Goal: Transaction & Acquisition: Book appointment/travel/reservation

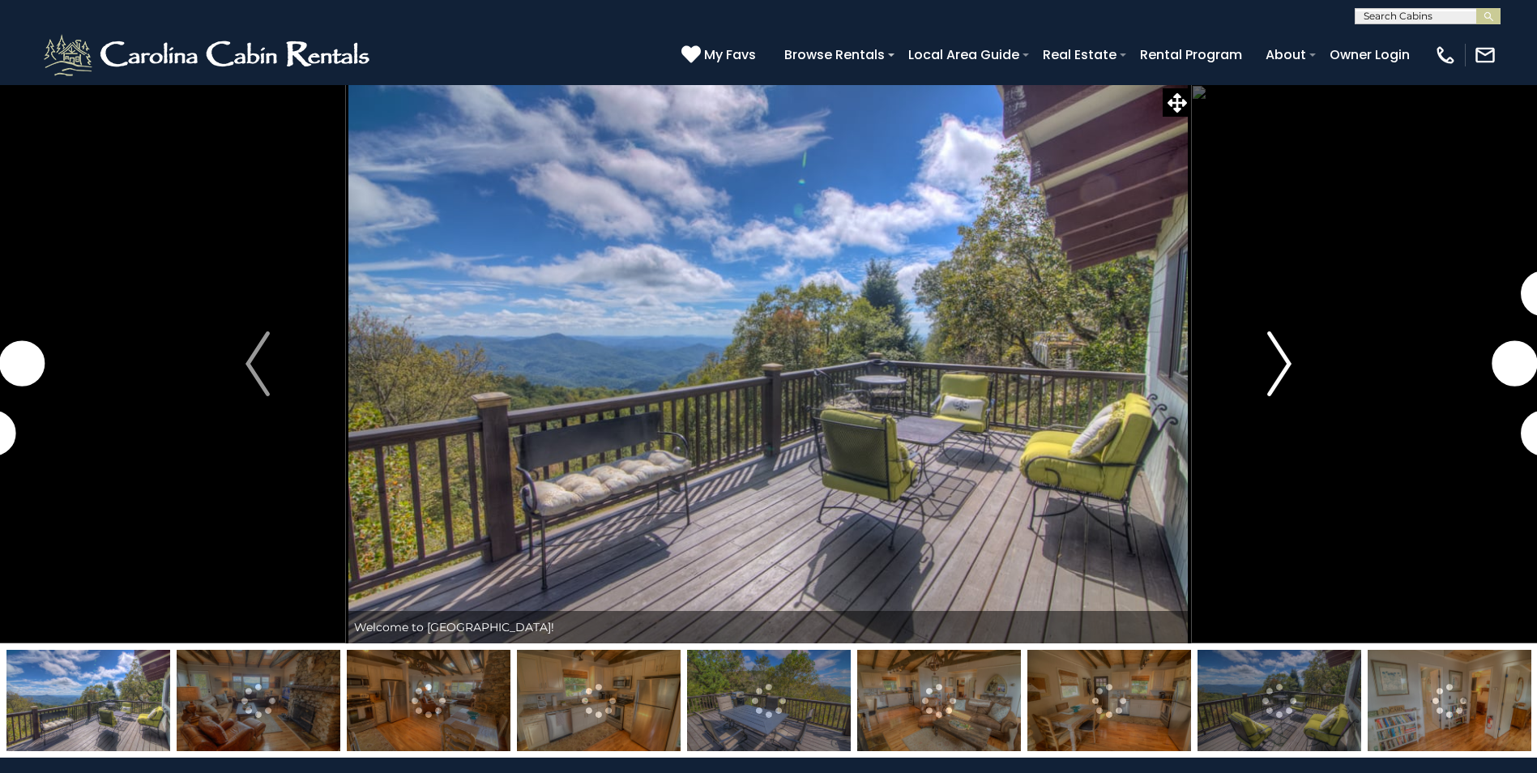
click at [1288, 367] on img "Next" at bounding box center [1279, 363] width 24 height 65
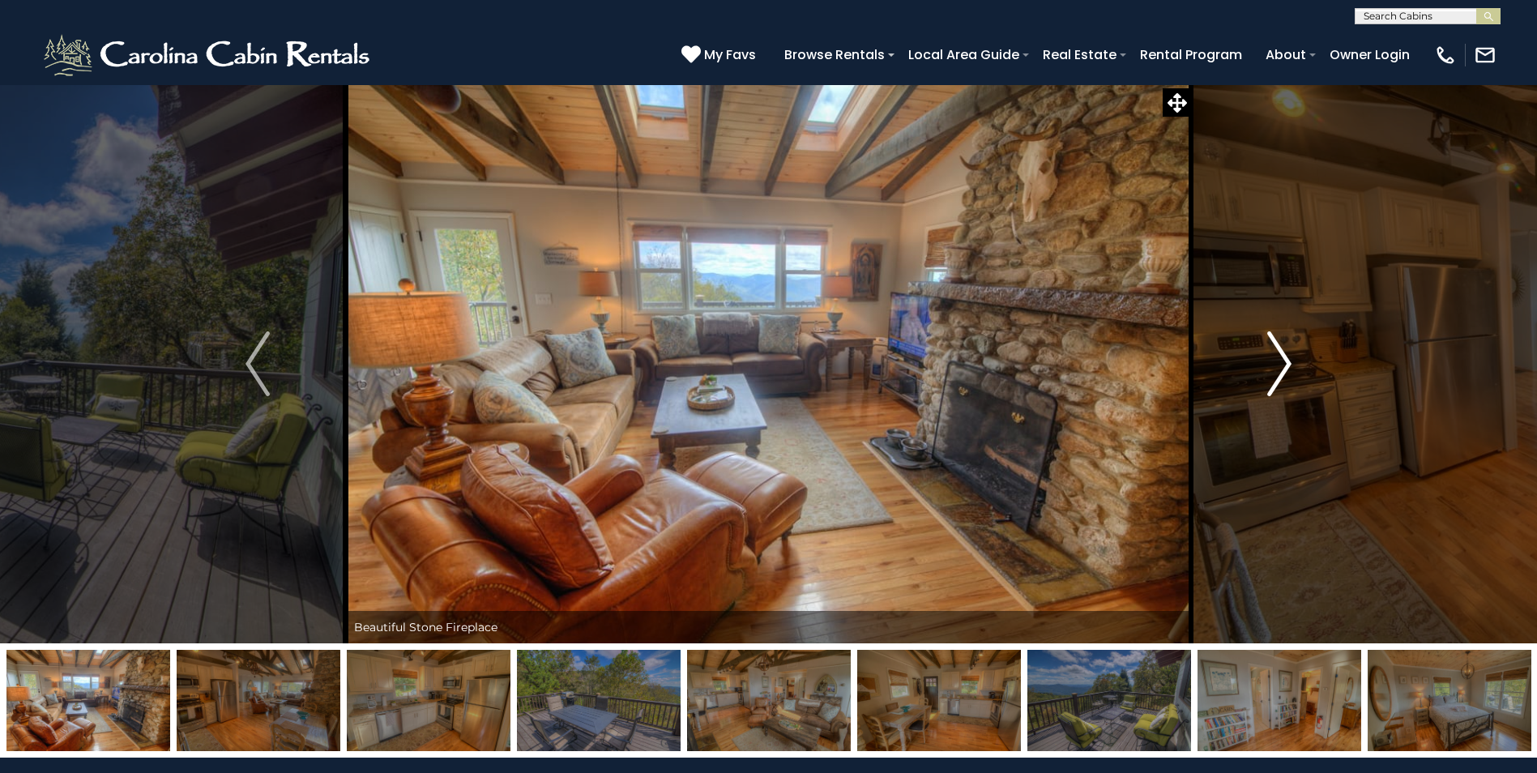
click at [1288, 367] on img "Next" at bounding box center [1279, 363] width 24 height 65
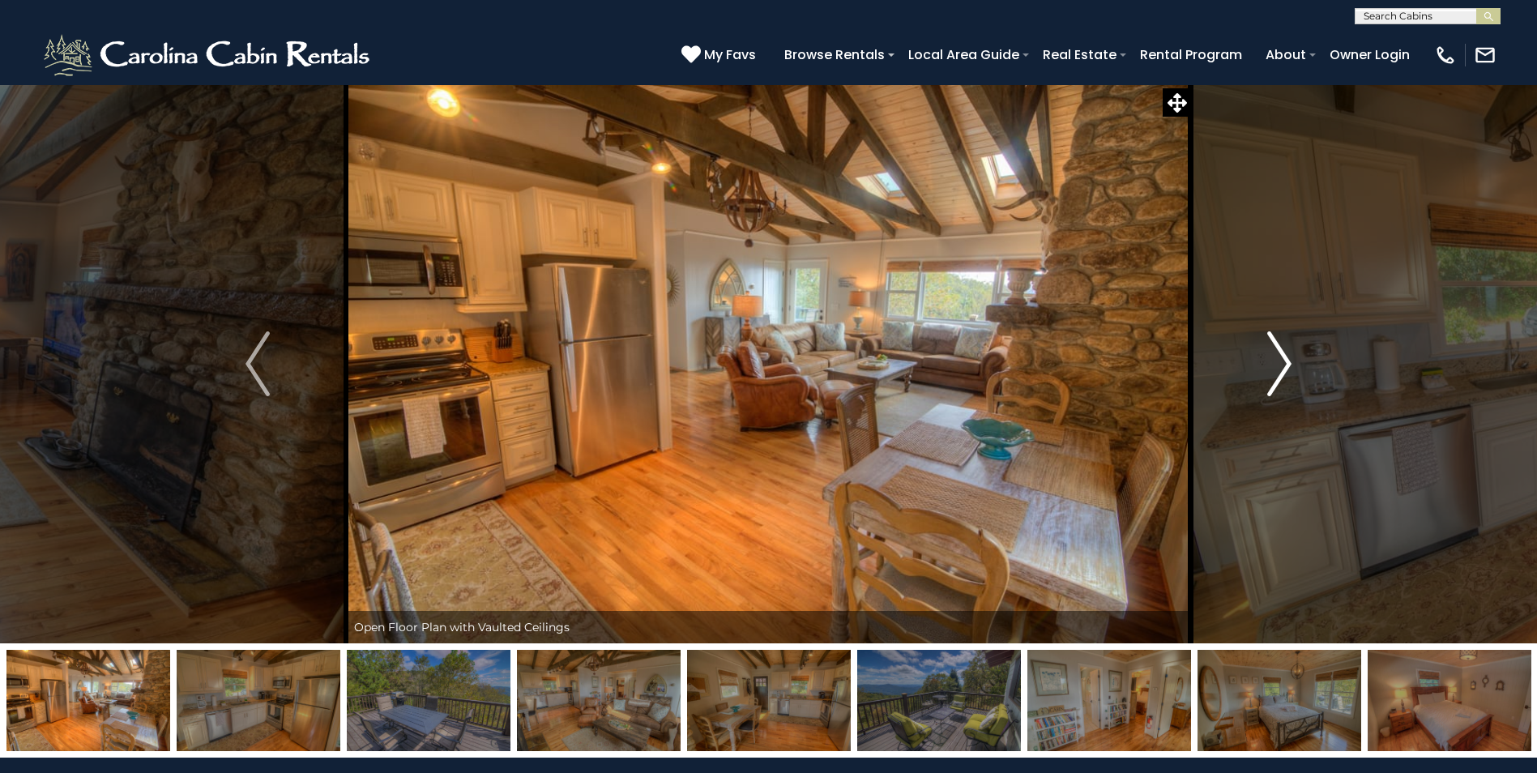
click at [1288, 367] on img "Next" at bounding box center [1279, 363] width 24 height 65
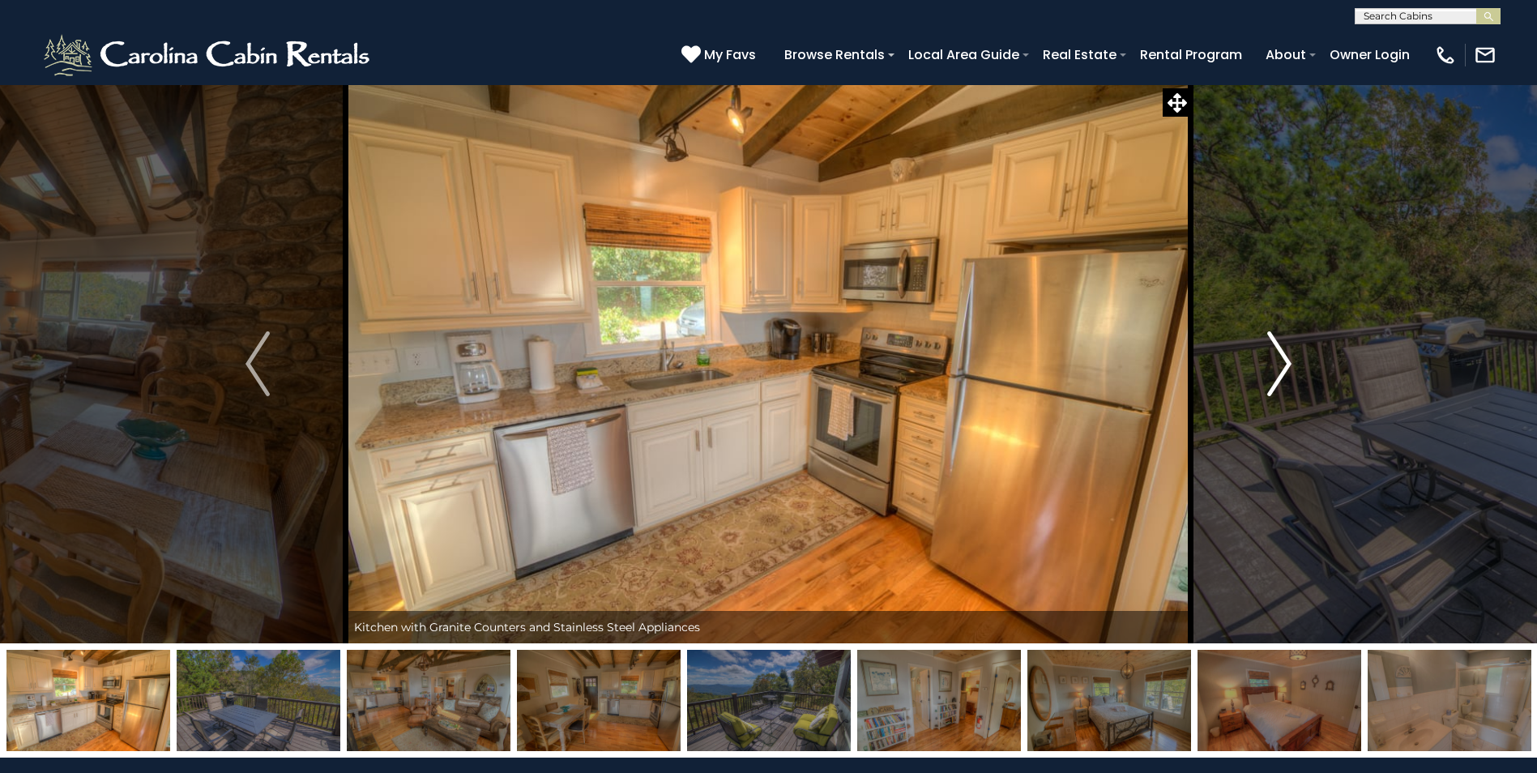
click at [1288, 367] on img "Next" at bounding box center [1279, 363] width 24 height 65
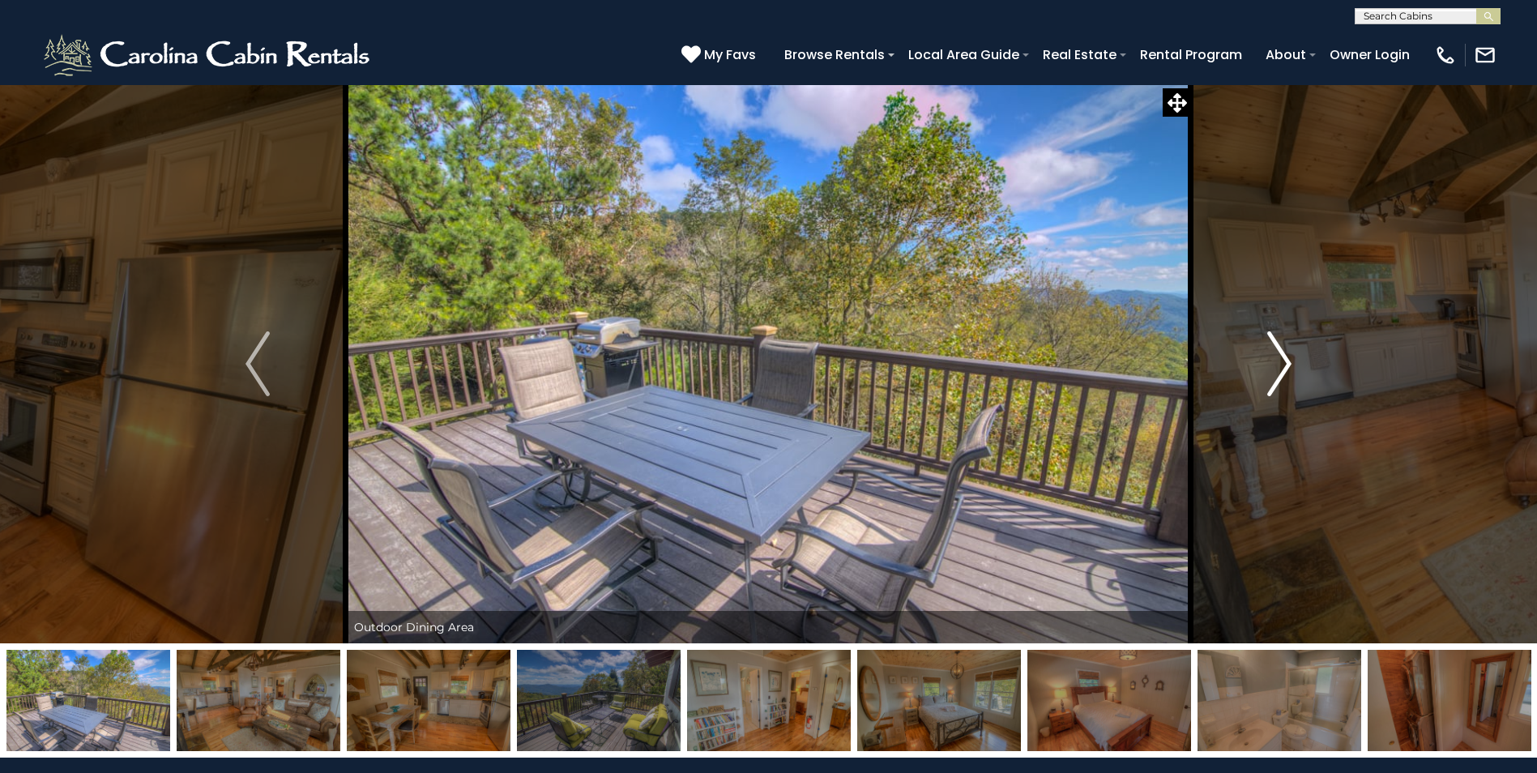
click at [1288, 367] on img "Next" at bounding box center [1279, 363] width 24 height 65
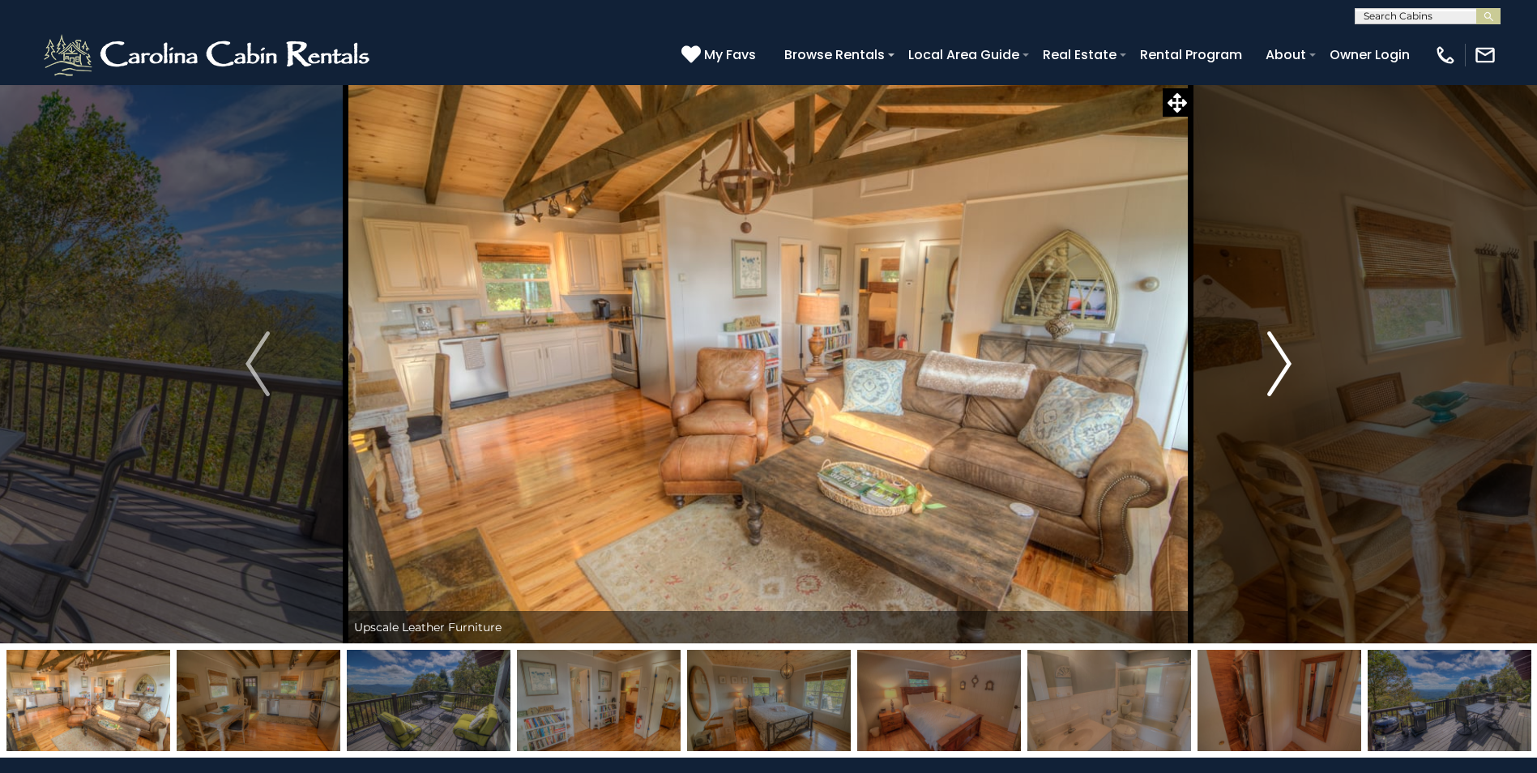
click at [1288, 367] on img "Next" at bounding box center [1279, 363] width 24 height 65
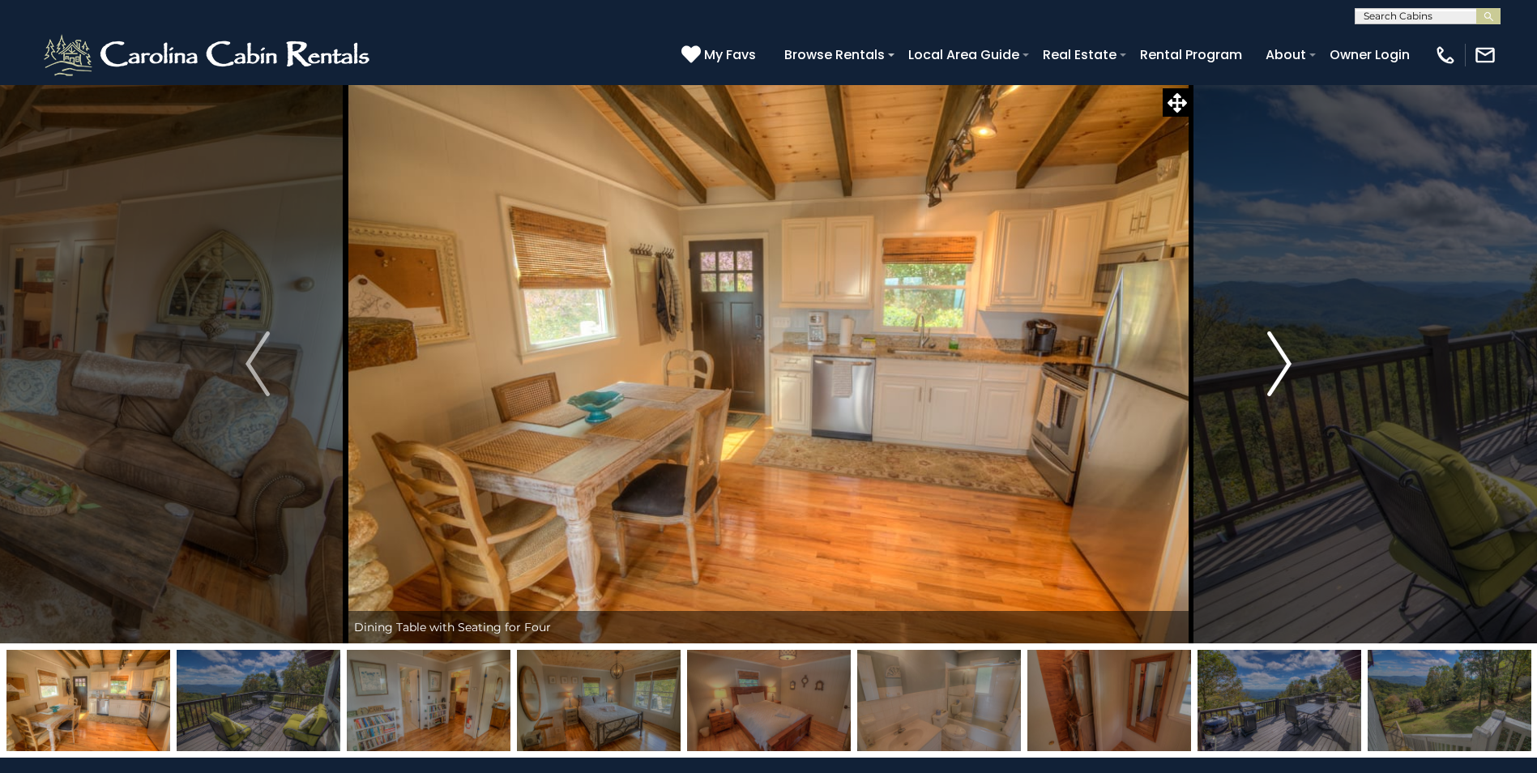
click at [1288, 367] on img "Next" at bounding box center [1279, 363] width 24 height 65
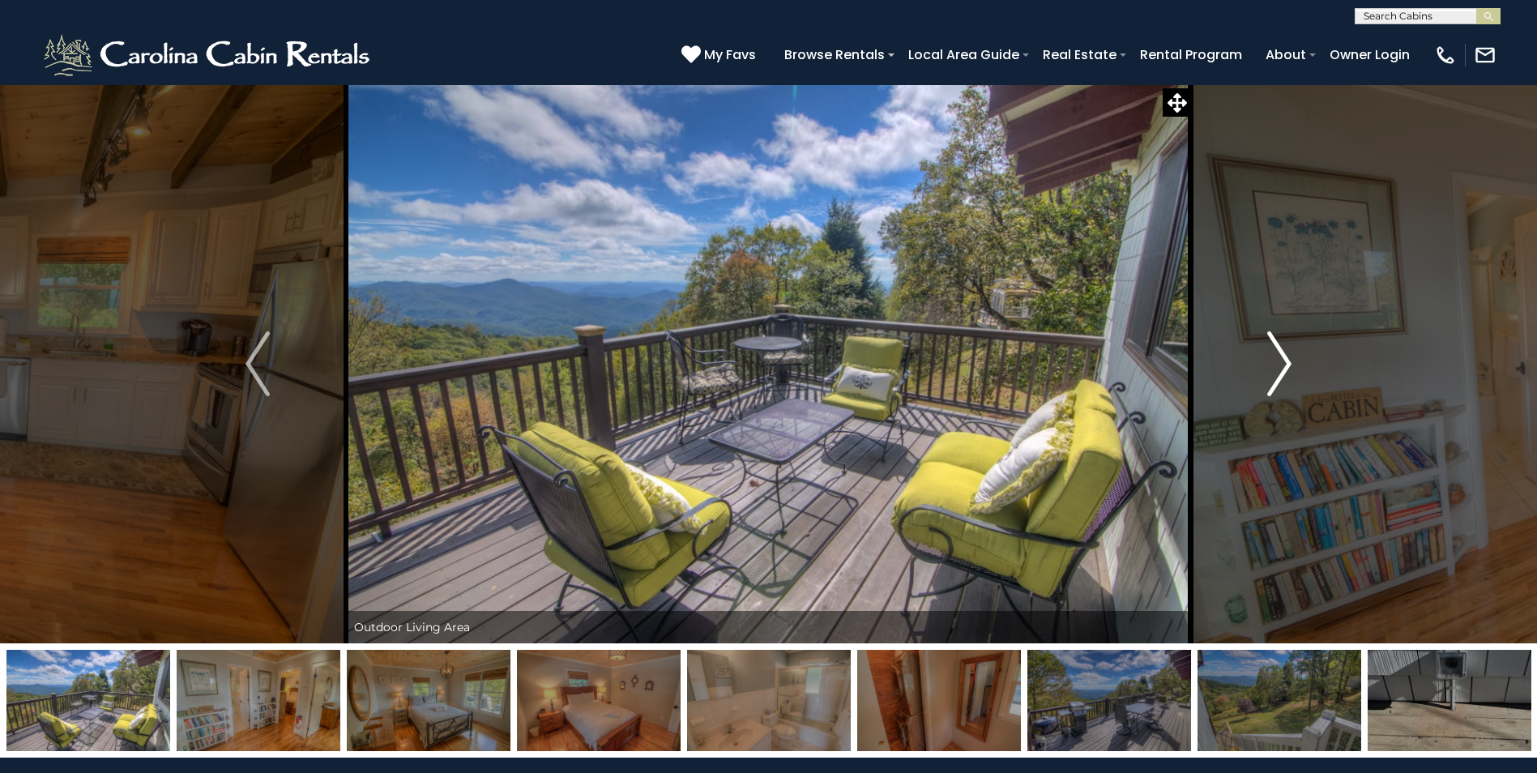
click at [1288, 367] on img "Next" at bounding box center [1279, 363] width 24 height 65
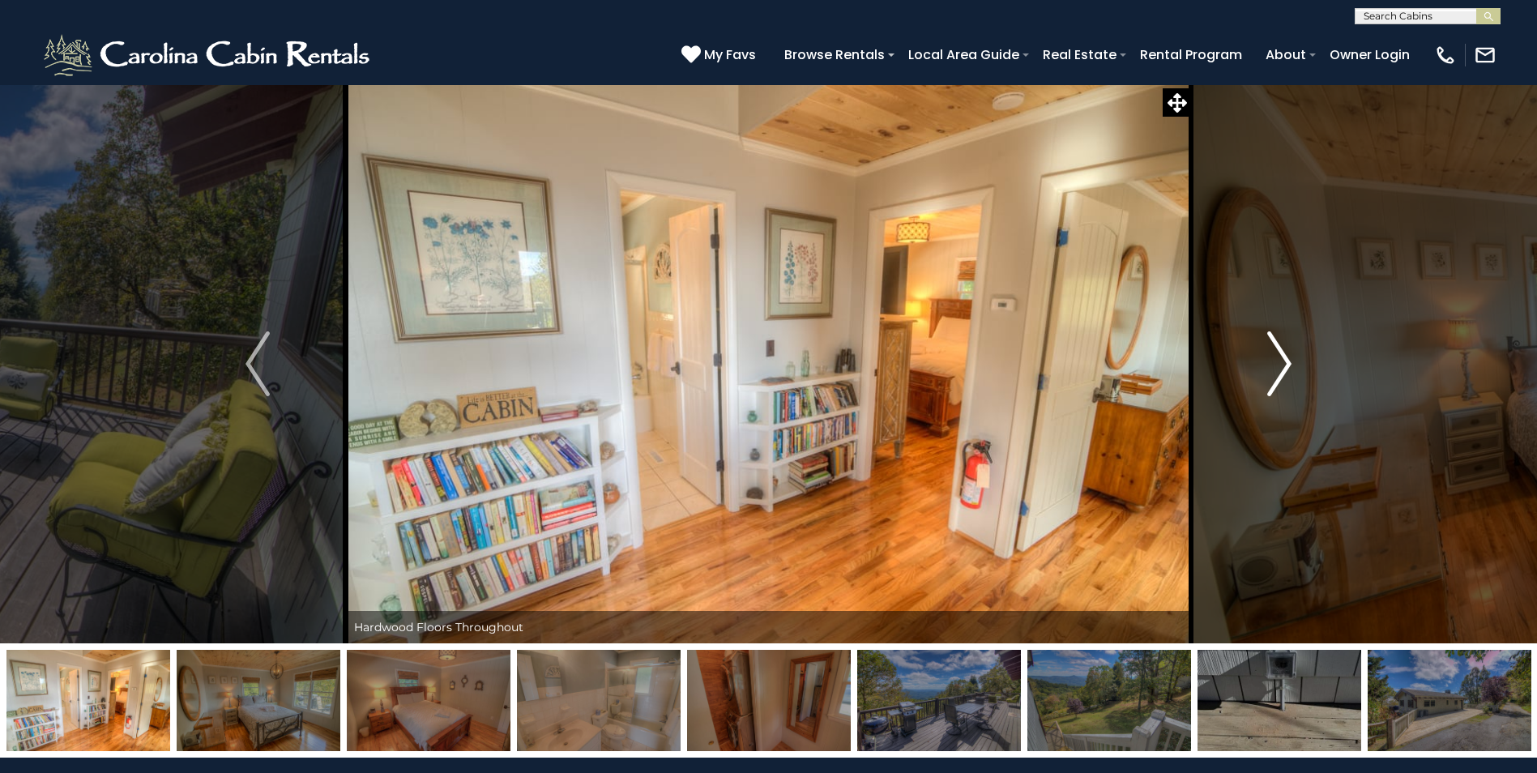
click at [1288, 367] on img "Next" at bounding box center [1279, 363] width 24 height 65
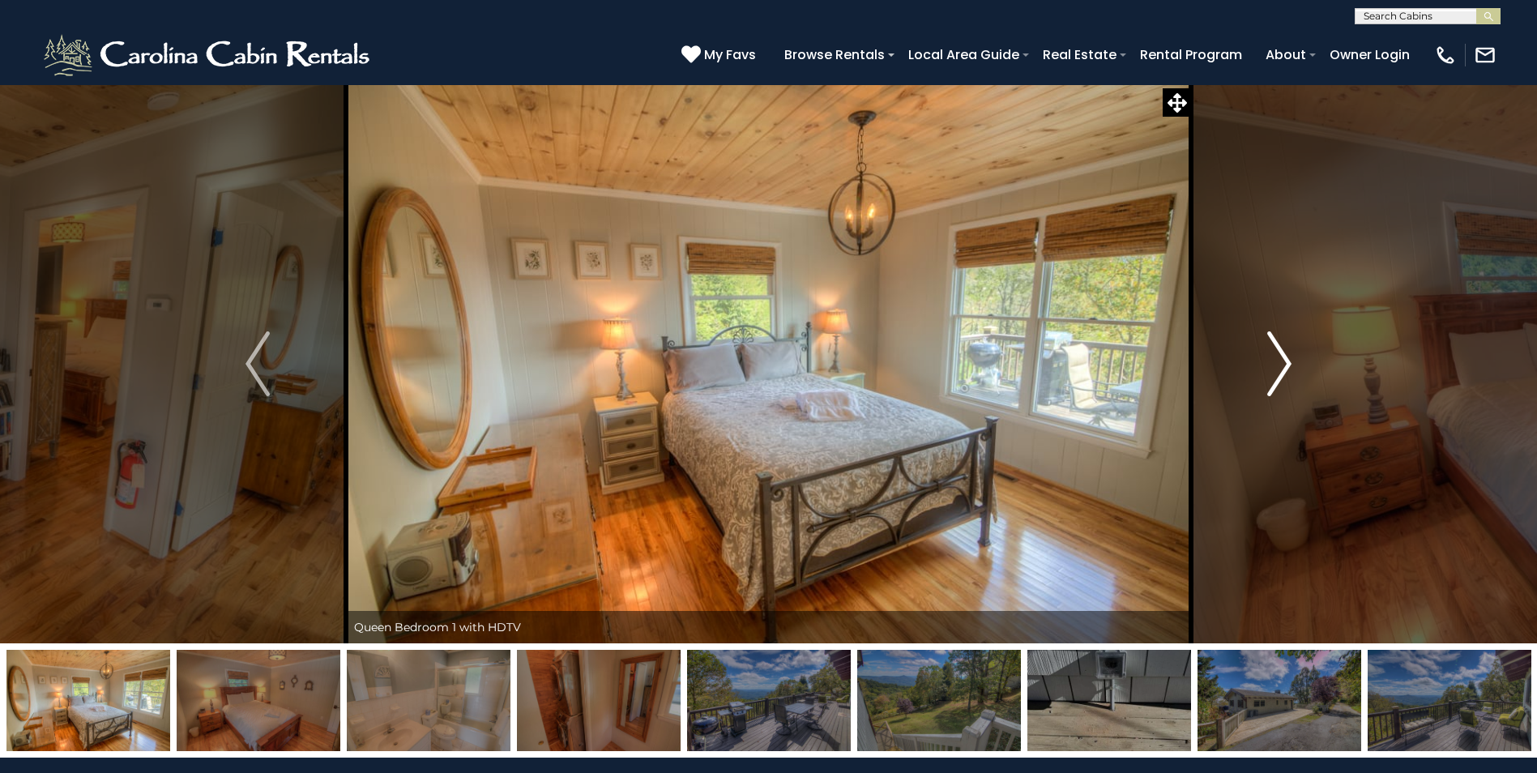
click at [1288, 367] on img "Next" at bounding box center [1279, 363] width 24 height 65
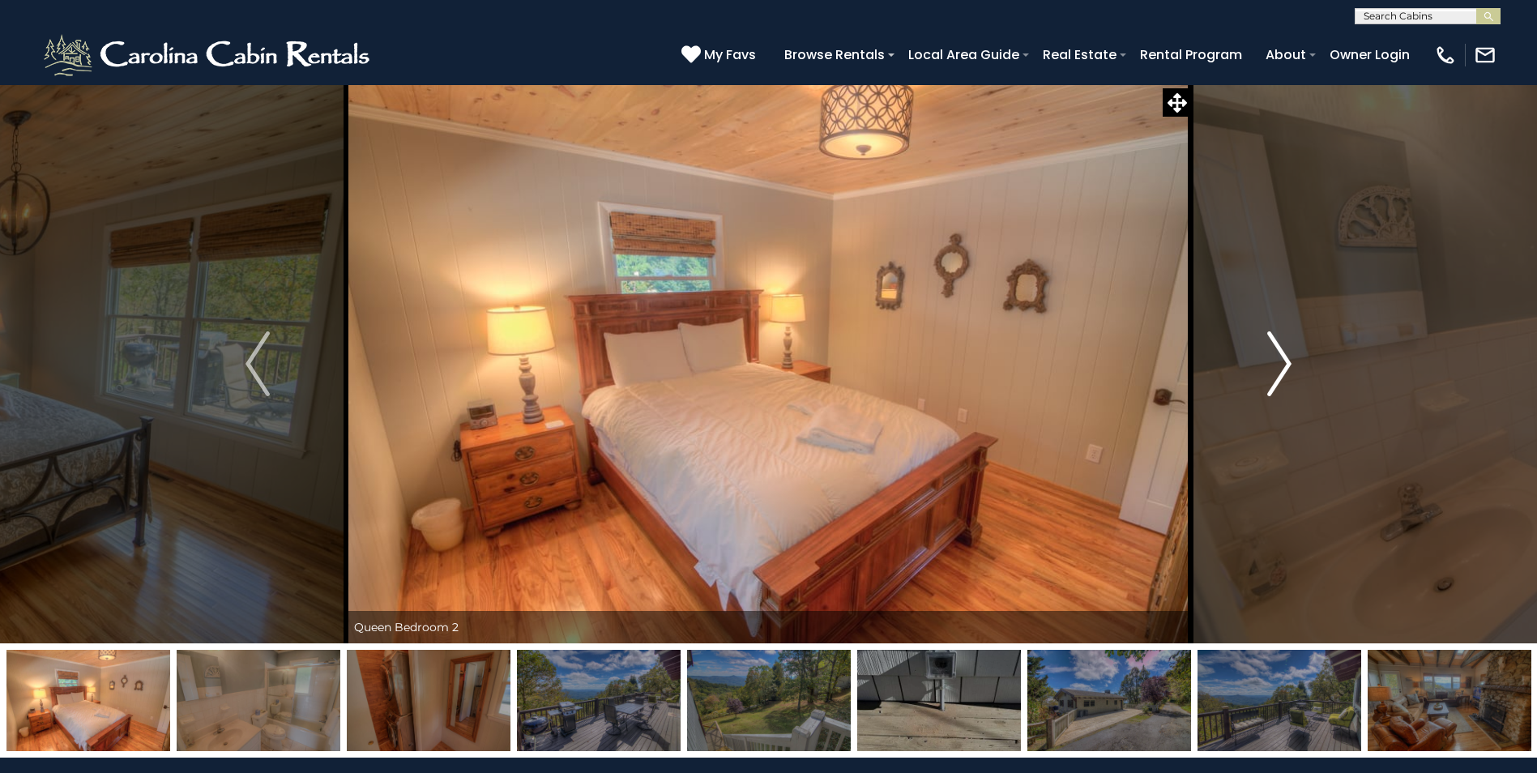
click at [1288, 367] on img "Next" at bounding box center [1279, 363] width 24 height 65
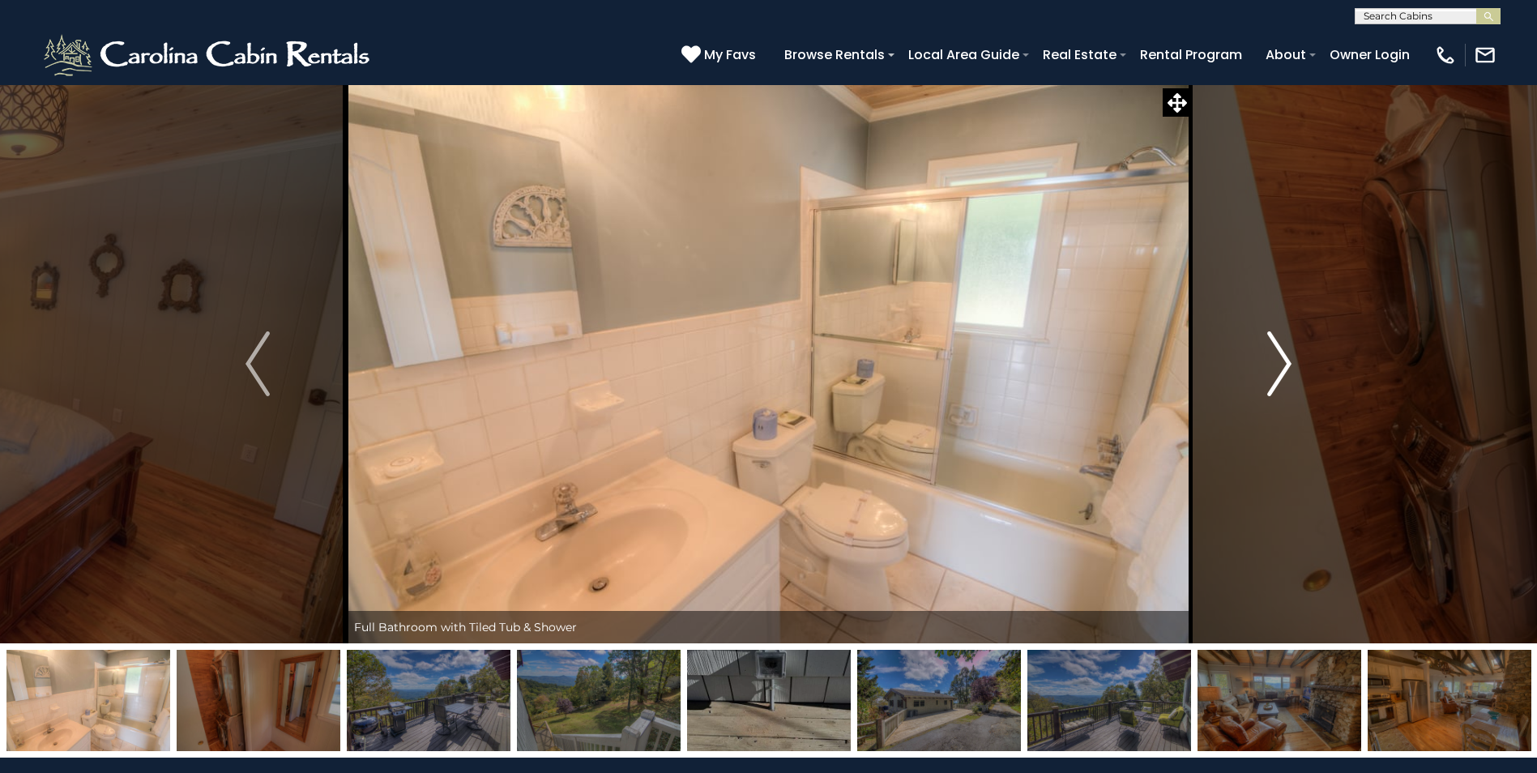
click at [1288, 367] on img "Next" at bounding box center [1279, 363] width 24 height 65
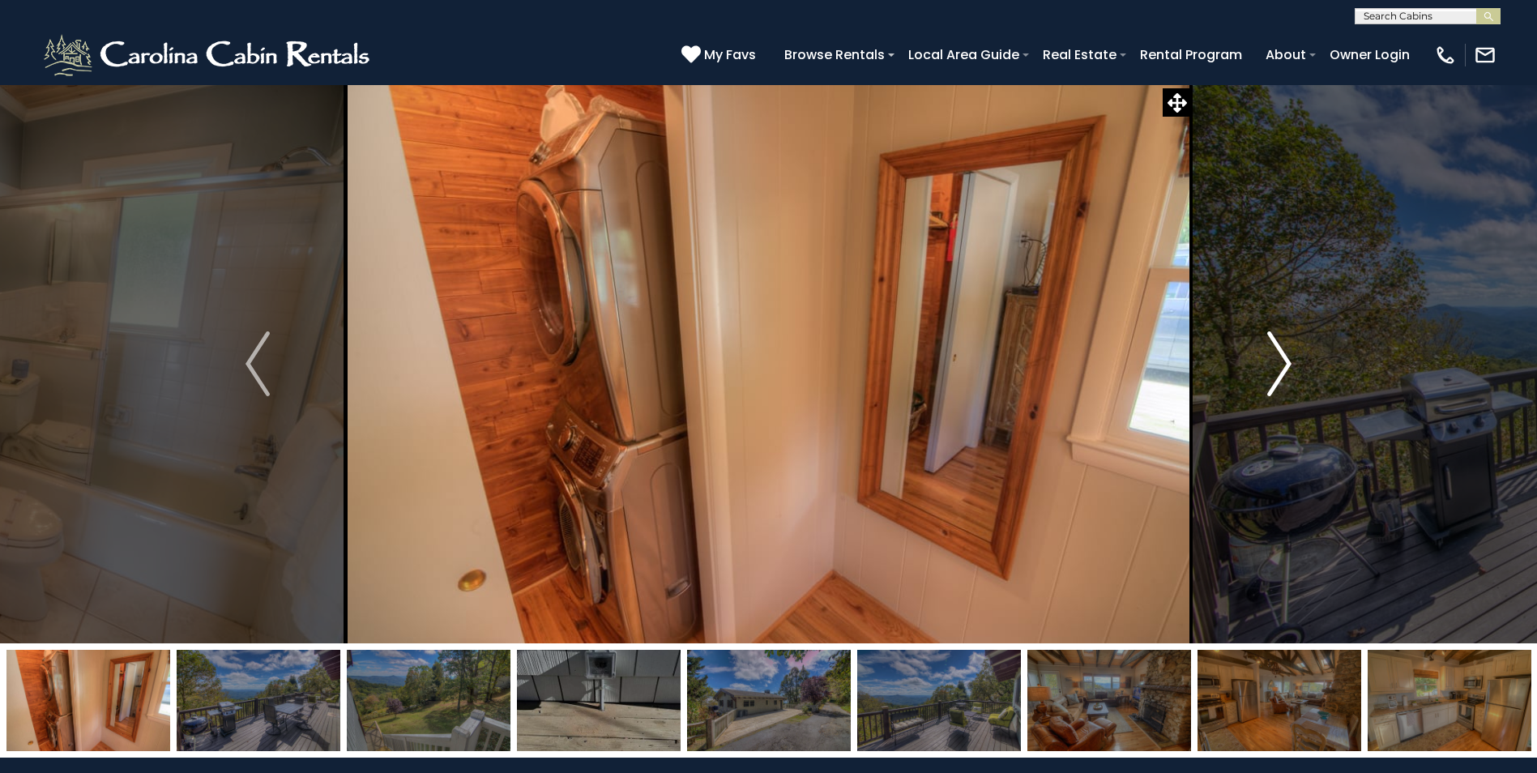
click at [1288, 367] on img "Next" at bounding box center [1279, 363] width 24 height 65
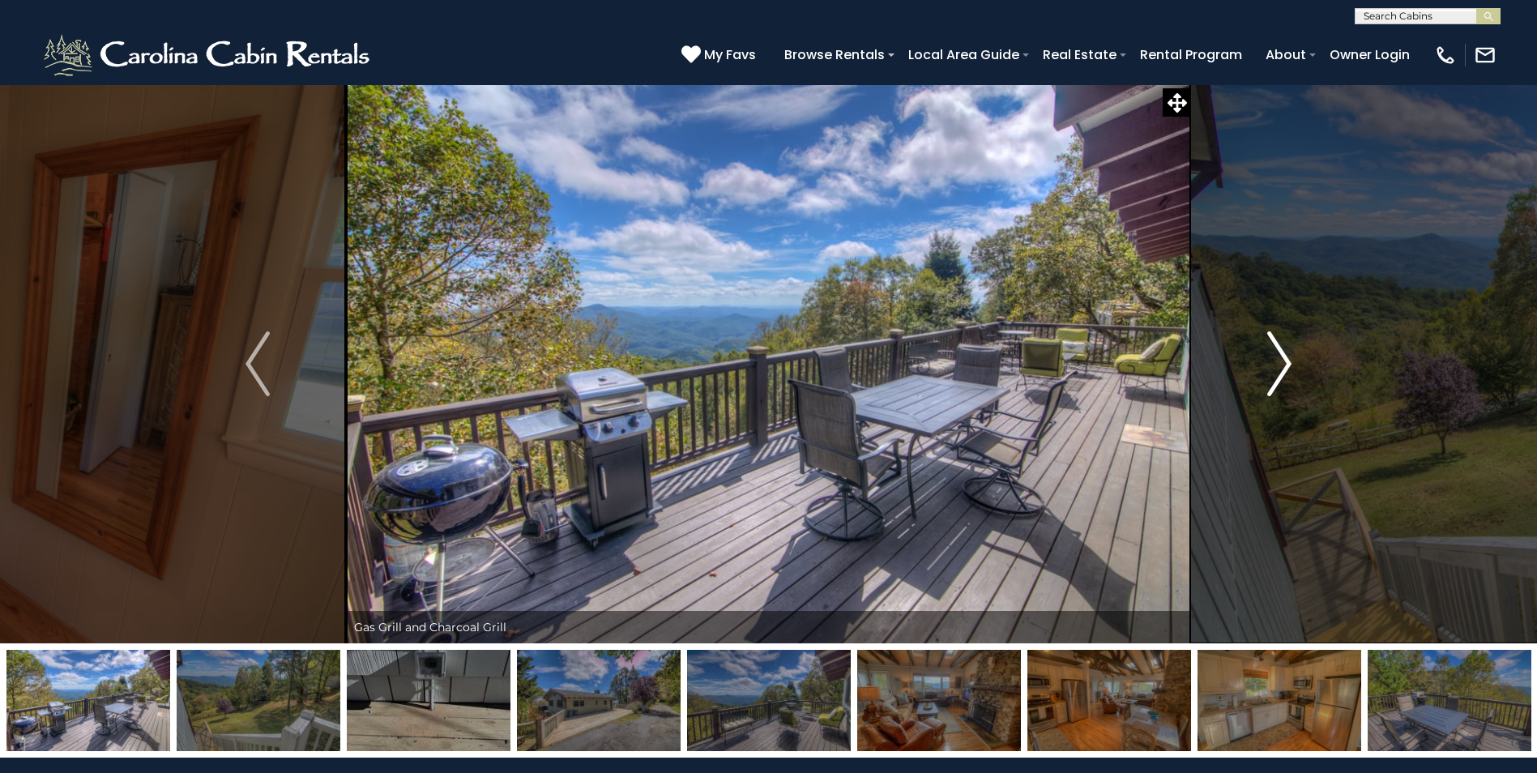
click at [1288, 367] on img "Next" at bounding box center [1279, 363] width 24 height 65
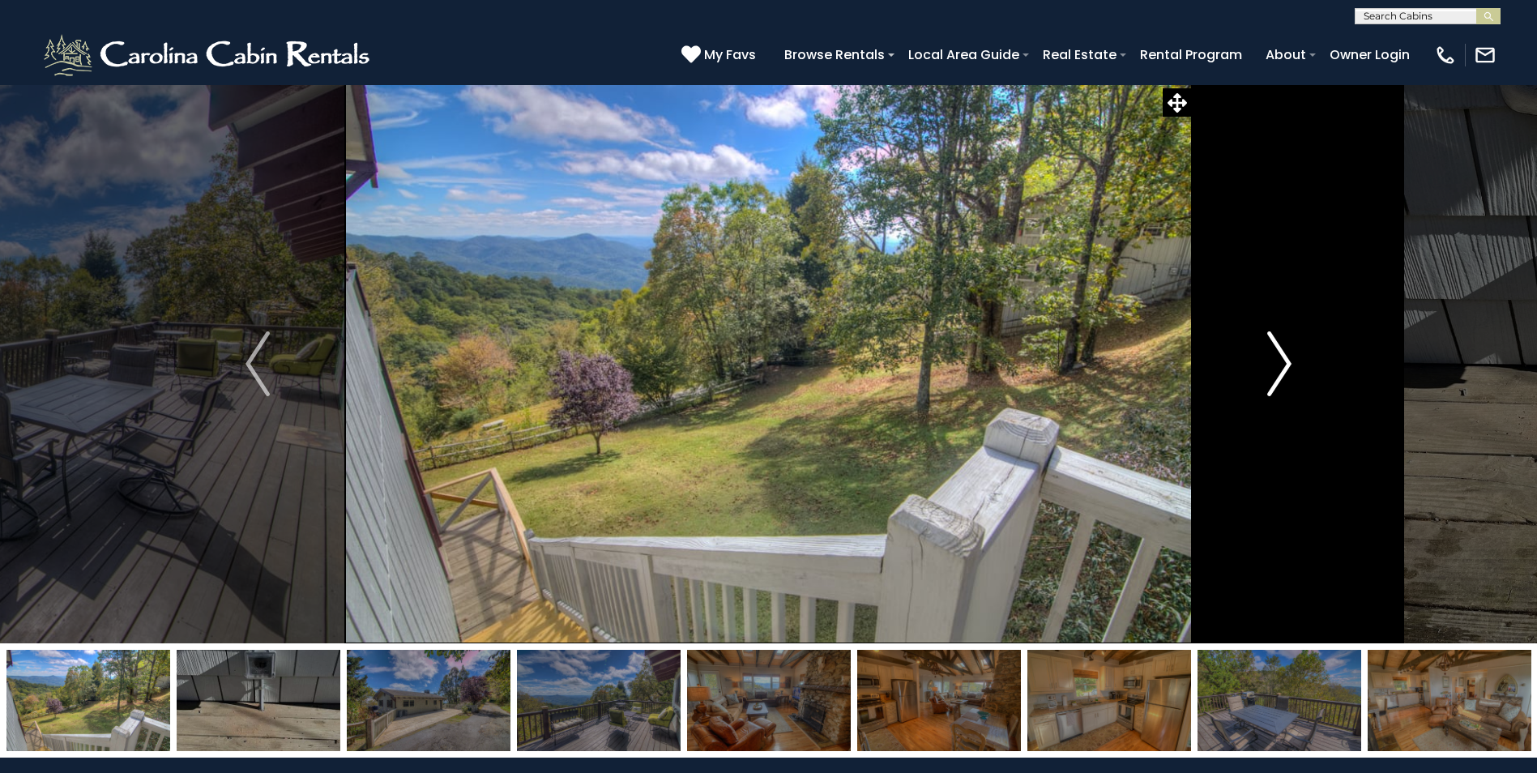
click at [1288, 367] on img "Next" at bounding box center [1279, 363] width 24 height 65
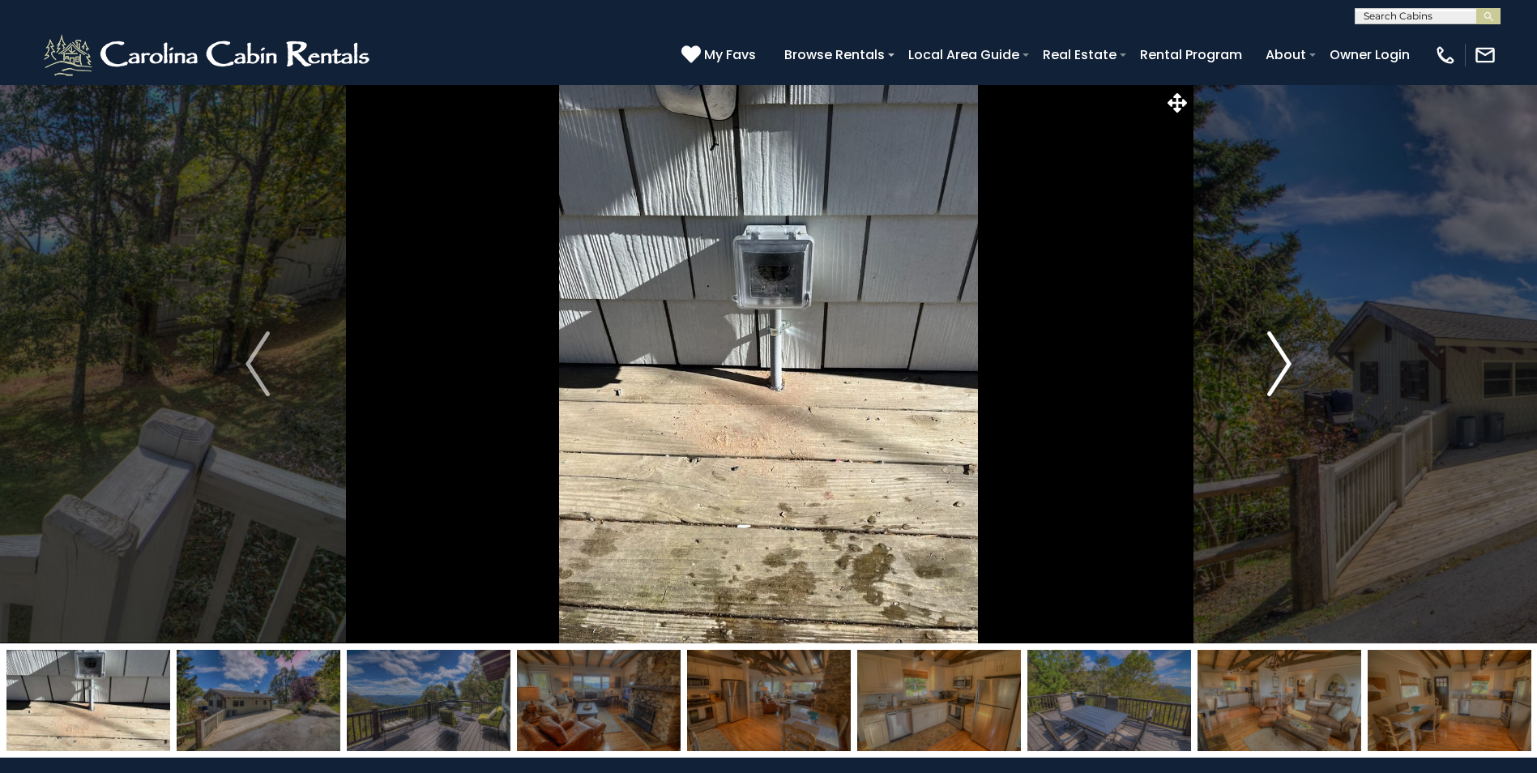
click at [1288, 367] on img "Next" at bounding box center [1279, 363] width 24 height 65
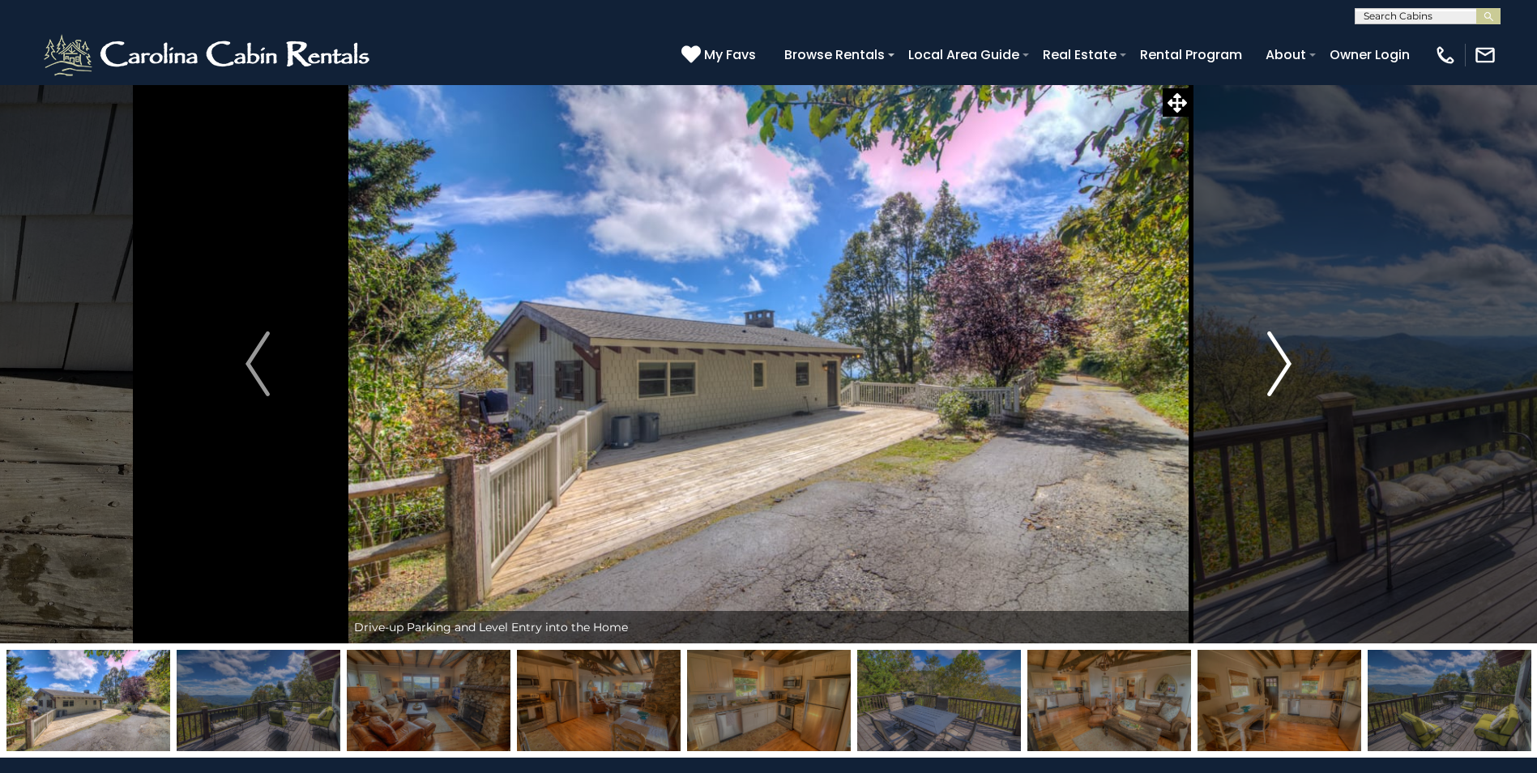
click at [1288, 367] on img "Next" at bounding box center [1279, 363] width 24 height 65
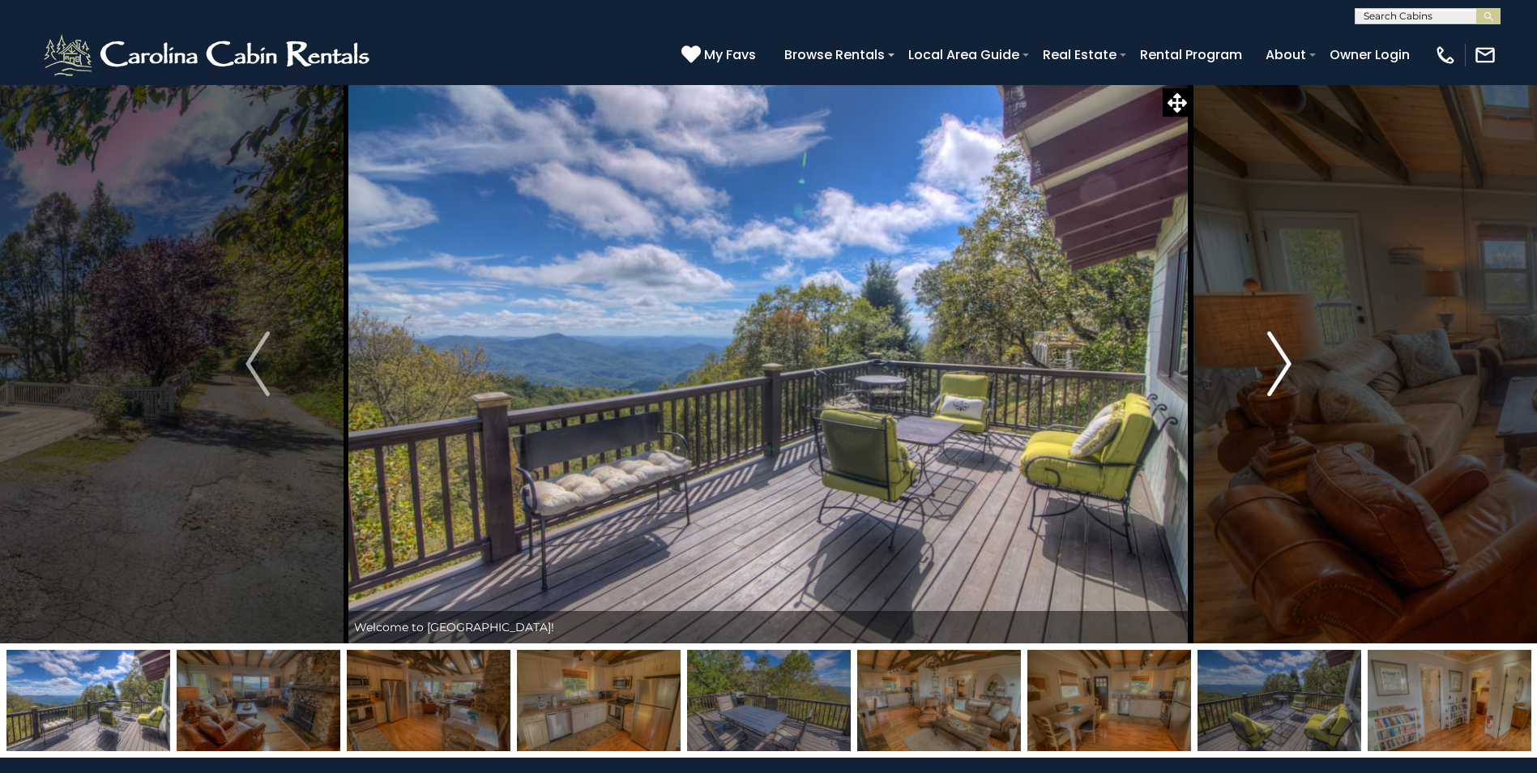
click at [1288, 367] on img "Next" at bounding box center [1279, 363] width 24 height 65
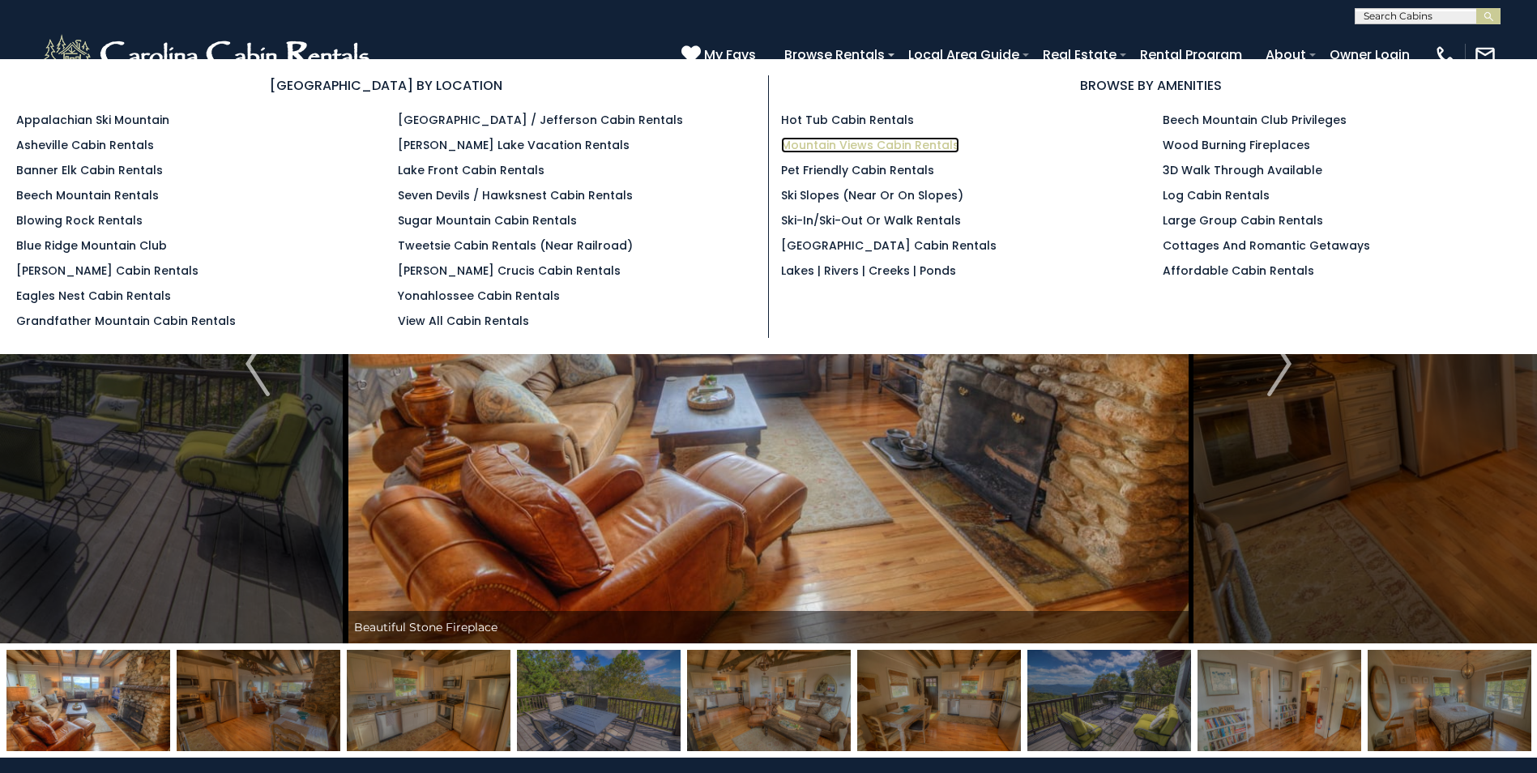
click at [865, 141] on link "Mountain Views Cabin Rentals" at bounding box center [870, 145] width 178 height 16
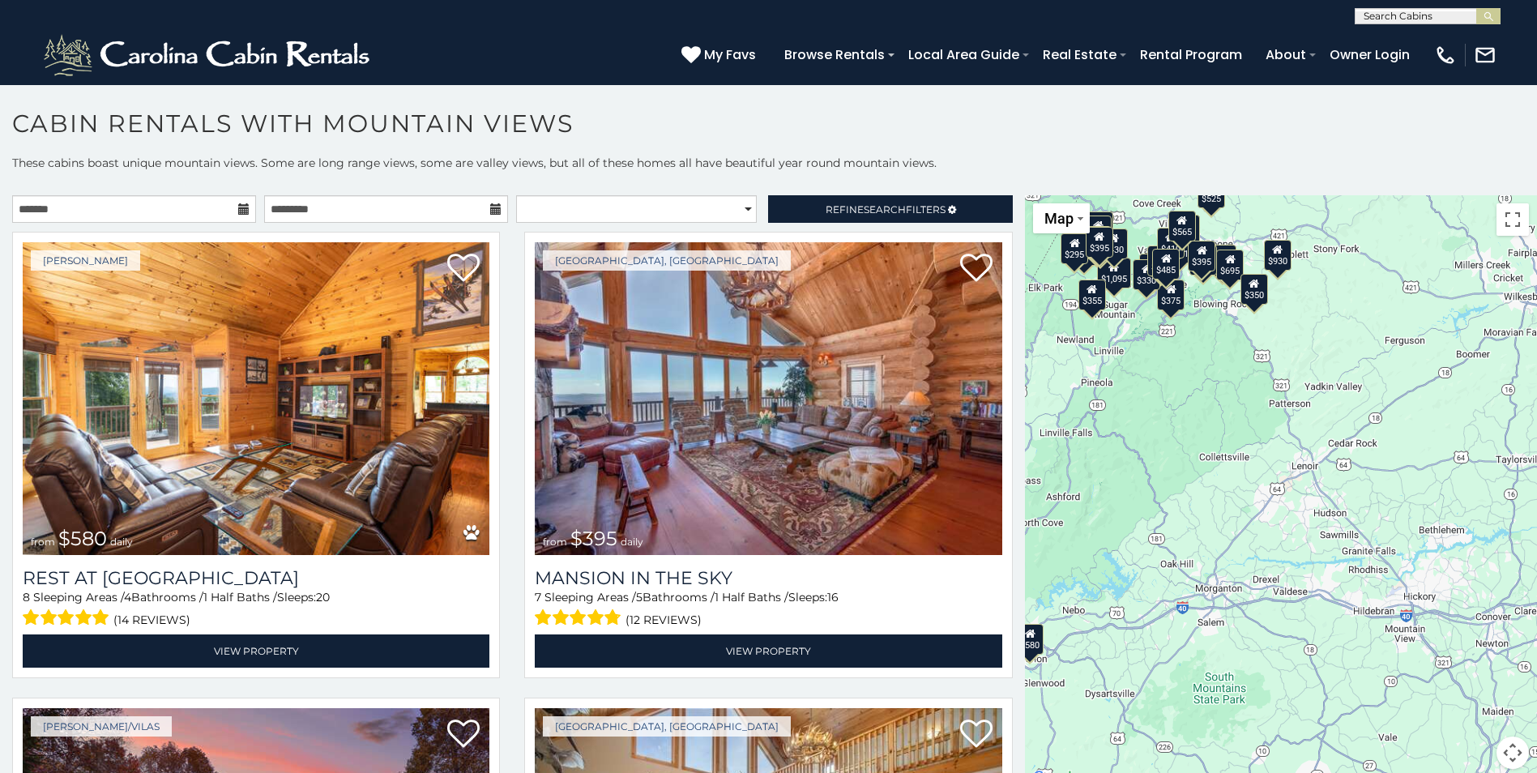
scroll to position [6, 0]
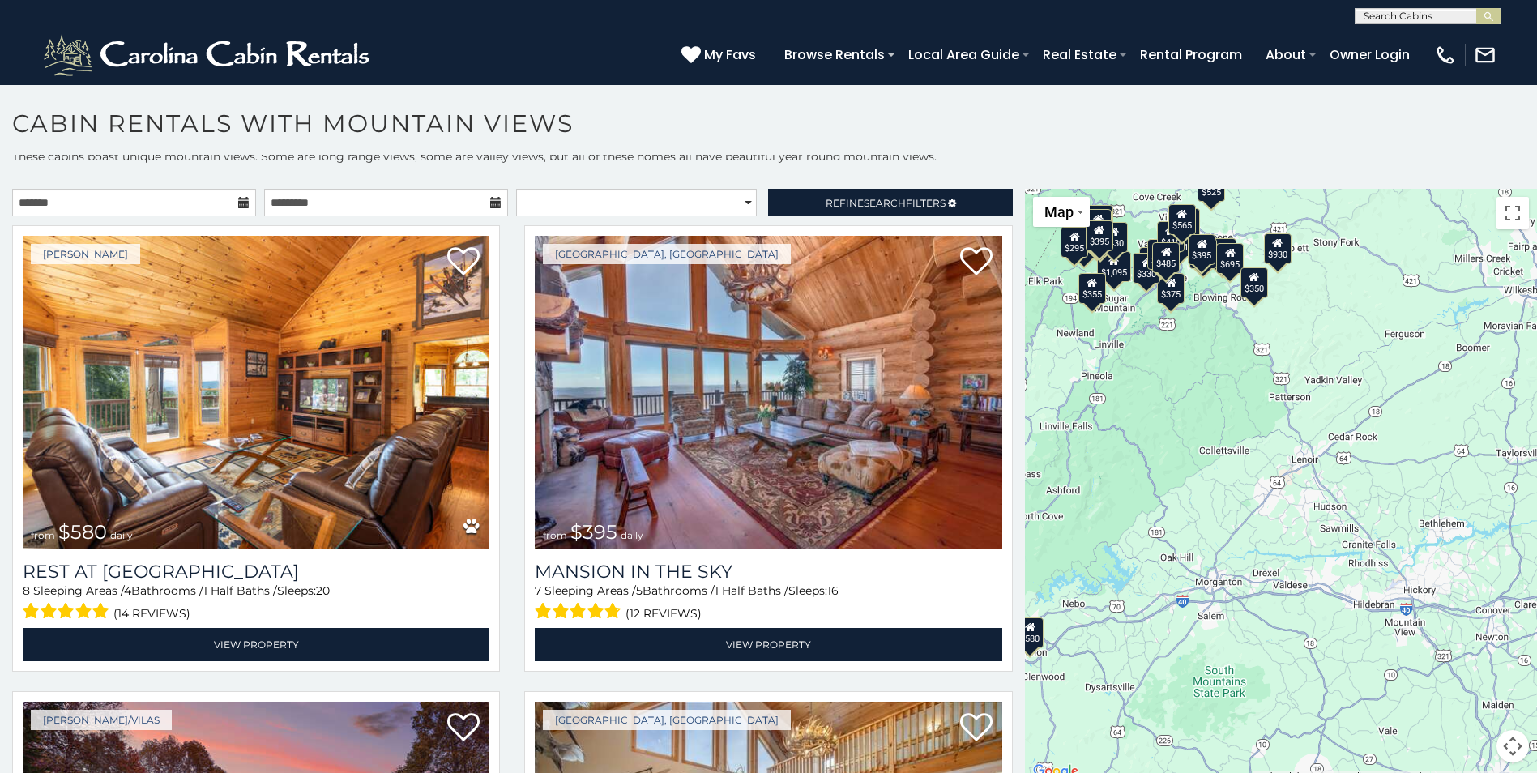
drag, startPoint x: 1359, startPoint y: 534, endPoint x: 1143, endPoint y: 431, distance: 238.9
click at [1143, 431] on div "$580 $395 $349 $535 $375 $400 $325 $451 $460 $1,095 $525 $315 $310 $330 $400 $3…" at bounding box center [1281, 485] width 512 height 593
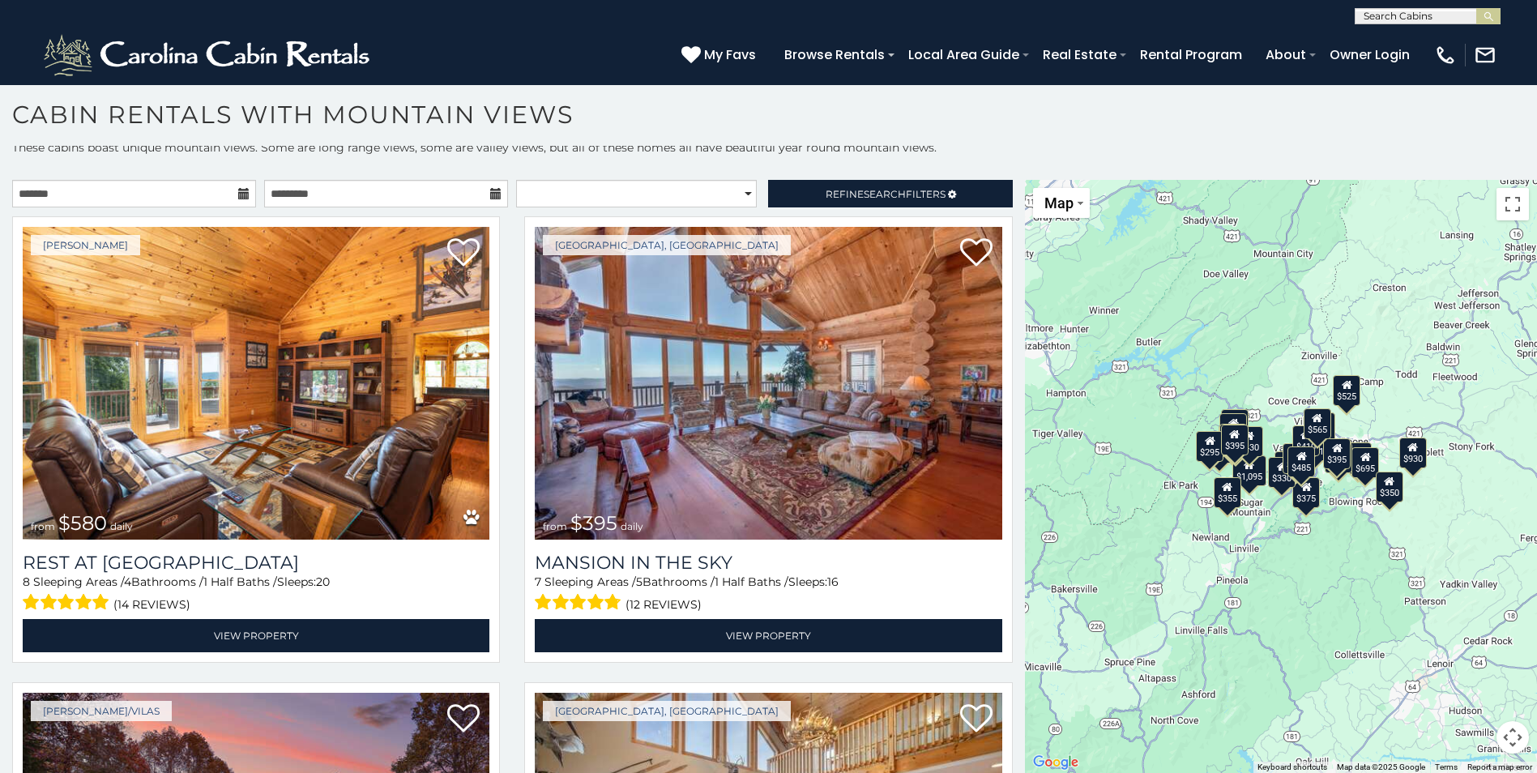
drag, startPoint x: 1263, startPoint y: 484, endPoint x: 1394, endPoint y: 694, distance: 247.6
click at [1396, 694] on div "$580 $395 $349 $535 $375 $400 $325 $451 $460 $1,095 $525 $315 $310 $330 $400 $3…" at bounding box center [1281, 476] width 512 height 593
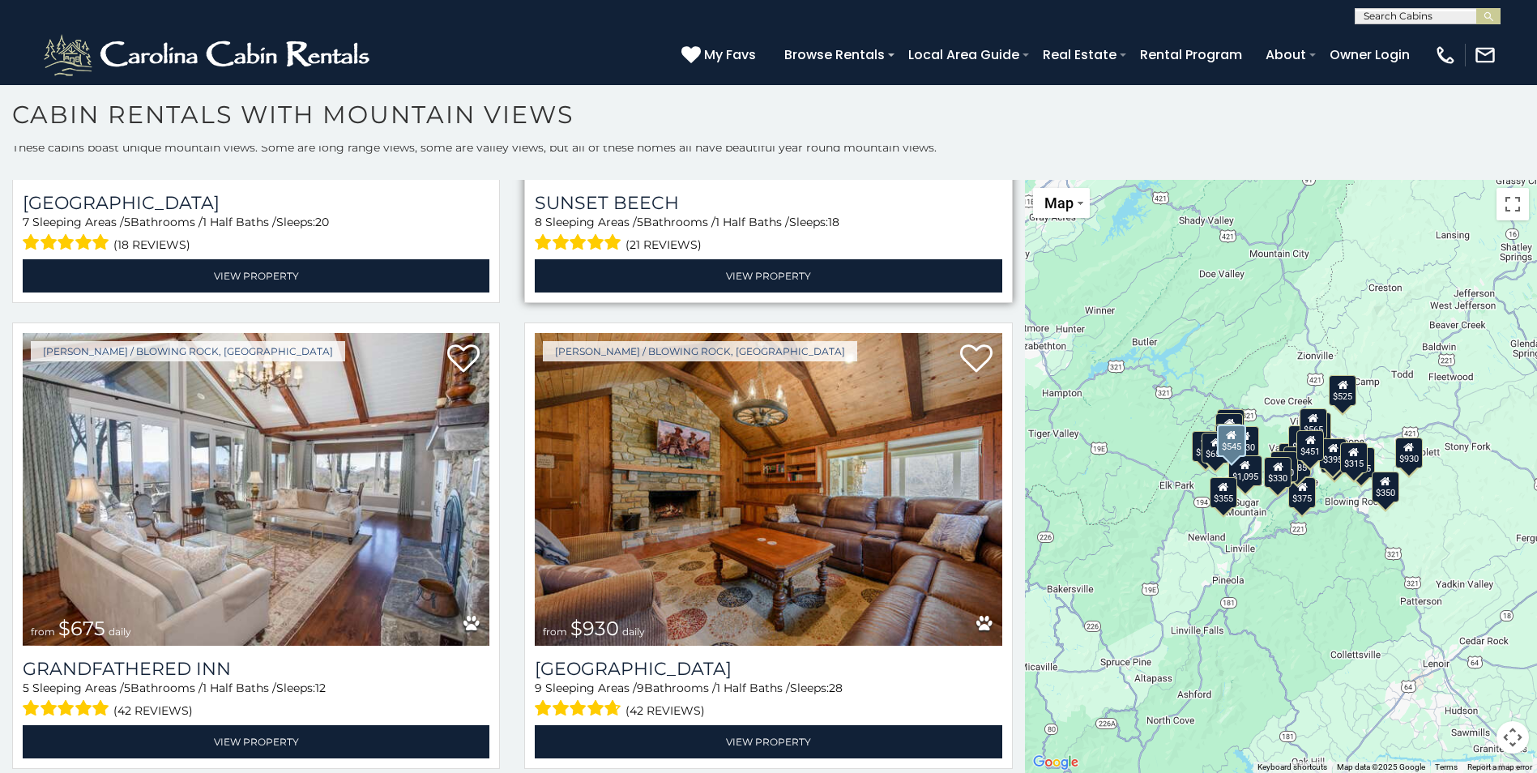
scroll to position [4700, 0]
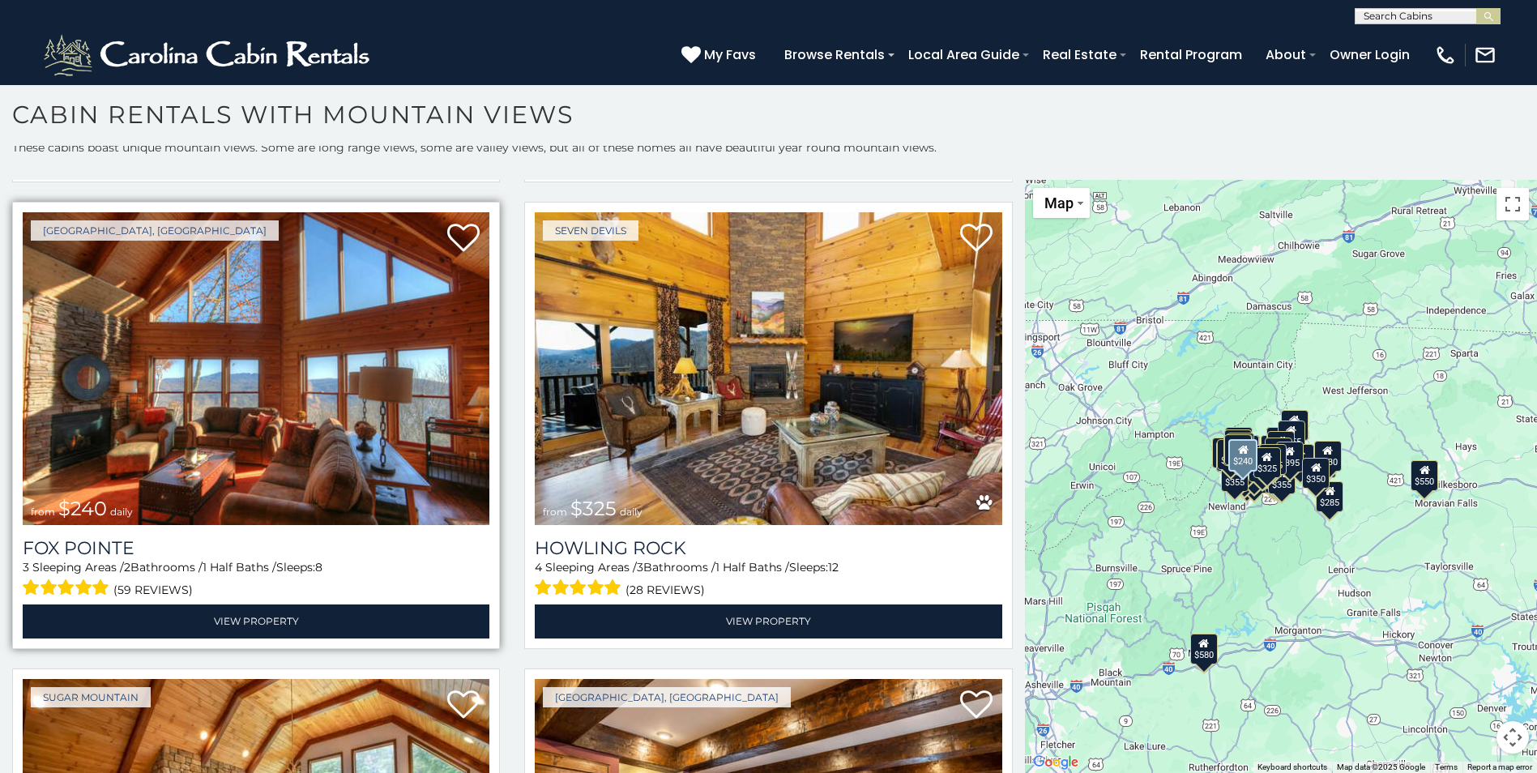
scroll to position [7422, 0]
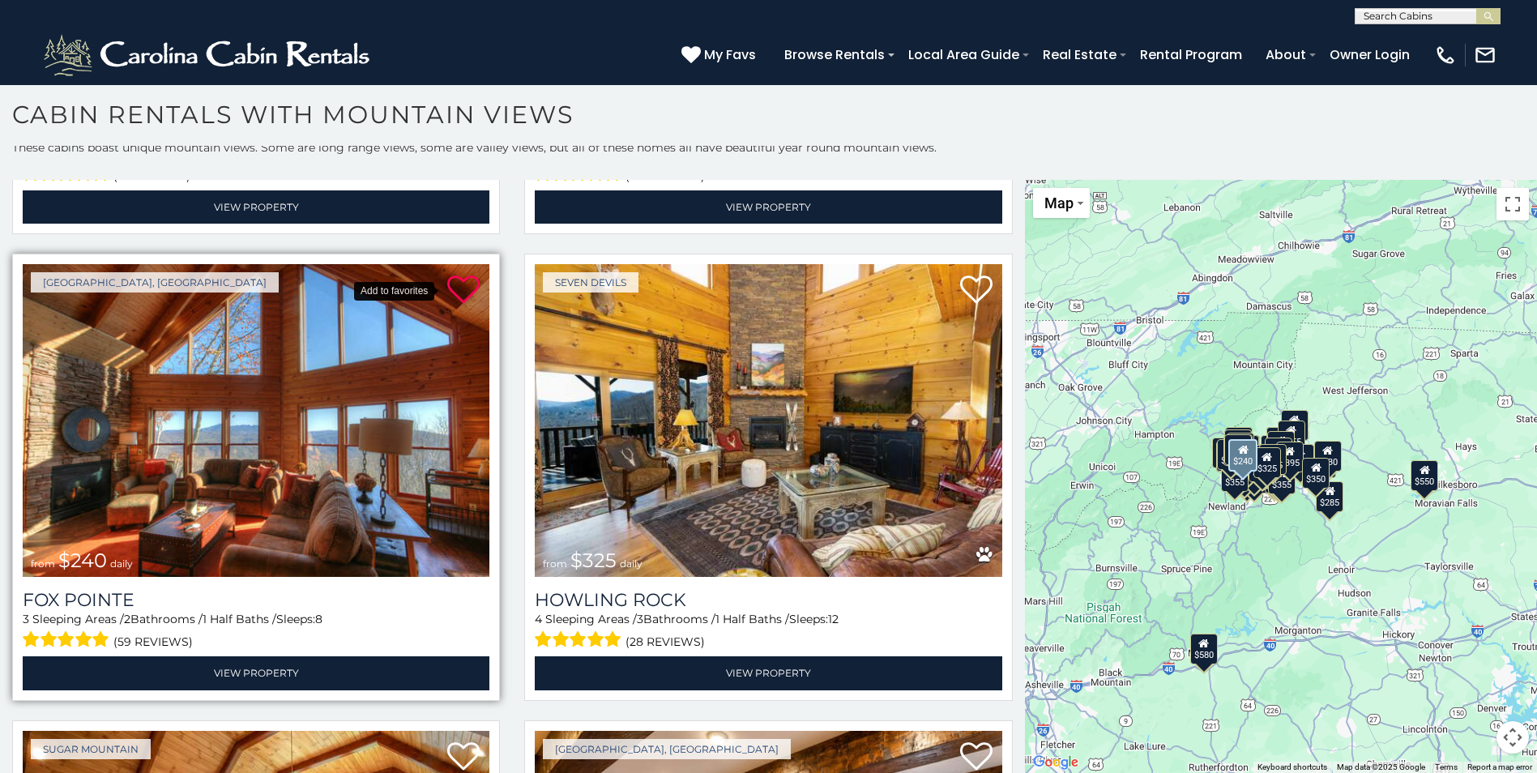
click at [461, 274] on icon at bounding box center [463, 290] width 32 height 32
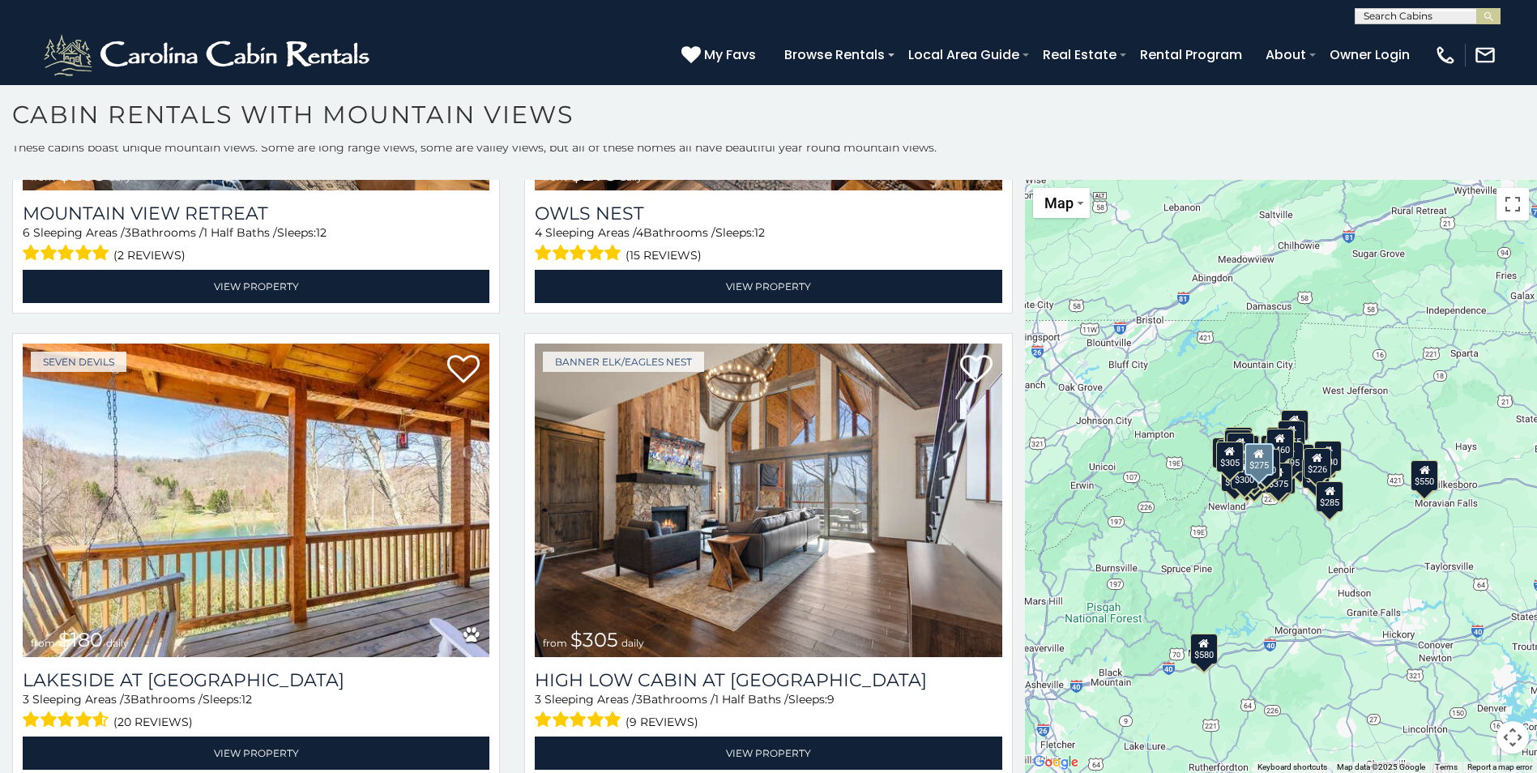
scroll to position [11069, 0]
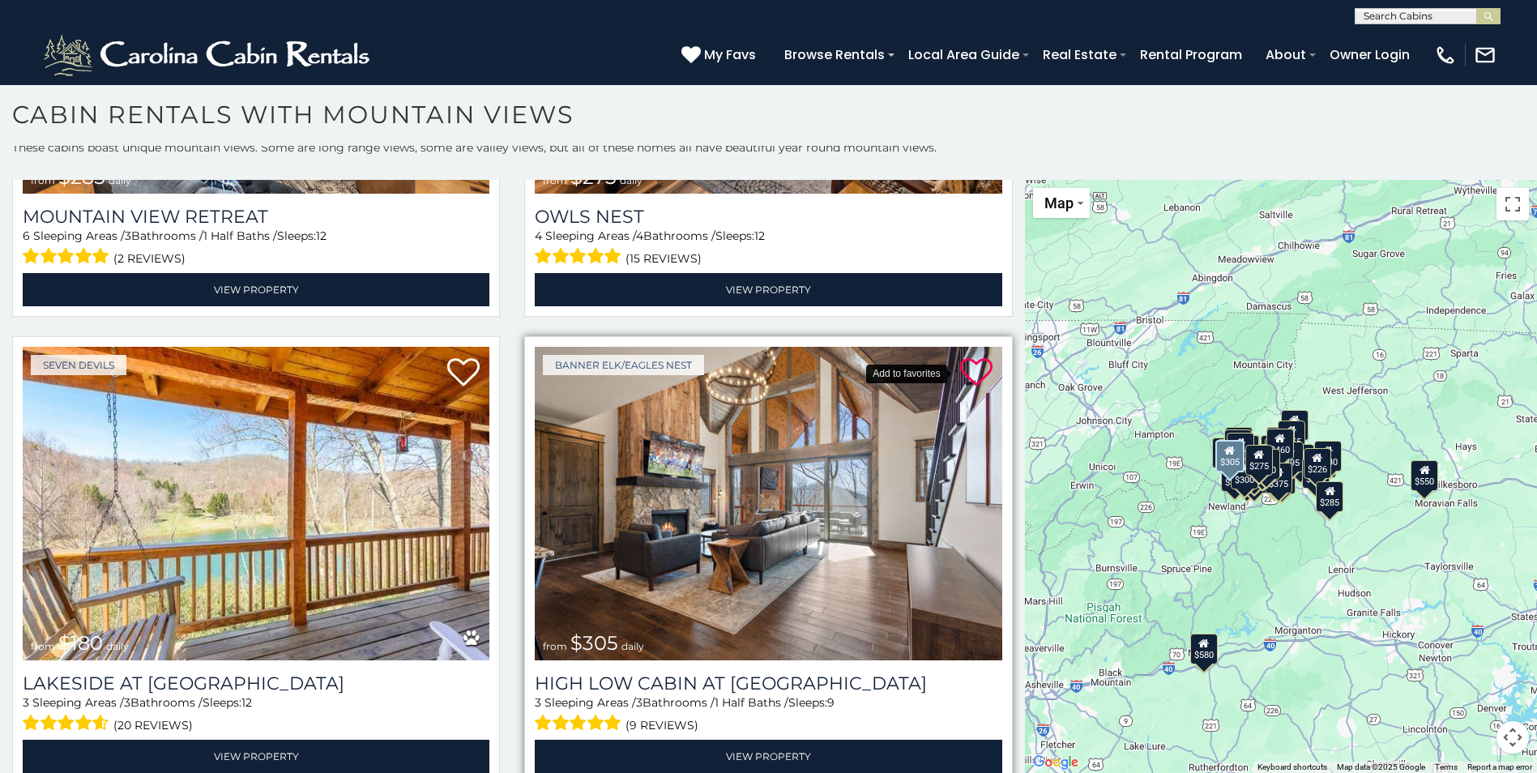
click at [963, 357] on icon at bounding box center [976, 373] width 32 height 32
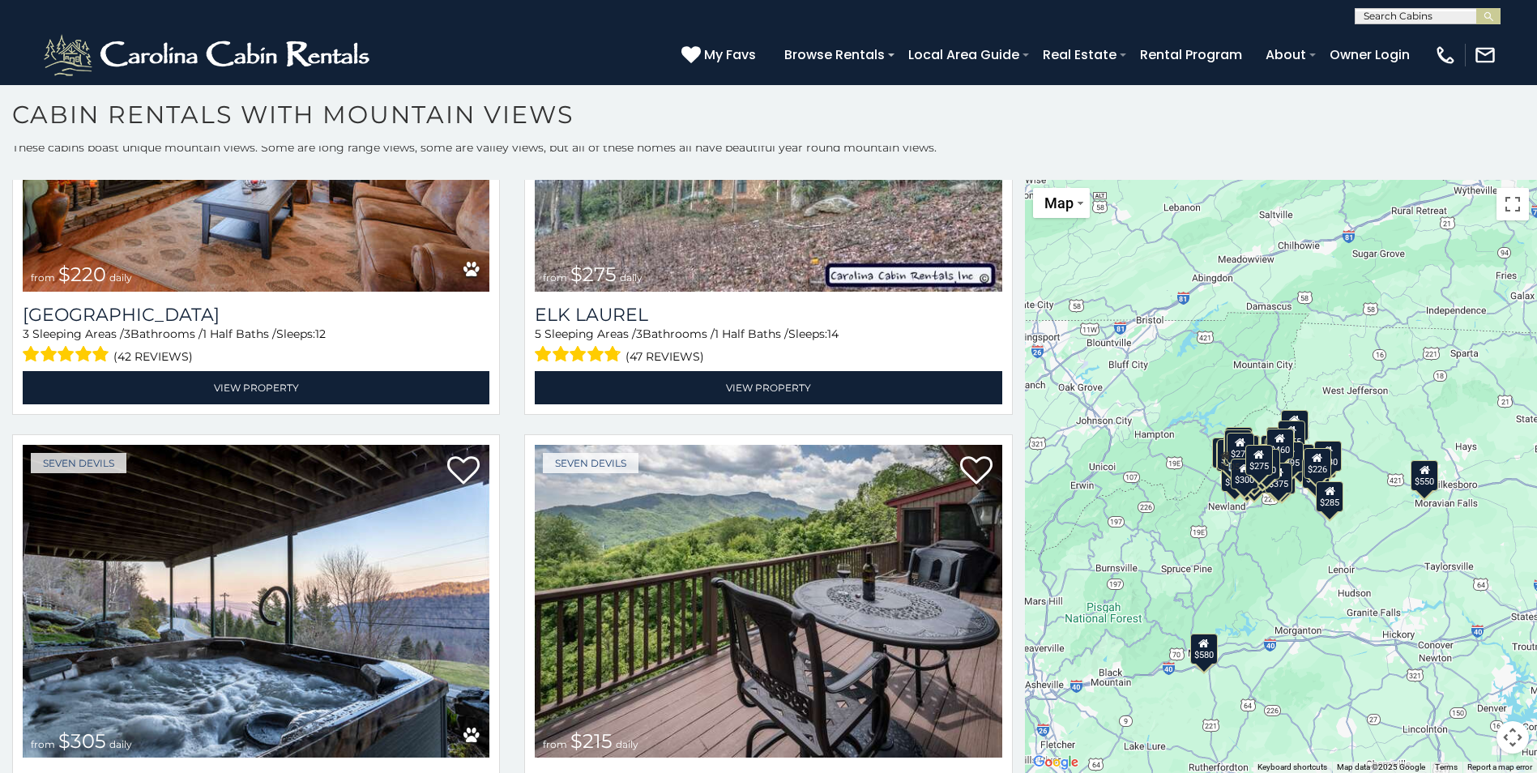
scroll to position [11960, 0]
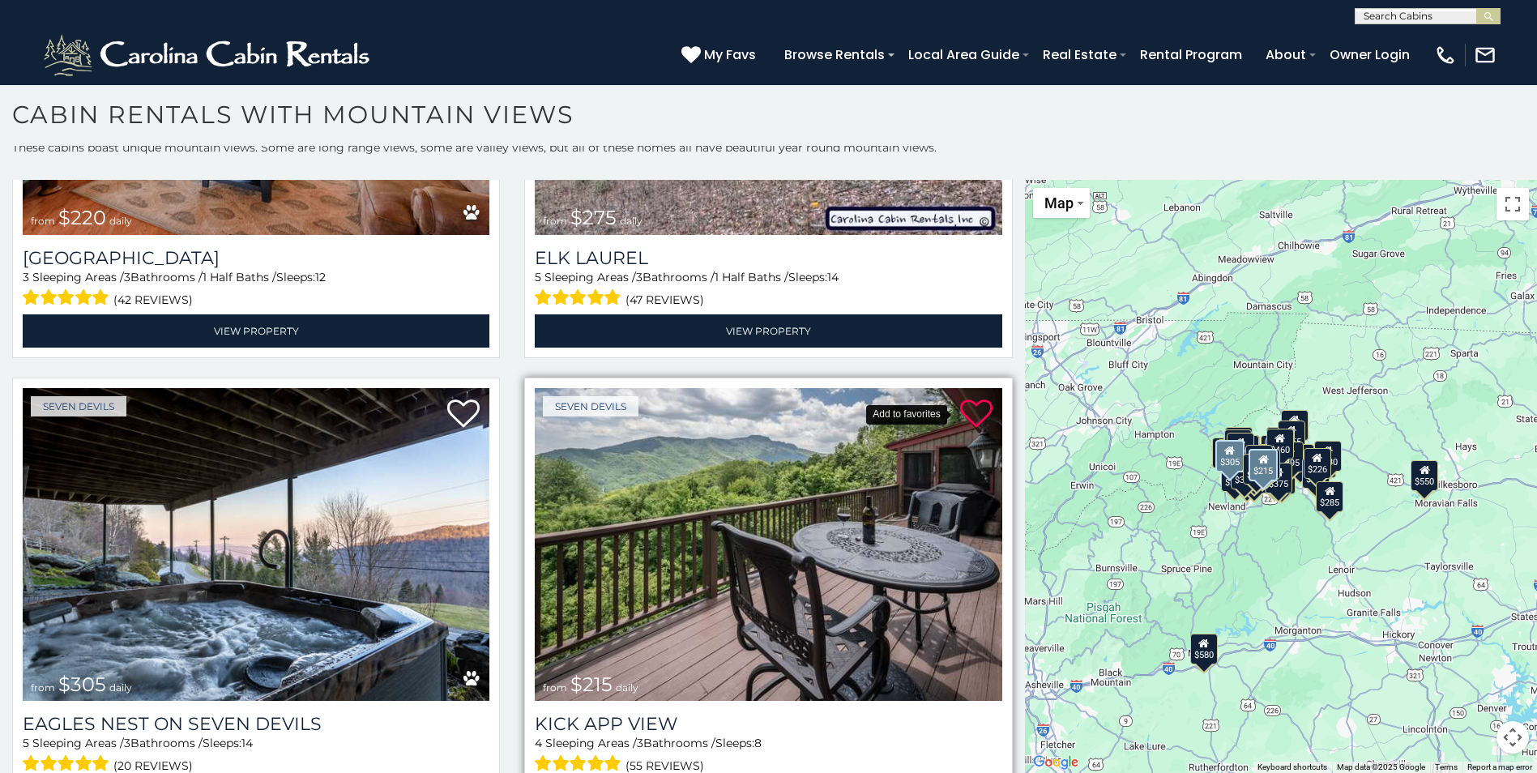
click at [968, 398] on icon at bounding box center [976, 414] width 32 height 32
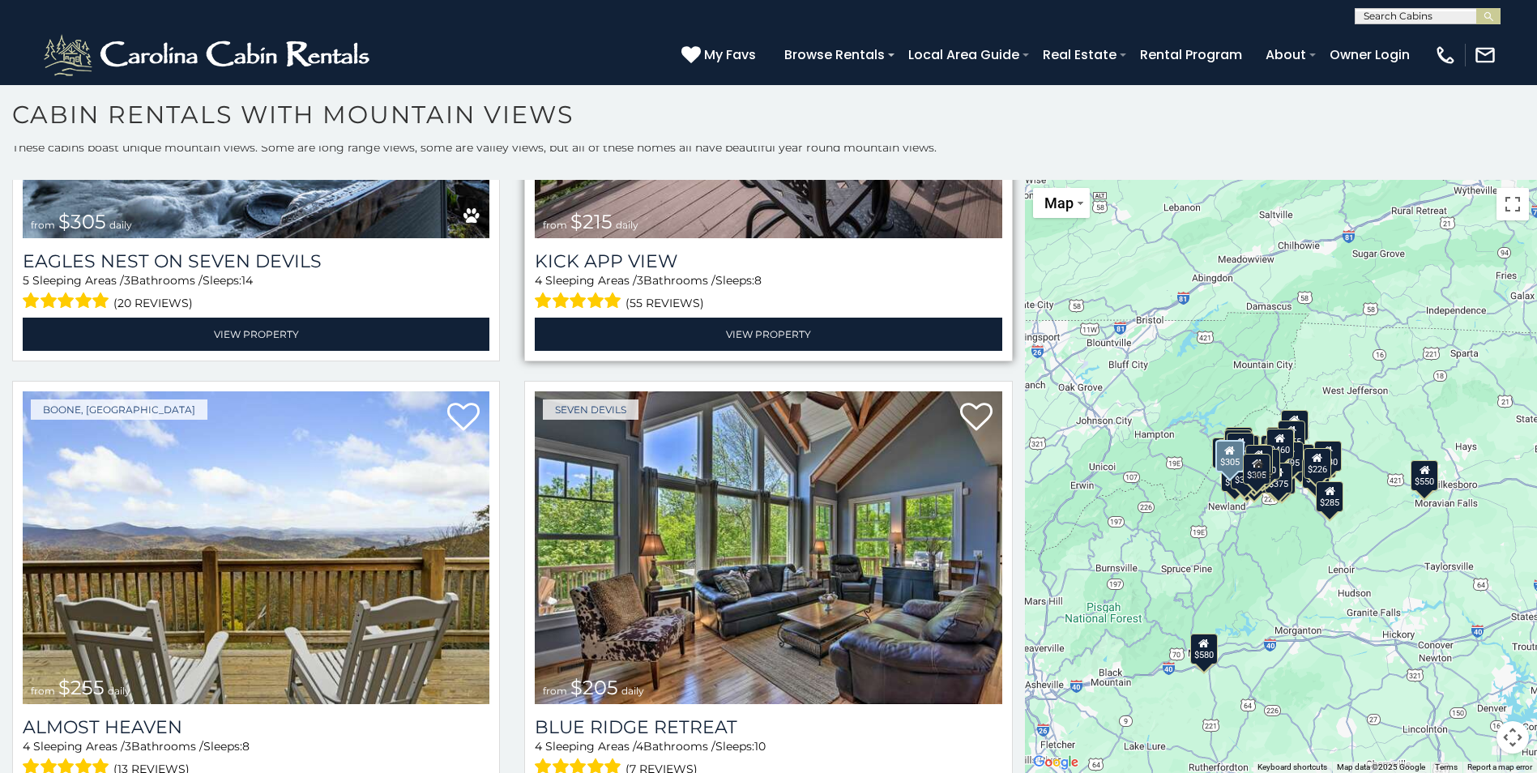
scroll to position [12527, 0]
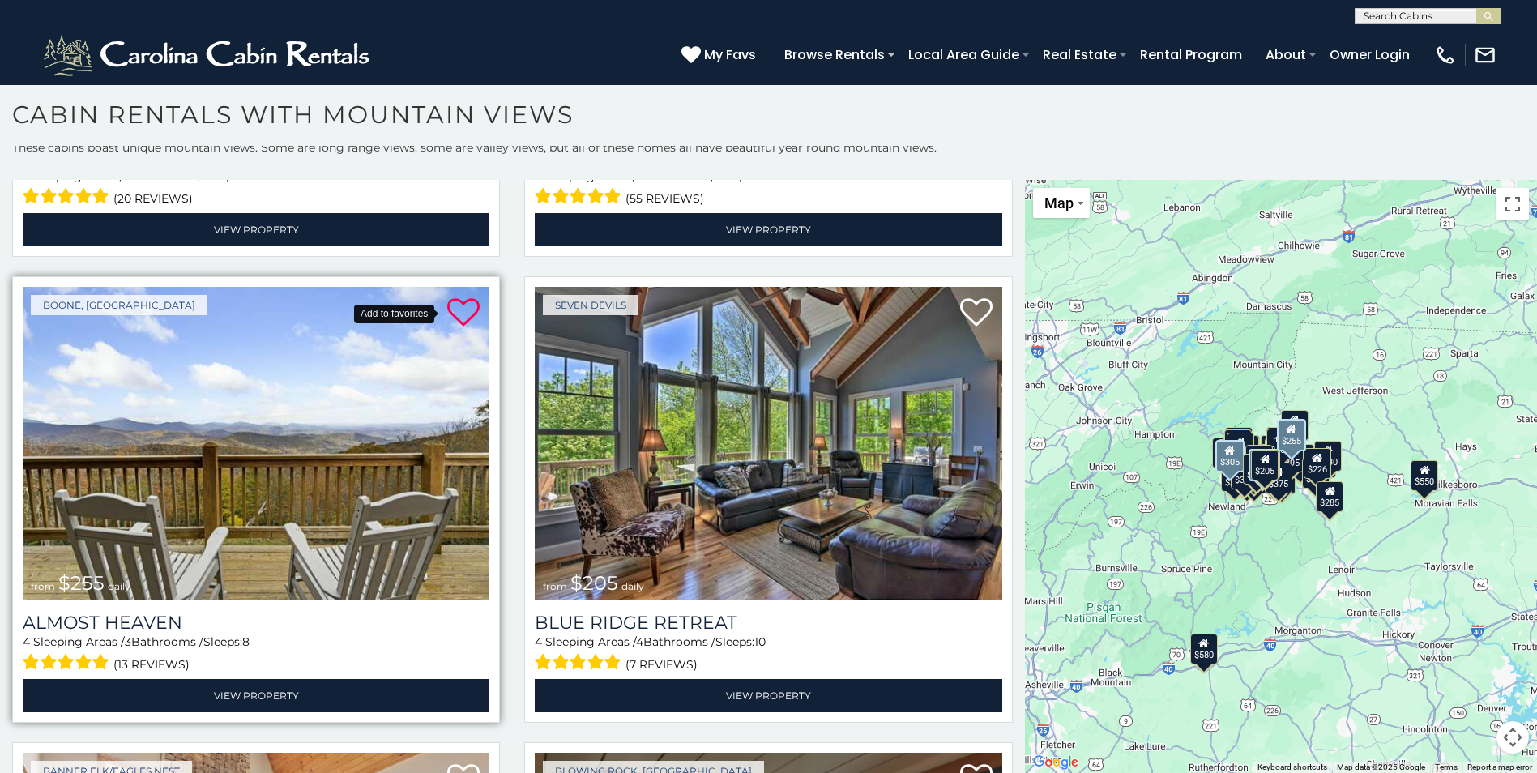
click at [452, 297] on icon at bounding box center [463, 313] width 32 height 32
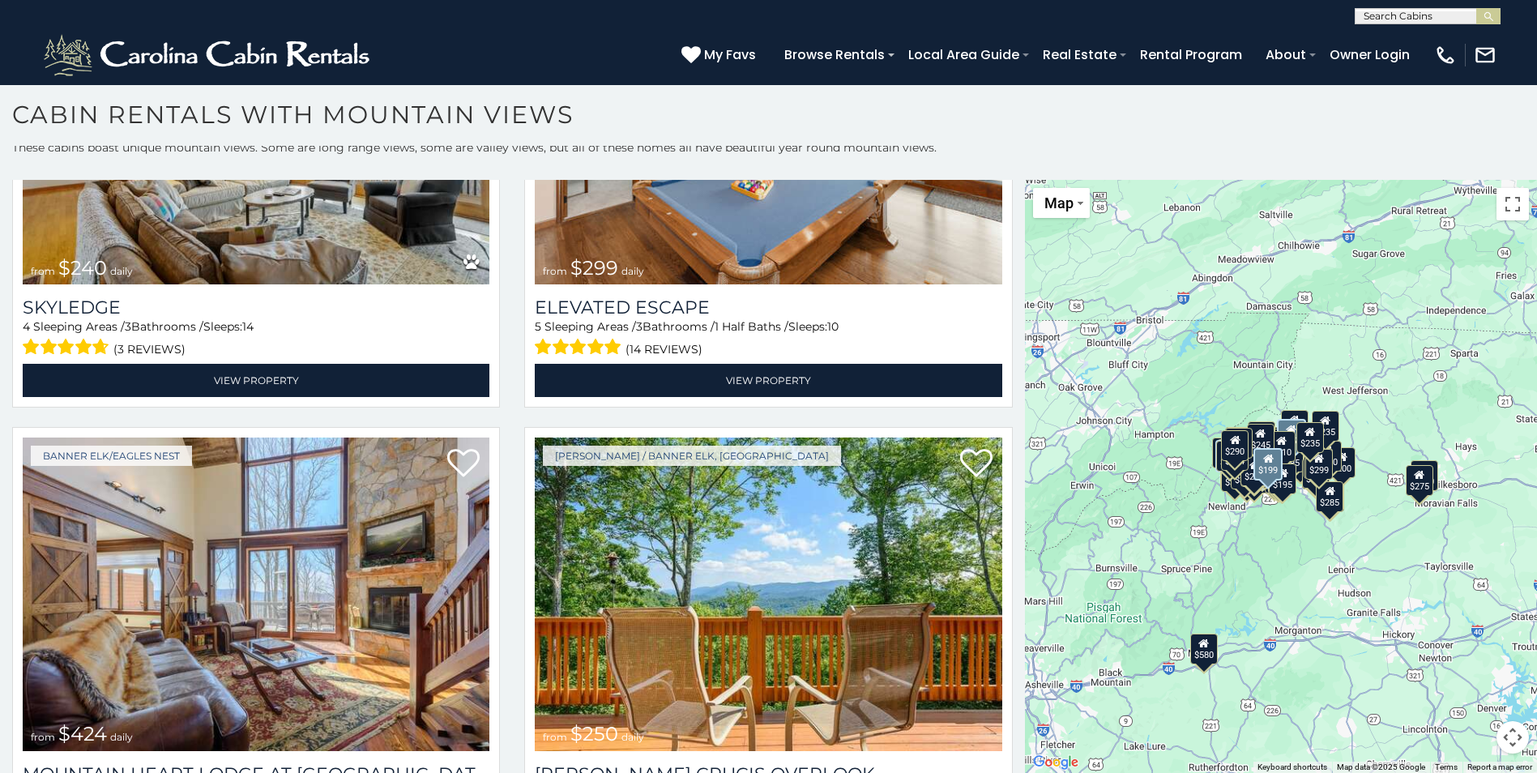
scroll to position [19777, 0]
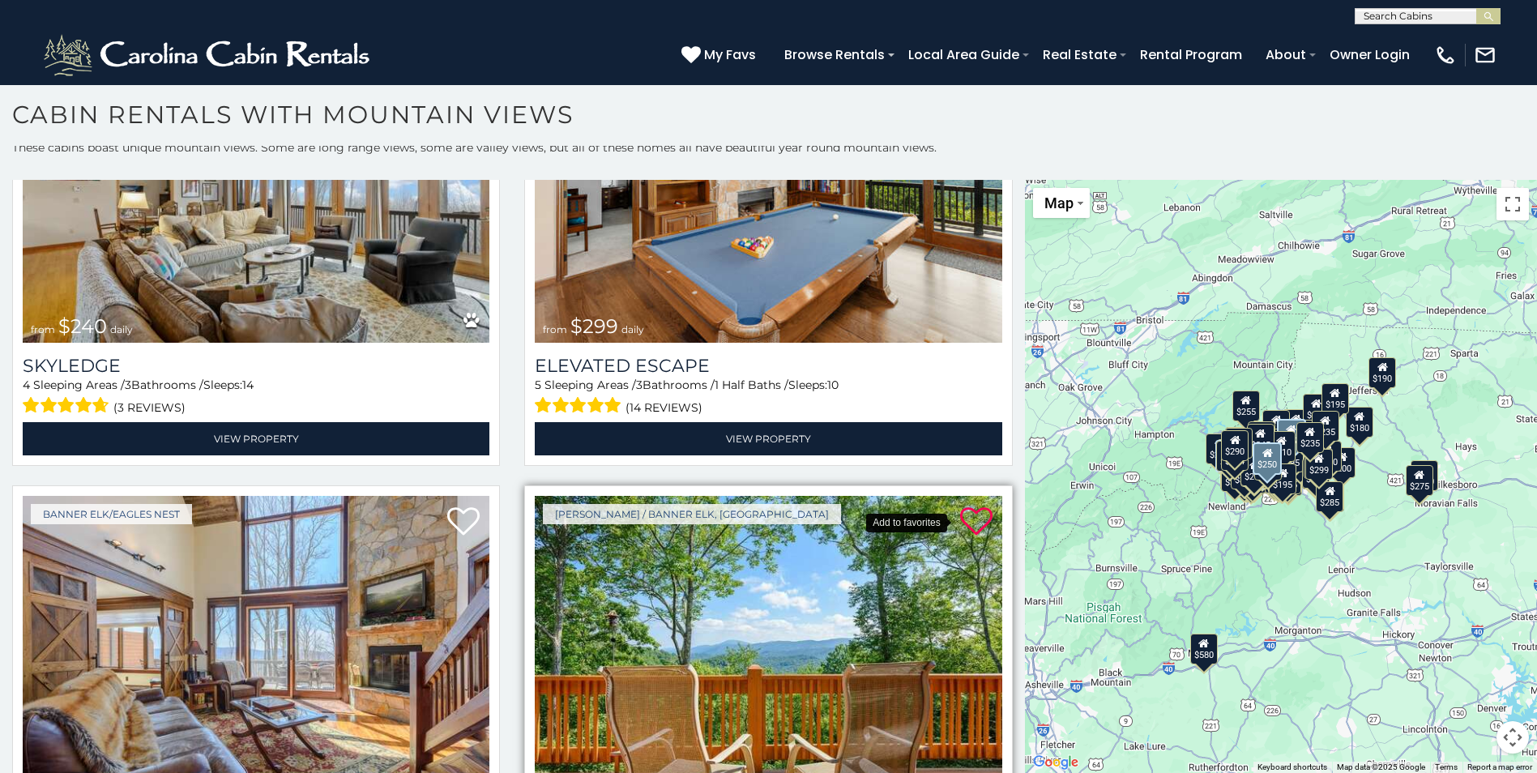
click at [966, 506] on icon at bounding box center [976, 522] width 32 height 32
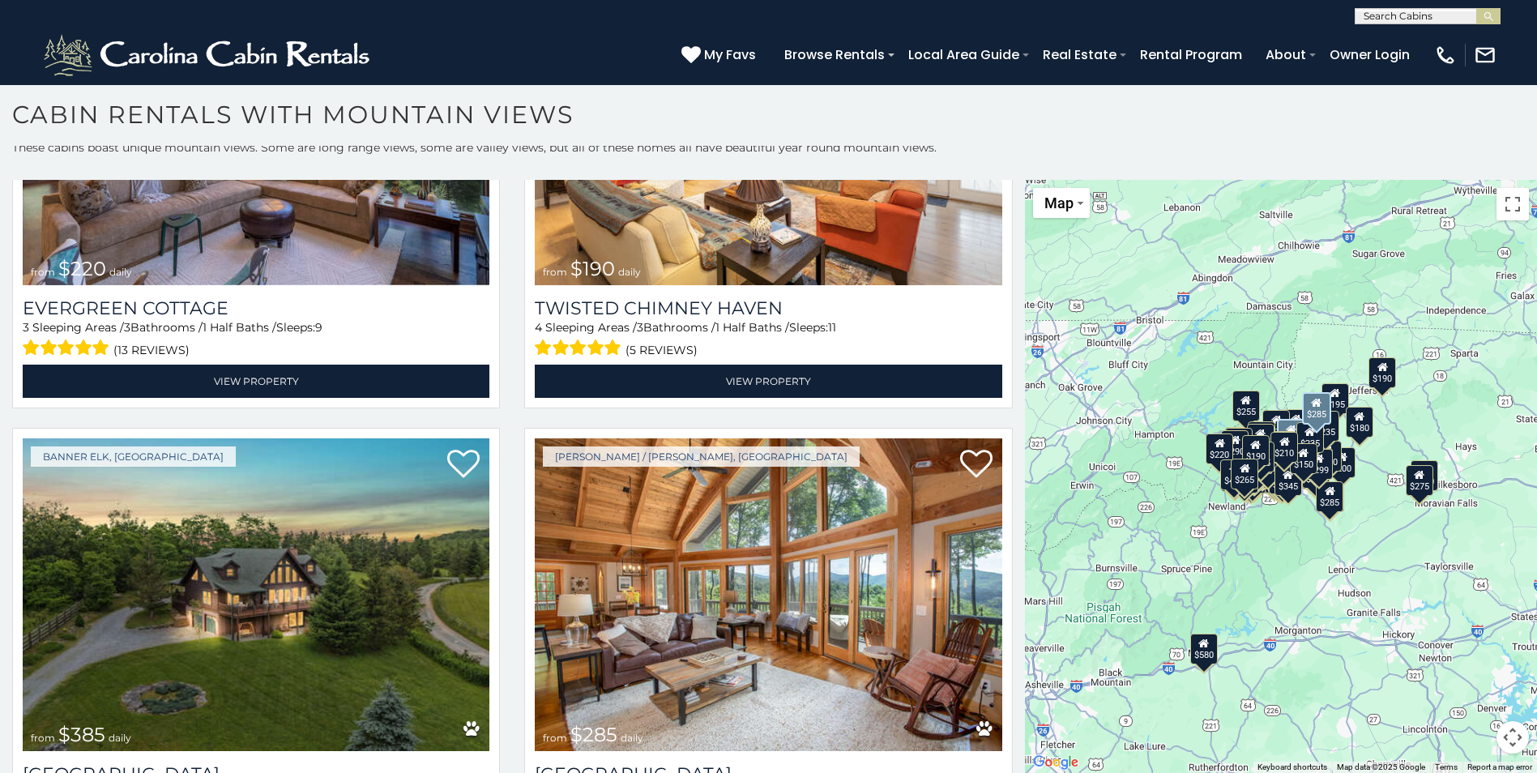
scroll to position [24964, 0]
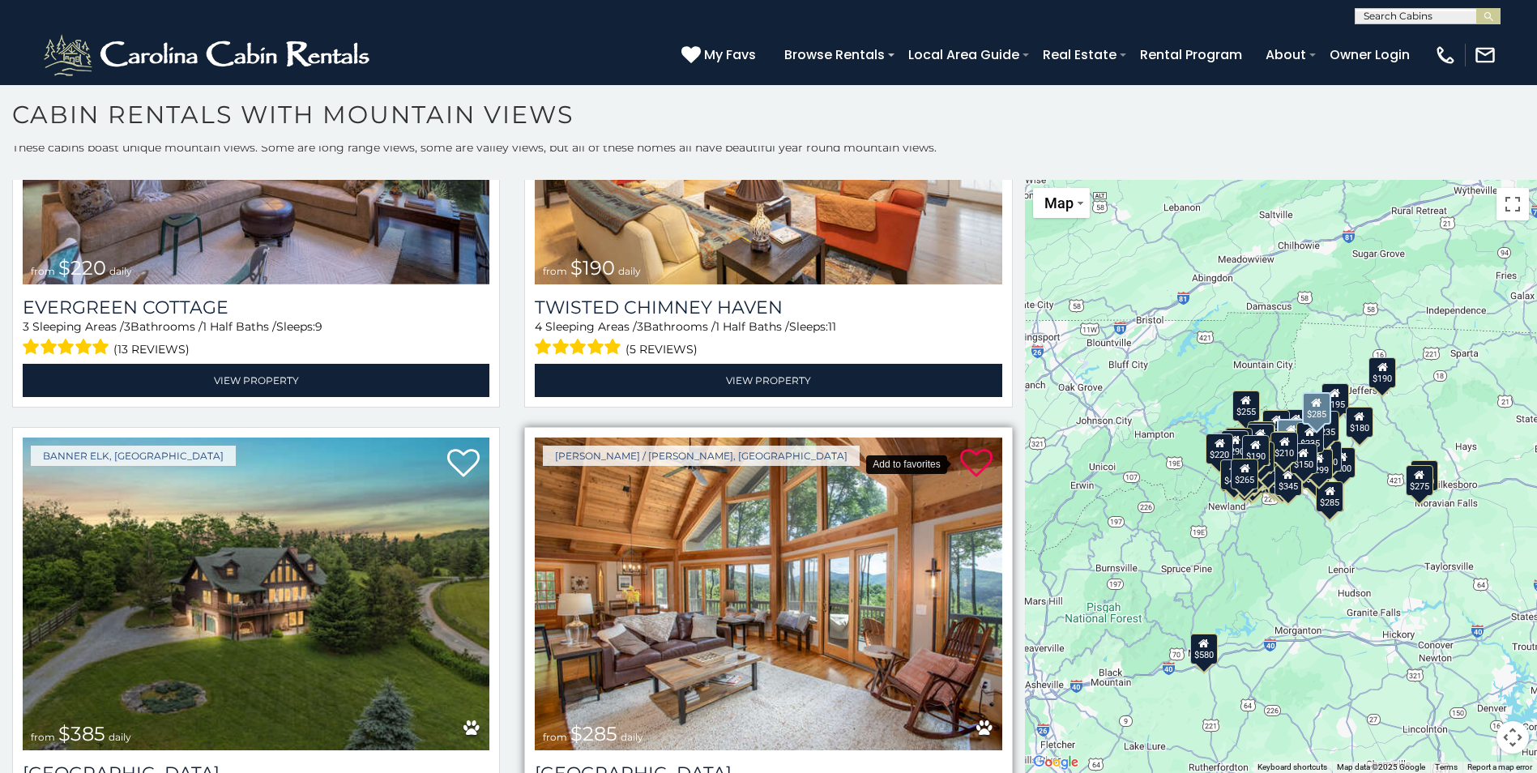
click at [963, 447] on icon at bounding box center [976, 463] width 32 height 32
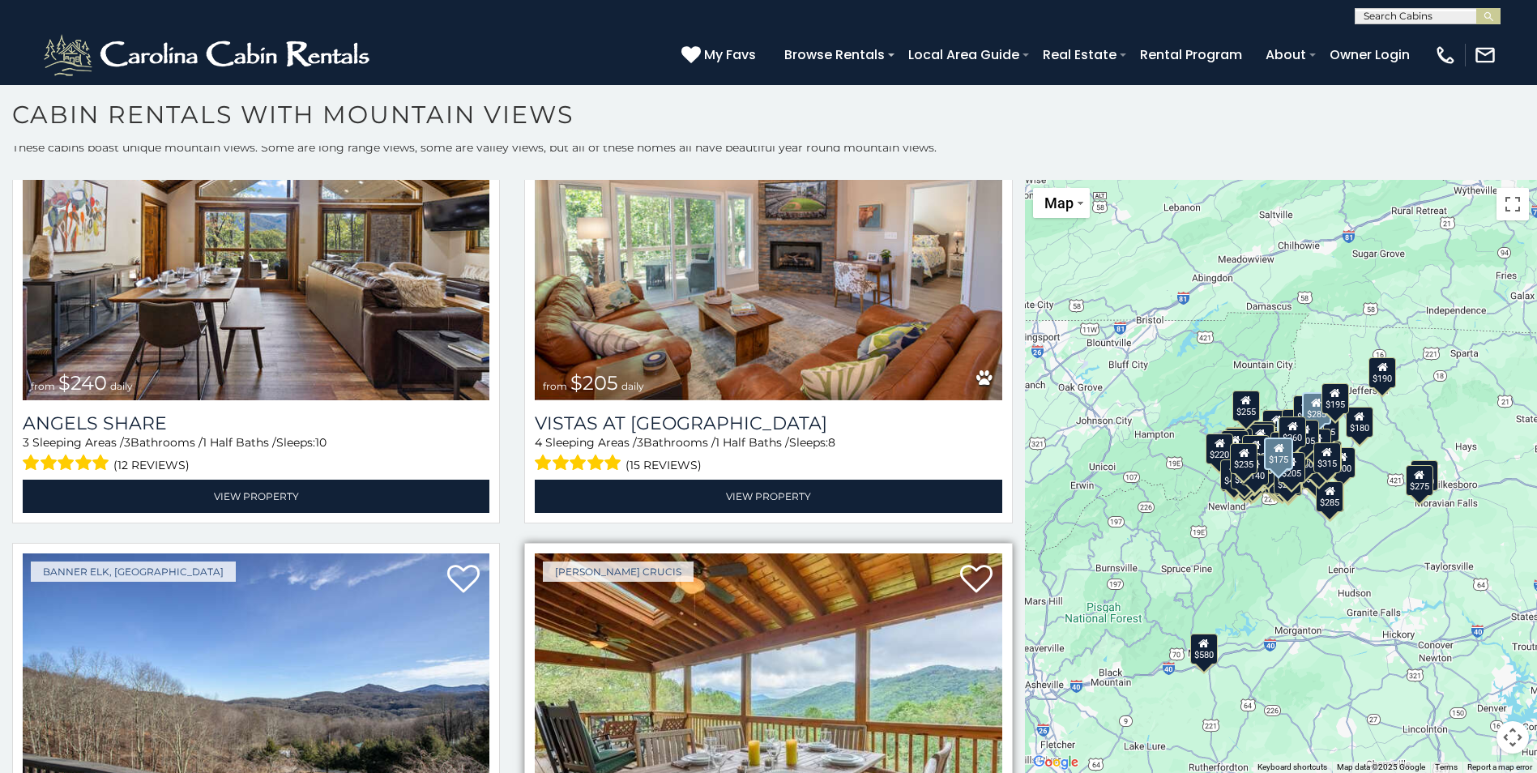
scroll to position [29008, 0]
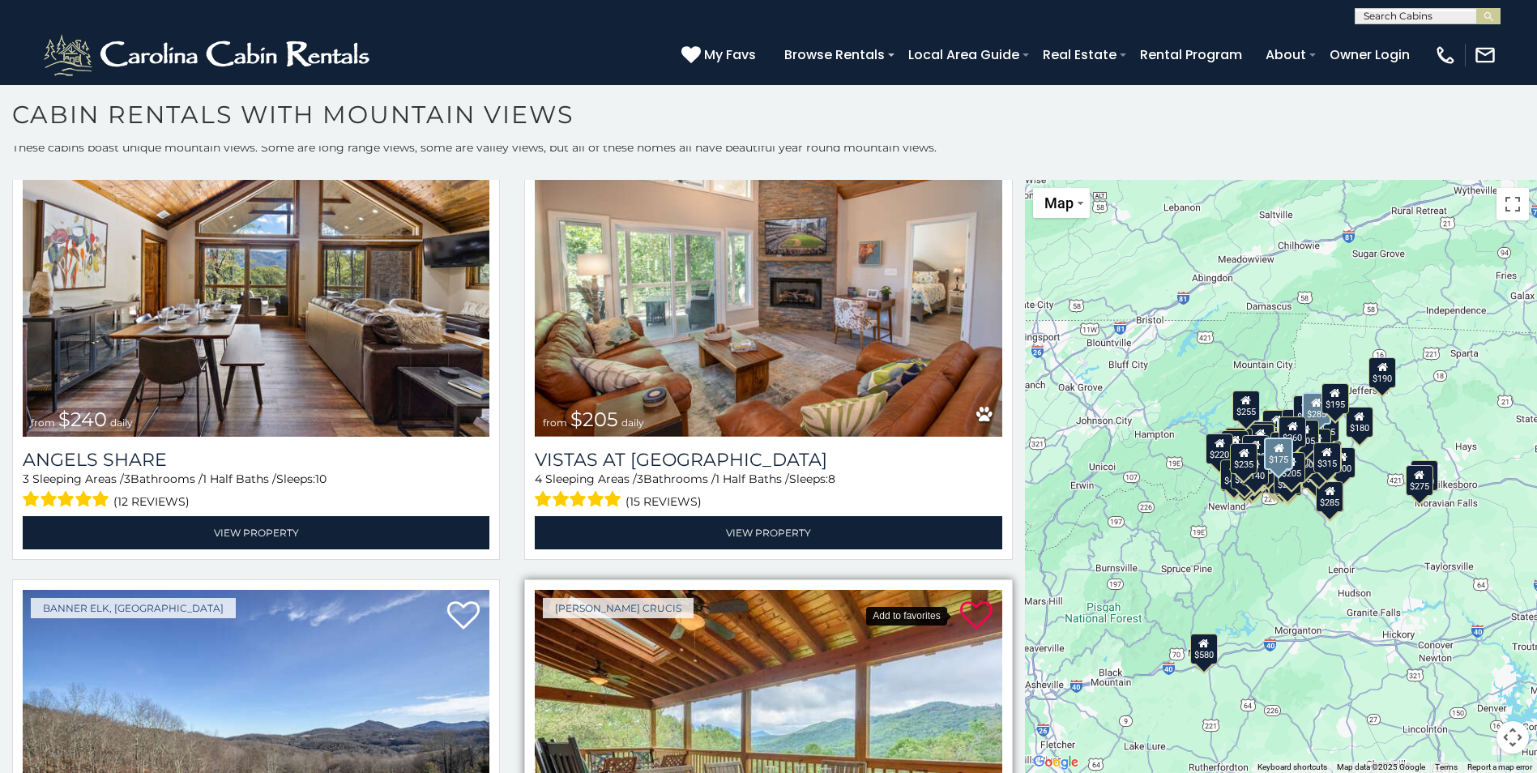
click at [967, 600] on icon at bounding box center [976, 616] width 32 height 32
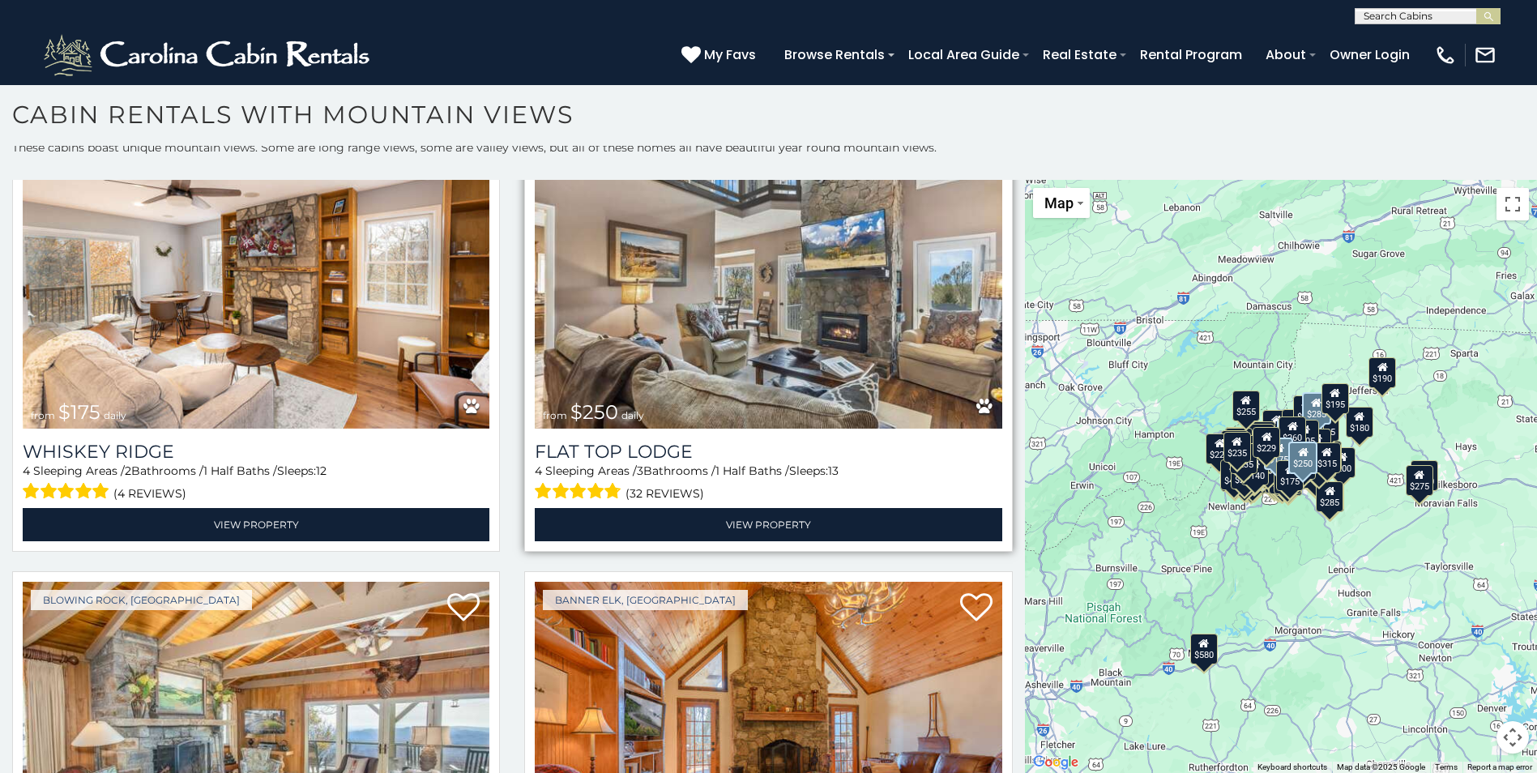
scroll to position [31439, 0]
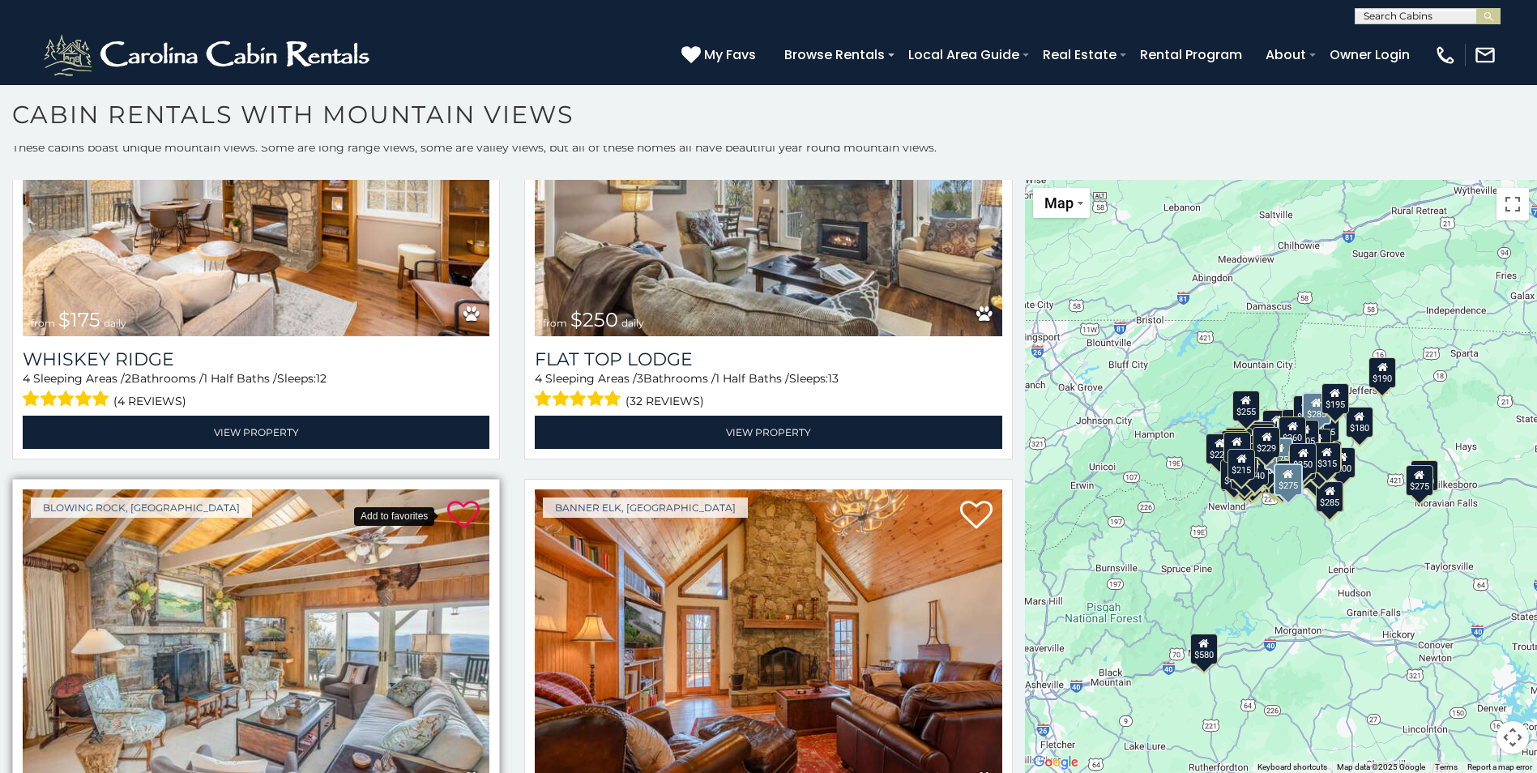
click at [452, 499] on icon at bounding box center [463, 515] width 32 height 32
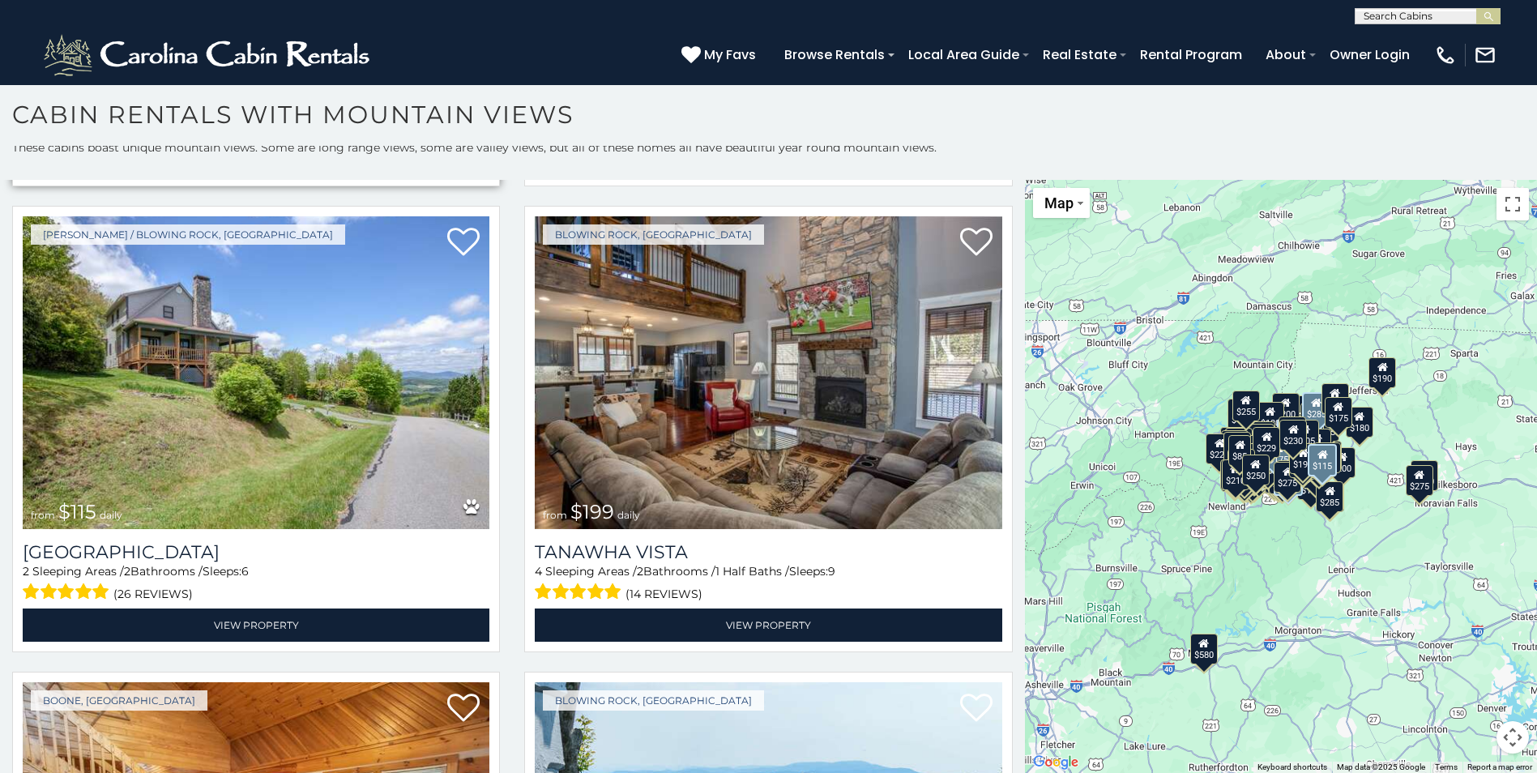
scroll to position [36420, 0]
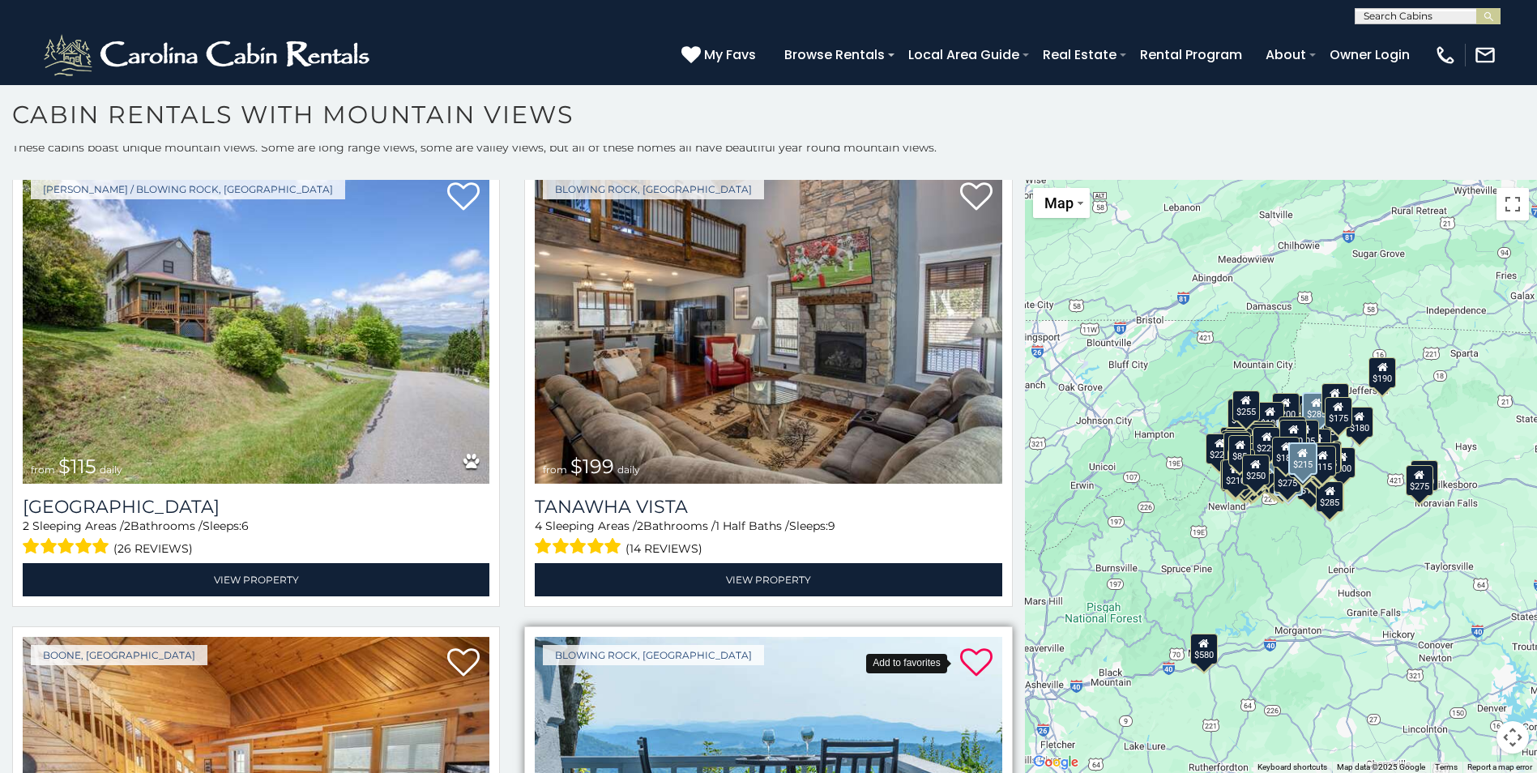
click at [968, 647] on icon at bounding box center [976, 663] width 32 height 32
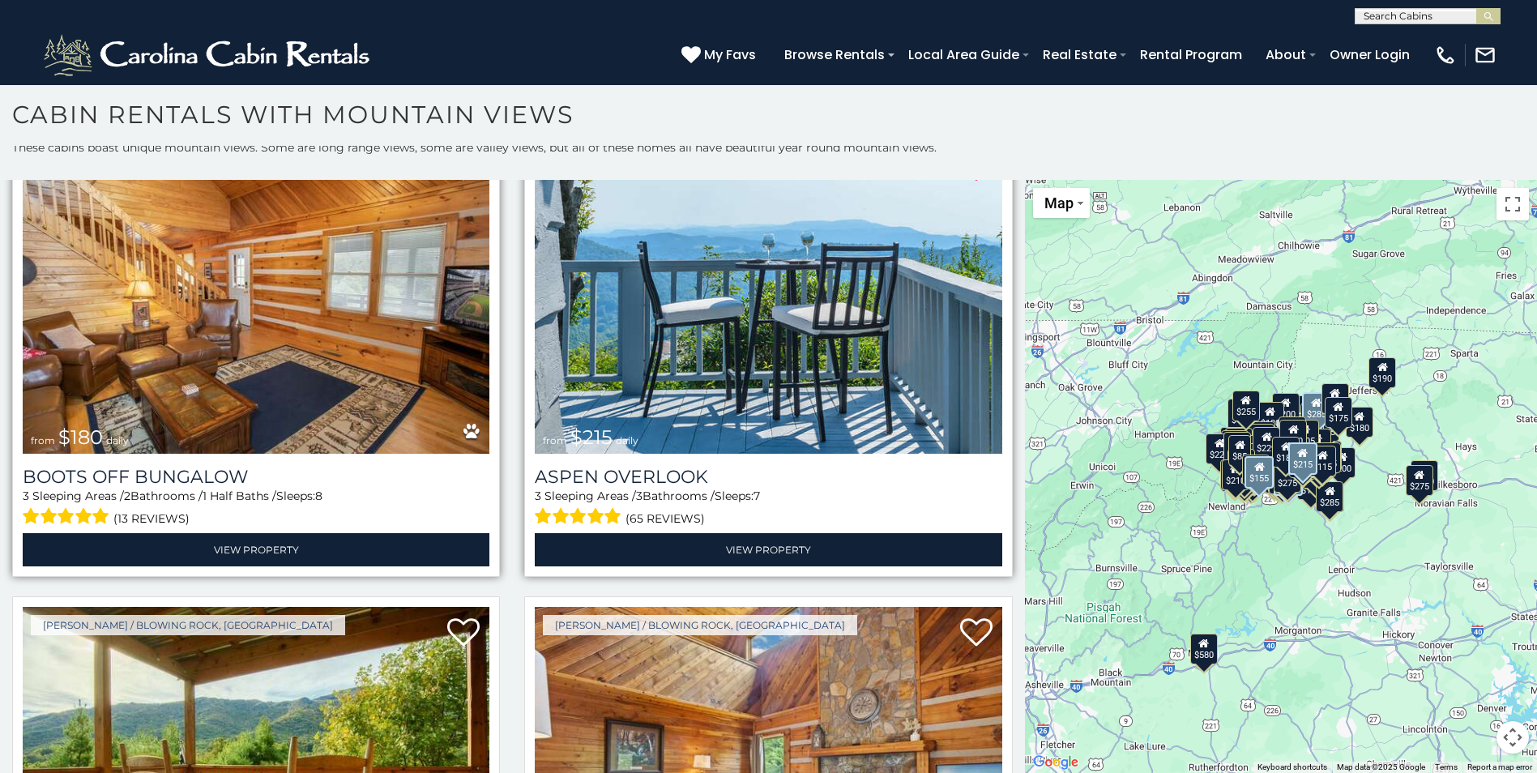
scroll to position [36987, 0]
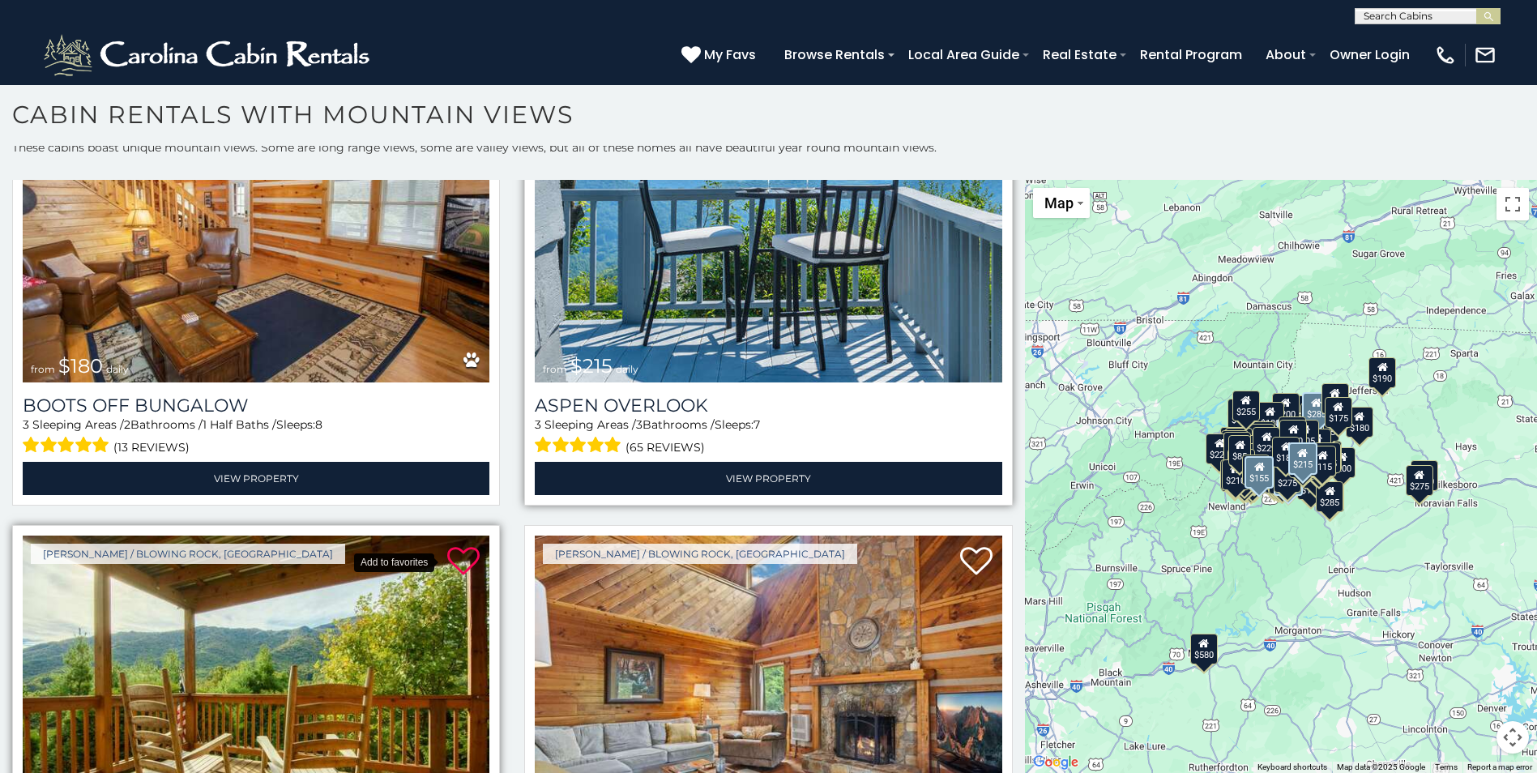
click at [455, 545] on icon at bounding box center [463, 561] width 32 height 32
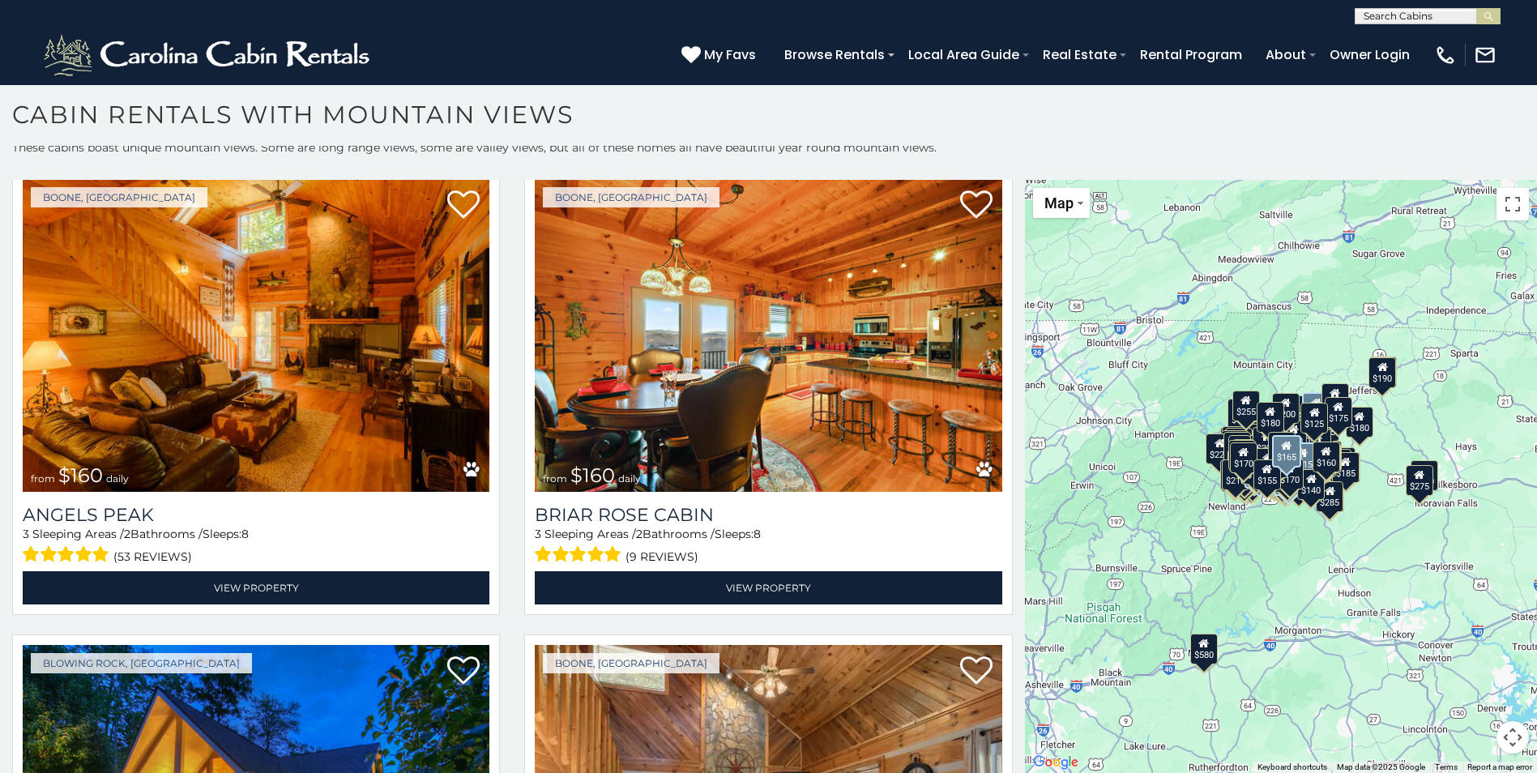
scroll to position [43912, 0]
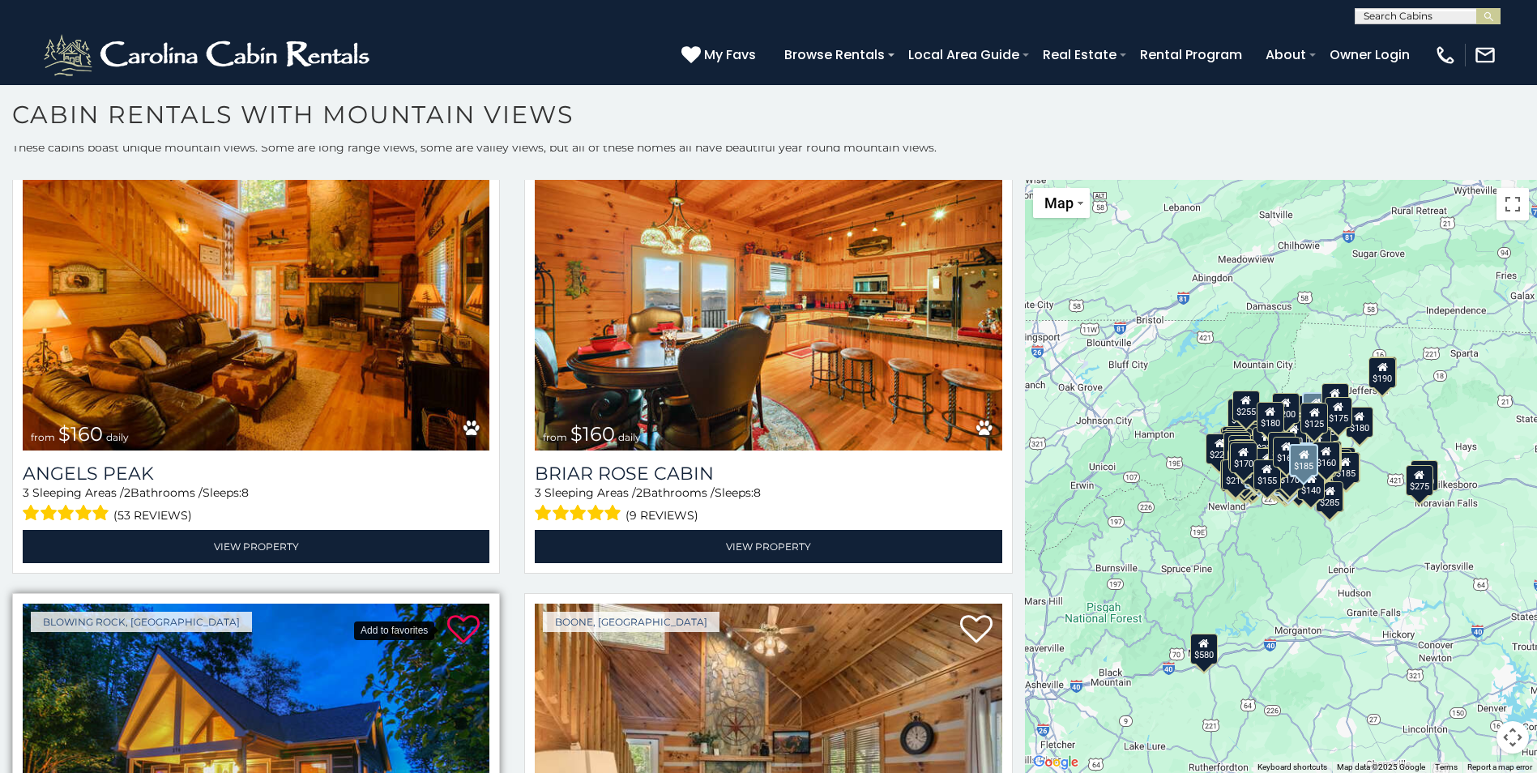
click at [451, 613] on icon at bounding box center [463, 629] width 32 height 32
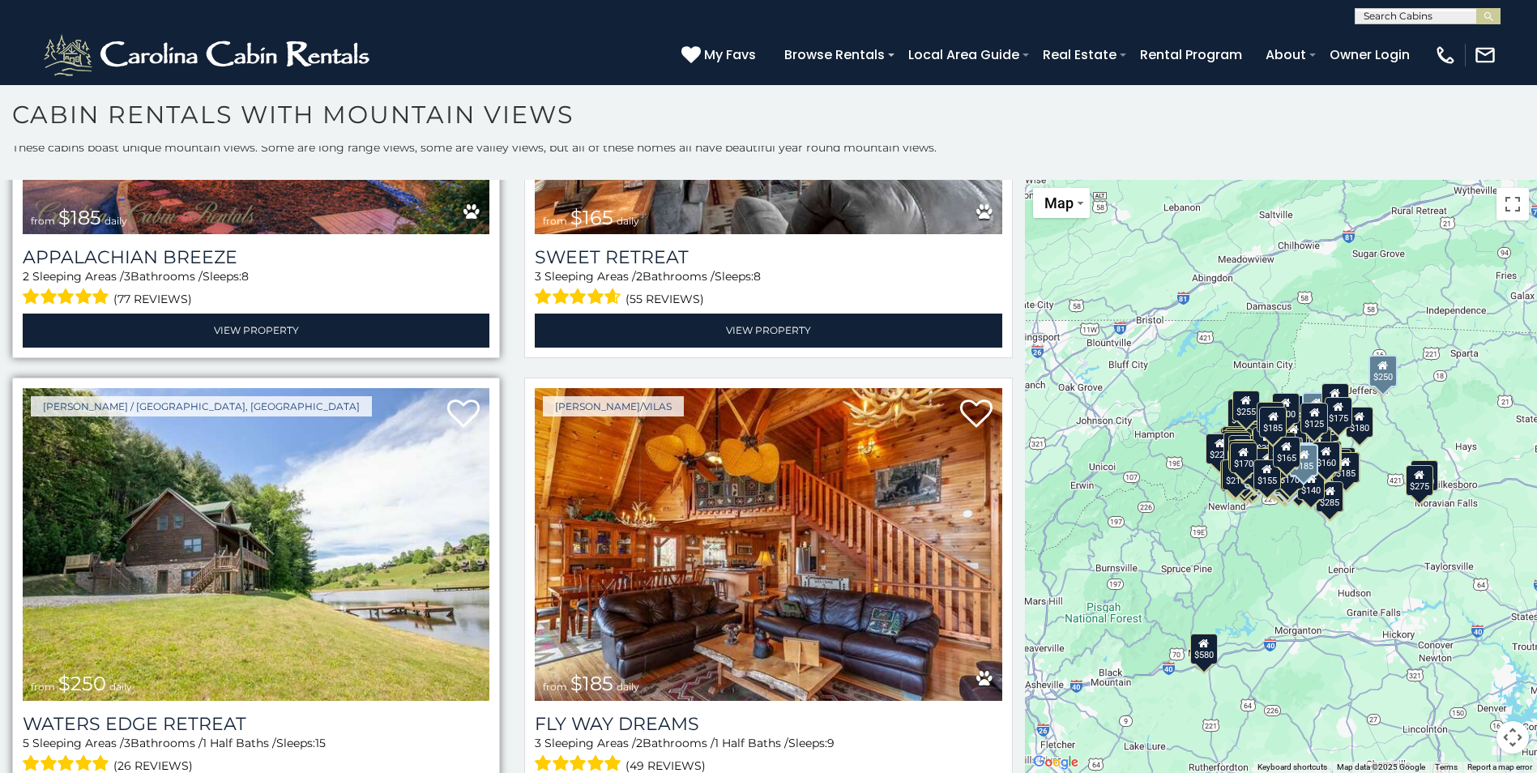
scroll to position [44723, 0]
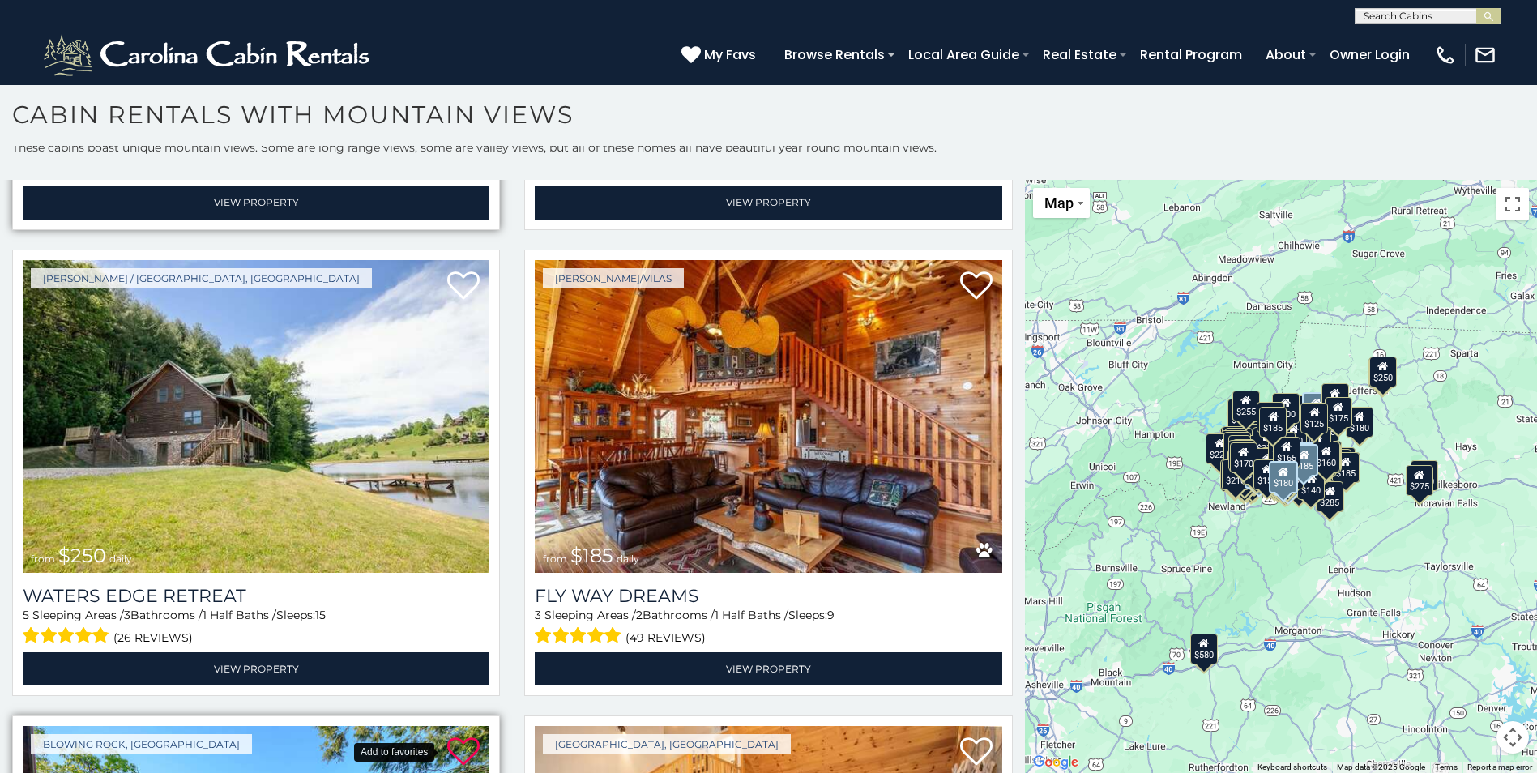
click at [449, 736] on icon at bounding box center [463, 752] width 32 height 32
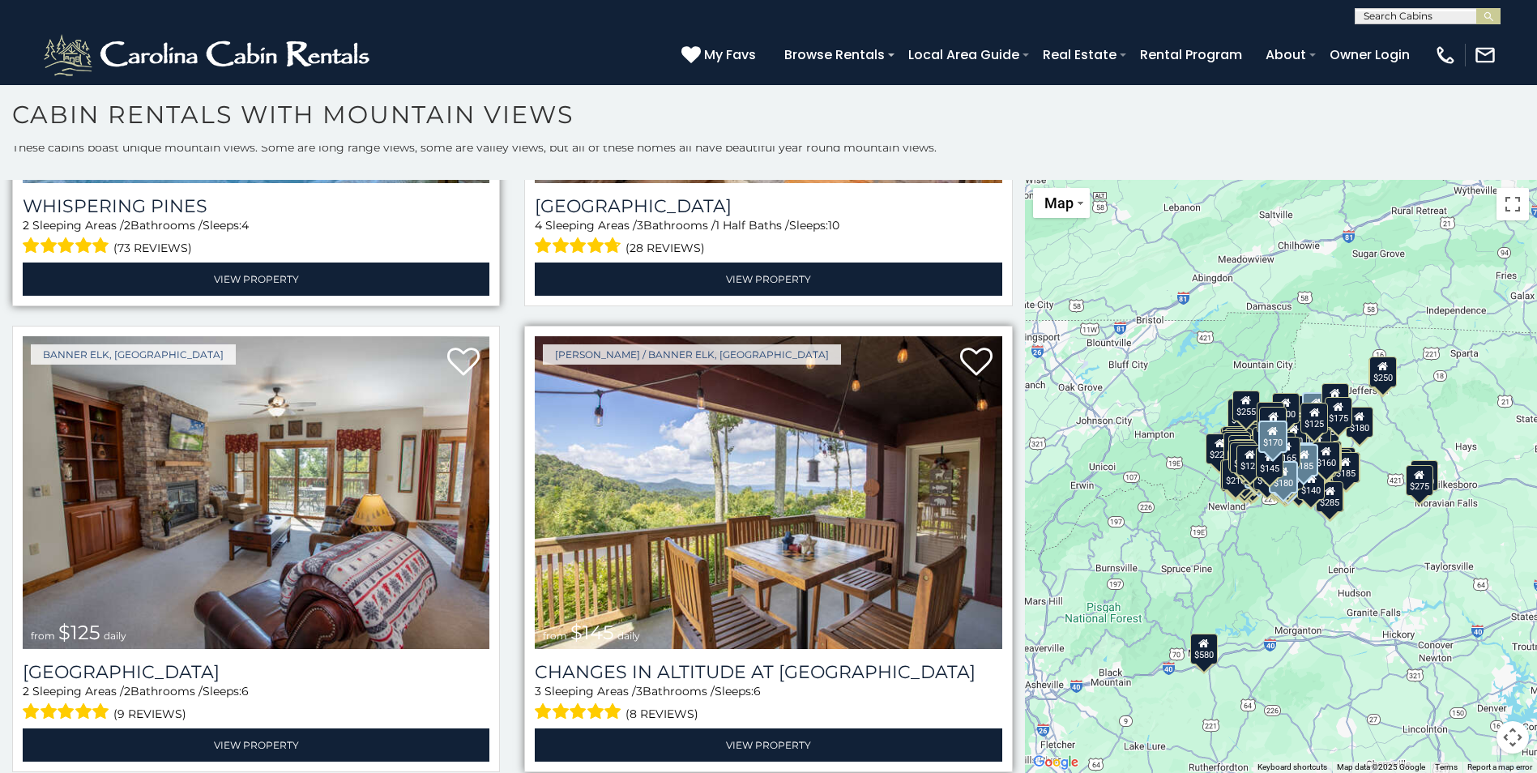
scroll to position [45695, 0]
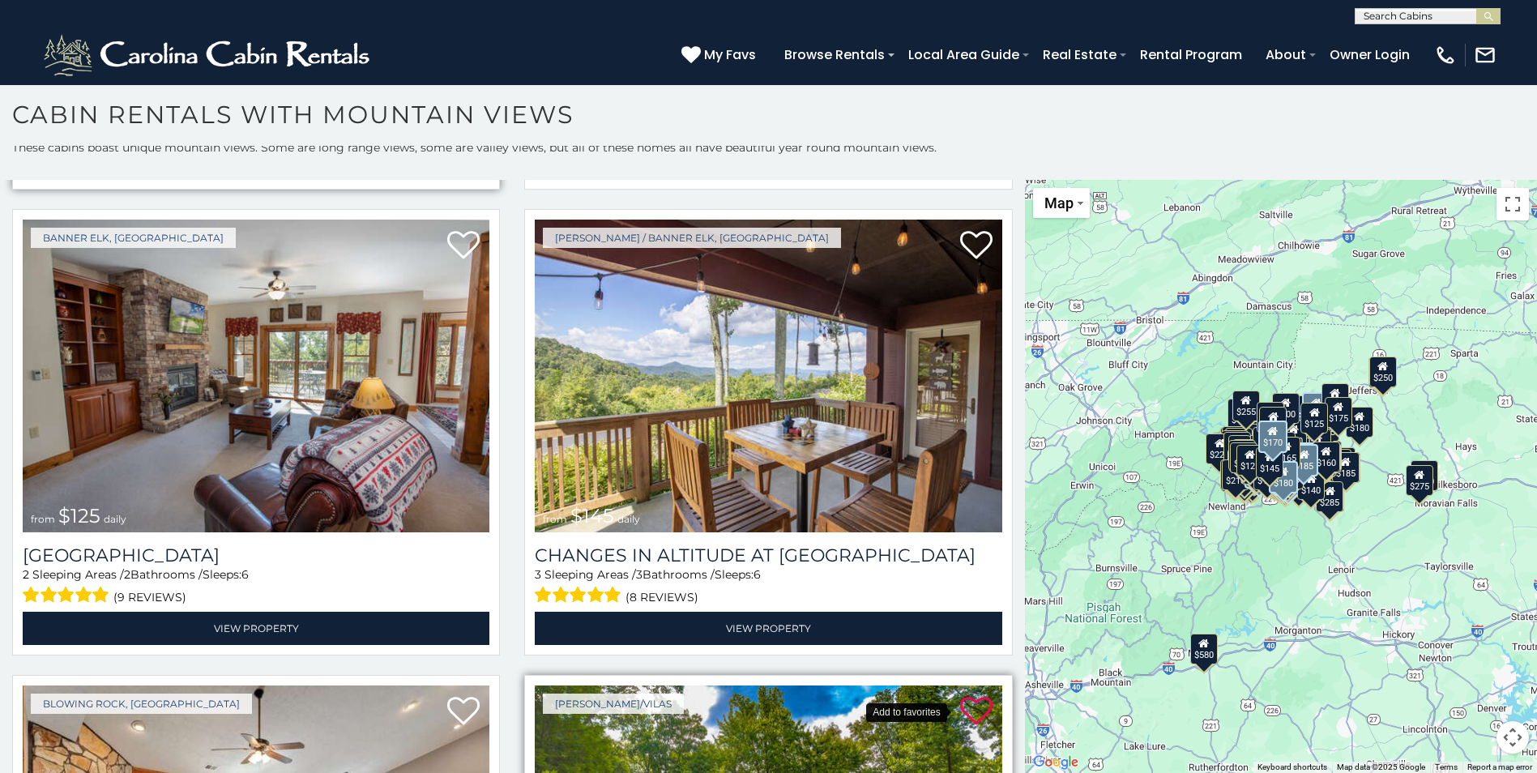
click at [960, 695] on icon at bounding box center [976, 711] width 32 height 32
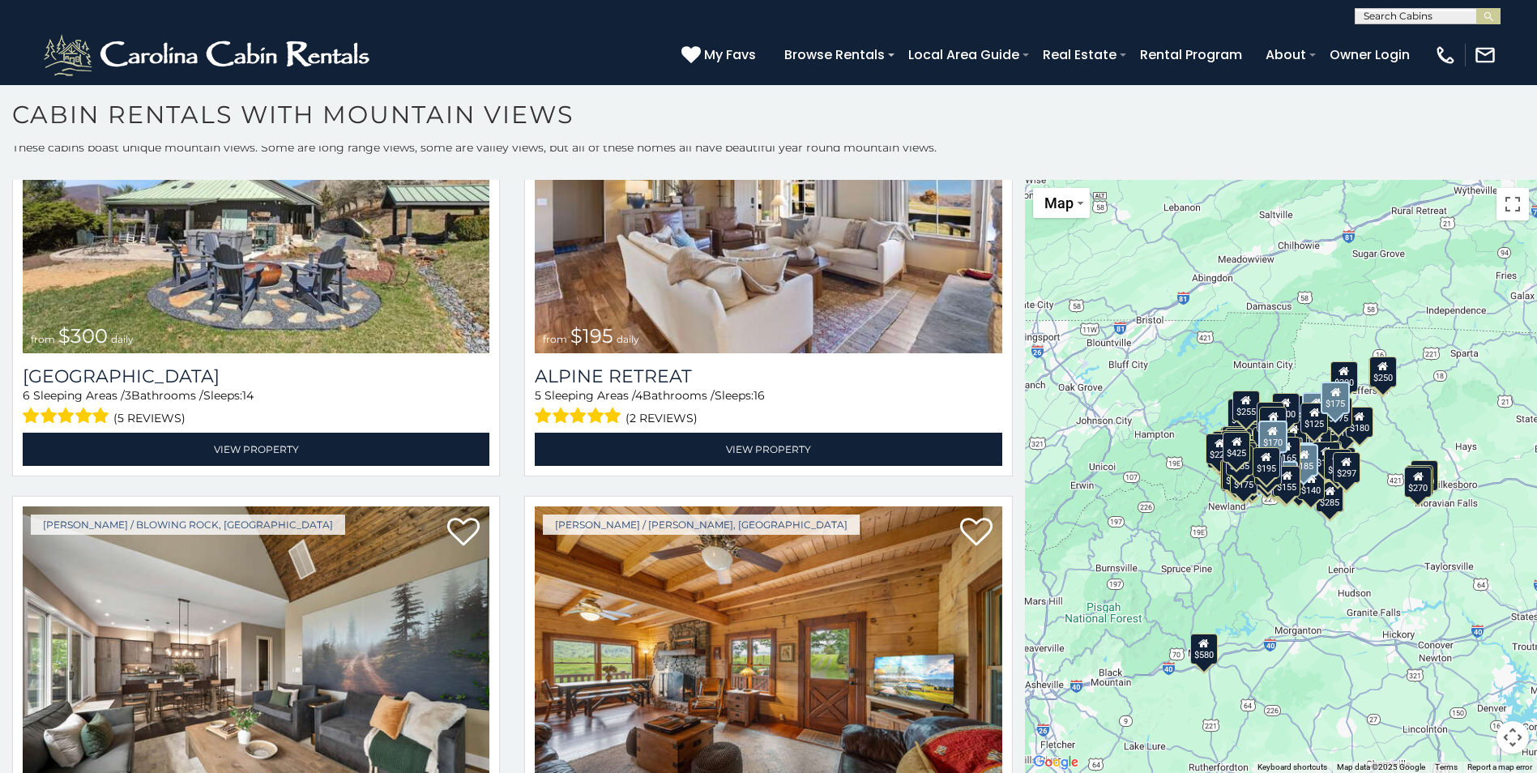
scroll to position [50720, 0]
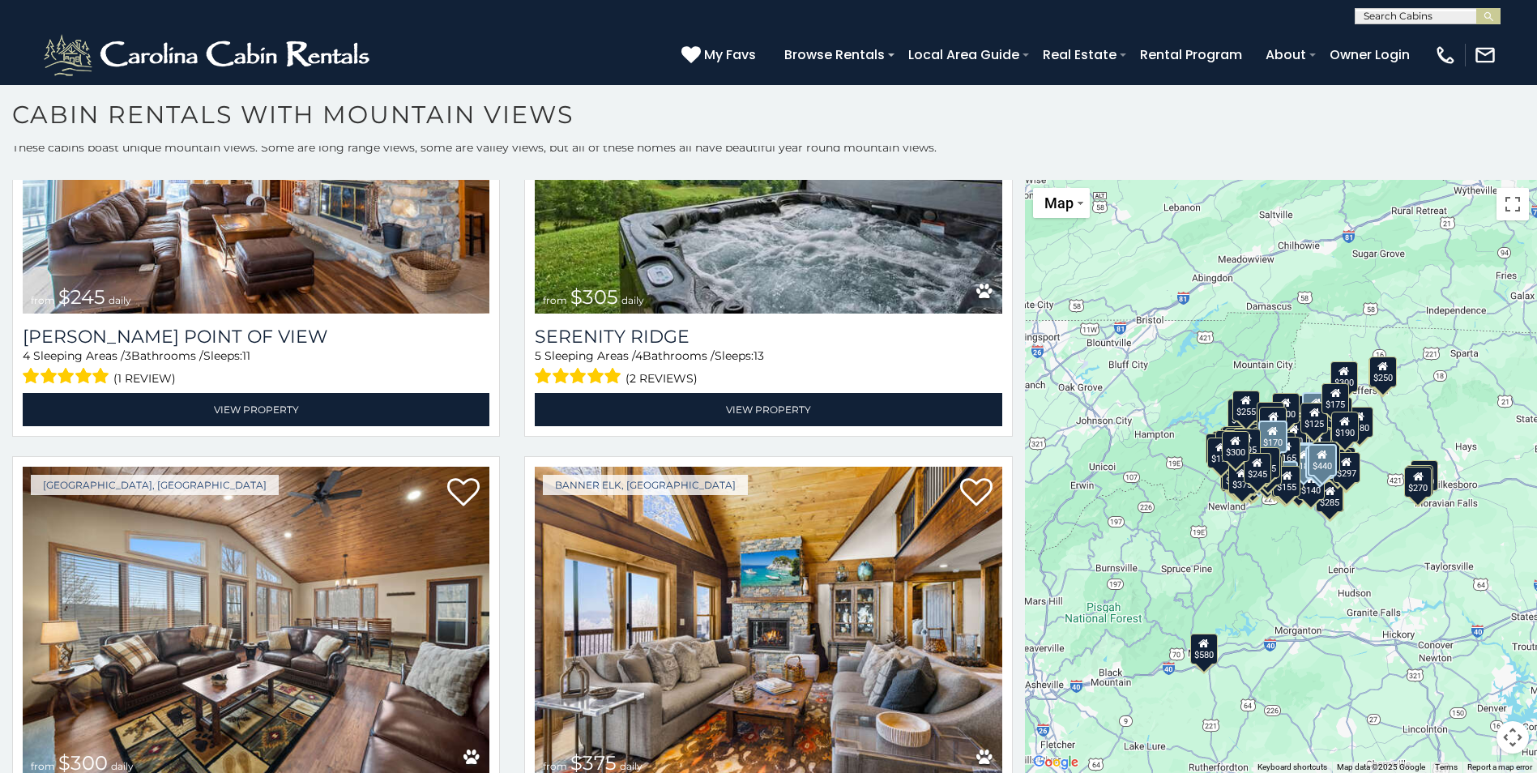
scroll to position [54846, 0]
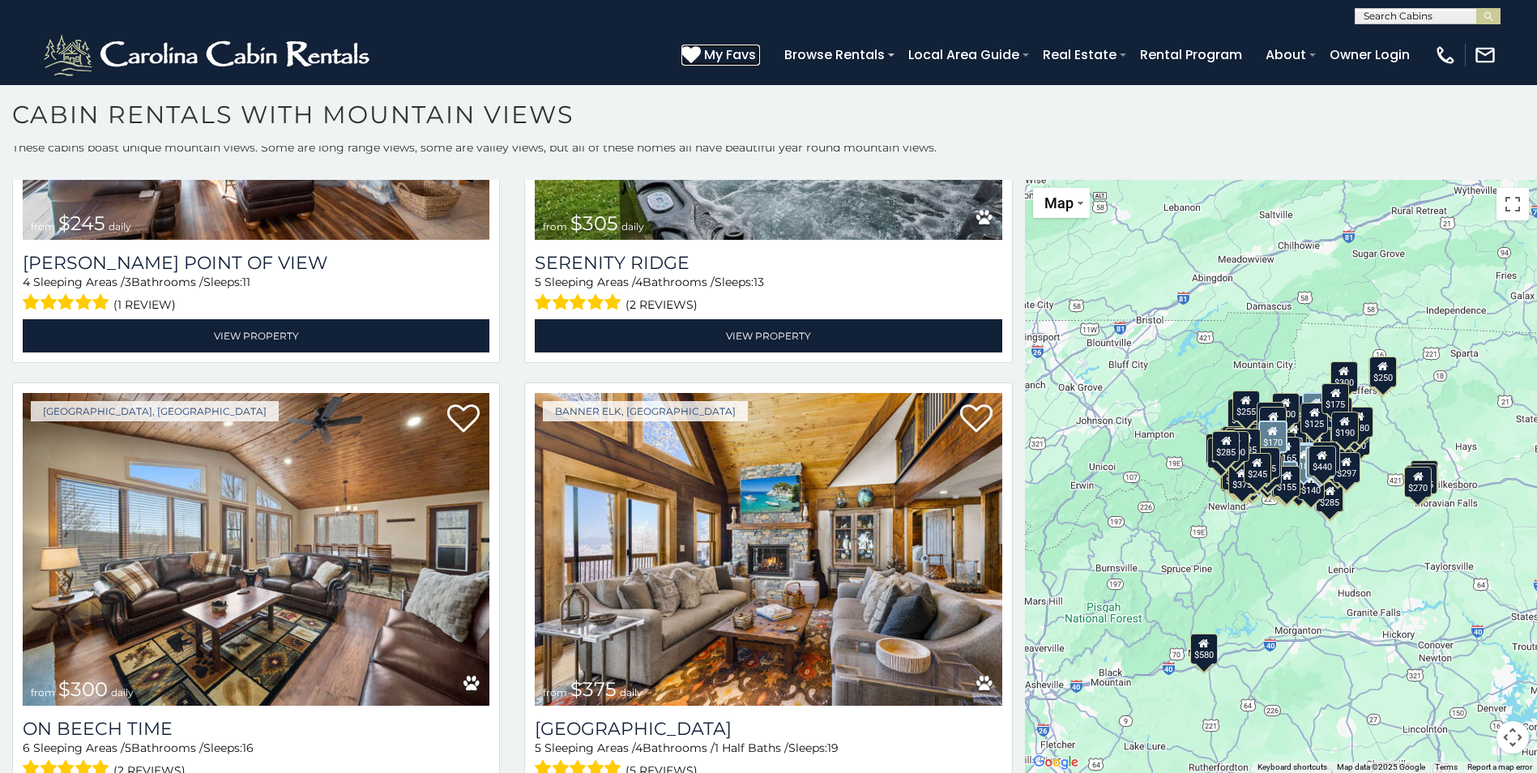
click at [726, 51] on span "My Favs" at bounding box center [730, 55] width 52 height 20
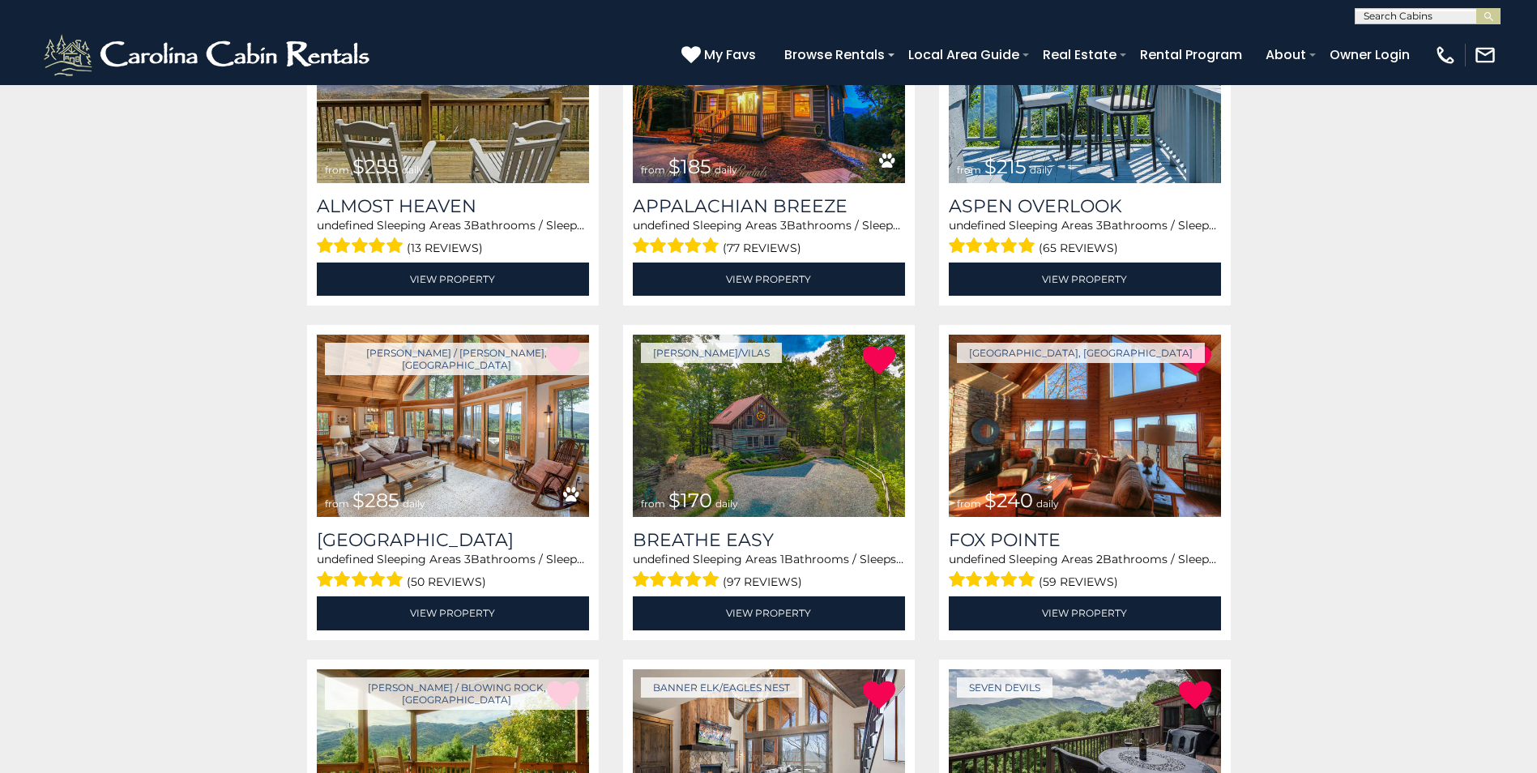
scroll to position [405, 0]
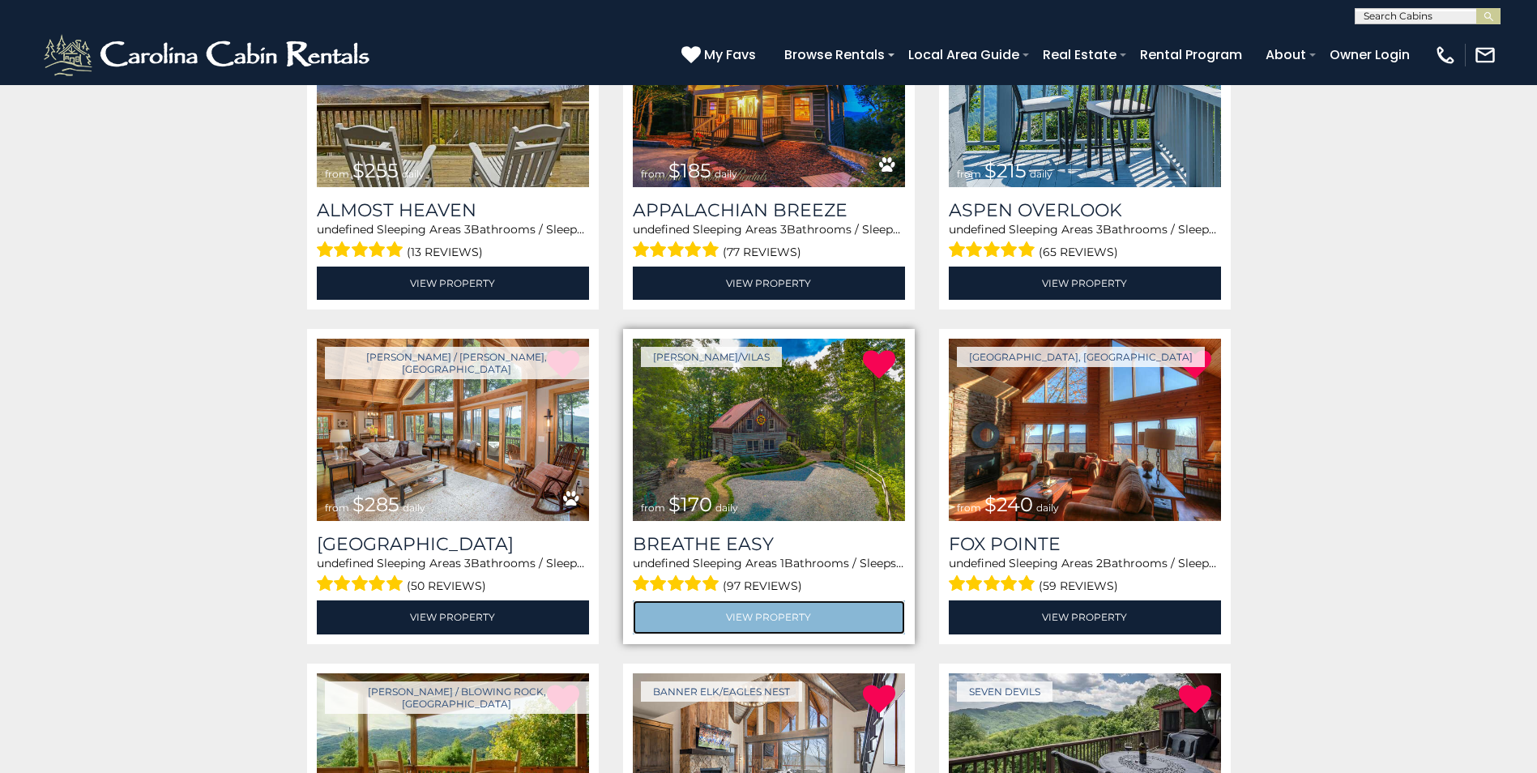
click at [754, 618] on link "View Property" at bounding box center [769, 617] width 272 height 33
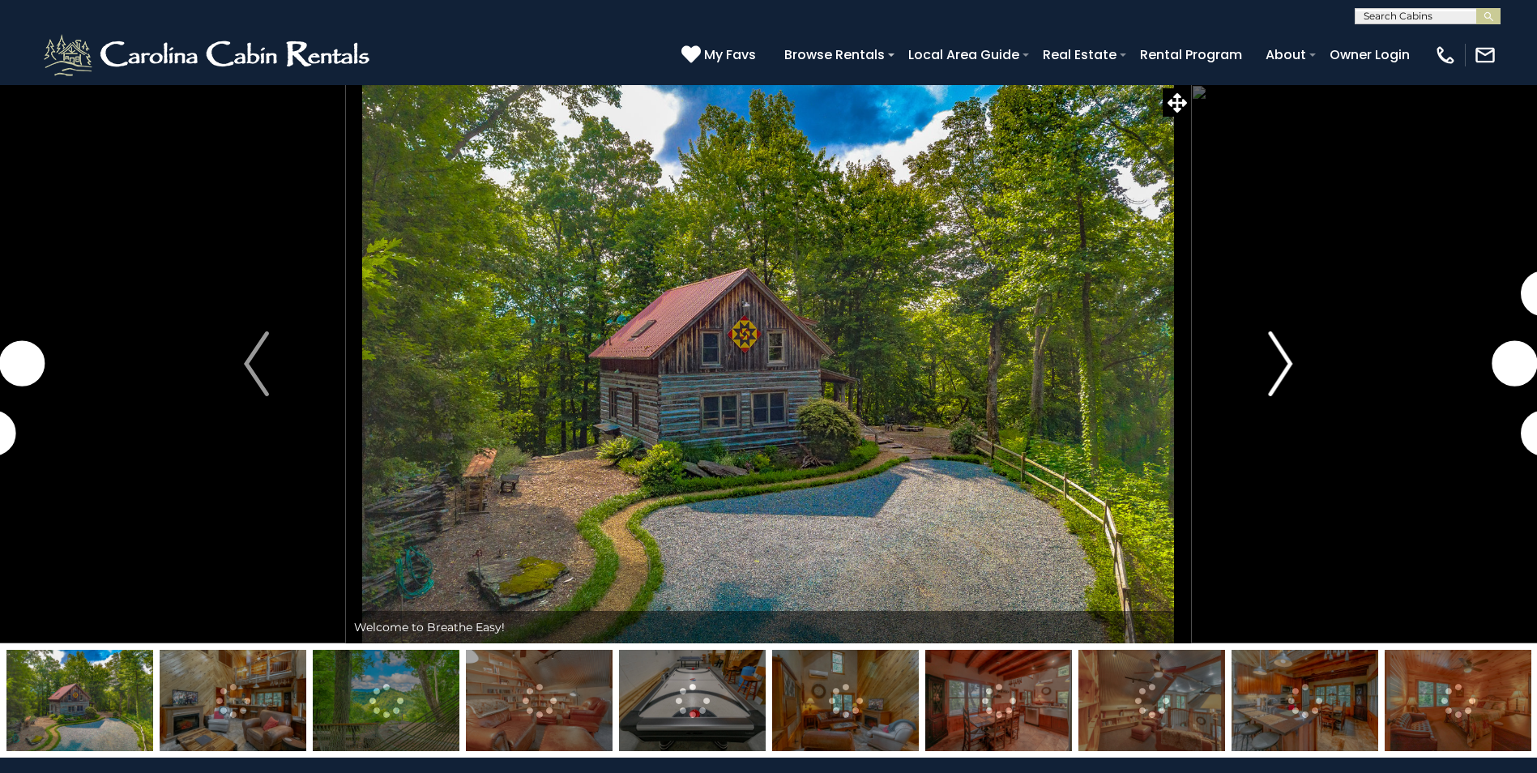
click at [1288, 364] on img "Next" at bounding box center [1280, 363] width 24 height 65
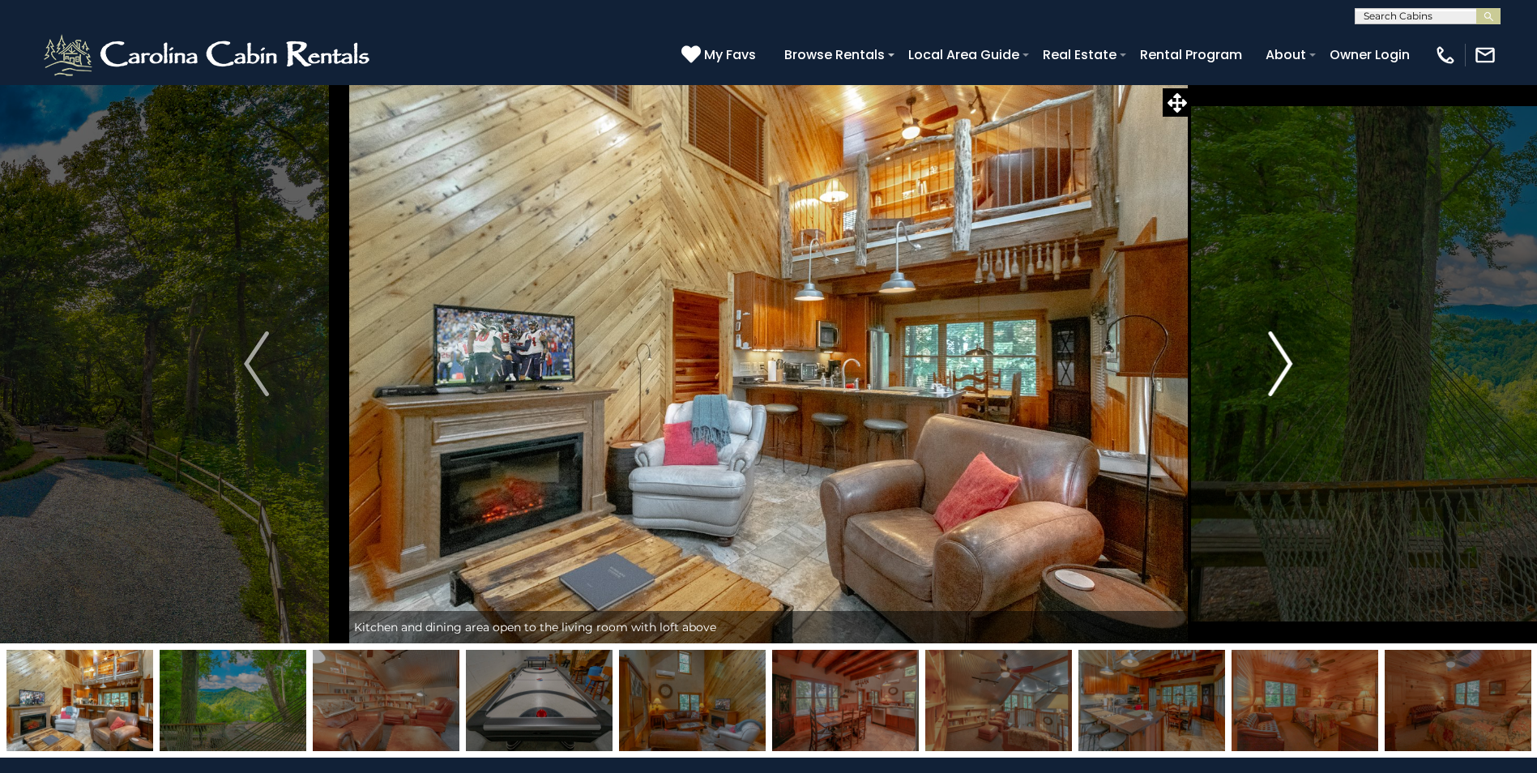
click at [1288, 364] on img "Next" at bounding box center [1280, 363] width 24 height 65
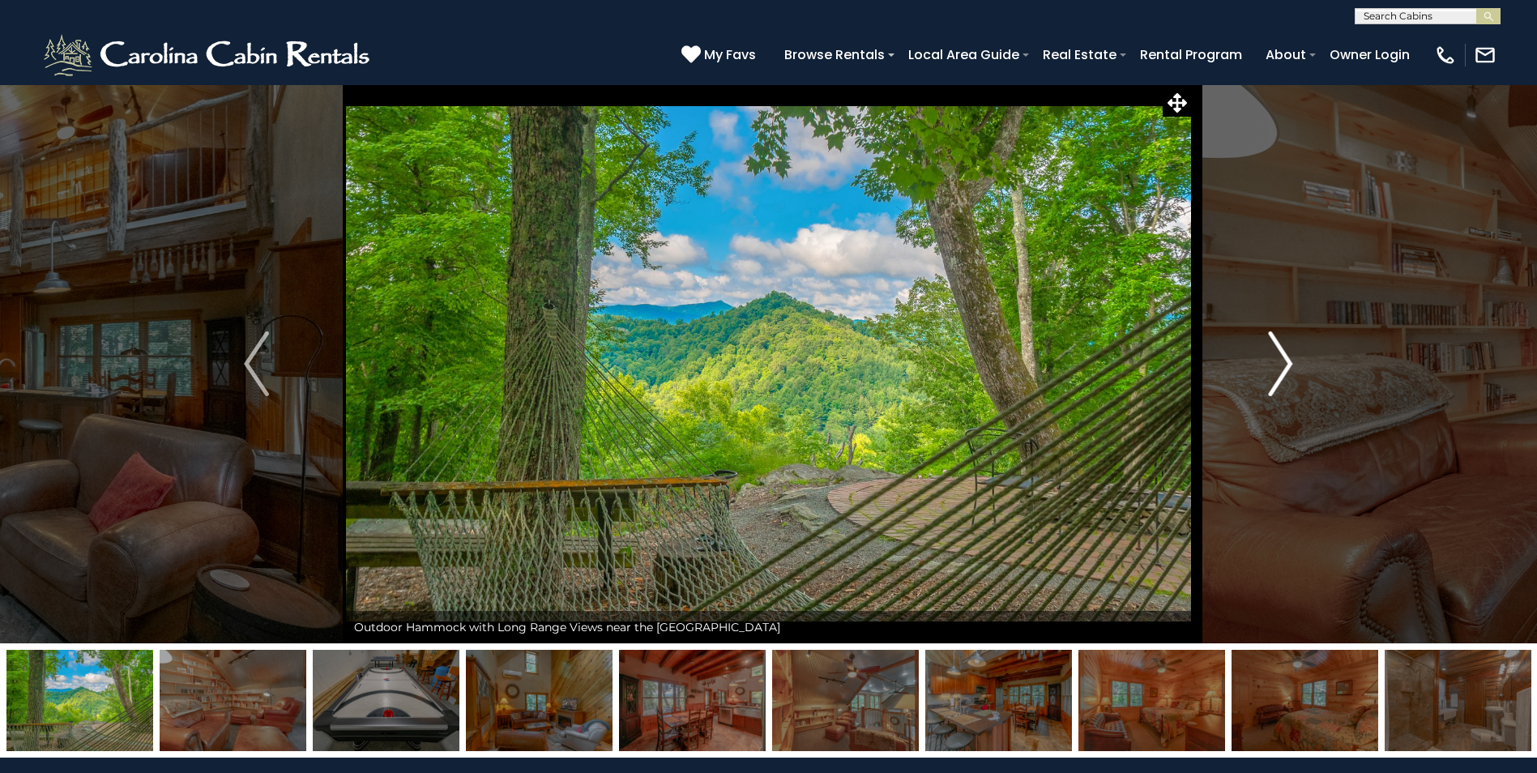
click at [1288, 364] on img "Next" at bounding box center [1280, 363] width 24 height 65
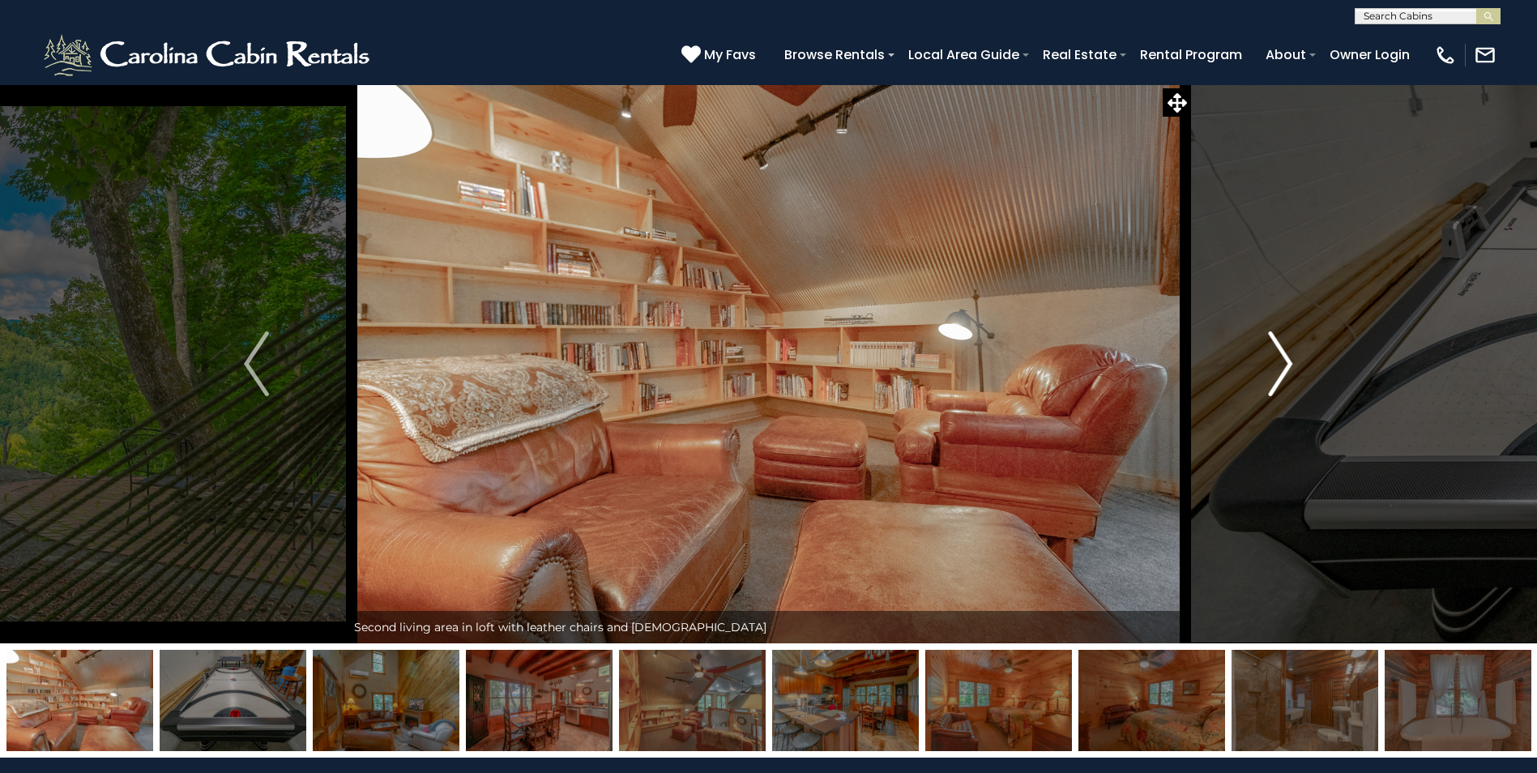
click at [1288, 364] on img "Next" at bounding box center [1280, 363] width 24 height 65
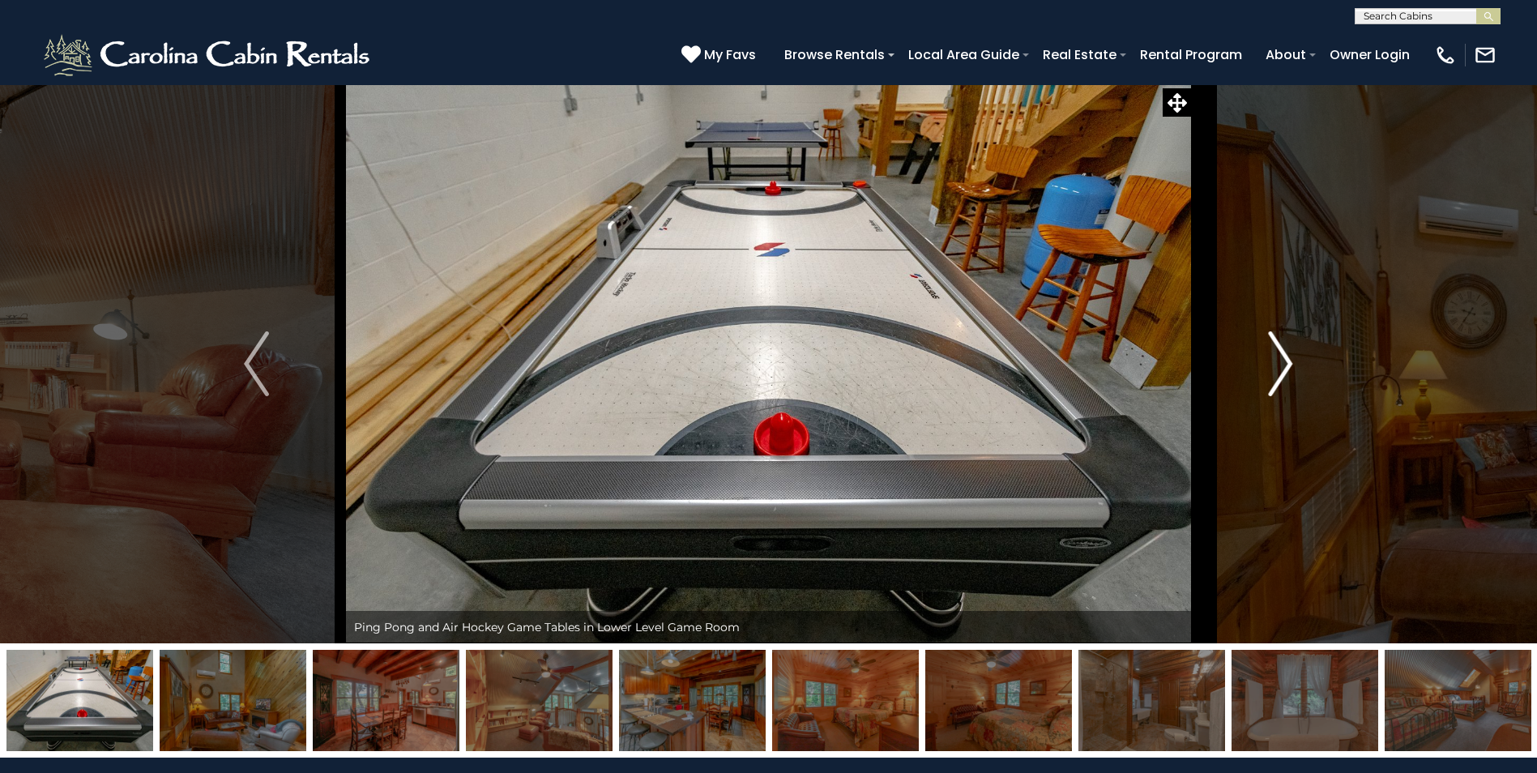
click at [1288, 364] on img "Next" at bounding box center [1280, 363] width 24 height 65
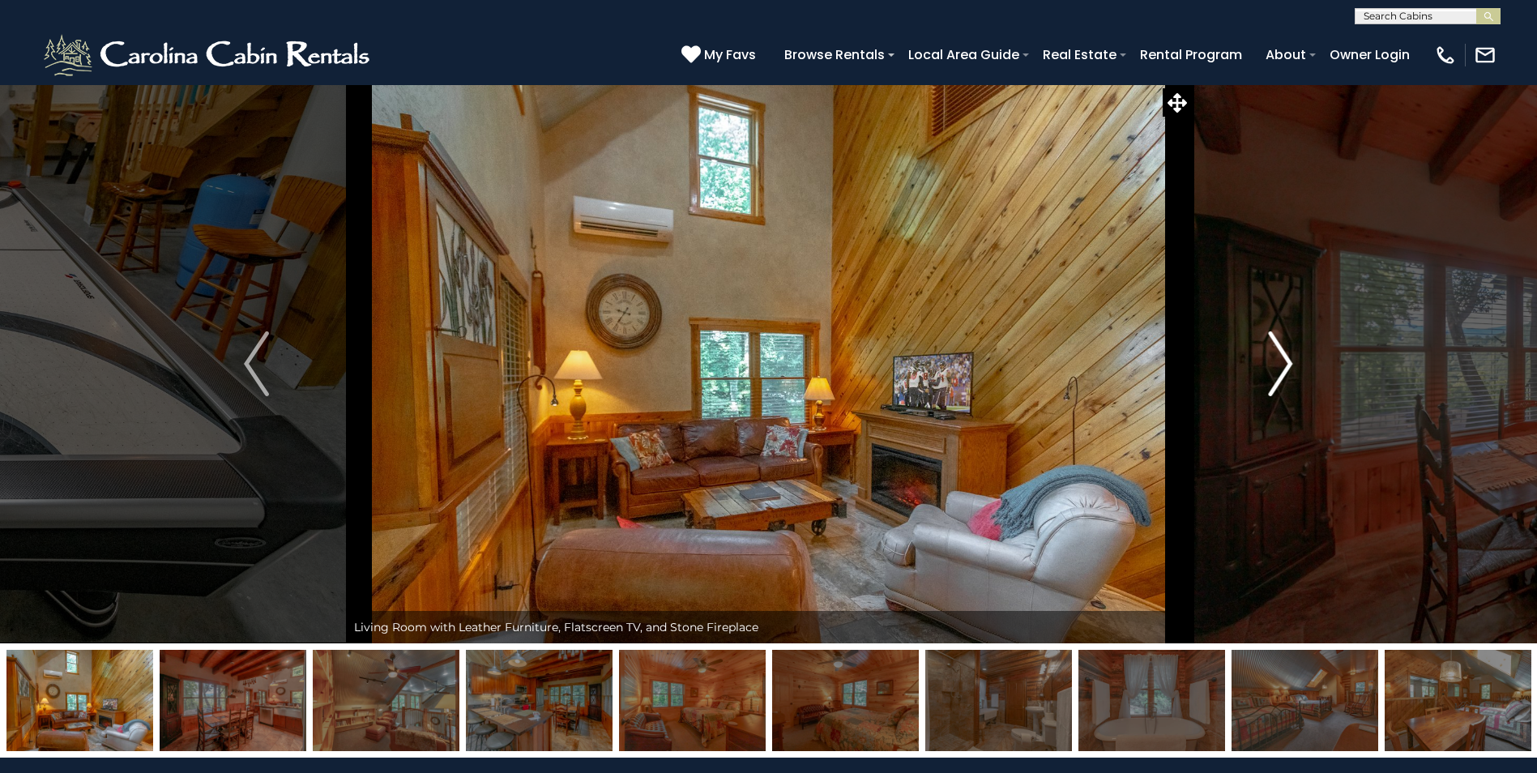
click at [1288, 364] on img "Next" at bounding box center [1280, 363] width 24 height 65
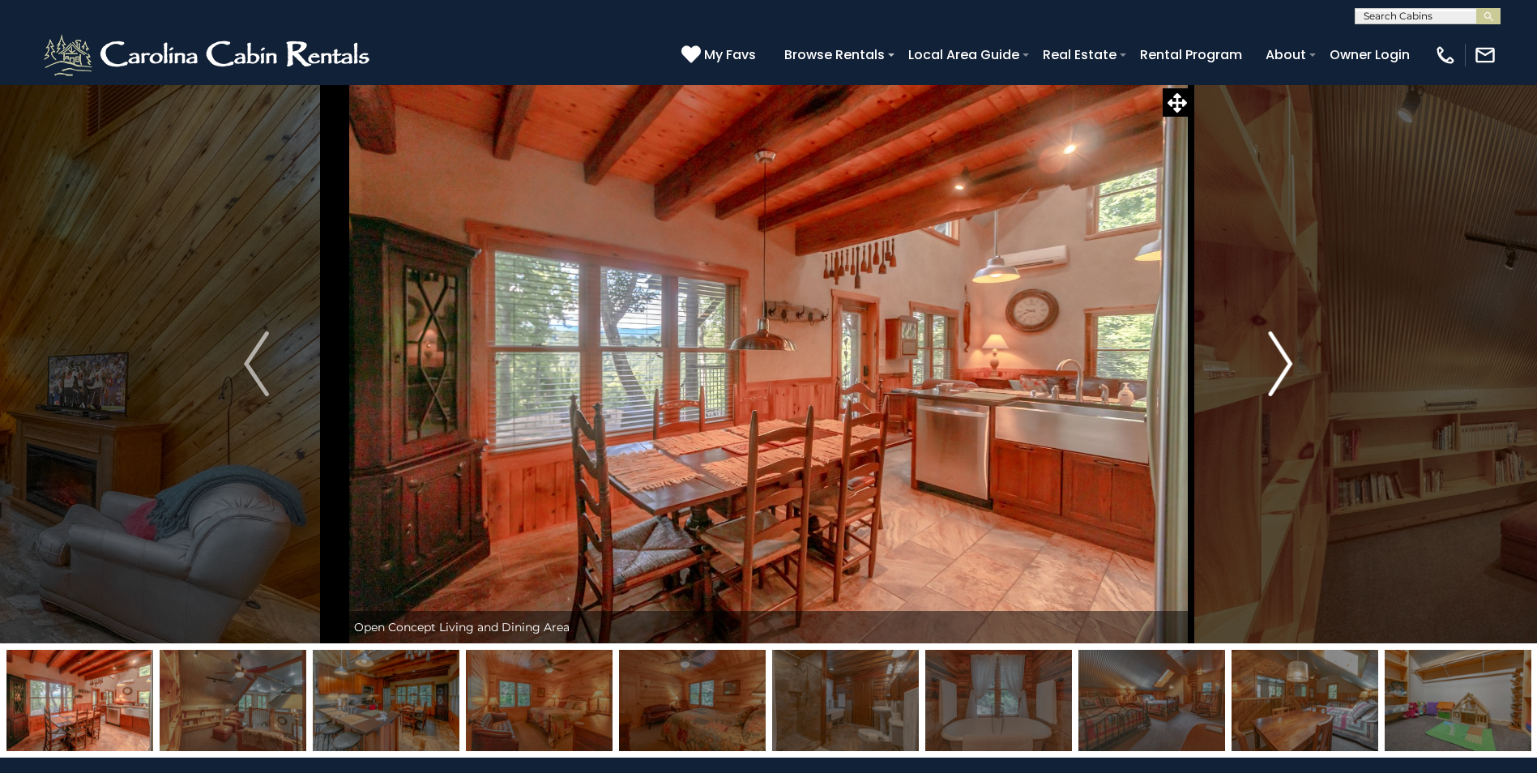
click at [1288, 364] on img "Next" at bounding box center [1280, 363] width 24 height 65
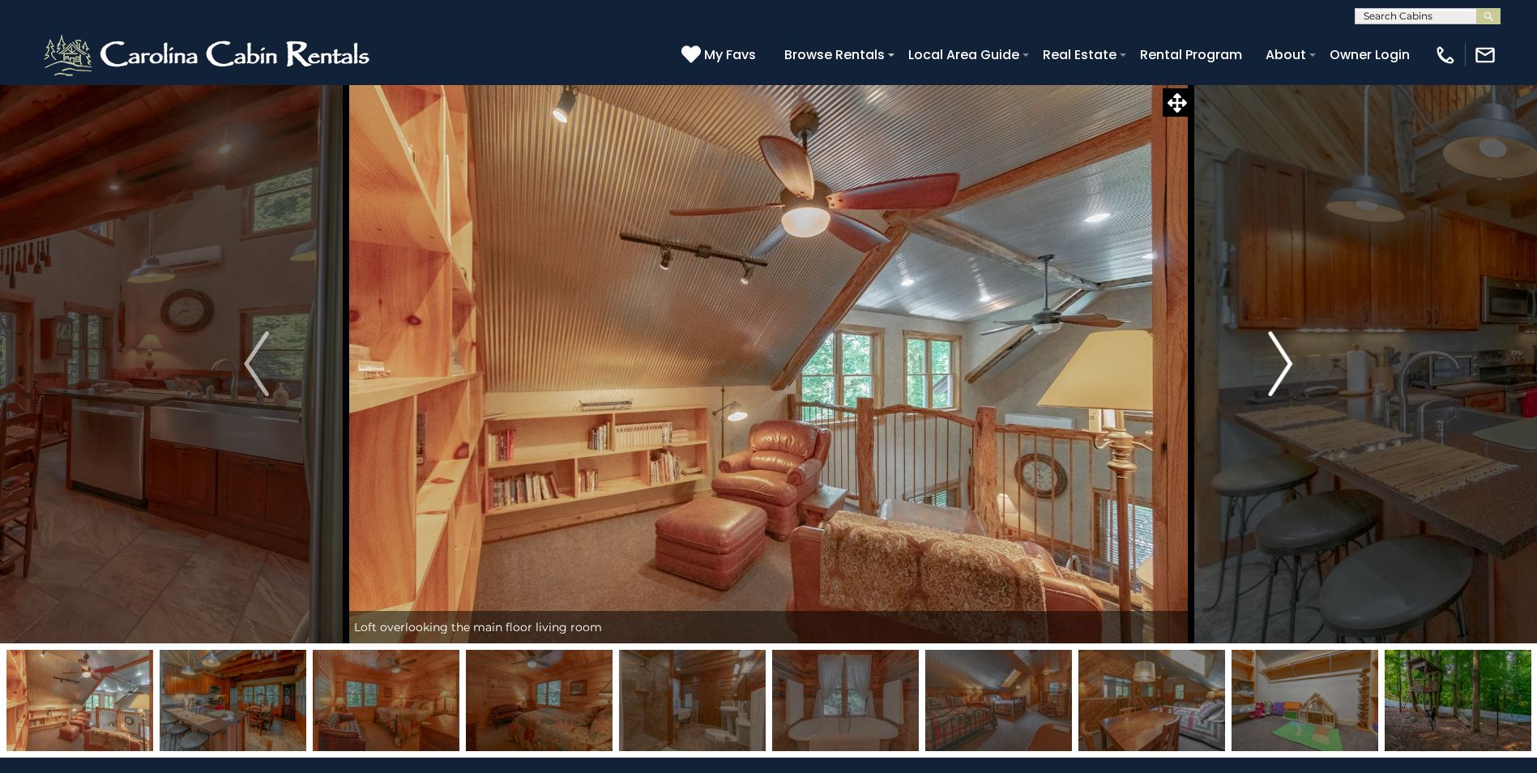
click at [1288, 364] on img "Next" at bounding box center [1280, 363] width 24 height 65
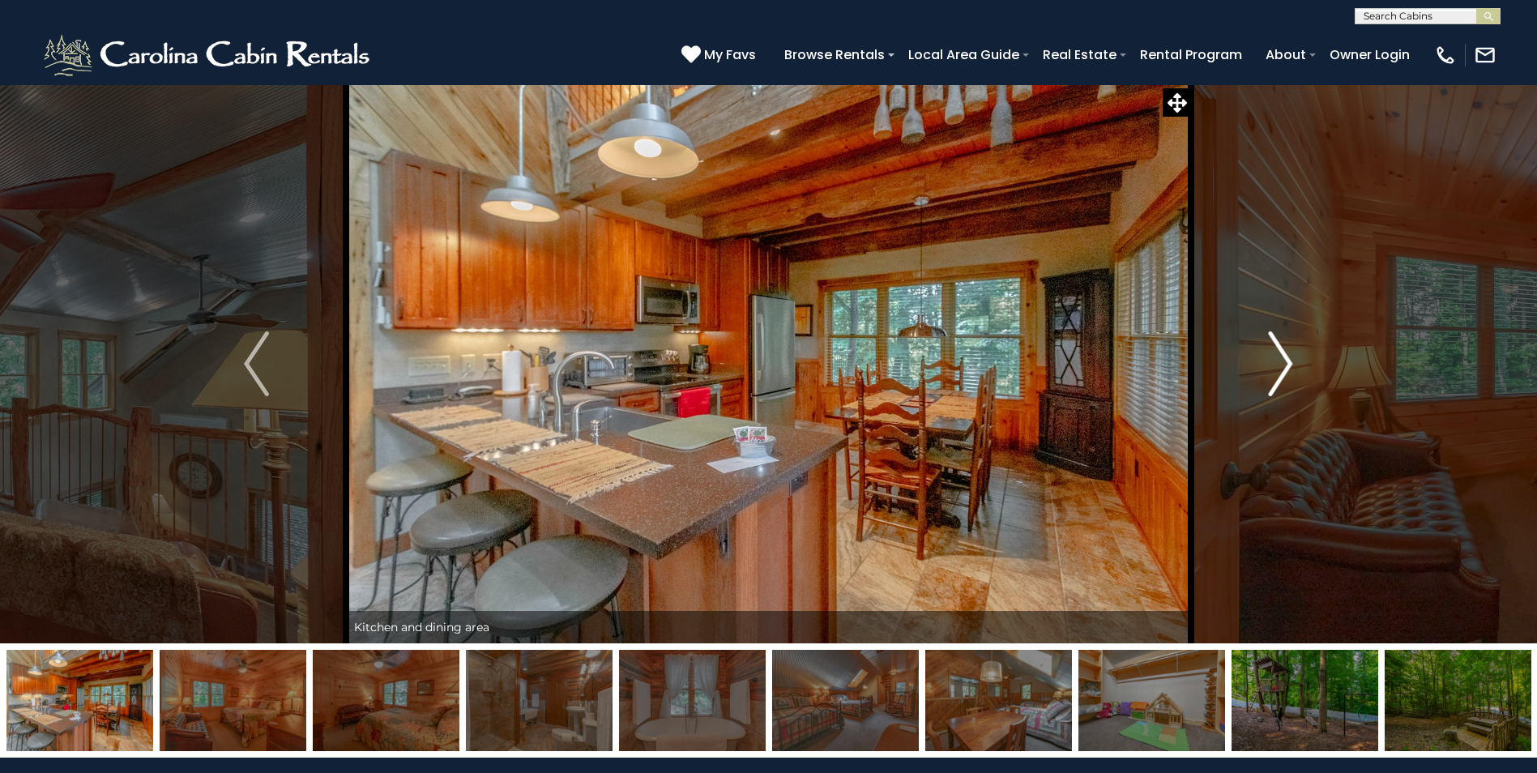
click at [1288, 364] on img "Next" at bounding box center [1280, 363] width 24 height 65
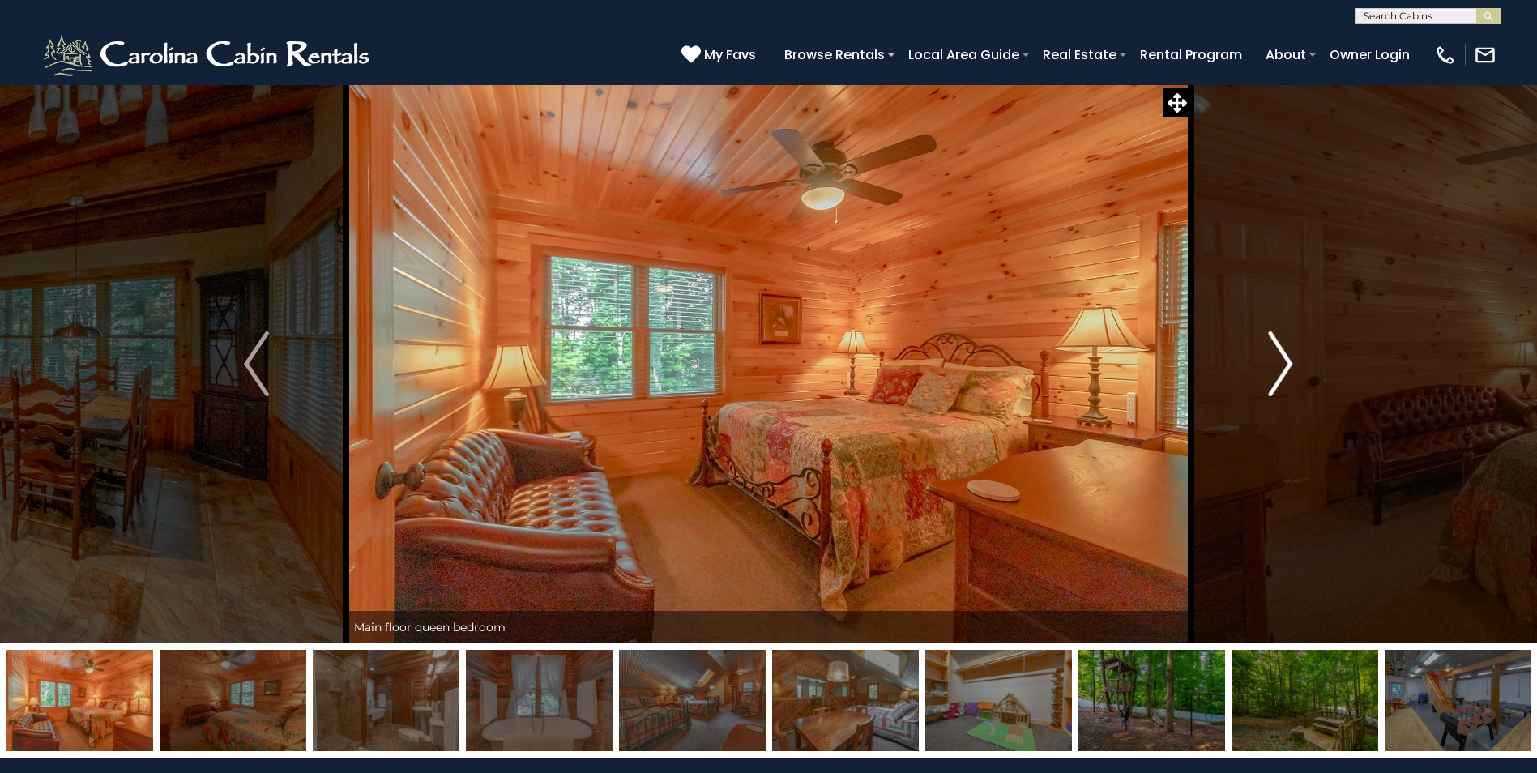
click at [1288, 364] on img "Next" at bounding box center [1280, 363] width 24 height 65
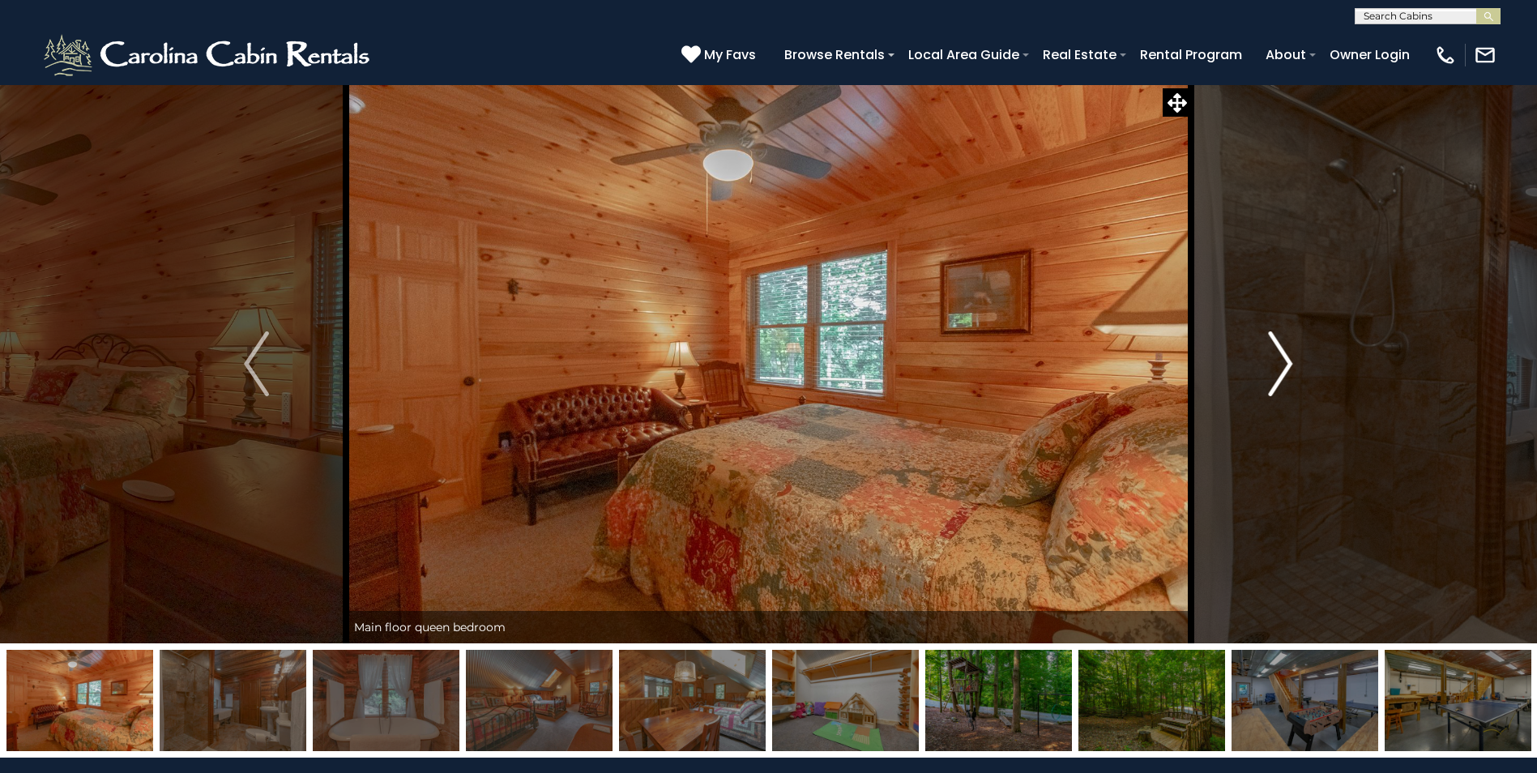
click at [1288, 364] on img "Next" at bounding box center [1280, 363] width 24 height 65
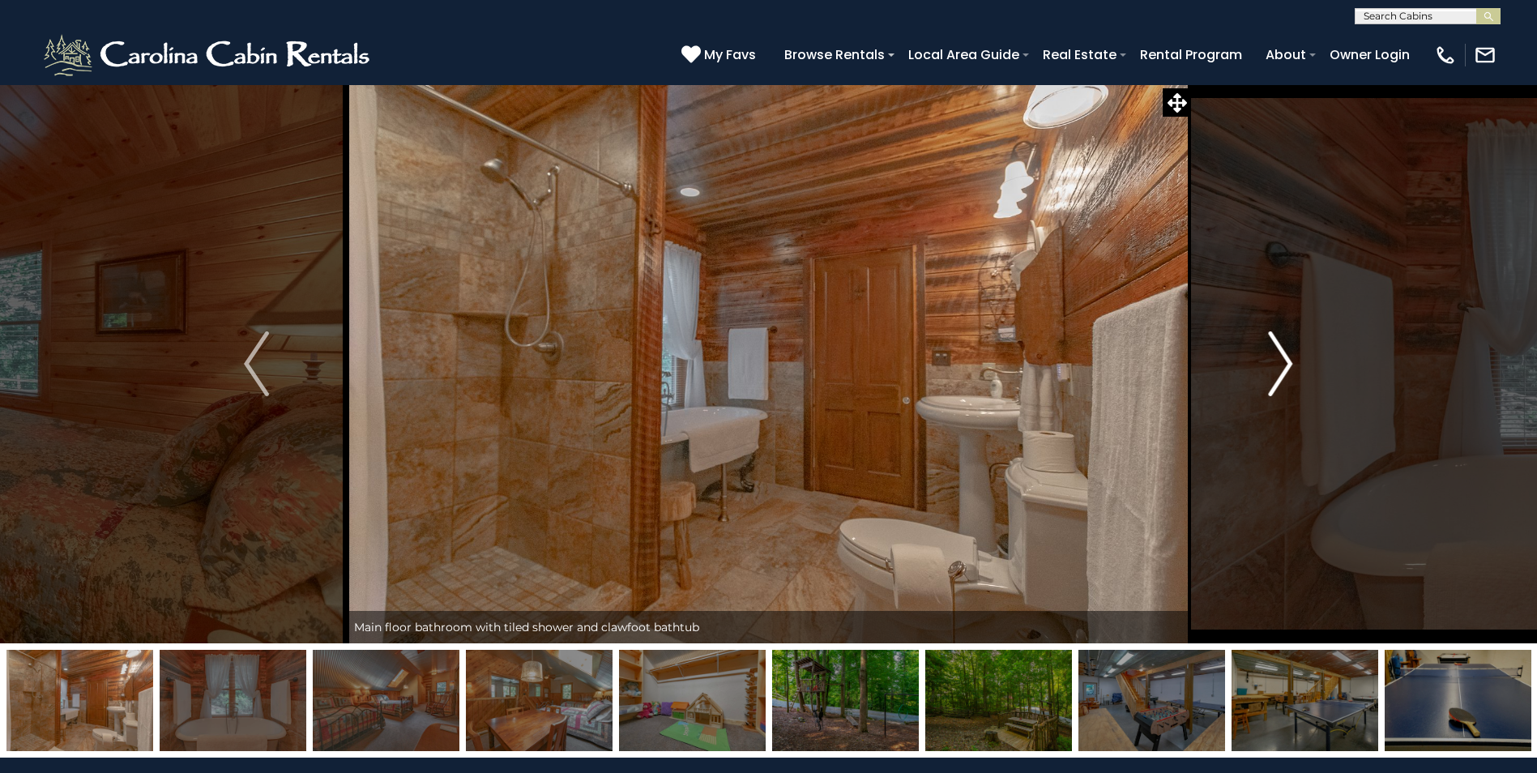
click at [1288, 364] on img "Next" at bounding box center [1280, 363] width 24 height 65
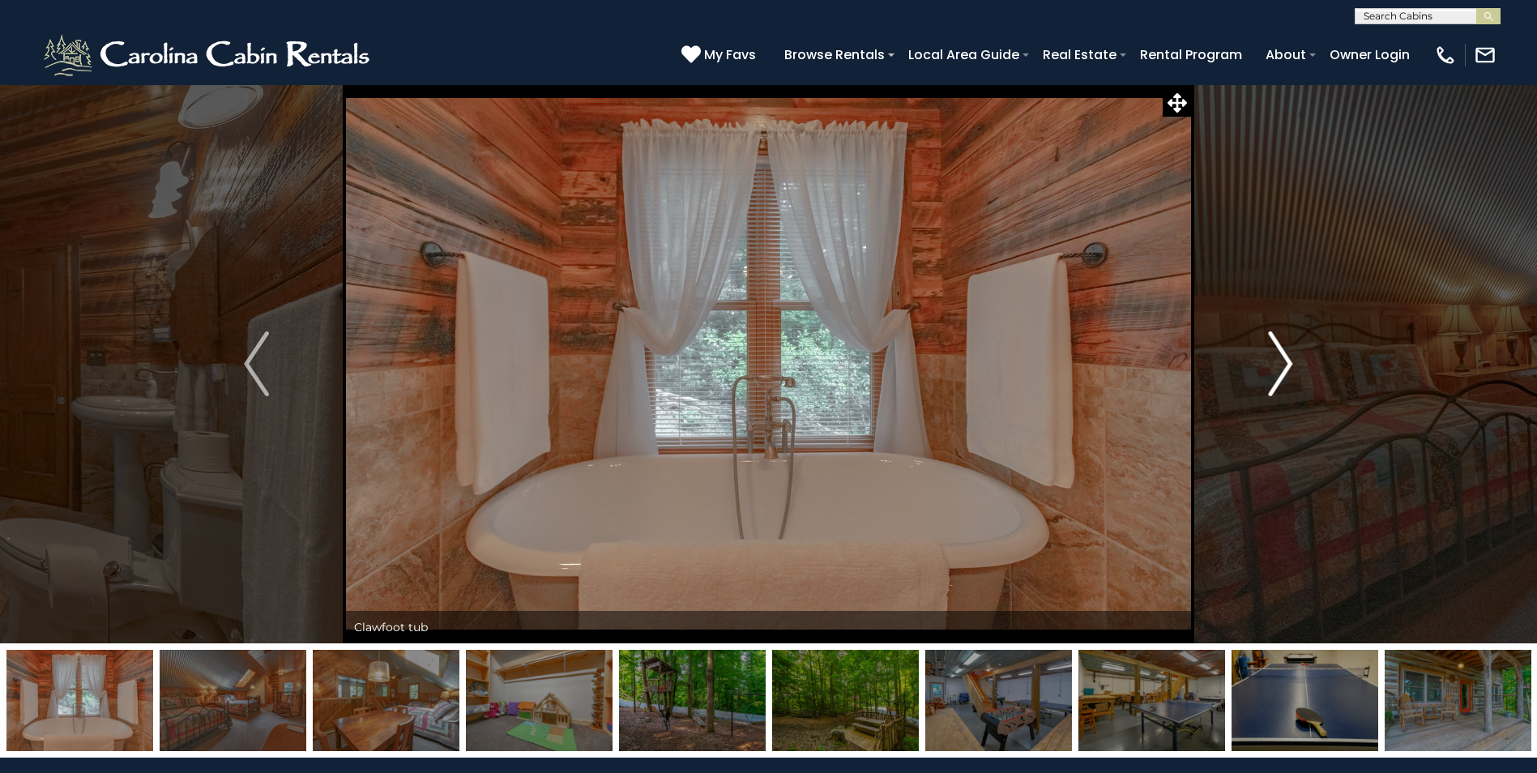
click at [1288, 364] on img "Next" at bounding box center [1280, 363] width 24 height 65
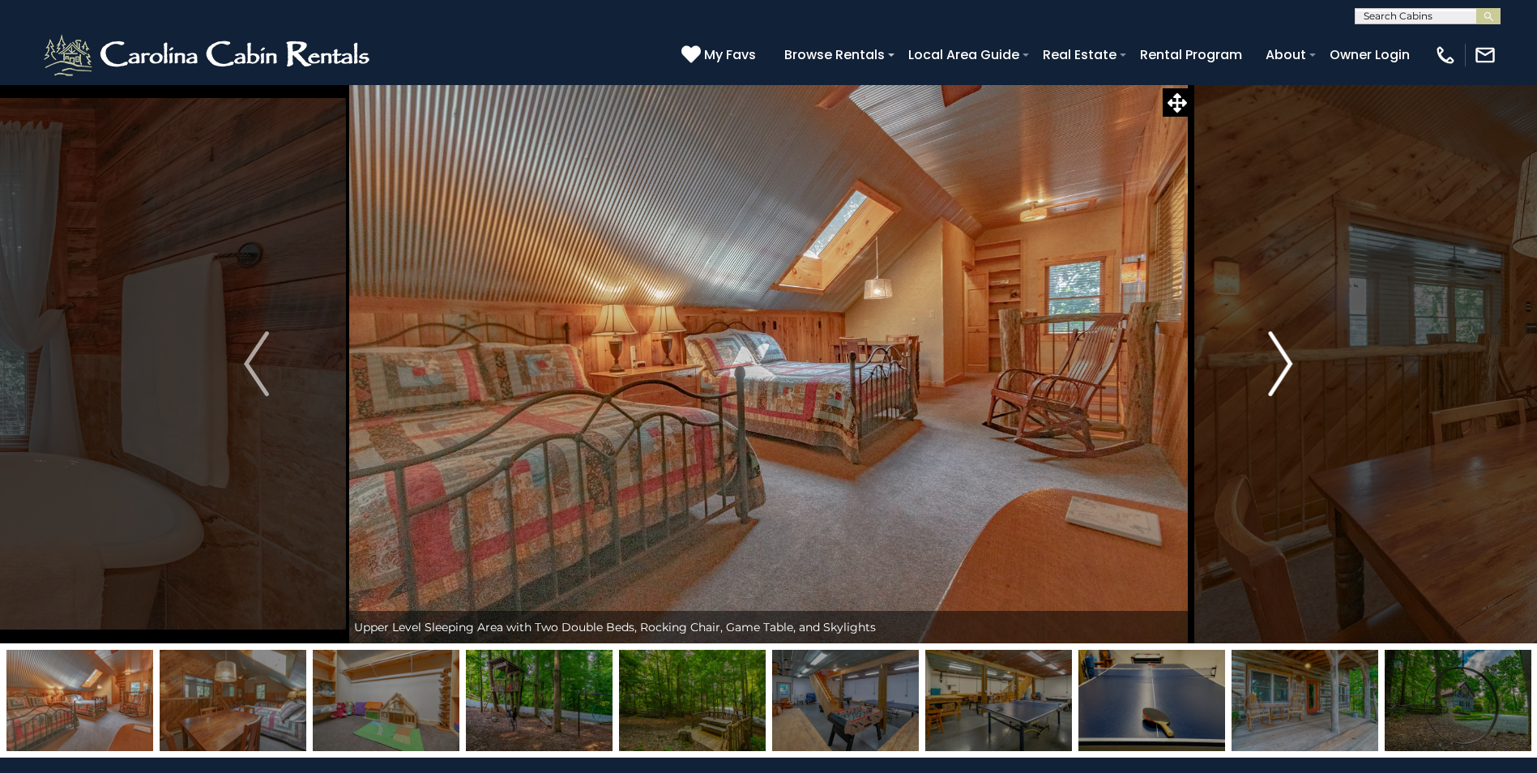
click at [1288, 364] on img "Next" at bounding box center [1280, 363] width 24 height 65
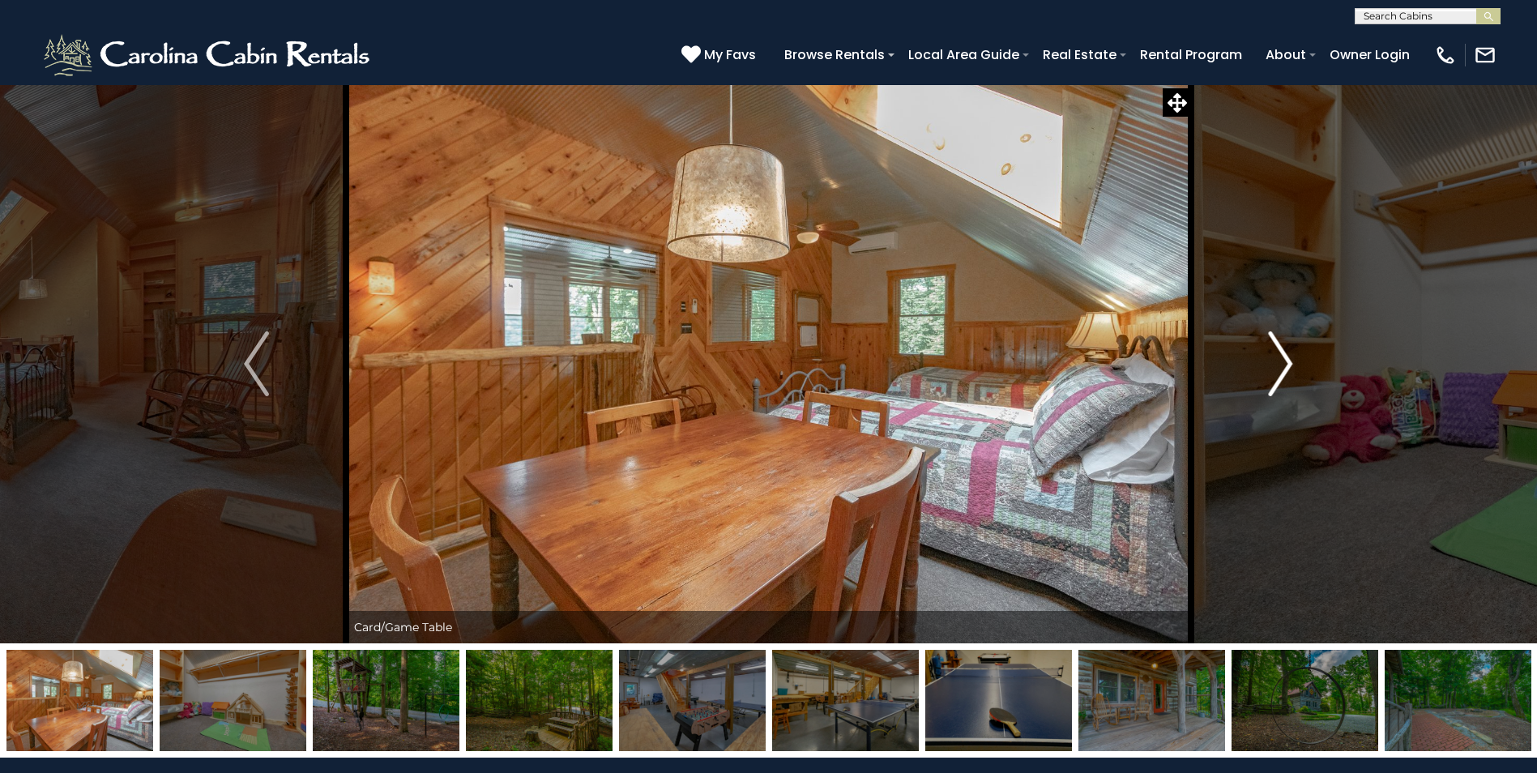
click at [1288, 364] on img "Next" at bounding box center [1280, 363] width 24 height 65
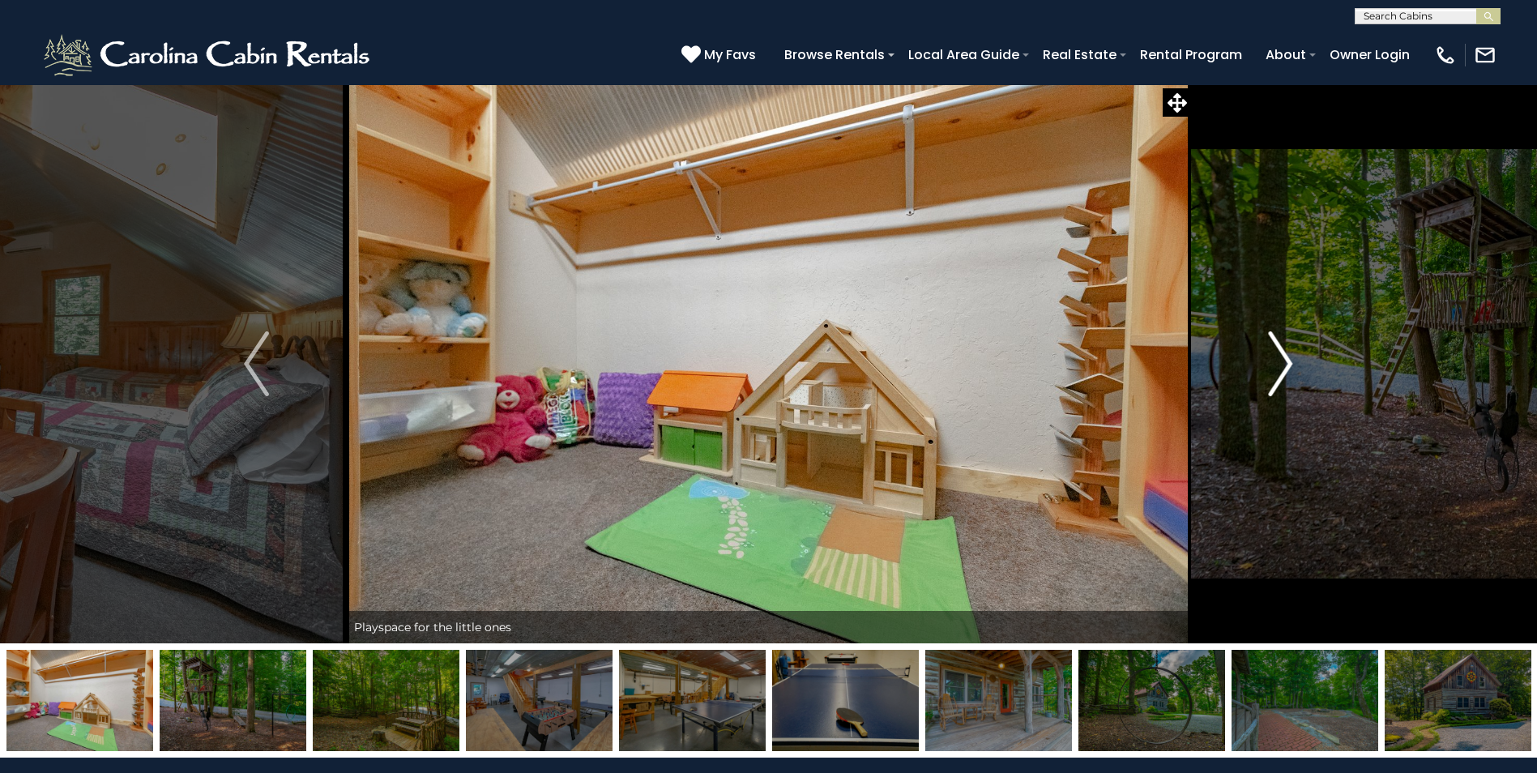
click at [1288, 364] on img "Next" at bounding box center [1280, 363] width 24 height 65
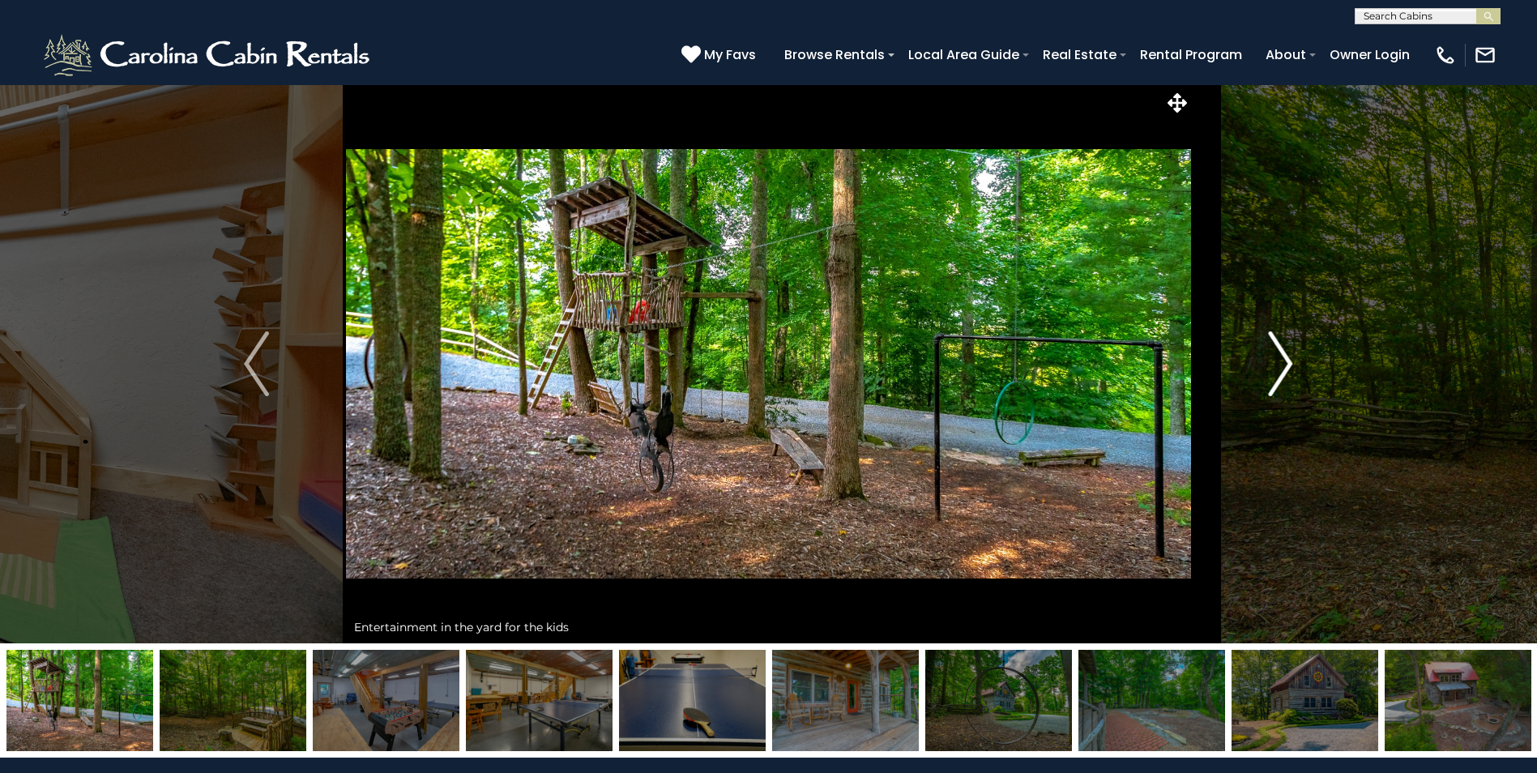
click at [1288, 364] on img "Next" at bounding box center [1280, 363] width 24 height 65
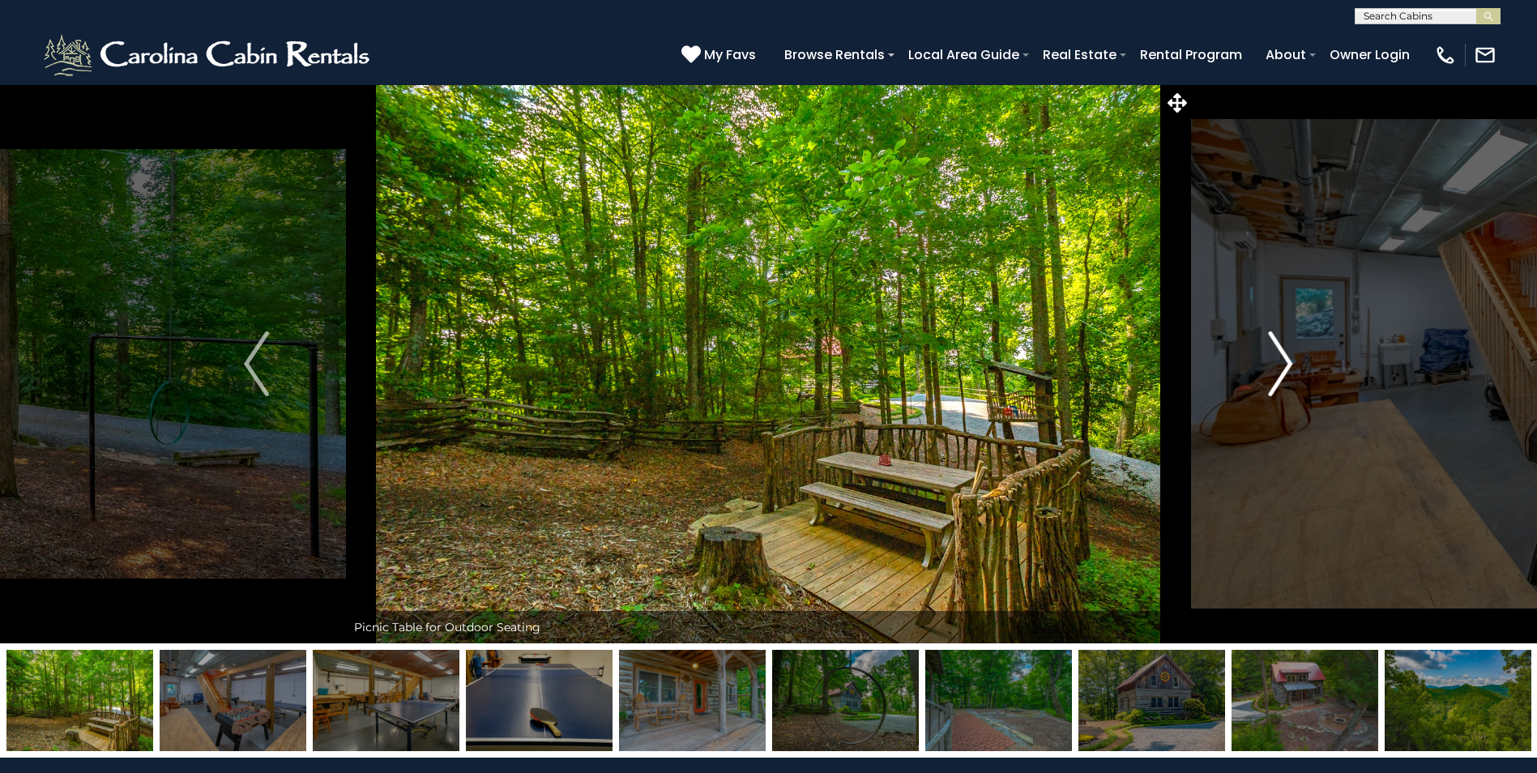
click at [1288, 364] on img "Next" at bounding box center [1280, 363] width 24 height 65
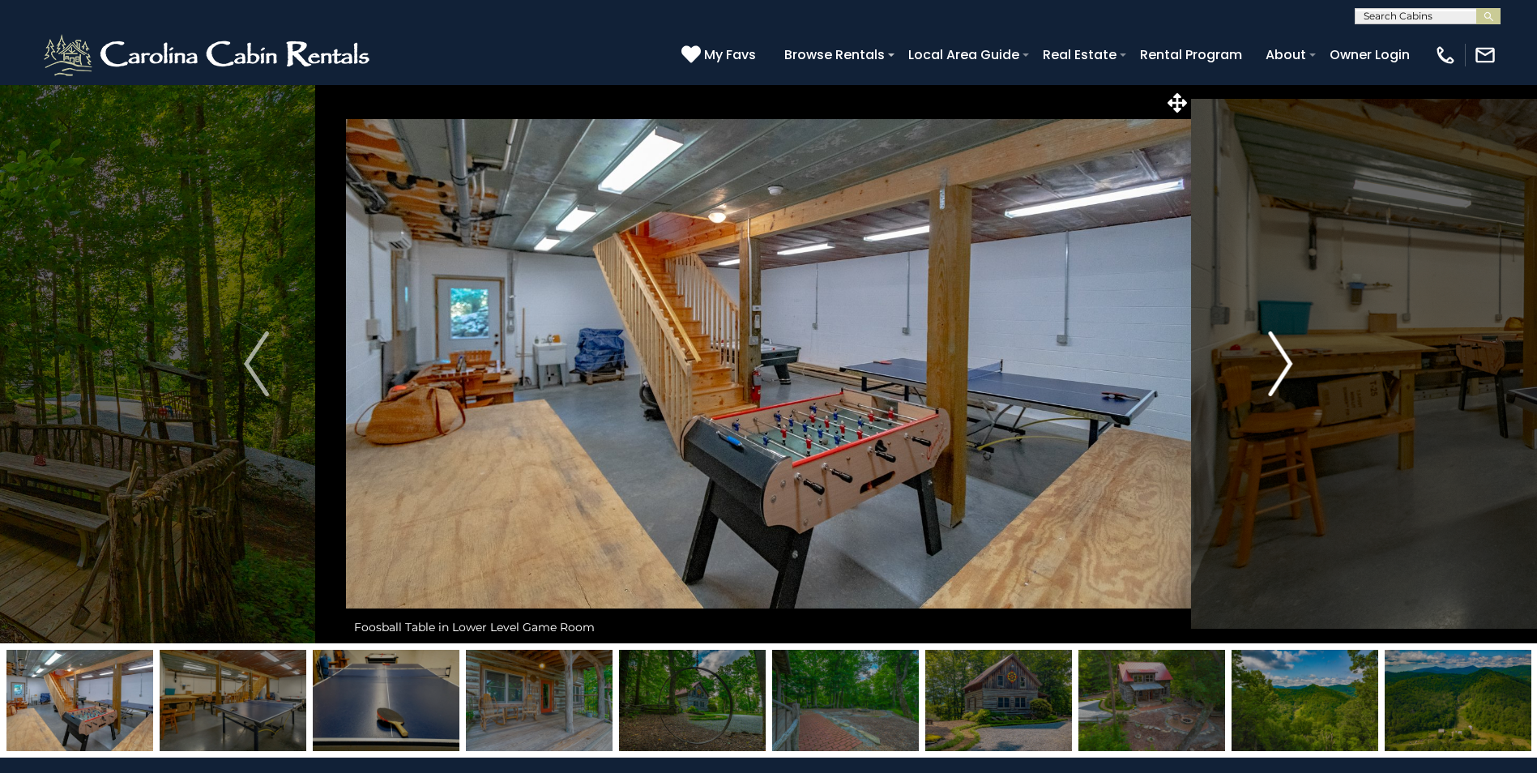
click at [1288, 364] on img "Next" at bounding box center [1280, 363] width 24 height 65
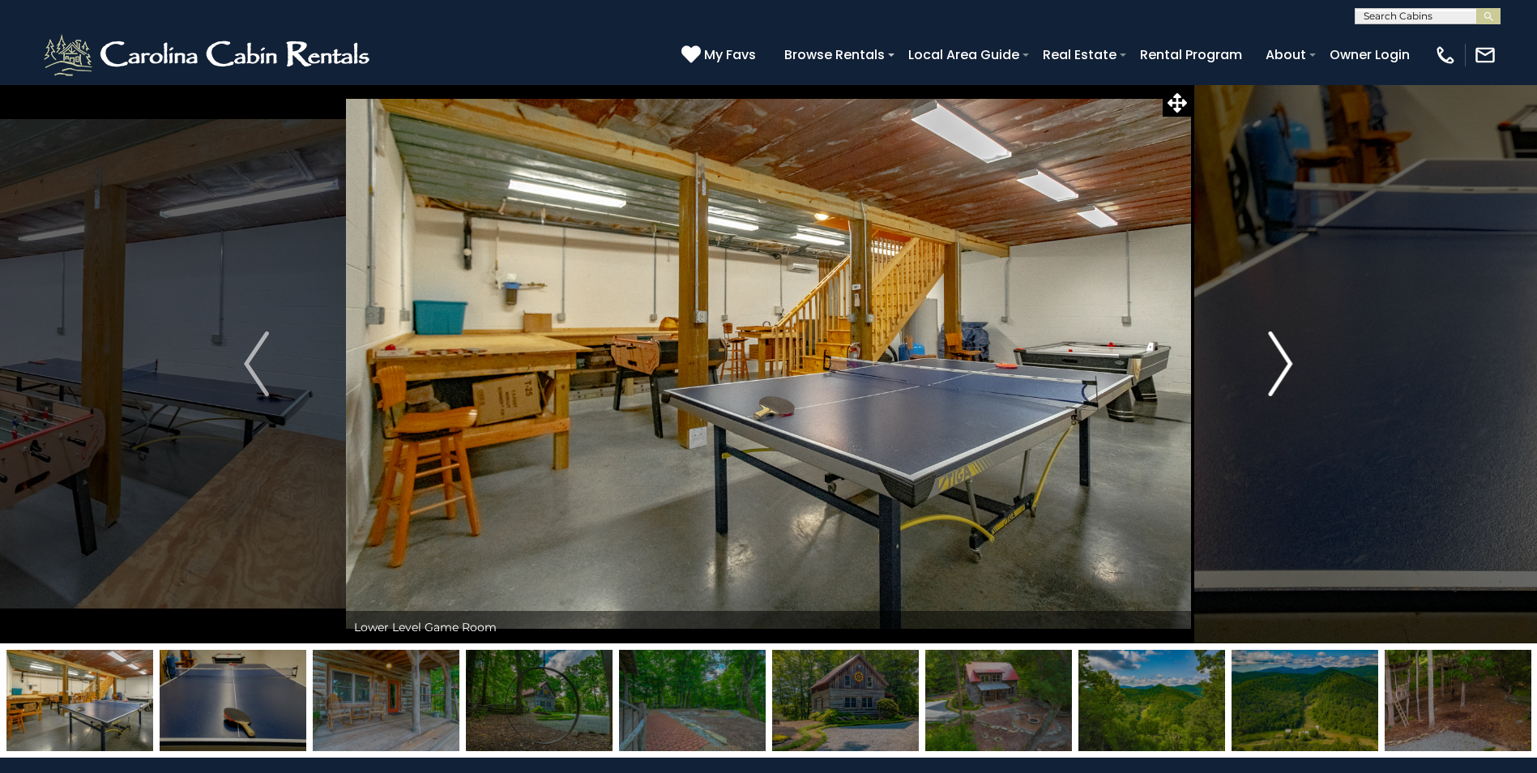
click at [1288, 364] on img "Next" at bounding box center [1280, 363] width 24 height 65
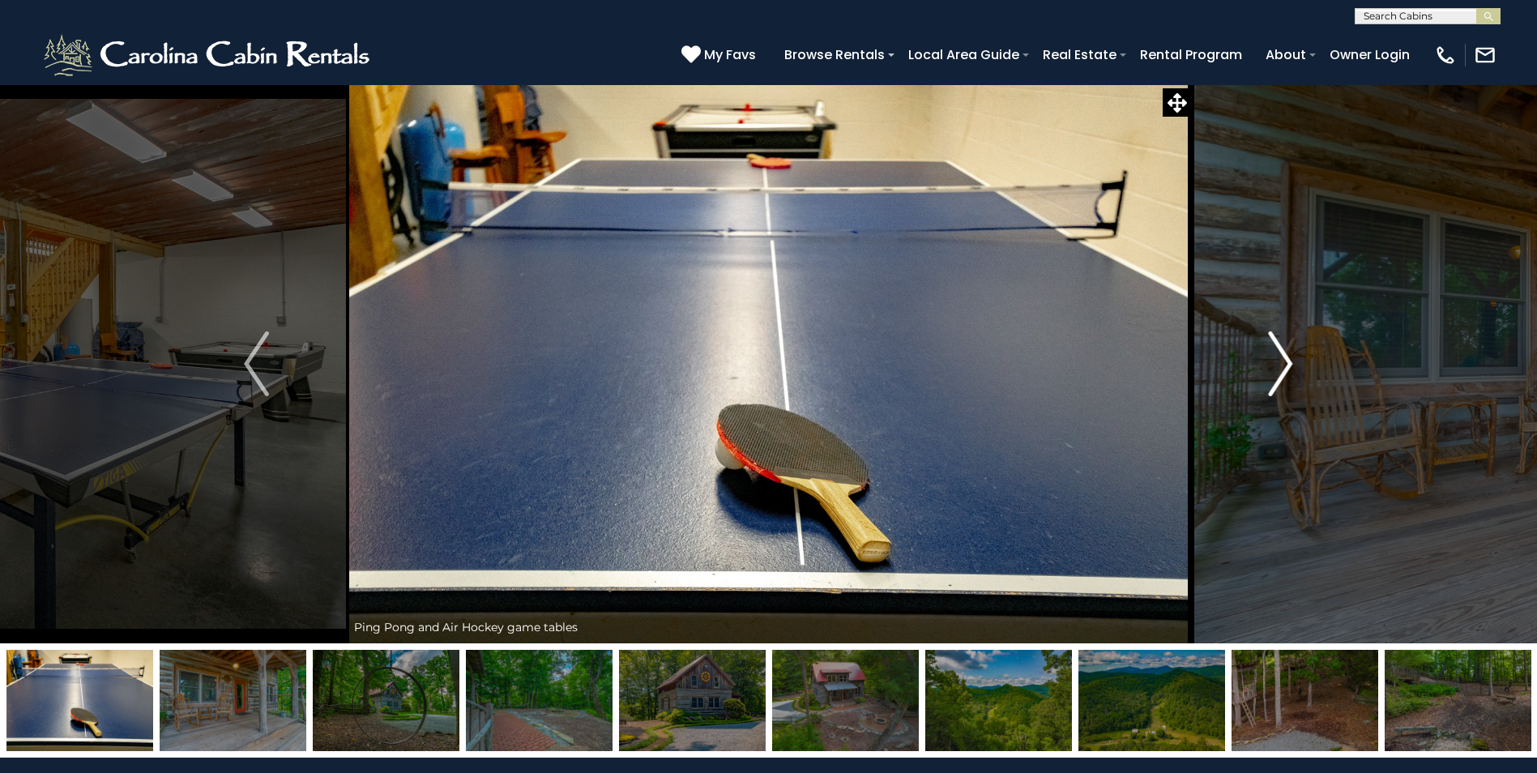
click at [1288, 364] on img "Next" at bounding box center [1280, 363] width 24 height 65
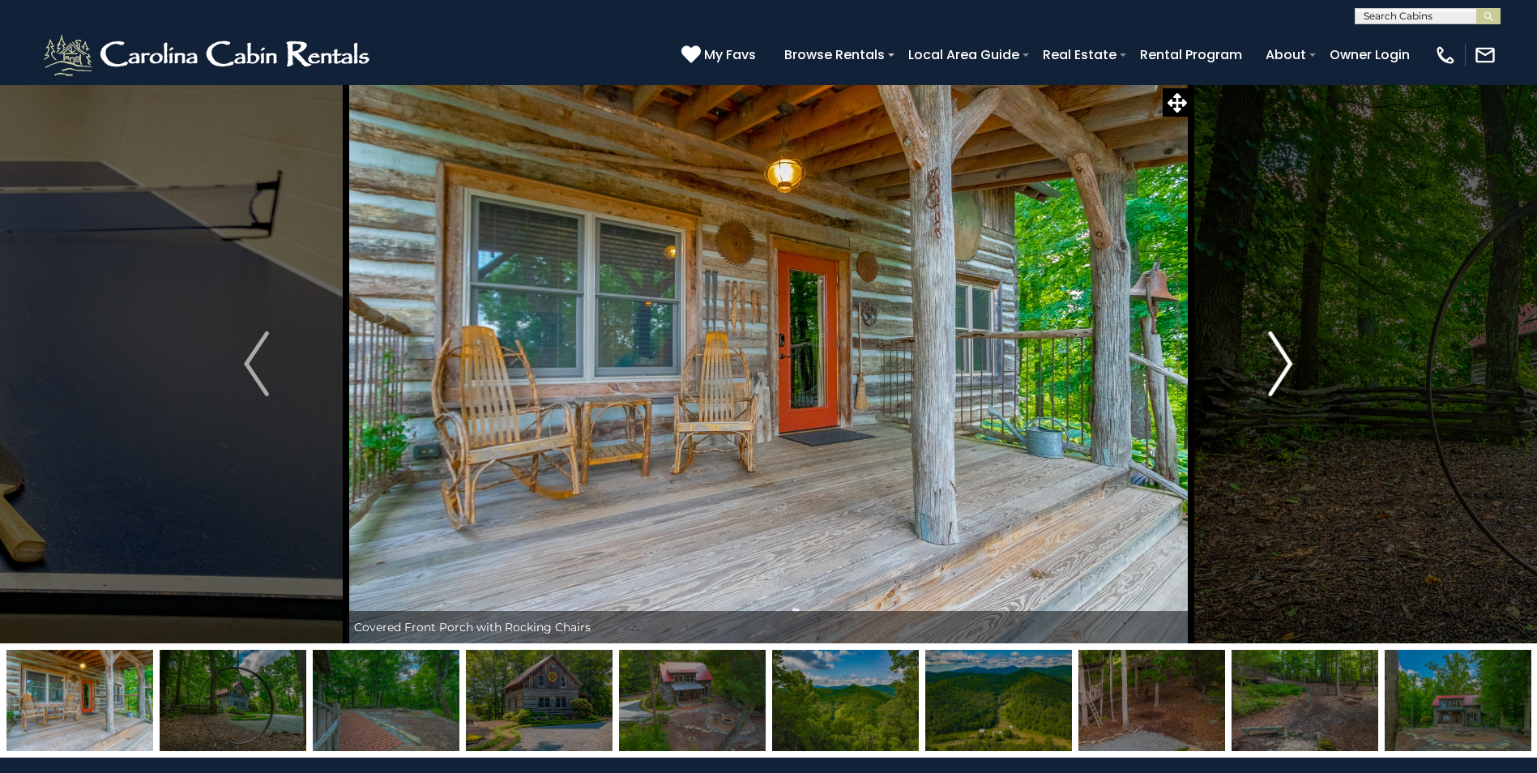
click at [1288, 364] on img "Next" at bounding box center [1280, 363] width 24 height 65
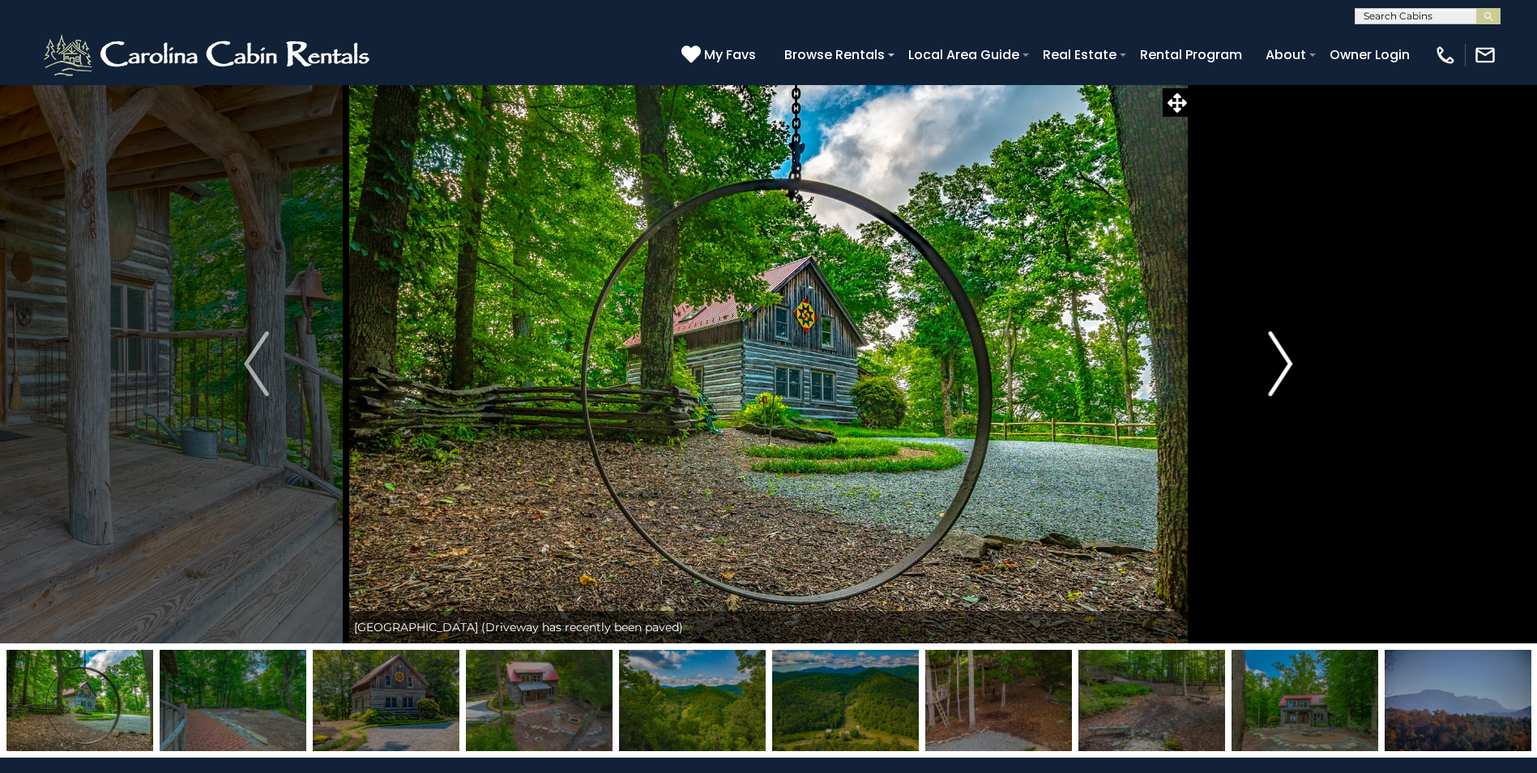
click at [1288, 364] on img "Next" at bounding box center [1280, 363] width 24 height 65
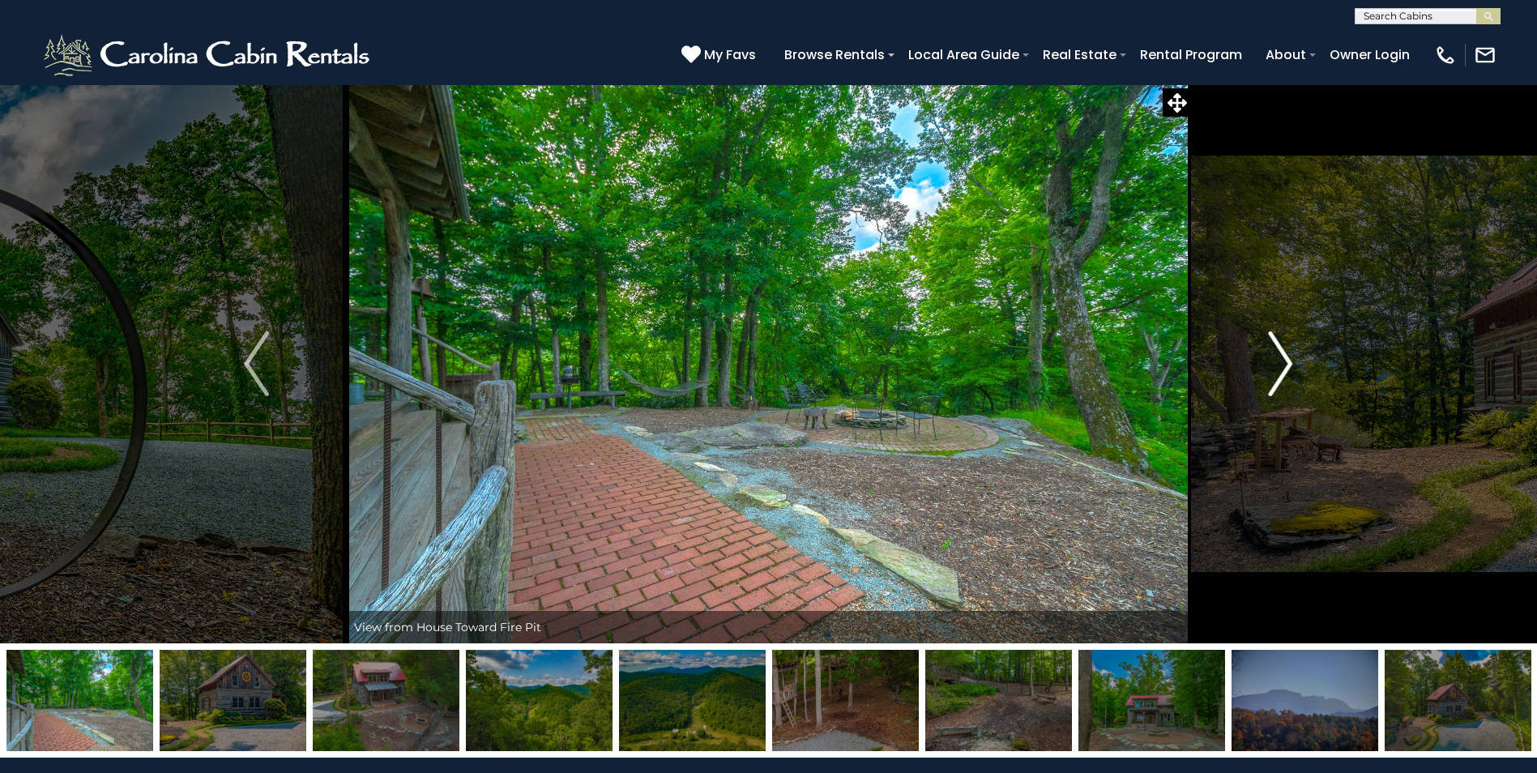
click at [1288, 364] on img "Next" at bounding box center [1280, 363] width 24 height 65
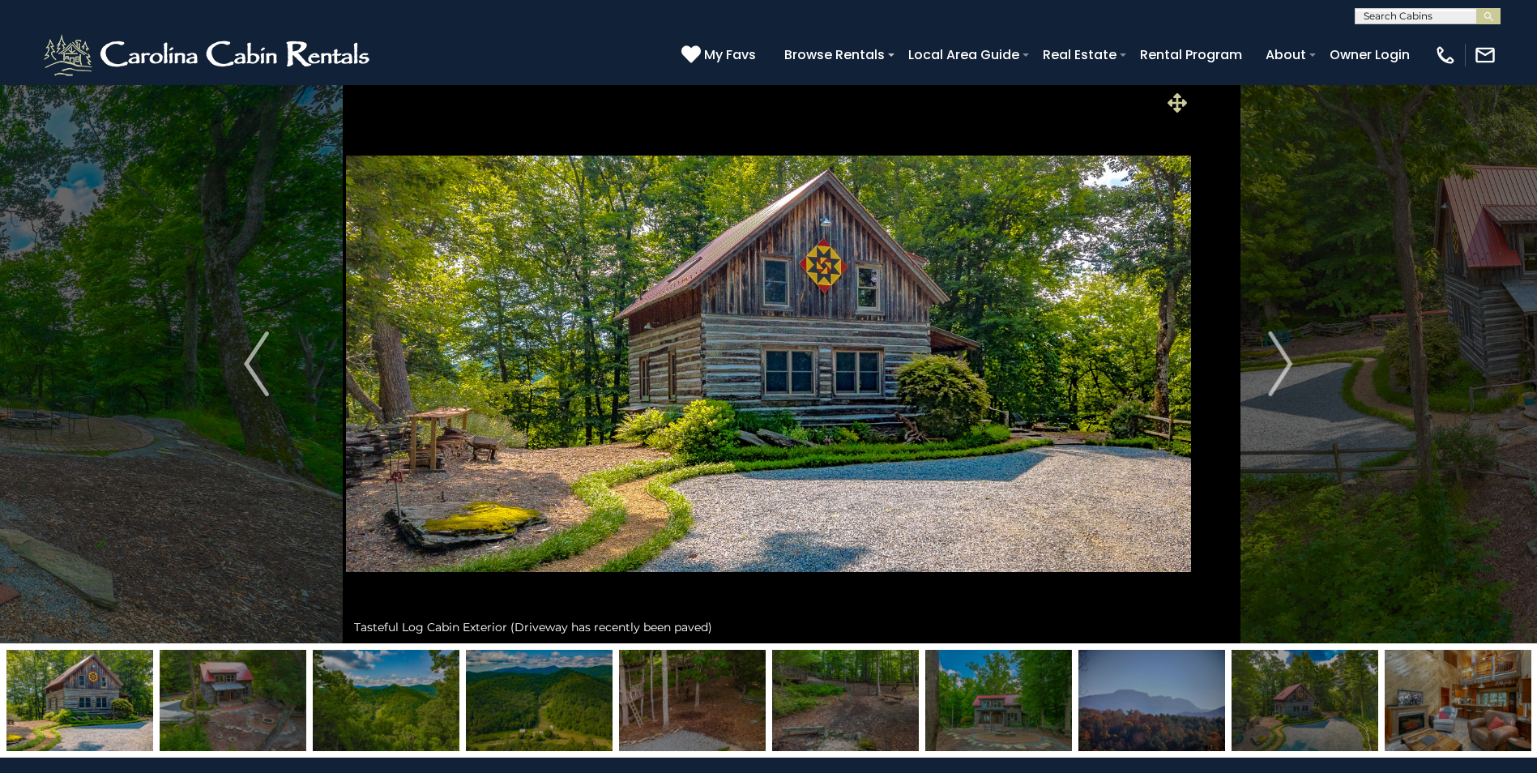
click at [1174, 103] on icon at bounding box center [1177, 102] width 19 height 19
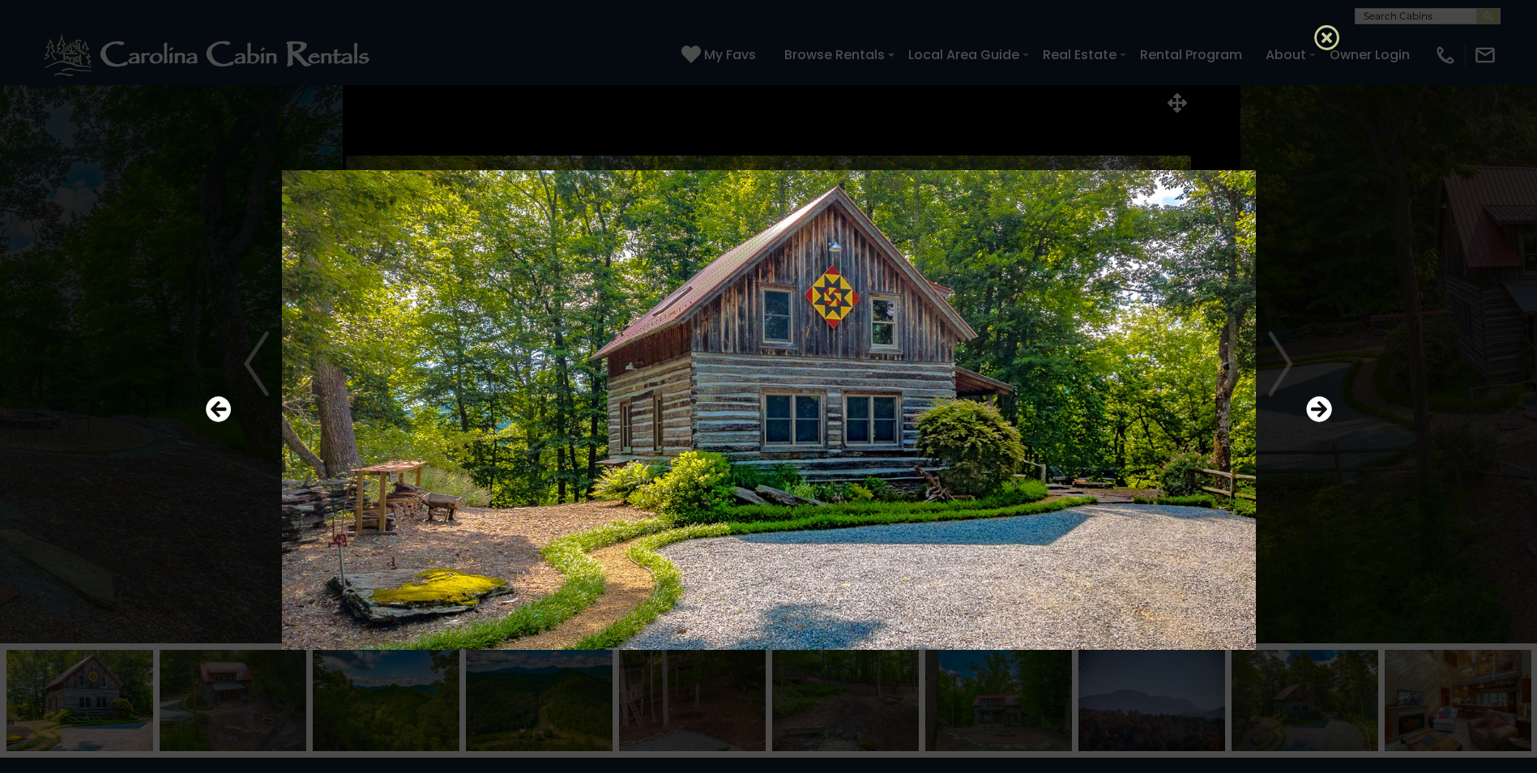
click at [1323, 38] on icon at bounding box center [1327, 37] width 26 height 26
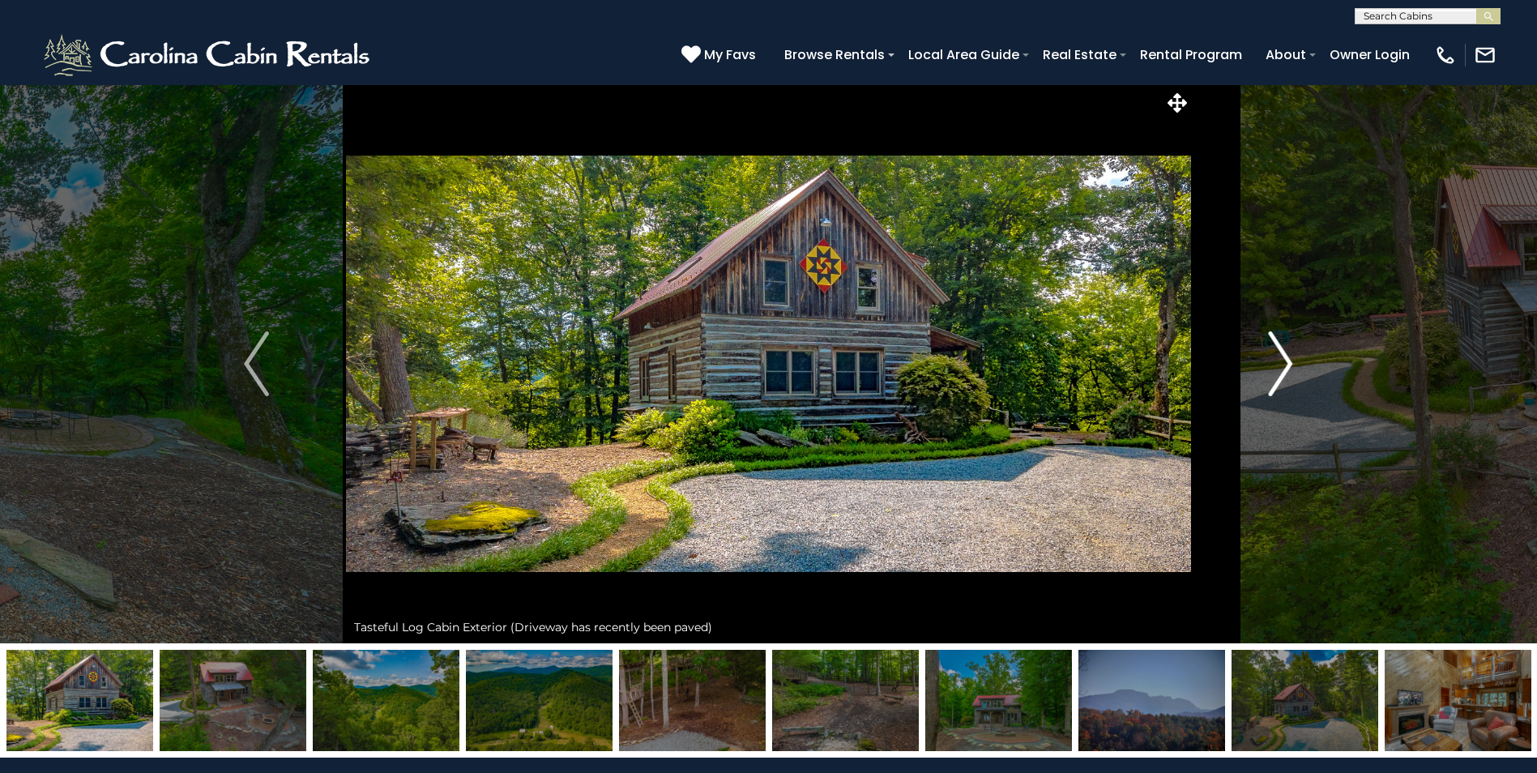
click at [1285, 361] on img "Next" at bounding box center [1280, 363] width 24 height 65
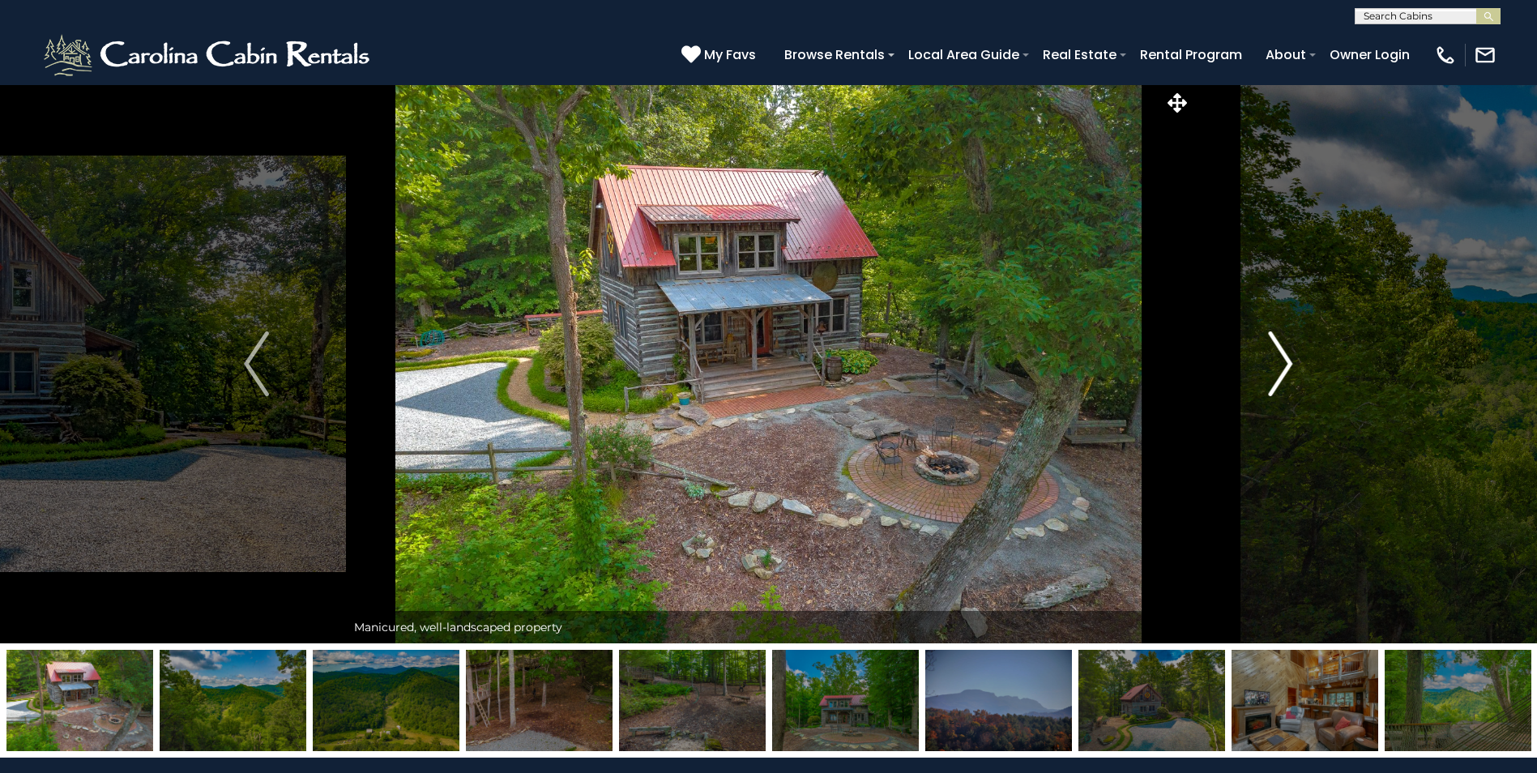
click at [1285, 360] on img "Next" at bounding box center [1280, 363] width 24 height 65
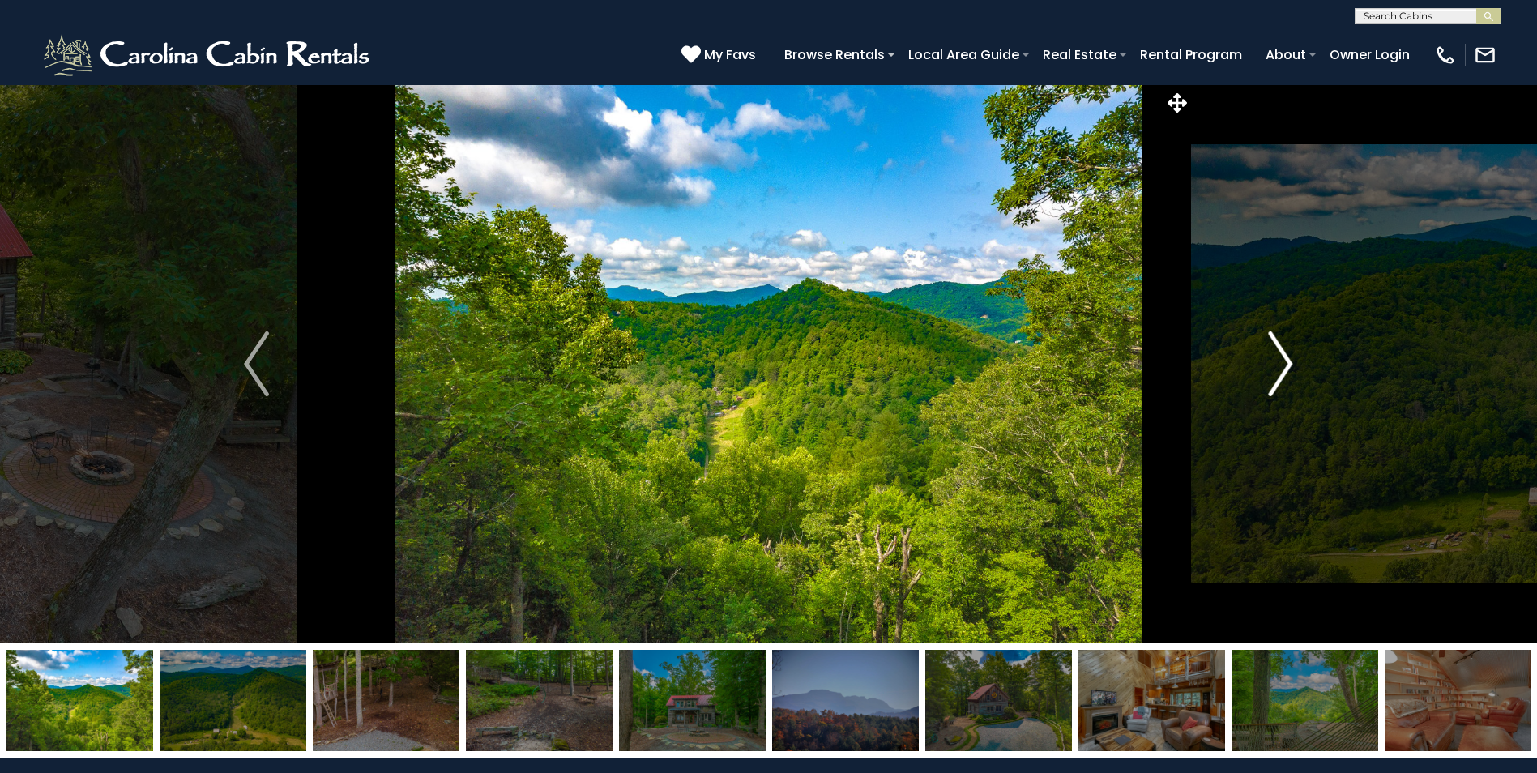
click at [1285, 360] on img "Next" at bounding box center [1280, 363] width 24 height 65
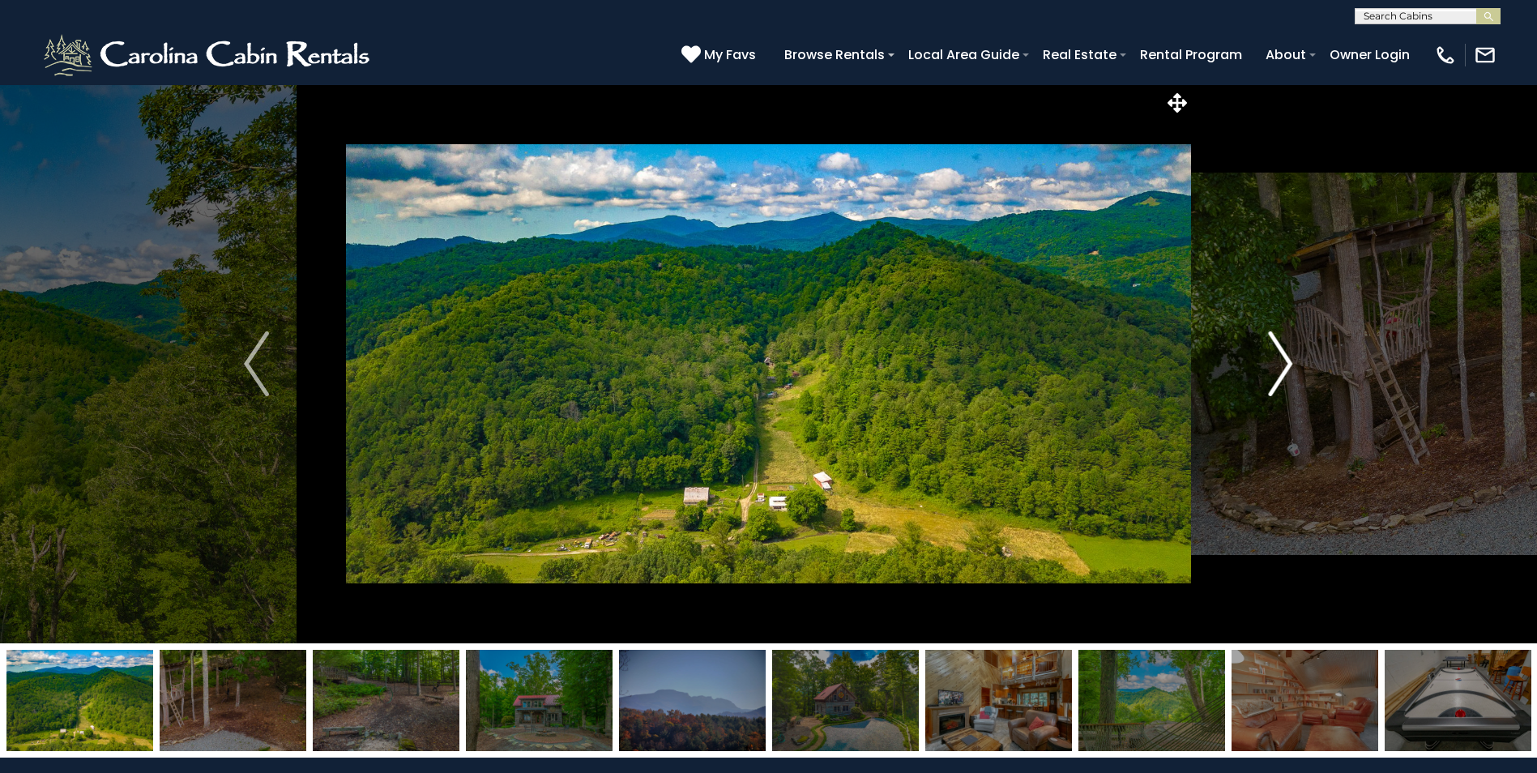
click at [1285, 360] on img "Next" at bounding box center [1280, 363] width 24 height 65
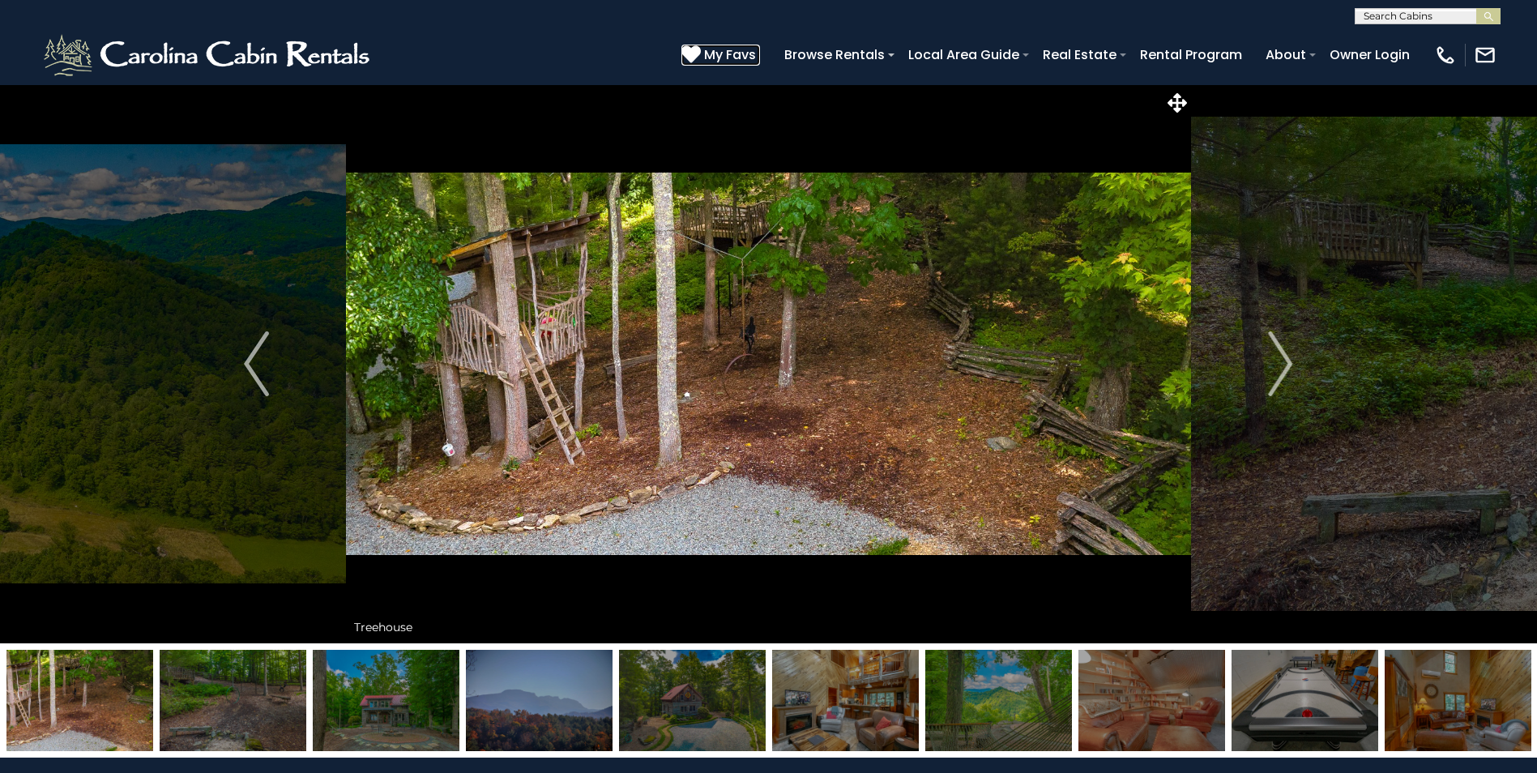
click at [741, 52] on span "My Favs" at bounding box center [730, 55] width 52 height 20
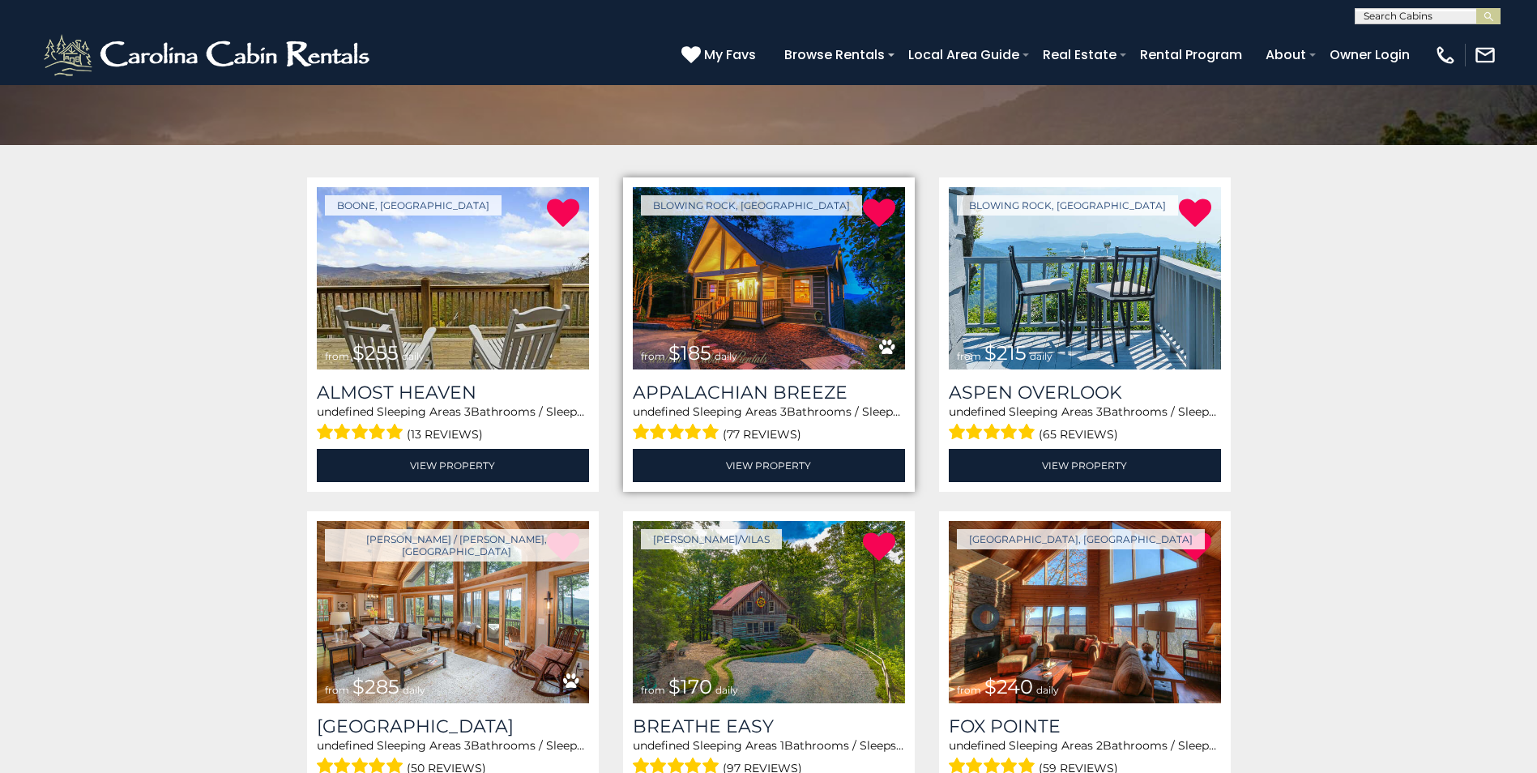
scroll to position [243, 0]
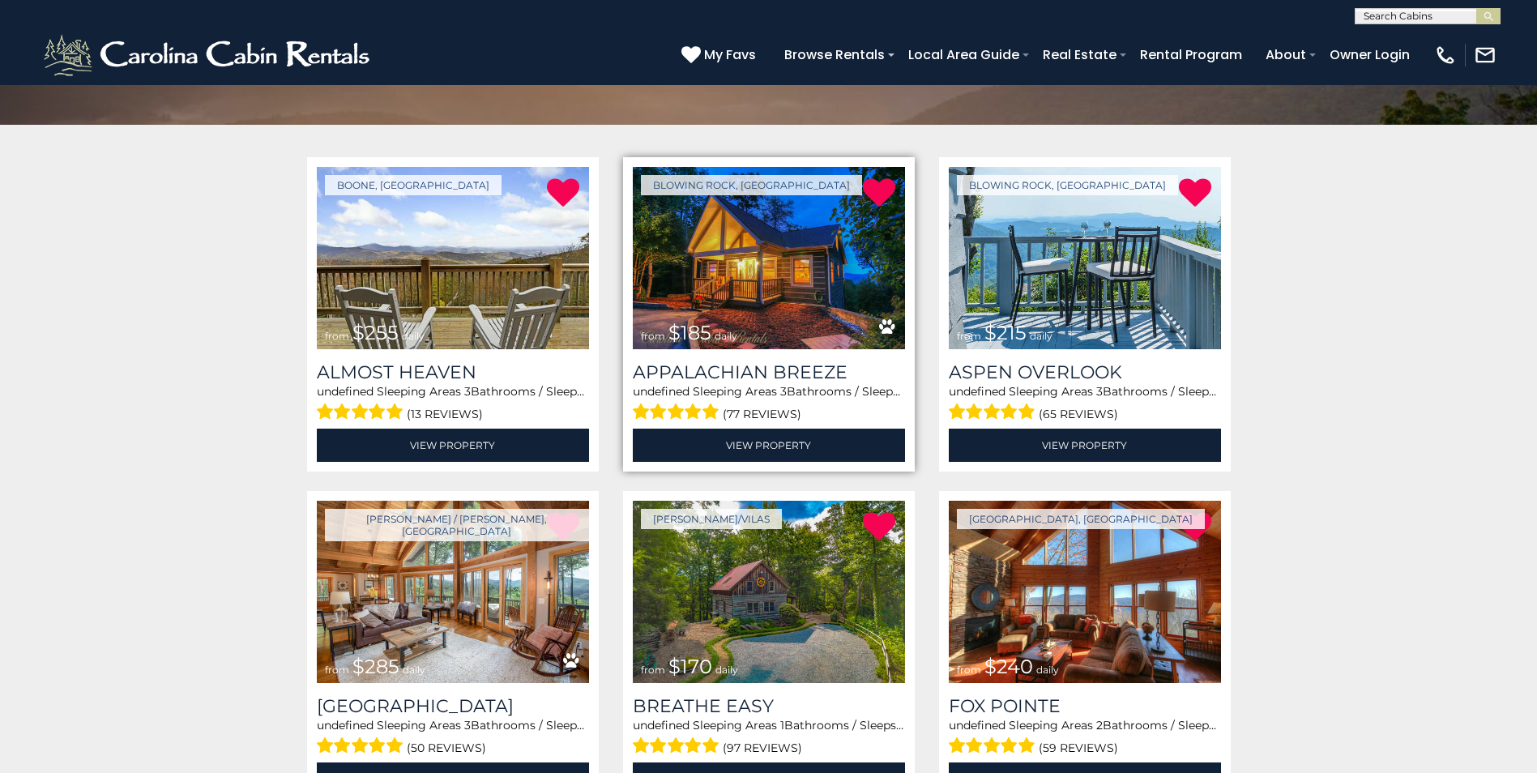
click at [769, 291] on img at bounding box center [769, 258] width 272 height 182
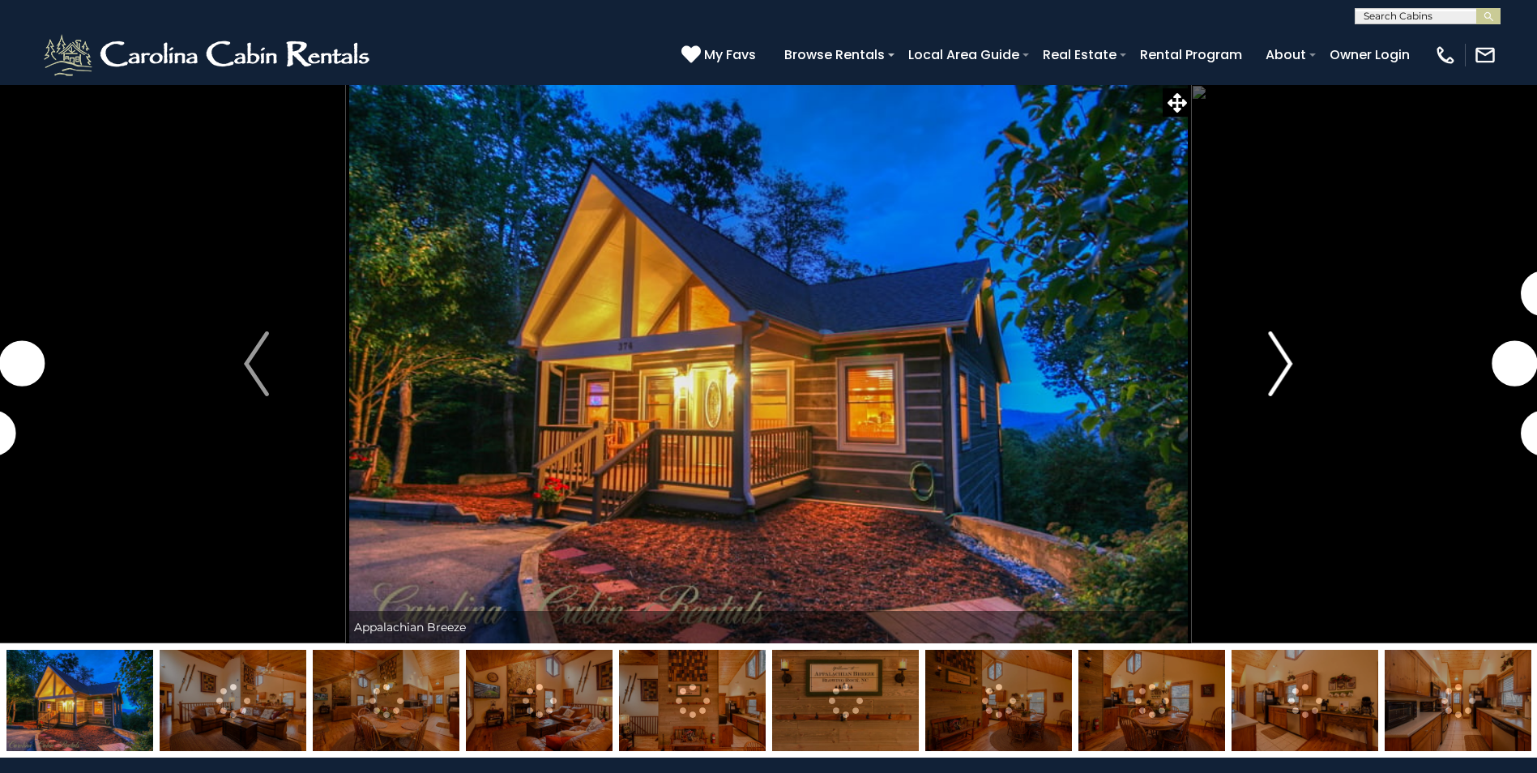
click at [1293, 365] on img "Next" at bounding box center [1280, 363] width 24 height 65
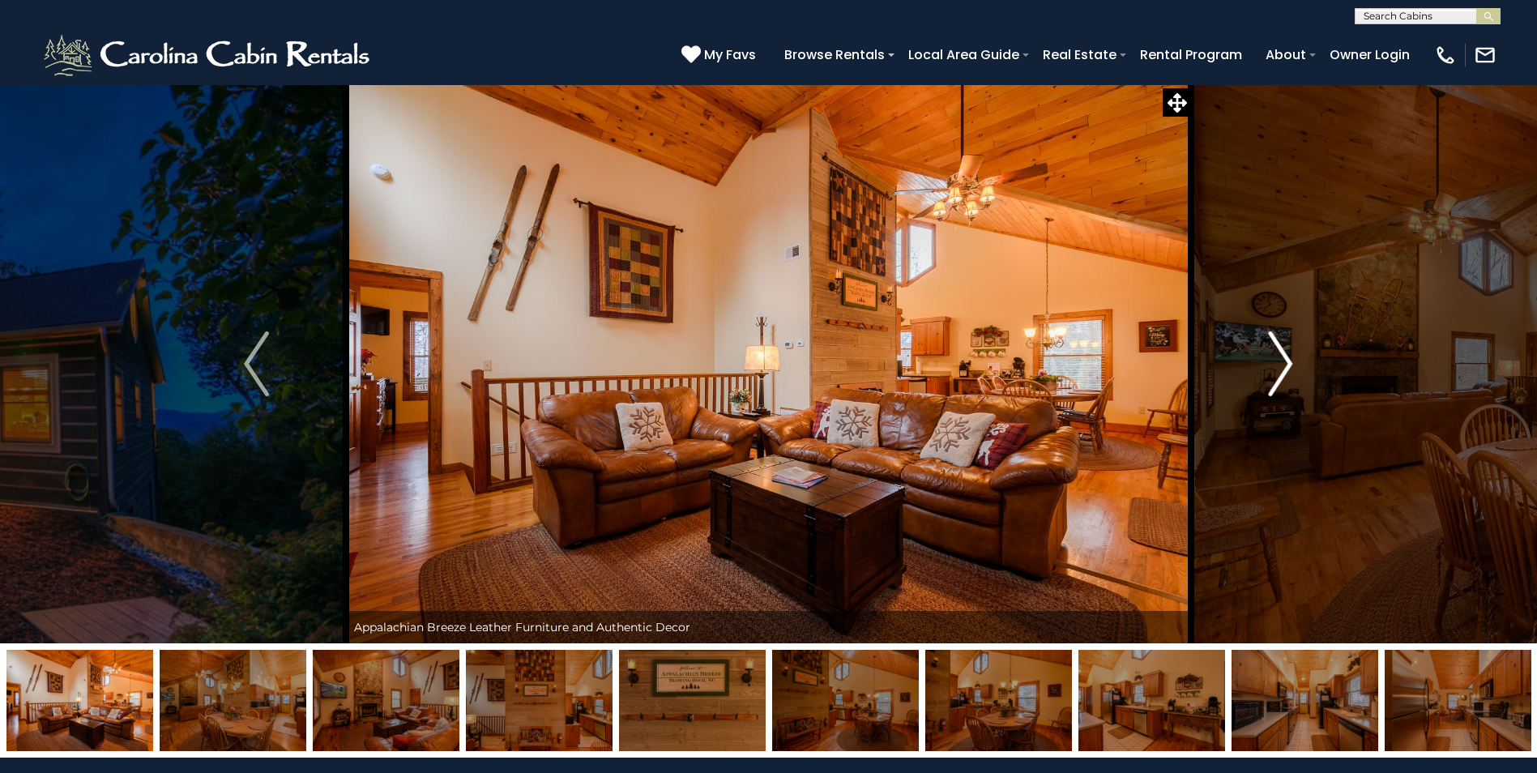
click at [1293, 365] on img "Next" at bounding box center [1280, 363] width 24 height 65
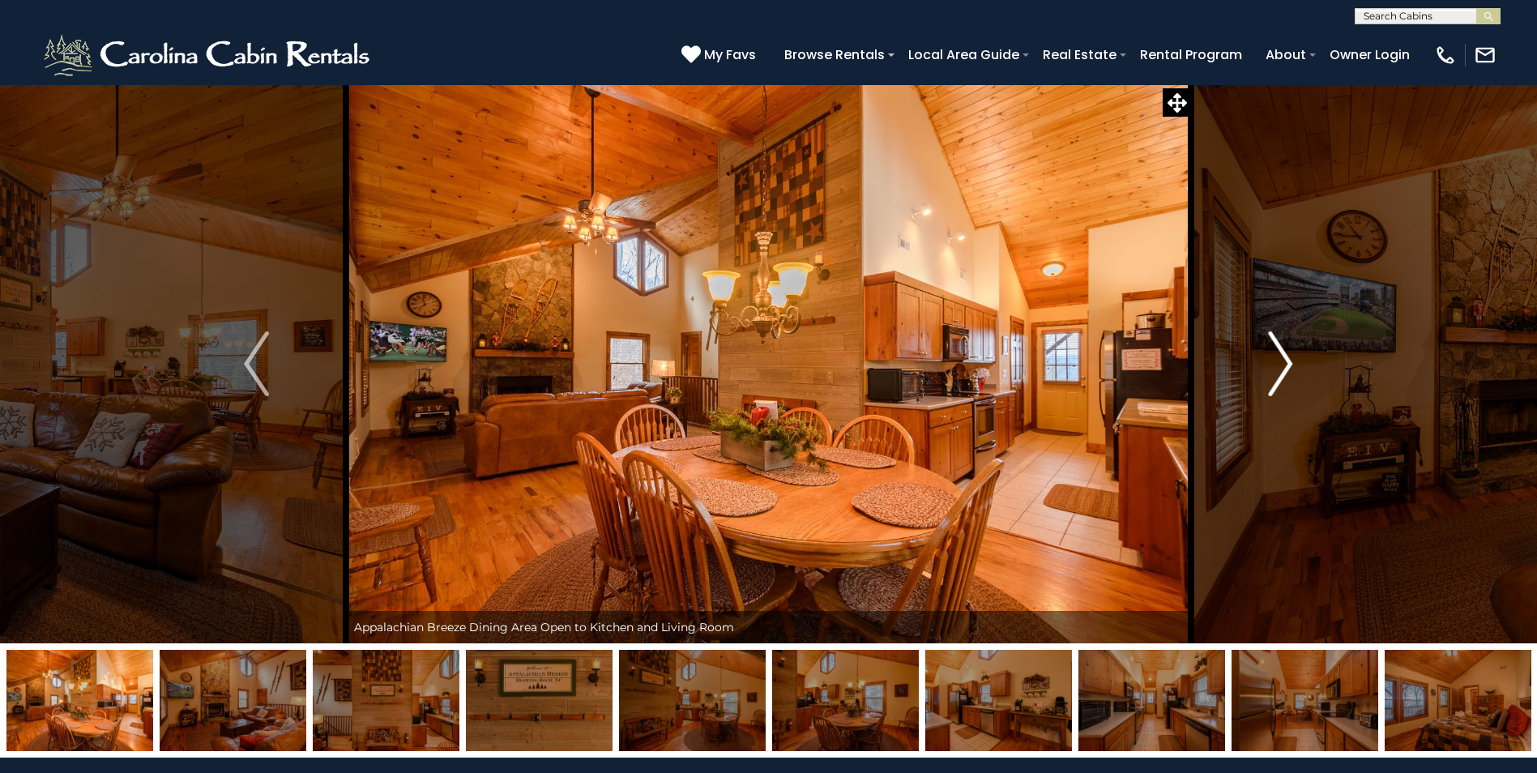
click at [1293, 365] on img "Next" at bounding box center [1280, 363] width 24 height 65
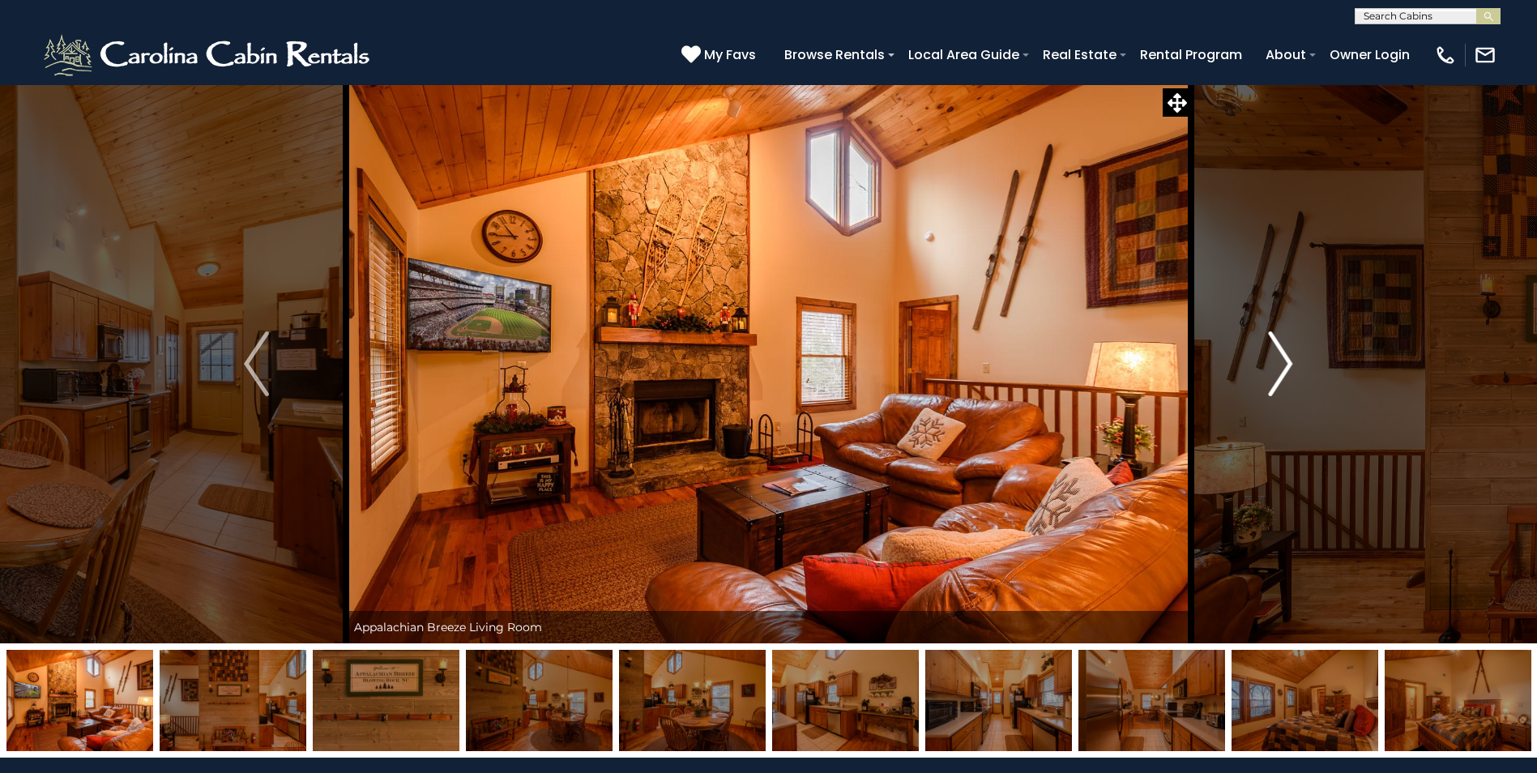
click at [1293, 365] on img "Next" at bounding box center [1280, 363] width 24 height 65
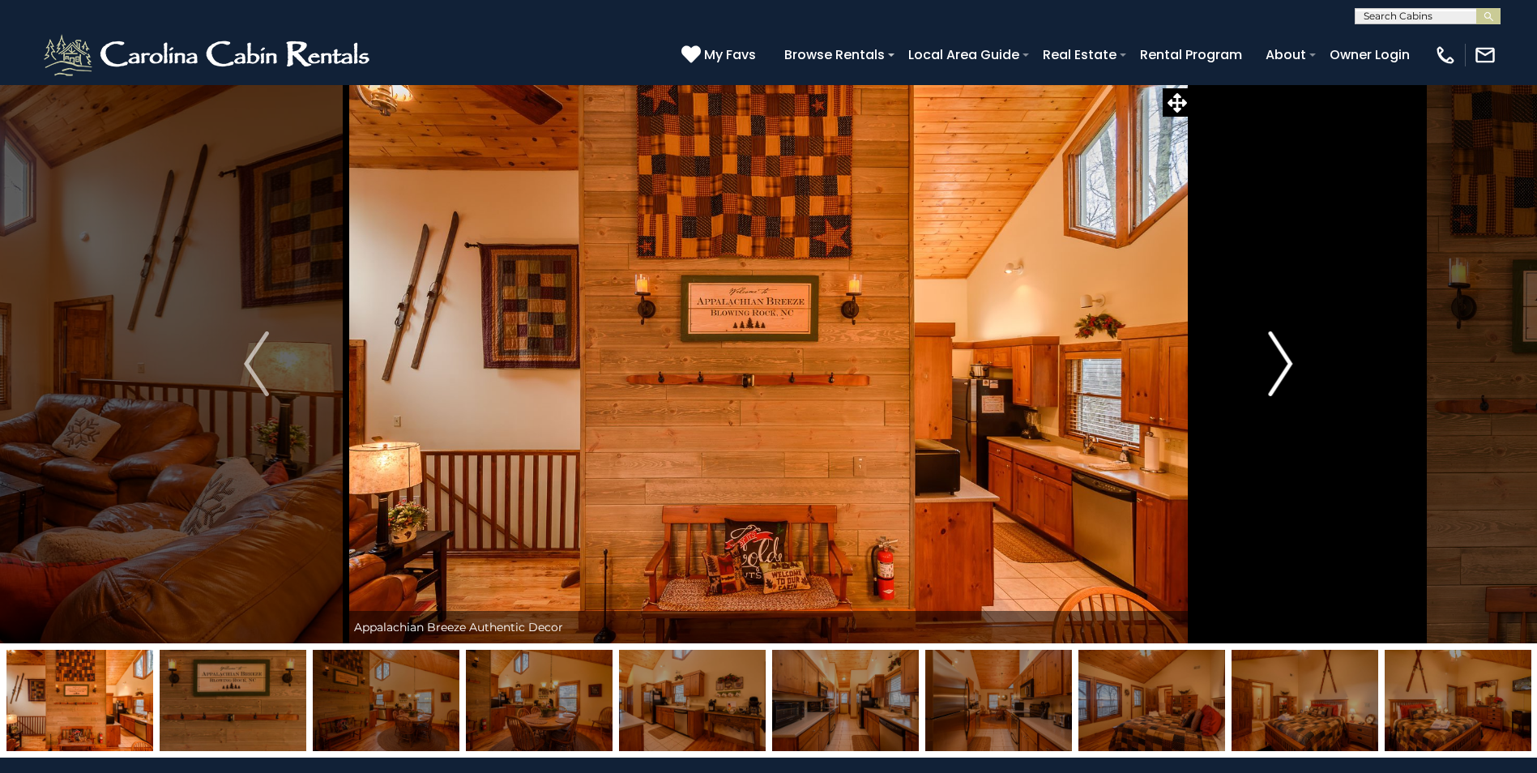
click at [1293, 365] on img "Next" at bounding box center [1280, 363] width 24 height 65
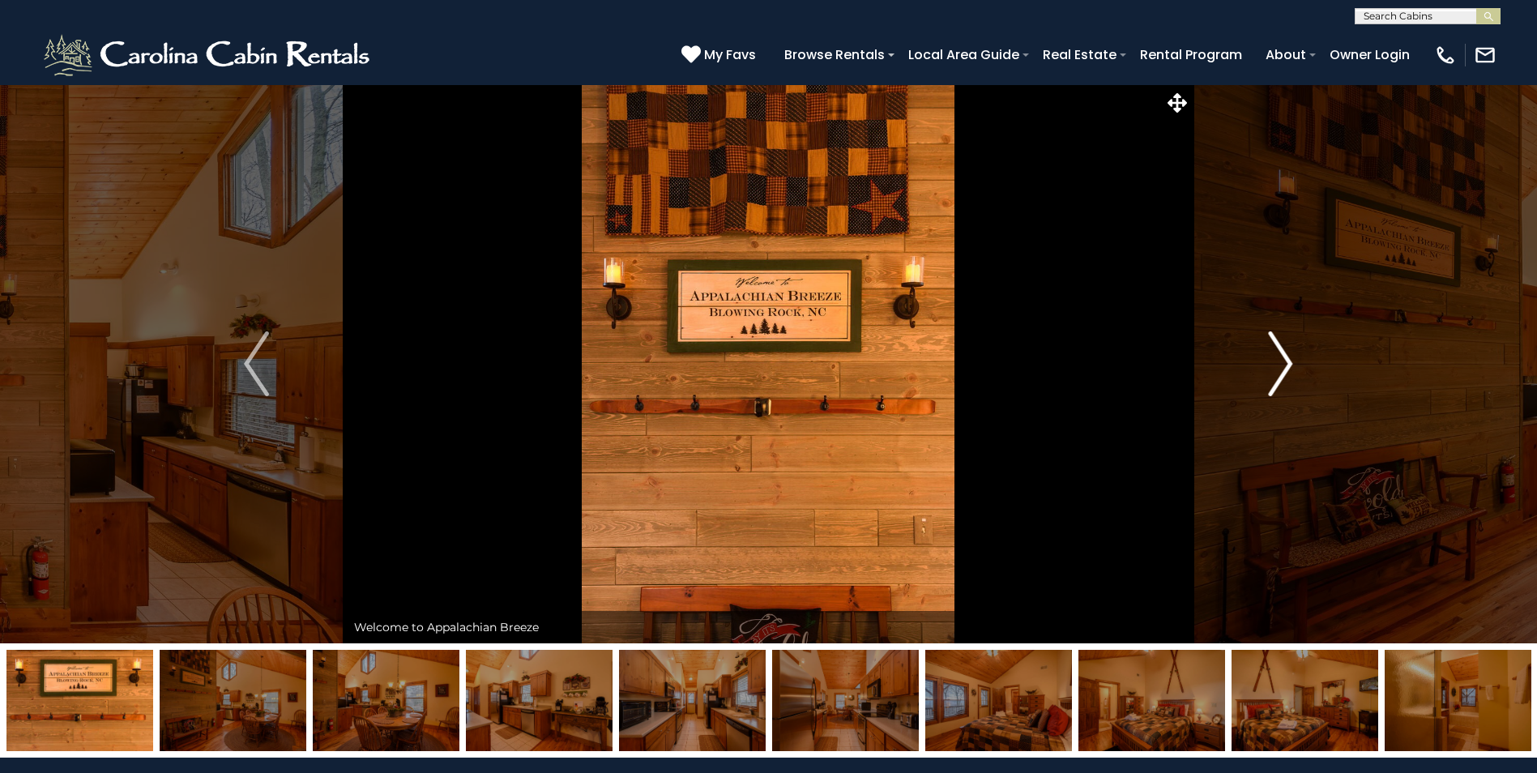
click at [1293, 365] on img "Next" at bounding box center [1280, 363] width 24 height 65
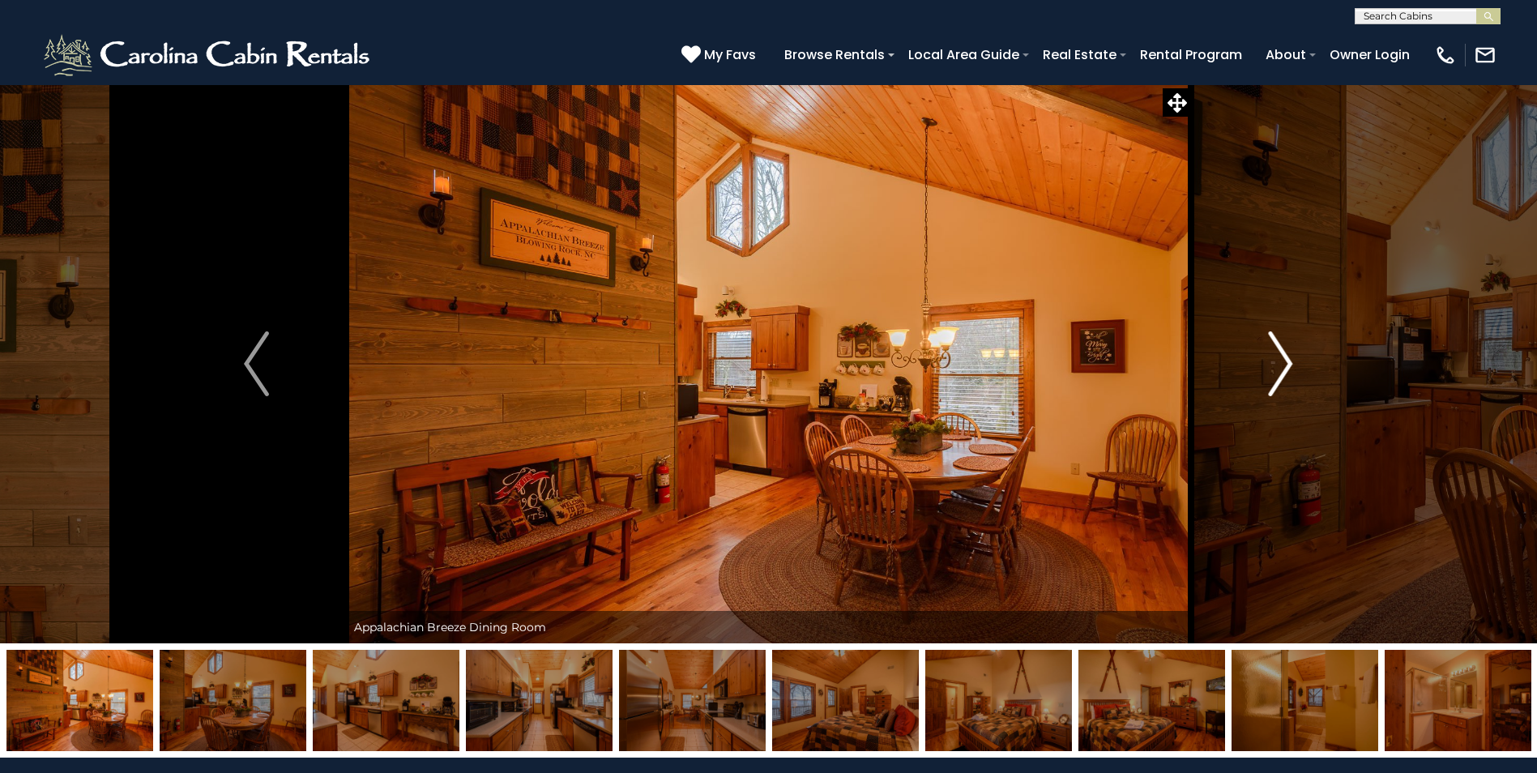
click at [1293, 365] on img "Next" at bounding box center [1280, 363] width 24 height 65
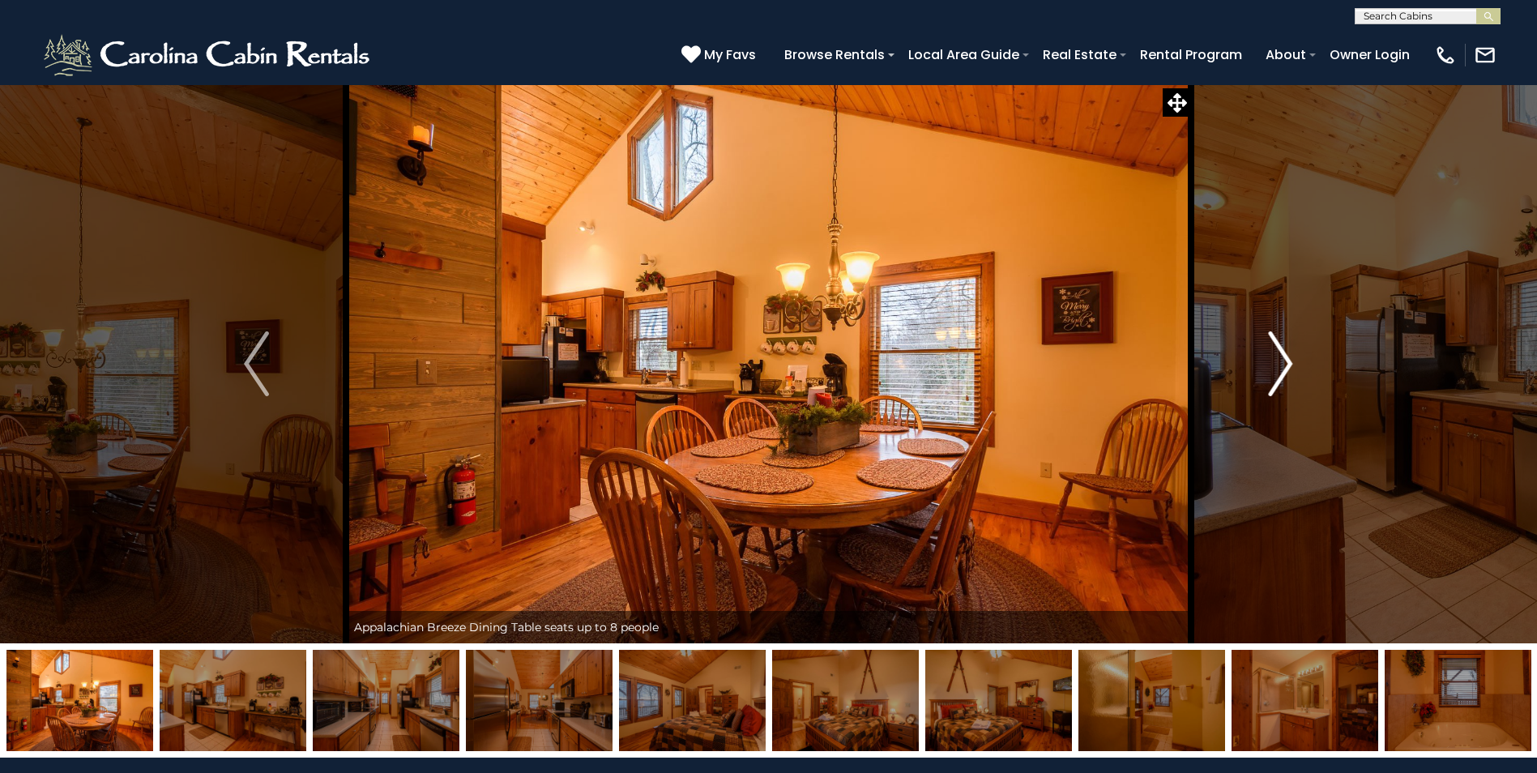
click at [1293, 365] on img "Next" at bounding box center [1280, 363] width 24 height 65
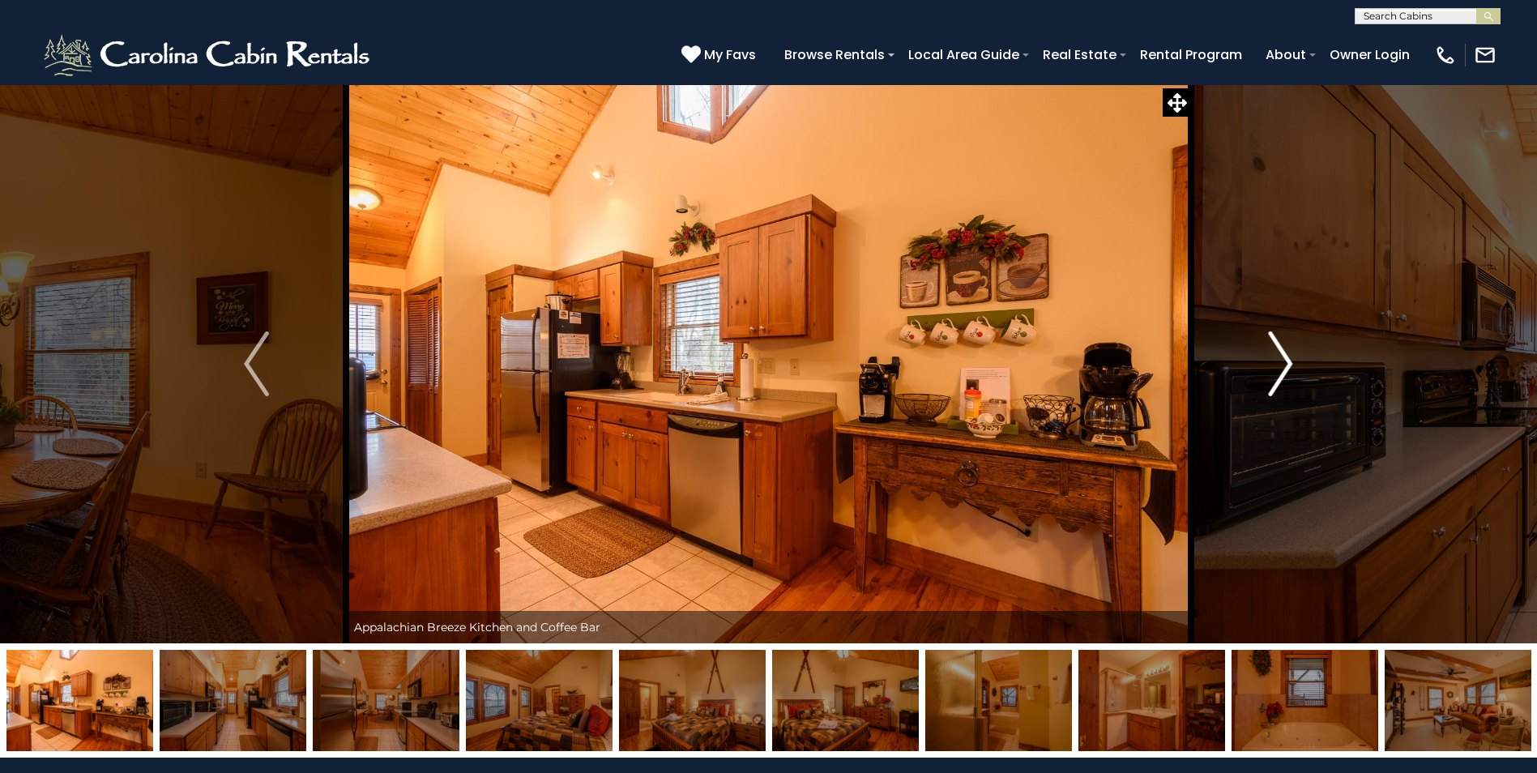
click at [1293, 365] on img "Next" at bounding box center [1280, 363] width 24 height 65
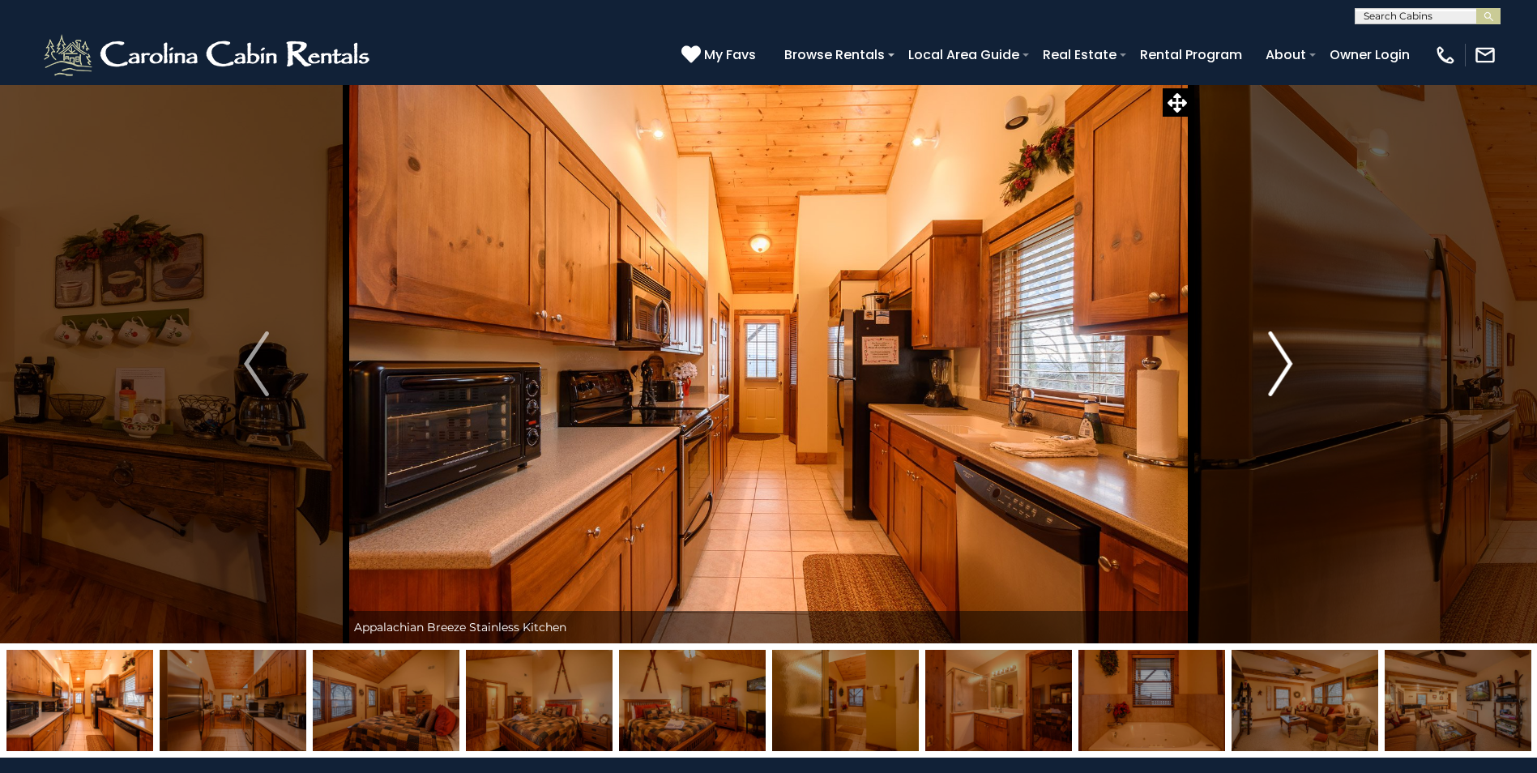
click at [1293, 365] on img "Next" at bounding box center [1280, 363] width 24 height 65
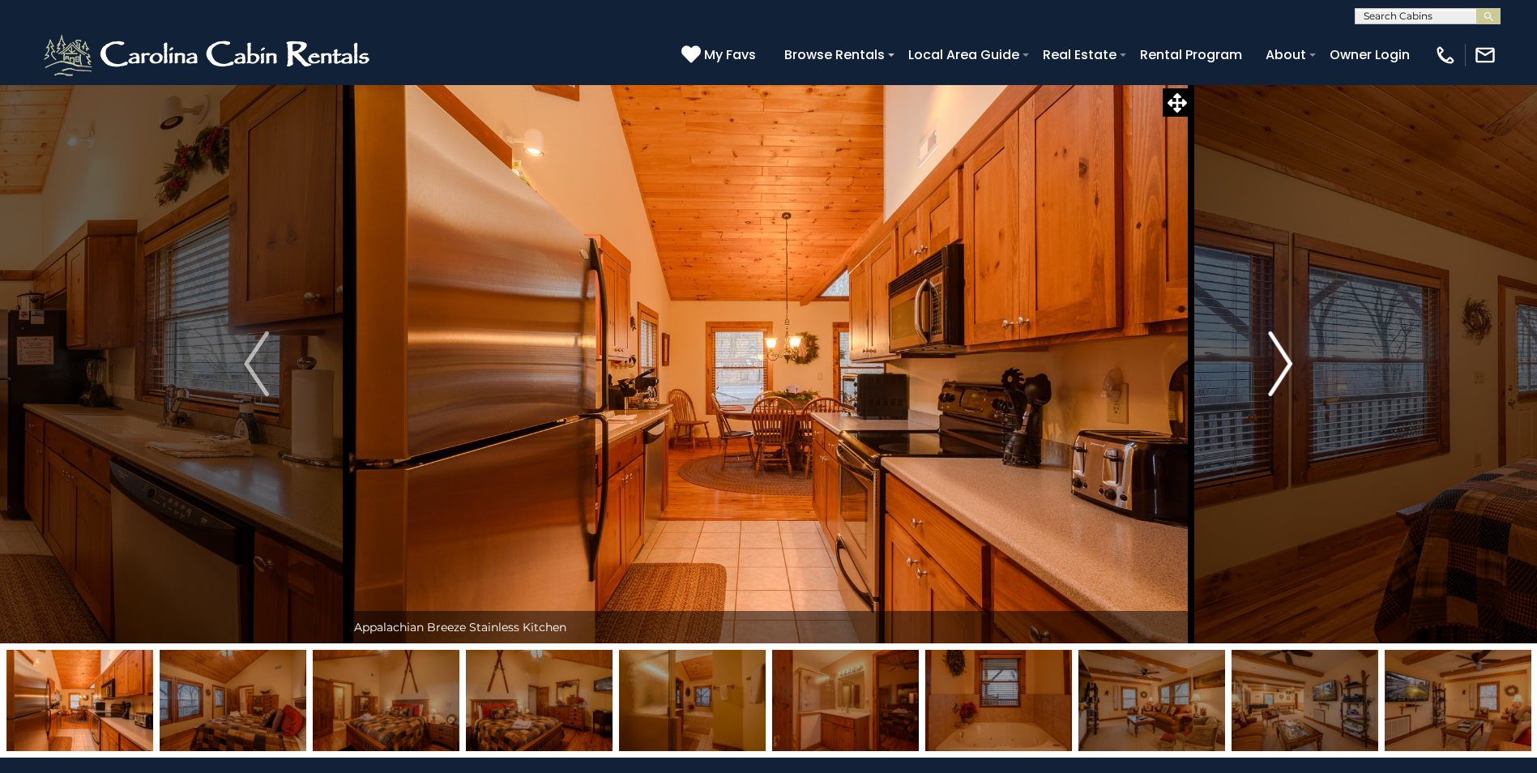
click at [1293, 365] on img "Next" at bounding box center [1280, 363] width 24 height 65
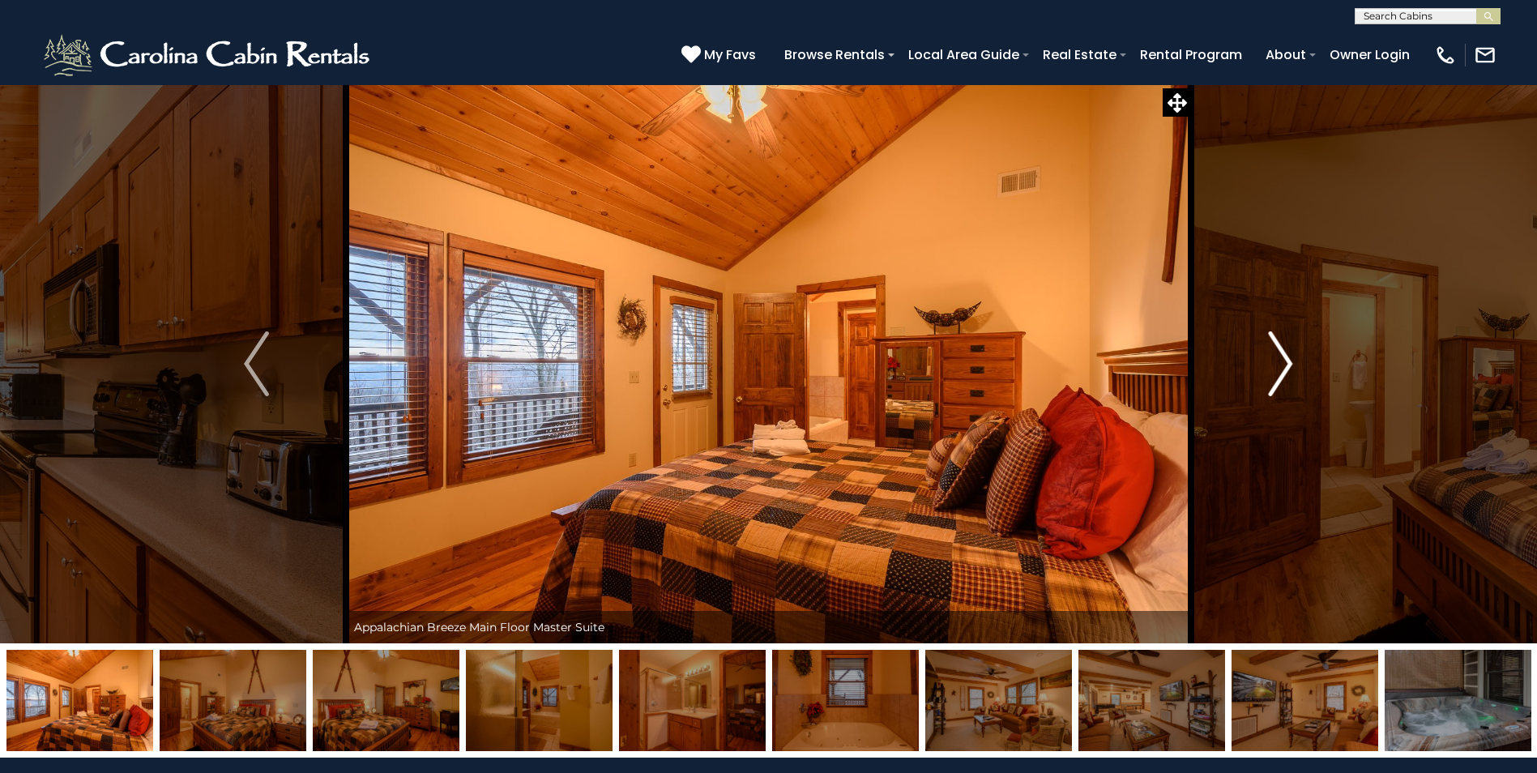
click at [1285, 367] on img "Next" at bounding box center [1280, 363] width 24 height 65
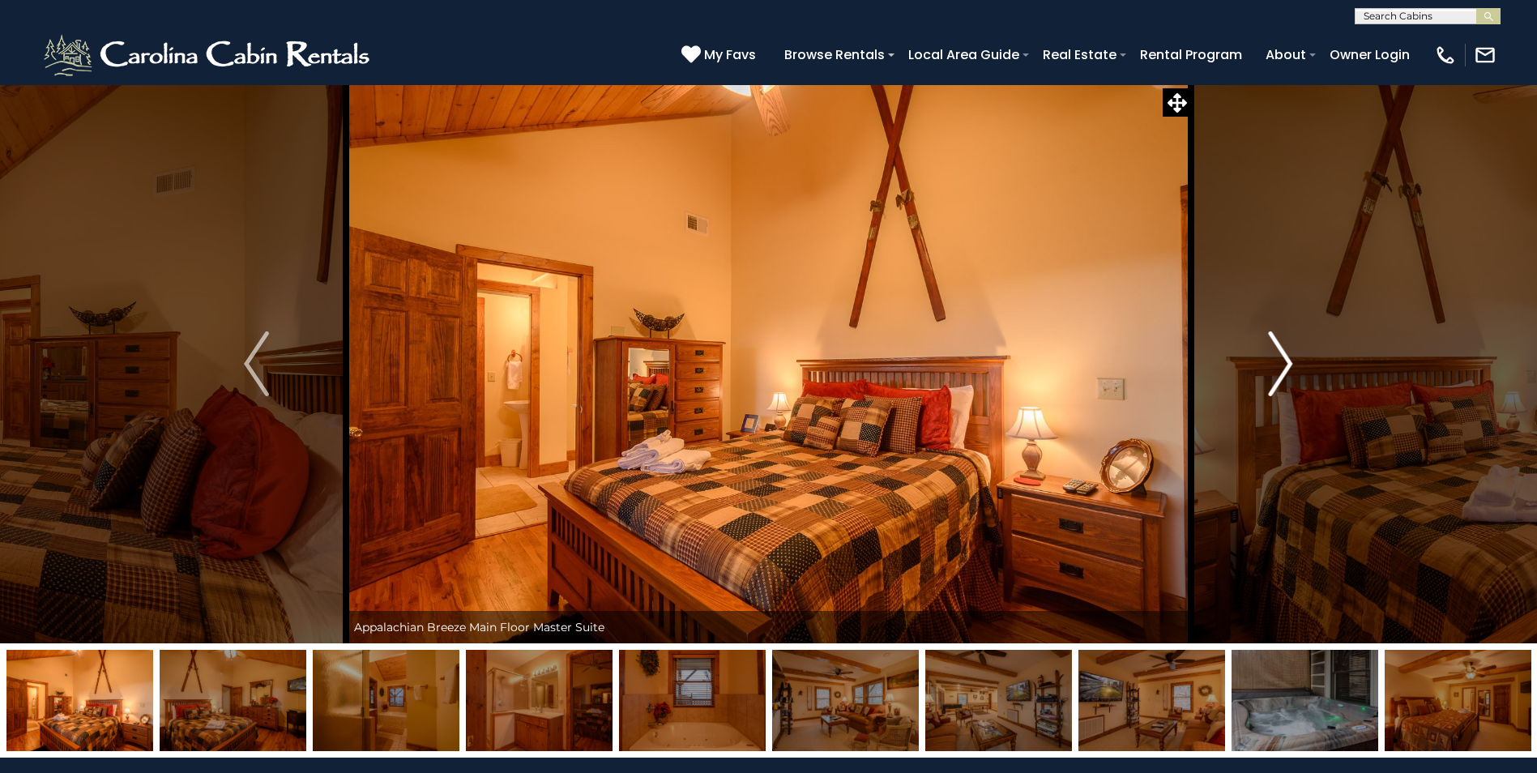
click at [1285, 367] on img "Next" at bounding box center [1280, 363] width 24 height 65
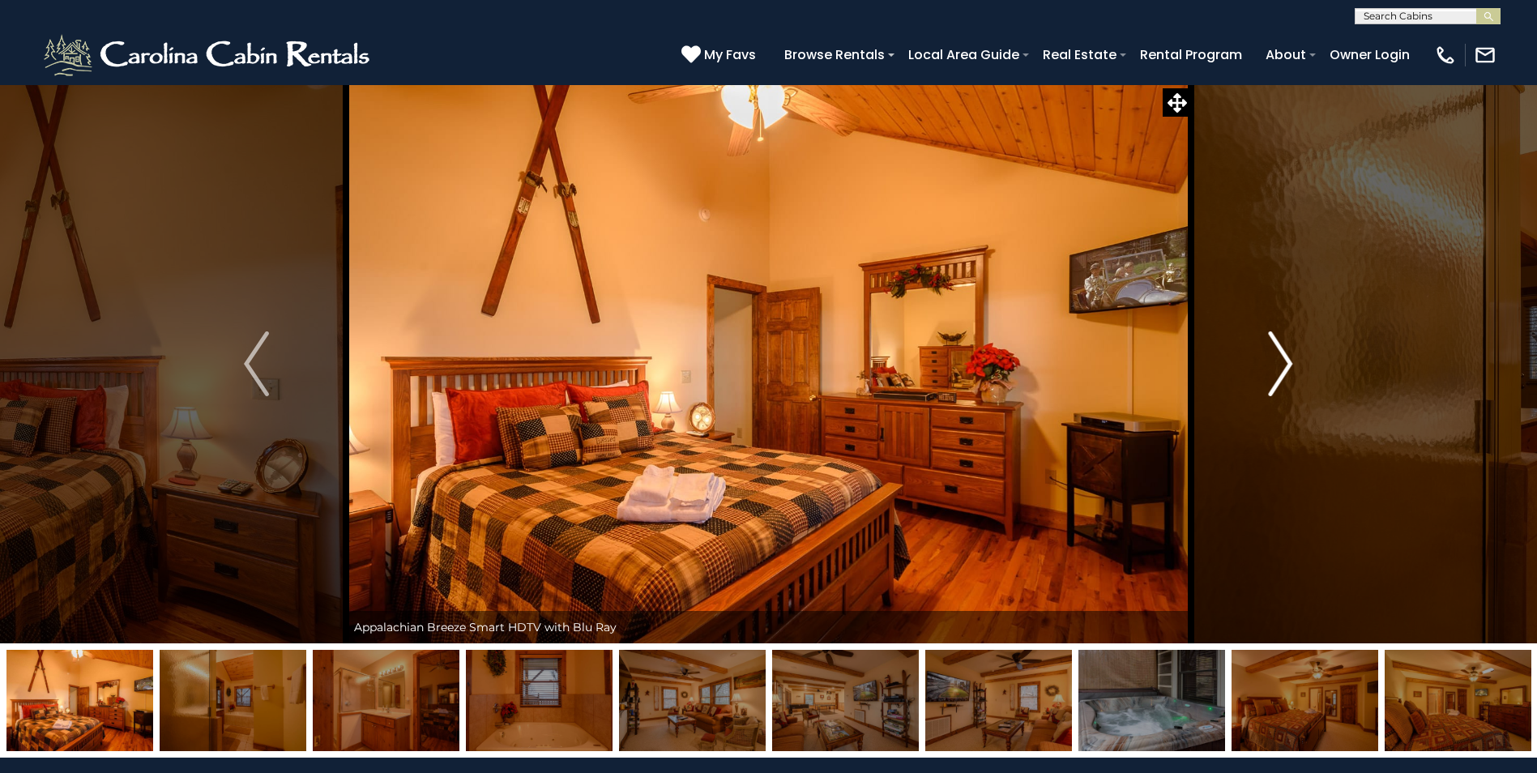
click at [1285, 367] on img "Next" at bounding box center [1280, 363] width 24 height 65
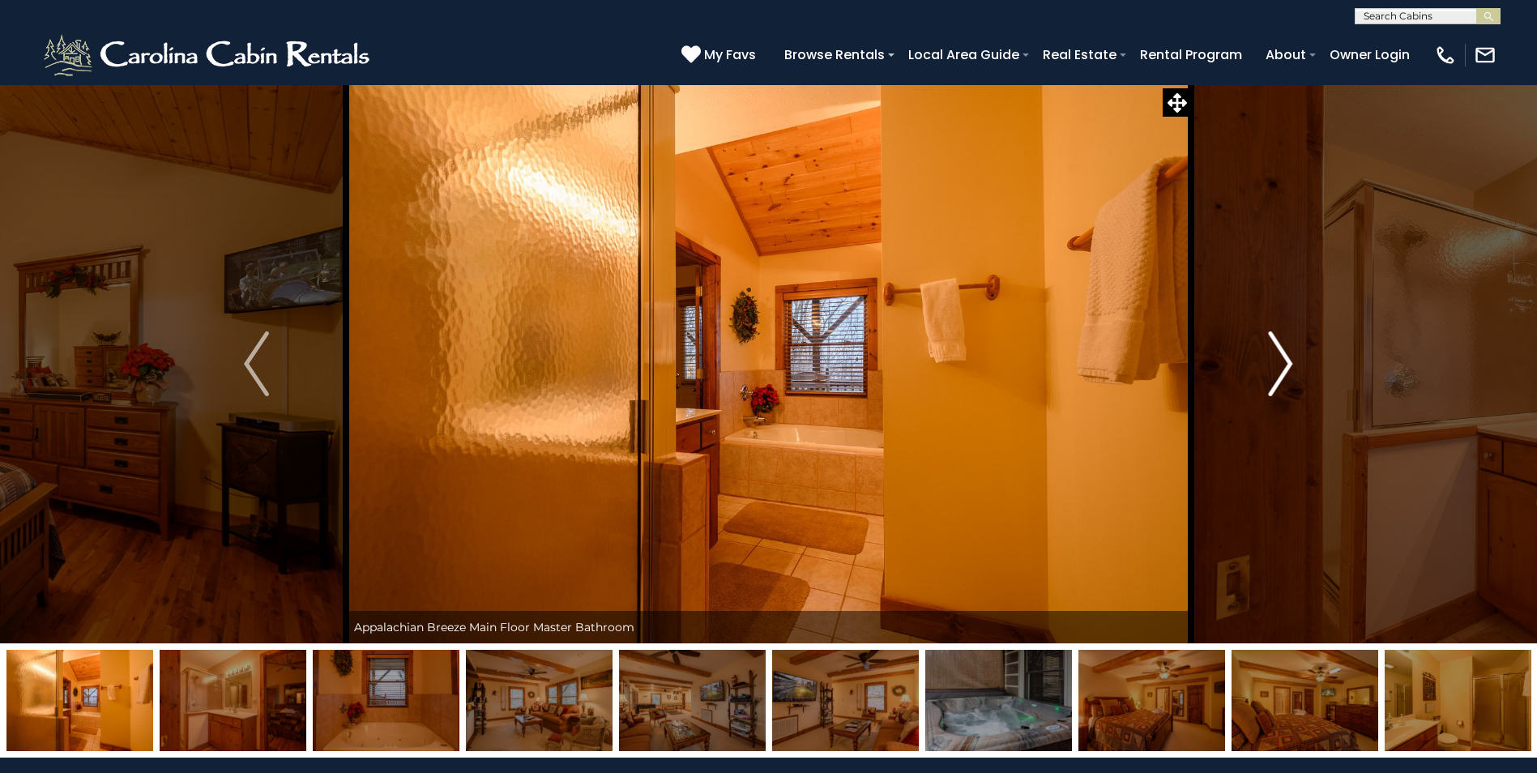
click at [1285, 367] on img "Next" at bounding box center [1280, 363] width 24 height 65
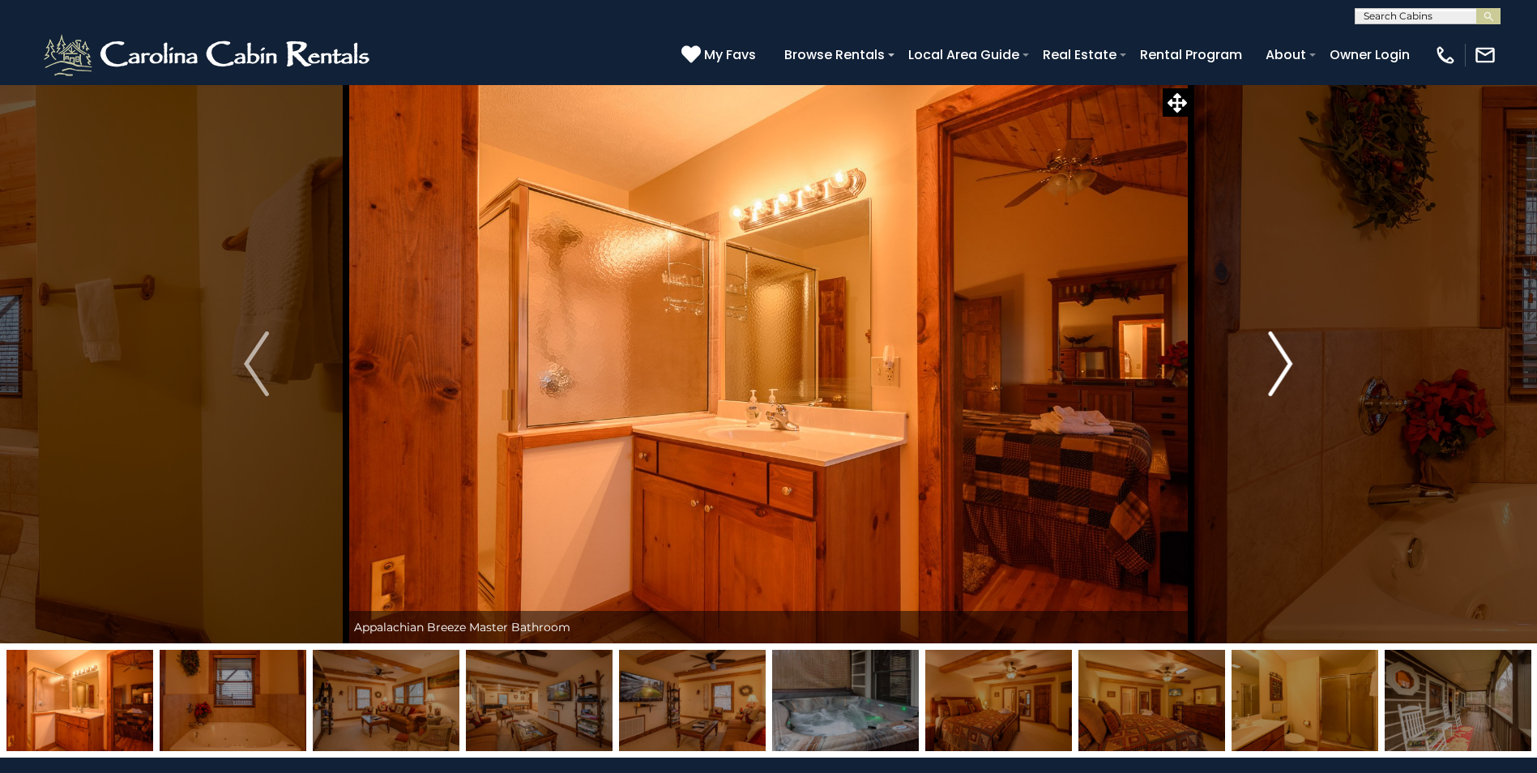
click at [1285, 367] on img "Next" at bounding box center [1280, 363] width 24 height 65
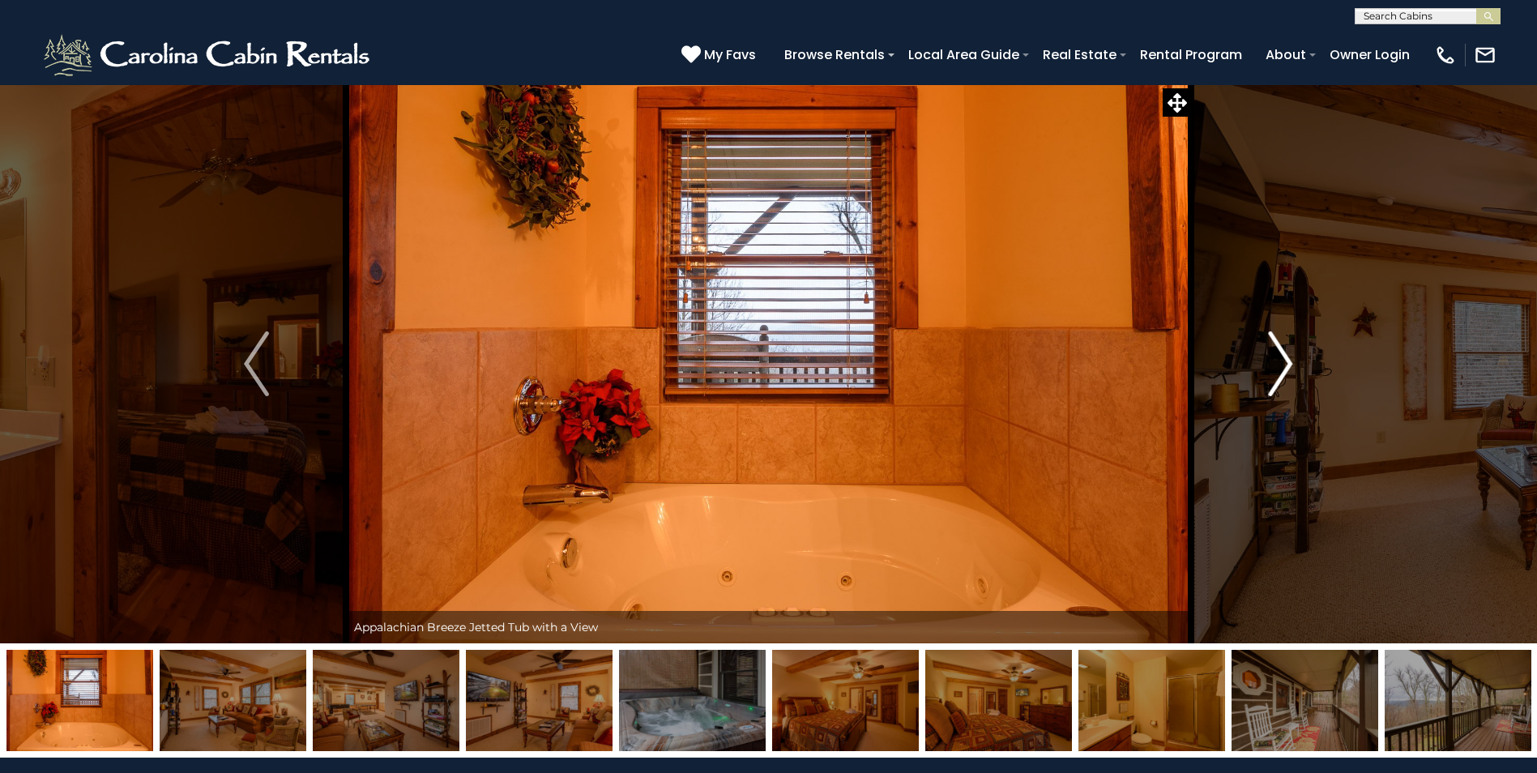
click at [1285, 367] on img "Next" at bounding box center [1280, 363] width 24 height 65
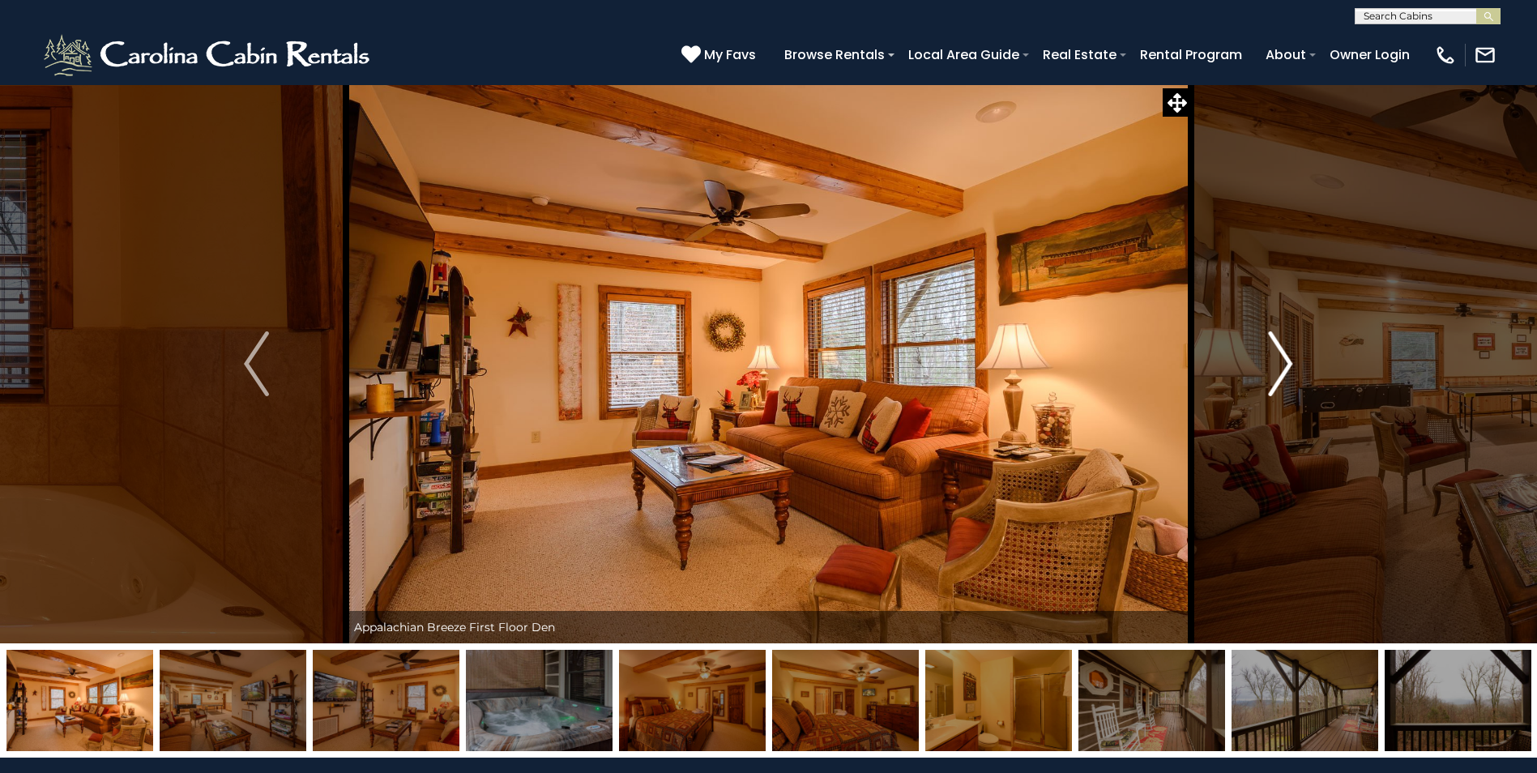
click at [1285, 367] on img "Next" at bounding box center [1280, 363] width 24 height 65
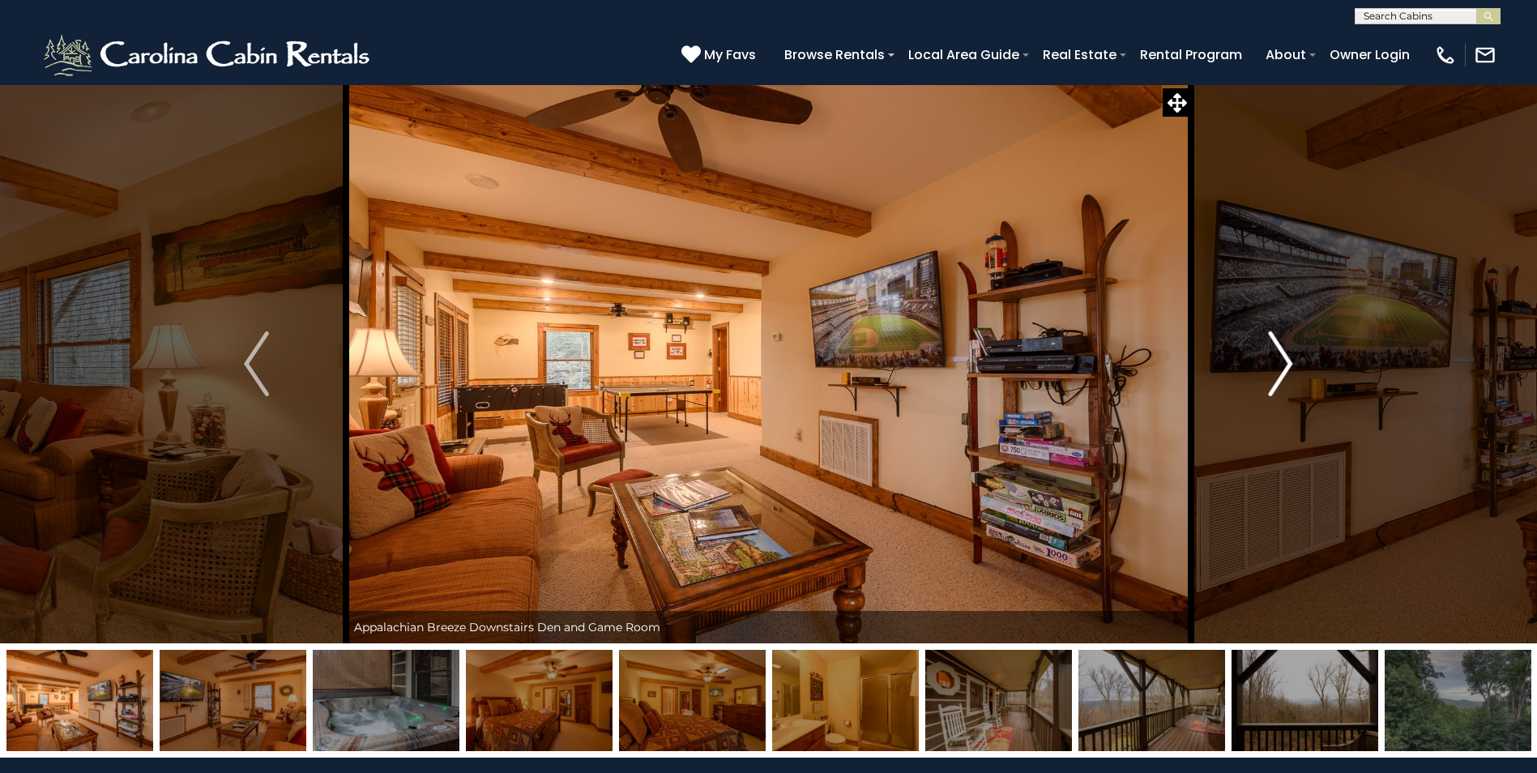
click at [1285, 367] on img "Next" at bounding box center [1280, 363] width 24 height 65
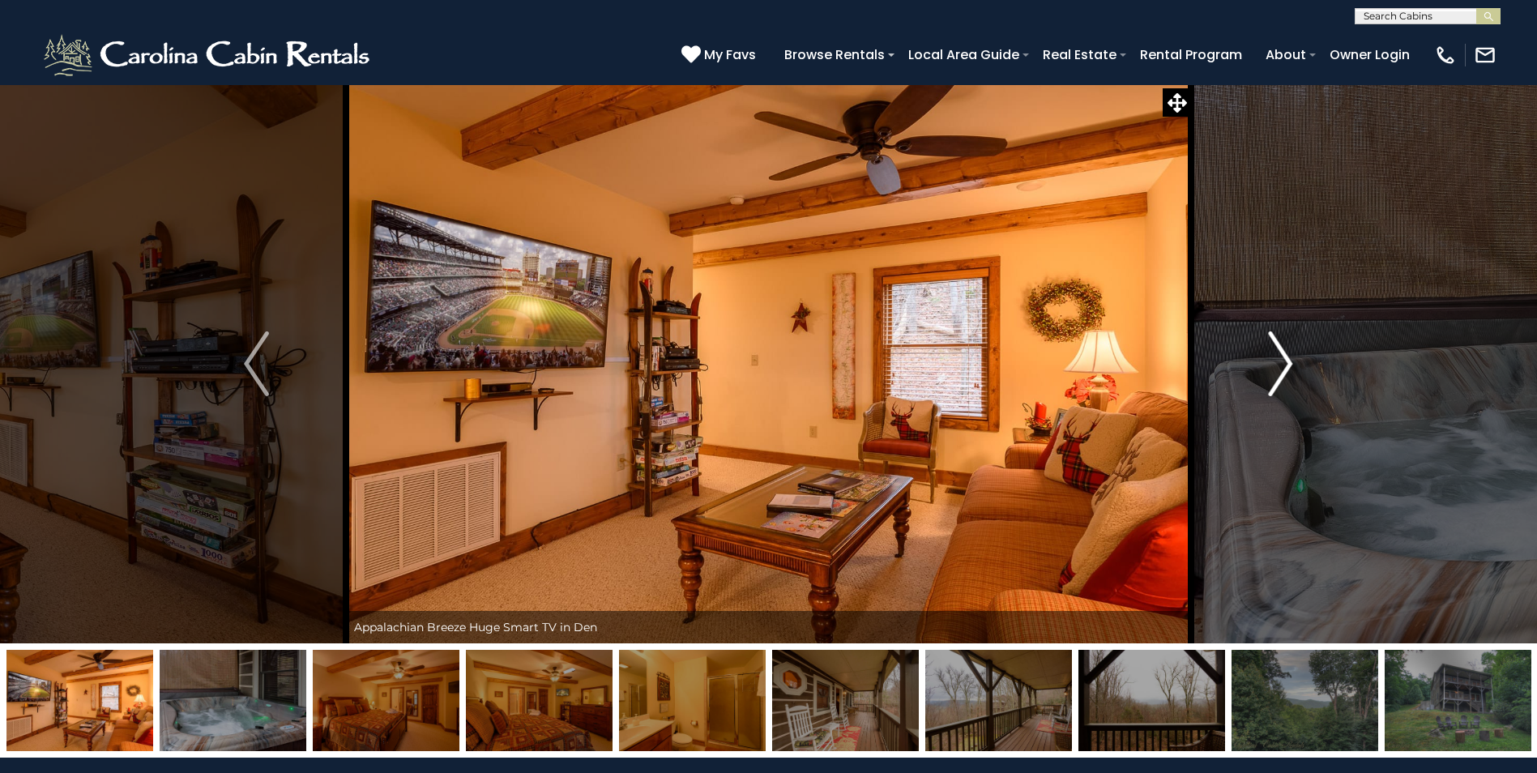
click at [1285, 367] on img "Next" at bounding box center [1280, 363] width 24 height 65
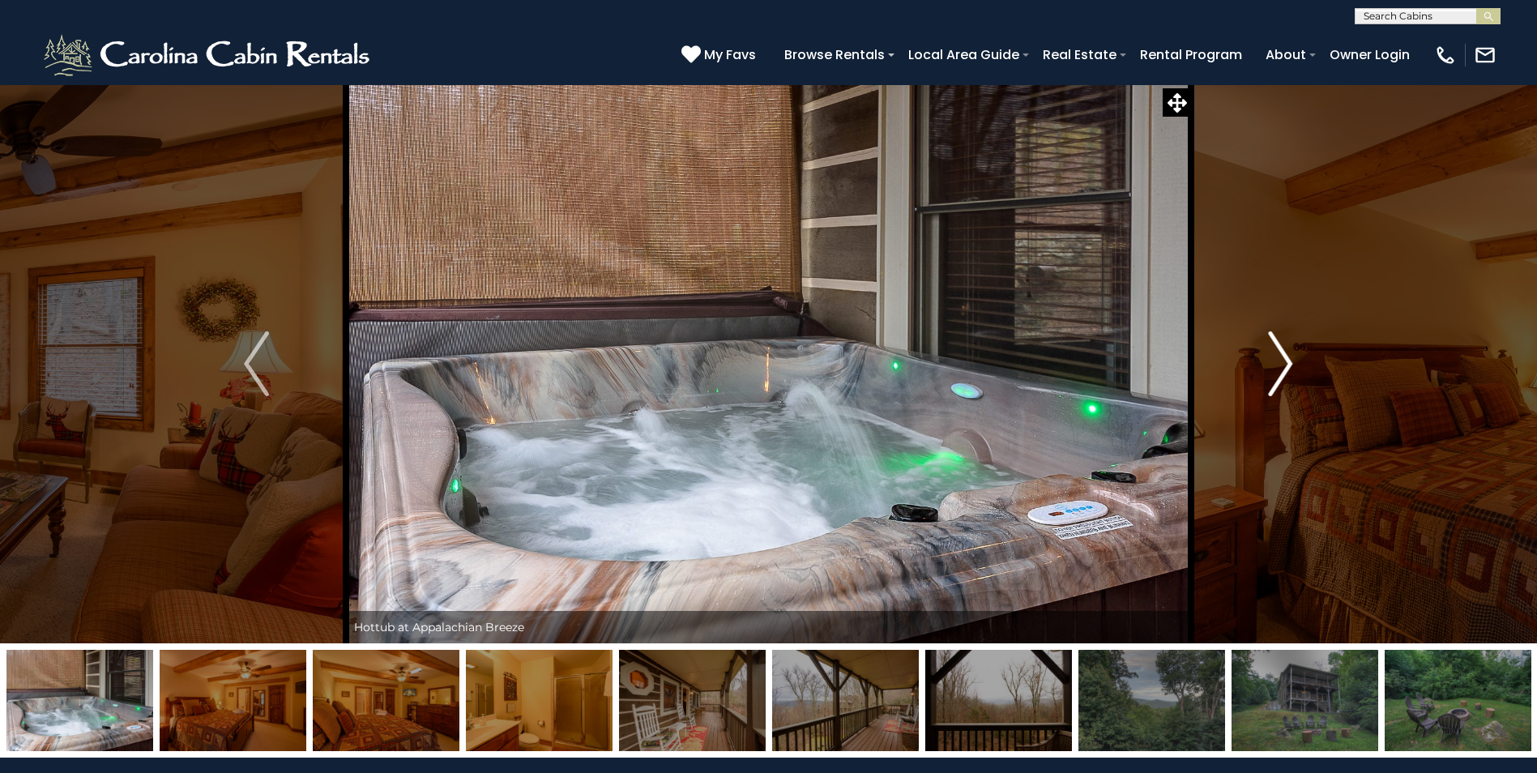
click at [1285, 367] on img "Next" at bounding box center [1280, 363] width 24 height 65
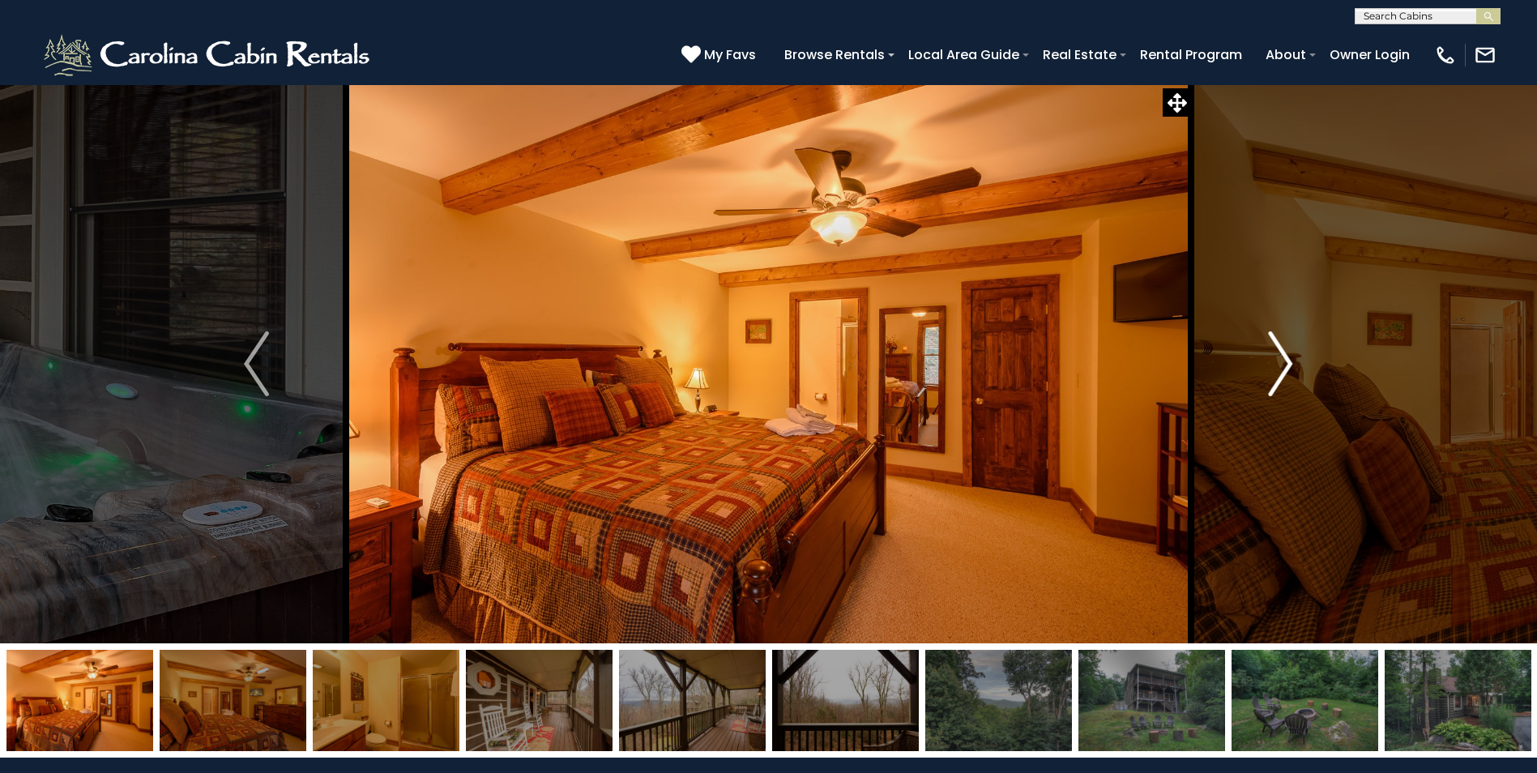
click at [1285, 367] on img "Next" at bounding box center [1280, 363] width 24 height 65
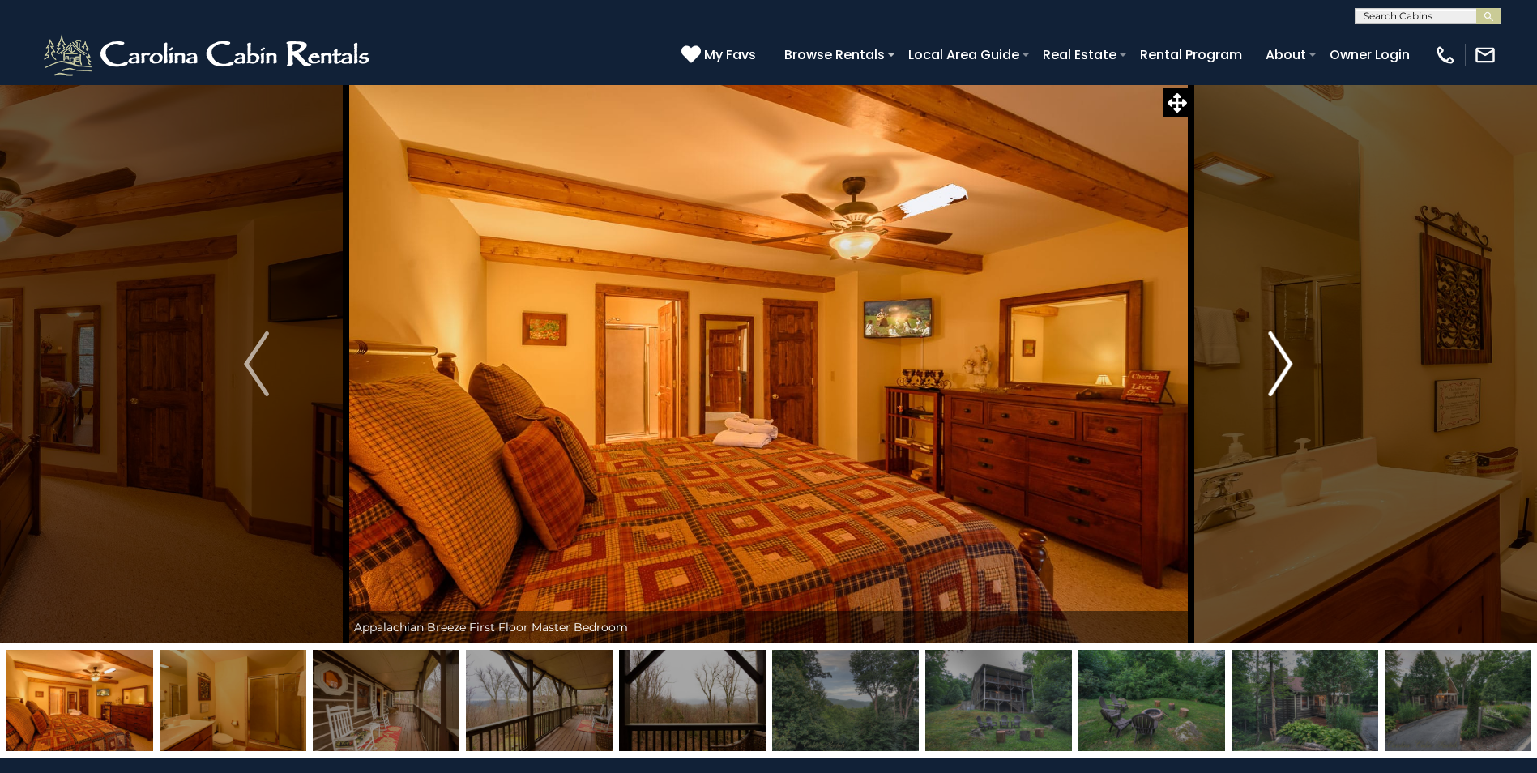
click at [1285, 367] on img "Next" at bounding box center [1280, 363] width 24 height 65
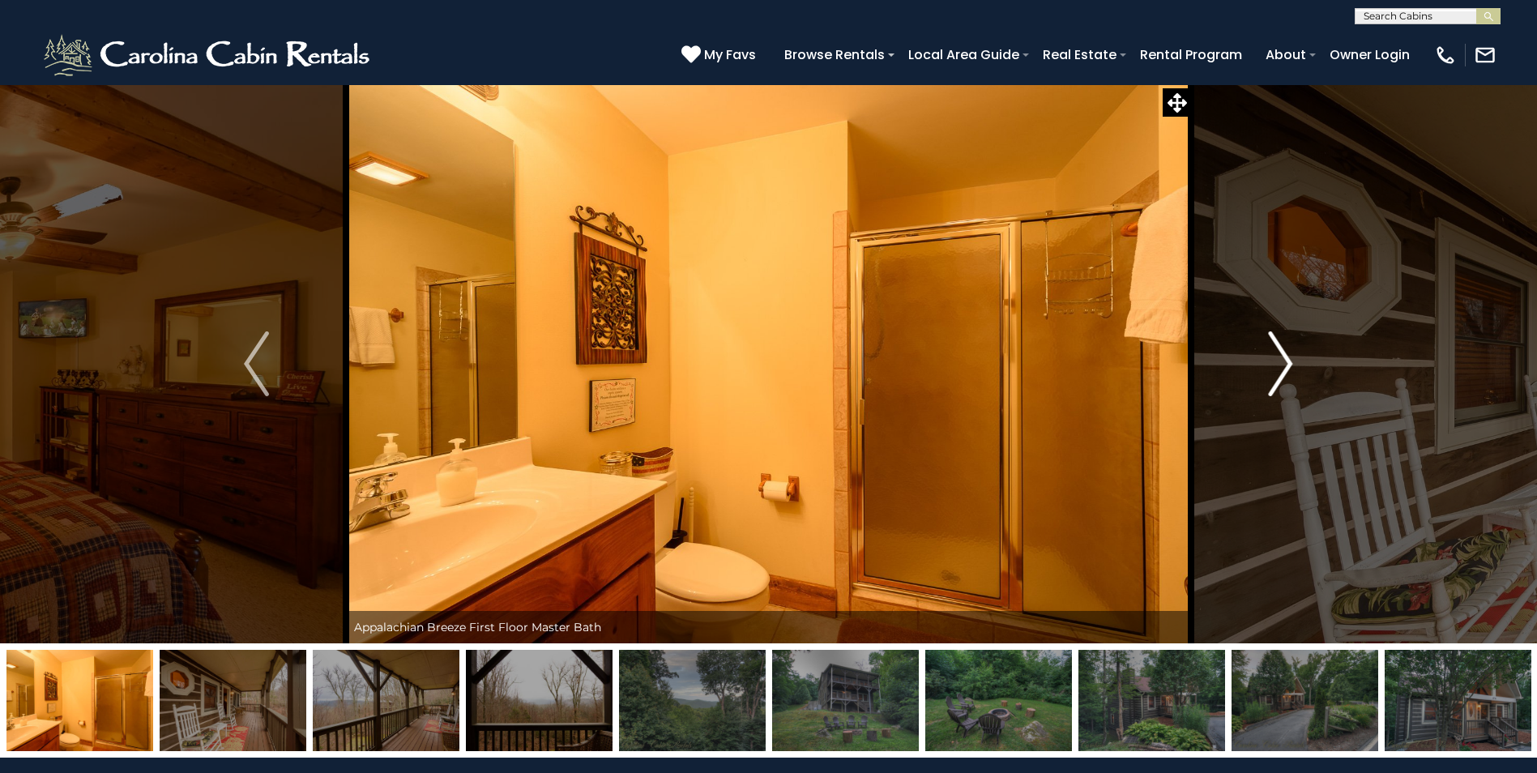
click at [1285, 367] on img "Next" at bounding box center [1280, 363] width 24 height 65
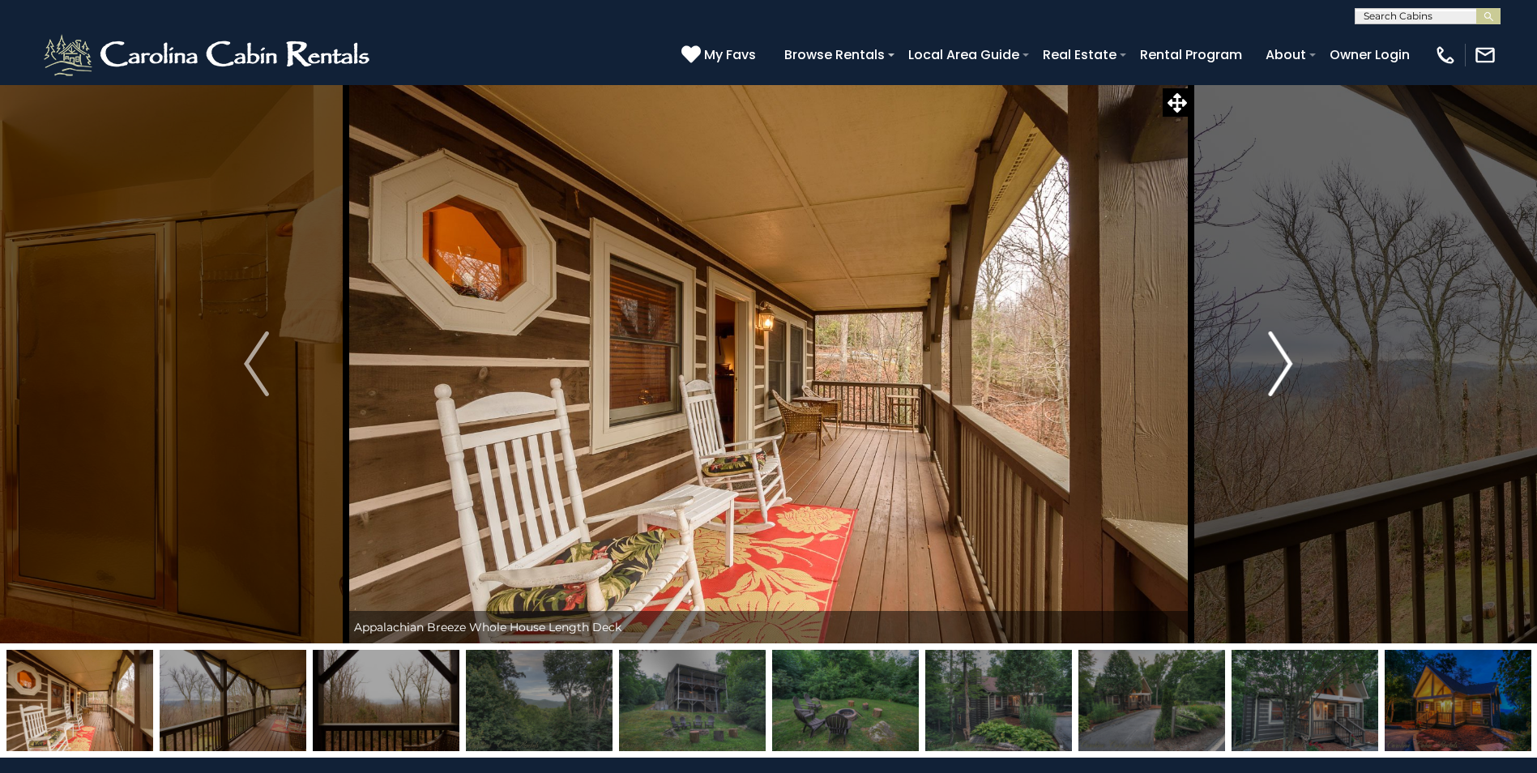
click at [1285, 367] on img "Next" at bounding box center [1280, 363] width 24 height 65
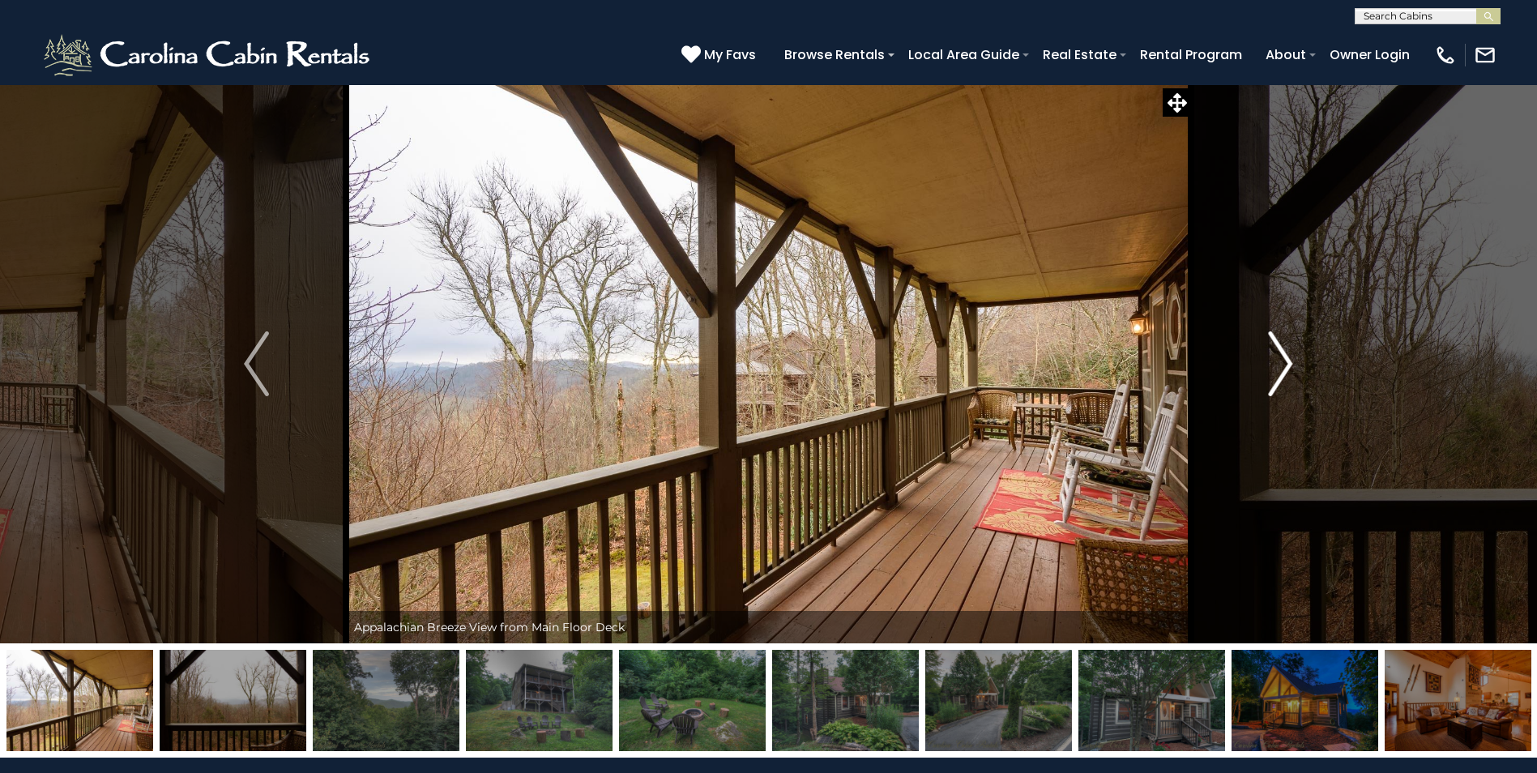
click at [1285, 367] on img "Next" at bounding box center [1280, 363] width 24 height 65
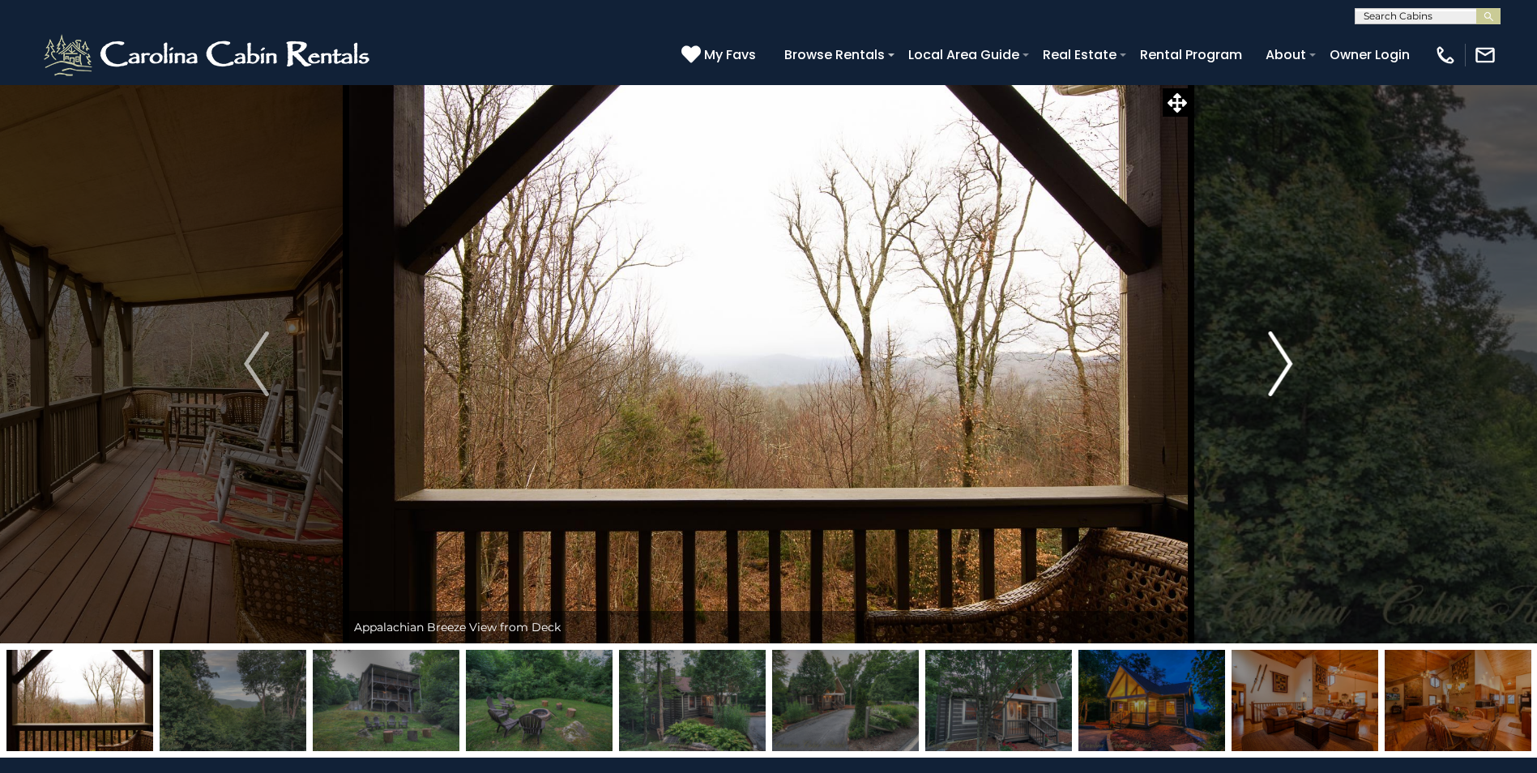
click at [1285, 367] on img "Next" at bounding box center [1280, 363] width 24 height 65
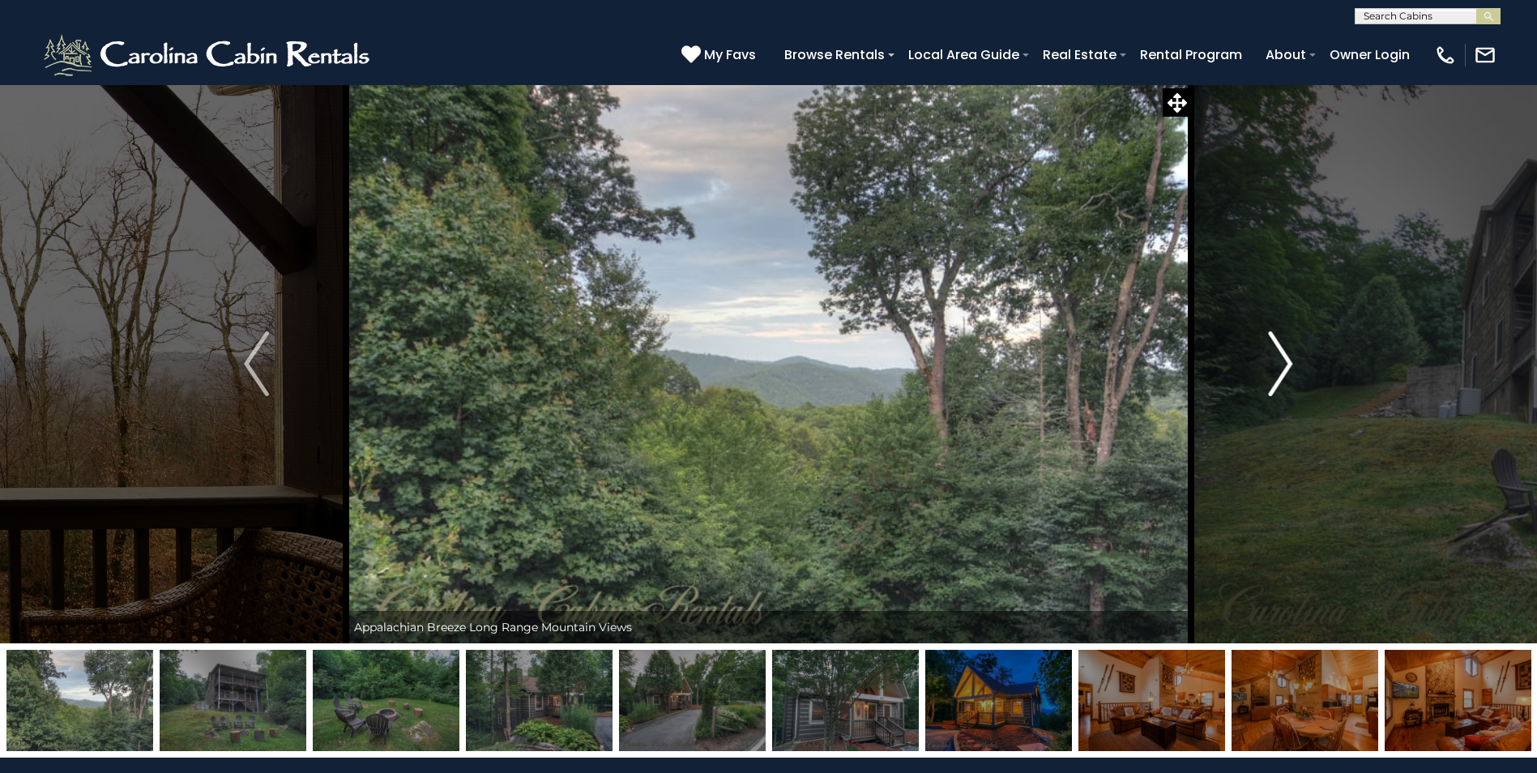
click at [1285, 367] on img "Next" at bounding box center [1280, 363] width 24 height 65
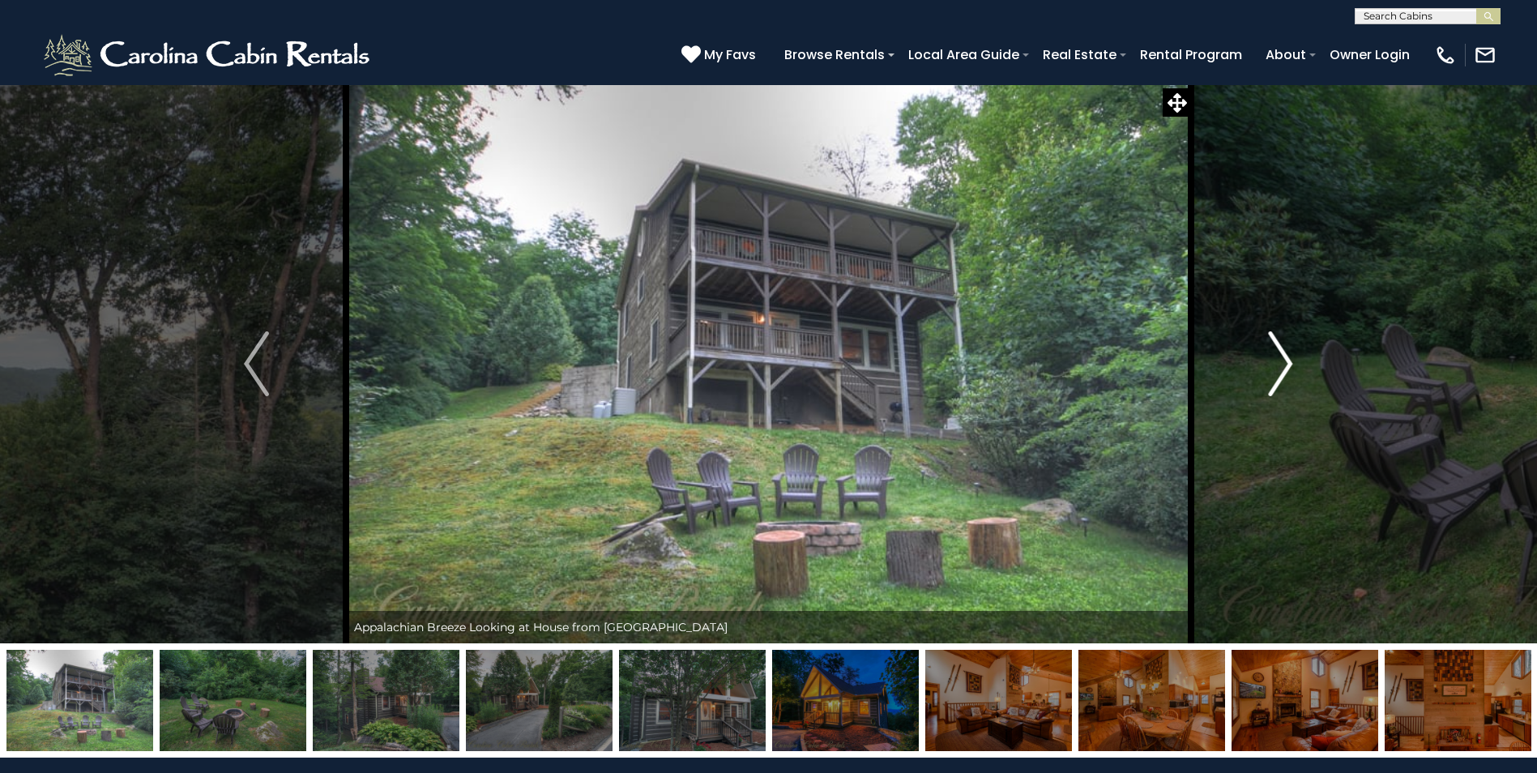
click at [1285, 367] on img "Next" at bounding box center [1280, 363] width 24 height 65
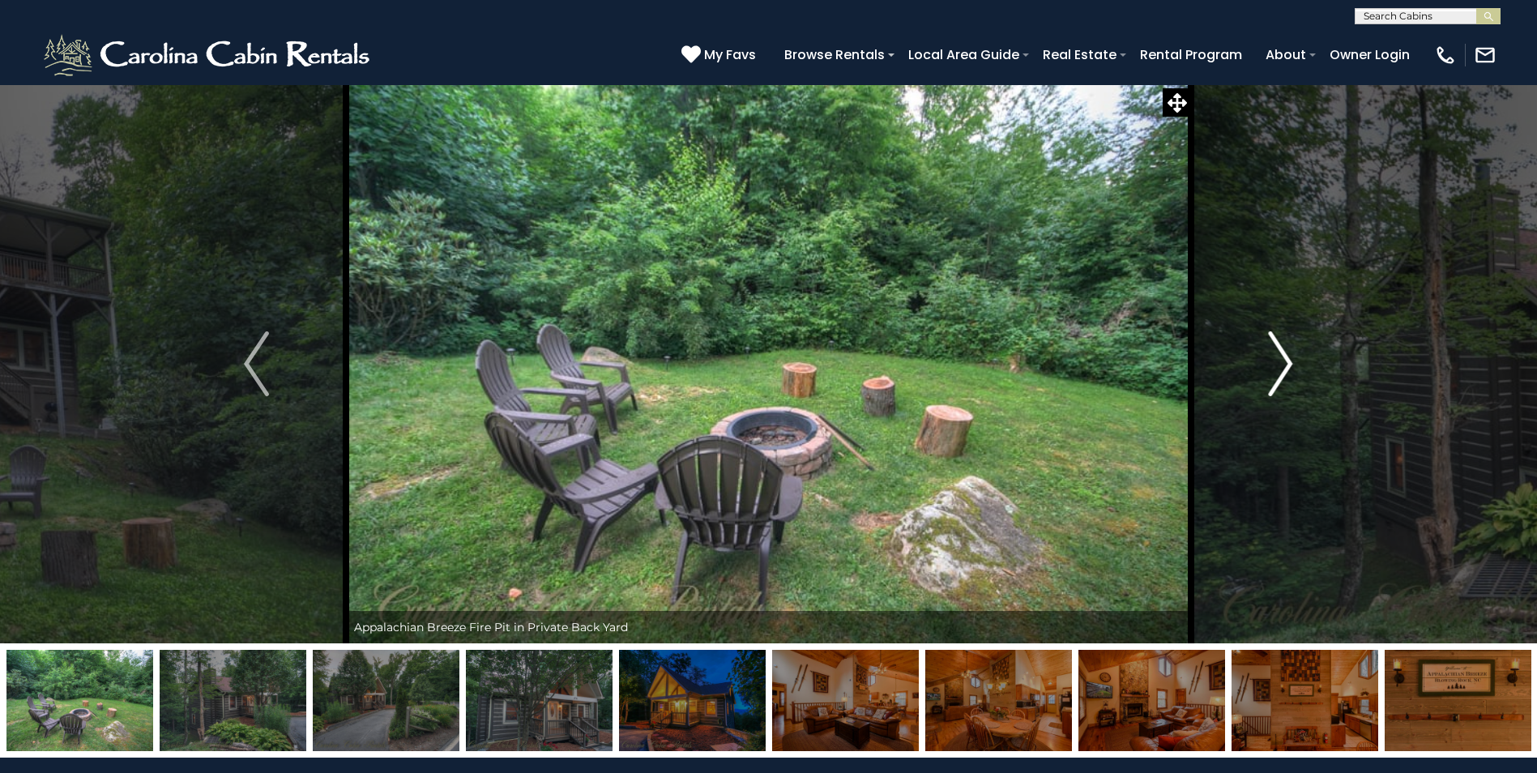
click at [1285, 367] on img "Next" at bounding box center [1280, 363] width 24 height 65
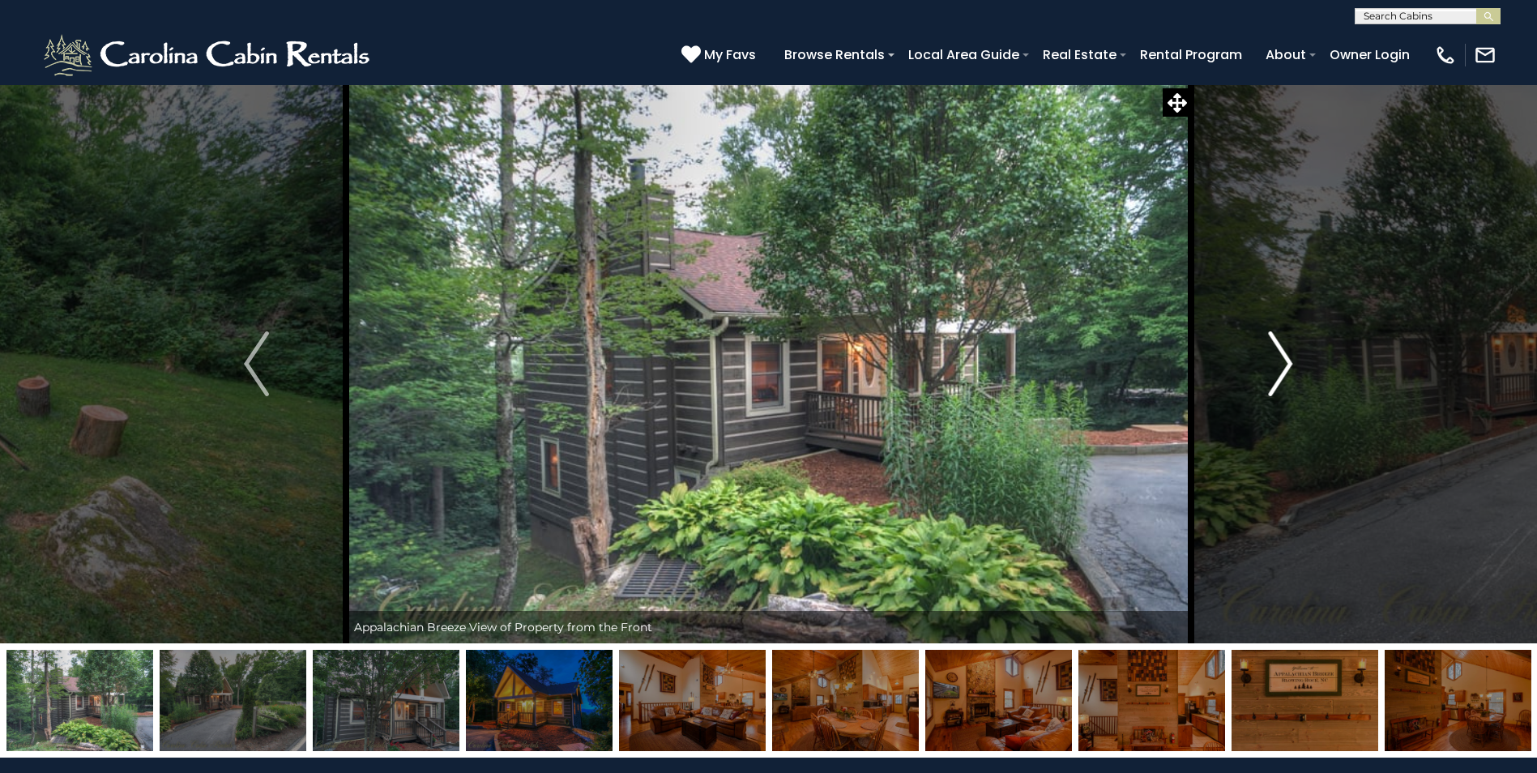
click at [1285, 367] on img "Next" at bounding box center [1280, 363] width 24 height 65
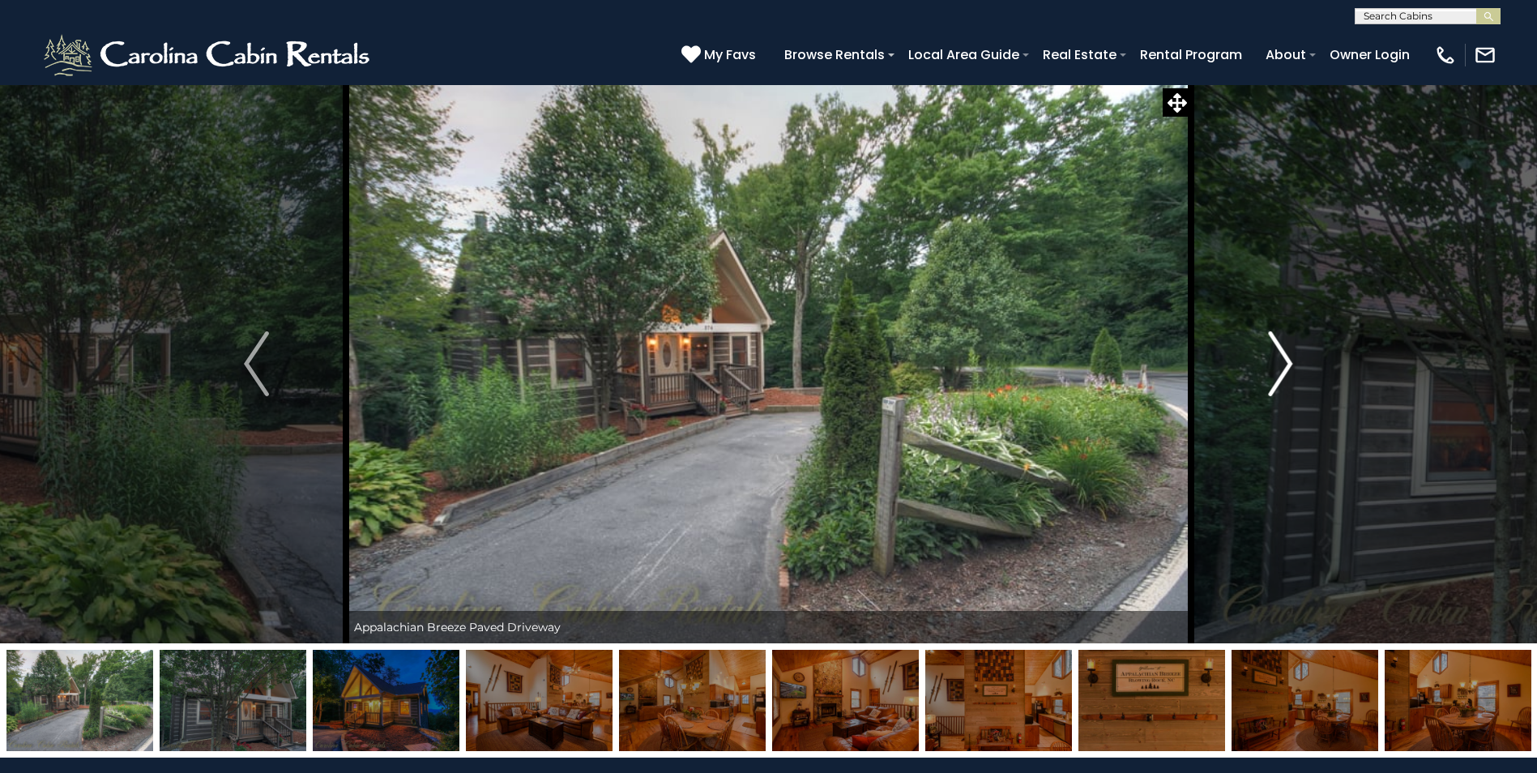
click at [1285, 367] on img "Next" at bounding box center [1280, 363] width 24 height 65
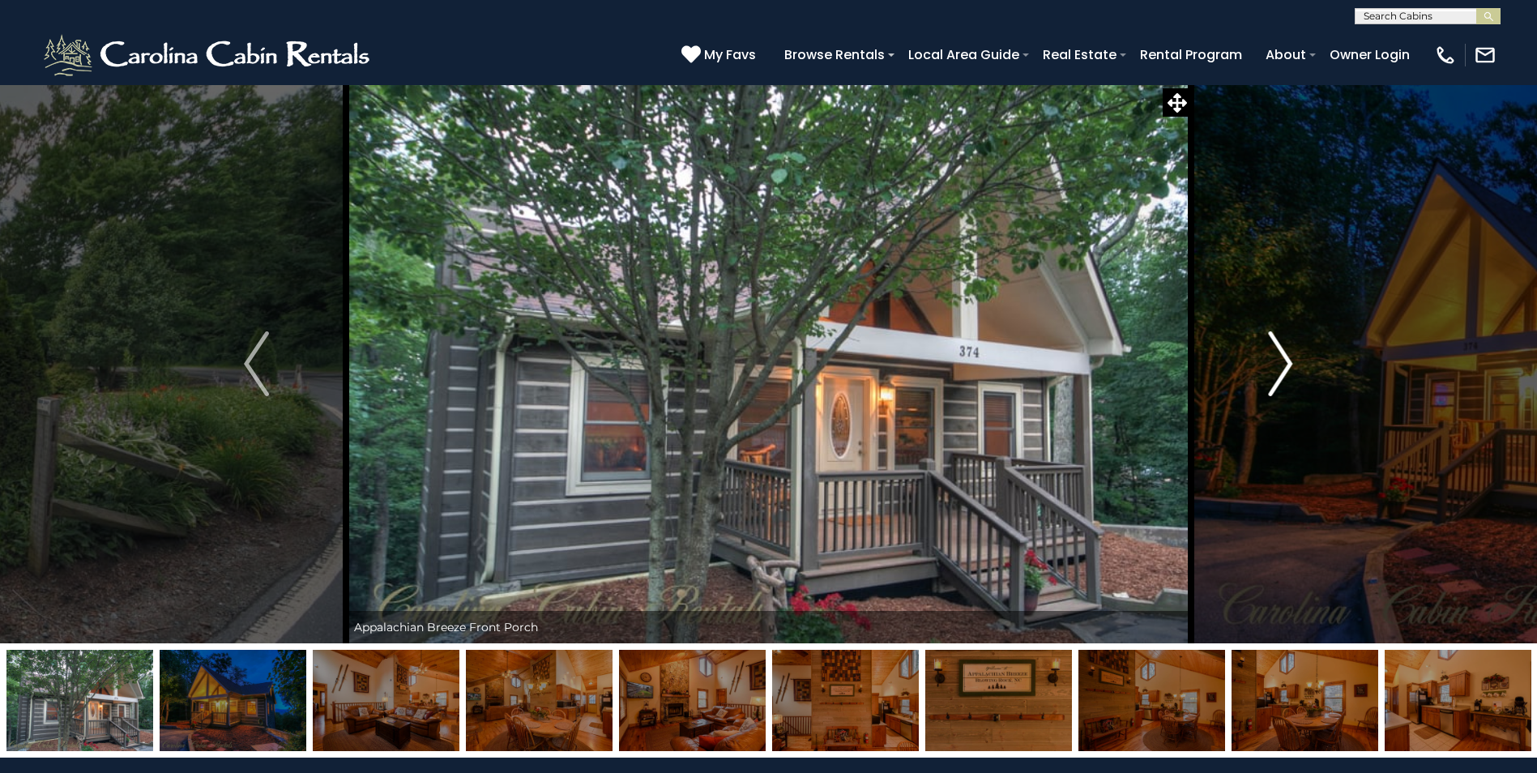
click at [1285, 367] on img "Next" at bounding box center [1280, 363] width 24 height 65
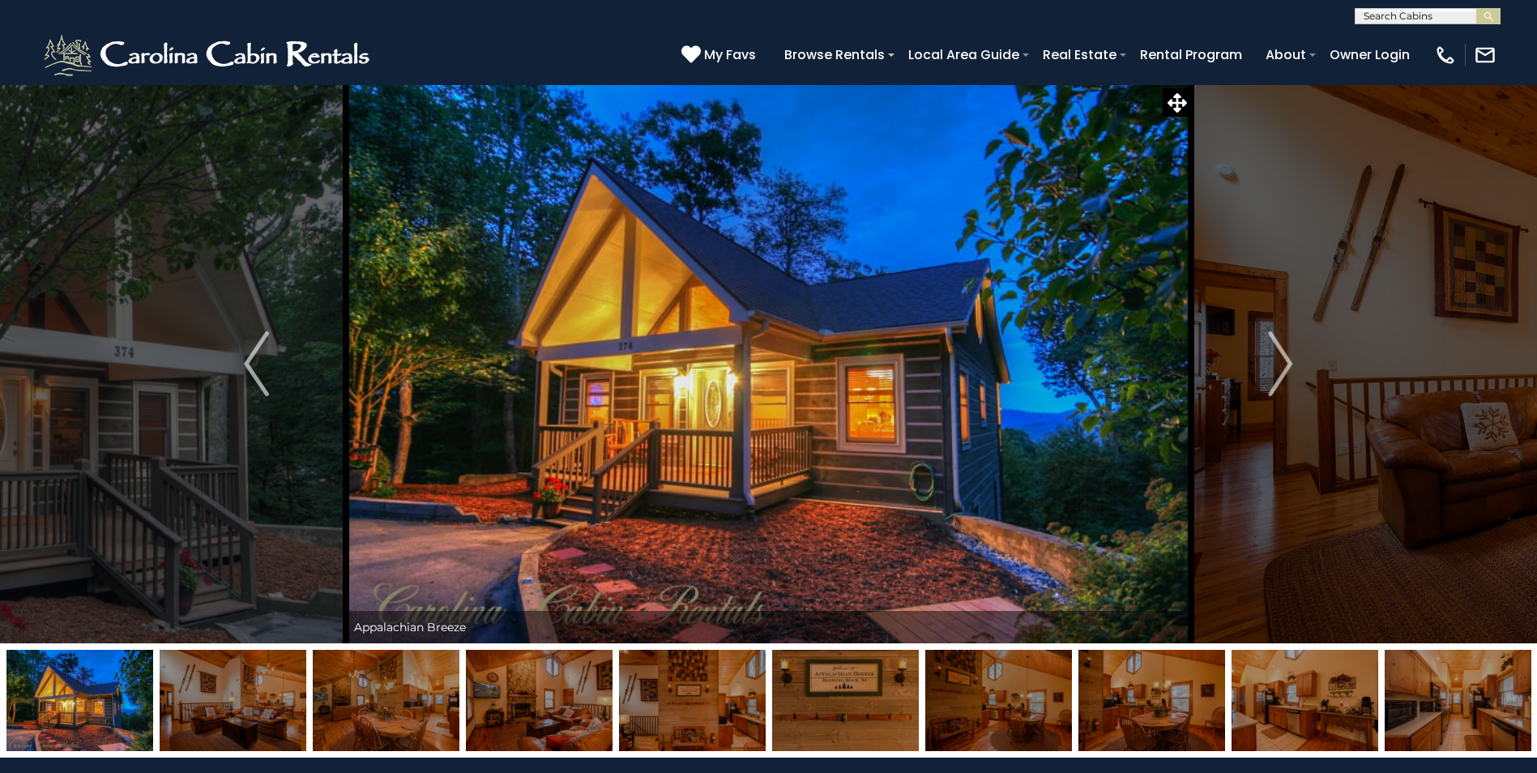
click at [544, 43] on div "(828) 295-6000 My Favs Browse Rentals Local Area Guide Activities & Attractions…" at bounding box center [768, 54] width 1537 height 61
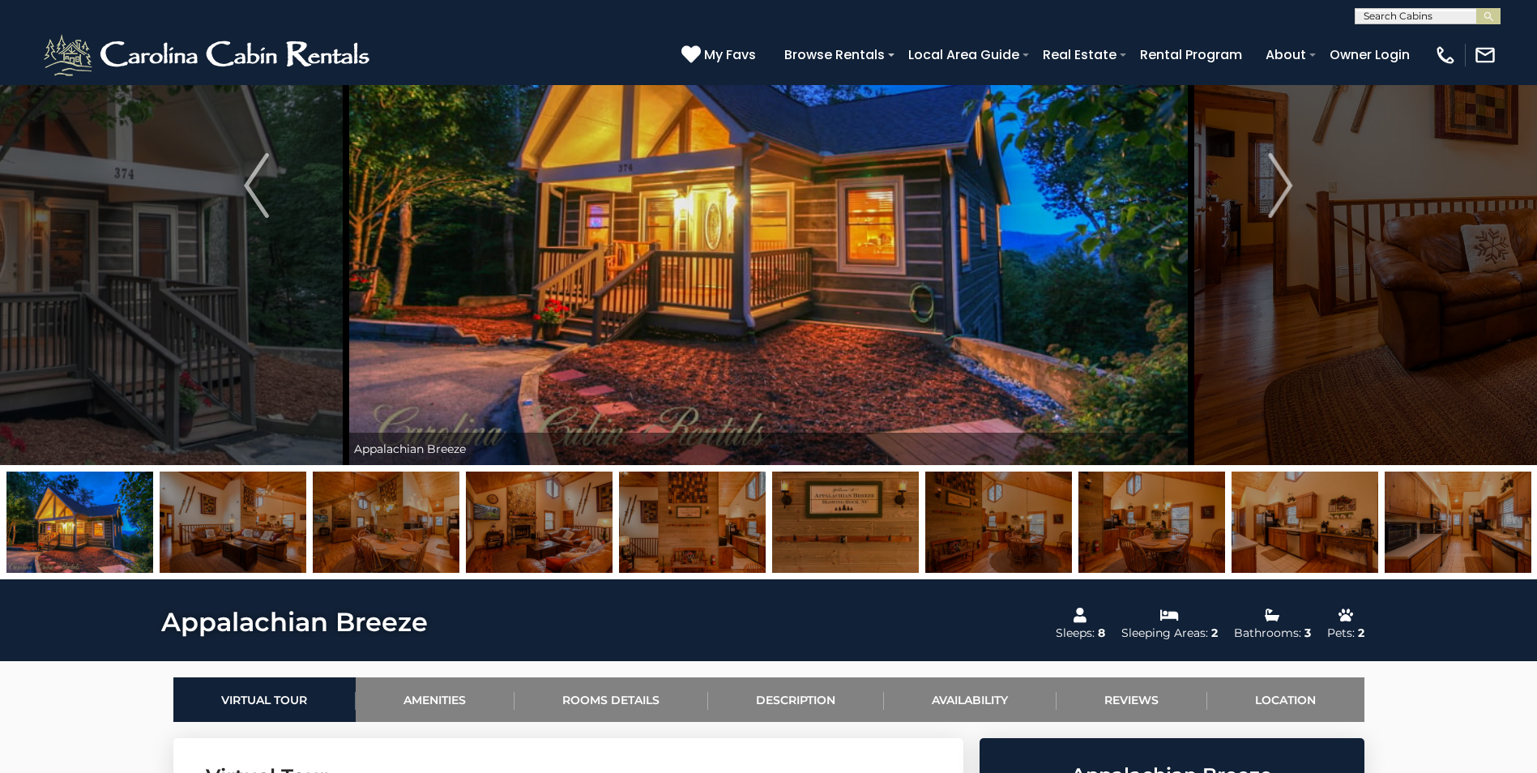
scroll to position [167, 0]
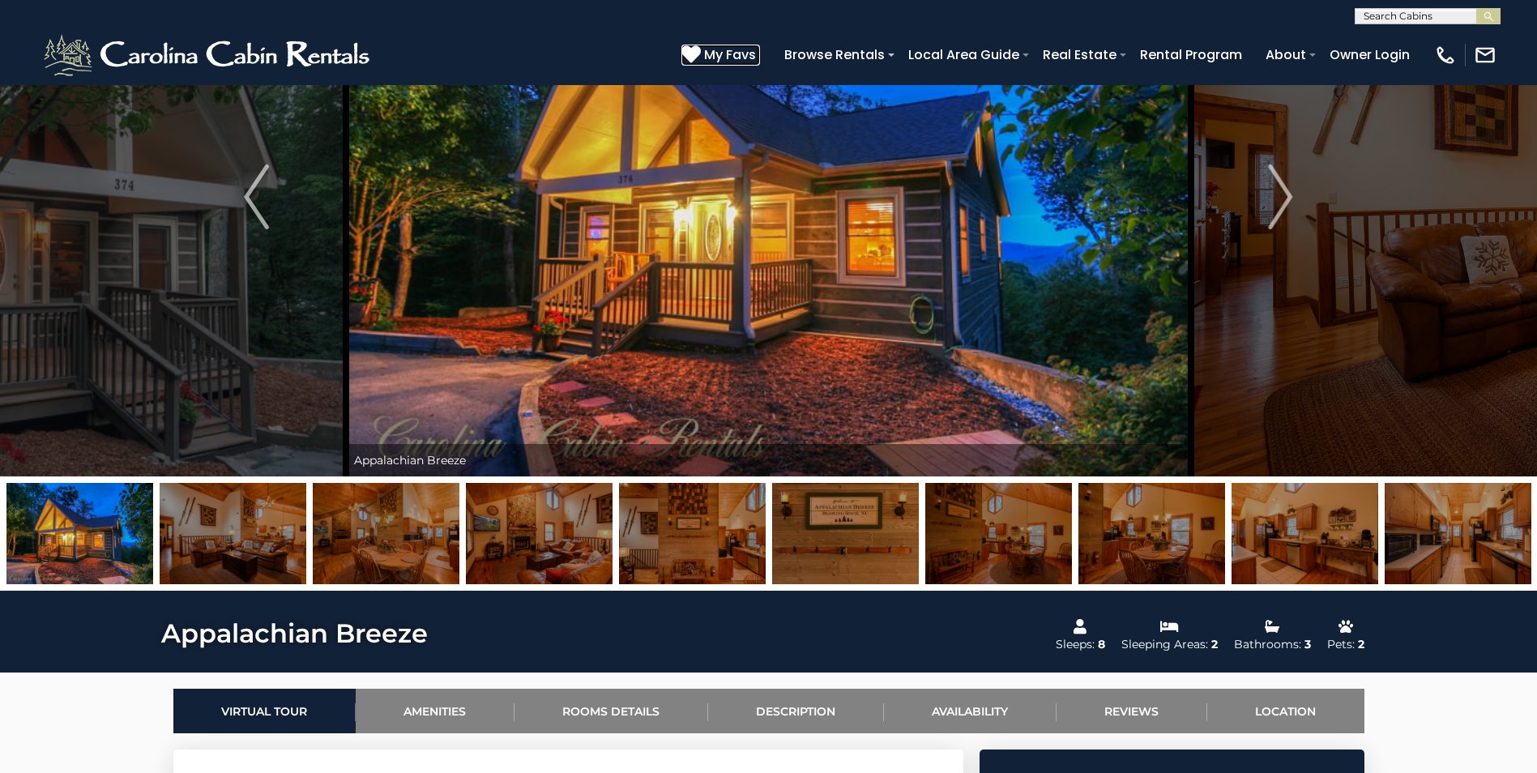
click at [701, 54] on icon at bounding box center [691, 54] width 19 height 19
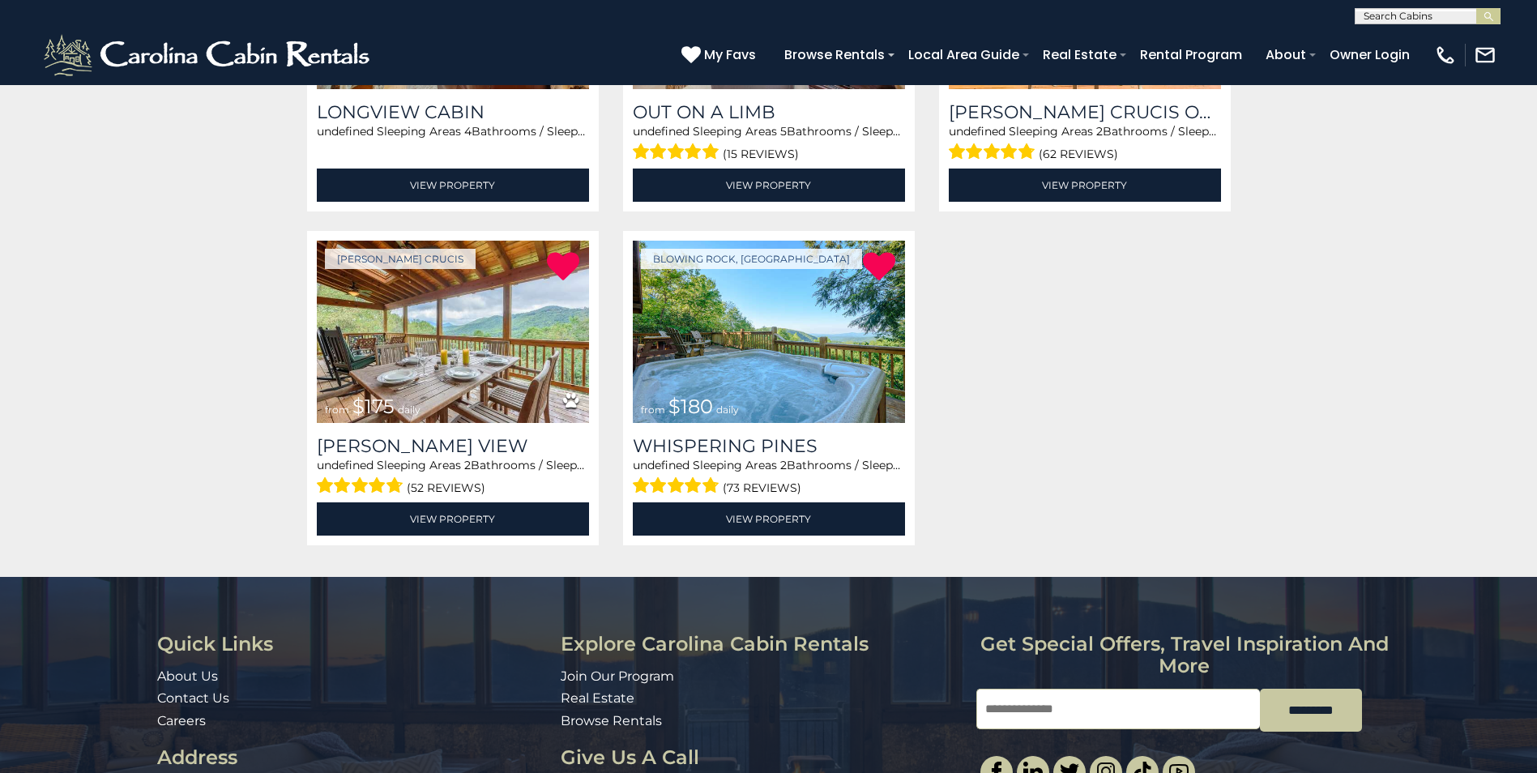
scroll to position [1459, 0]
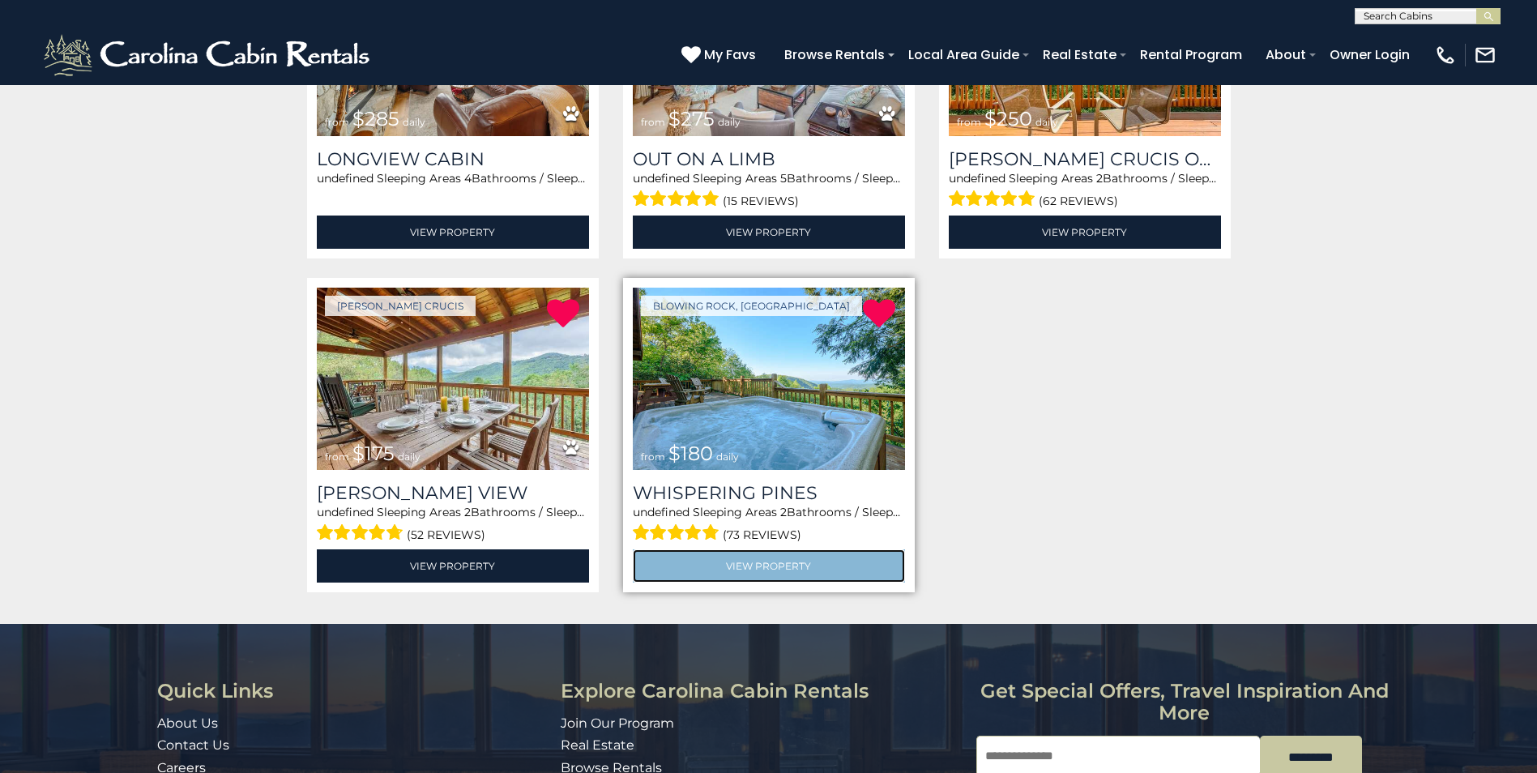
click at [725, 558] on link "View Property" at bounding box center [769, 565] width 272 height 33
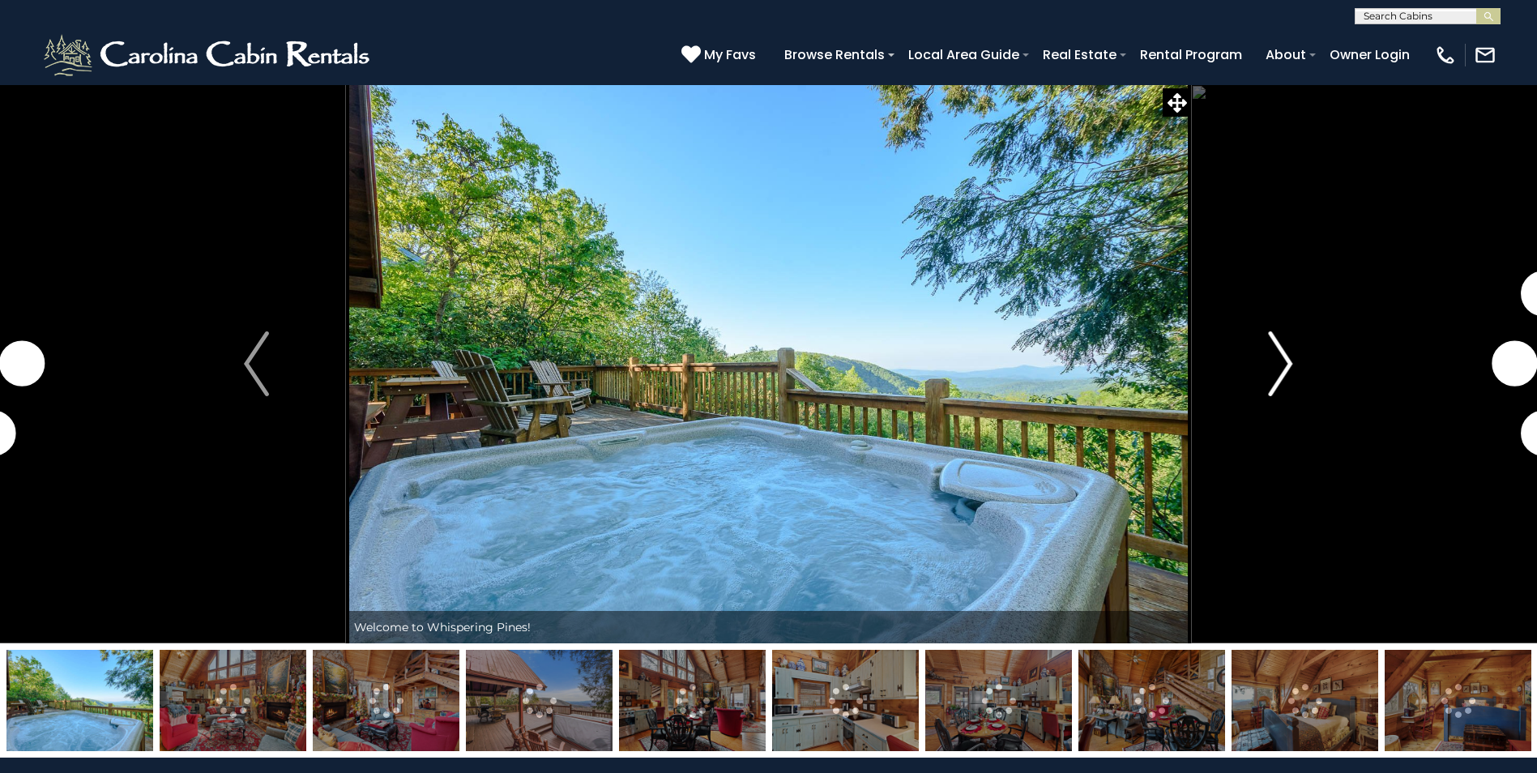
click at [1285, 366] on img "Next" at bounding box center [1280, 363] width 24 height 65
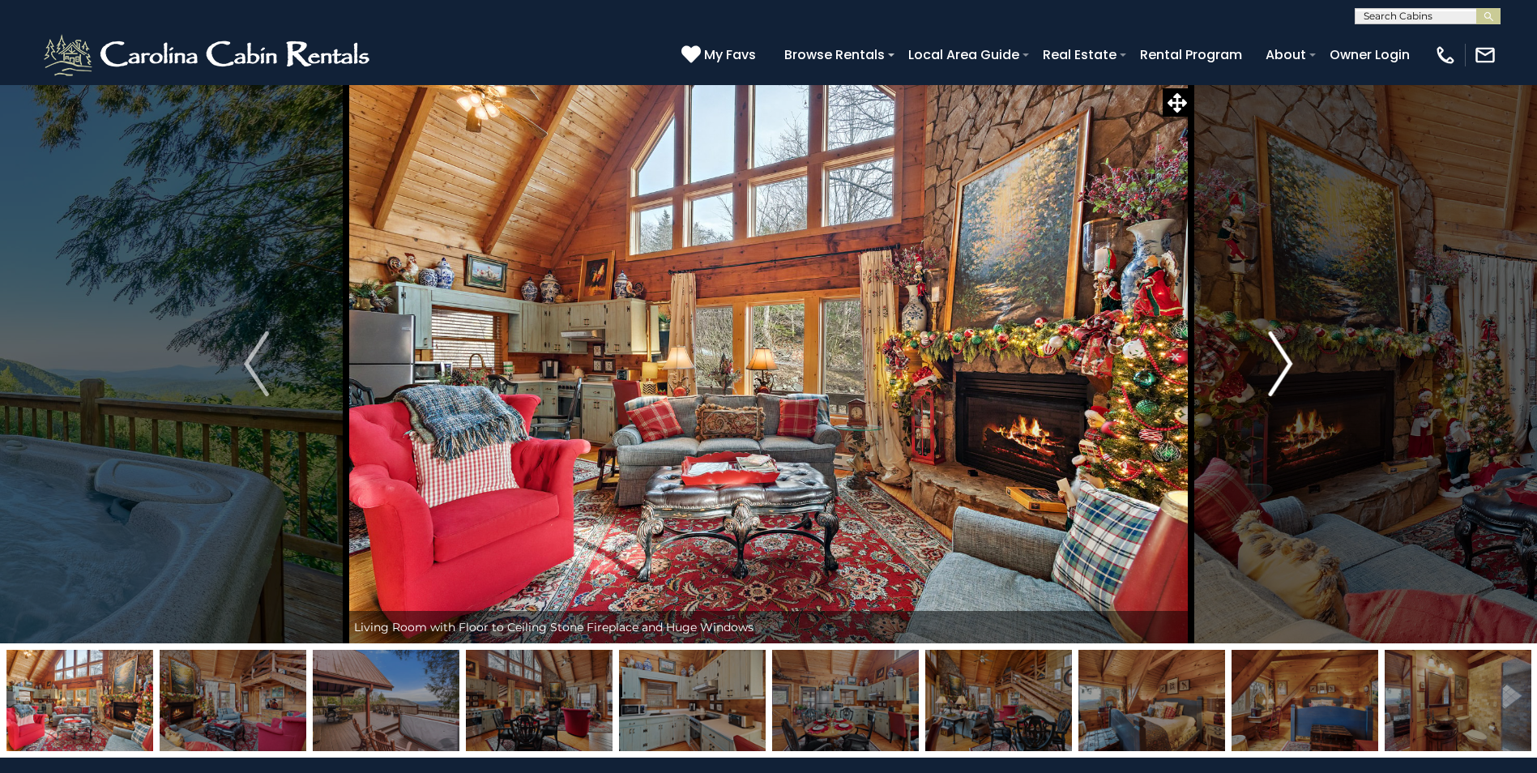
click at [1285, 366] on img "Next" at bounding box center [1280, 363] width 24 height 65
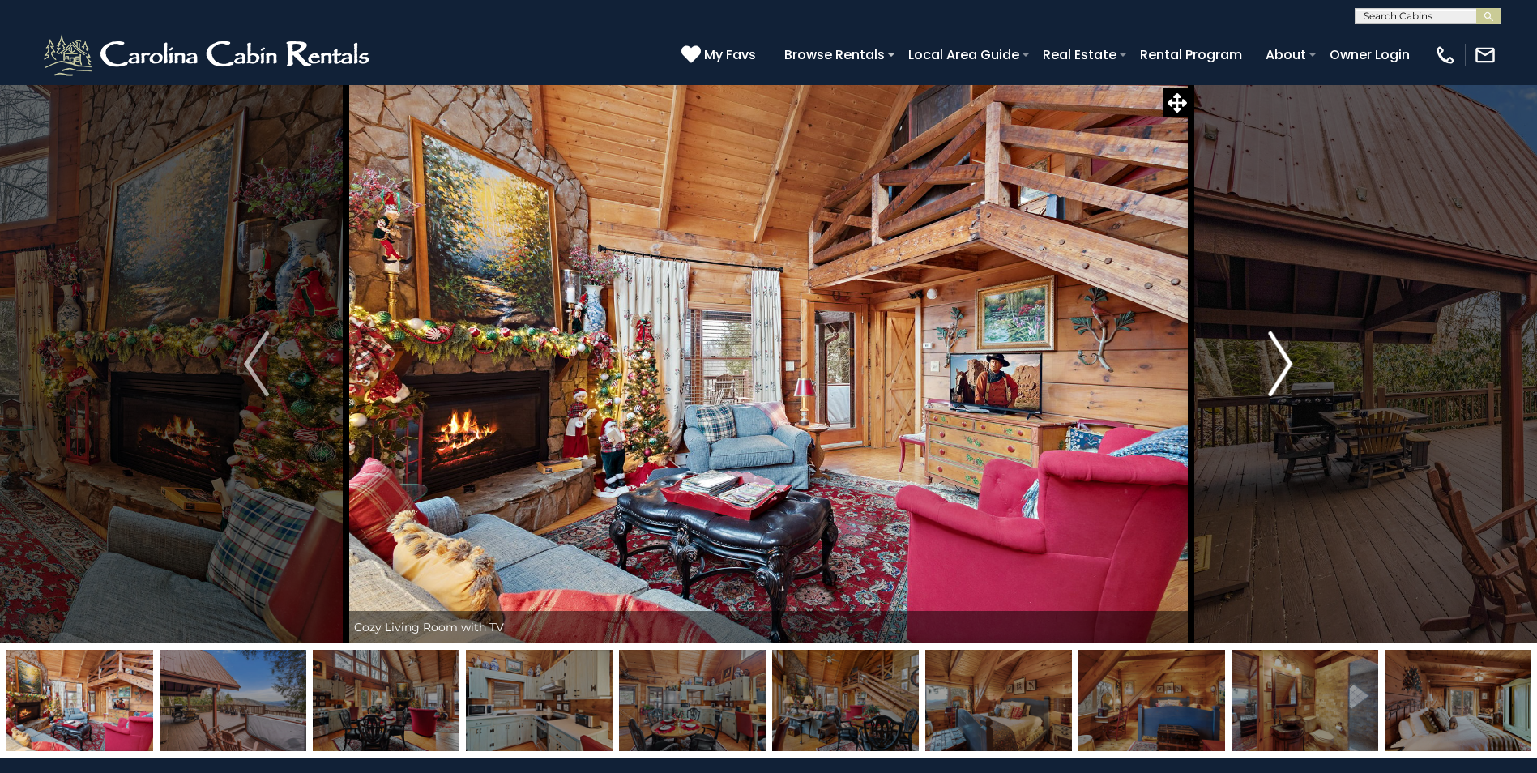
click at [1285, 366] on img "Next" at bounding box center [1280, 363] width 24 height 65
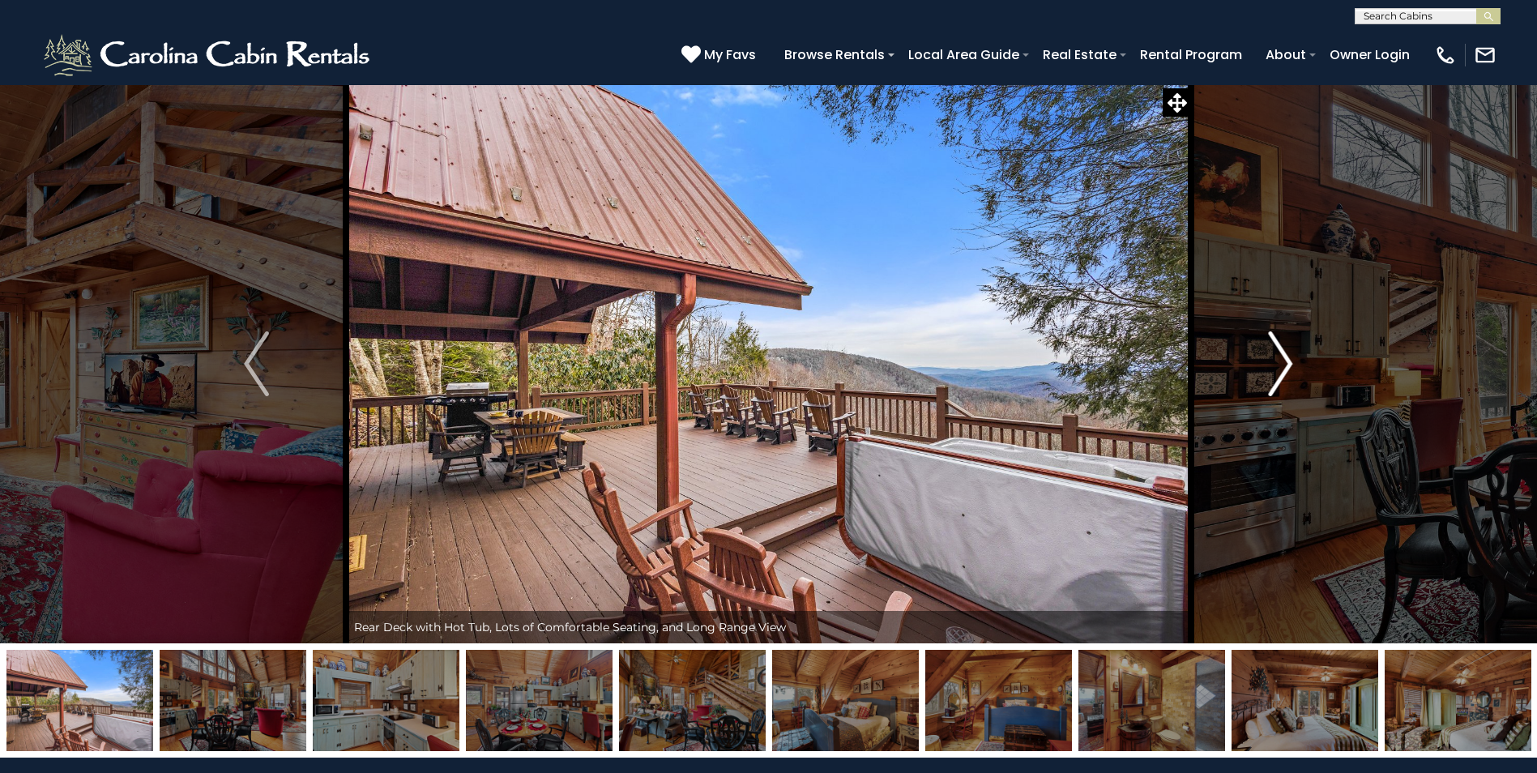
click at [1285, 366] on img "Next" at bounding box center [1280, 363] width 24 height 65
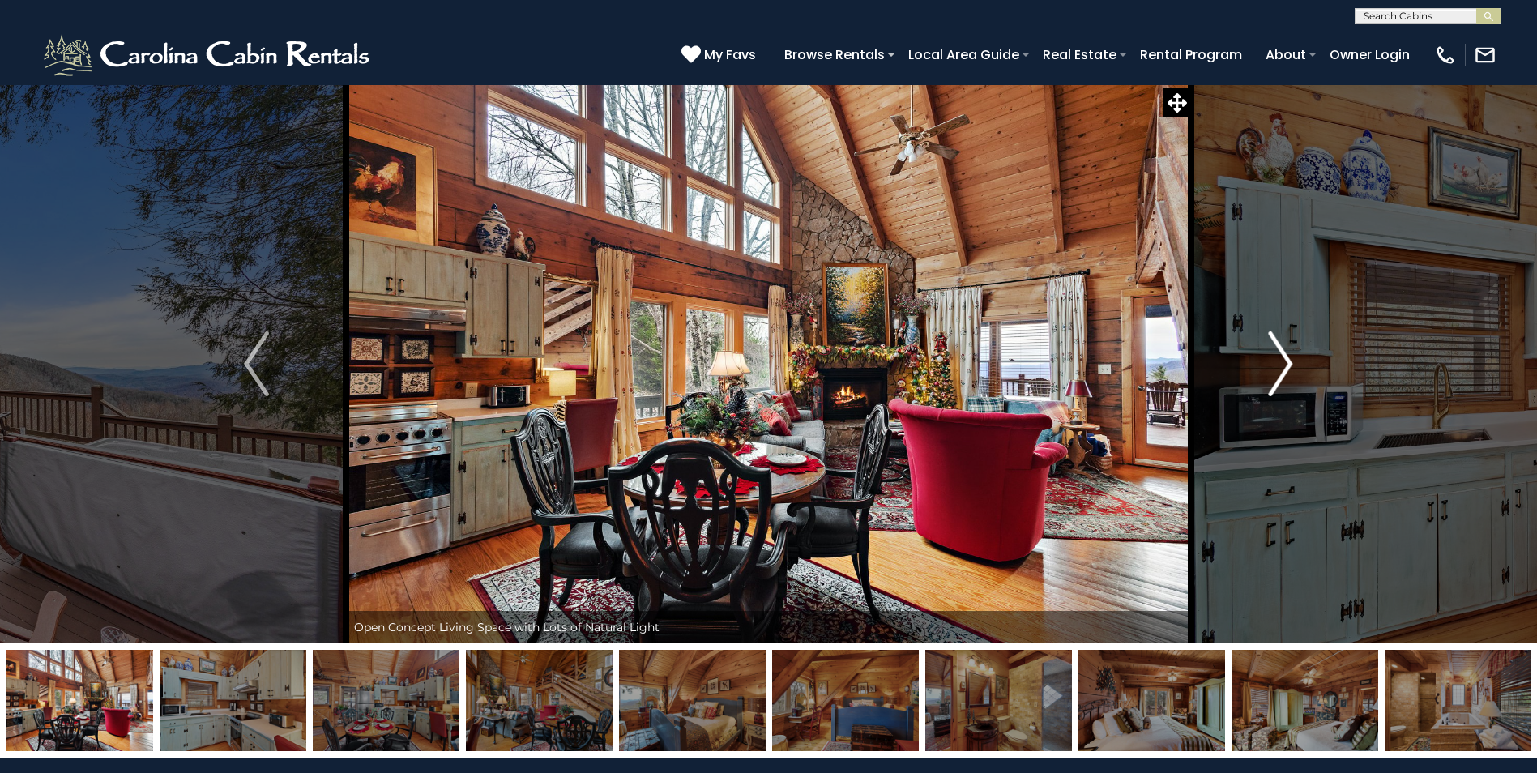
click at [1285, 366] on img "Next" at bounding box center [1280, 363] width 24 height 65
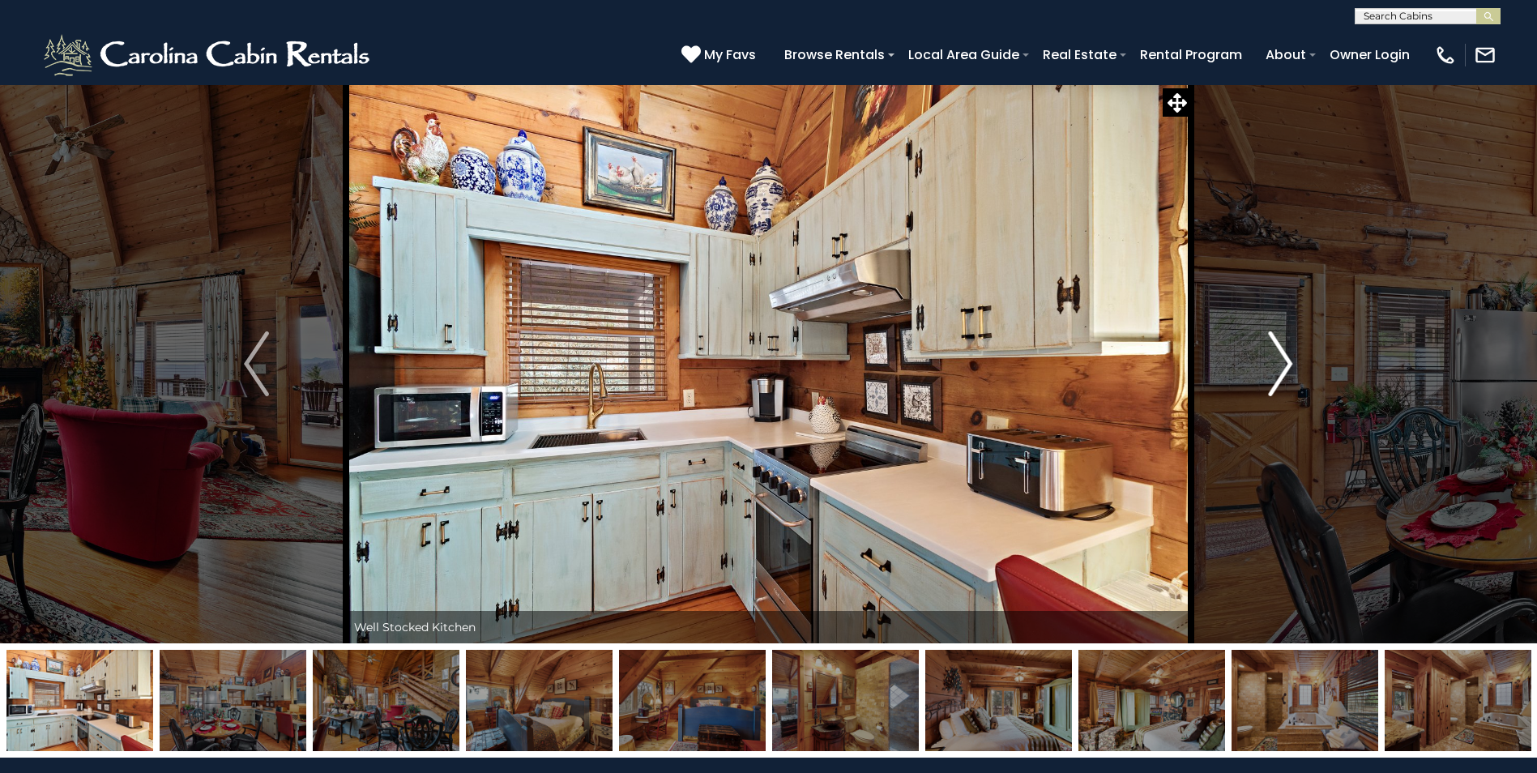
click at [1285, 366] on img "Next" at bounding box center [1280, 363] width 24 height 65
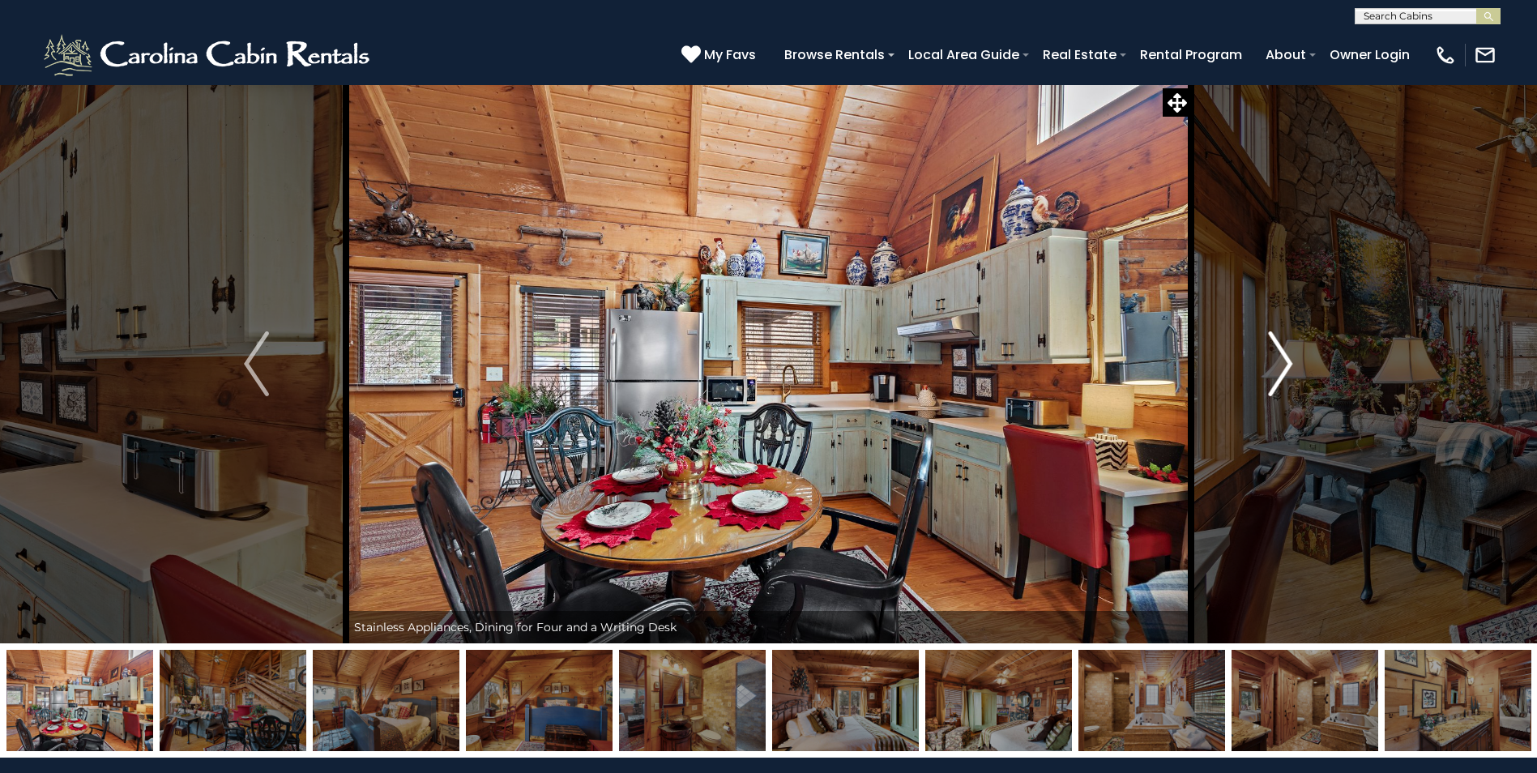
click at [1285, 366] on img "Next" at bounding box center [1280, 363] width 24 height 65
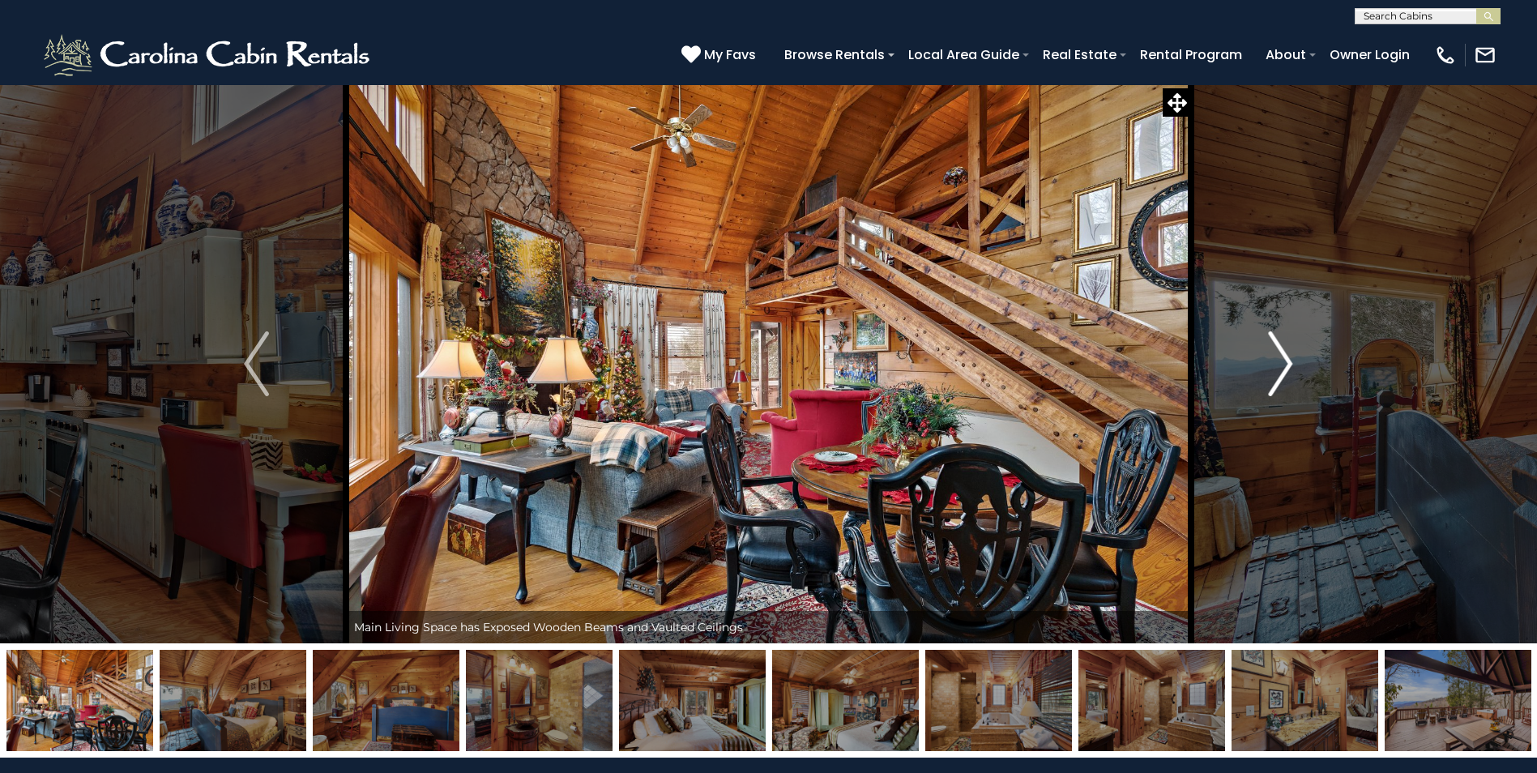
click at [1285, 366] on img "Next" at bounding box center [1280, 363] width 24 height 65
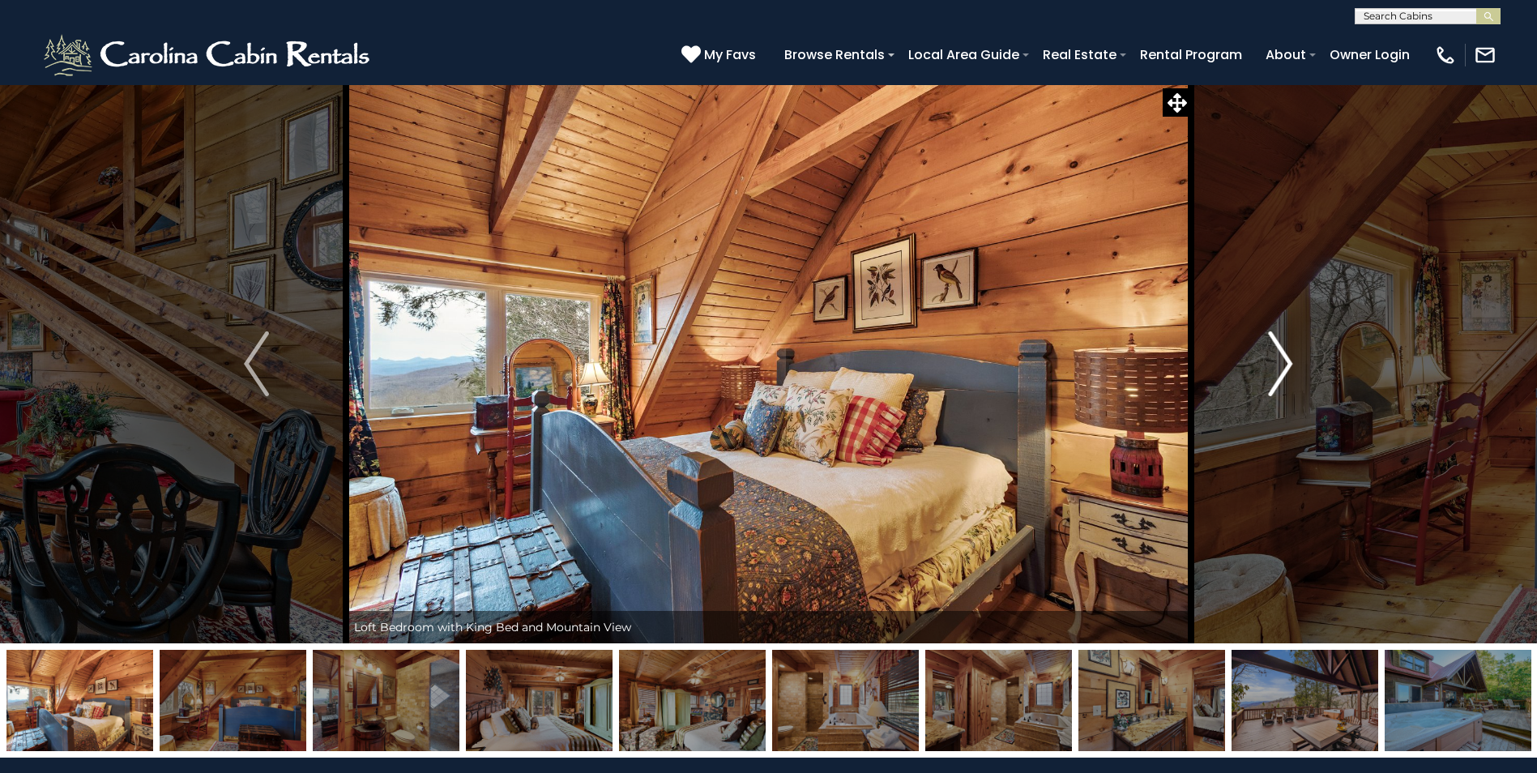
click at [1285, 366] on img "Next" at bounding box center [1280, 363] width 24 height 65
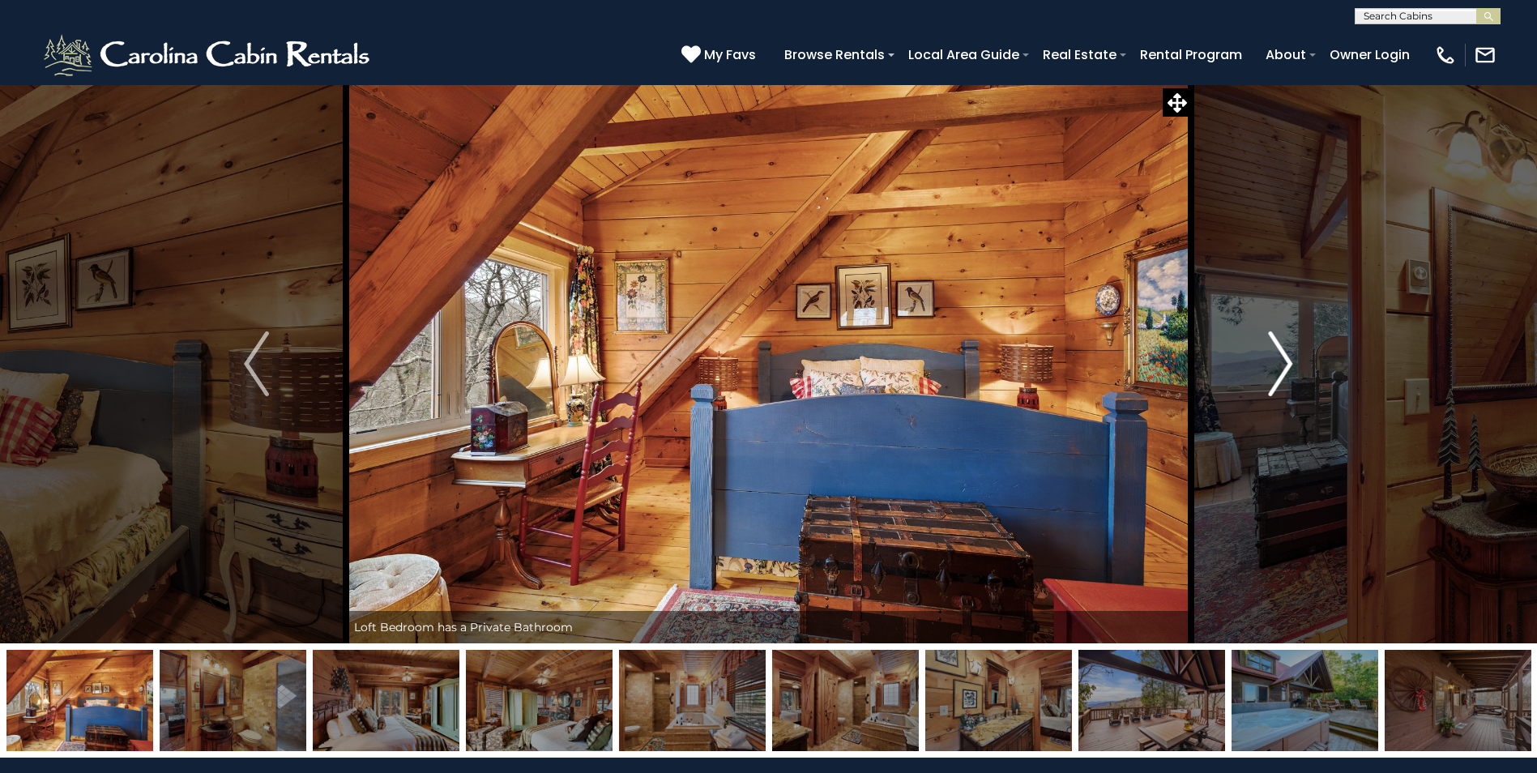
click at [1285, 366] on img "Next" at bounding box center [1280, 363] width 24 height 65
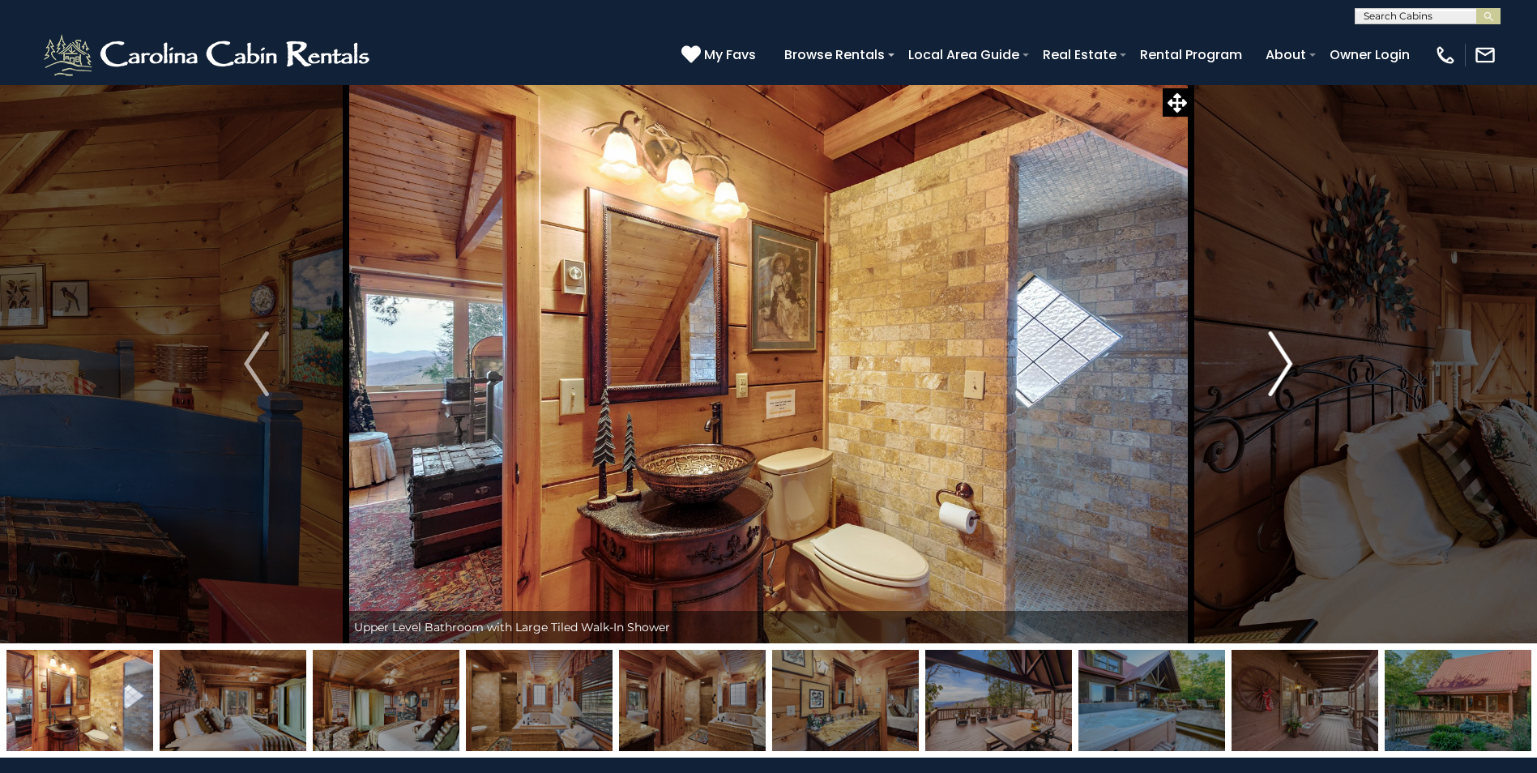
click at [1285, 366] on img "Next" at bounding box center [1280, 363] width 24 height 65
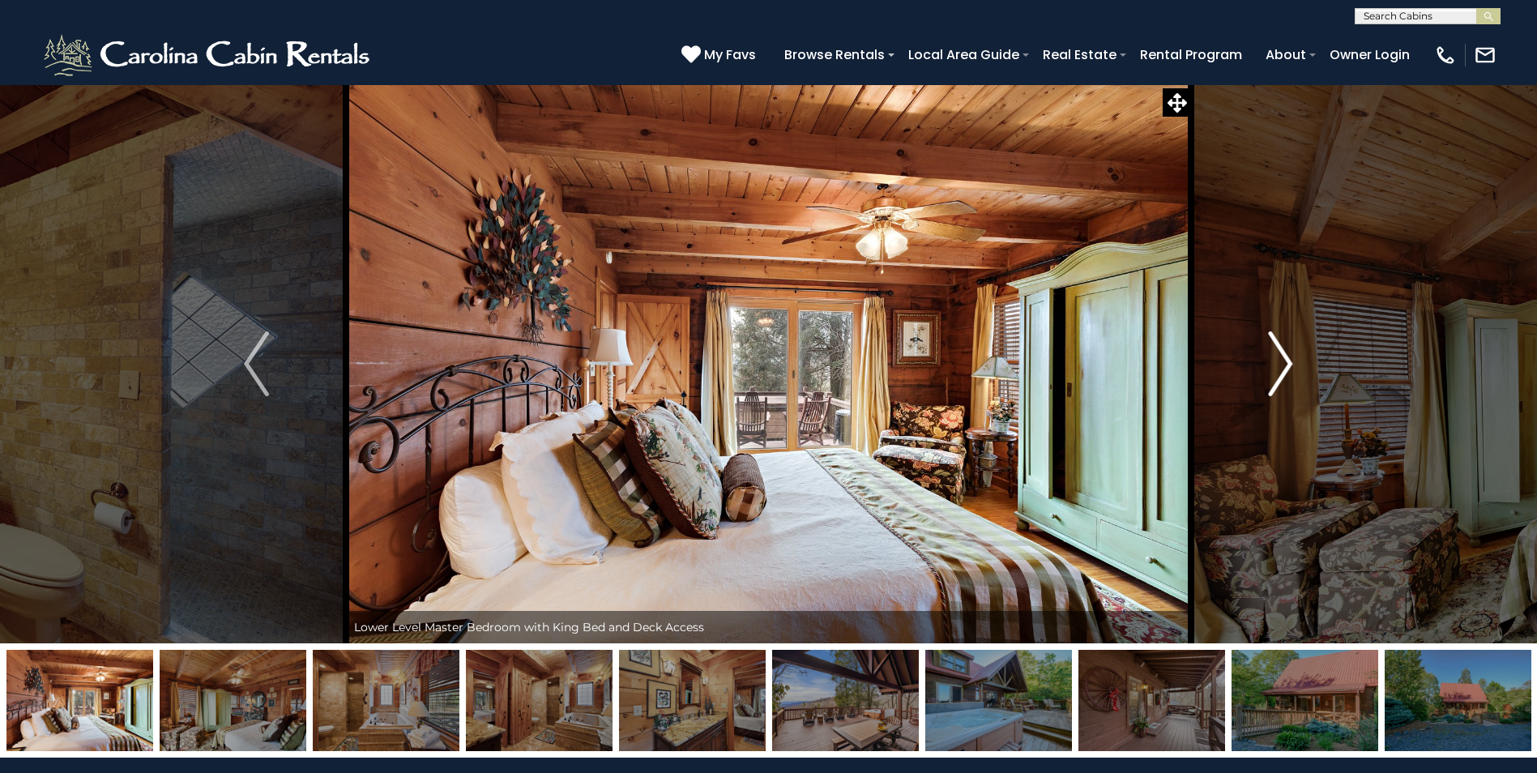
click at [1285, 366] on img "Next" at bounding box center [1280, 363] width 24 height 65
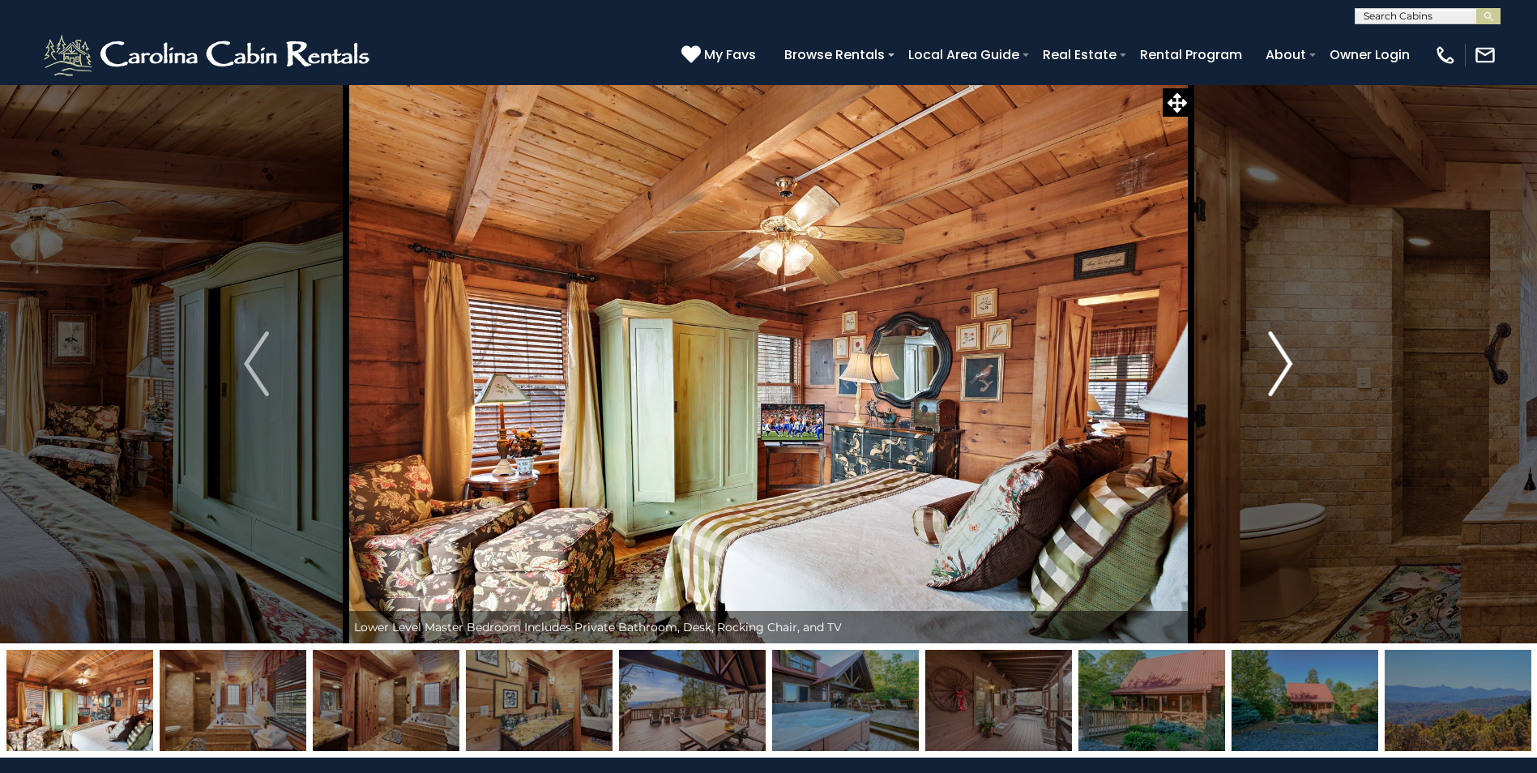
click at [1285, 366] on img "Next" at bounding box center [1280, 363] width 24 height 65
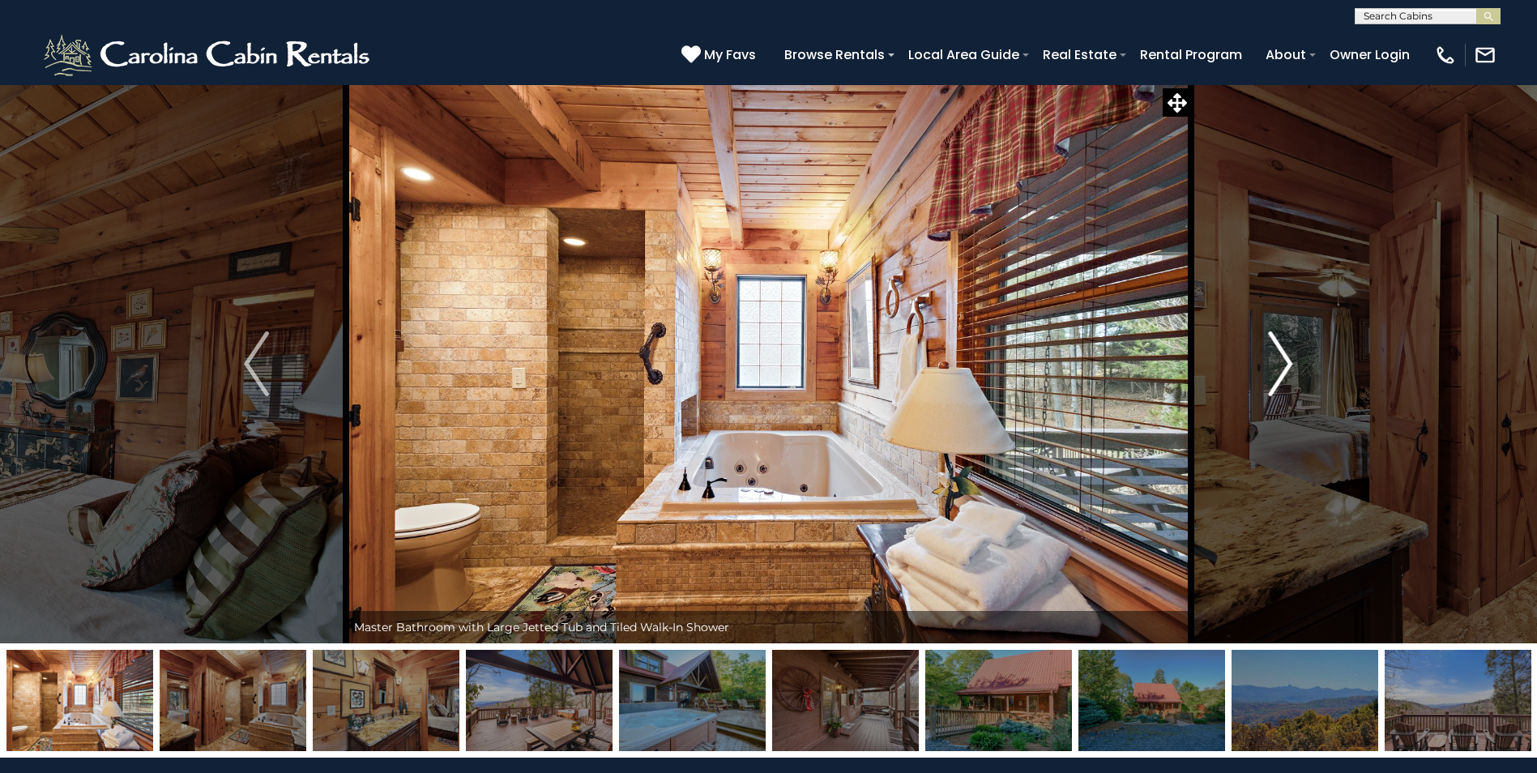
click at [1287, 366] on img "Next" at bounding box center [1280, 363] width 24 height 65
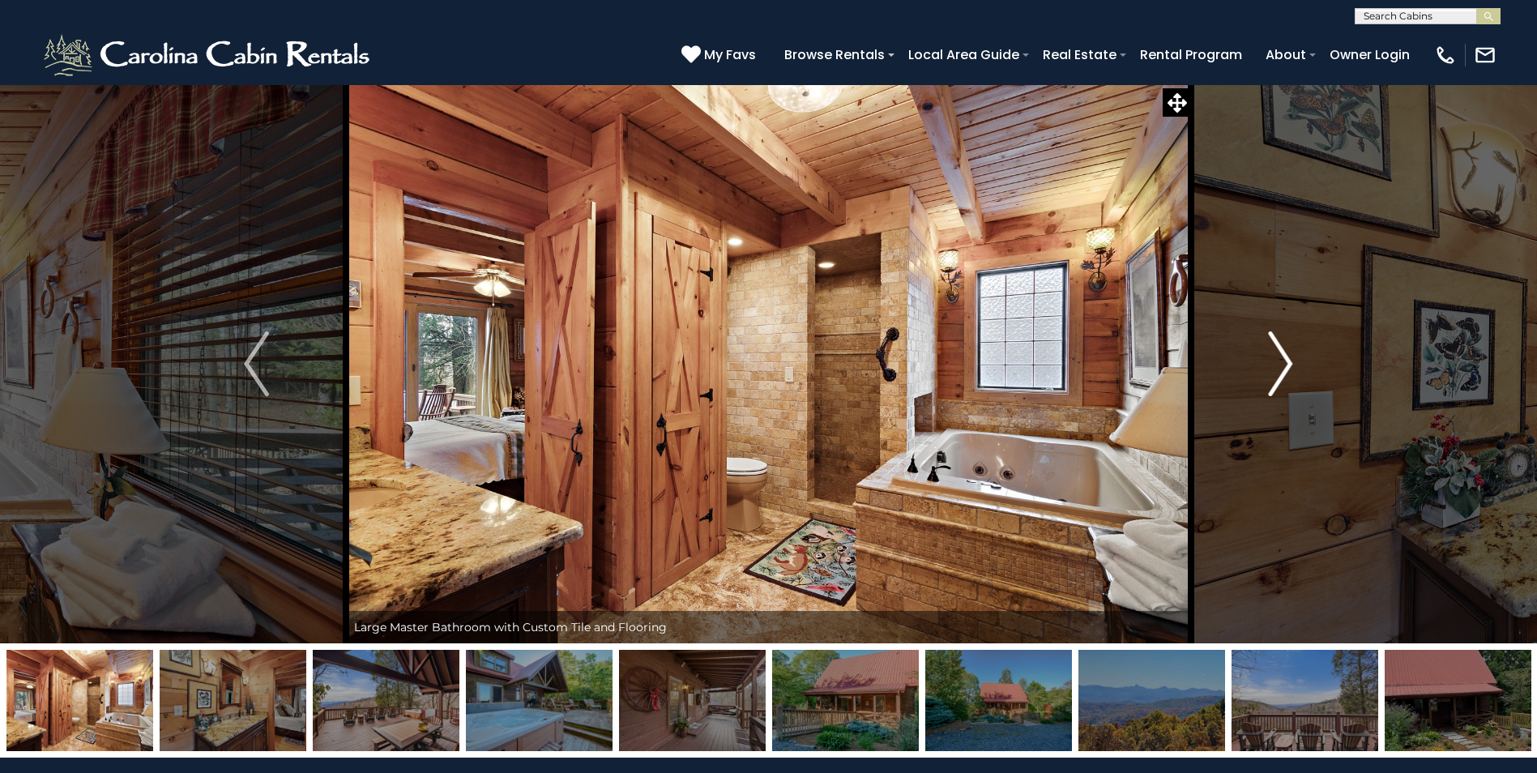
click at [1287, 366] on img "Next" at bounding box center [1280, 363] width 24 height 65
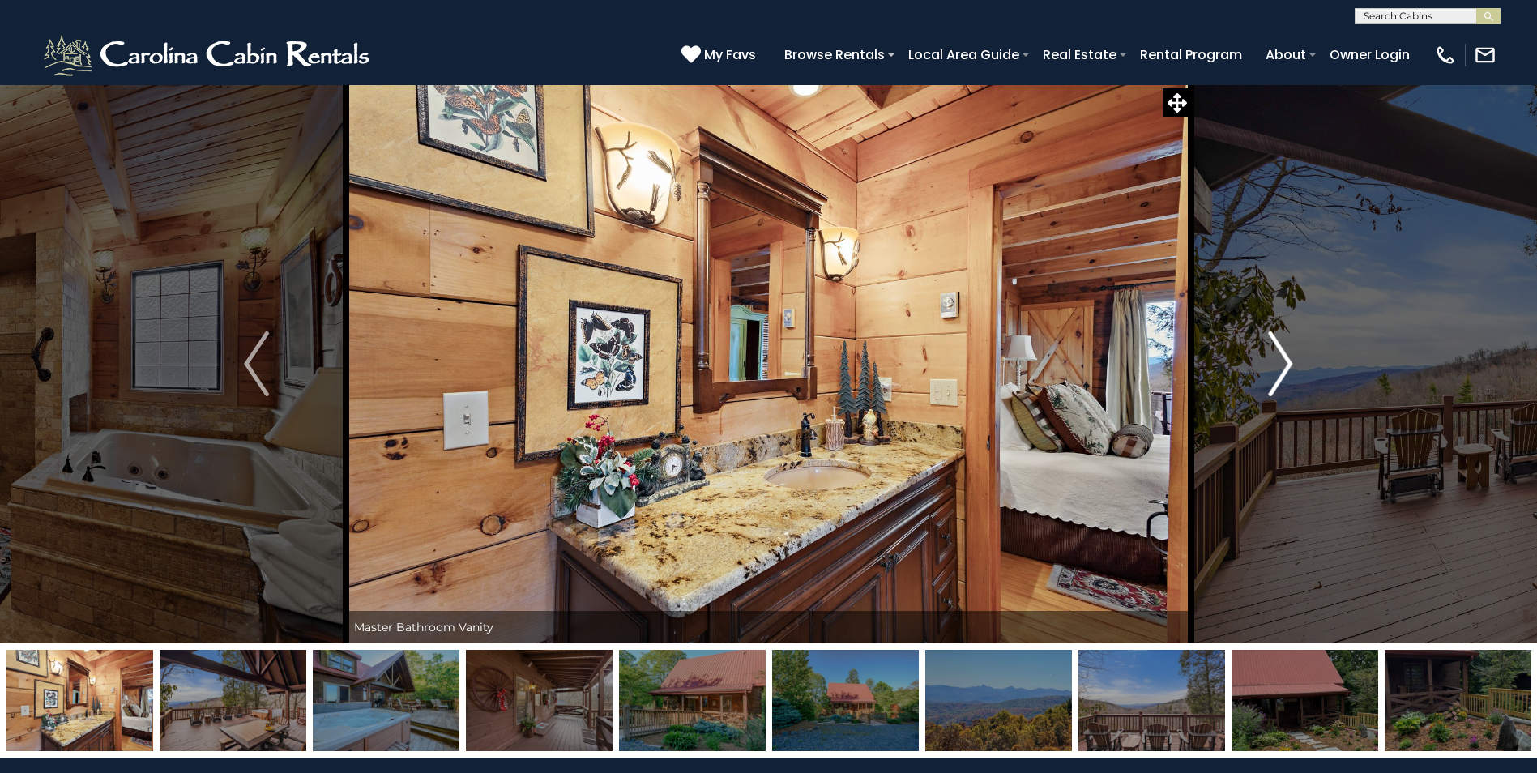
click at [1287, 366] on img "Next" at bounding box center [1280, 363] width 24 height 65
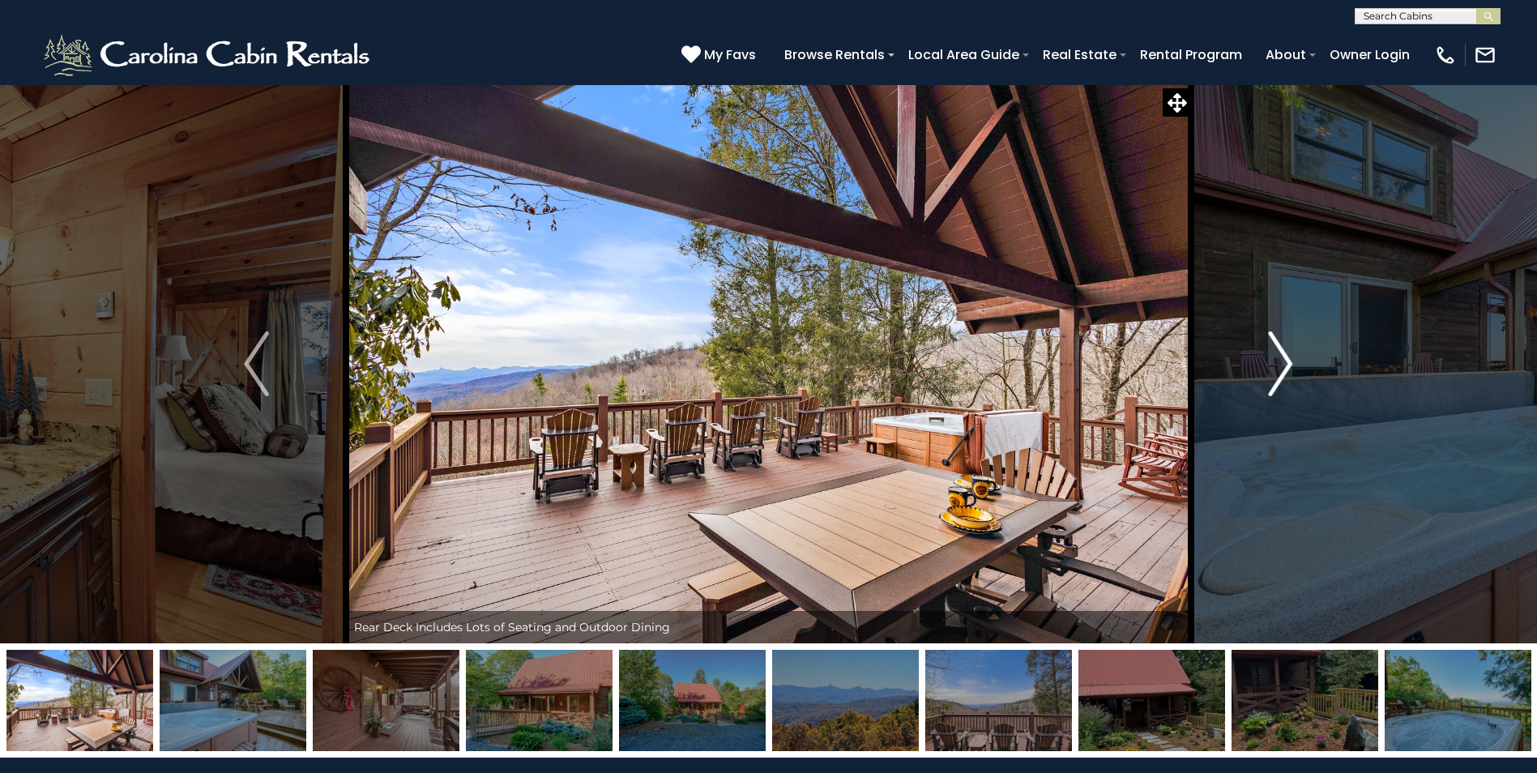
click at [1287, 366] on img "Next" at bounding box center [1280, 363] width 24 height 65
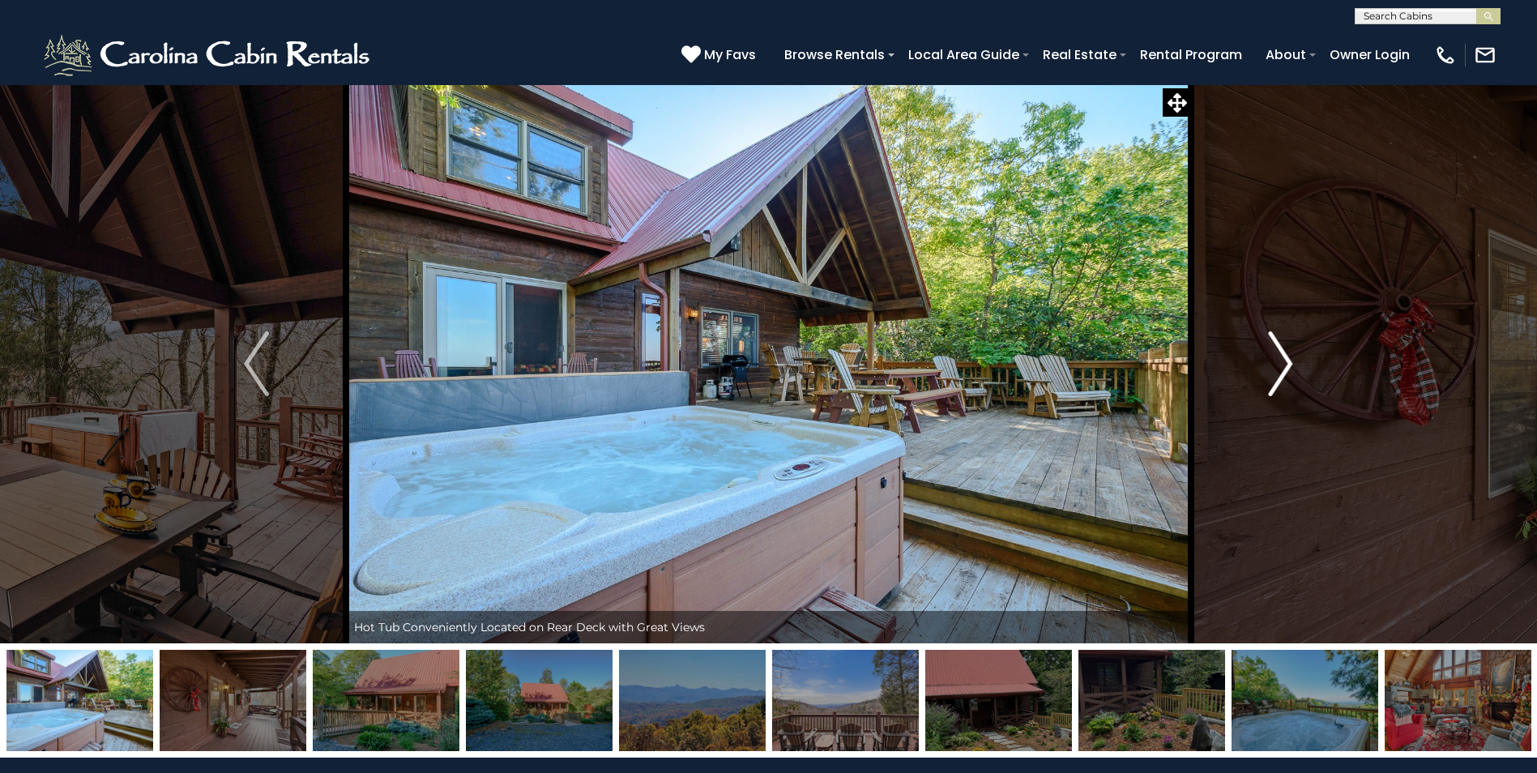
click at [1287, 366] on img "Next" at bounding box center [1280, 363] width 24 height 65
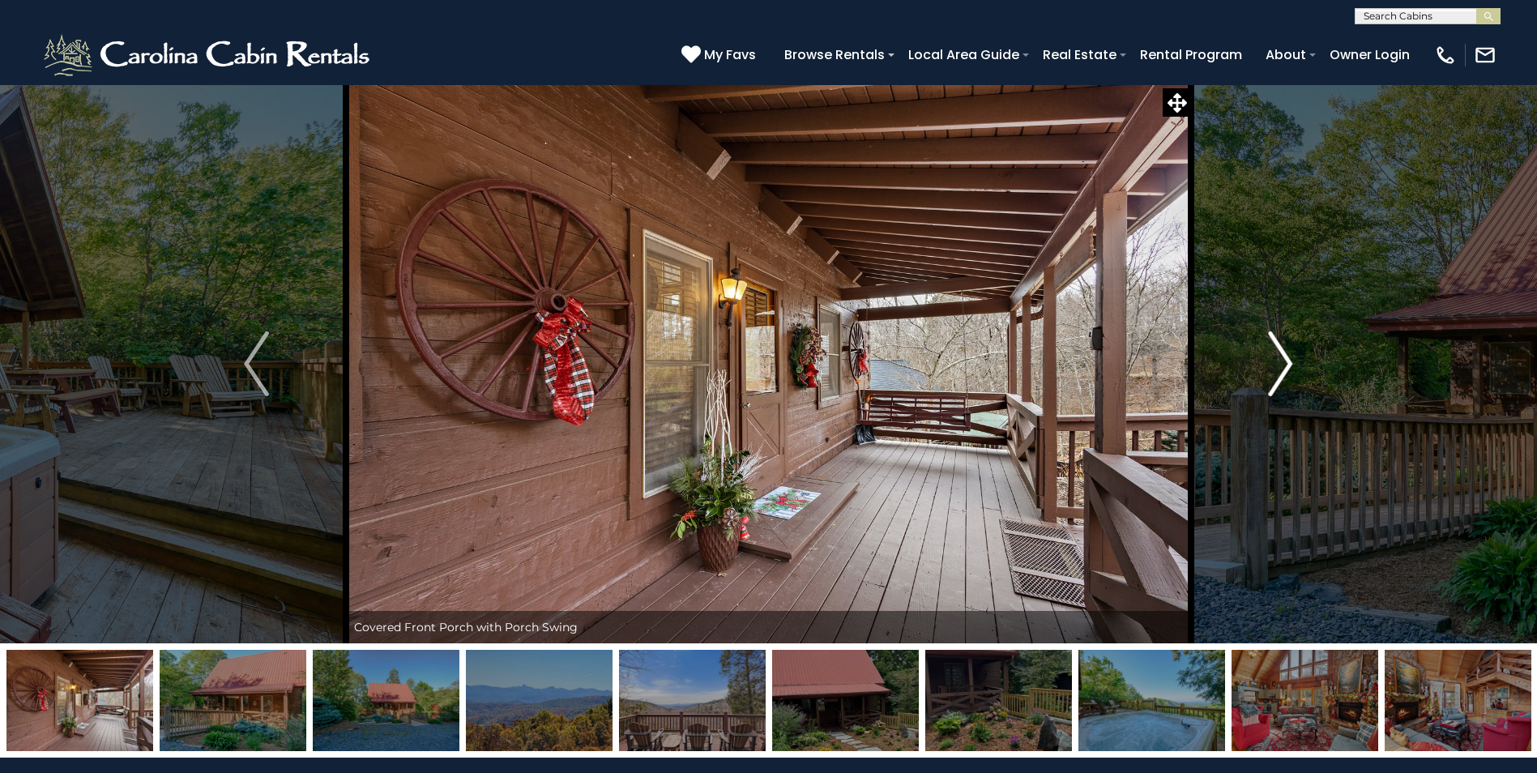
click at [1287, 350] on img "Next" at bounding box center [1280, 363] width 24 height 65
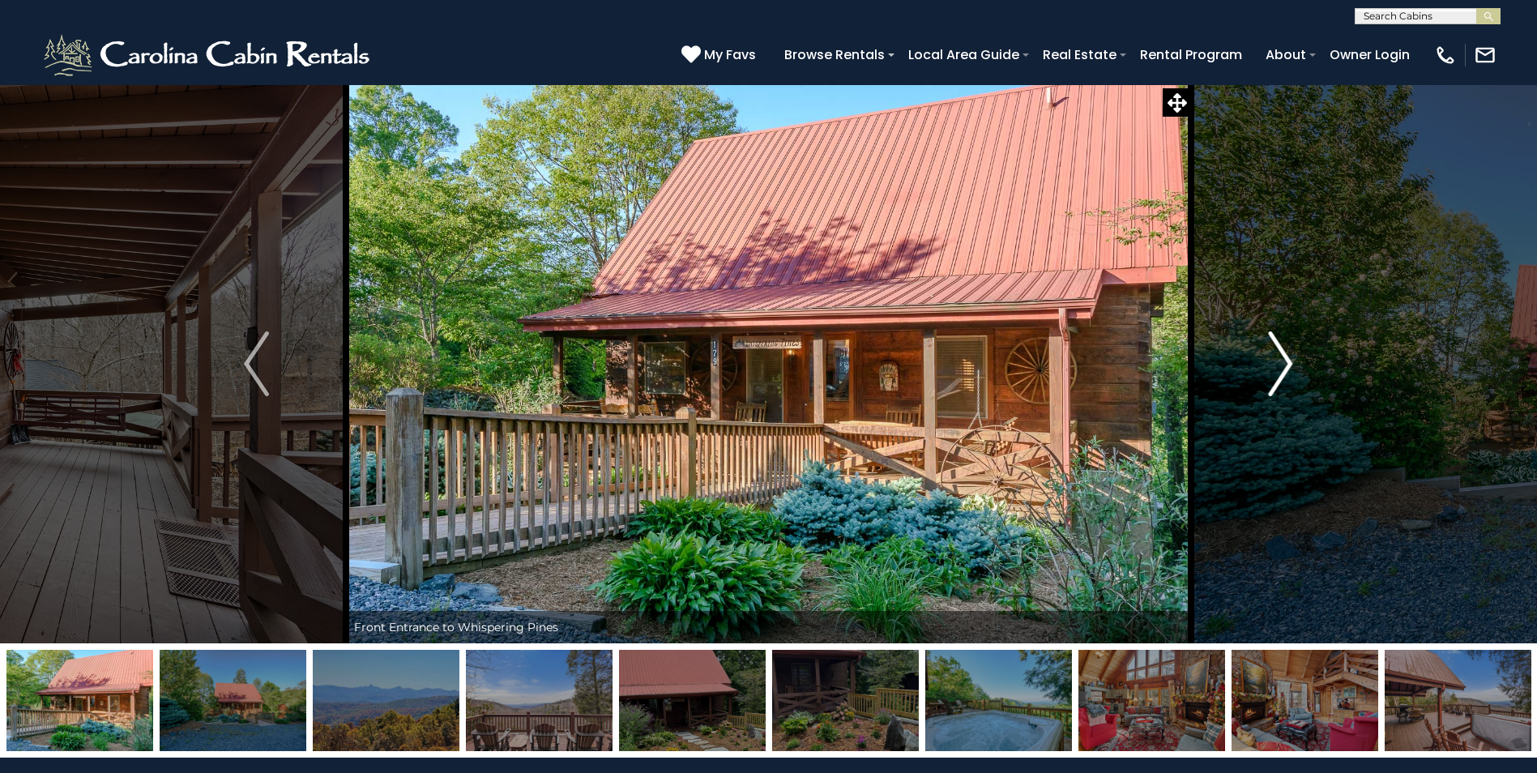
click at [1287, 350] on img "Next" at bounding box center [1280, 363] width 24 height 65
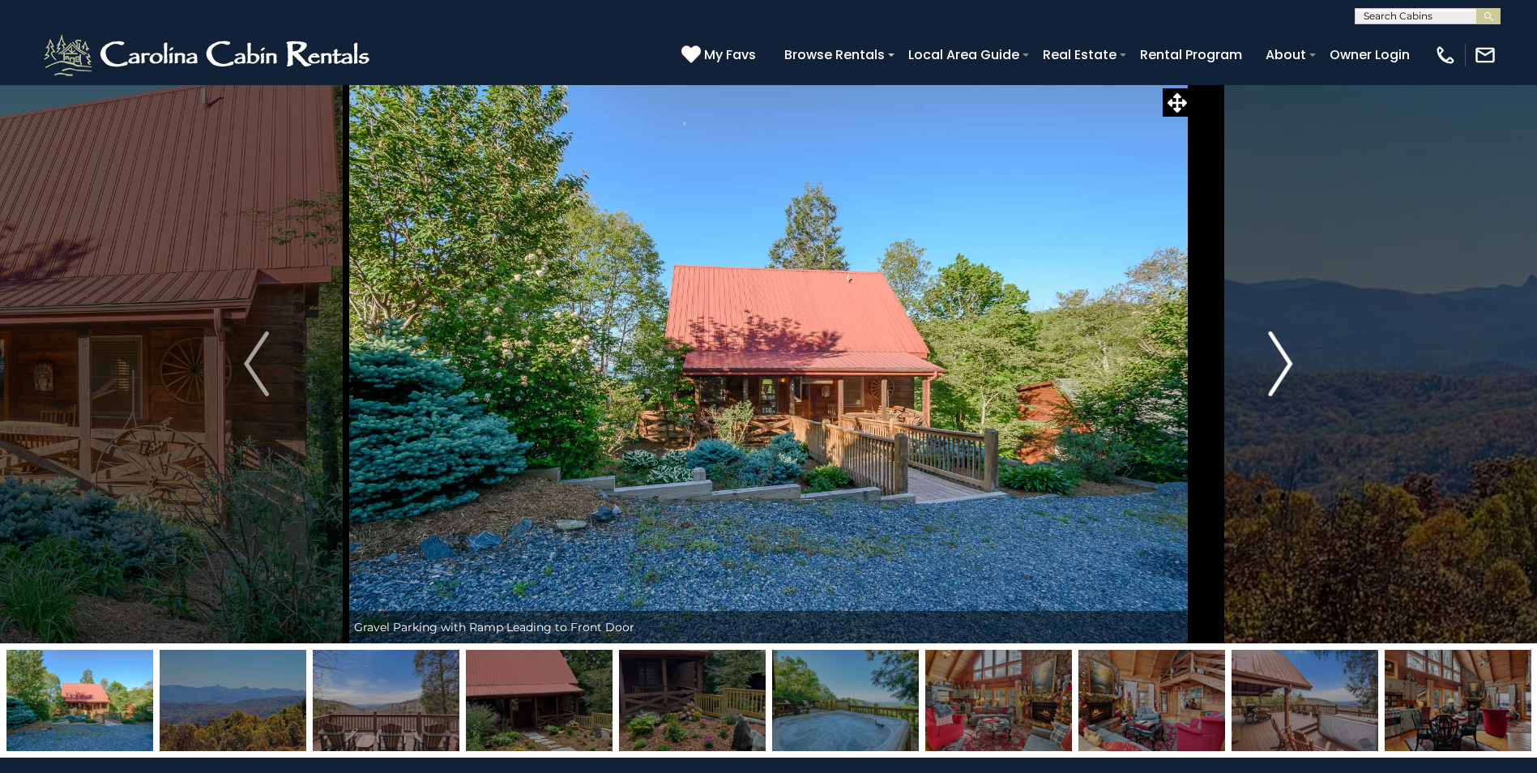
click at [1287, 350] on img "Next" at bounding box center [1280, 363] width 24 height 65
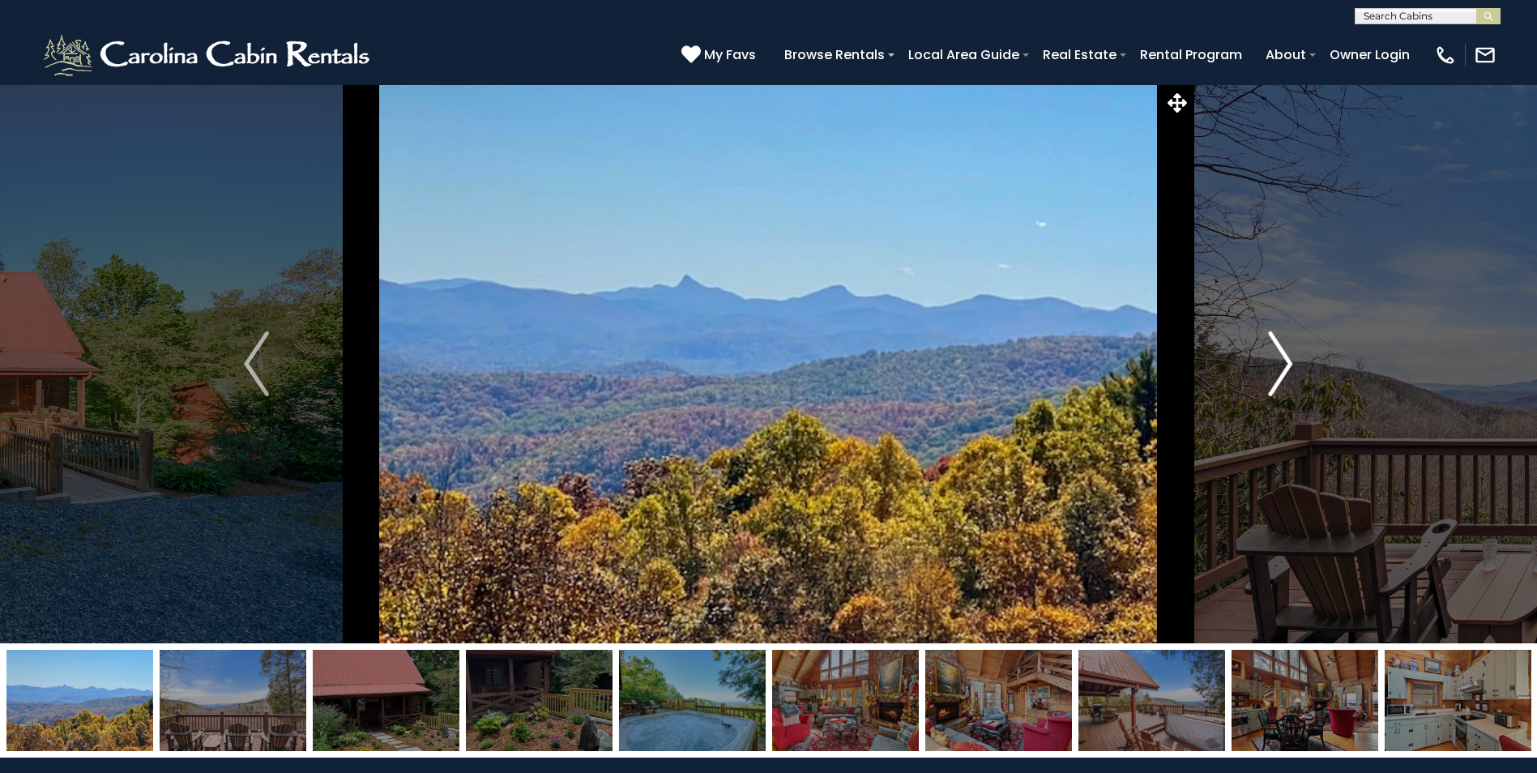
click at [1287, 350] on img "Next" at bounding box center [1280, 363] width 24 height 65
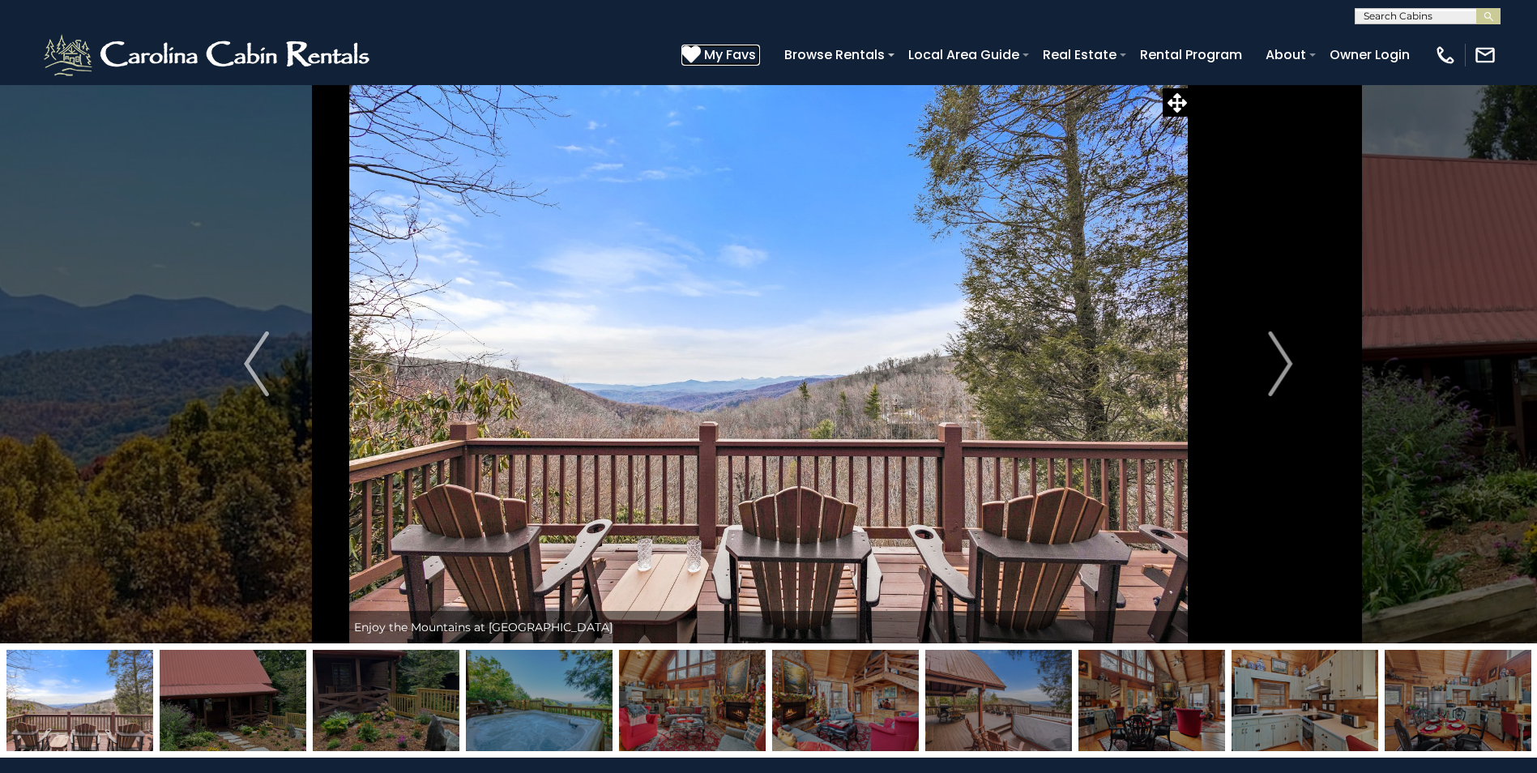
click at [691, 54] on icon at bounding box center [691, 54] width 19 height 19
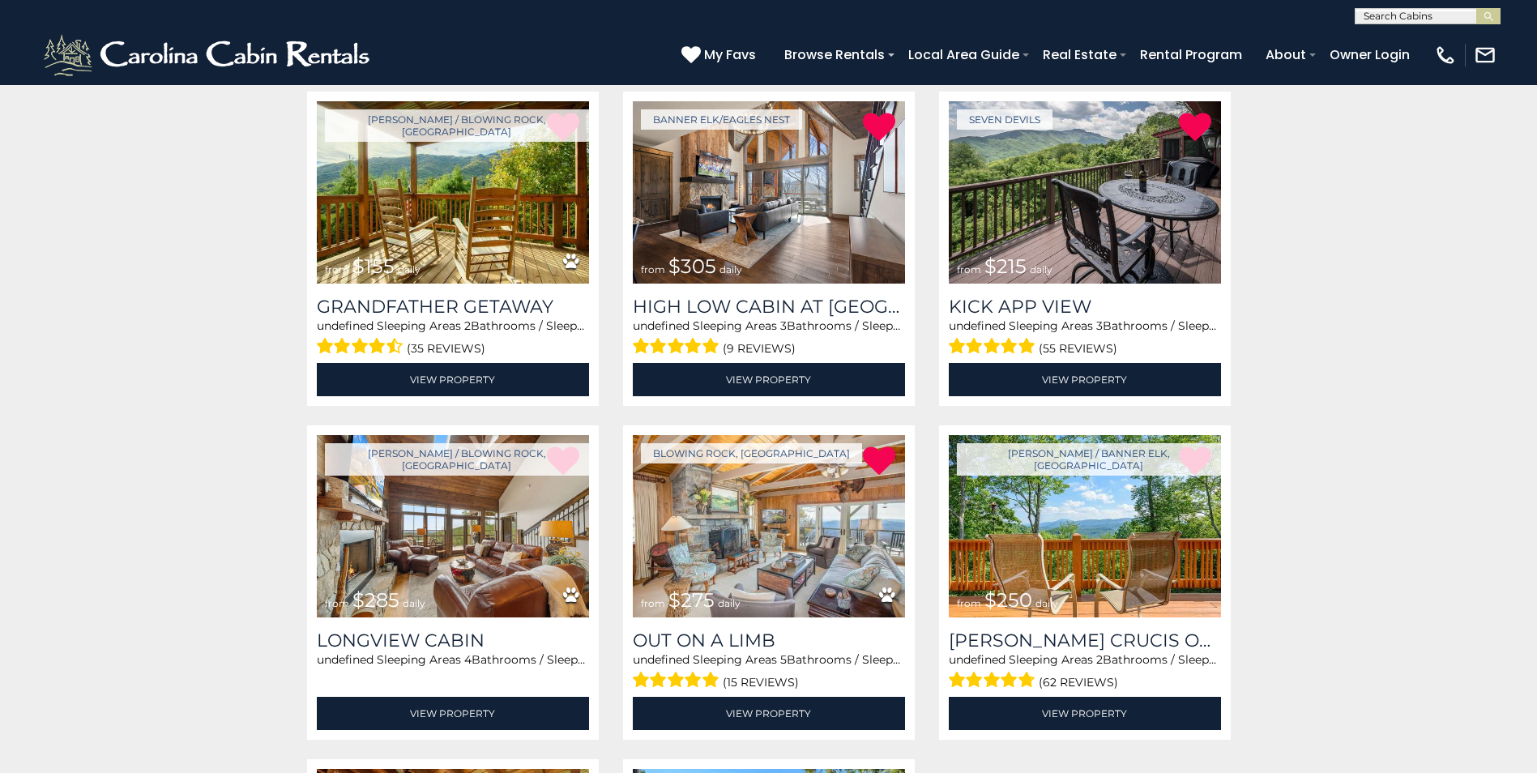
scroll to position [972, 0]
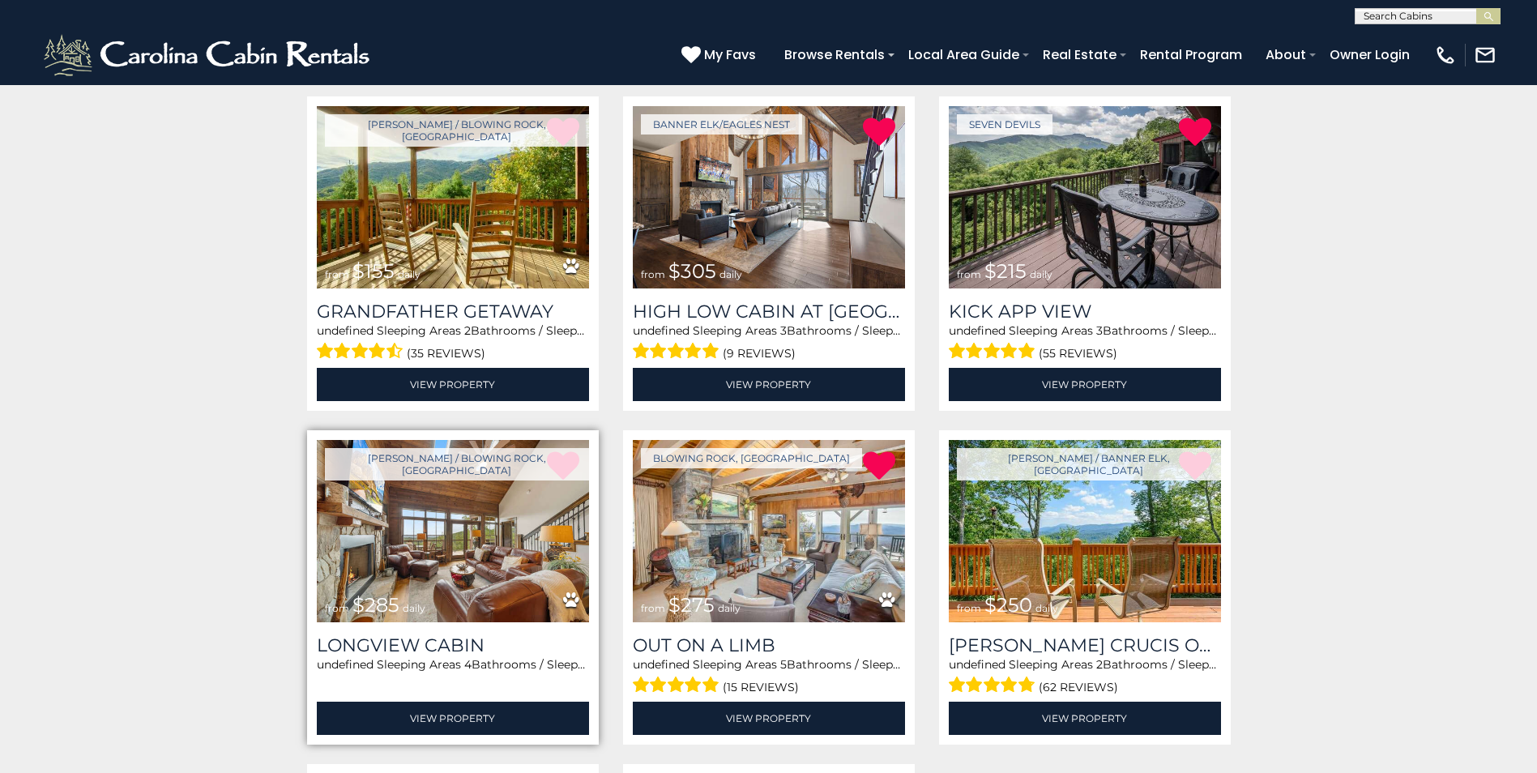
click at [439, 516] on img at bounding box center [453, 531] width 272 height 182
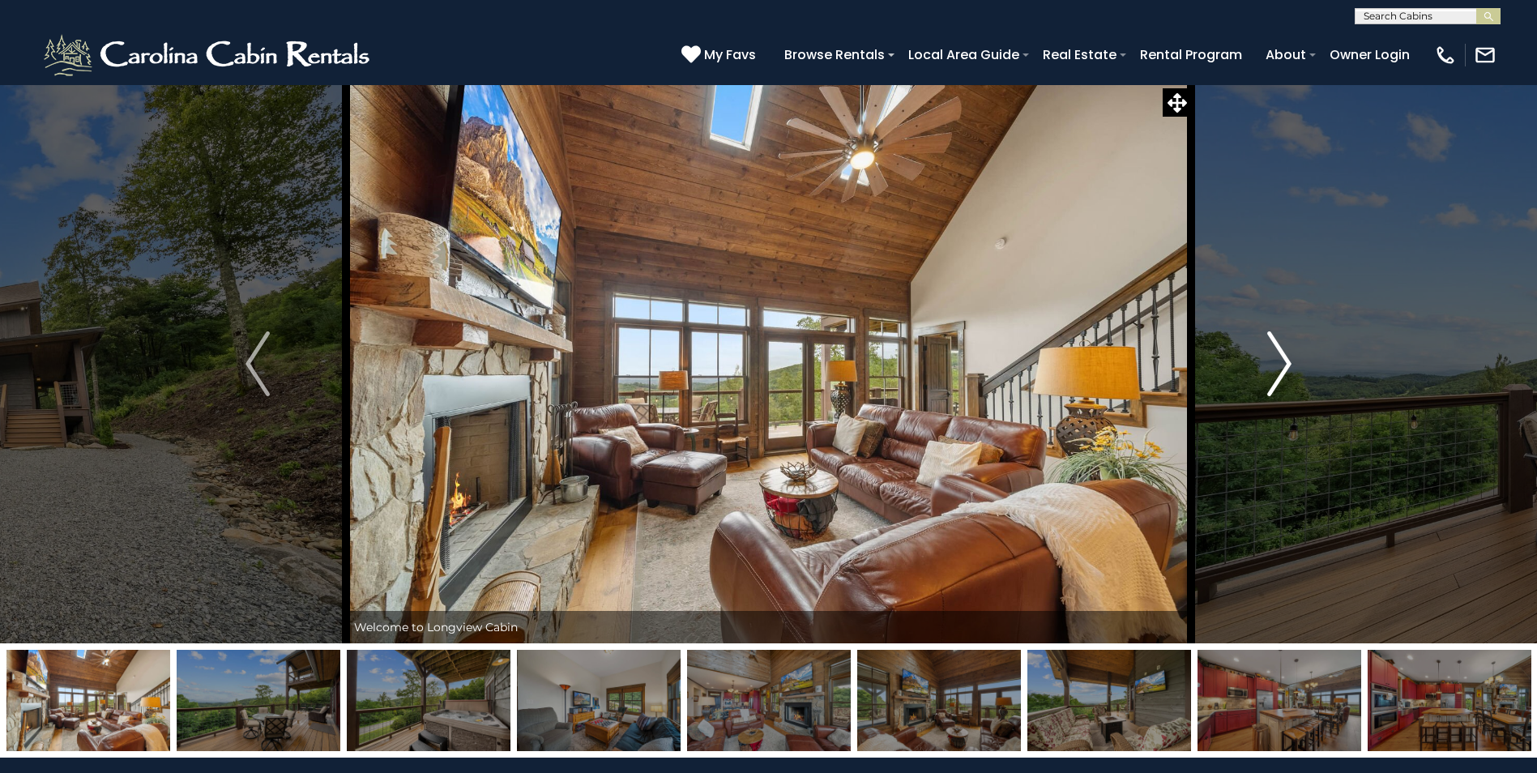
click at [1289, 360] on img "Next" at bounding box center [1279, 363] width 24 height 65
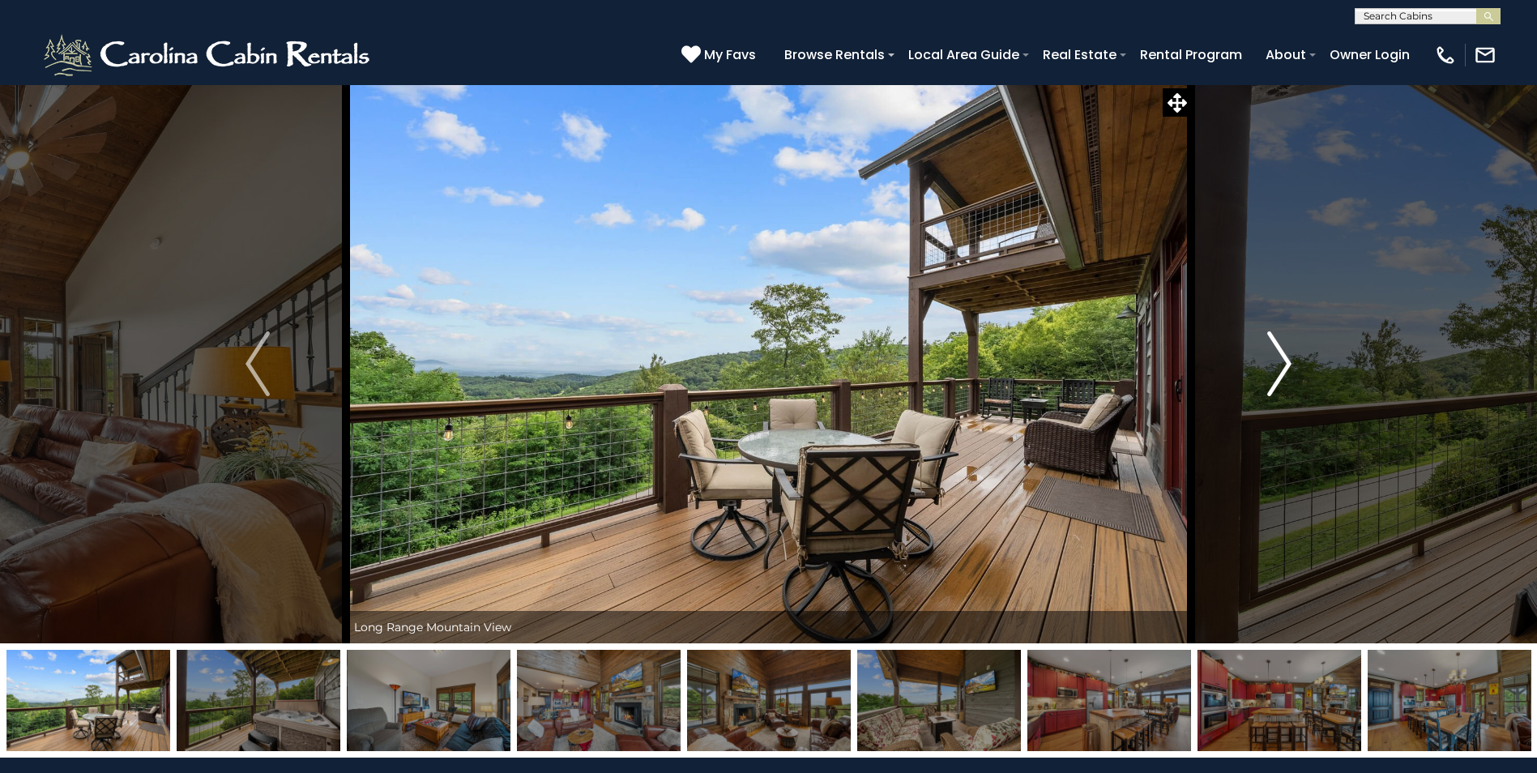
click at [1289, 360] on img "Next" at bounding box center [1279, 363] width 24 height 65
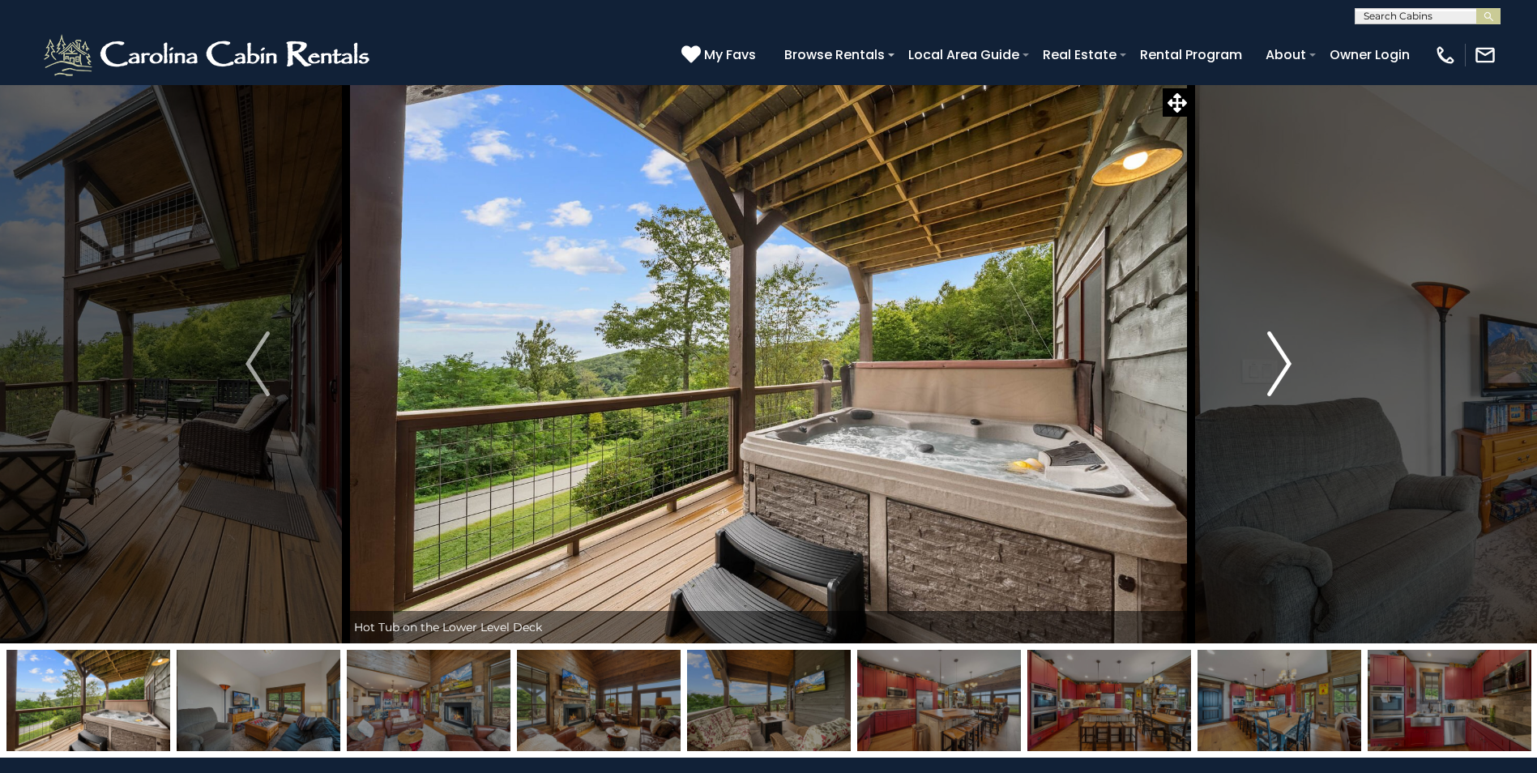
click at [1289, 360] on img "Next" at bounding box center [1279, 363] width 24 height 65
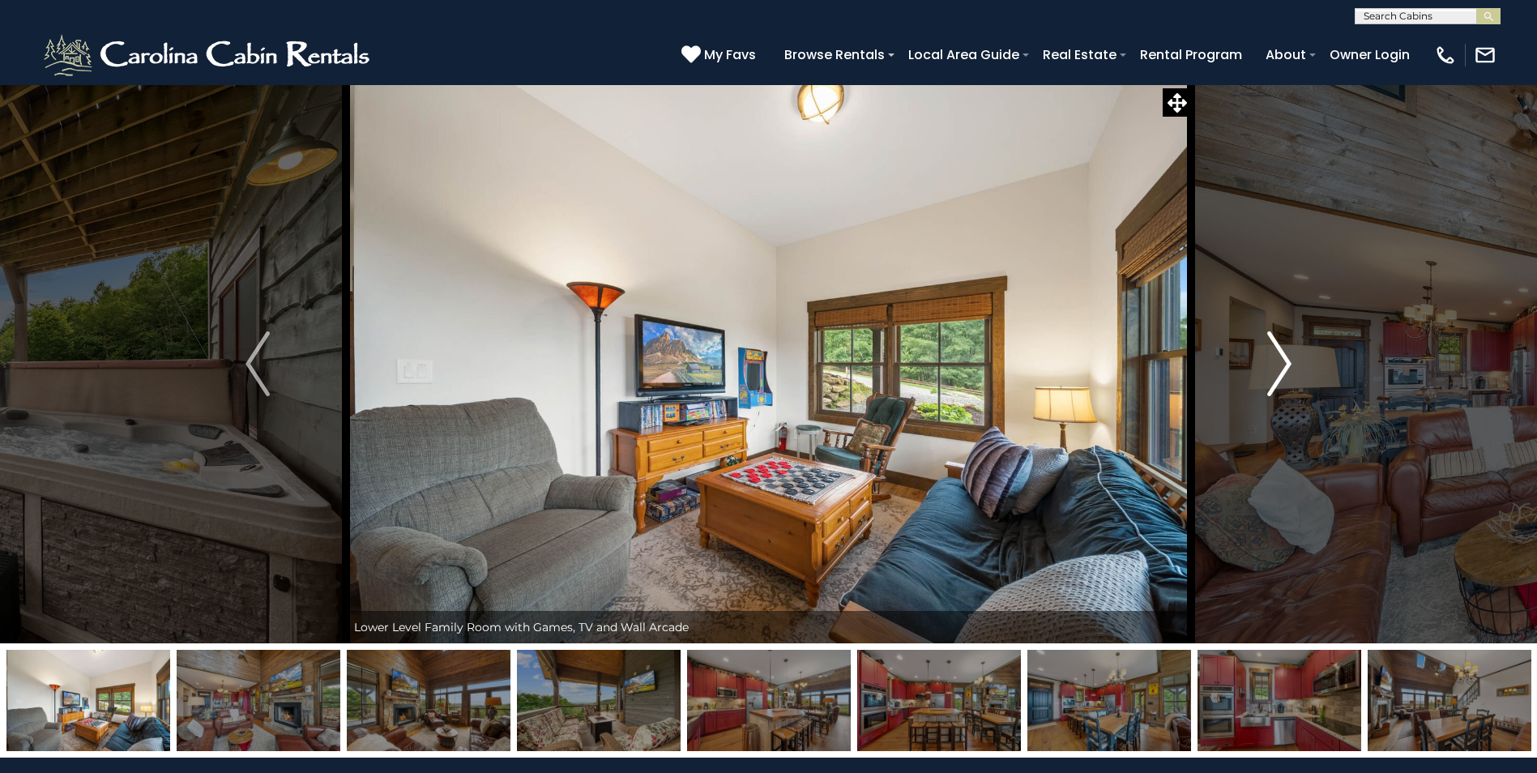
click at [1289, 360] on img "Next" at bounding box center [1279, 363] width 24 height 65
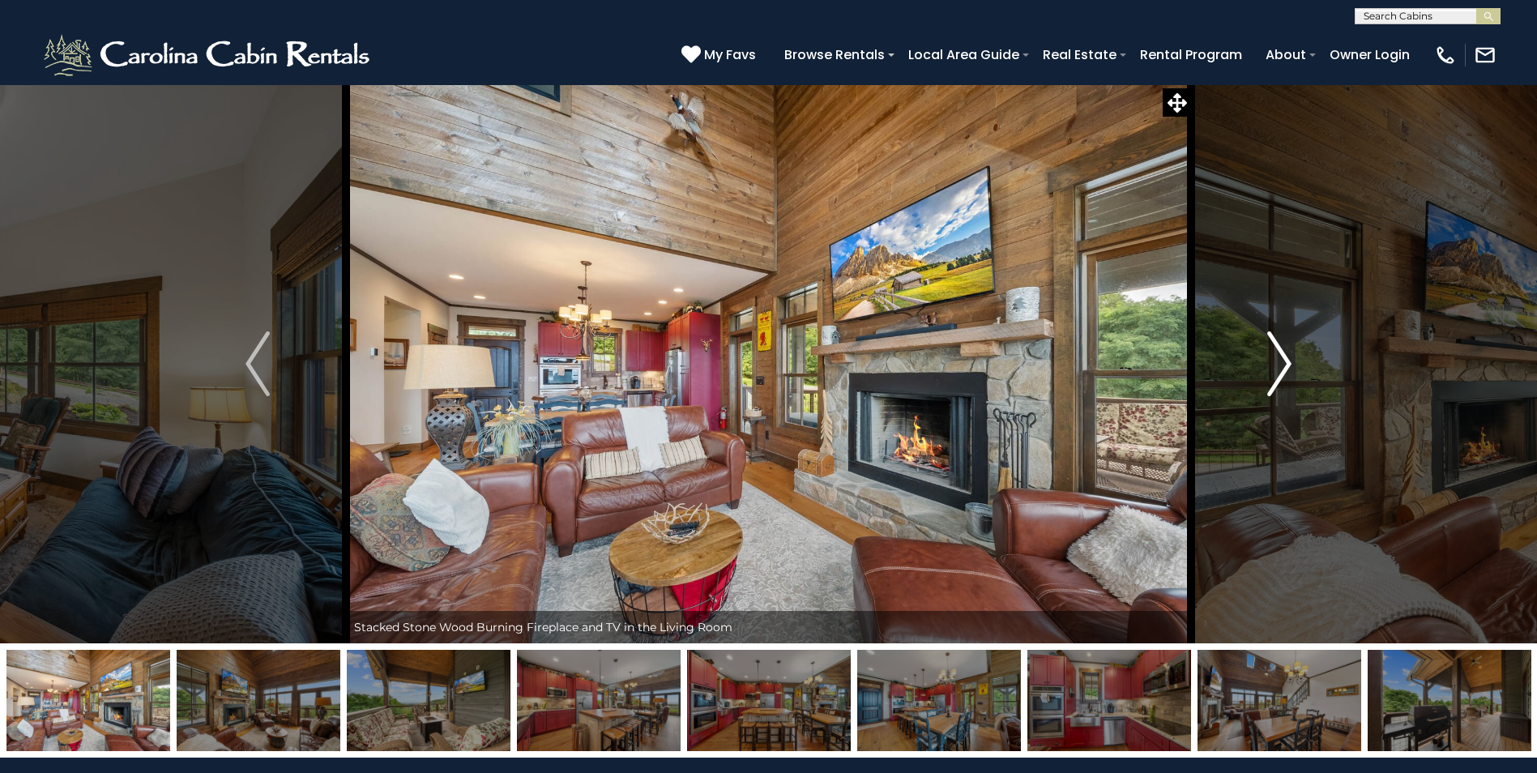
click at [1289, 360] on img "Next" at bounding box center [1279, 363] width 24 height 65
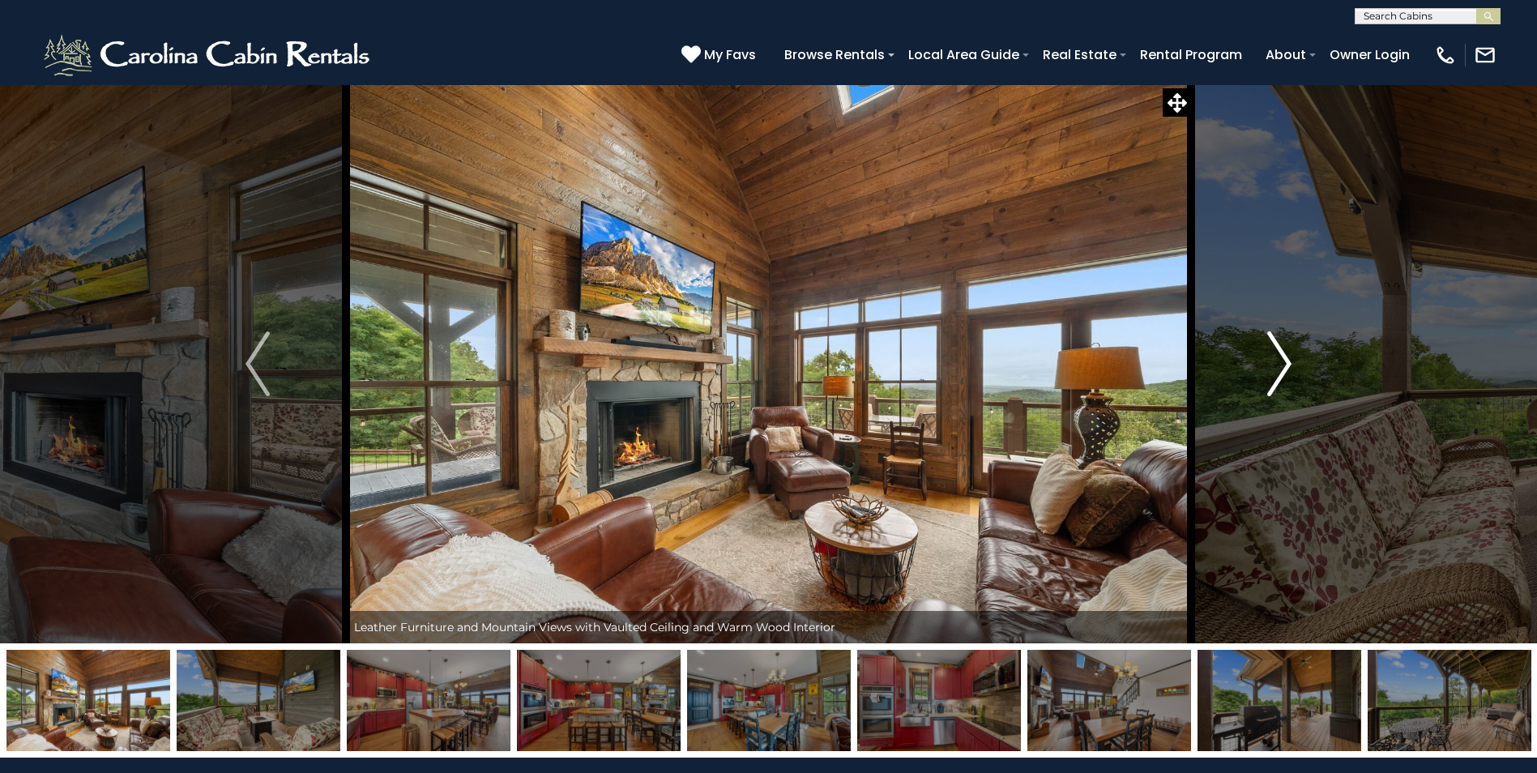
click at [1289, 360] on img "Next" at bounding box center [1279, 363] width 24 height 65
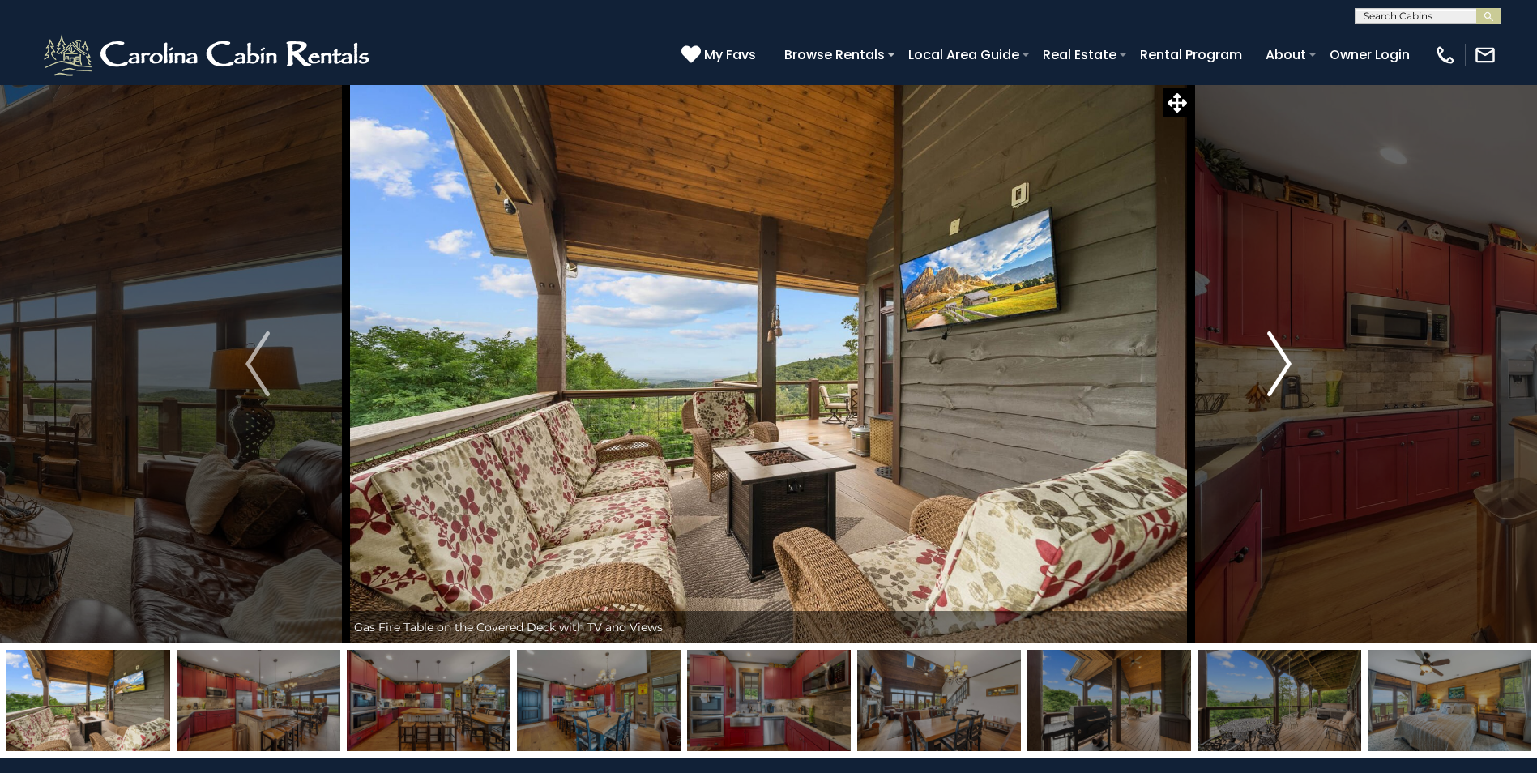
click at [1289, 360] on img "Next" at bounding box center [1279, 363] width 24 height 65
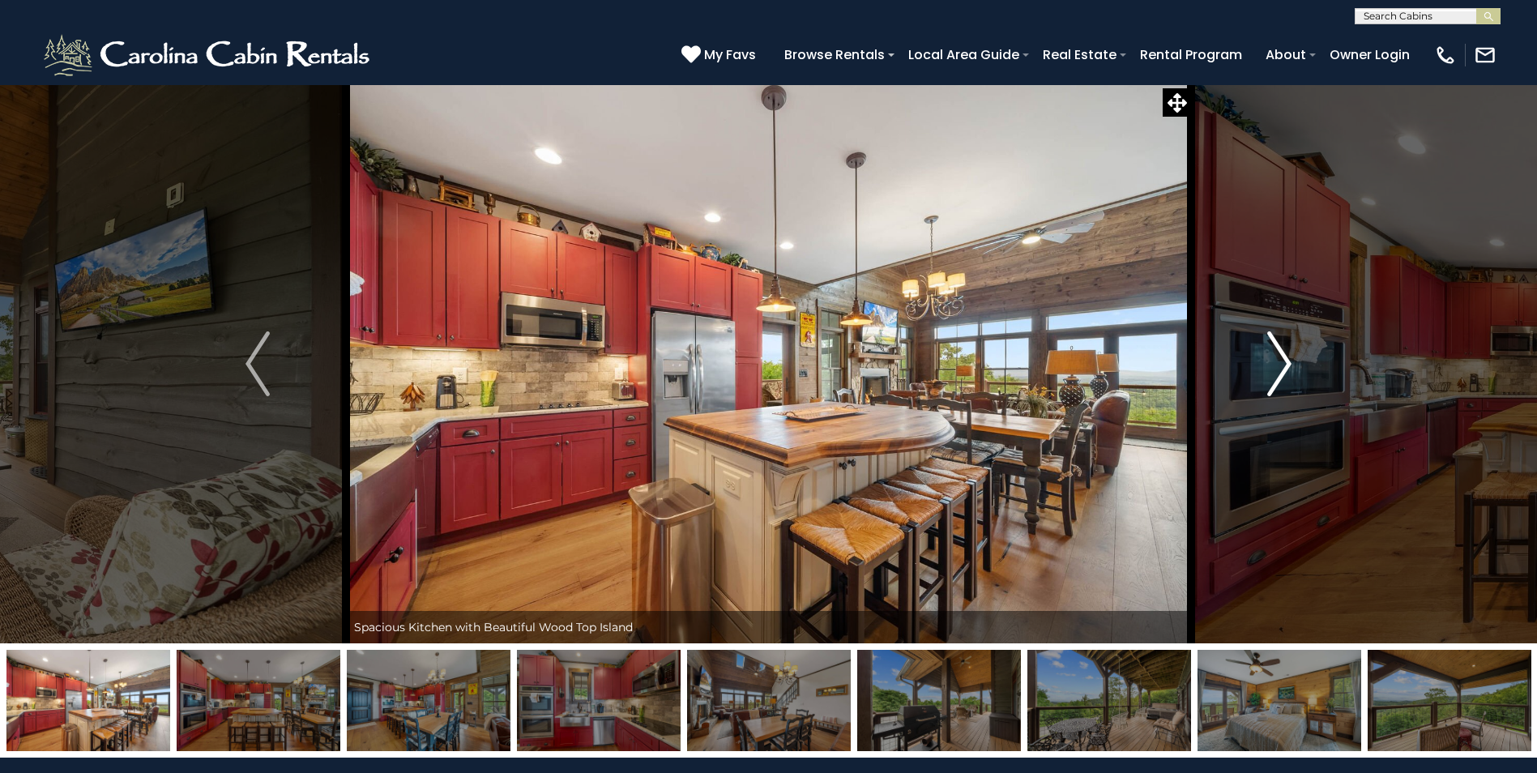
click at [1289, 360] on img "Next" at bounding box center [1279, 363] width 24 height 65
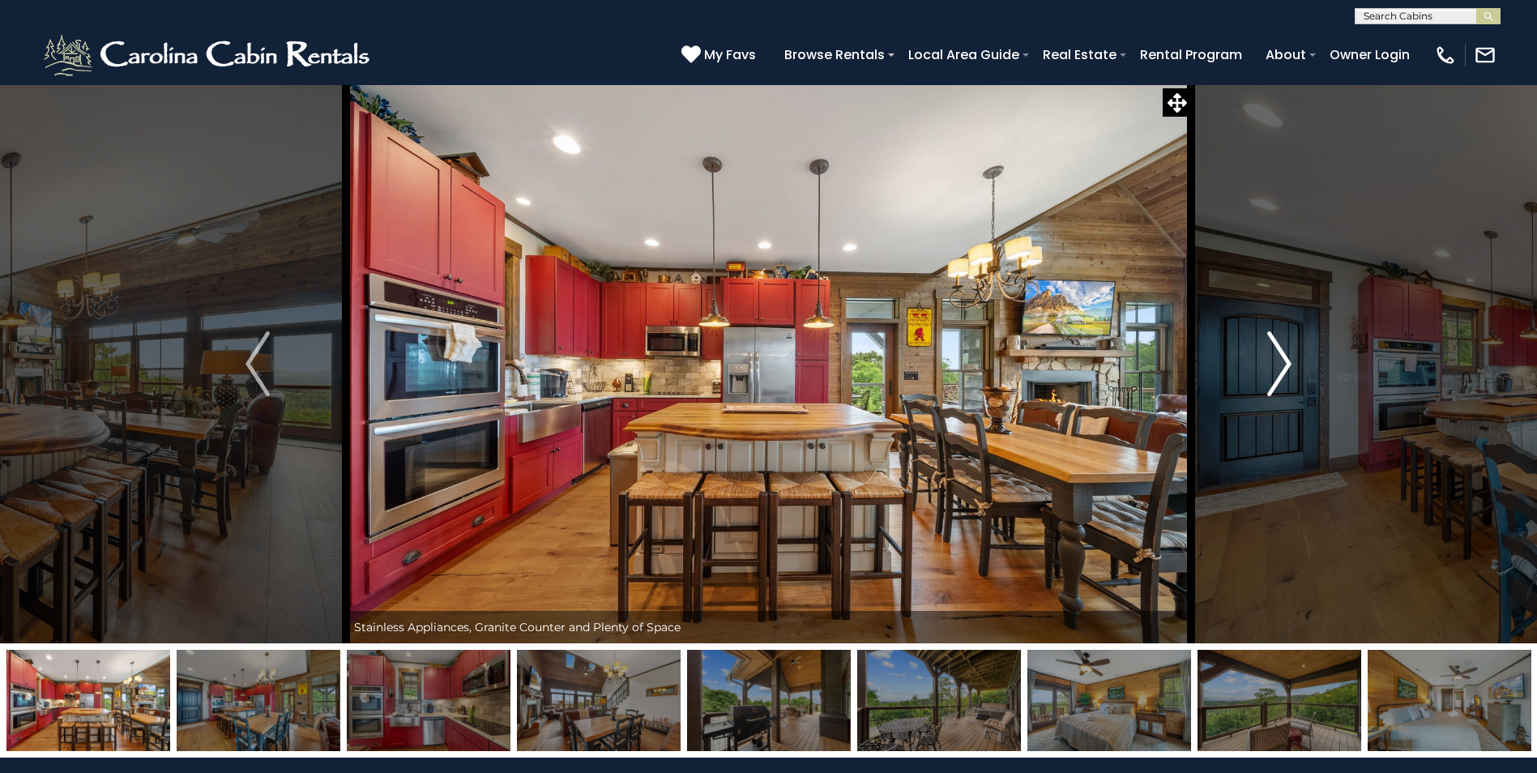
click at [1289, 360] on img "Next" at bounding box center [1279, 363] width 24 height 65
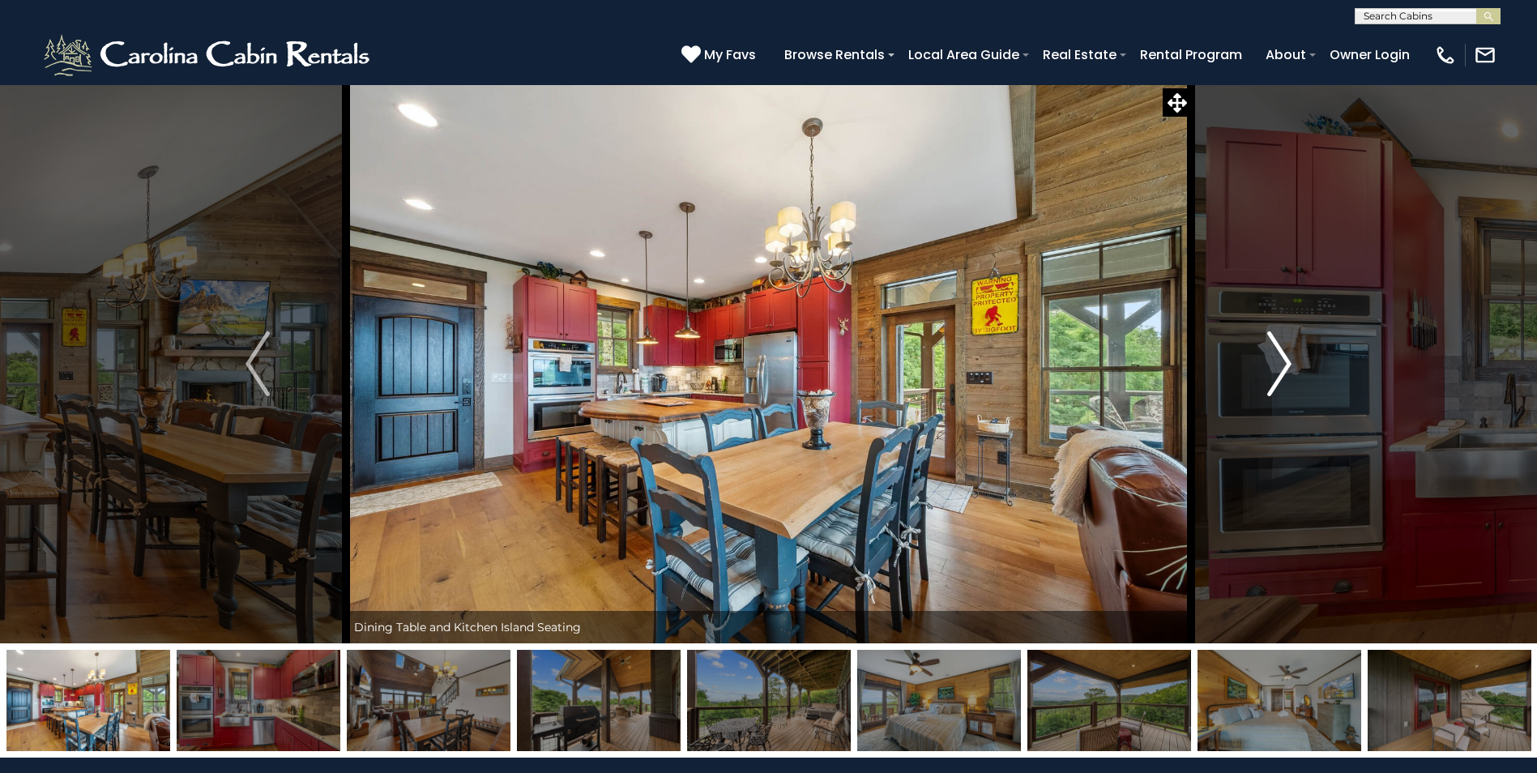
click at [1289, 360] on img "Next" at bounding box center [1279, 363] width 24 height 65
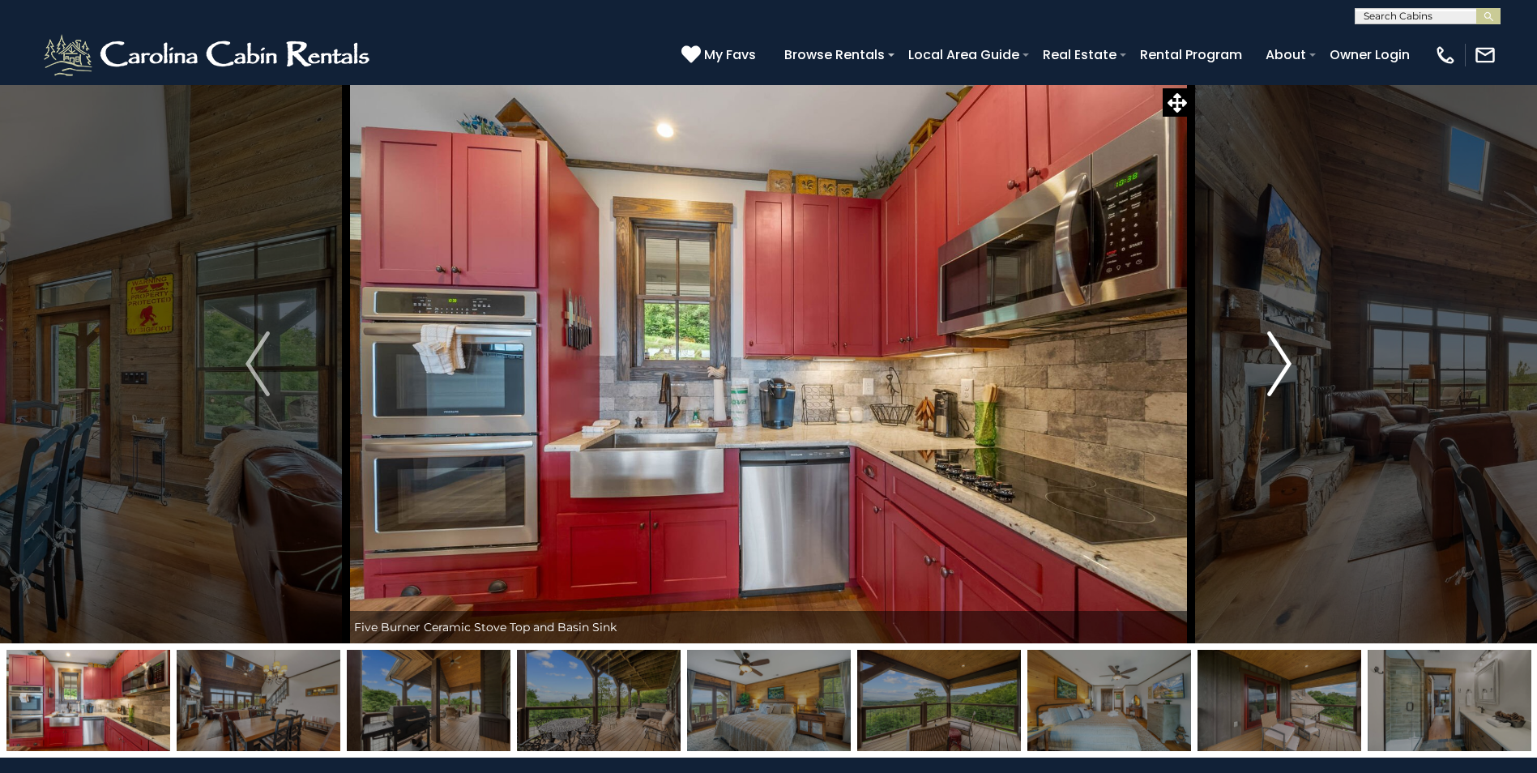
click at [1289, 360] on img "Next" at bounding box center [1279, 363] width 24 height 65
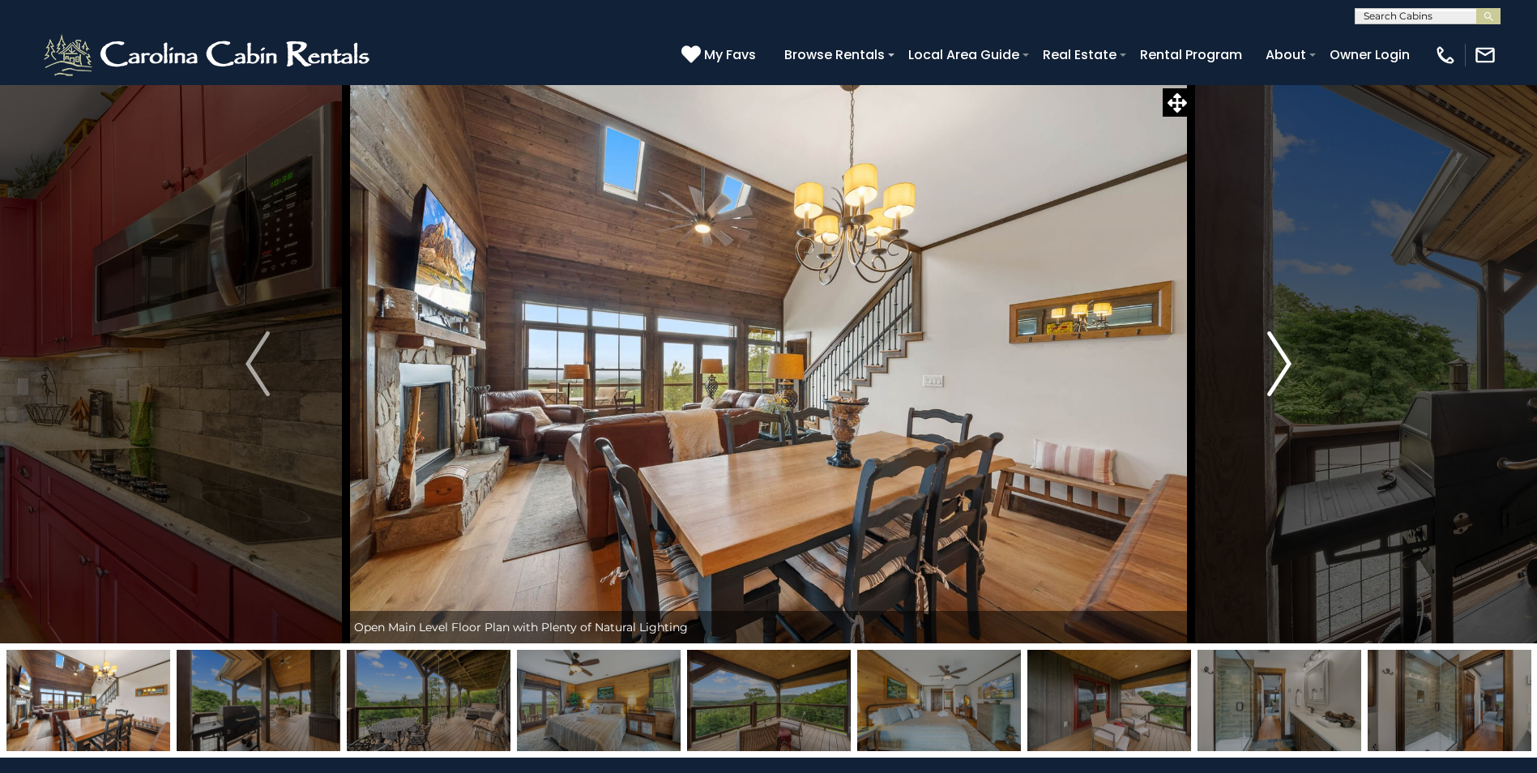
click at [1289, 360] on img "Next" at bounding box center [1279, 363] width 24 height 65
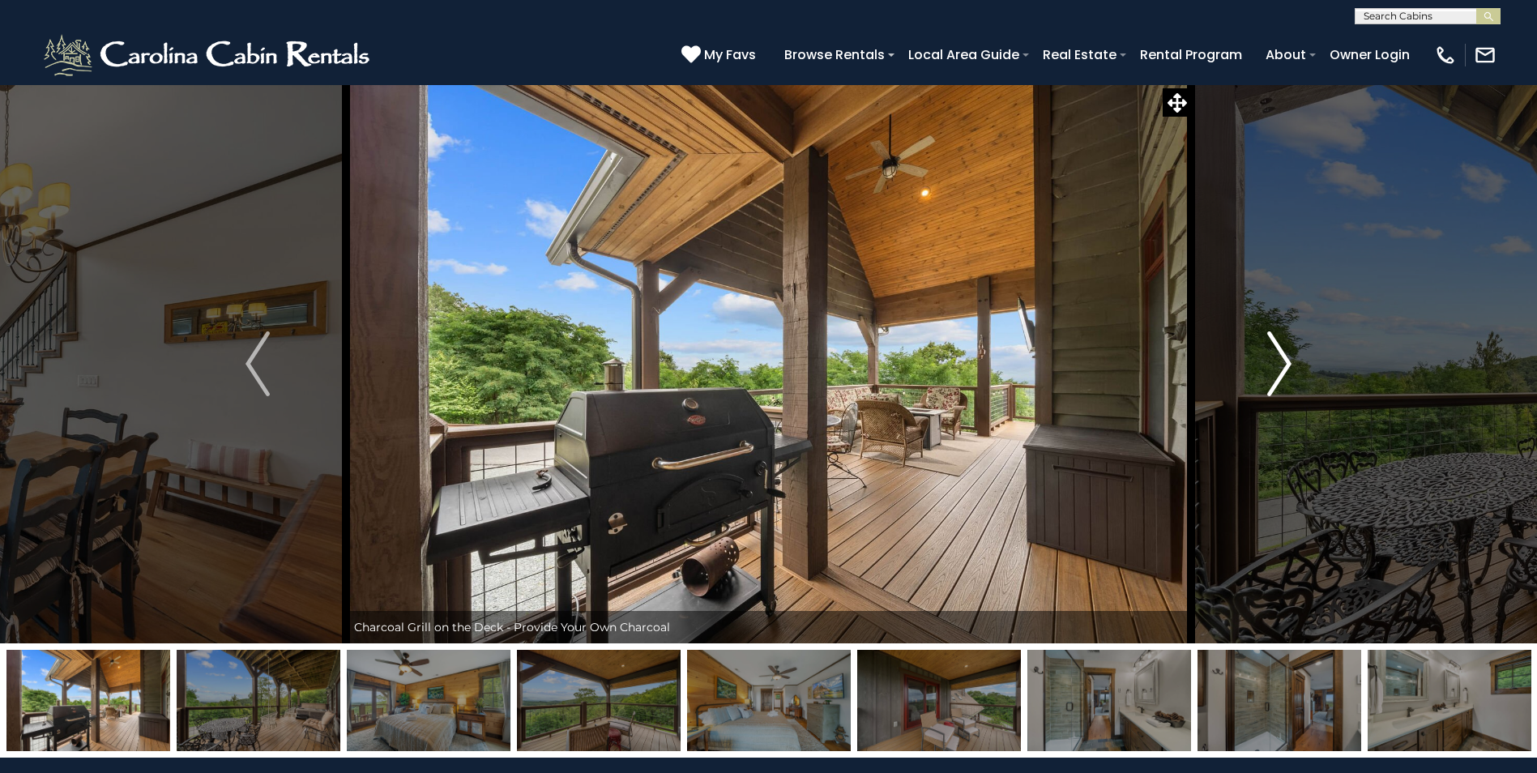
click at [1289, 360] on img "Next" at bounding box center [1279, 363] width 24 height 65
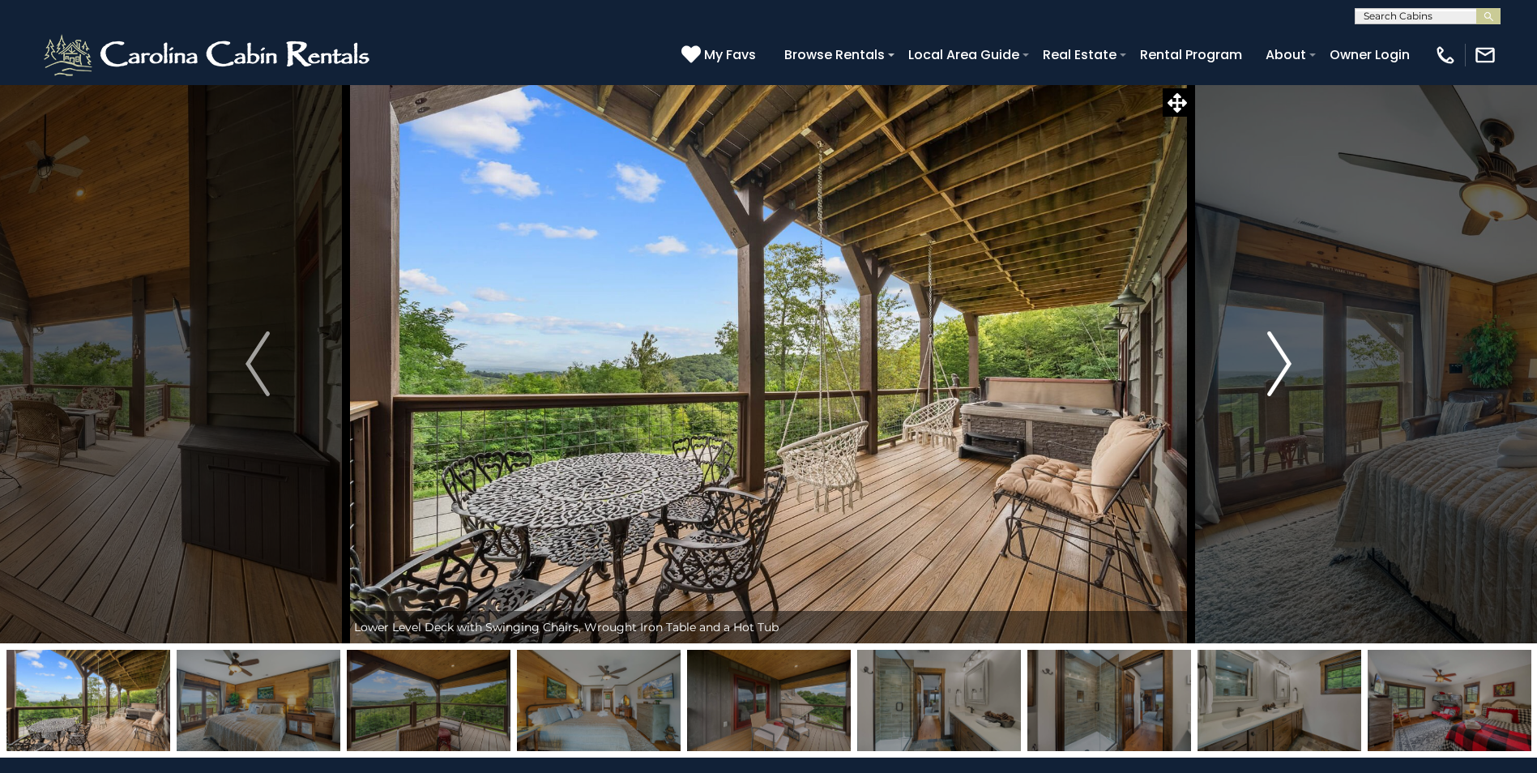
click at [1289, 360] on img "Next" at bounding box center [1279, 363] width 24 height 65
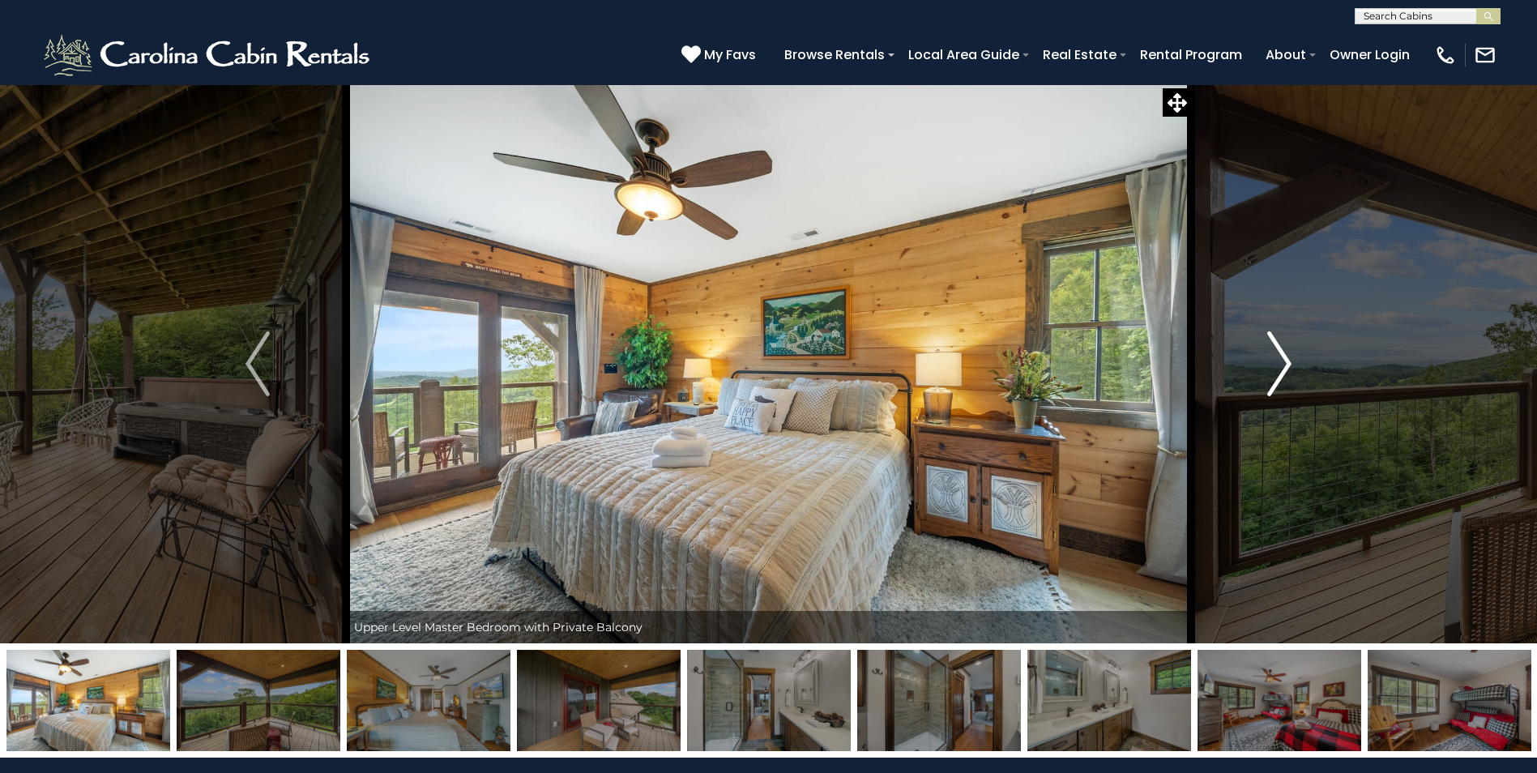
click at [1284, 370] on img "Next" at bounding box center [1279, 363] width 24 height 65
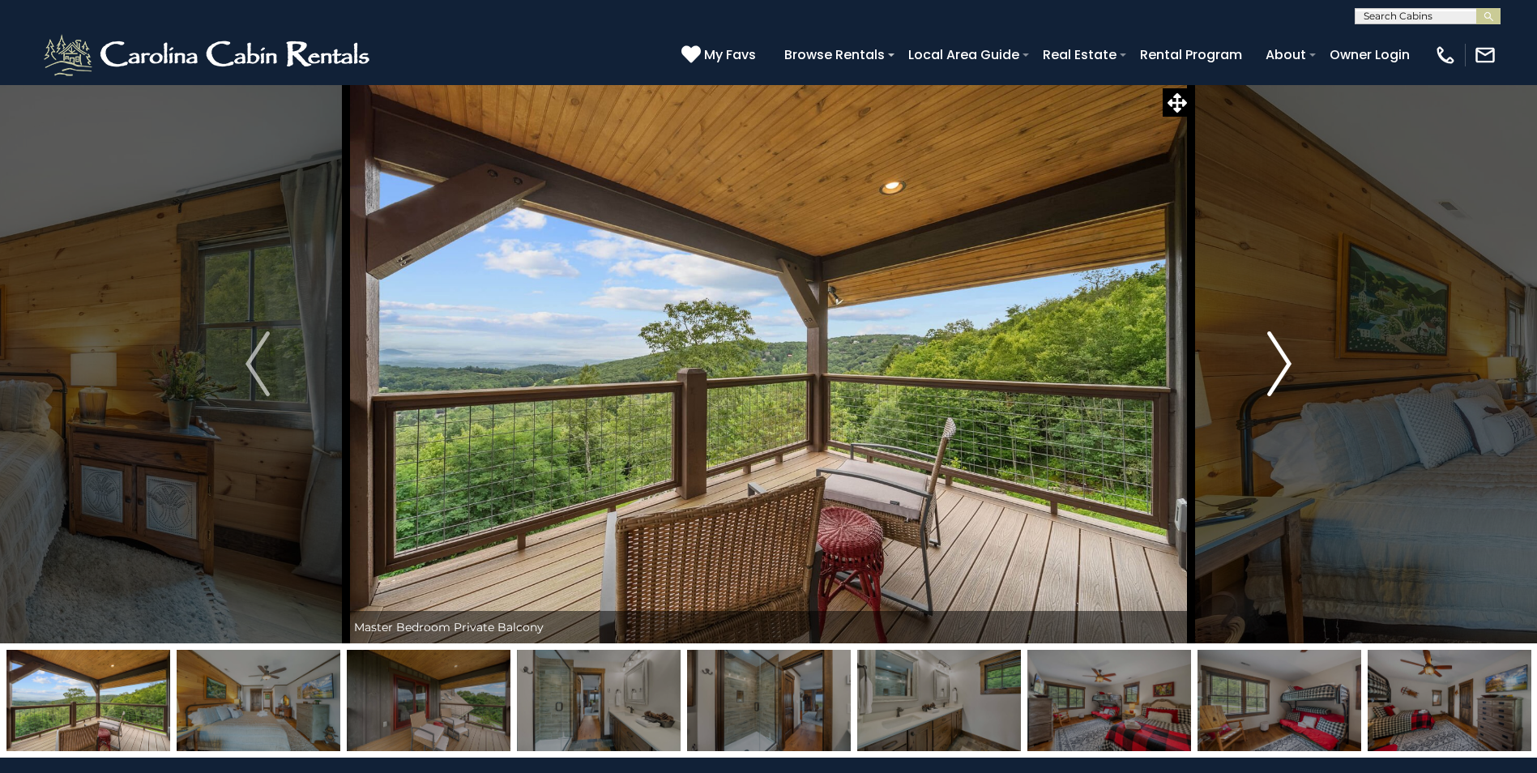
click at [1284, 370] on img "Next" at bounding box center [1279, 363] width 24 height 65
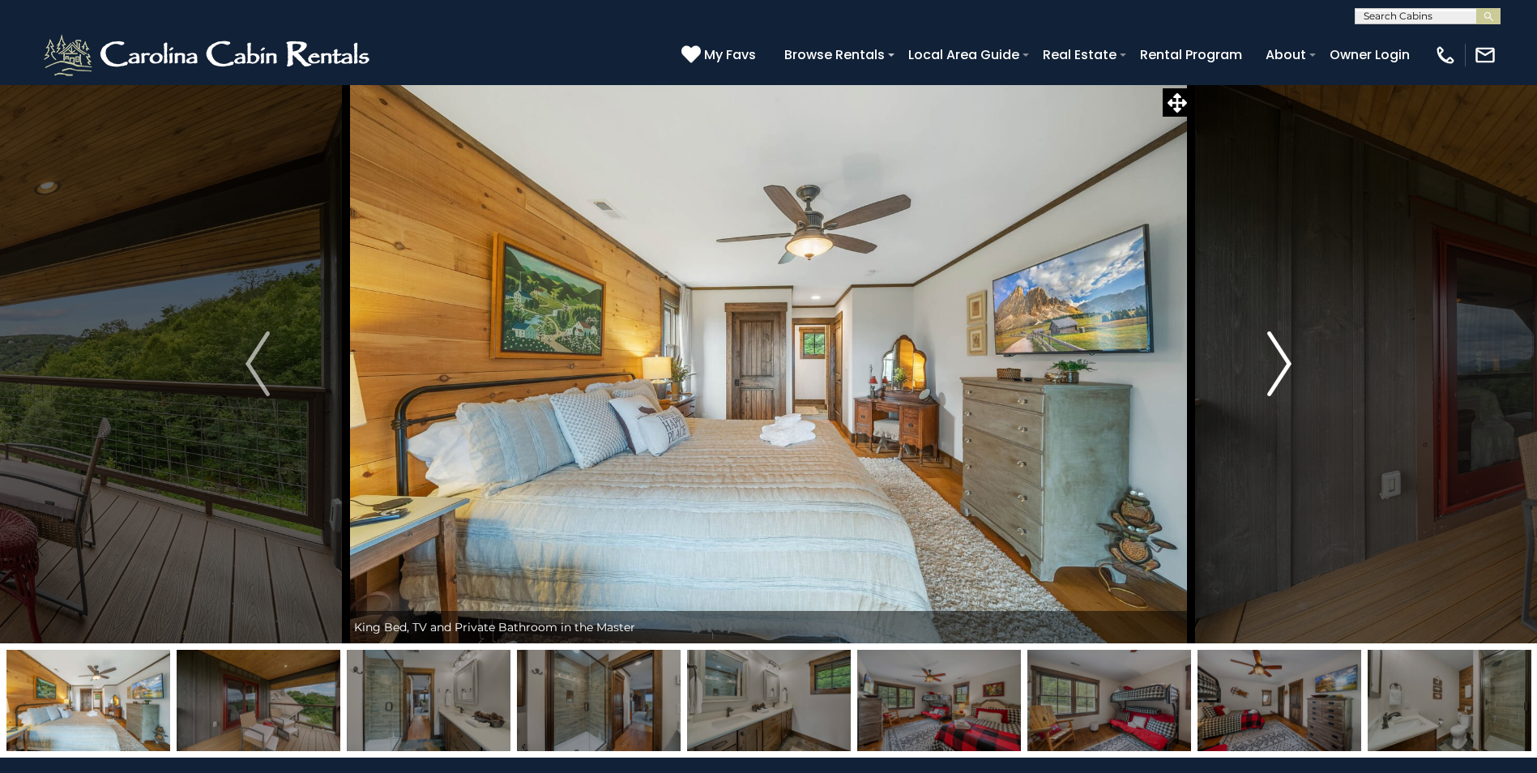
click at [1284, 370] on img "Next" at bounding box center [1279, 363] width 24 height 65
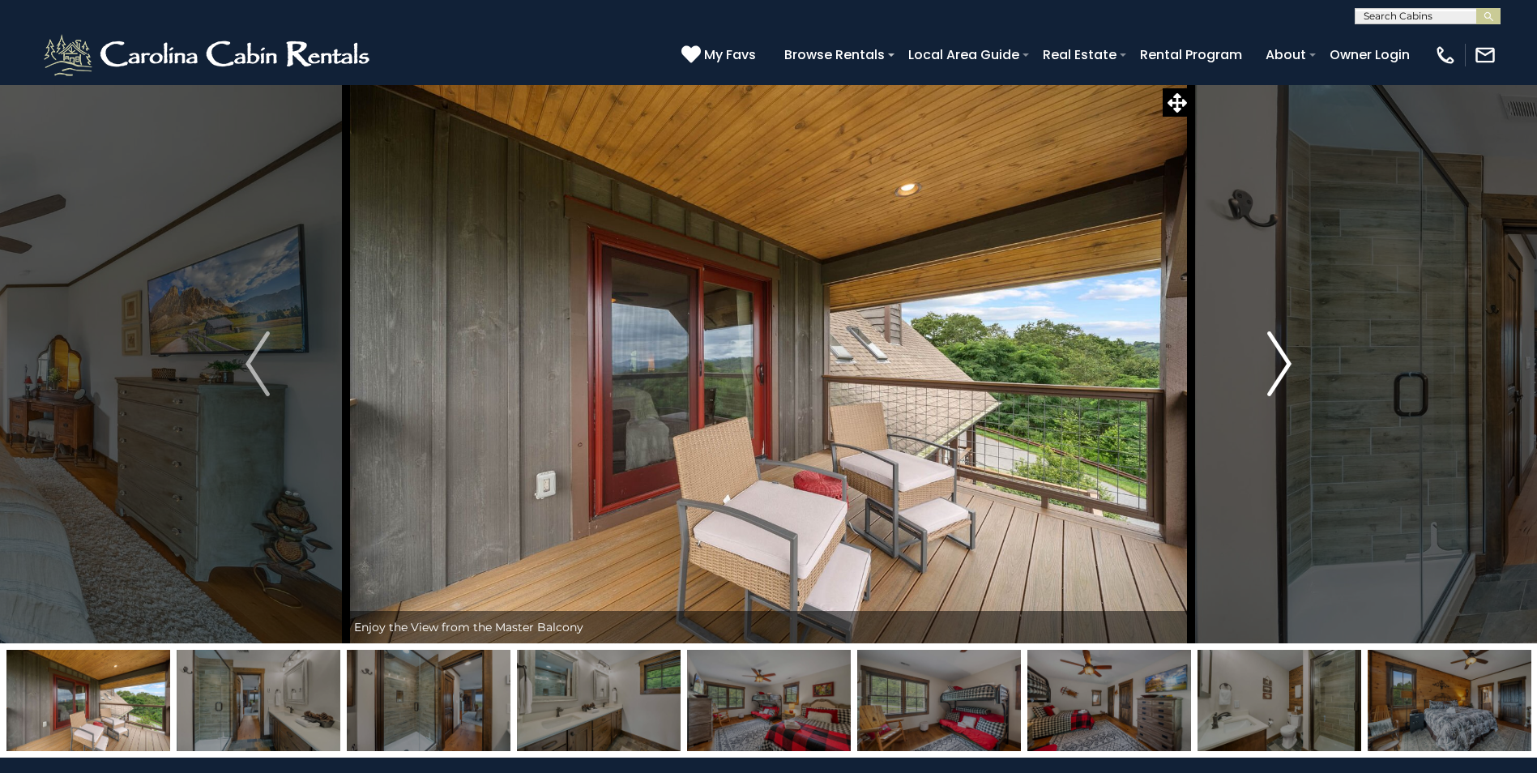
click at [1284, 370] on img "Next" at bounding box center [1279, 363] width 24 height 65
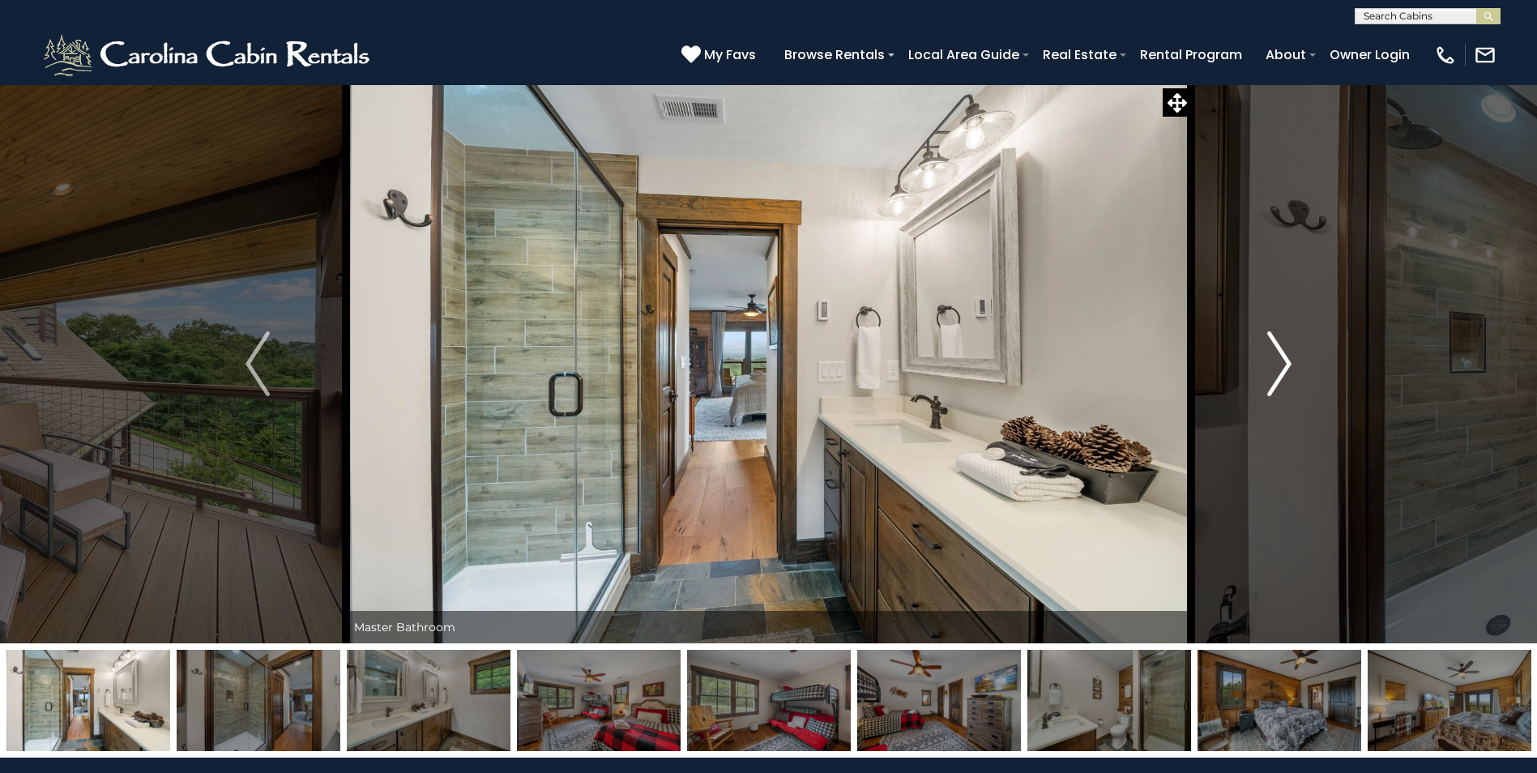
click at [1284, 370] on img "Next" at bounding box center [1279, 363] width 24 height 65
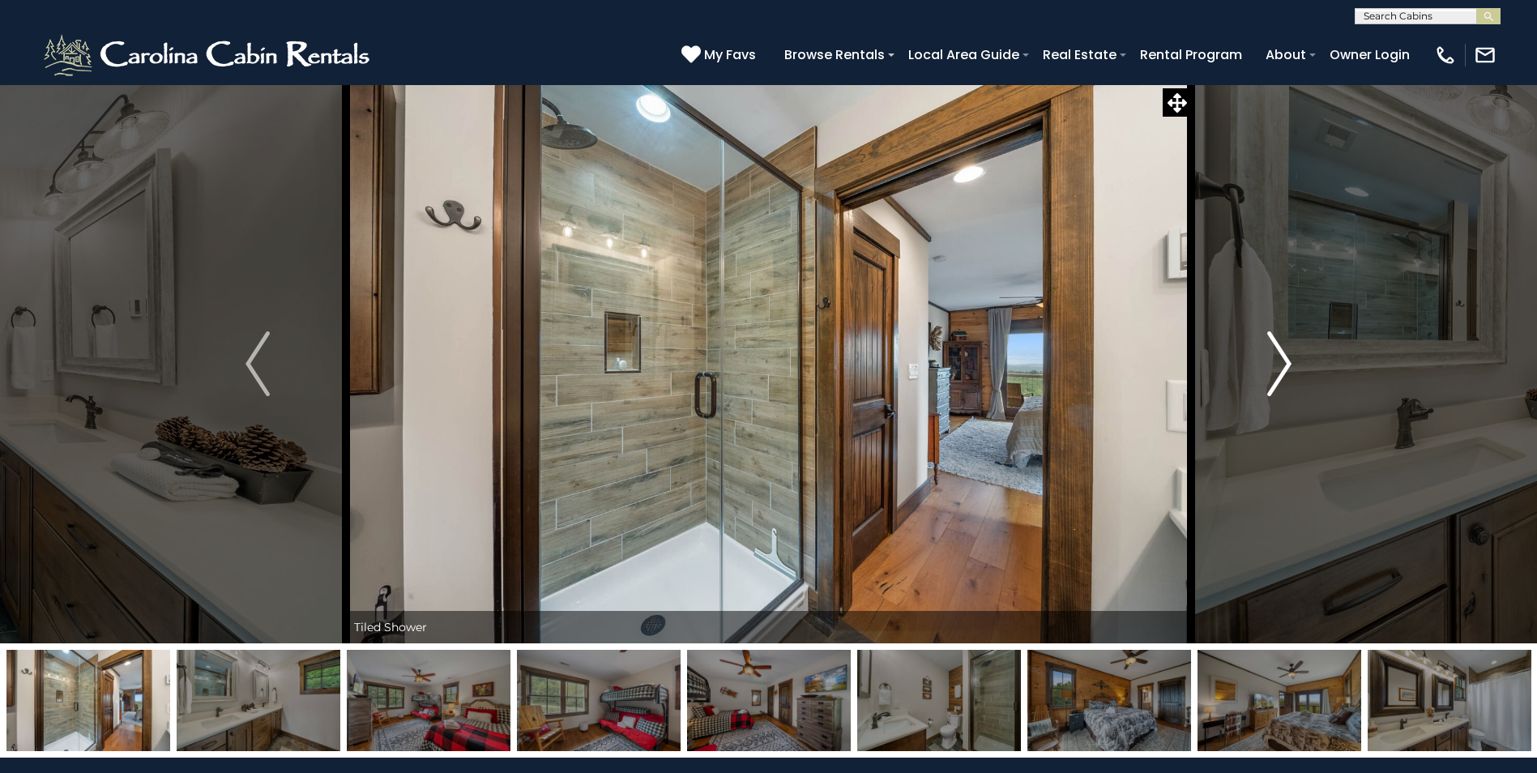
click at [1284, 370] on img "Next" at bounding box center [1279, 363] width 24 height 65
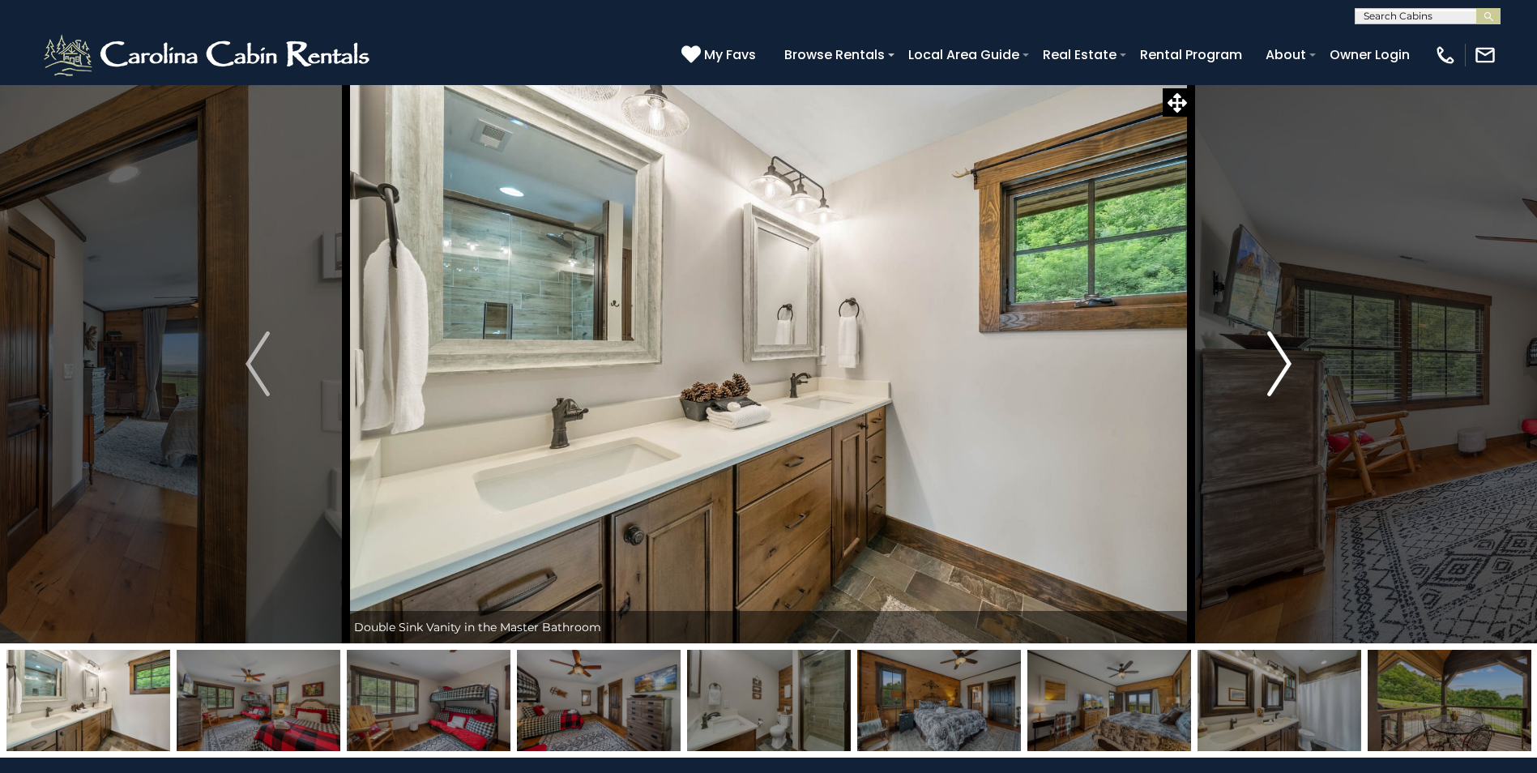
click at [1284, 370] on img "Next" at bounding box center [1279, 363] width 24 height 65
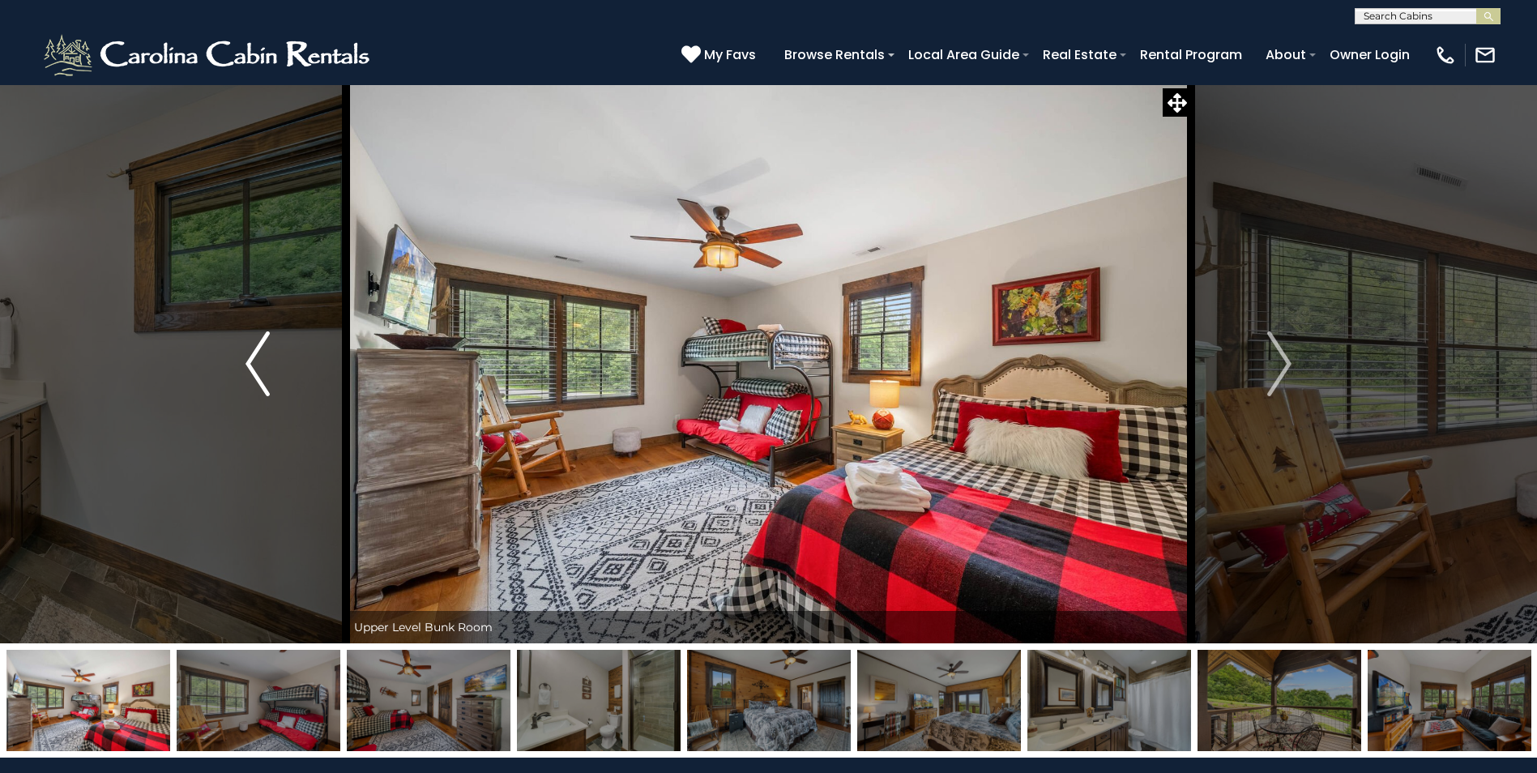
click at [249, 363] on img "Previous" at bounding box center [258, 363] width 24 height 65
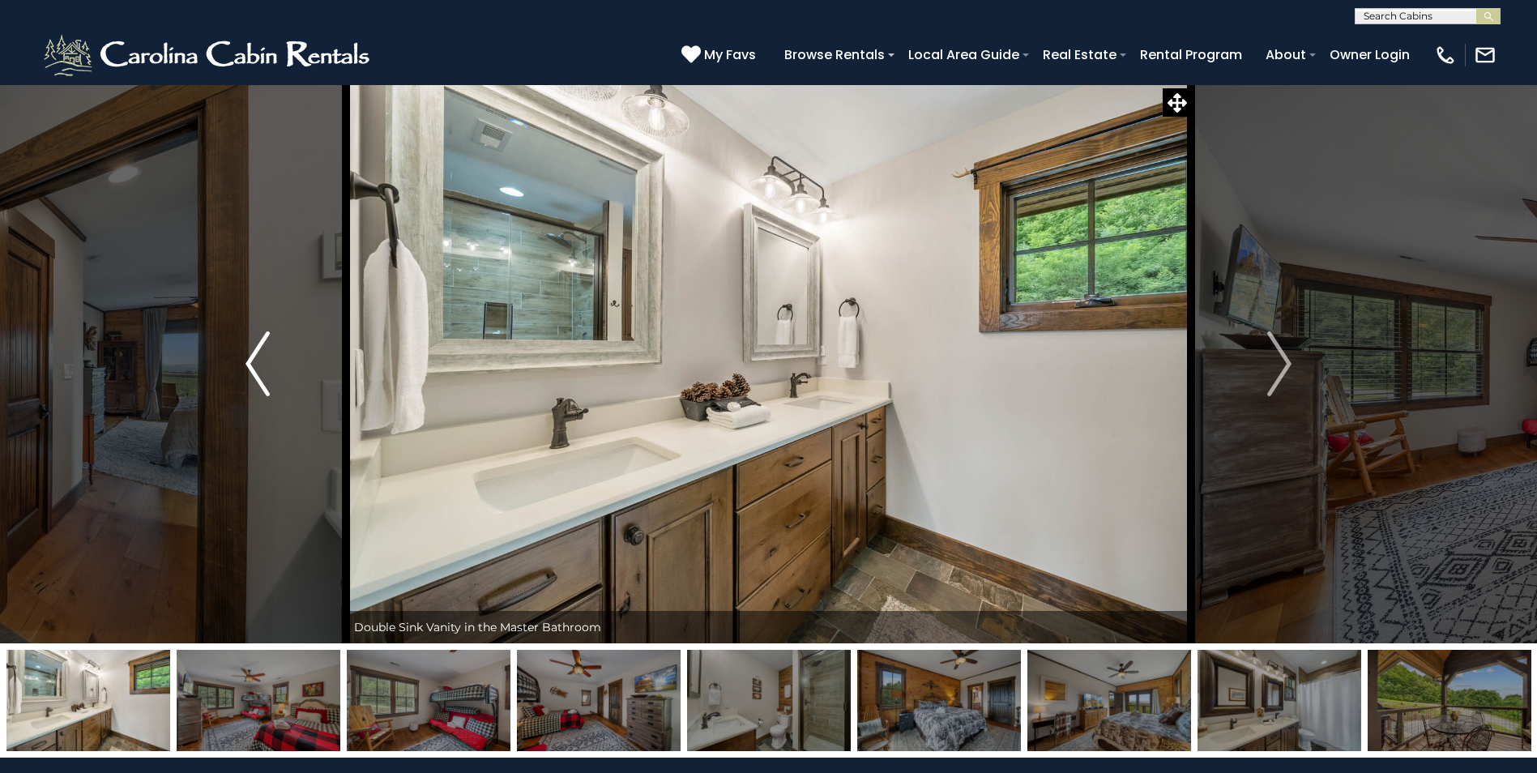
click at [249, 363] on img "Previous" at bounding box center [258, 363] width 24 height 65
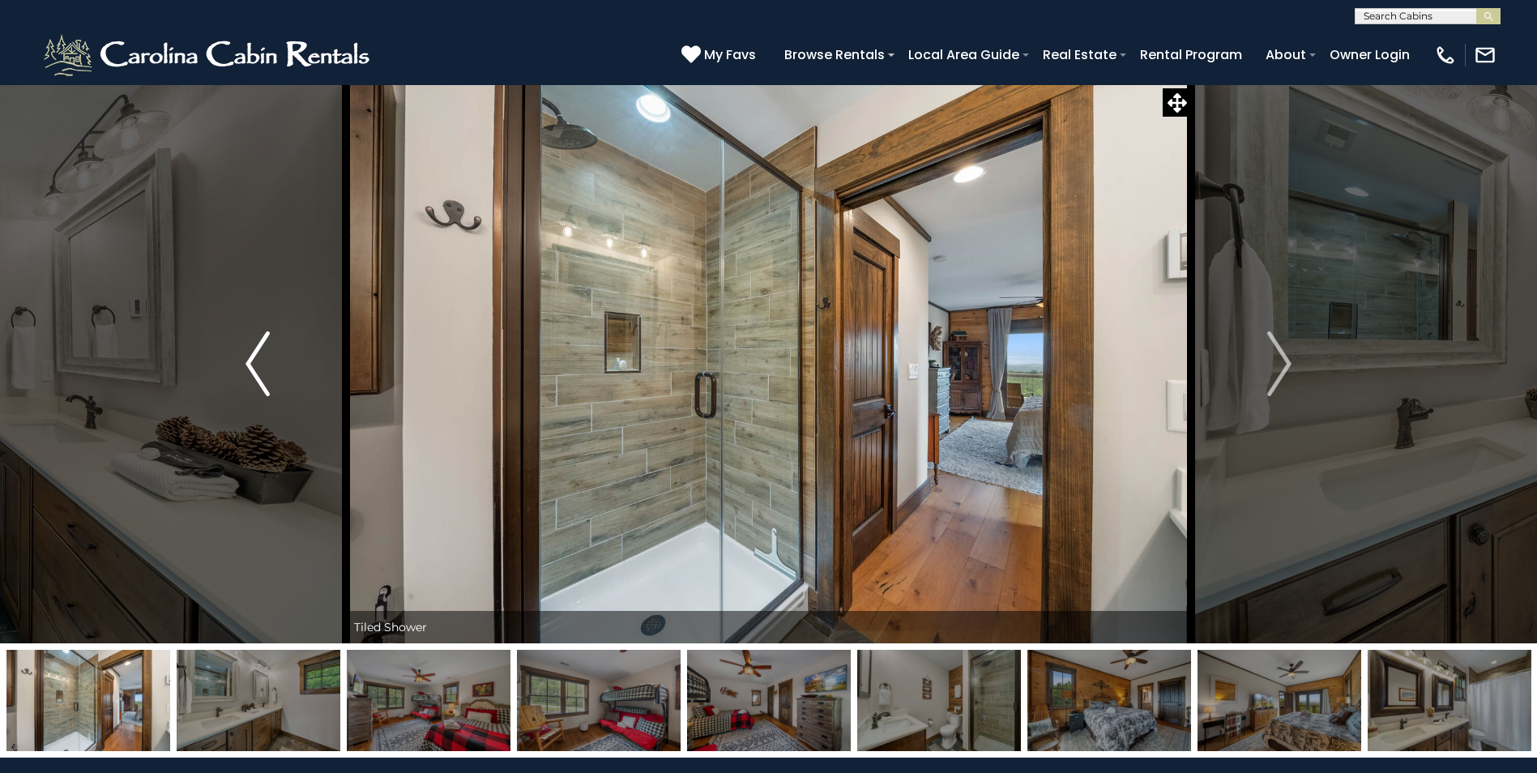
click at [249, 363] on img "Previous" at bounding box center [258, 363] width 24 height 65
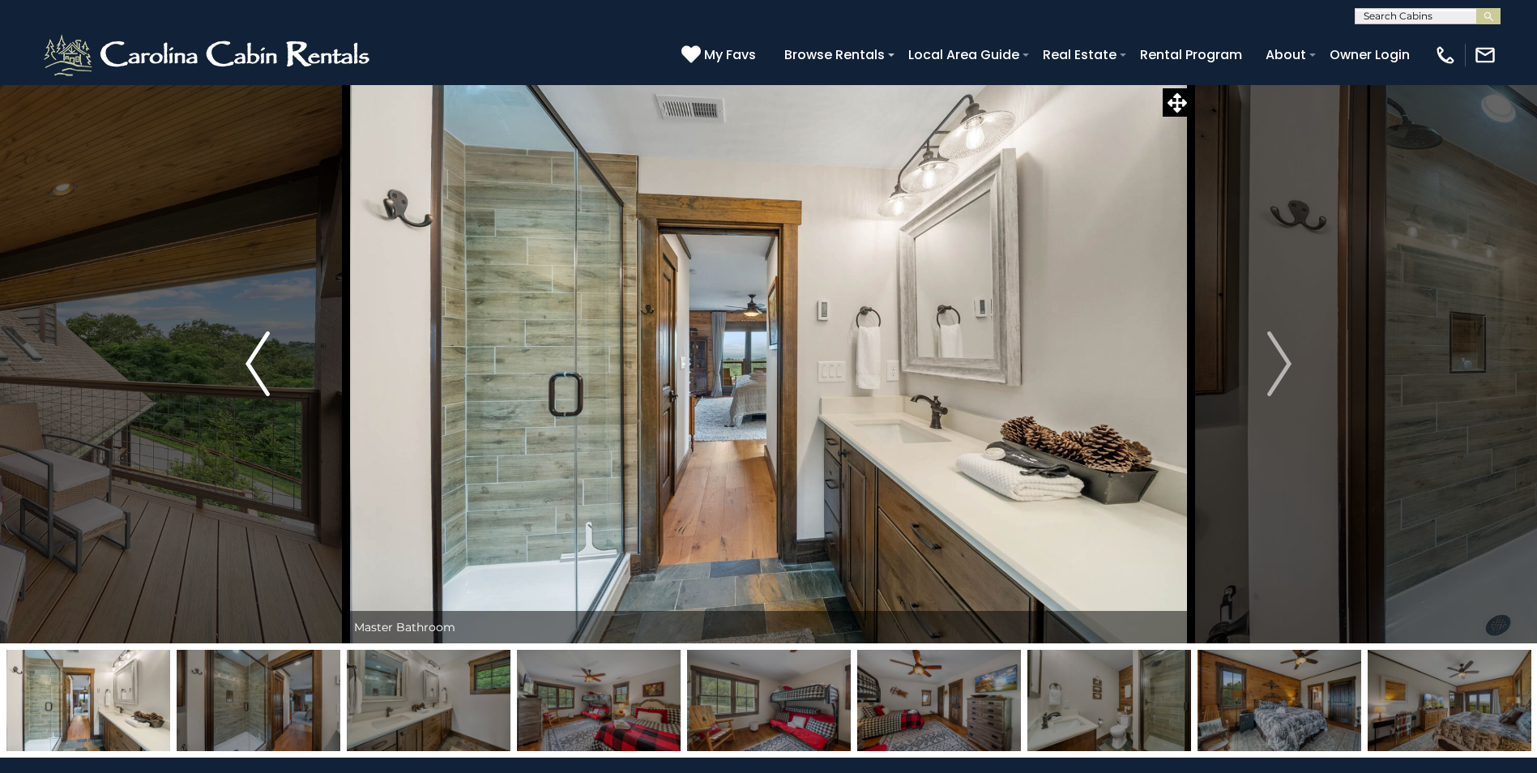
click at [249, 363] on img "Previous" at bounding box center [258, 363] width 24 height 65
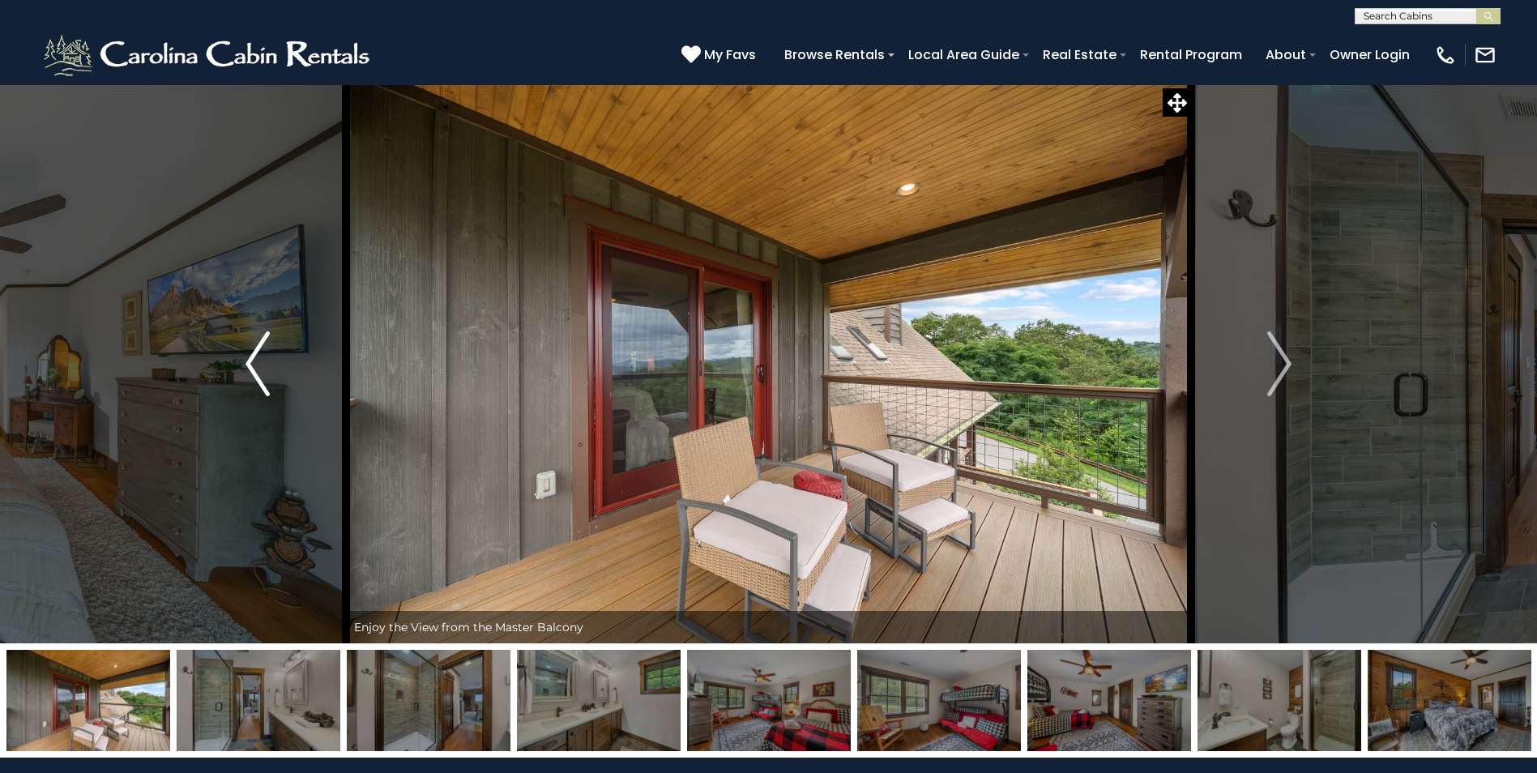
click at [249, 363] on img "Previous" at bounding box center [258, 363] width 24 height 65
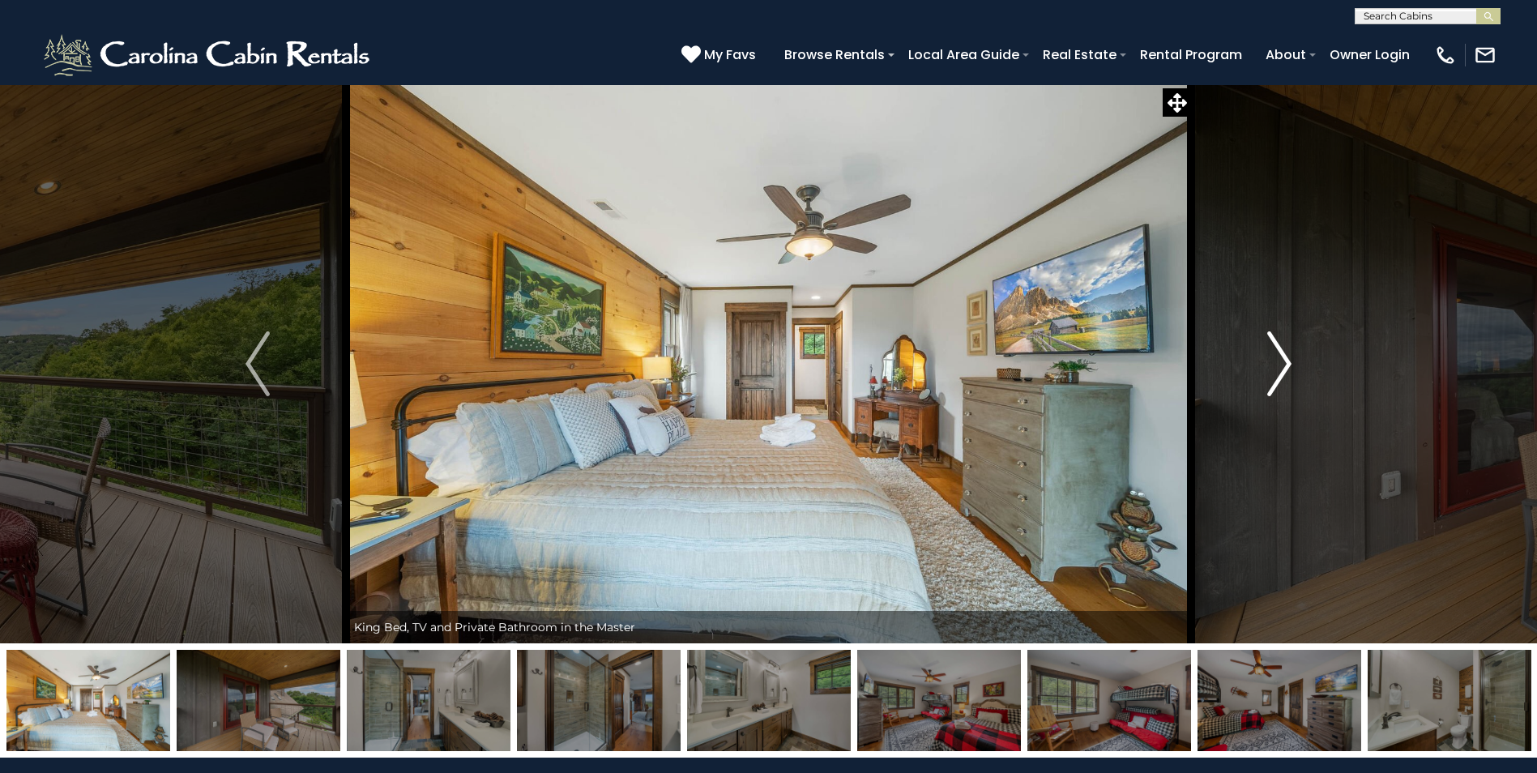
click at [1290, 368] on img "Next" at bounding box center [1279, 363] width 24 height 65
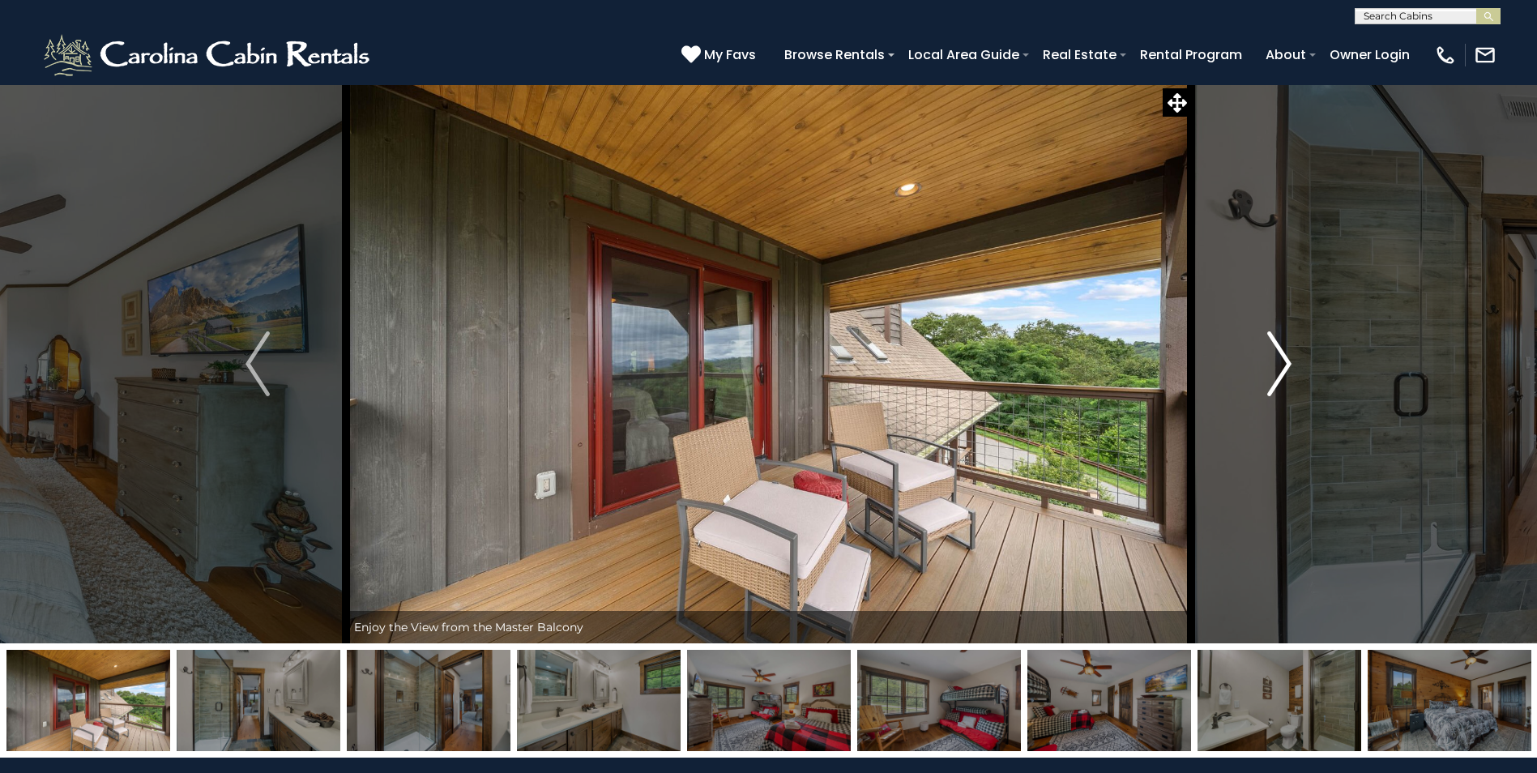
click at [1290, 368] on img "Next" at bounding box center [1279, 363] width 24 height 65
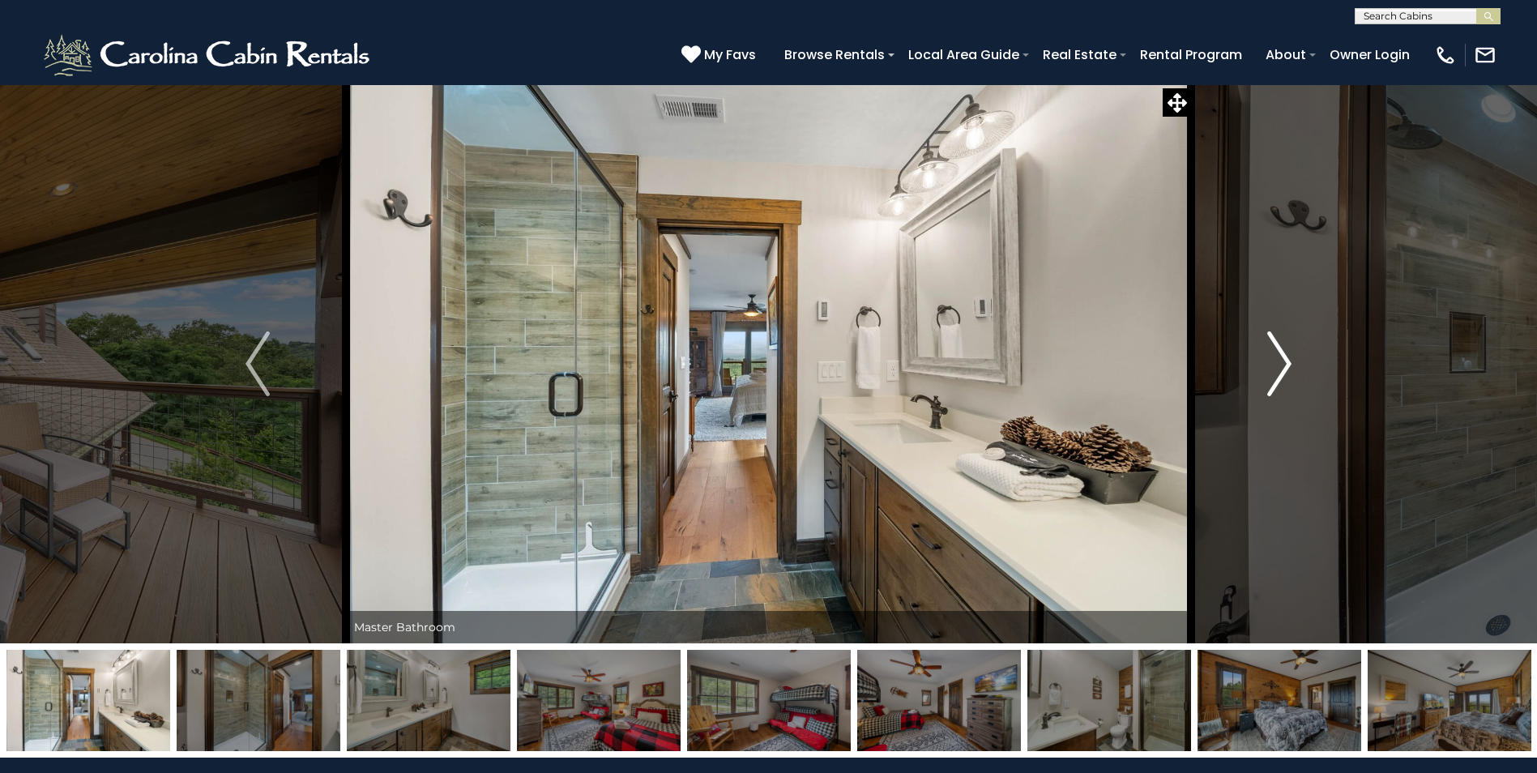
click at [1290, 368] on img "Next" at bounding box center [1279, 363] width 24 height 65
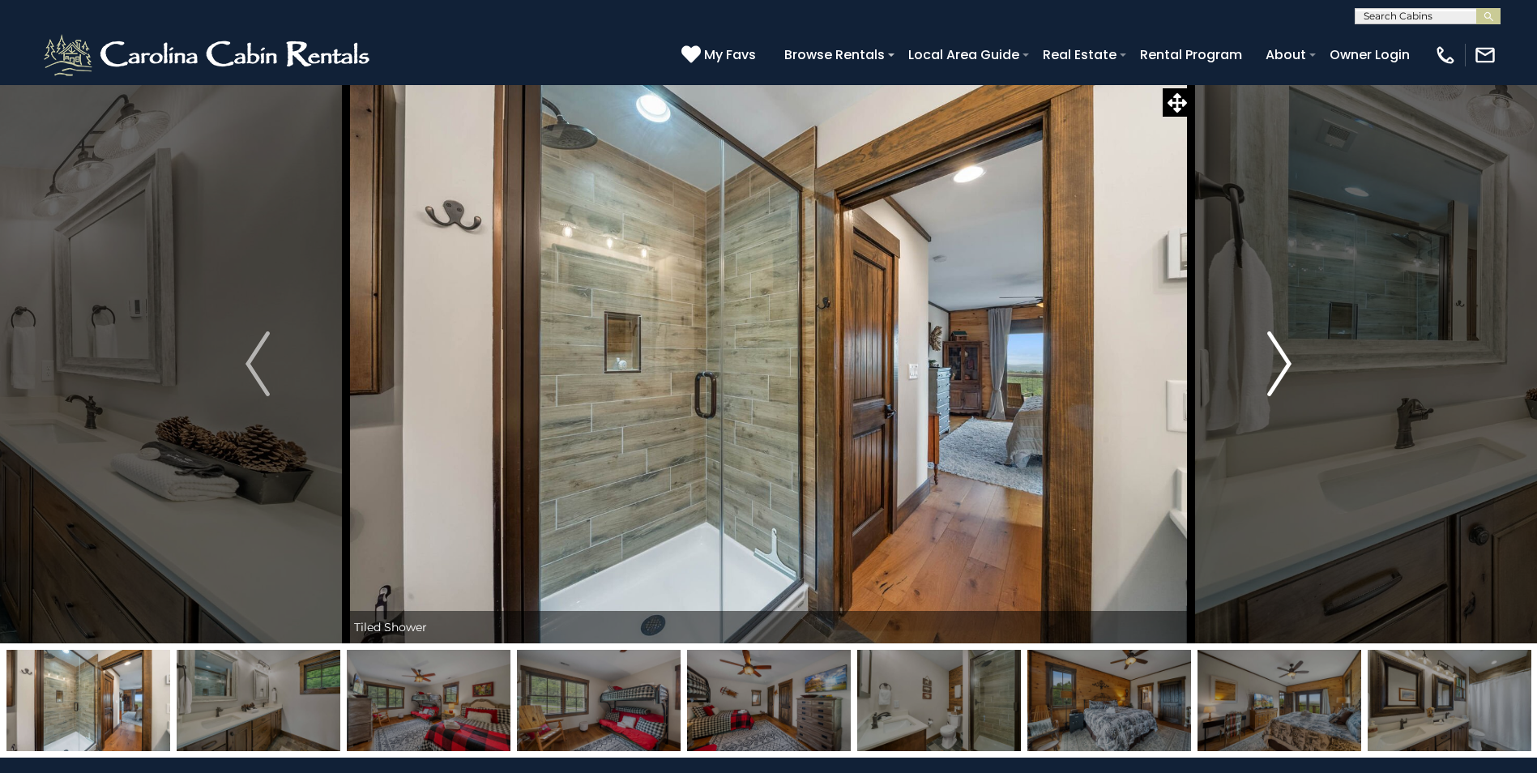
click at [1290, 368] on img "Next" at bounding box center [1279, 363] width 24 height 65
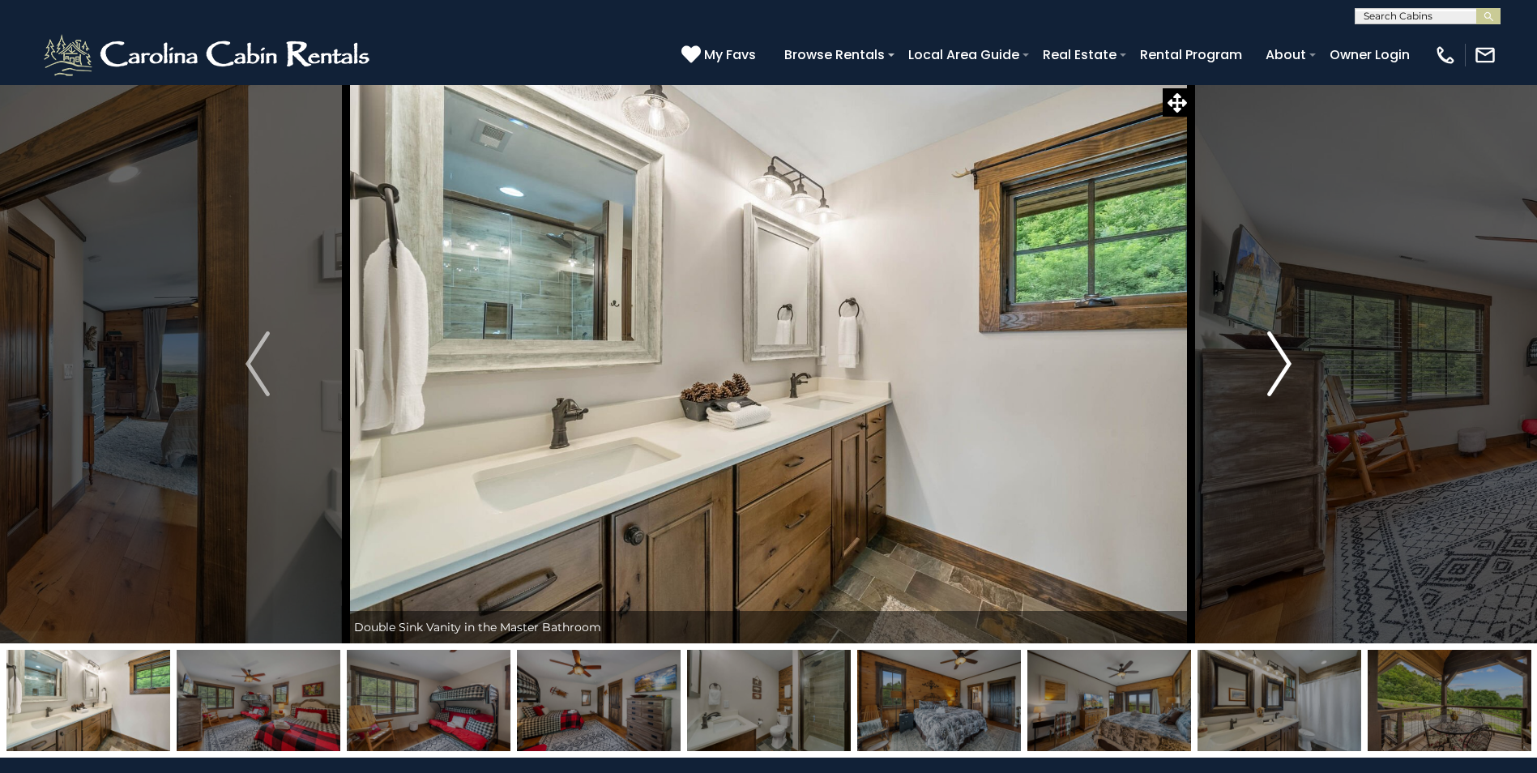
click at [1290, 368] on img "Next" at bounding box center [1279, 363] width 24 height 65
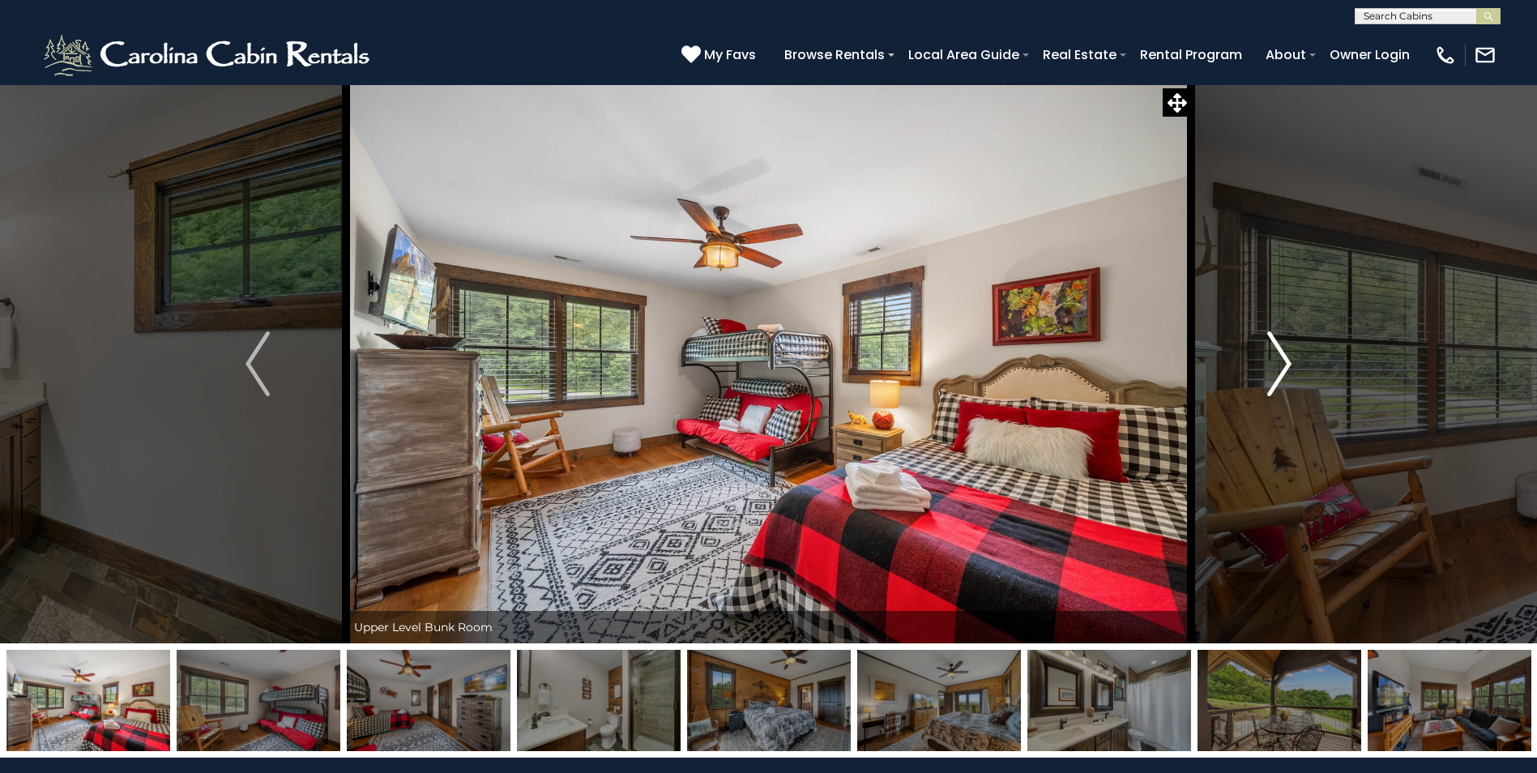
click at [1290, 368] on img "Next" at bounding box center [1279, 363] width 24 height 65
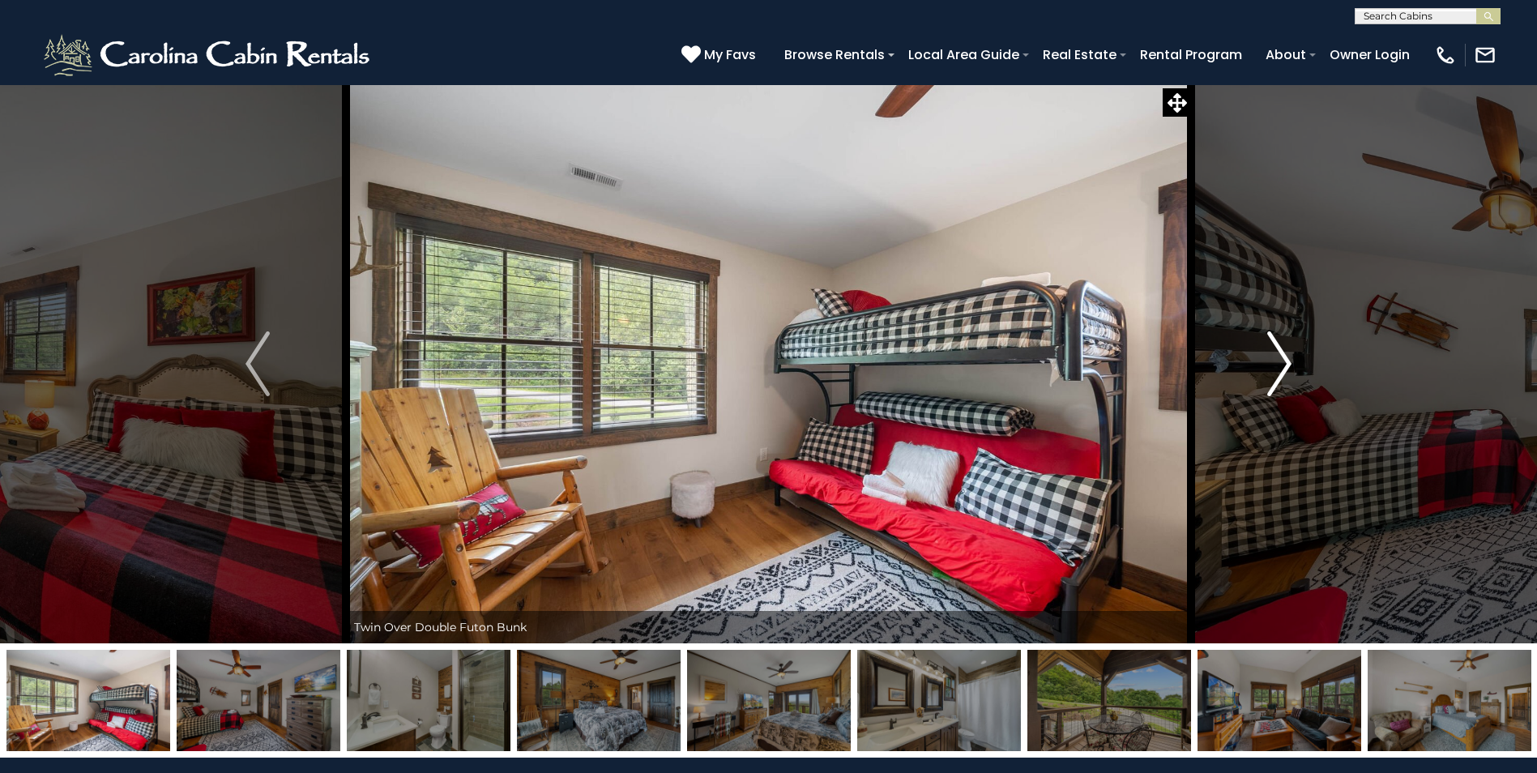
click at [1290, 368] on img "Next" at bounding box center [1279, 363] width 24 height 65
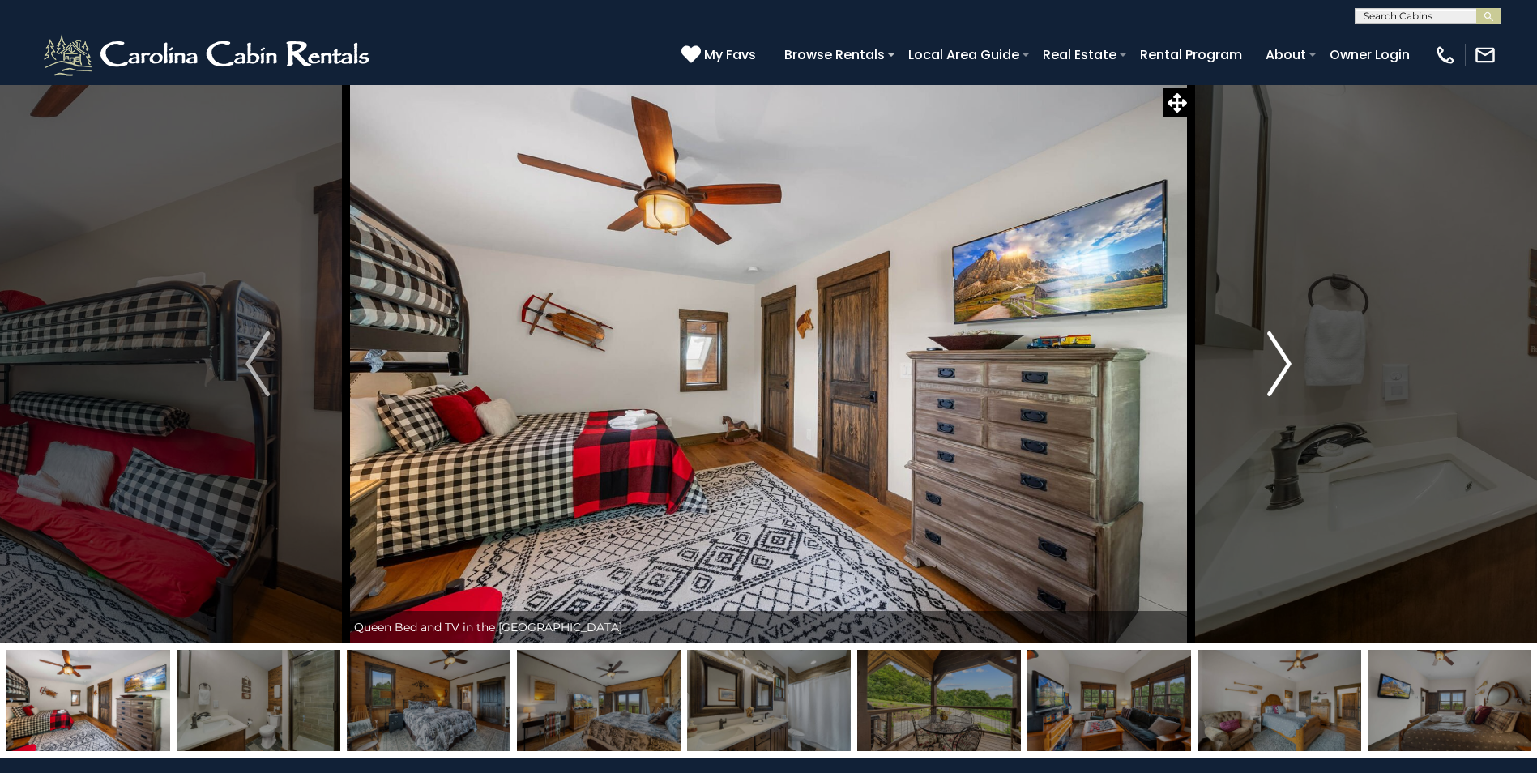
click at [1290, 368] on img "Next" at bounding box center [1279, 363] width 24 height 65
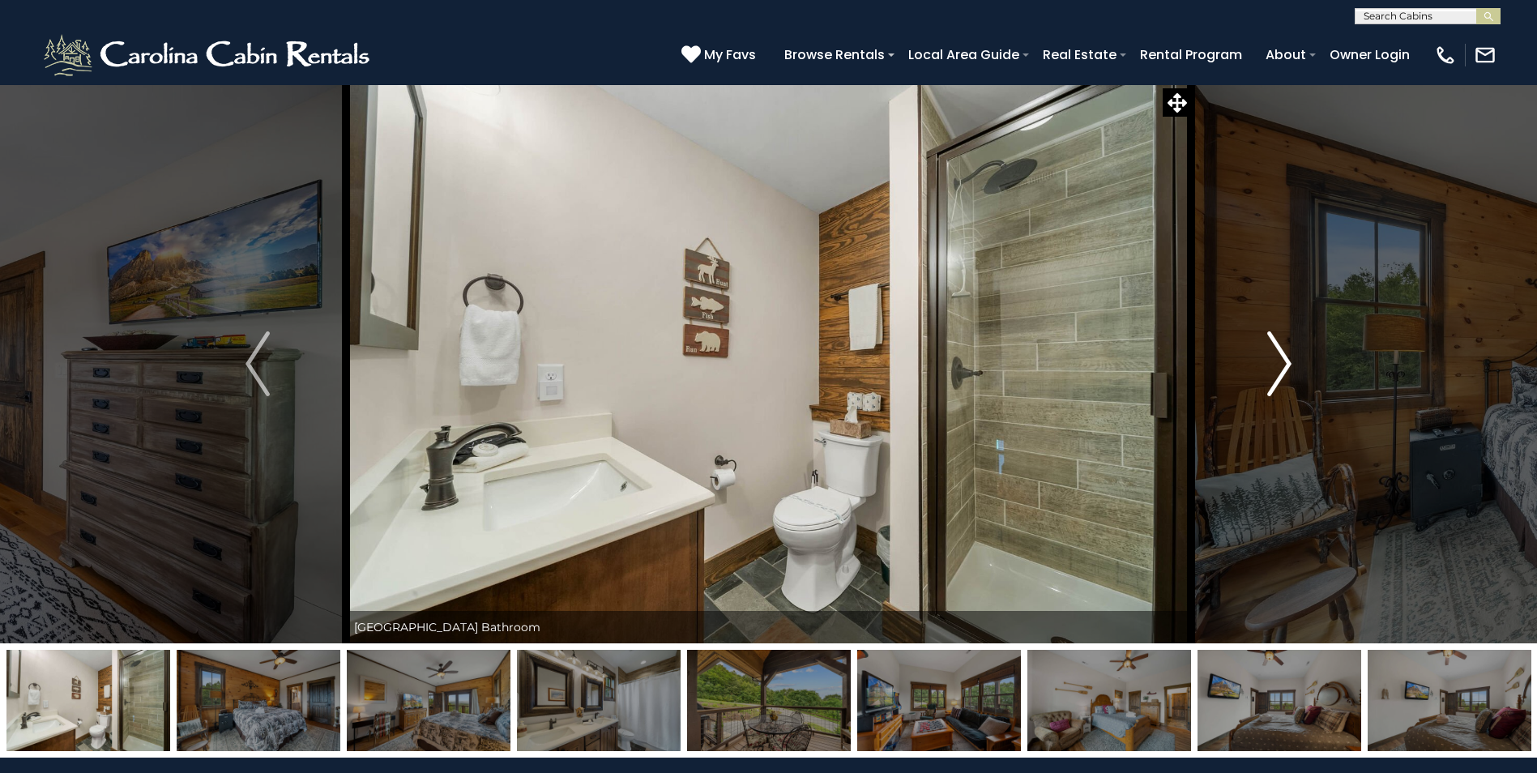
click at [1285, 366] on img "Next" at bounding box center [1279, 363] width 24 height 65
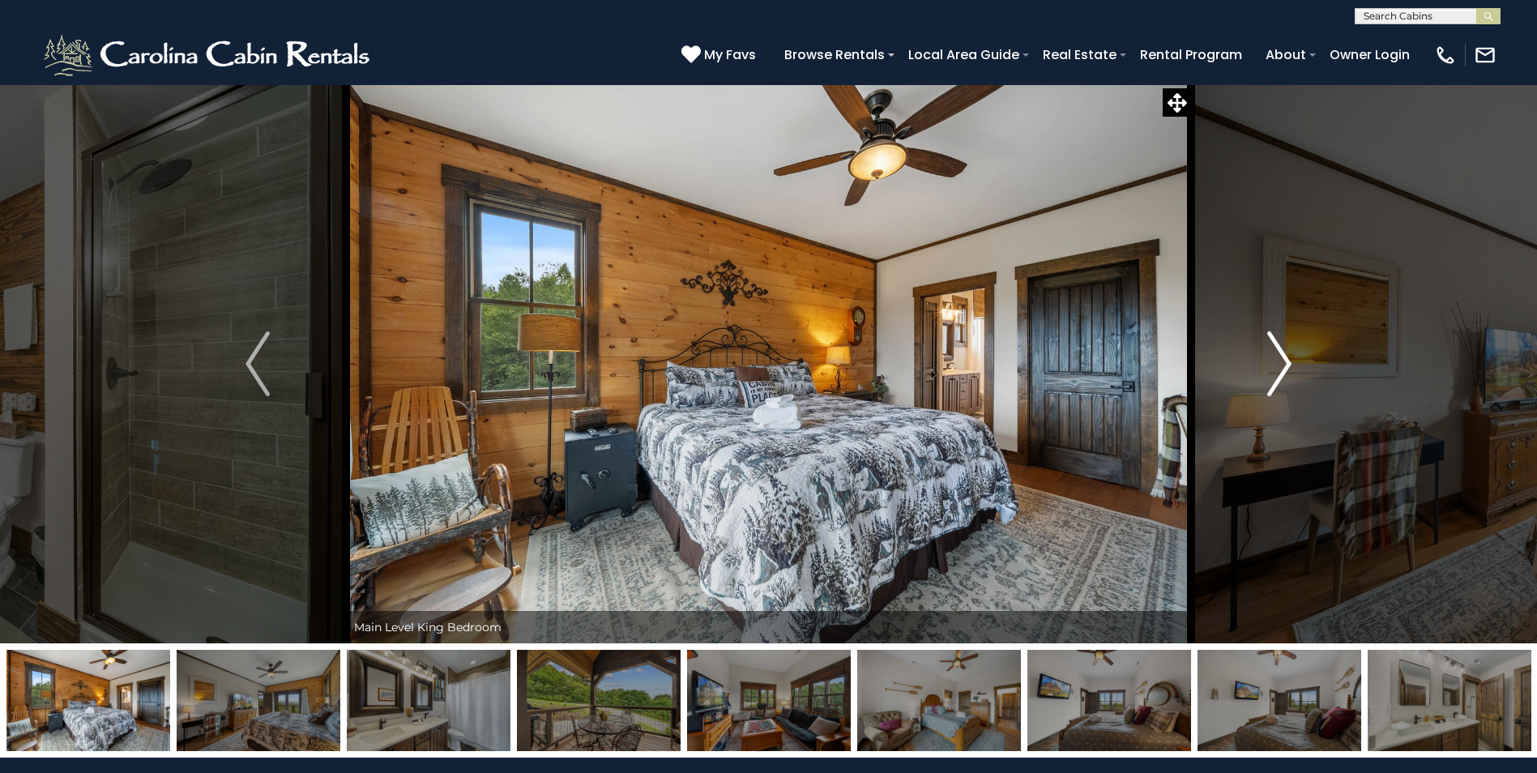
click at [1285, 366] on img "Next" at bounding box center [1279, 363] width 24 height 65
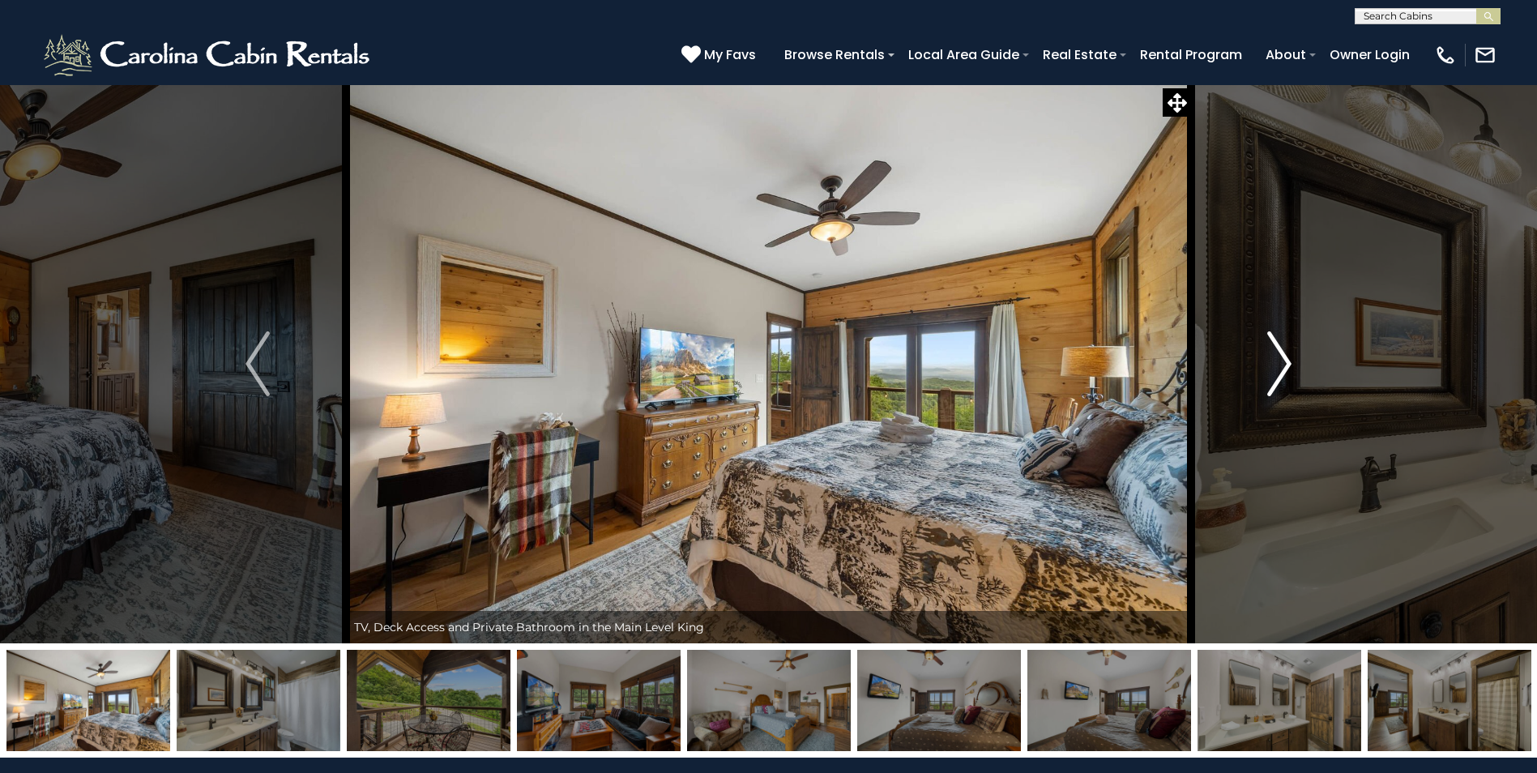
click at [1285, 366] on img "Next" at bounding box center [1279, 363] width 24 height 65
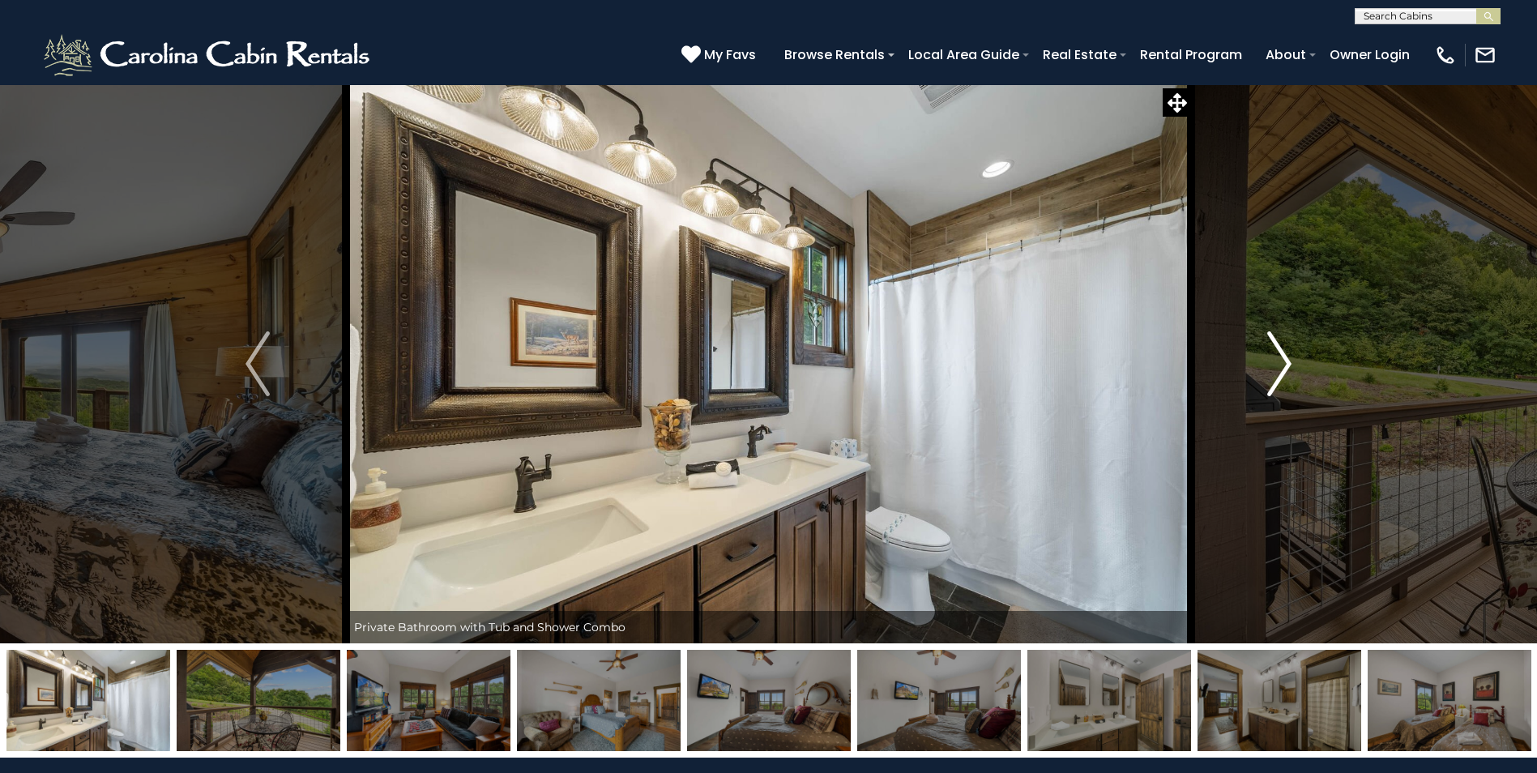
click at [1285, 366] on img "Next" at bounding box center [1279, 363] width 24 height 65
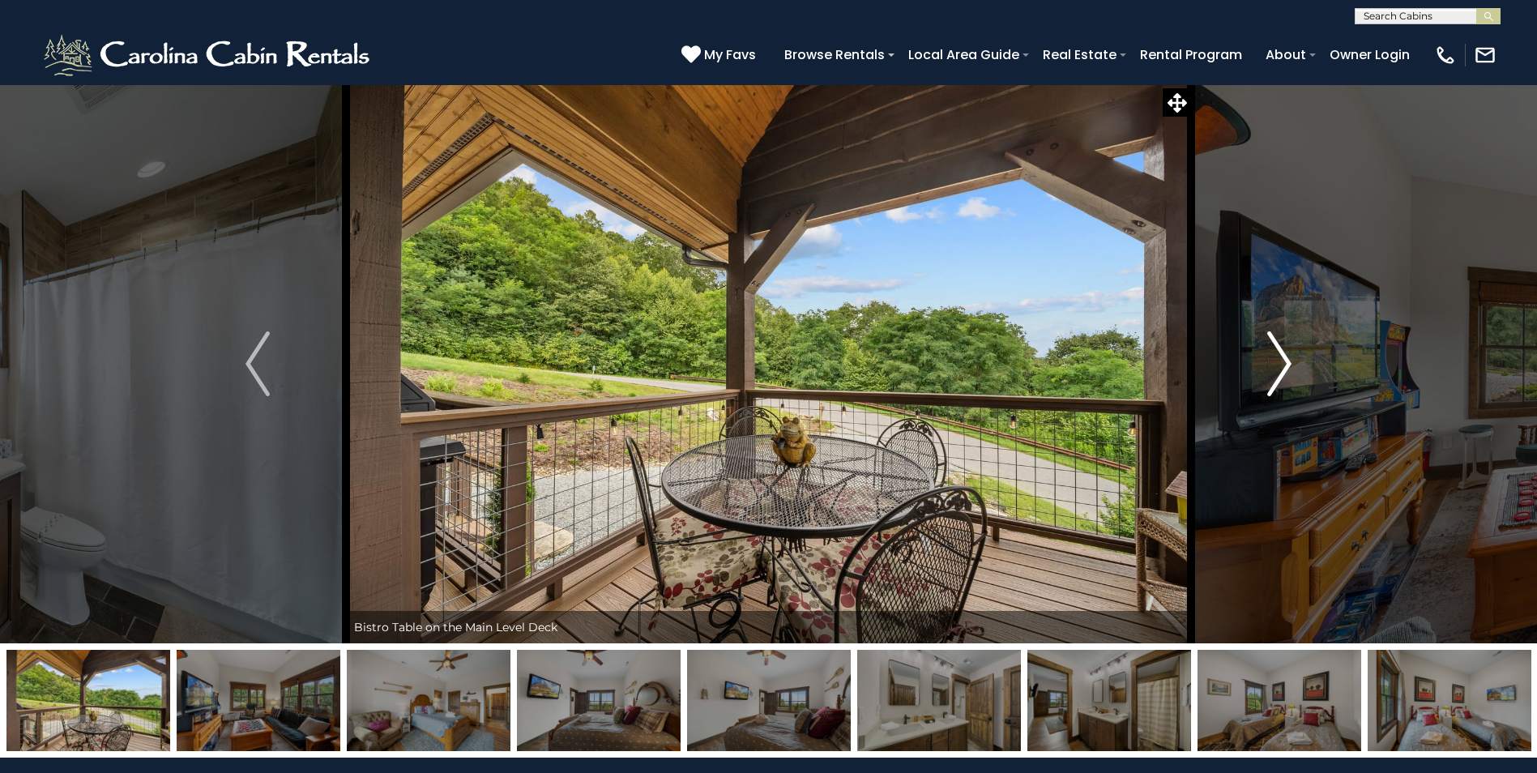
click at [1285, 366] on img "Next" at bounding box center [1279, 363] width 24 height 65
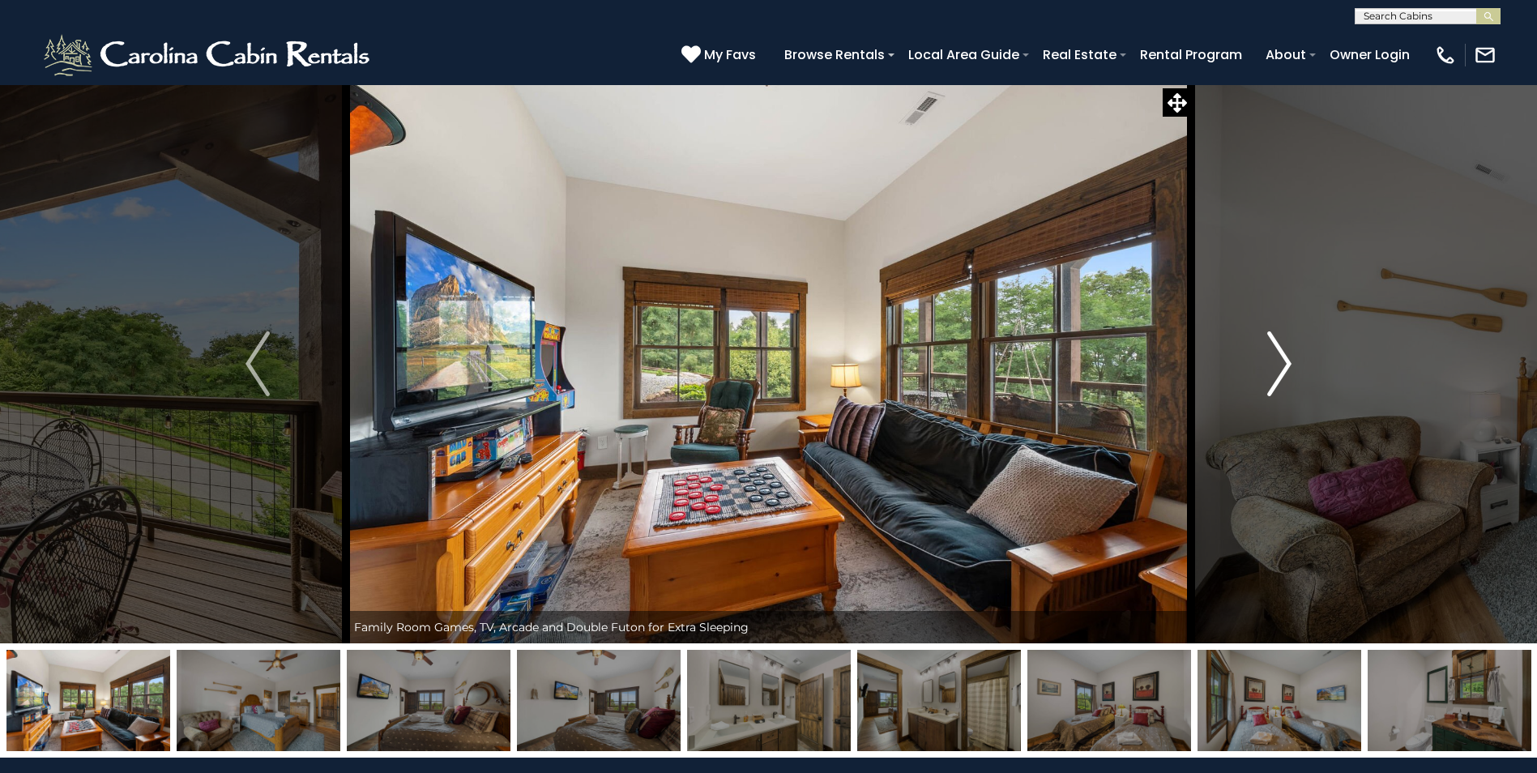
click at [1288, 365] on img "Next" at bounding box center [1279, 363] width 24 height 65
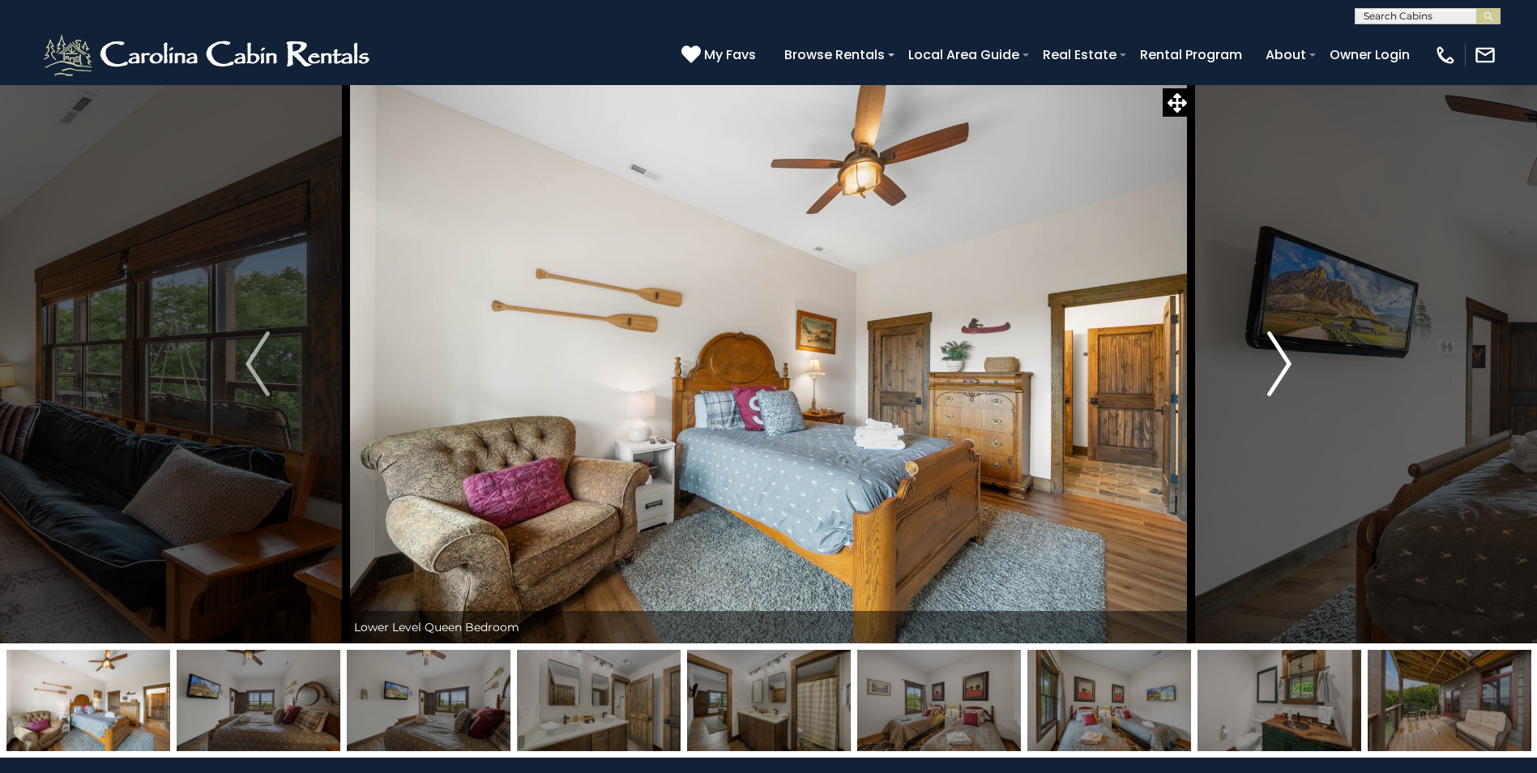
click at [1288, 365] on img "Next" at bounding box center [1279, 363] width 24 height 65
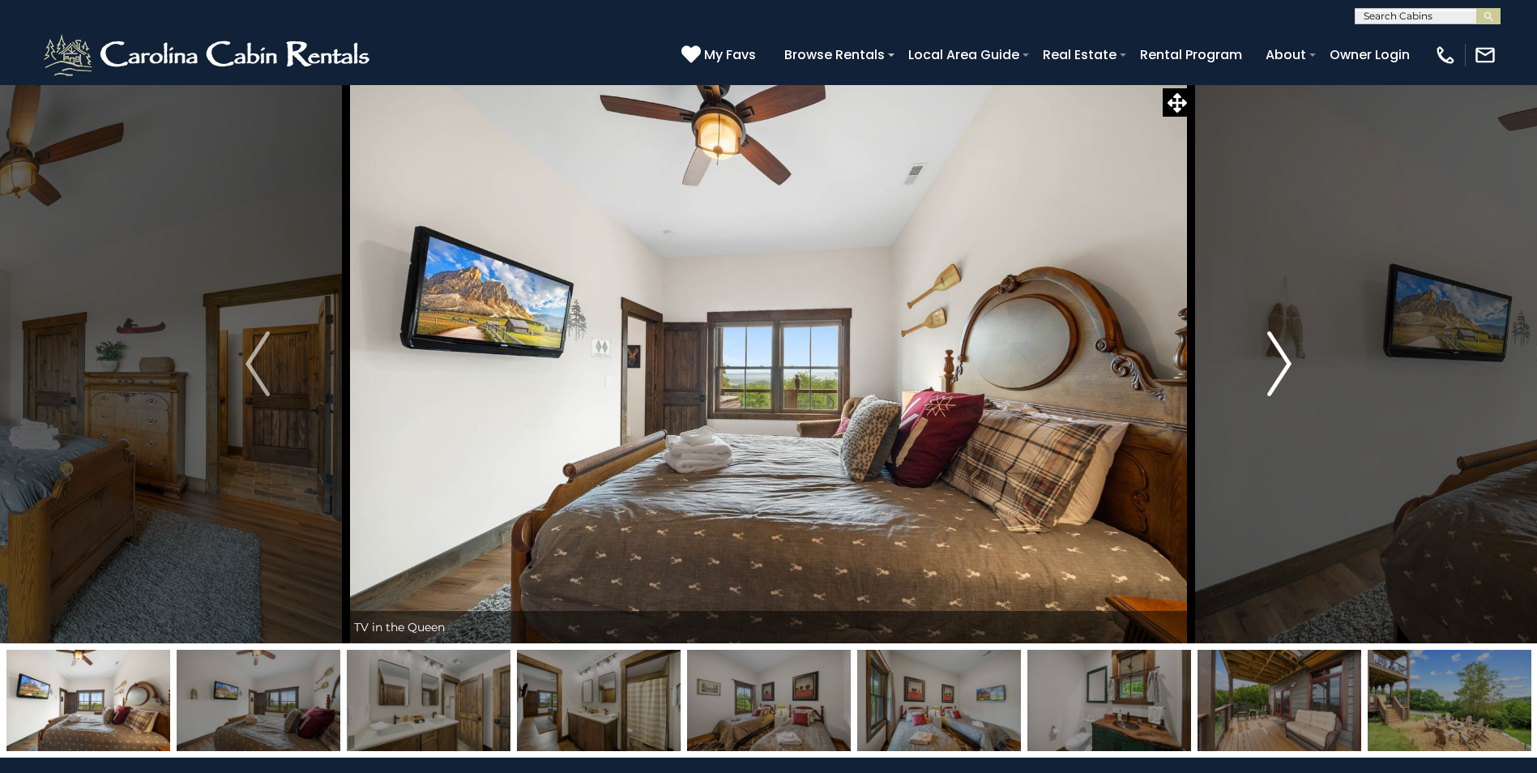
click at [1288, 365] on img "Next" at bounding box center [1279, 363] width 24 height 65
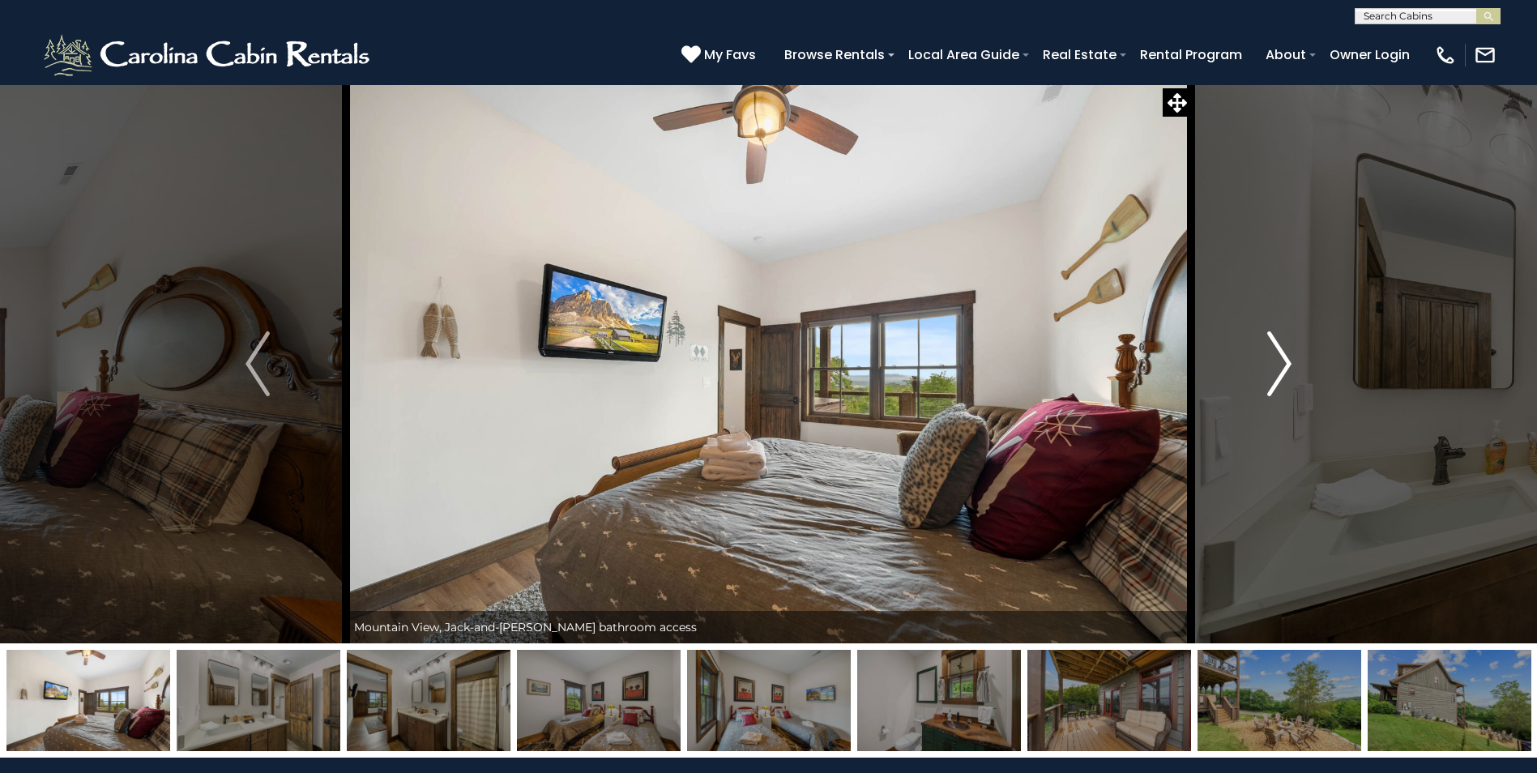
click at [1285, 365] on img "Next" at bounding box center [1279, 363] width 24 height 65
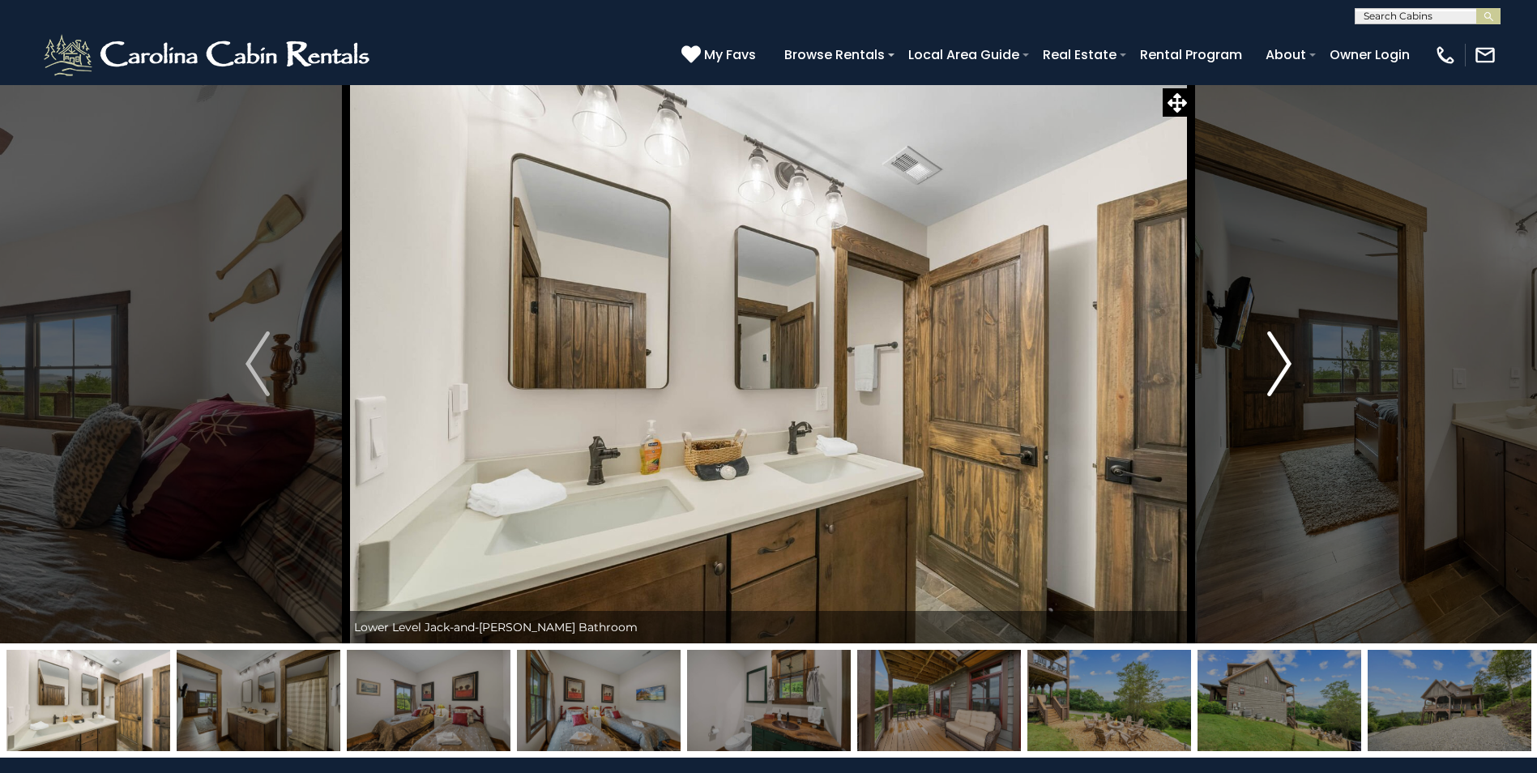
click at [1285, 365] on img "Next" at bounding box center [1279, 363] width 24 height 65
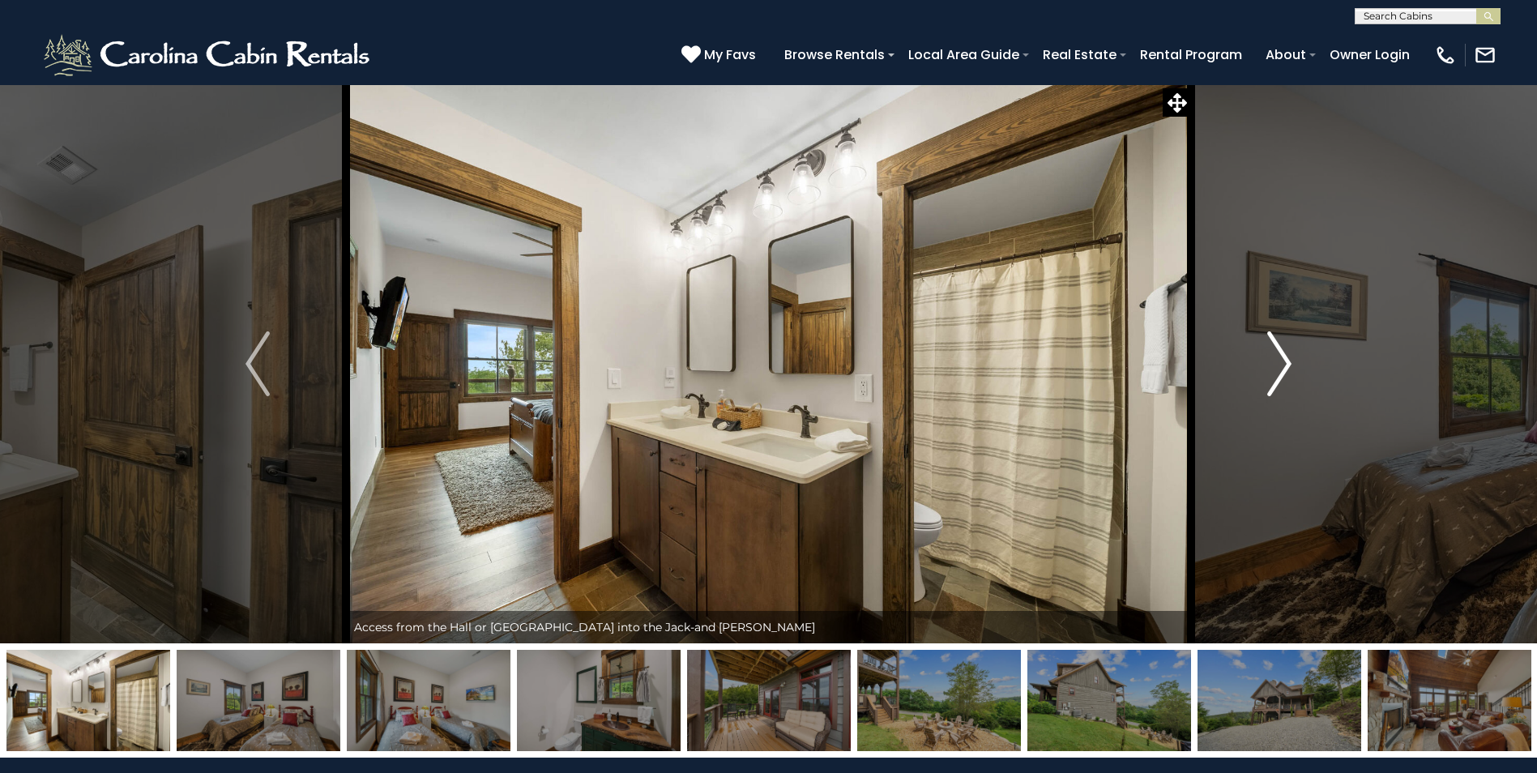
click at [1285, 365] on img "Next" at bounding box center [1279, 363] width 24 height 65
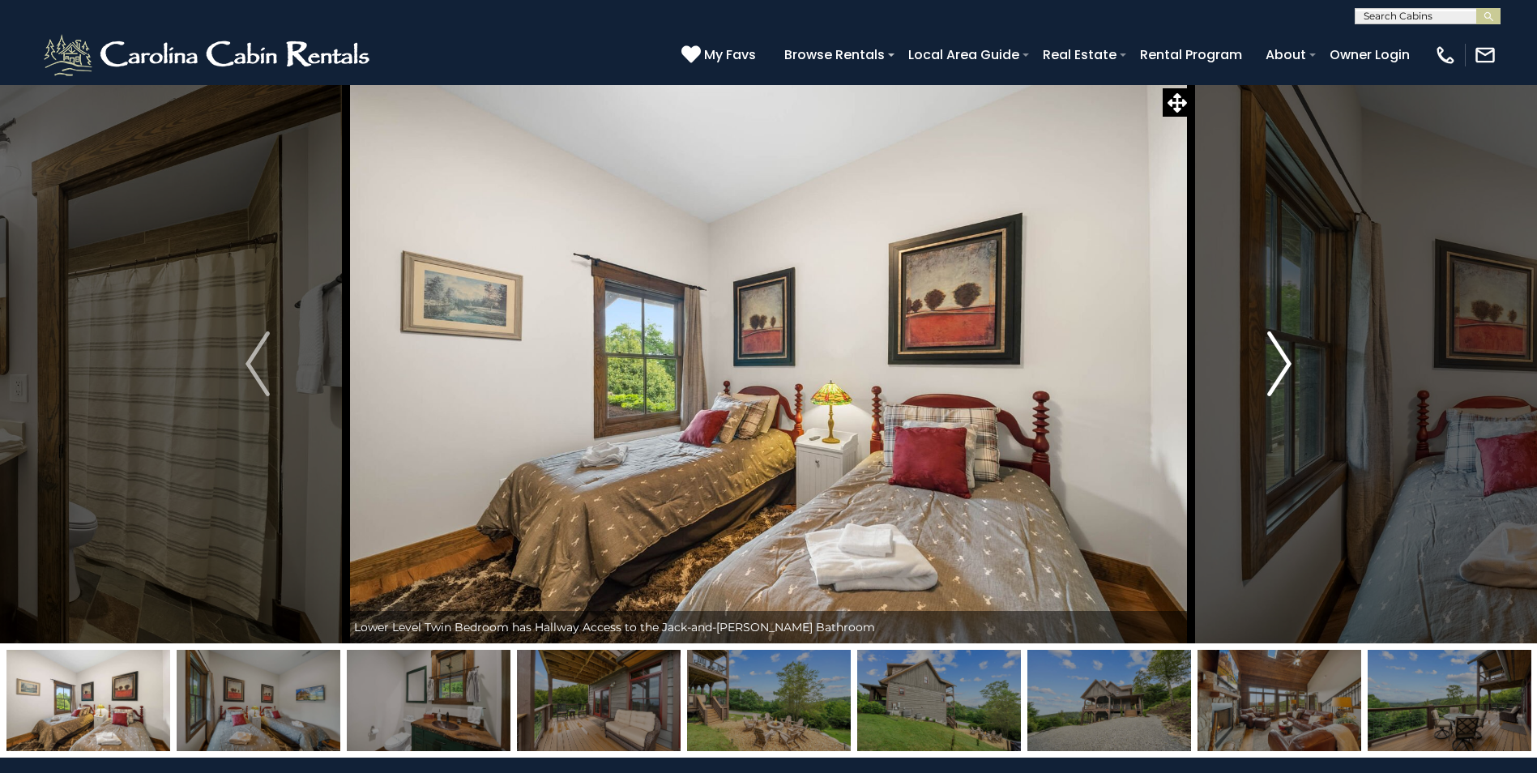
click at [1285, 365] on img "Next" at bounding box center [1279, 363] width 24 height 65
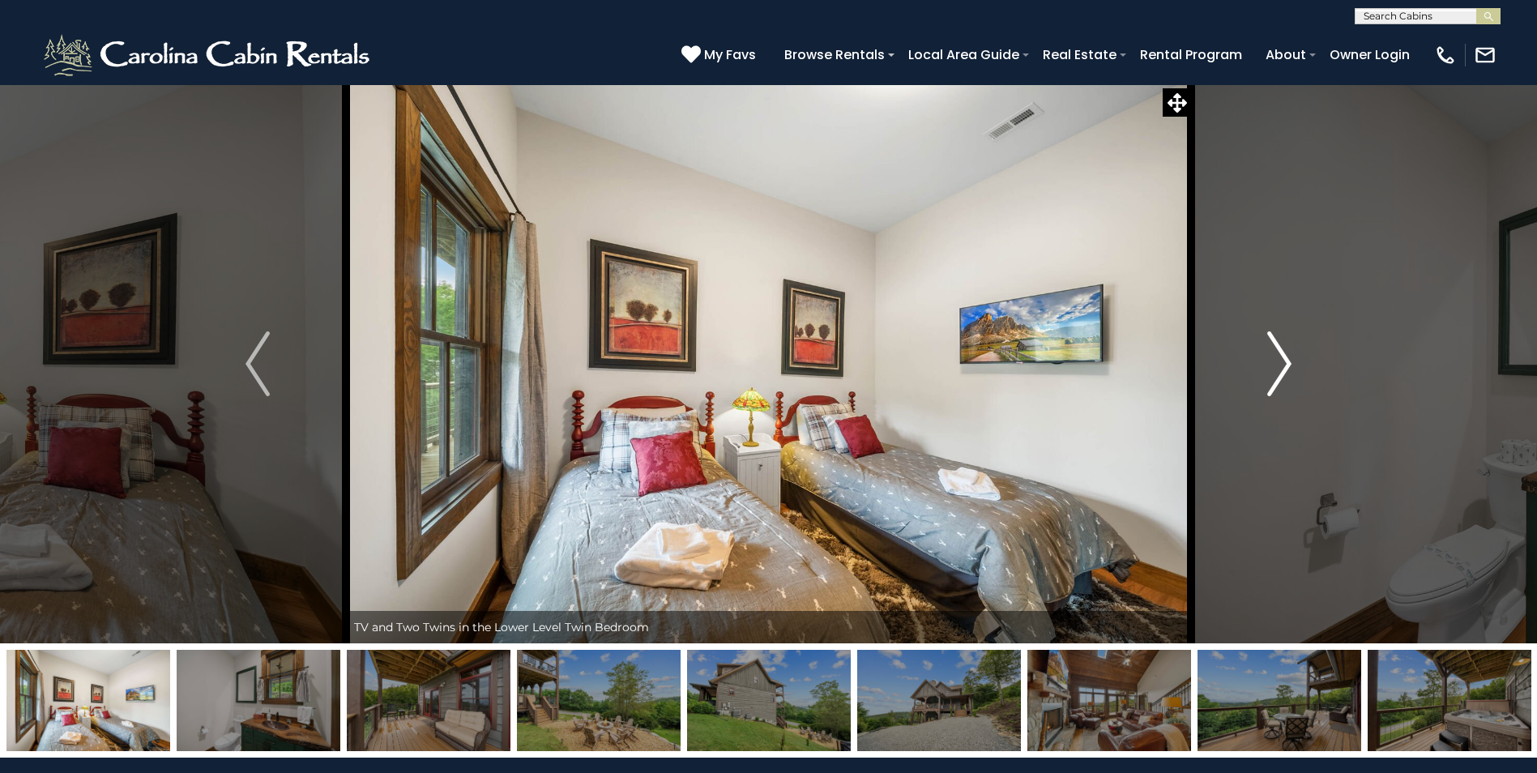
click at [1285, 365] on img "Next" at bounding box center [1279, 363] width 24 height 65
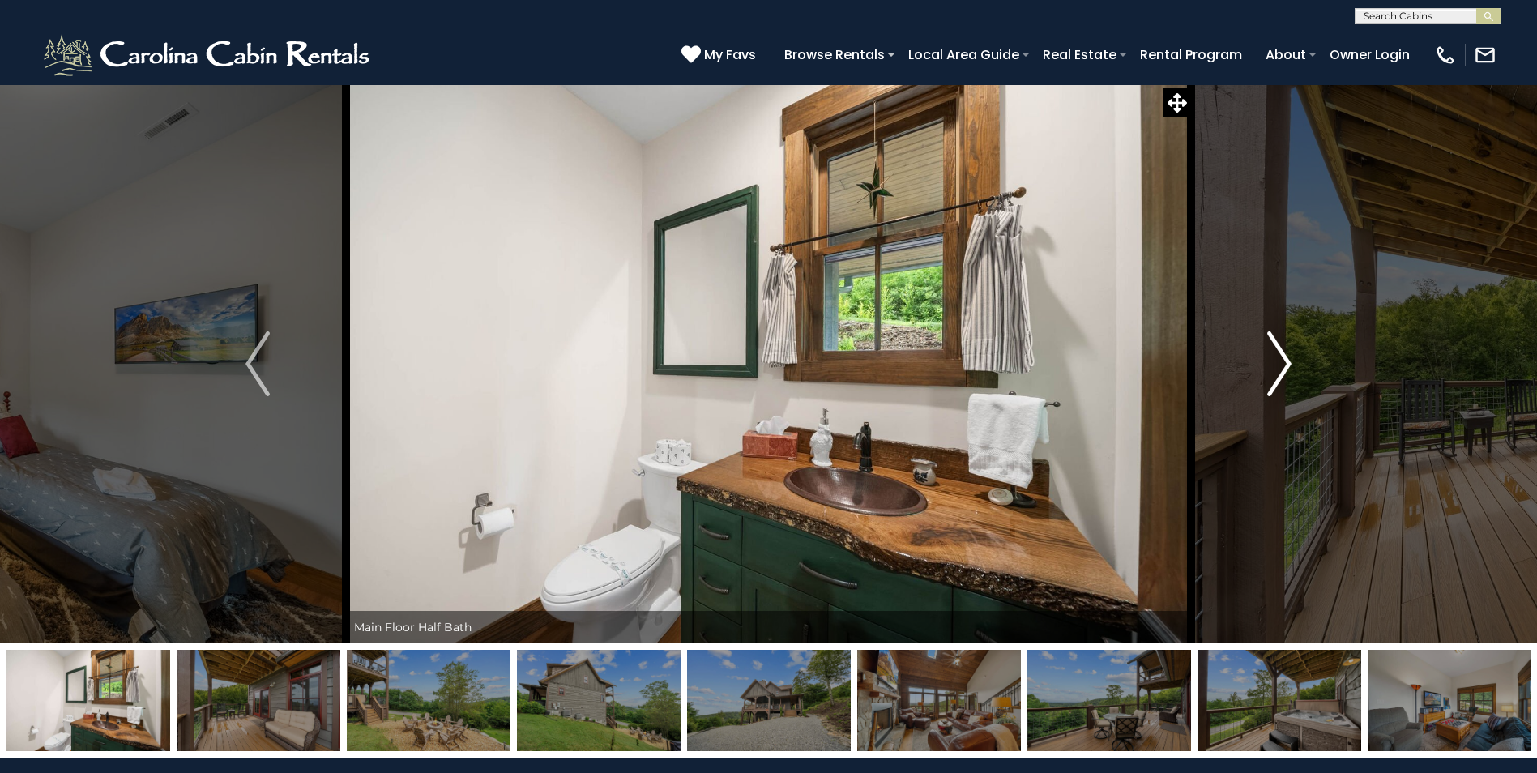
click at [1285, 365] on img "Next" at bounding box center [1279, 363] width 24 height 65
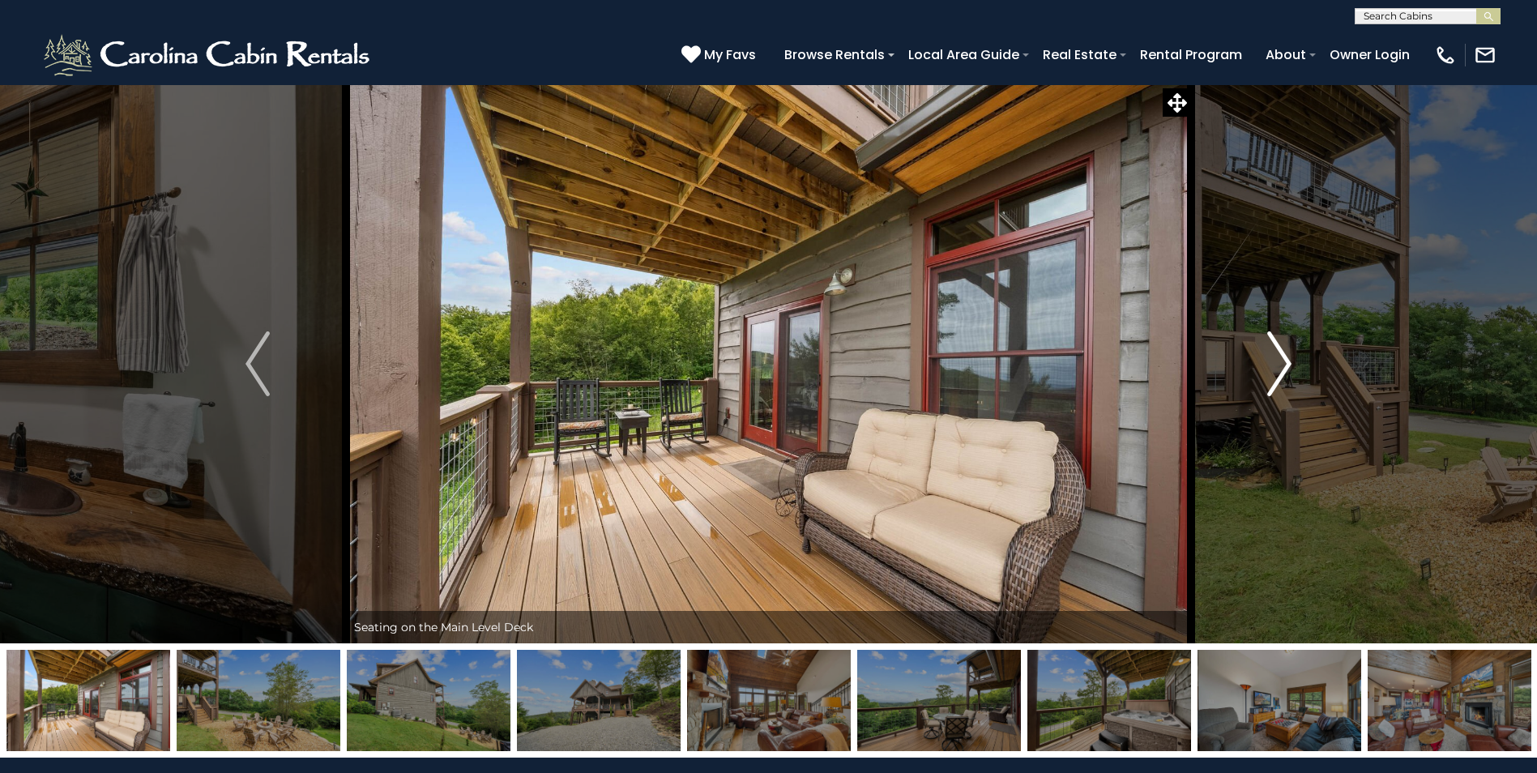
click at [1285, 365] on img "Next" at bounding box center [1279, 363] width 24 height 65
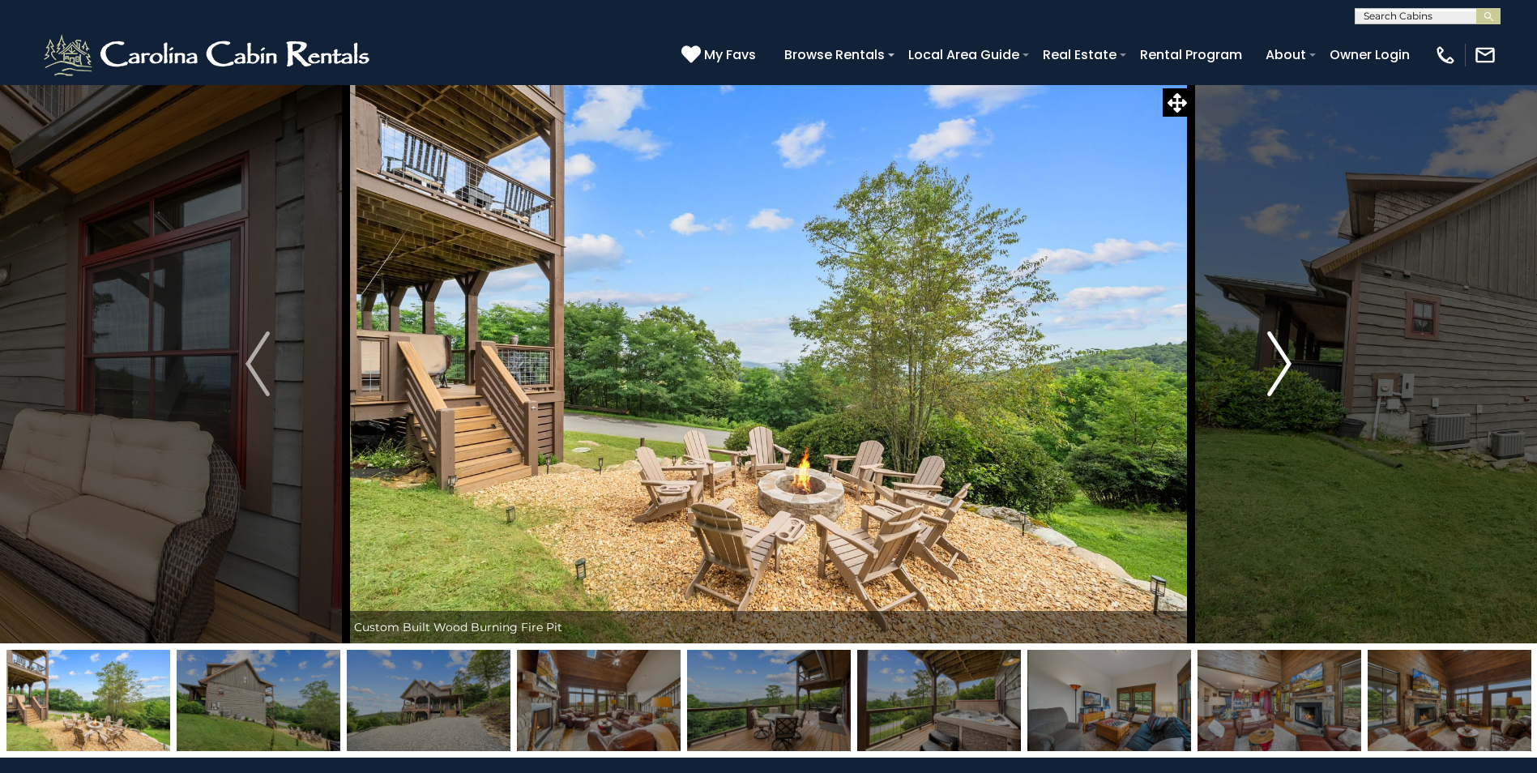
click at [1285, 365] on img "Next" at bounding box center [1279, 363] width 24 height 65
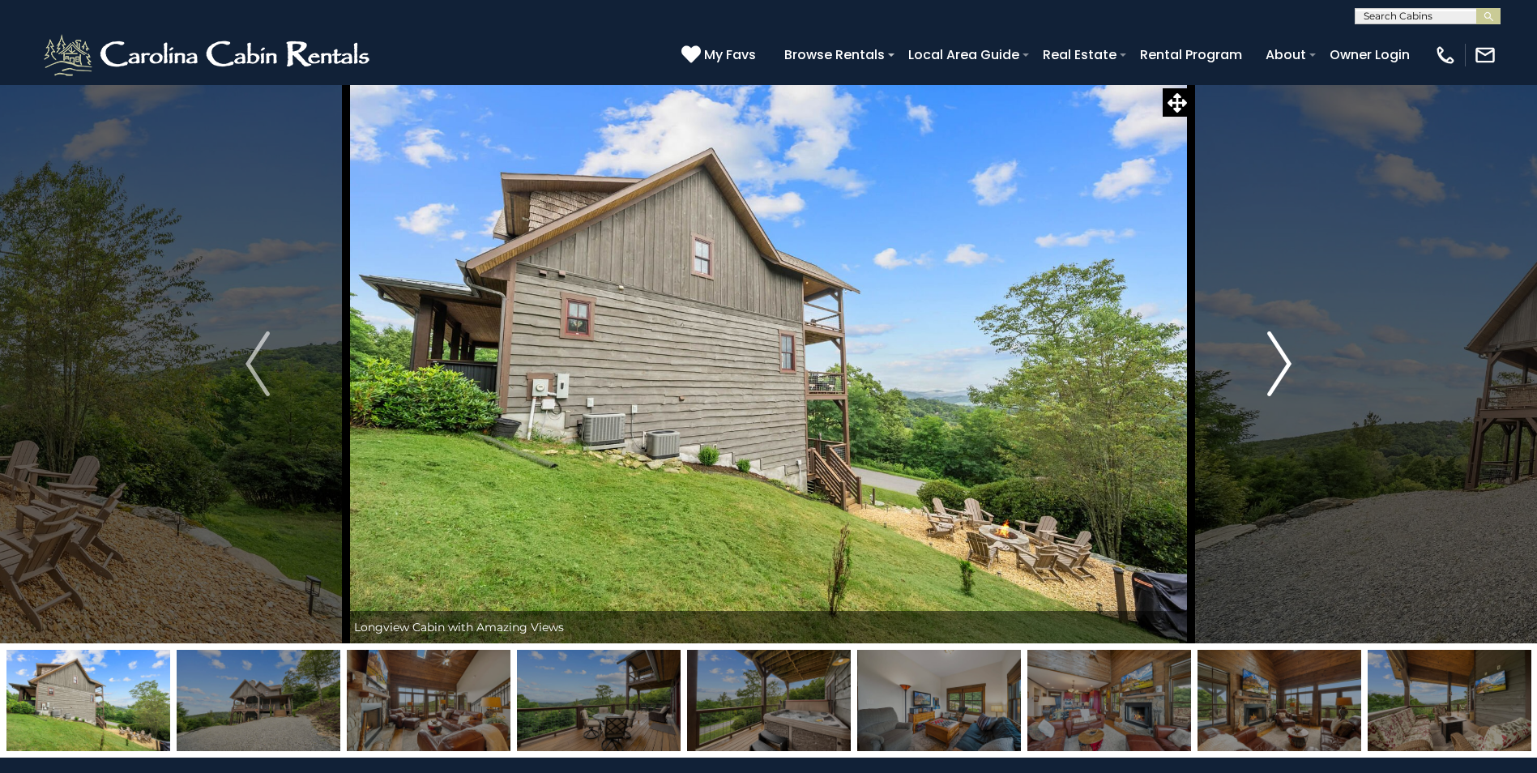
click at [1285, 365] on img "Next" at bounding box center [1279, 363] width 24 height 65
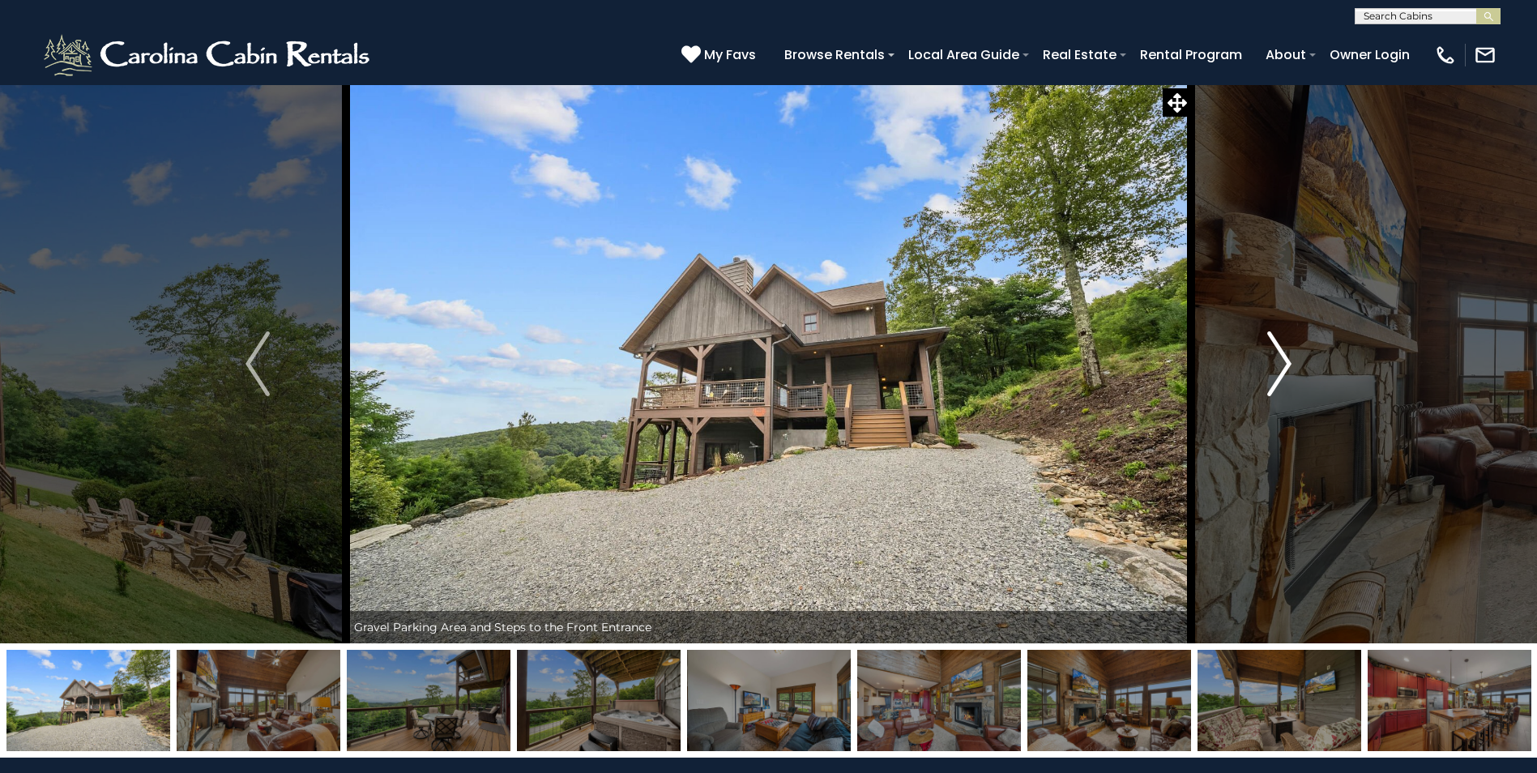
click at [1285, 365] on img "Next" at bounding box center [1279, 363] width 24 height 65
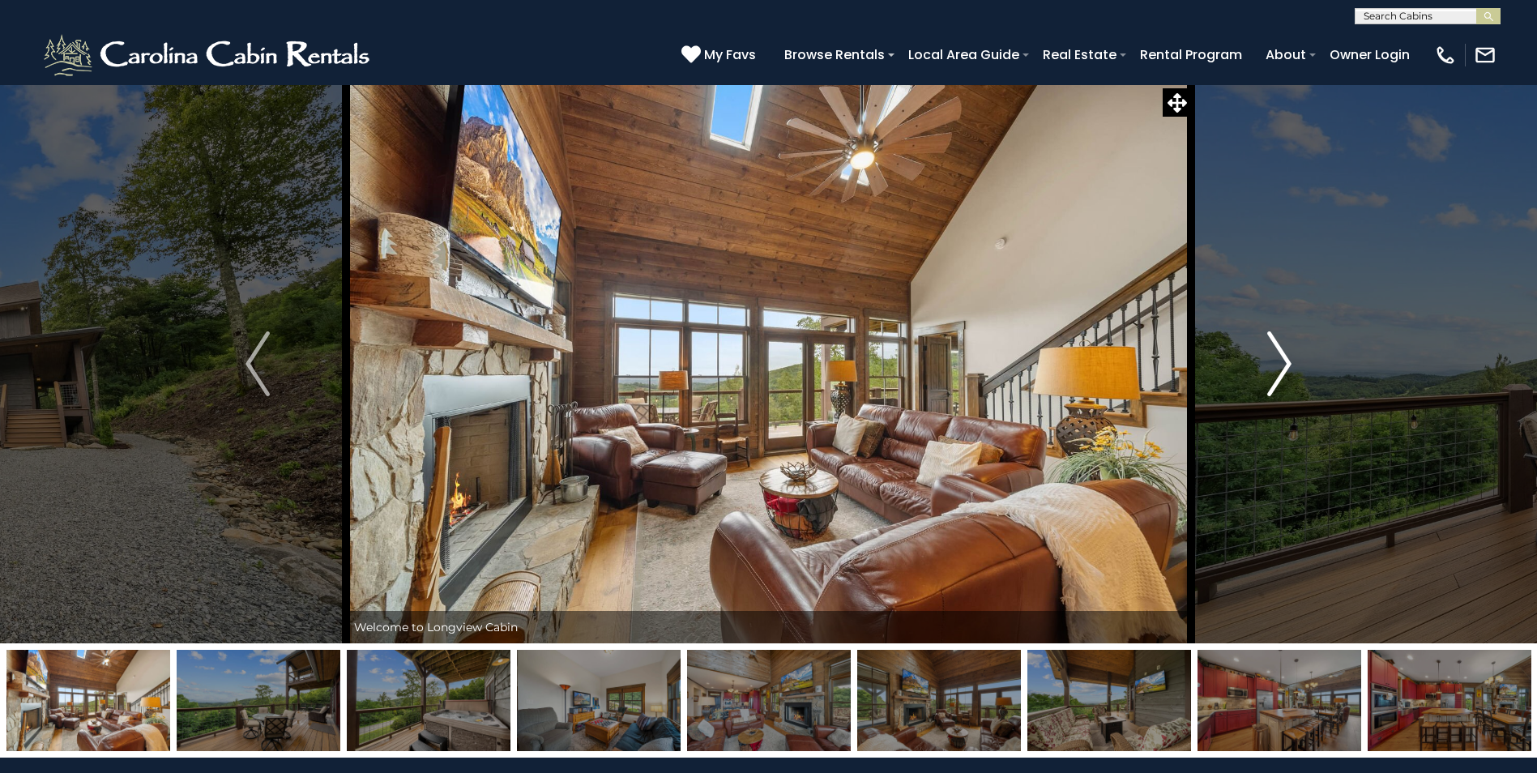
click at [1285, 365] on img "Next" at bounding box center [1279, 363] width 24 height 65
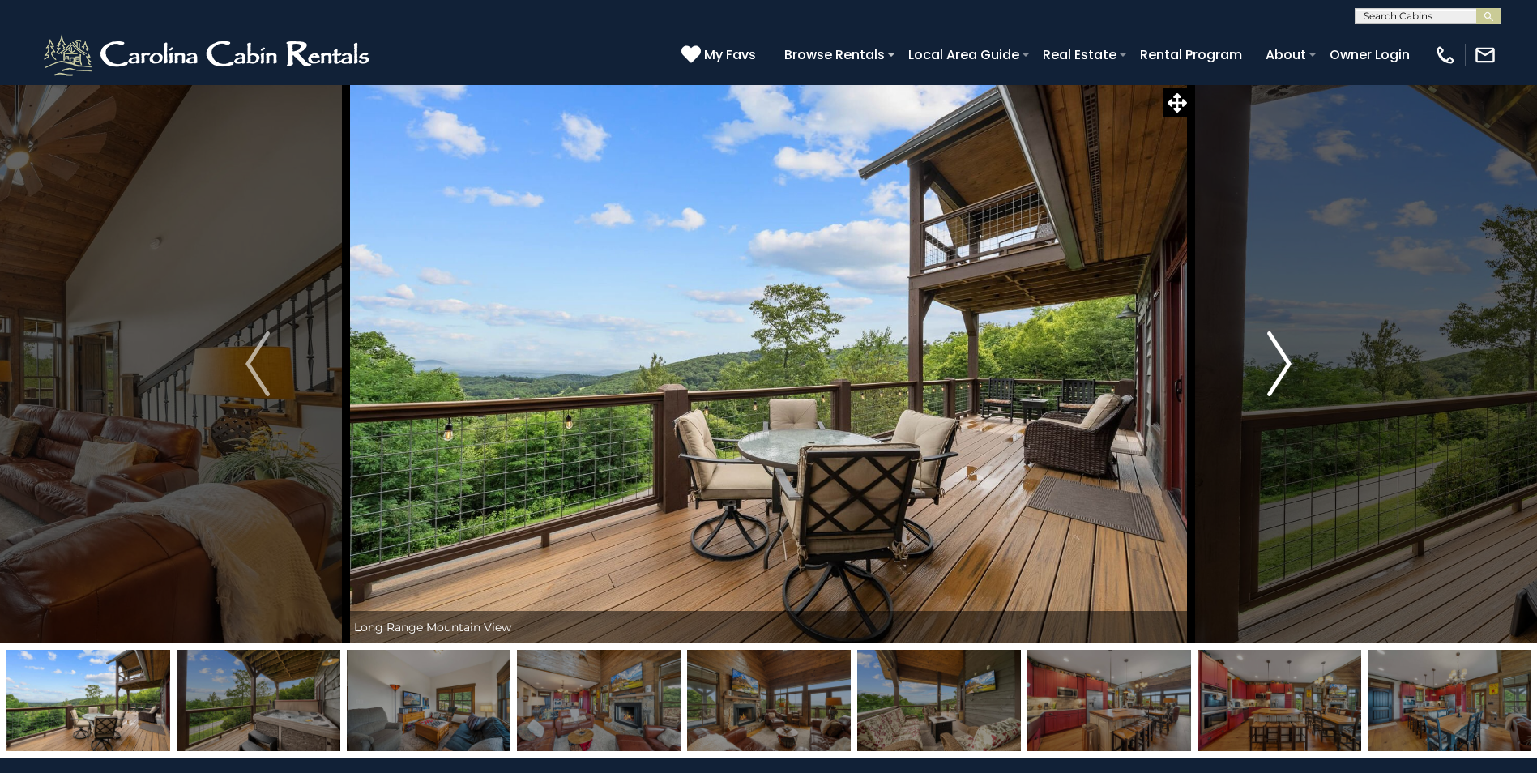
click at [1285, 365] on img "Next" at bounding box center [1279, 363] width 24 height 65
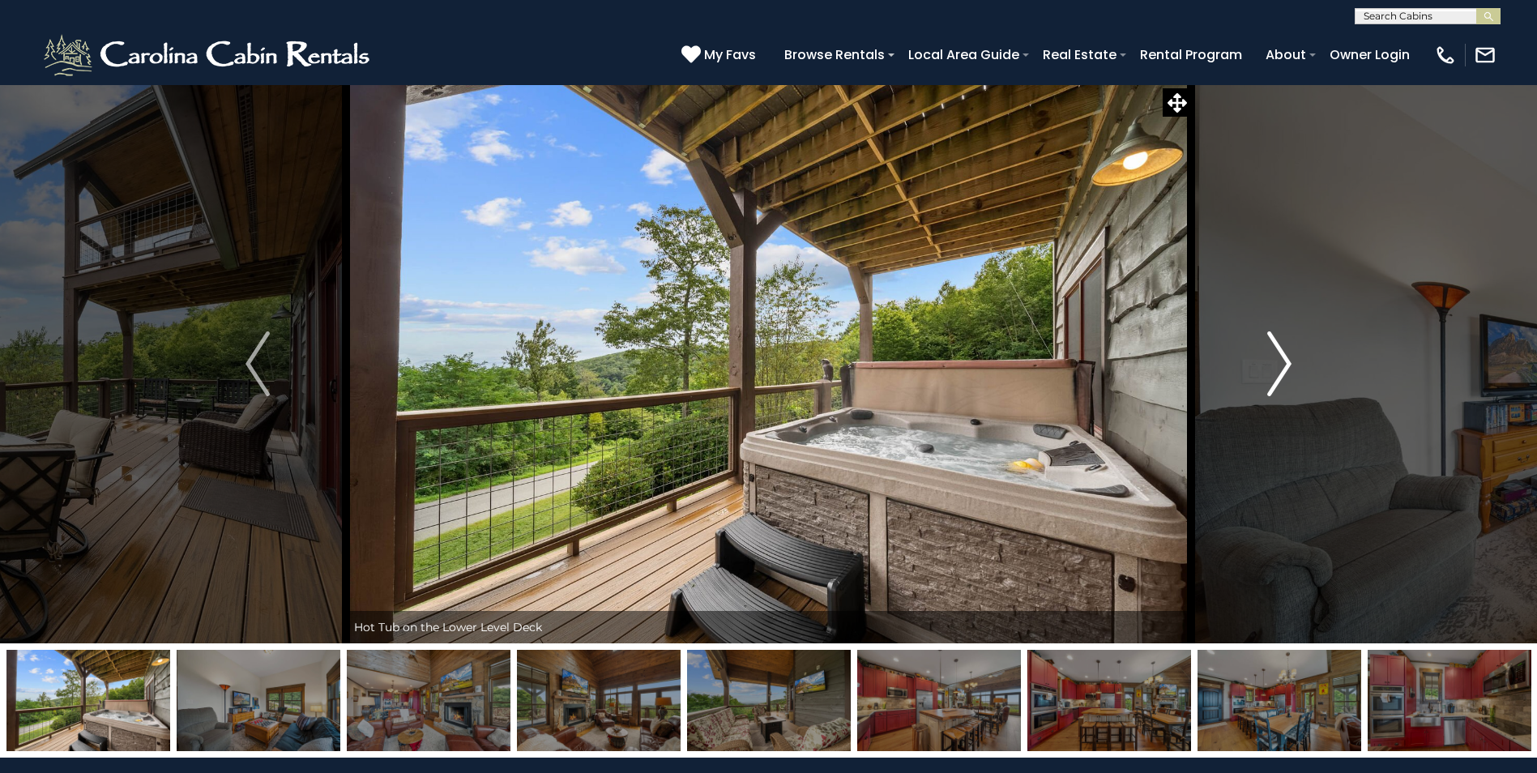
click at [1285, 365] on img "Next" at bounding box center [1279, 363] width 24 height 65
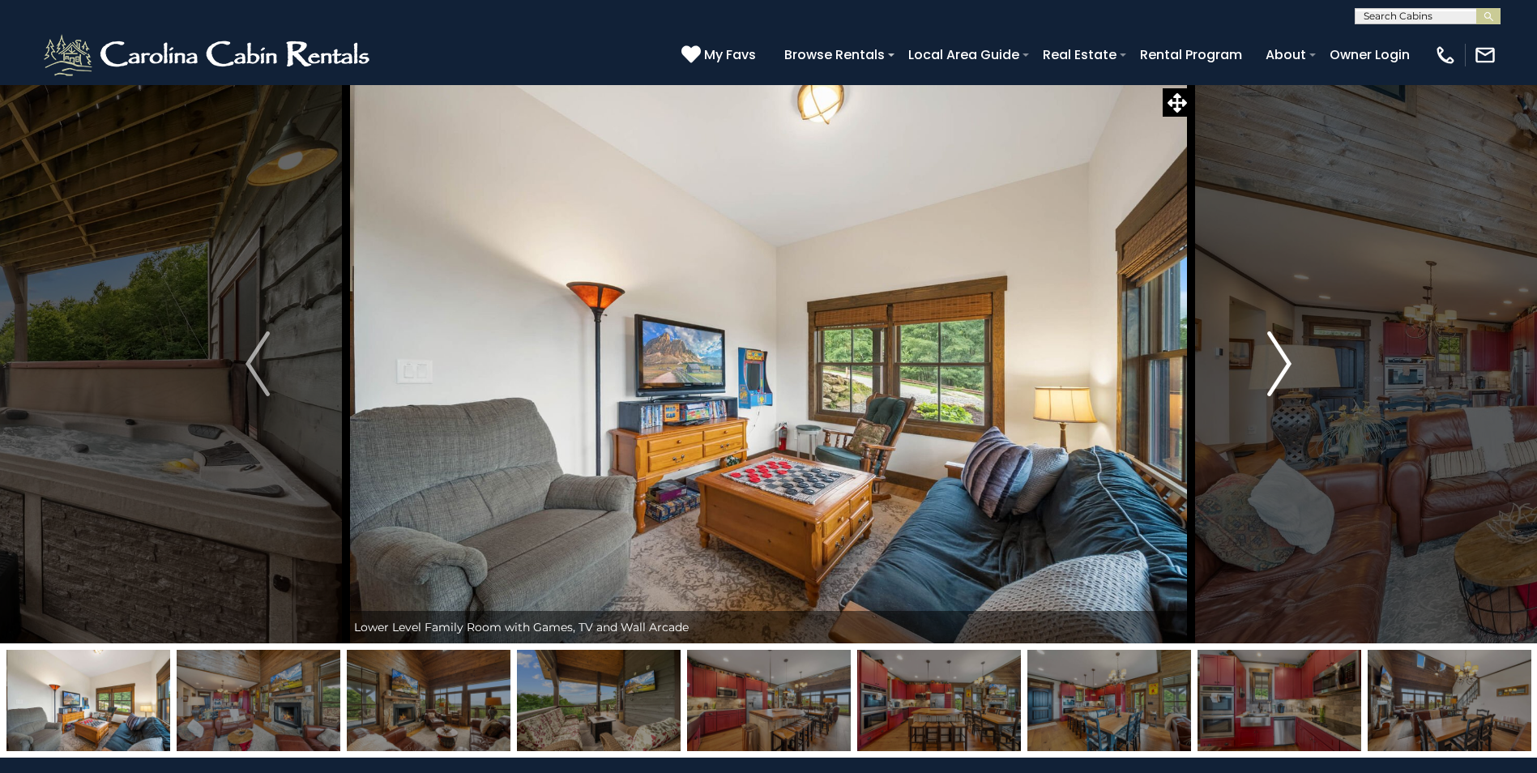
click at [1285, 365] on img "Next" at bounding box center [1279, 363] width 24 height 65
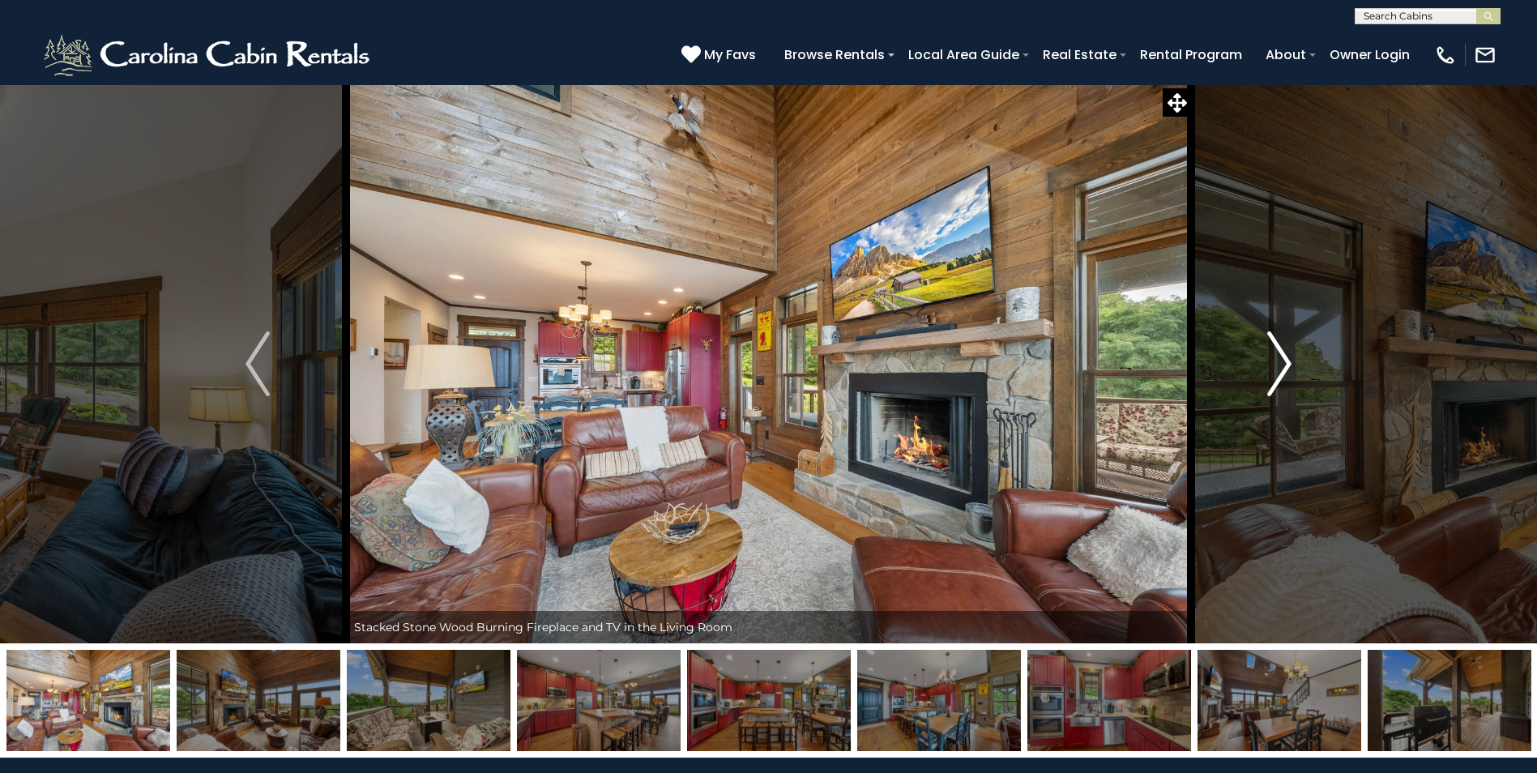
click at [1285, 365] on img "Next" at bounding box center [1279, 363] width 24 height 65
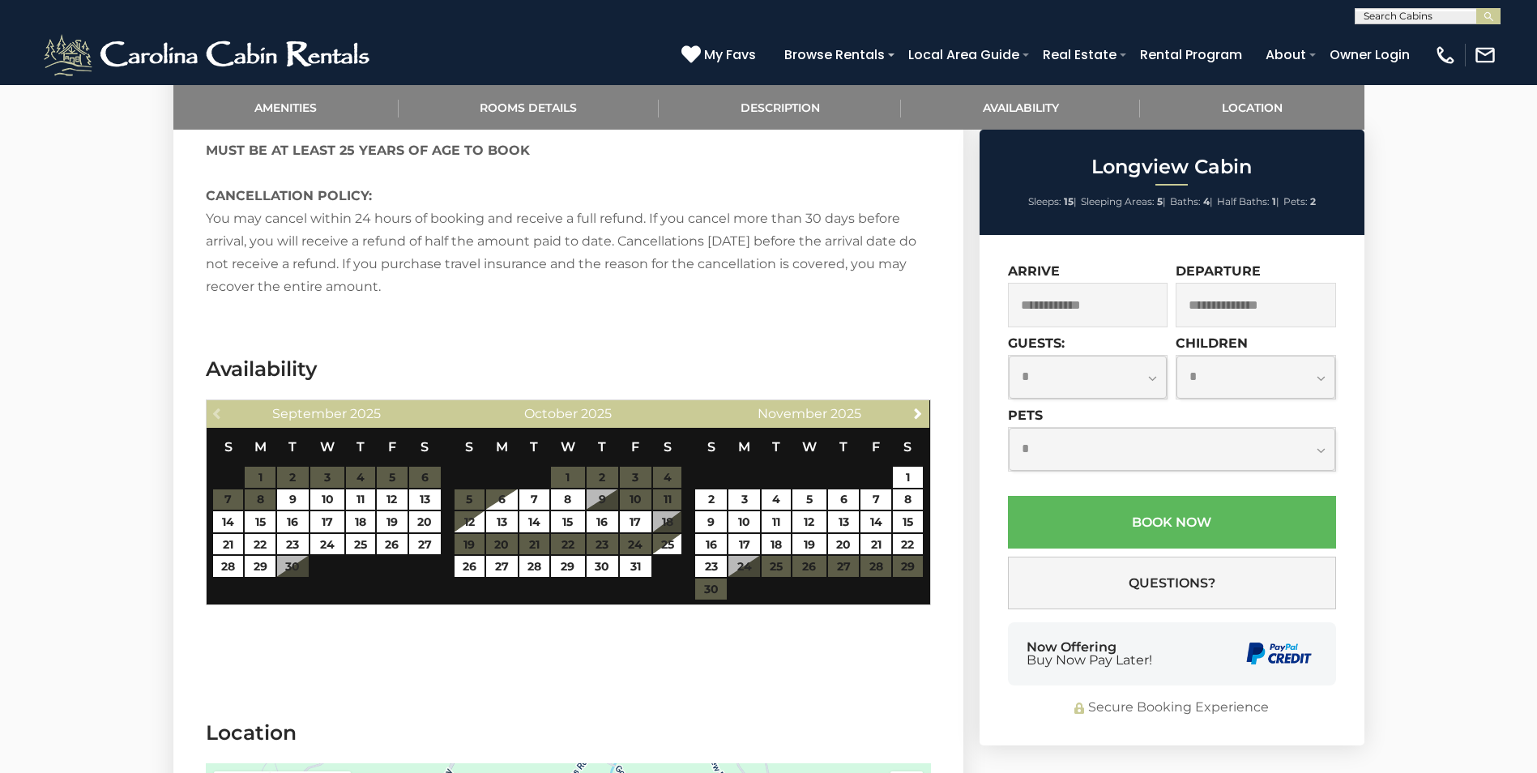
scroll to position [2674, 0]
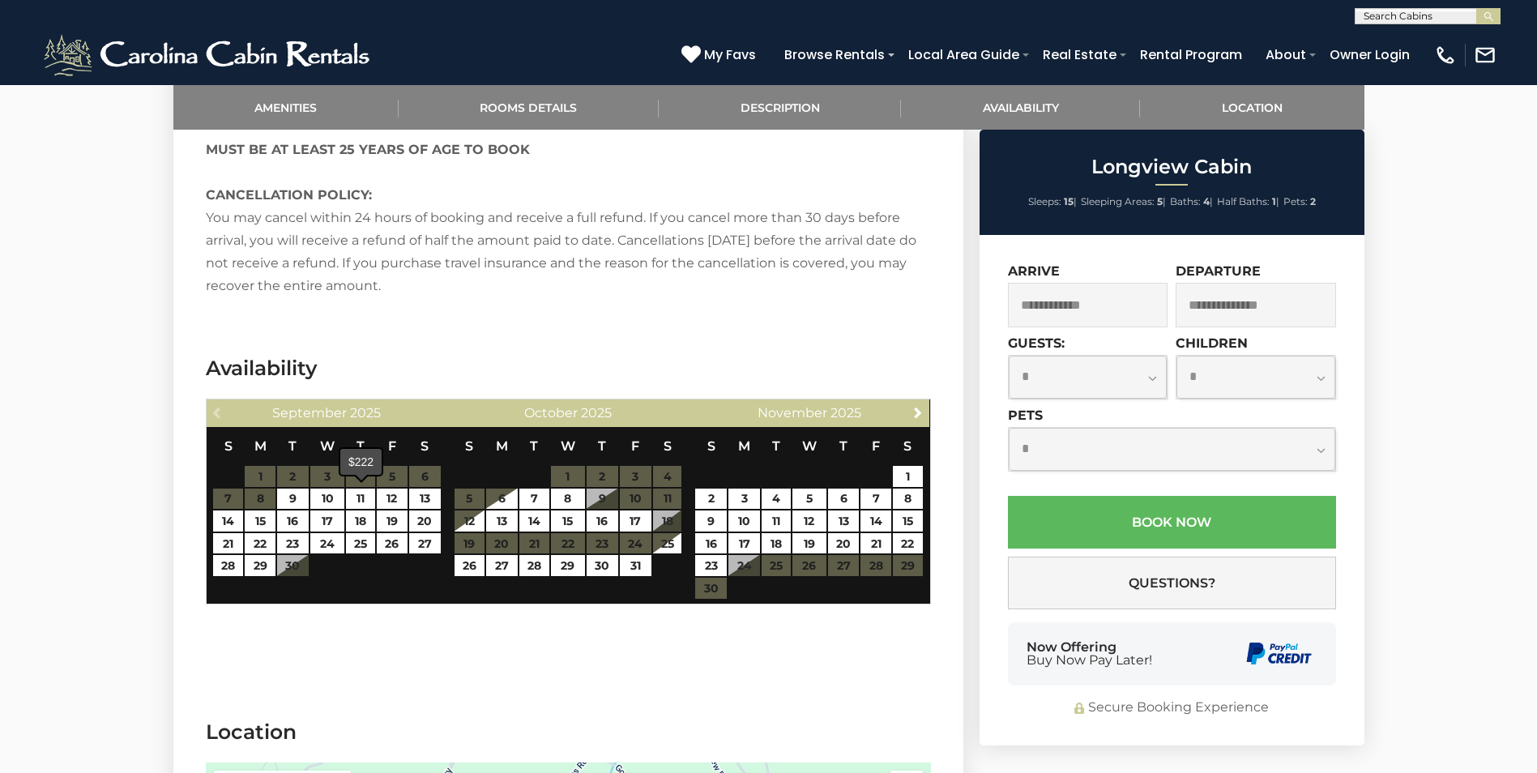
click at [362, 477] on span at bounding box center [361, 477] width 13 height 6
click at [372, 489] on link "11" at bounding box center [360, 499] width 29 height 21
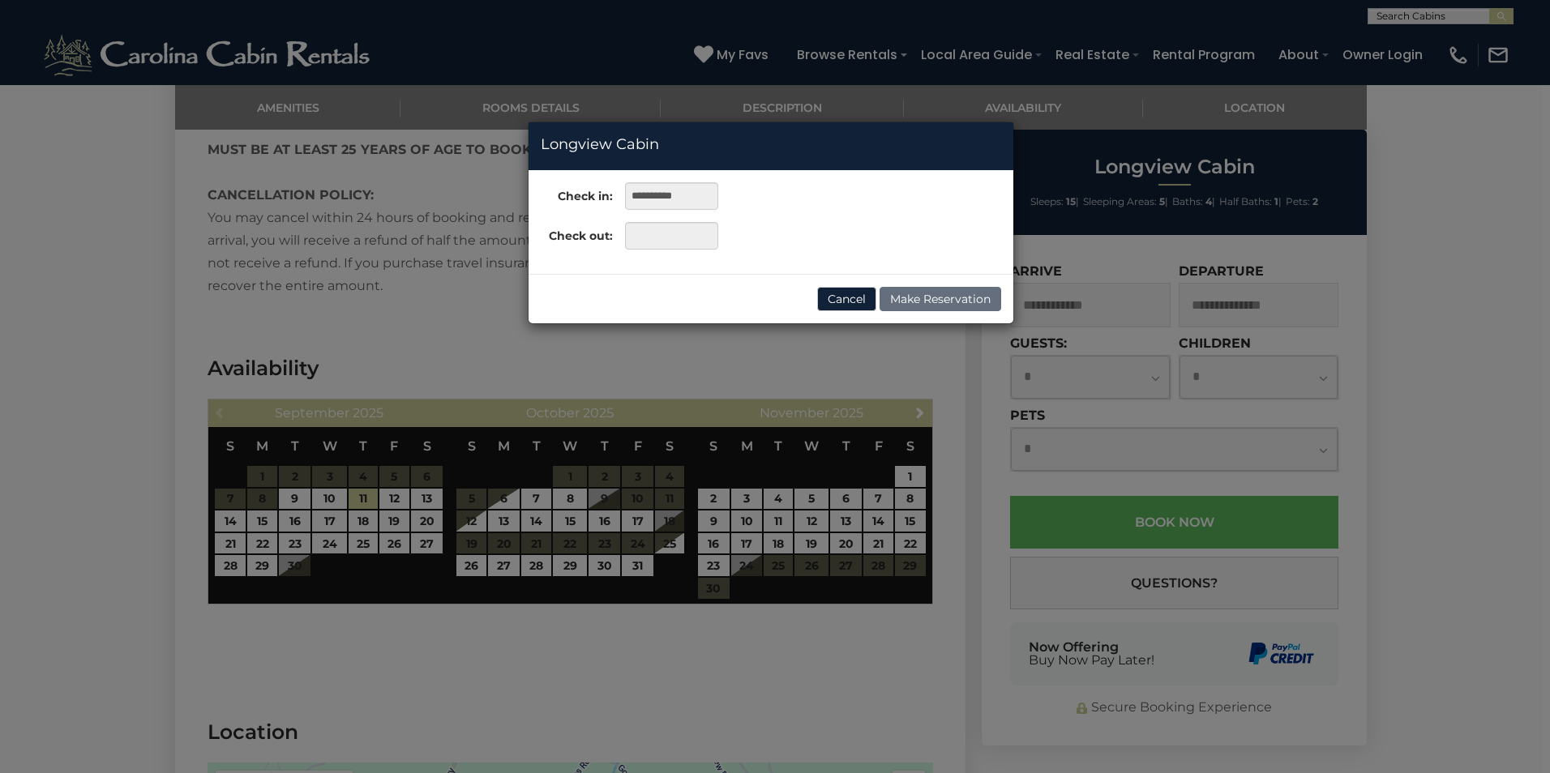
click at [233, 498] on div "**********" at bounding box center [775, 386] width 1550 height 773
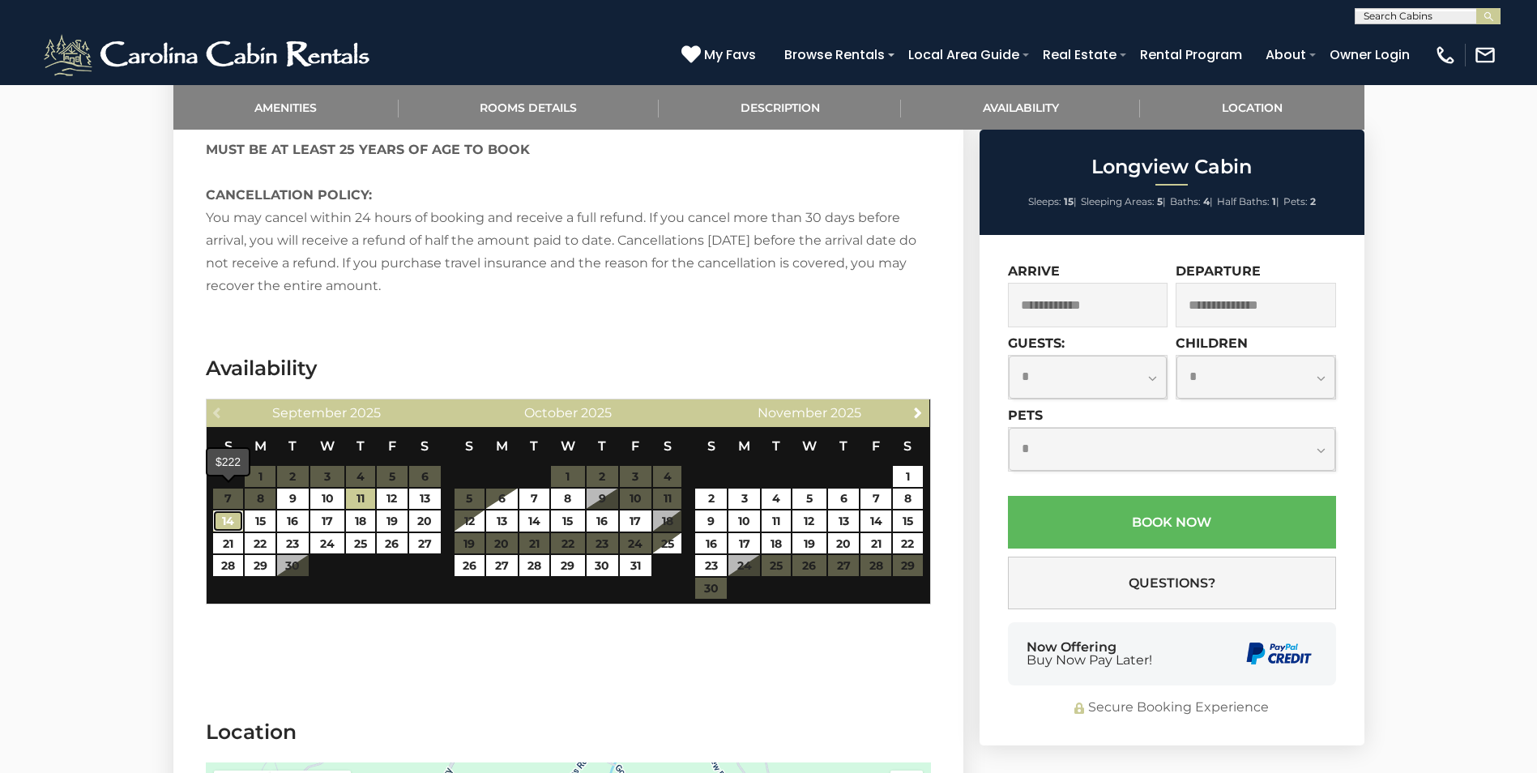
click at [232, 511] on link "14" at bounding box center [228, 521] width 30 height 21
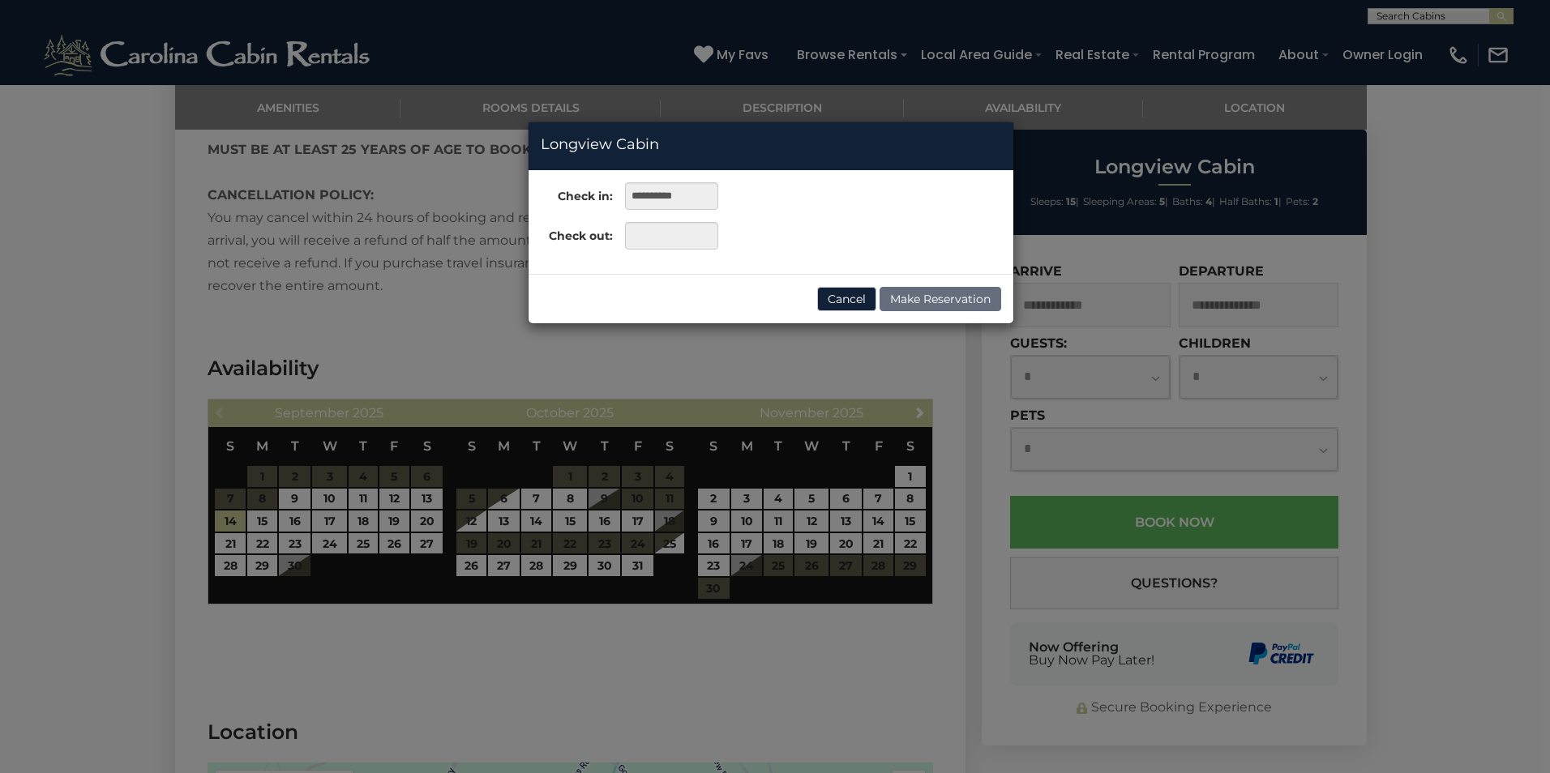
drag, startPoint x: 366, startPoint y: 484, endPoint x: 370, endPoint y: 474, distance: 10.5
click at [366, 482] on div "**********" at bounding box center [775, 386] width 1550 height 773
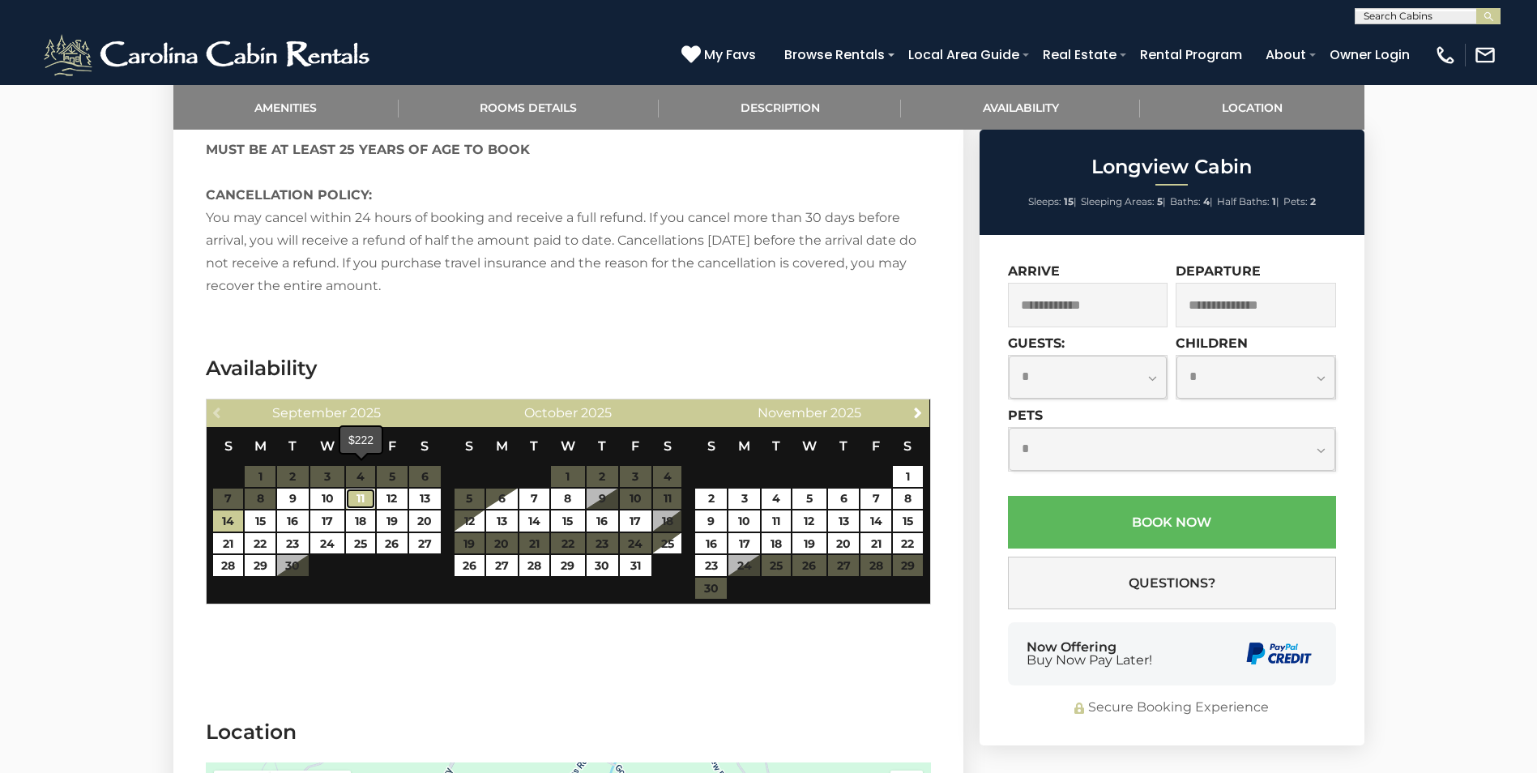
click at [370, 489] on link "11" at bounding box center [360, 499] width 29 height 21
type input "**********"
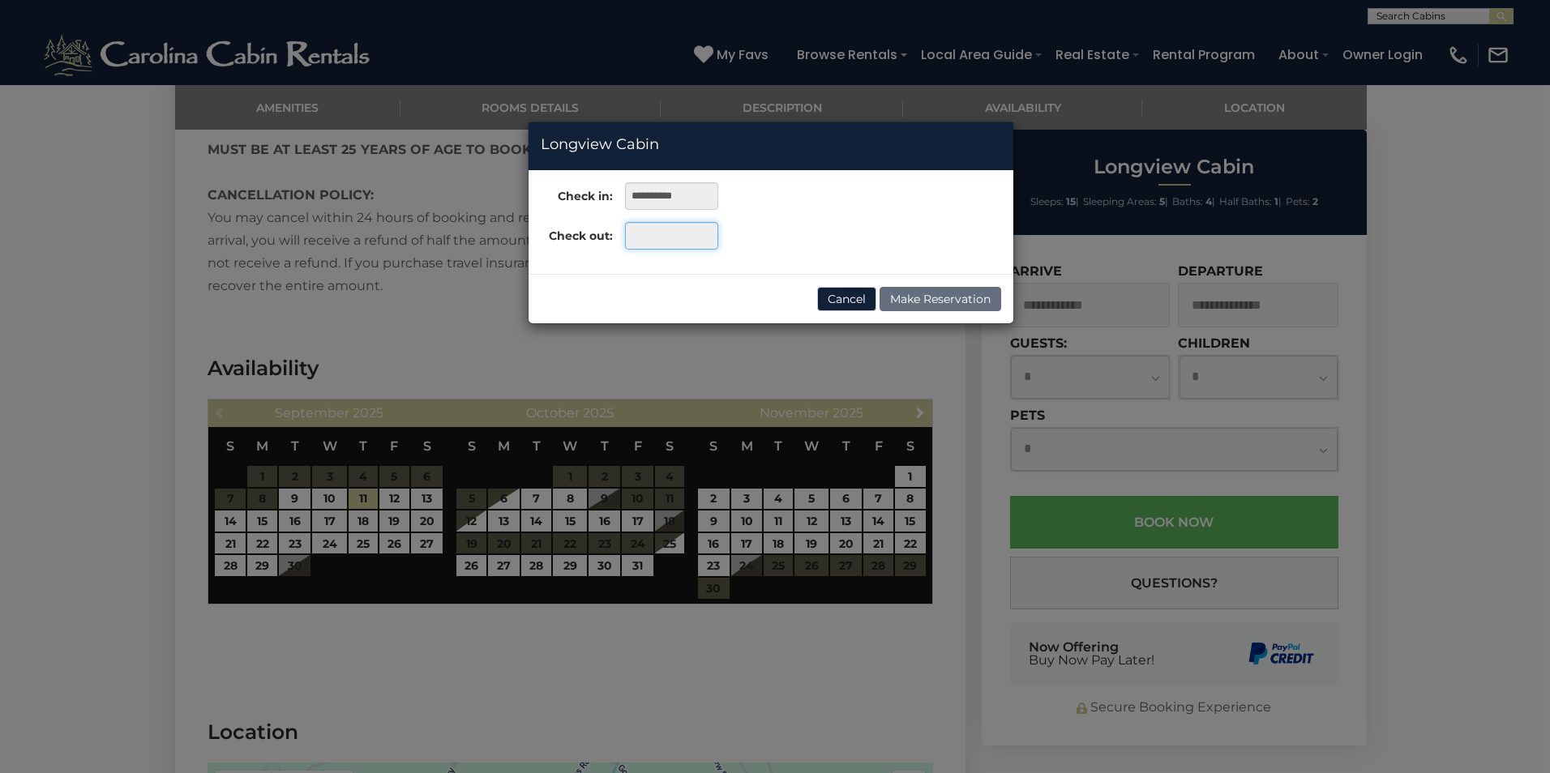
click at [654, 231] on input "text" at bounding box center [671, 236] width 93 height 28
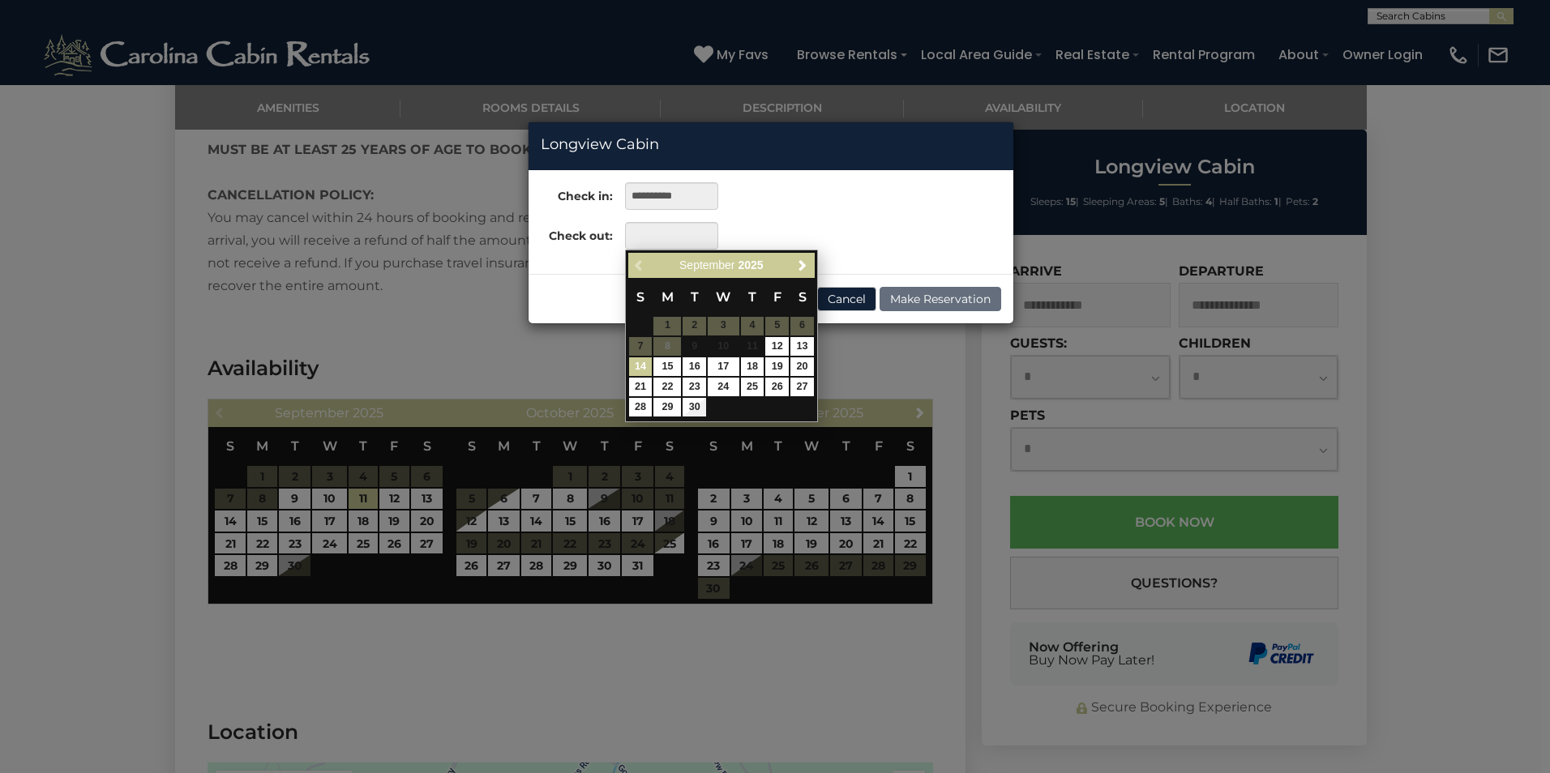
click at [645, 369] on link "14" at bounding box center [641, 366] width 24 height 19
type input "**********"
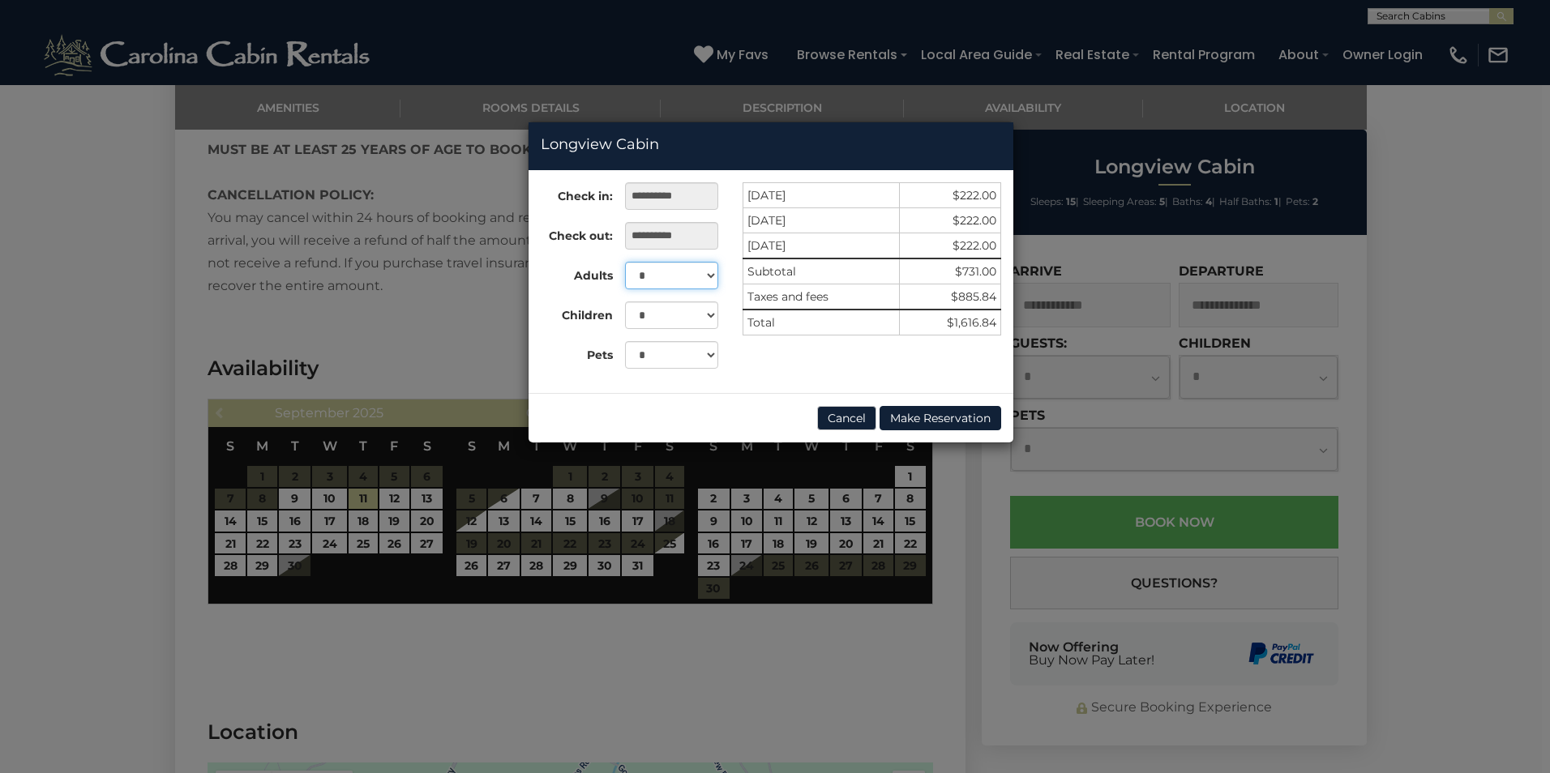
click at [703, 275] on select "* * * * * * * * * ** ** ** ** ** **" at bounding box center [671, 276] width 93 height 28
select select "*"
click at [625, 262] on select "* * * * * * * * * ** ** ** ** ** **" at bounding box center [671, 276] width 93 height 28
click at [212, 295] on div "**********" at bounding box center [775, 386] width 1550 height 773
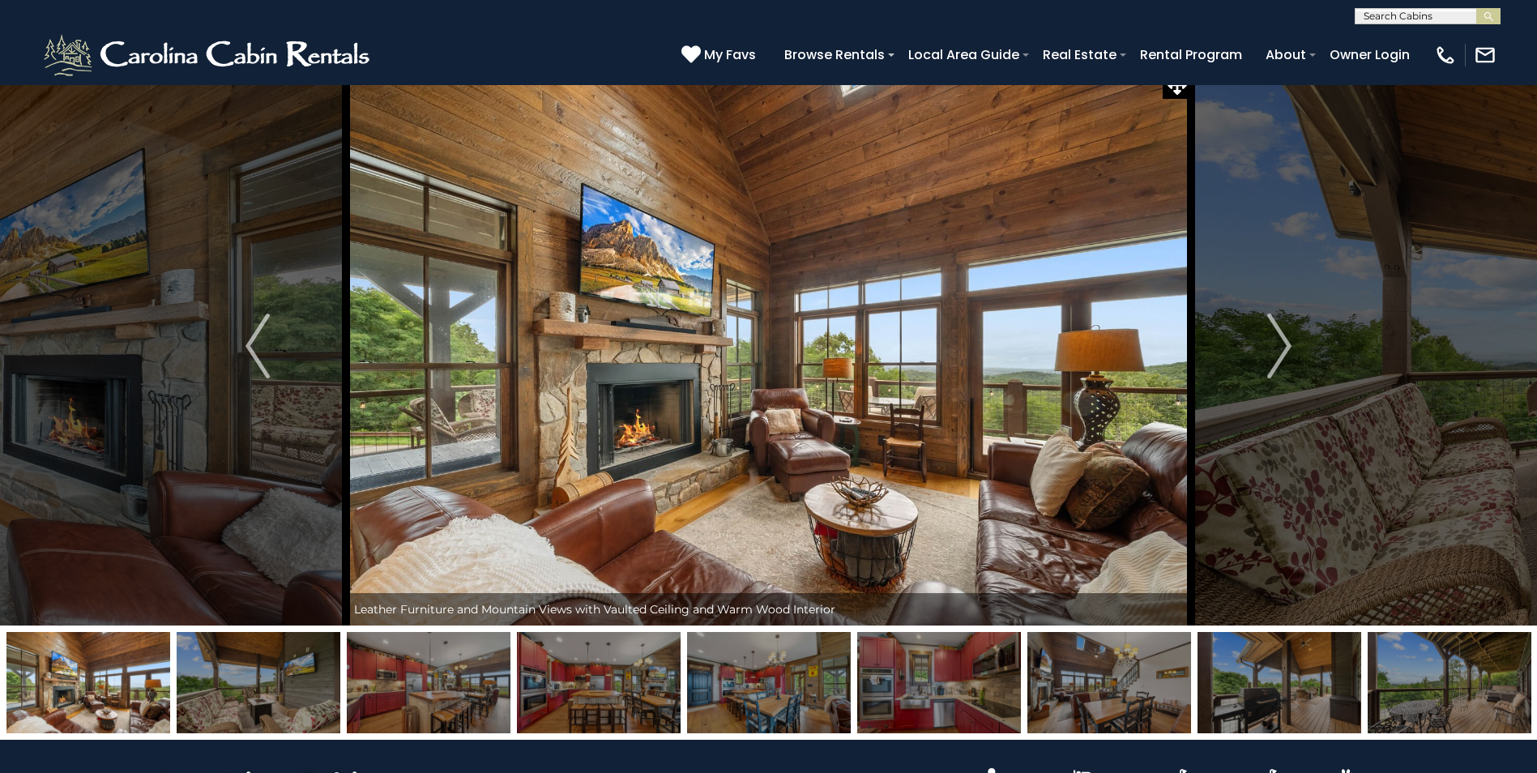
scroll to position [0, 0]
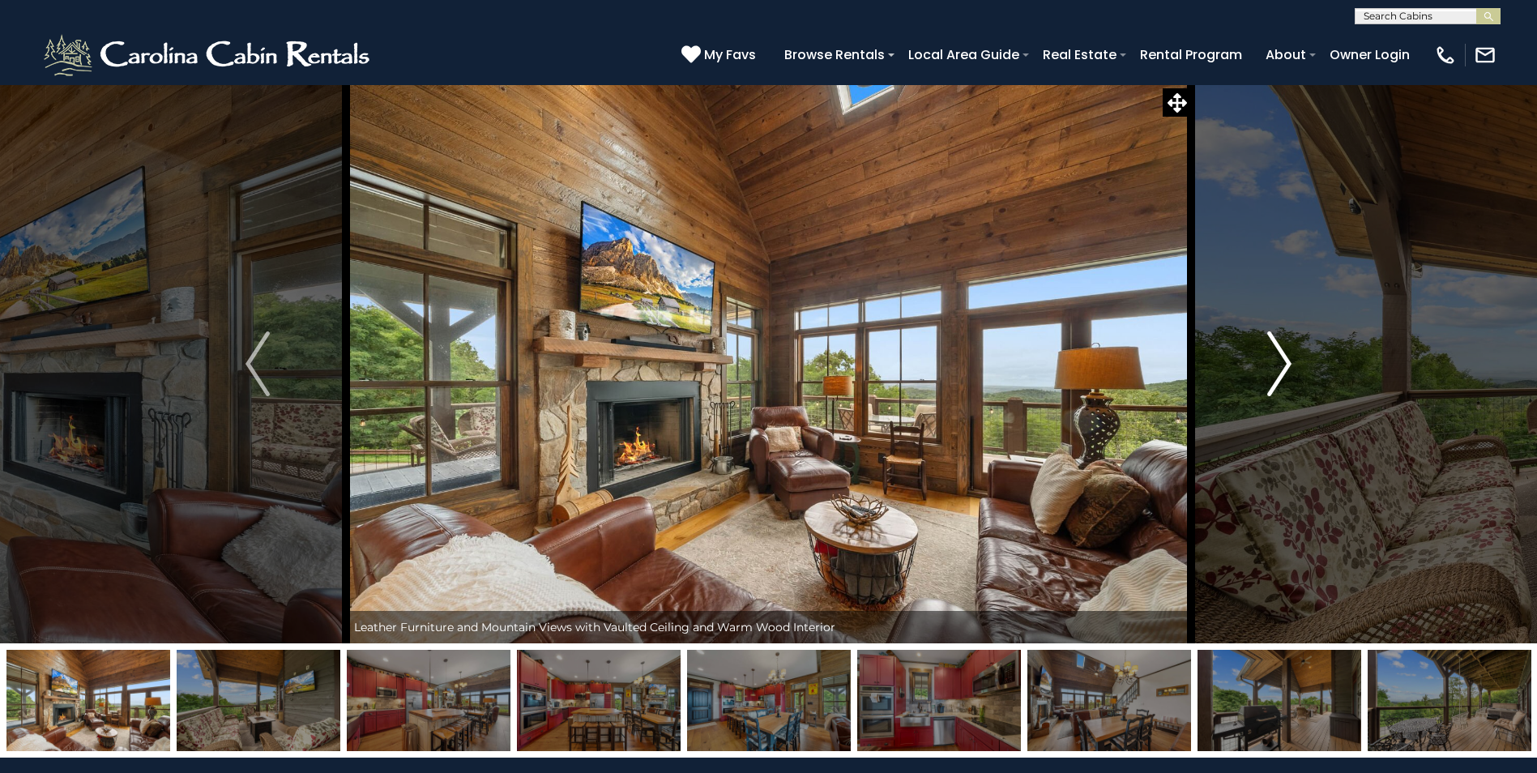
click at [1289, 365] on img "Next" at bounding box center [1279, 363] width 24 height 65
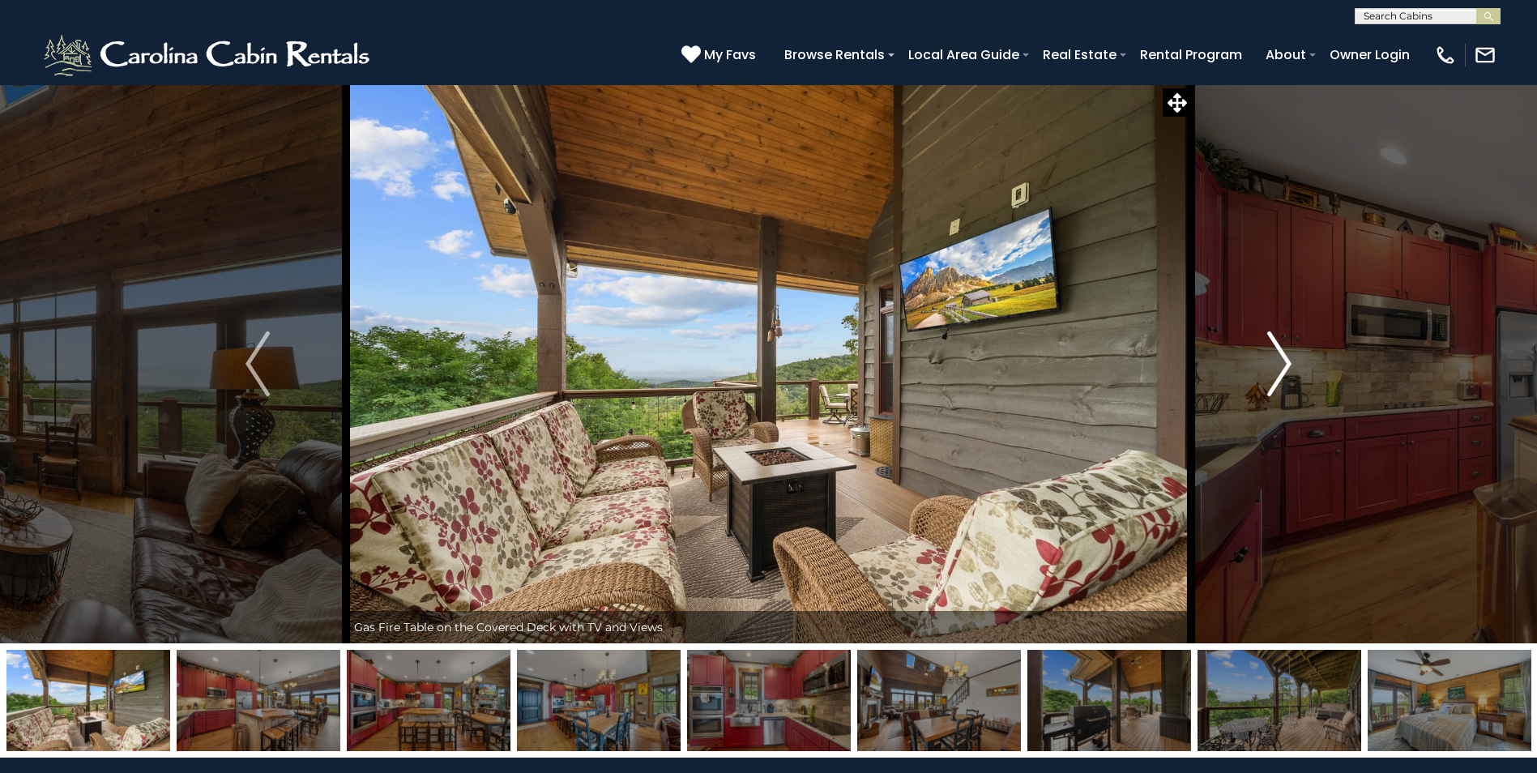
click at [1289, 364] on img "Next" at bounding box center [1279, 363] width 24 height 65
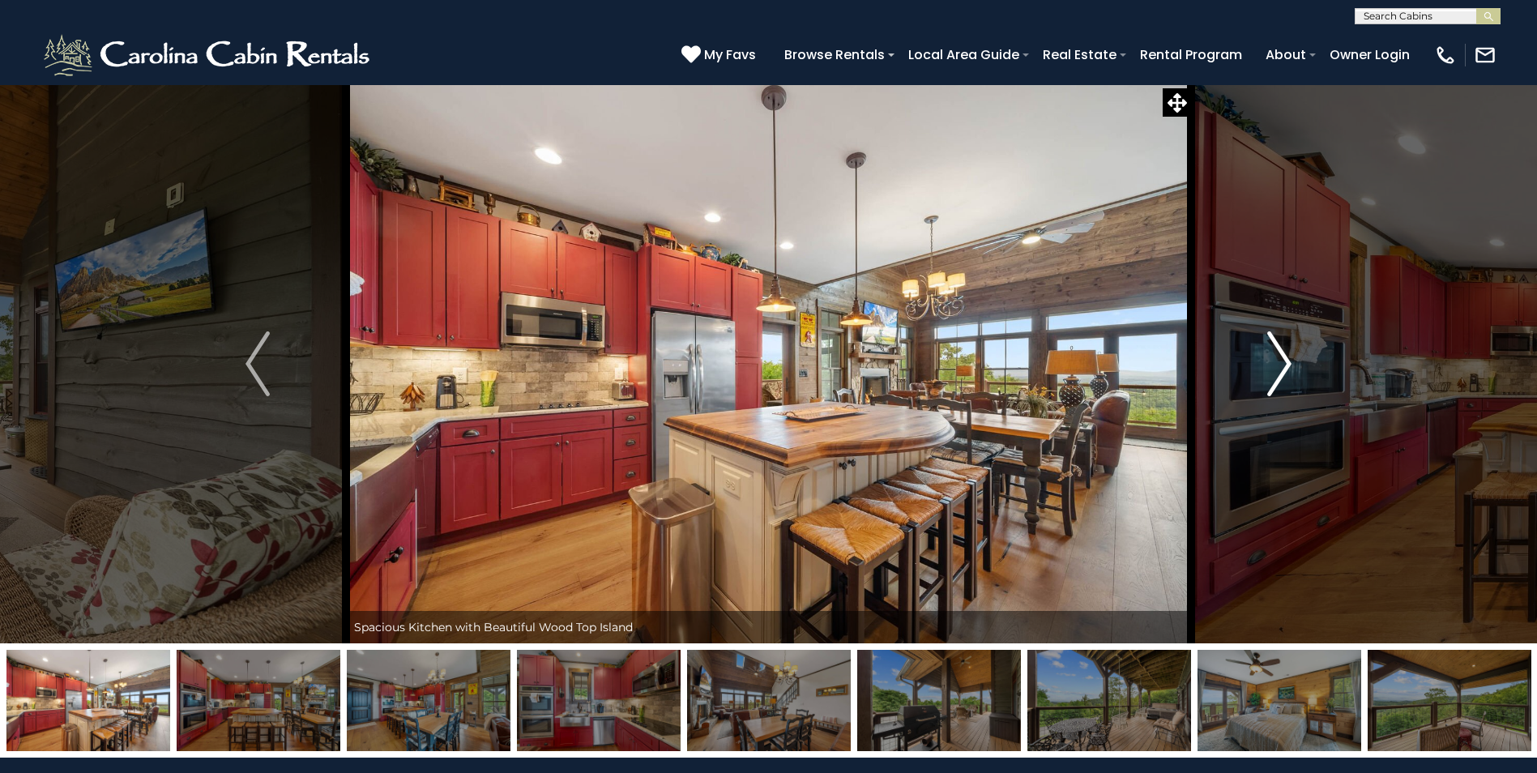
click at [1289, 364] on img "Next" at bounding box center [1279, 363] width 24 height 65
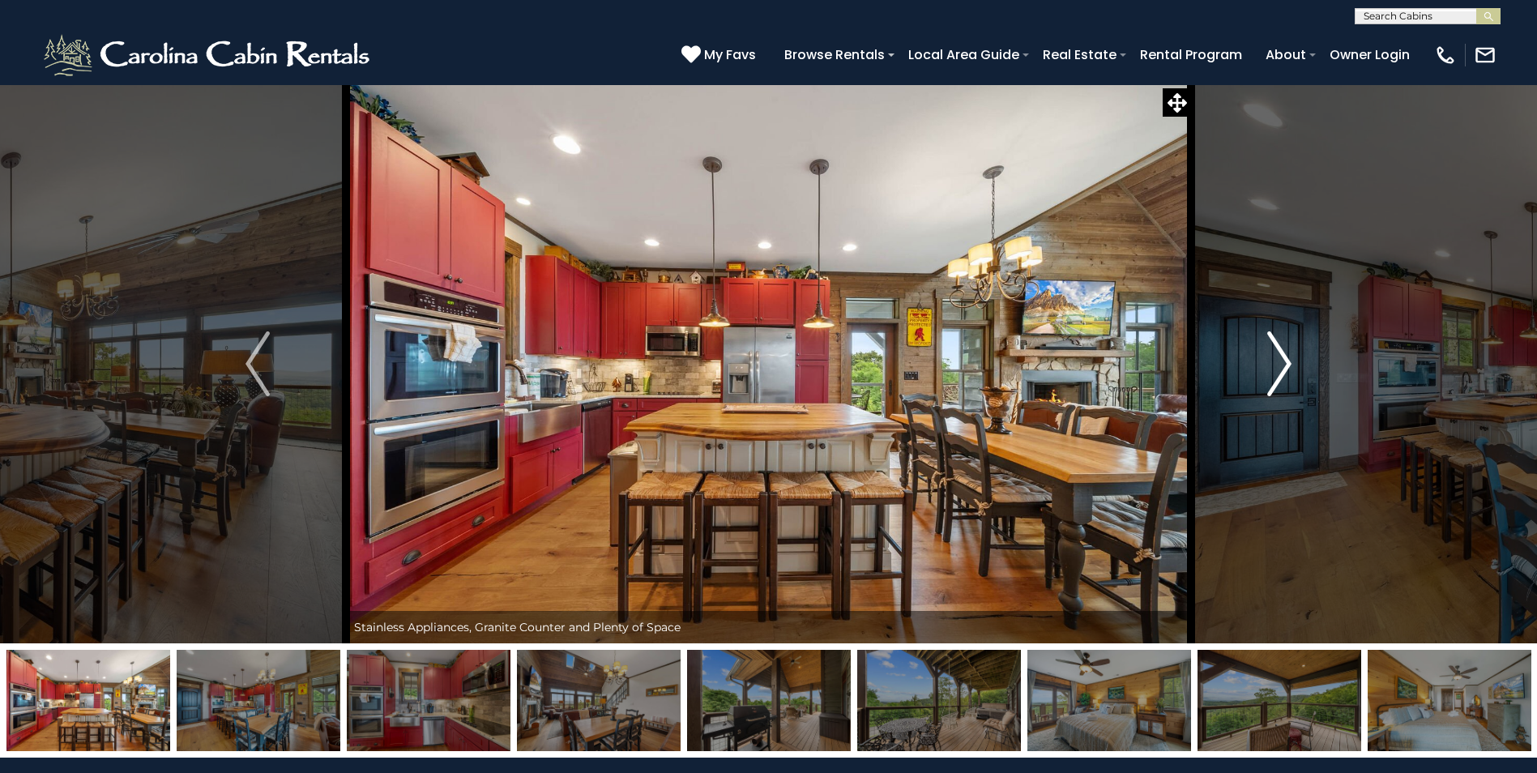
click at [1289, 364] on img "Next" at bounding box center [1279, 363] width 24 height 65
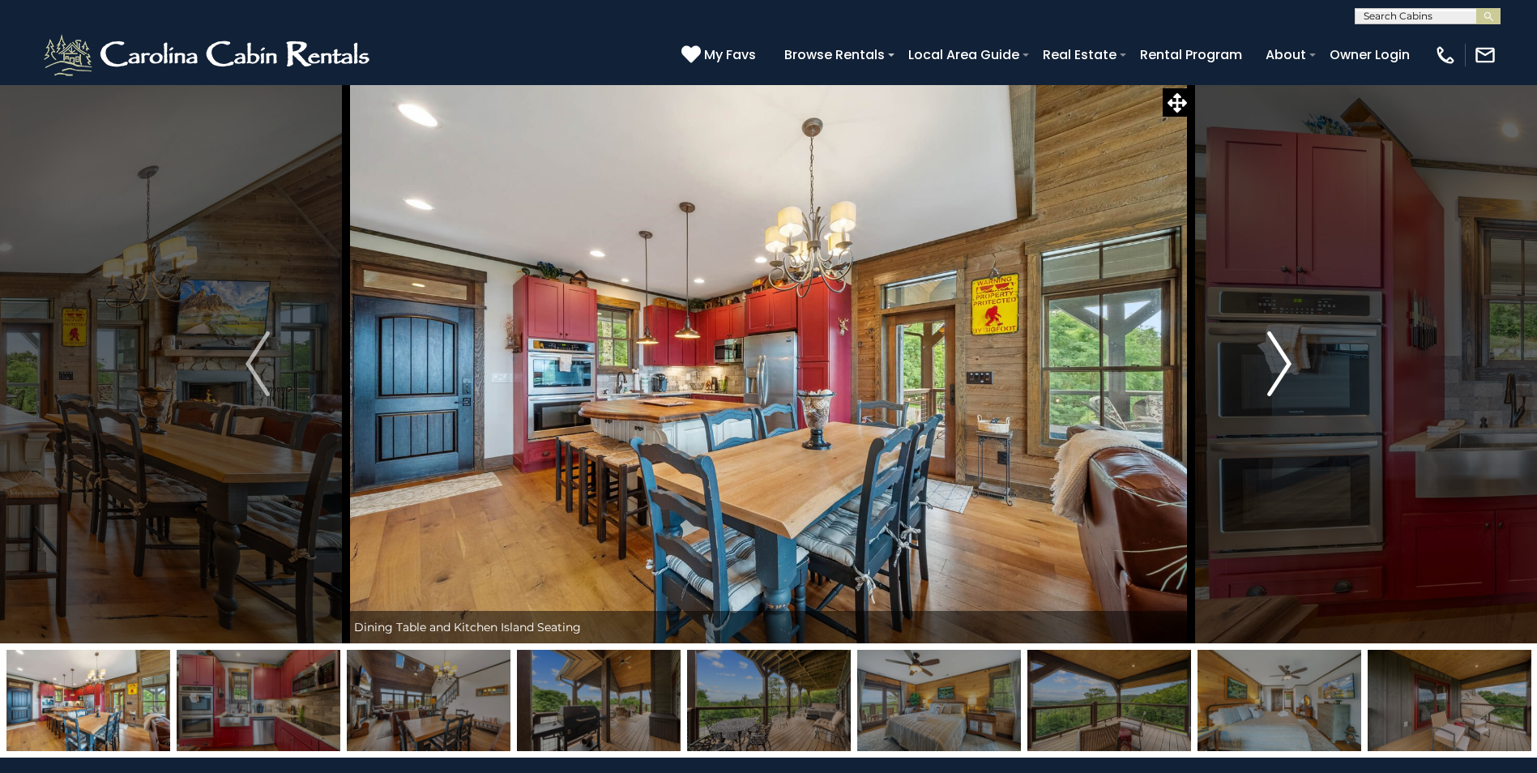
click at [1289, 364] on img "Next" at bounding box center [1279, 363] width 24 height 65
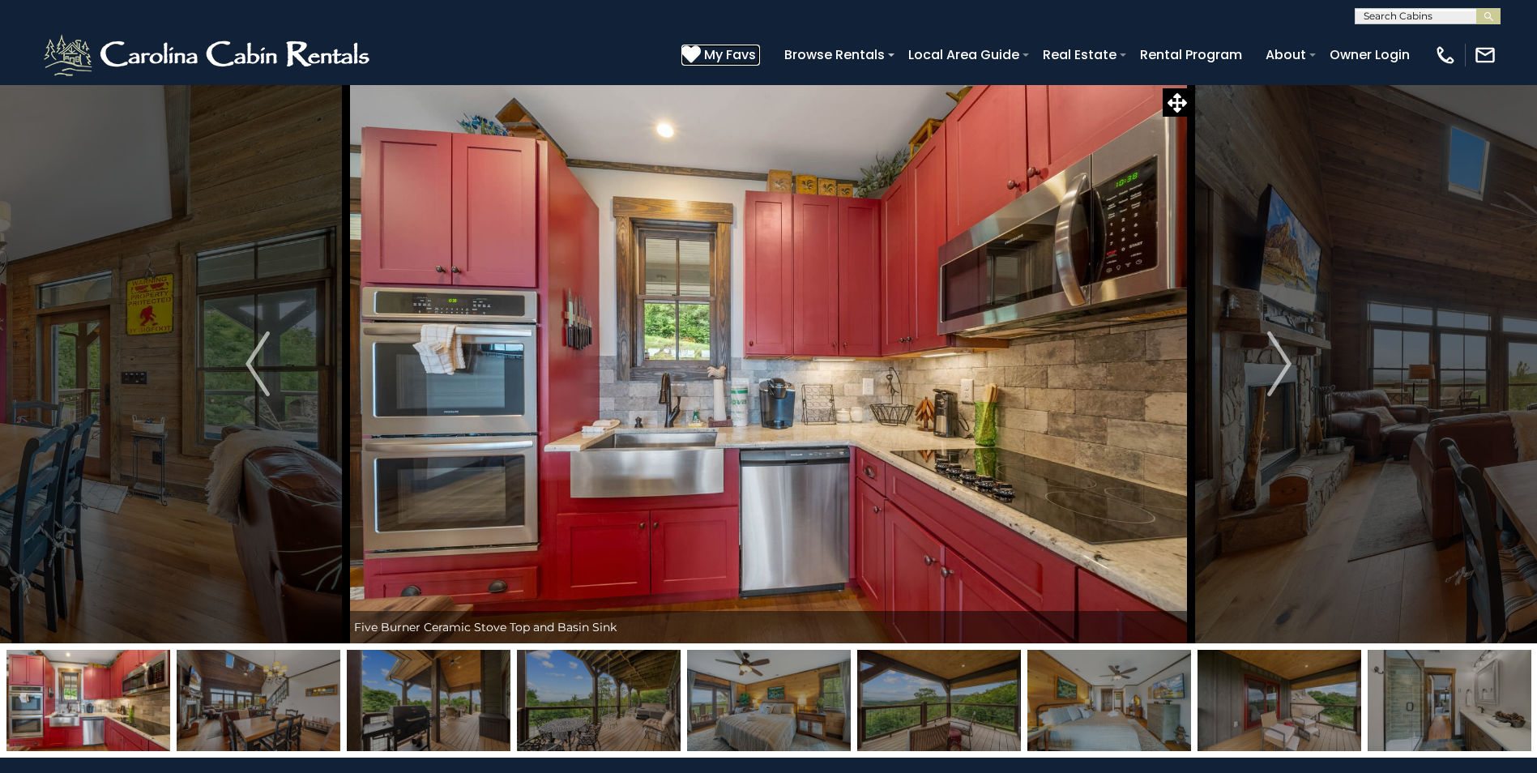
click at [730, 53] on span "My Favs" at bounding box center [730, 55] width 52 height 20
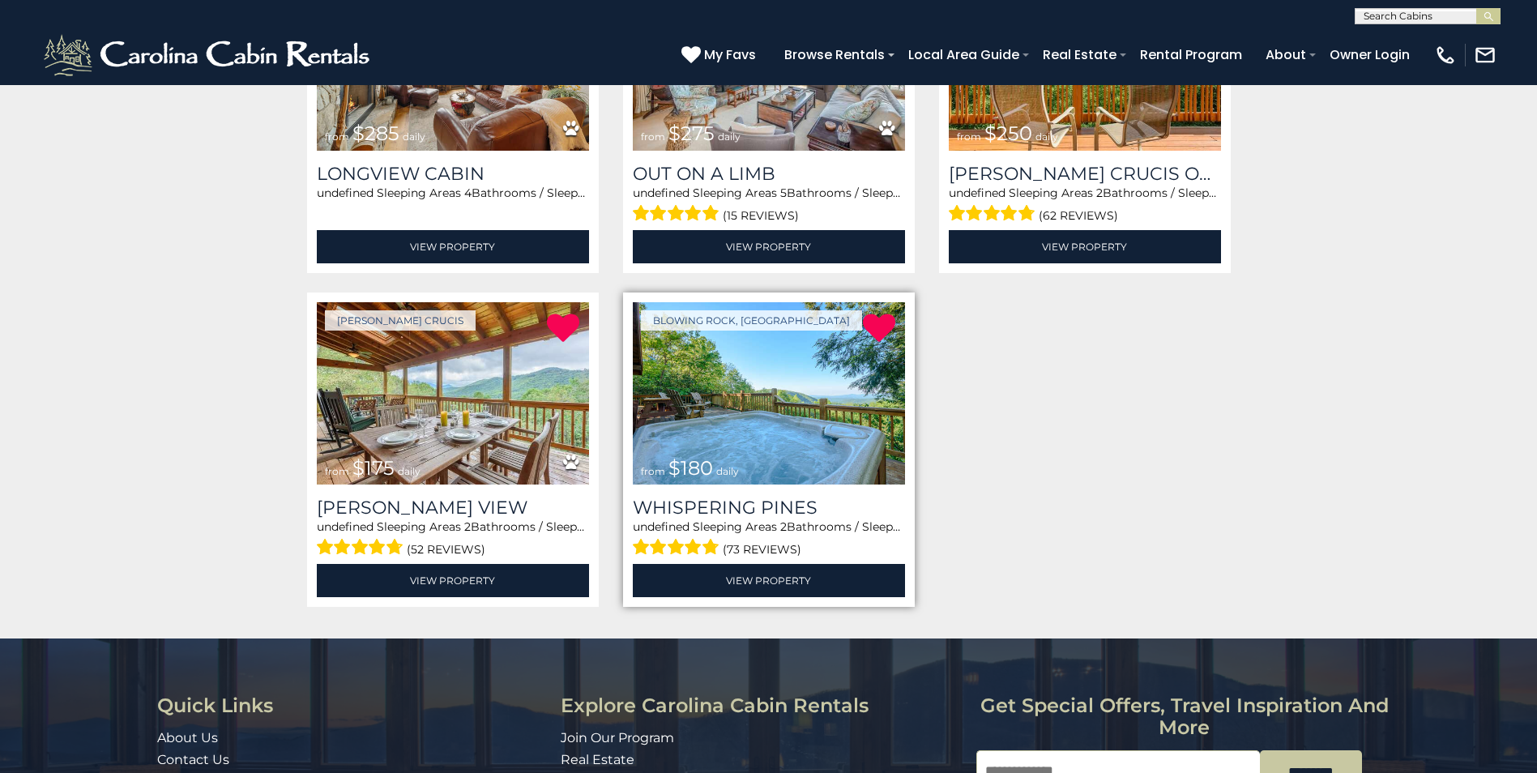
scroll to position [1459, 0]
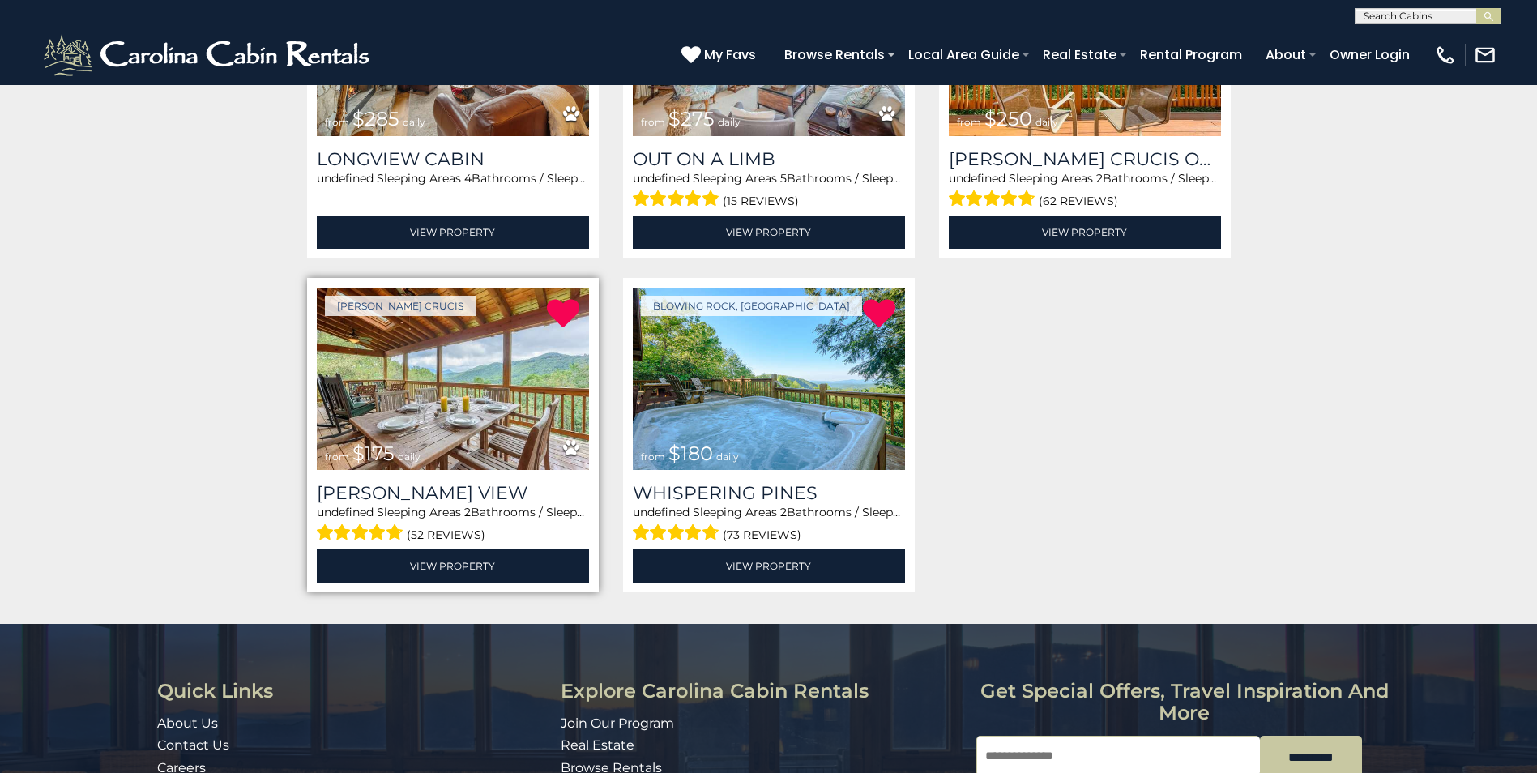
click at [458, 378] on img at bounding box center [453, 379] width 272 height 182
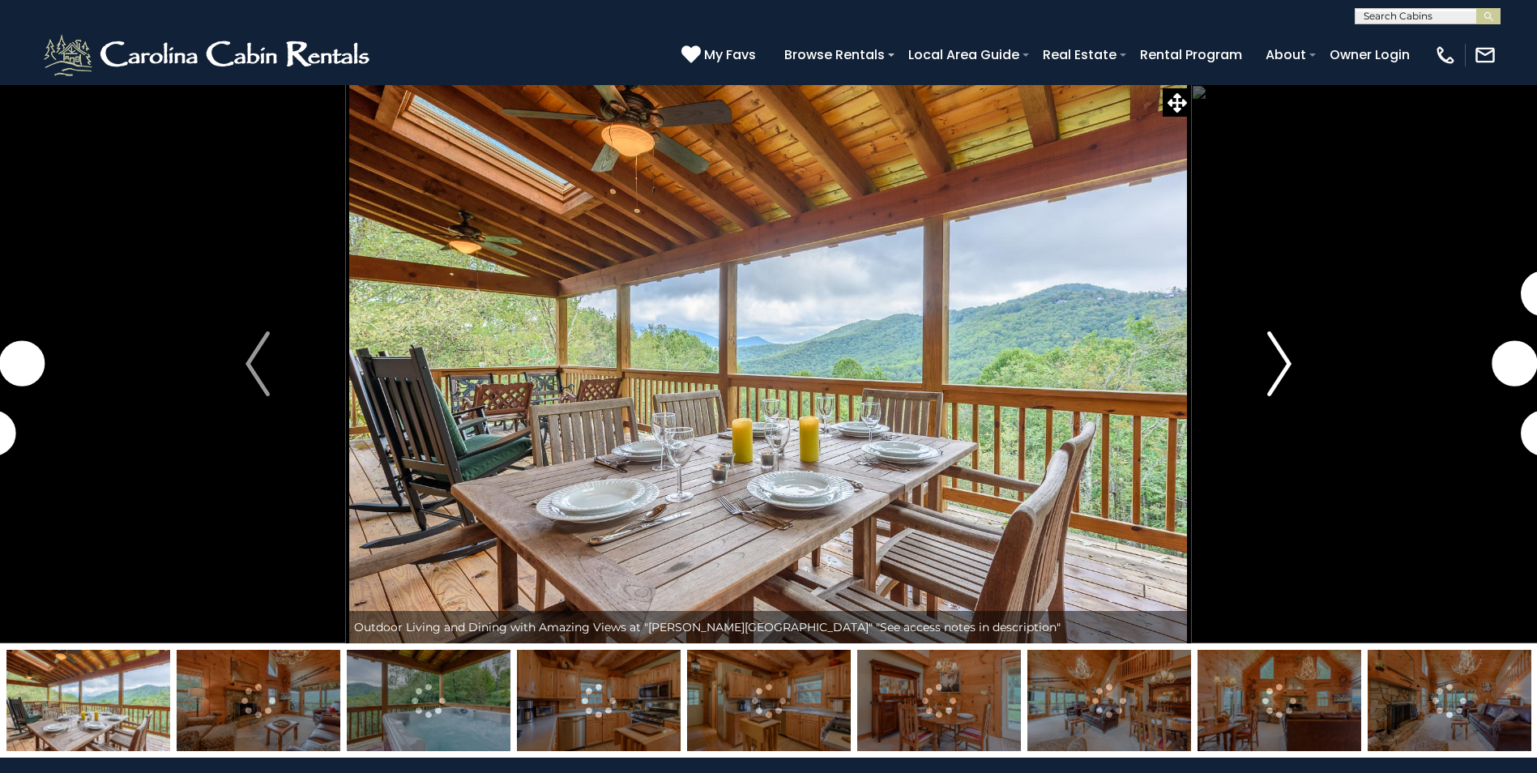
click at [1290, 361] on img "Next" at bounding box center [1279, 363] width 24 height 65
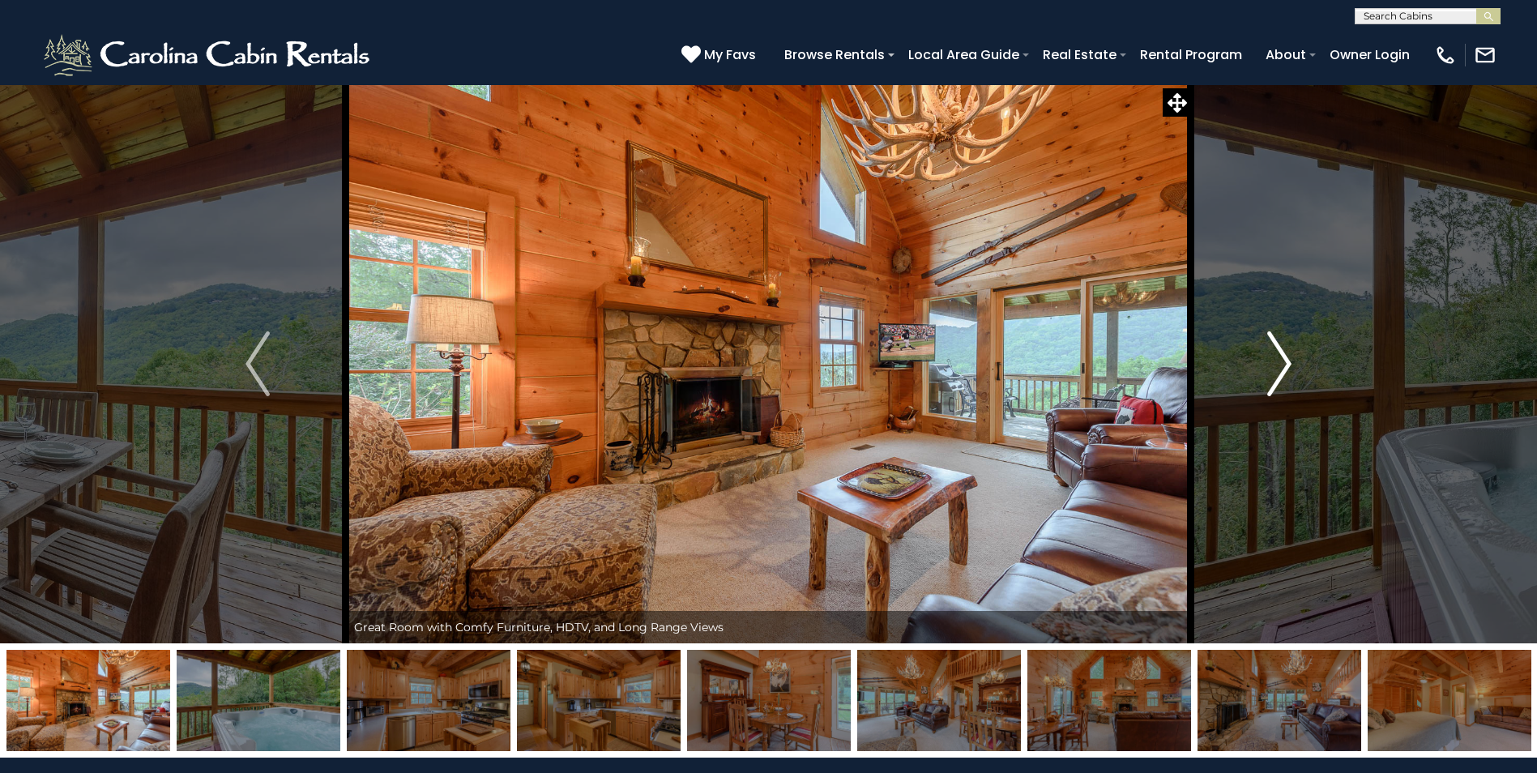
click at [1289, 361] on img "Next" at bounding box center [1279, 363] width 24 height 65
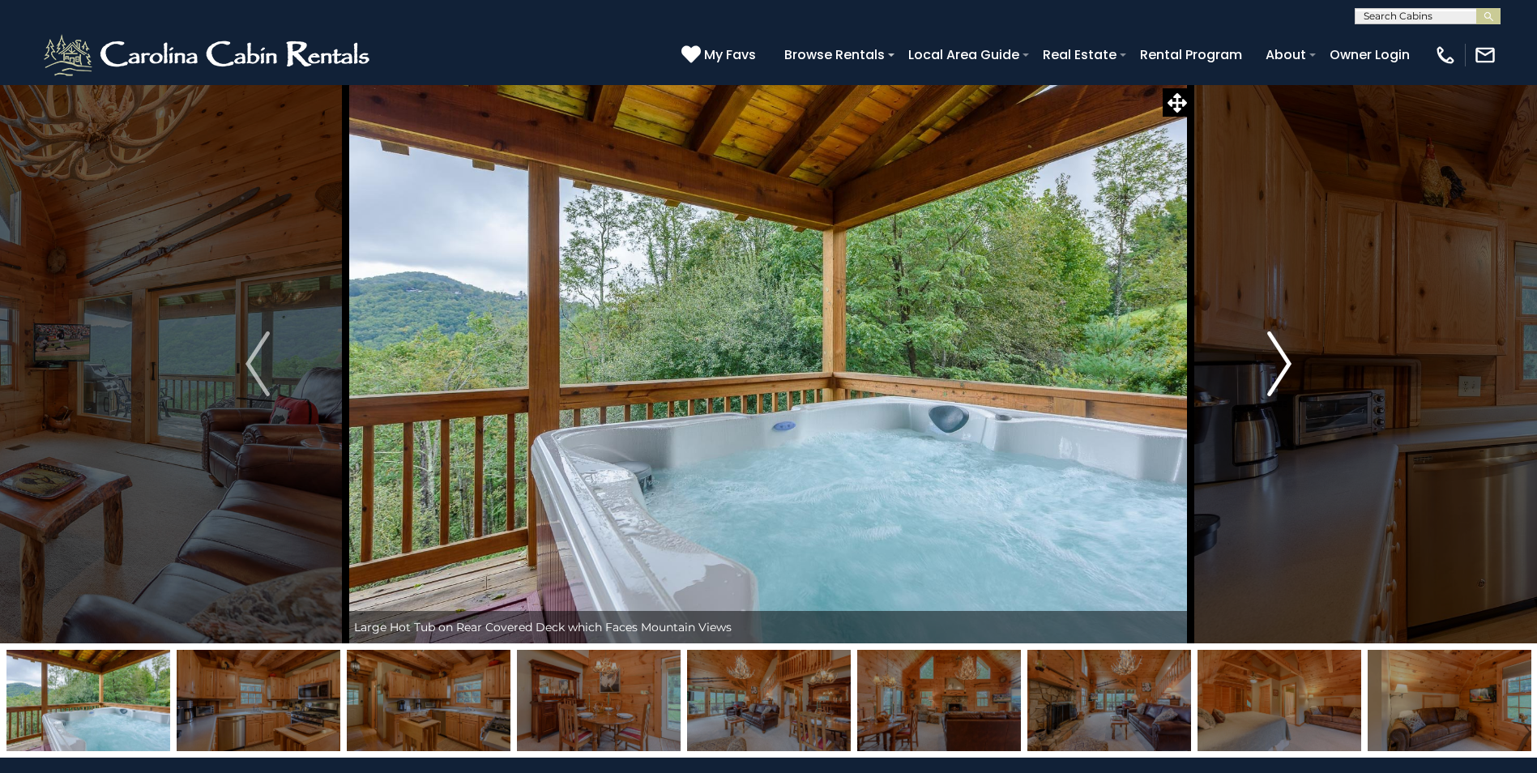
click at [1289, 361] on img "Next" at bounding box center [1279, 363] width 24 height 65
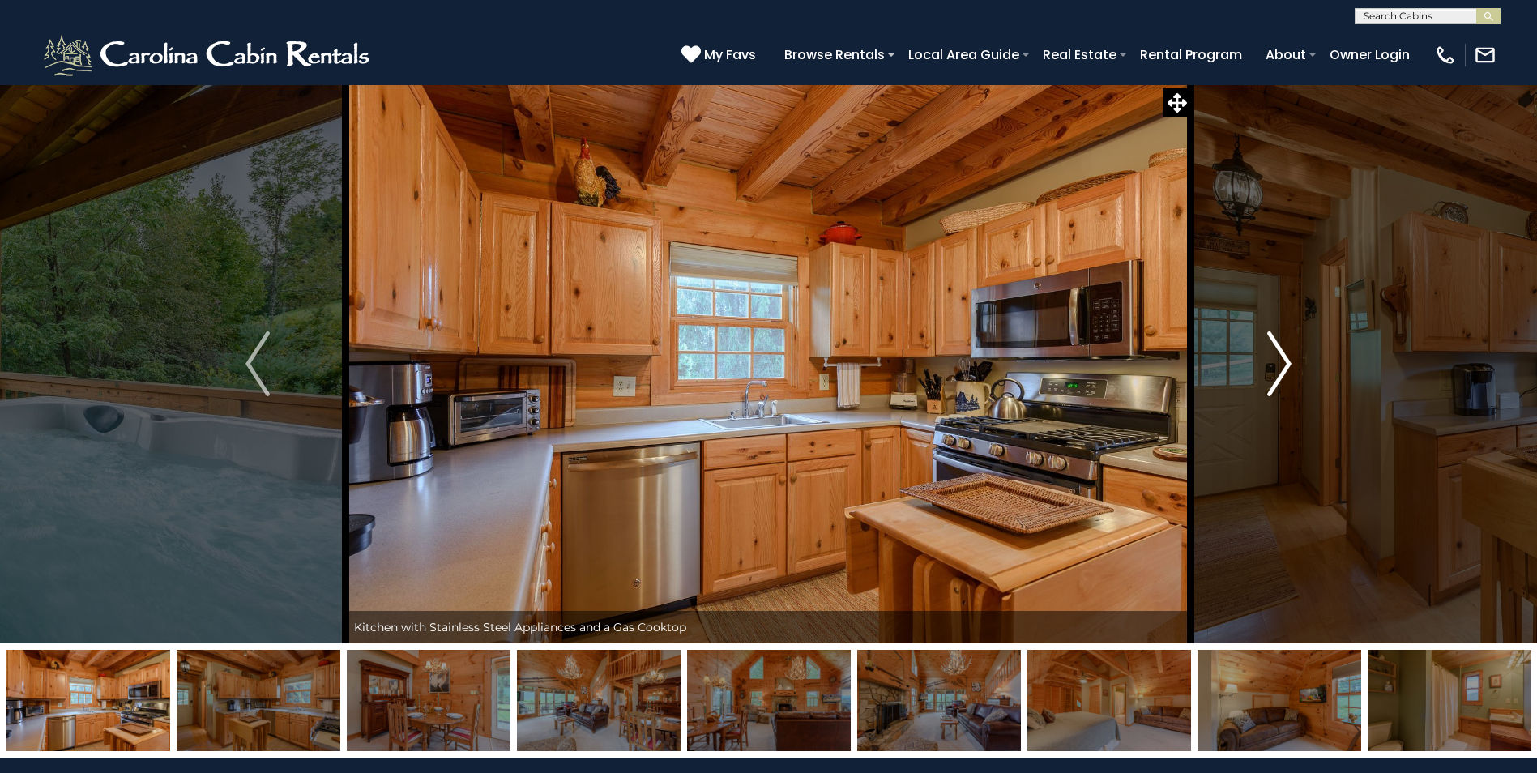
click at [1289, 361] on img "Next" at bounding box center [1279, 363] width 24 height 65
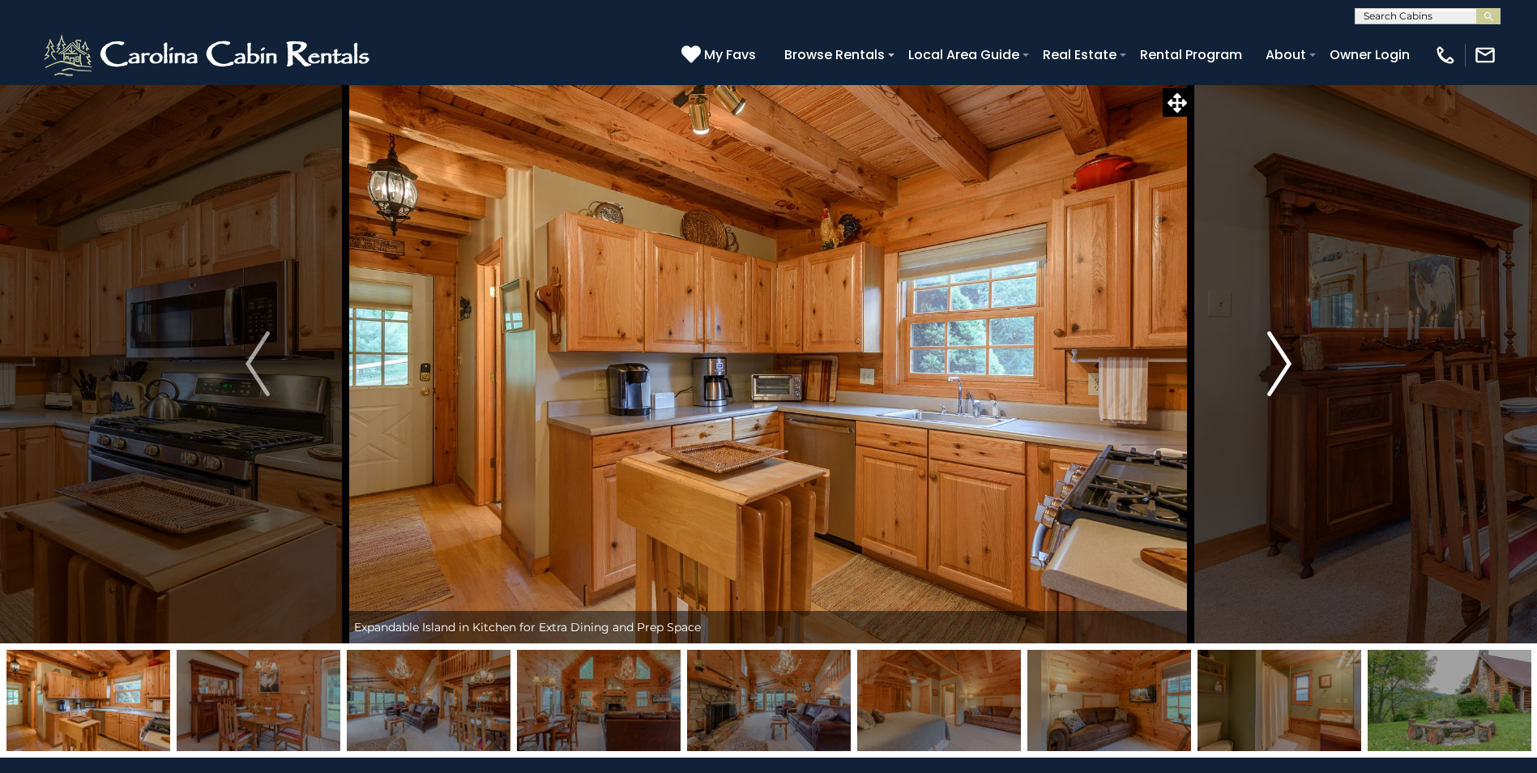
click at [1289, 361] on img "Next" at bounding box center [1279, 363] width 24 height 65
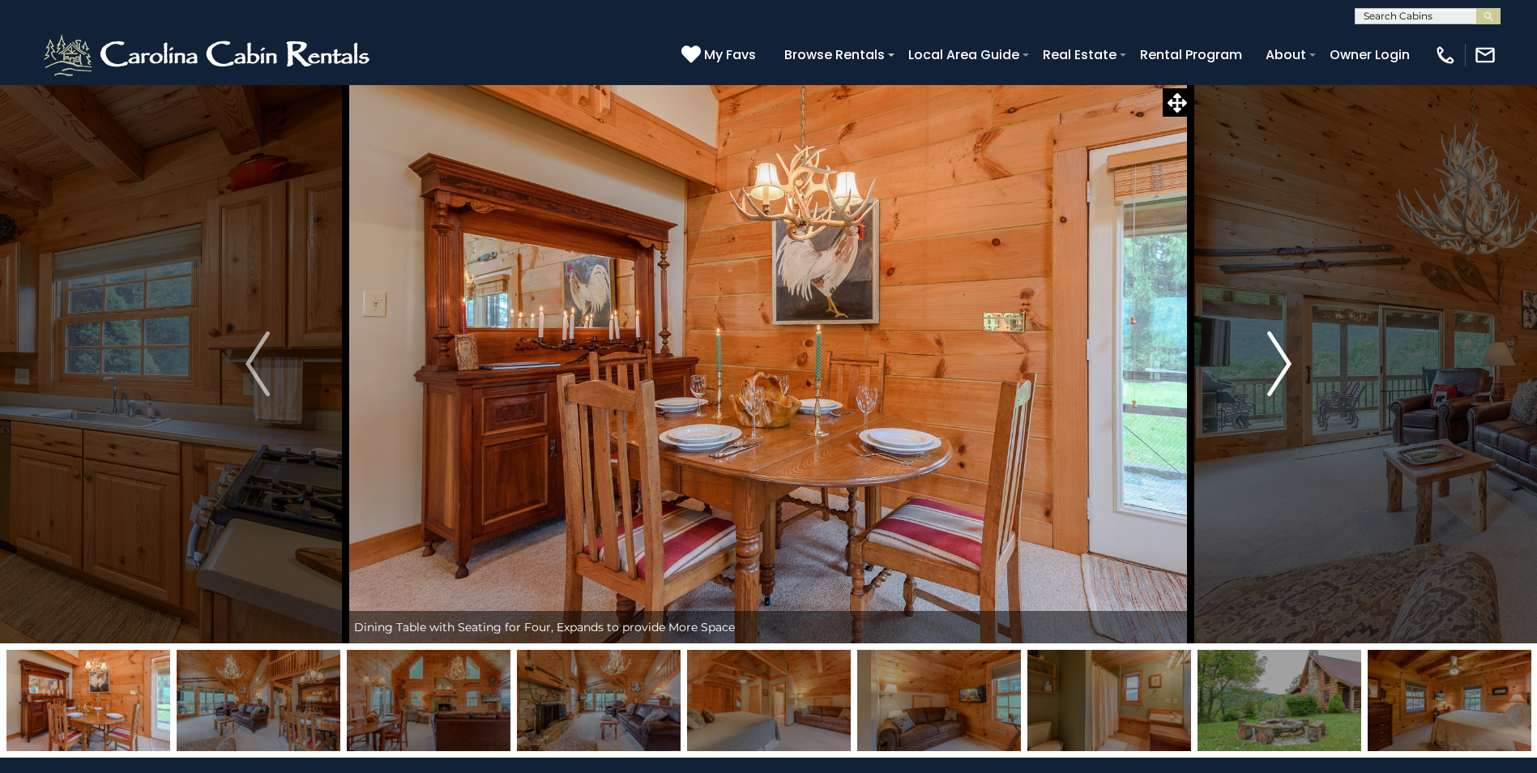
click at [1289, 361] on img "Next" at bounding box center [1279, 363] width 24 height 65
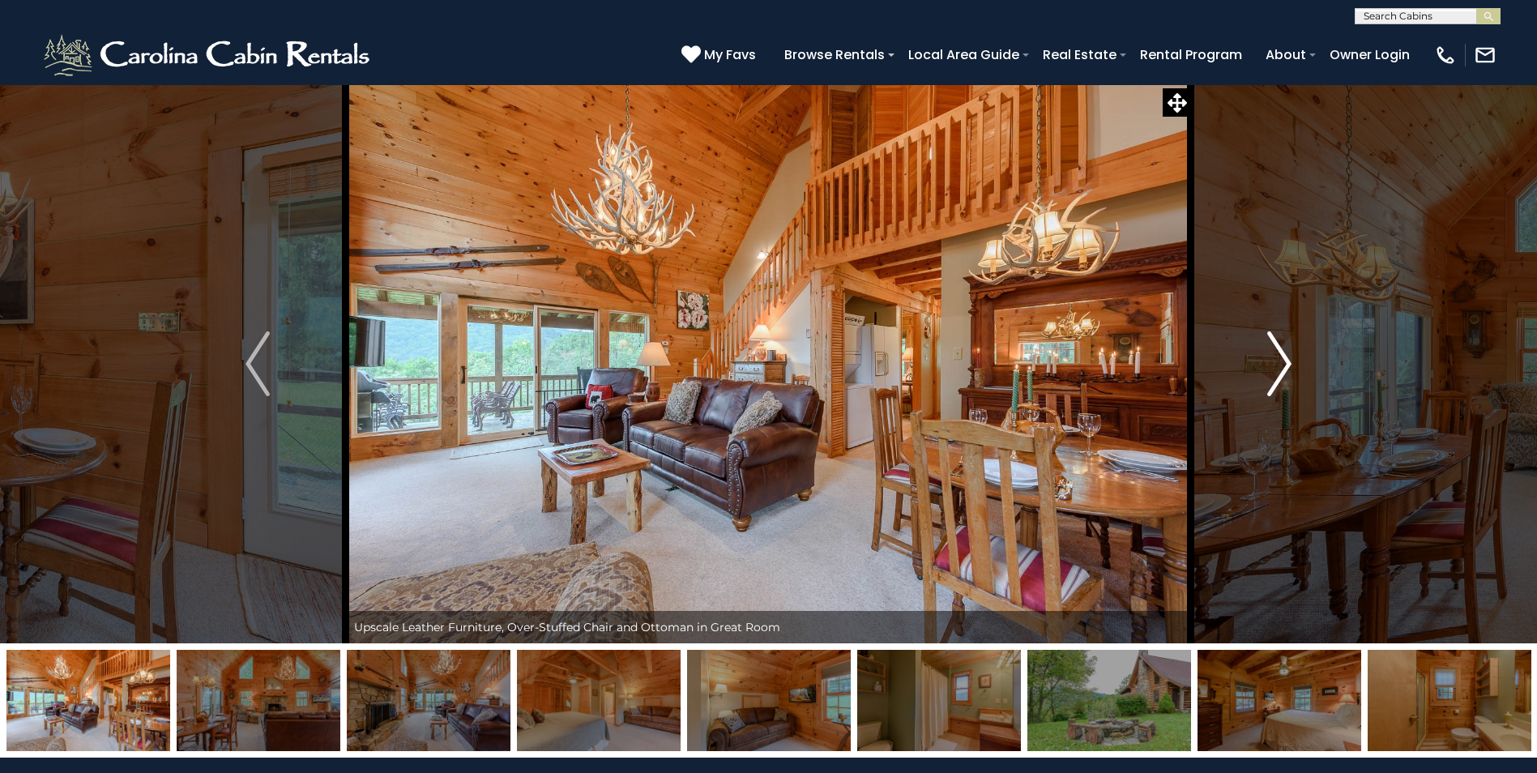
click at [1289, 361] on img "Next" at bounding box center [1279, 363] width 24 height 65
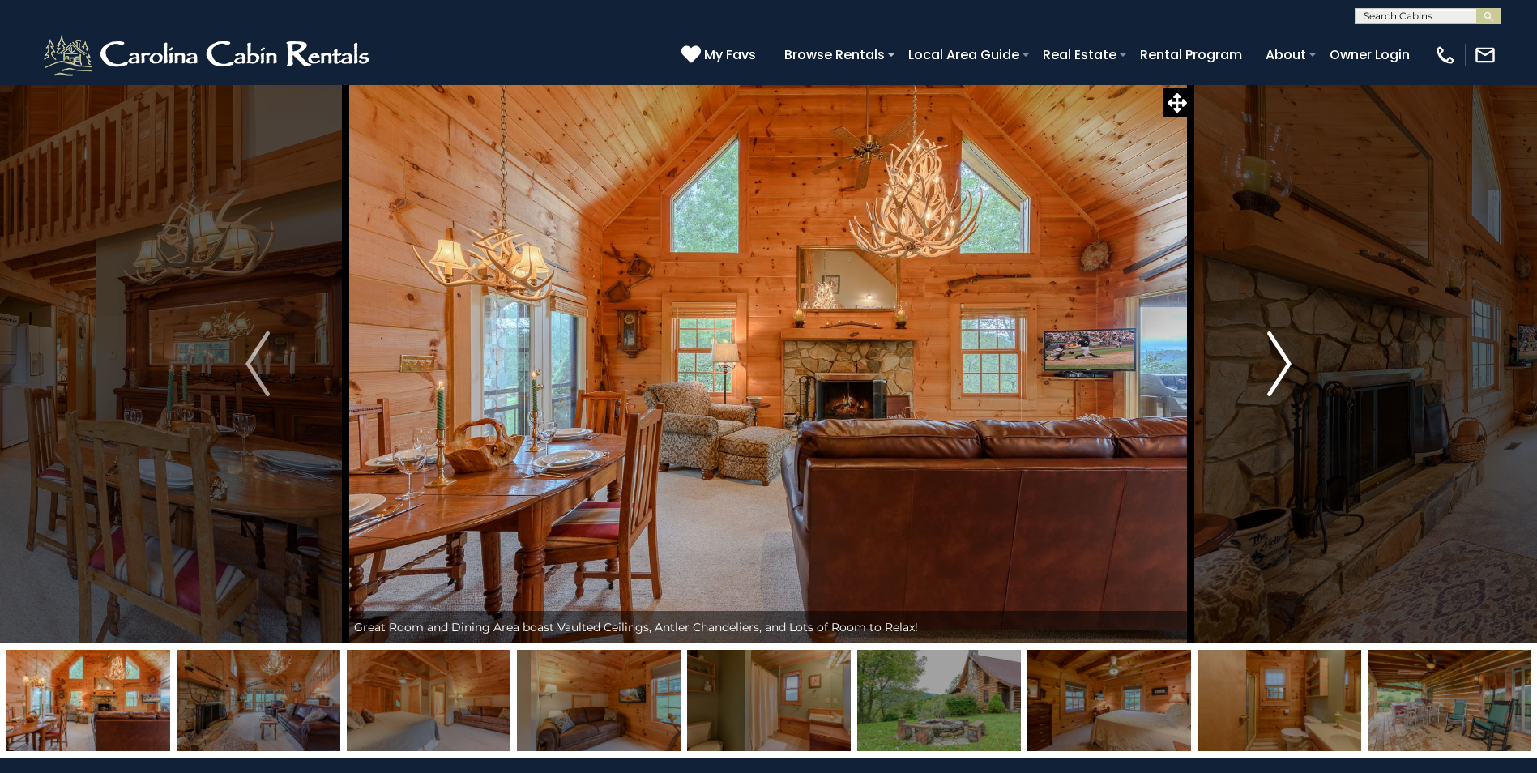
click at [1289, 361] on img "Next" at bounding box center [1279, 363] width 24 height 65
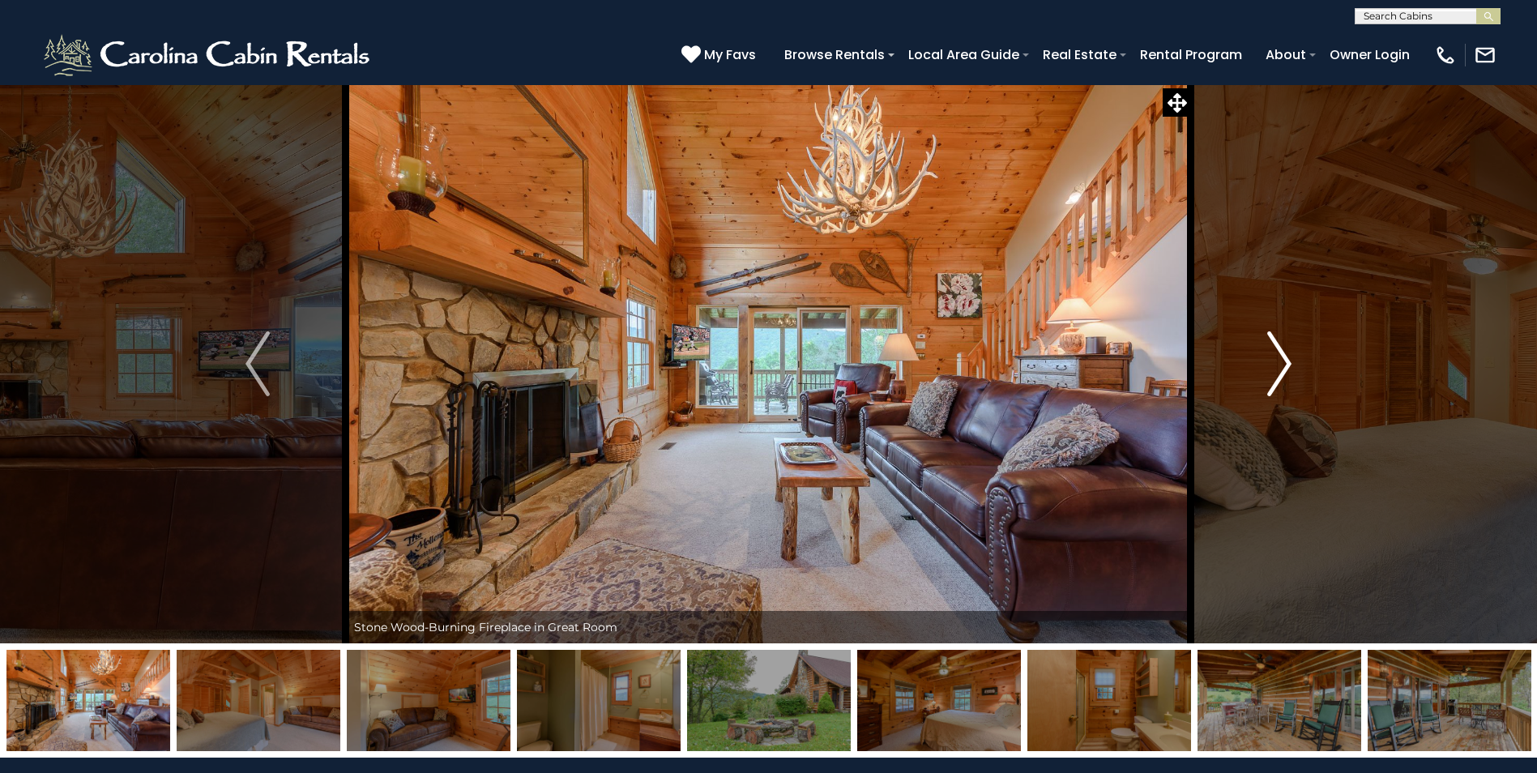
click at [1289, 361] on img "Next" at bounding box center [1279, 363] width 24 height 65
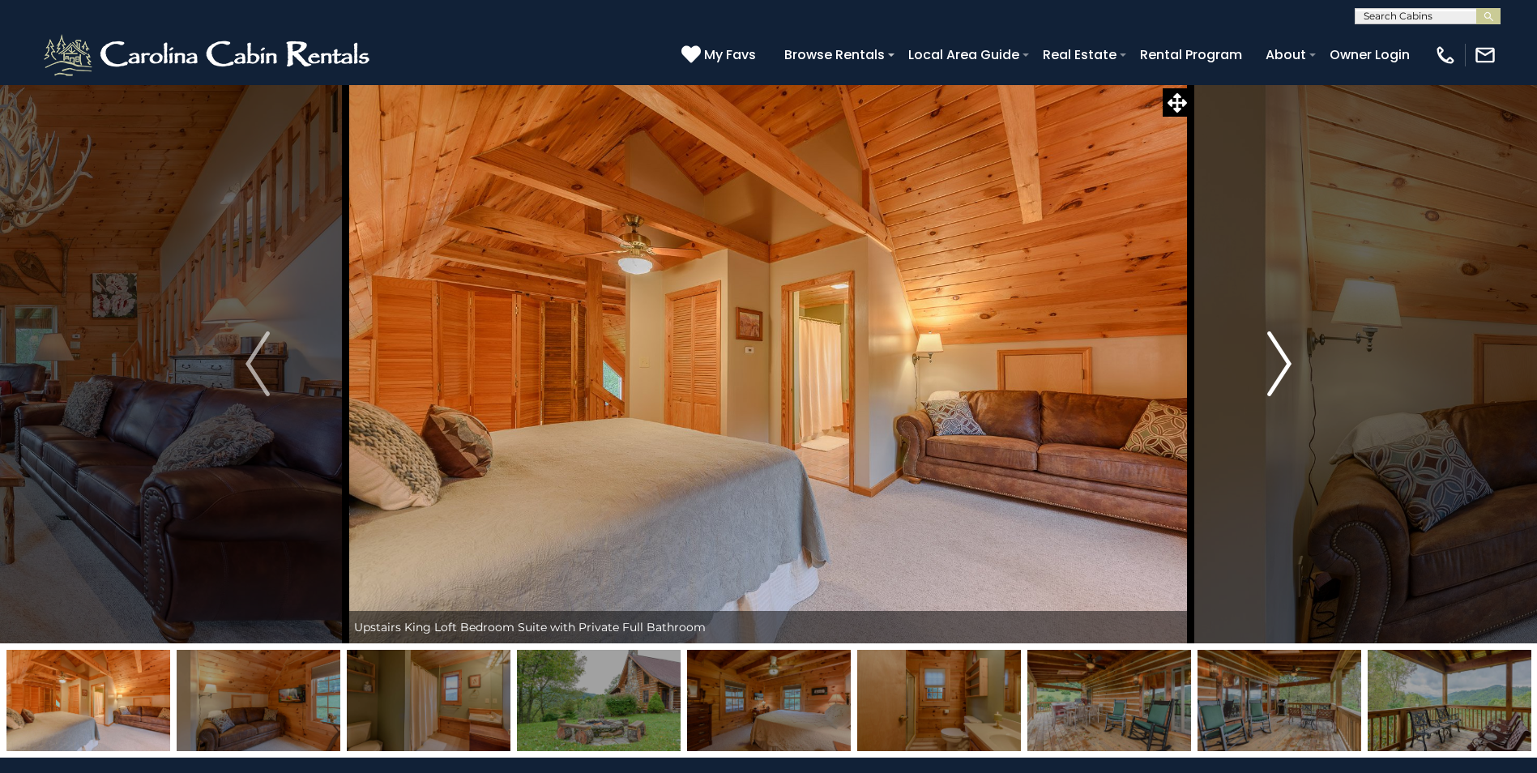
click at [1289, 361] on img "Next" at bounding box center [1279, 363] width 24 height 65
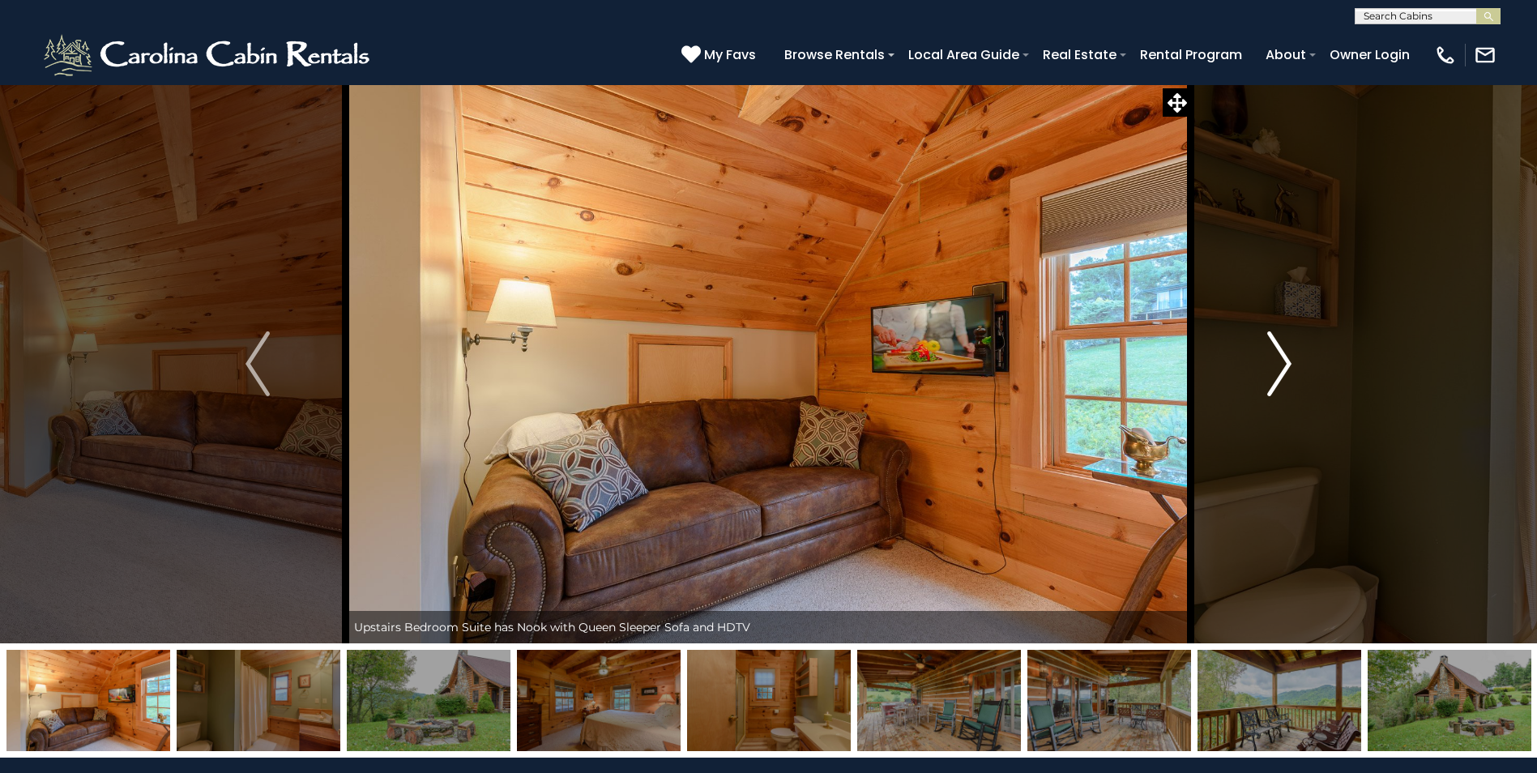
click at [1289, 361] on img "Next" at bounding box center [1279, 363] width 24 height 65
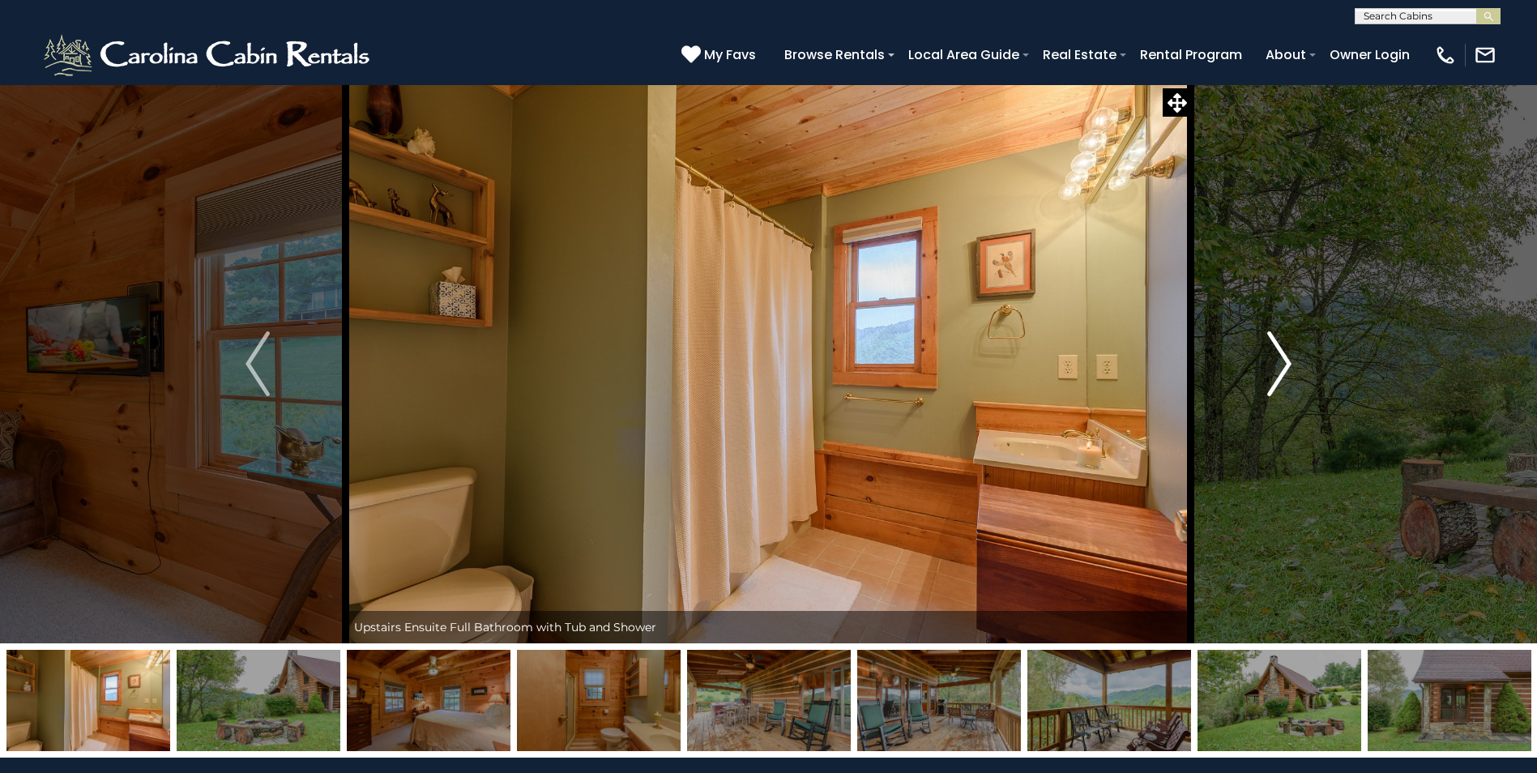
click at [1289, 361] on img "Next" at bounding box center [1279, 363] width 24 height 65
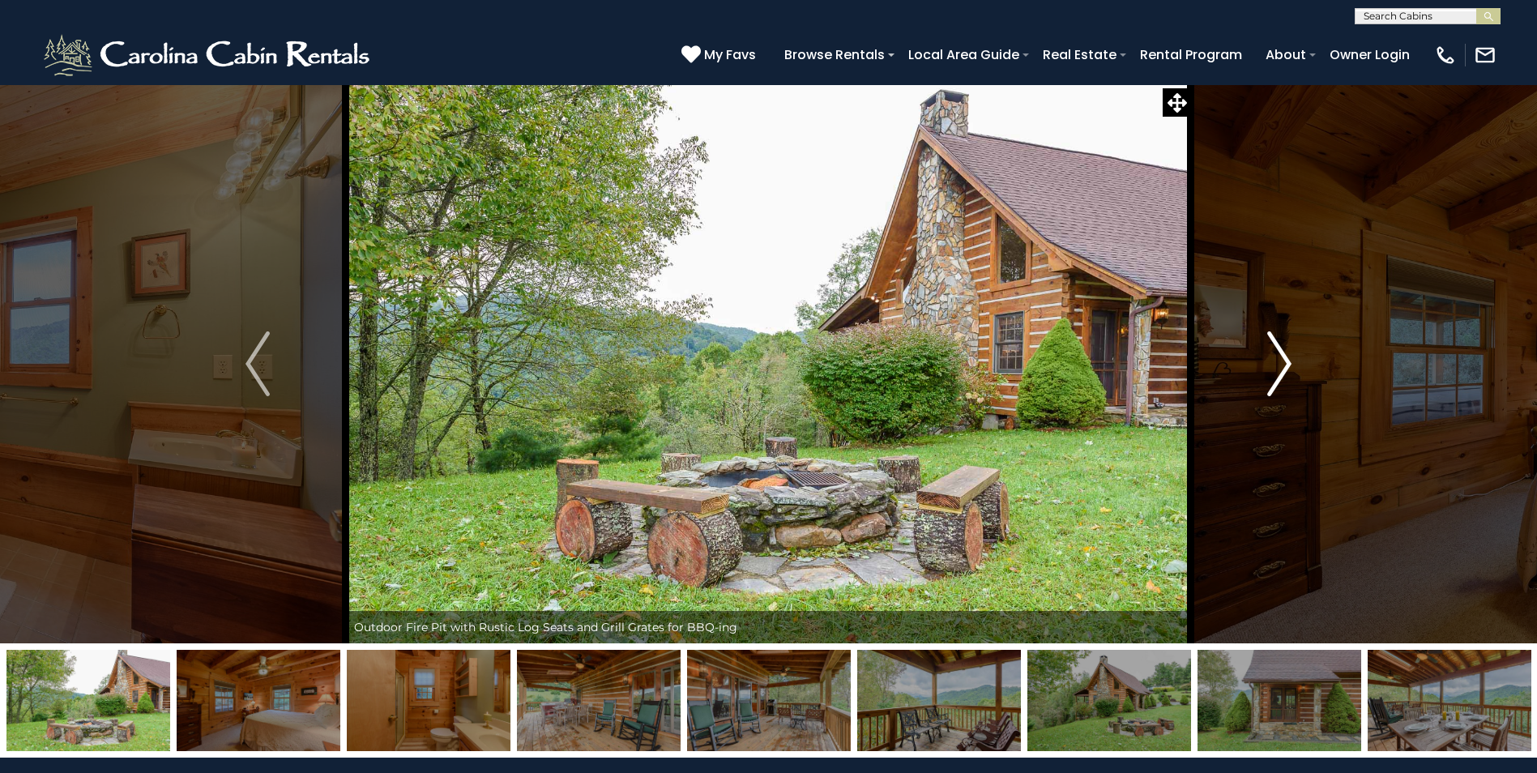
click at [1289, 361] on img "Next" at bounding box center [1279, 363] width 24 height 65
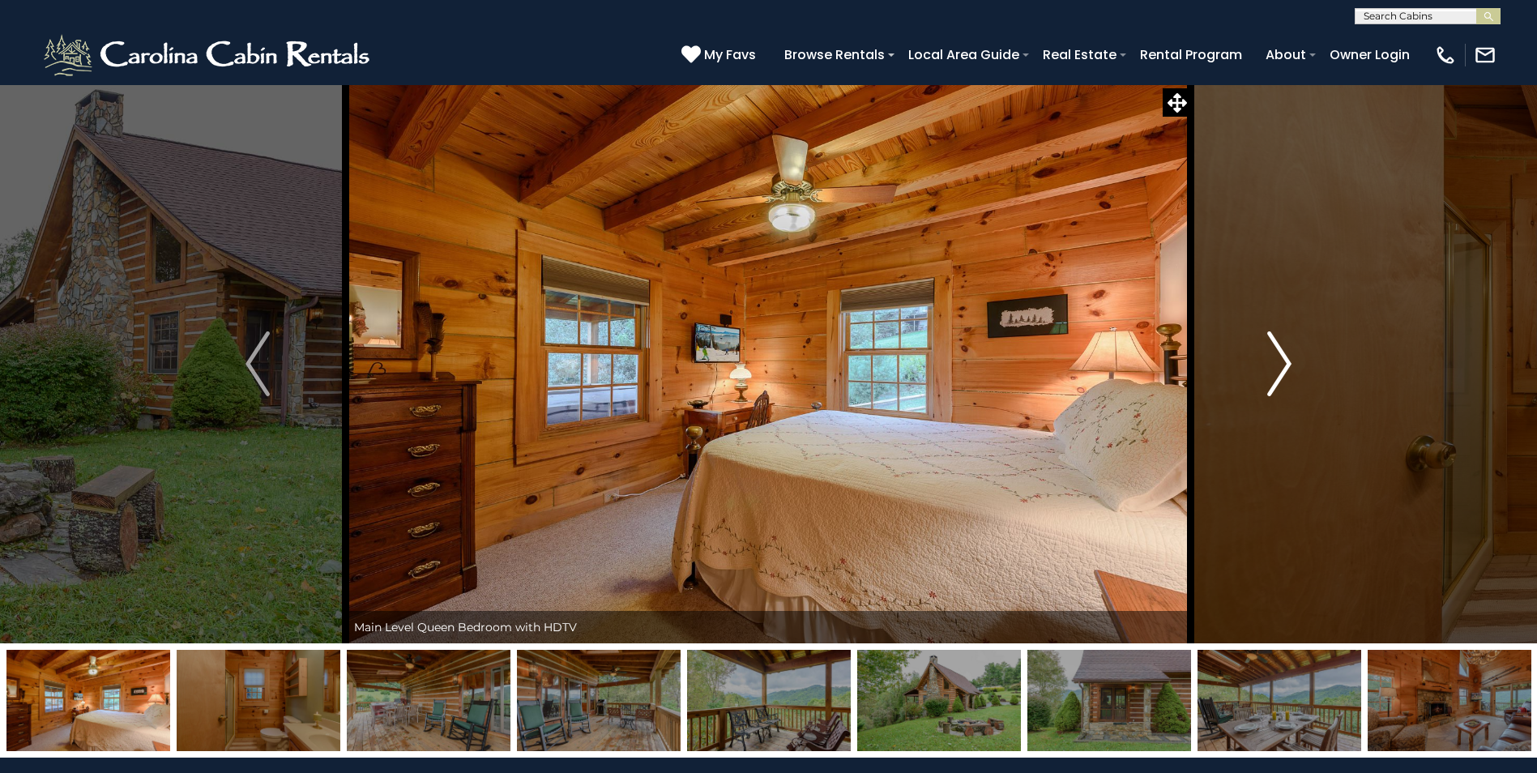
click at [1289, 361] on img "Next" at bounding box center [1279, 363] width 24 height 65
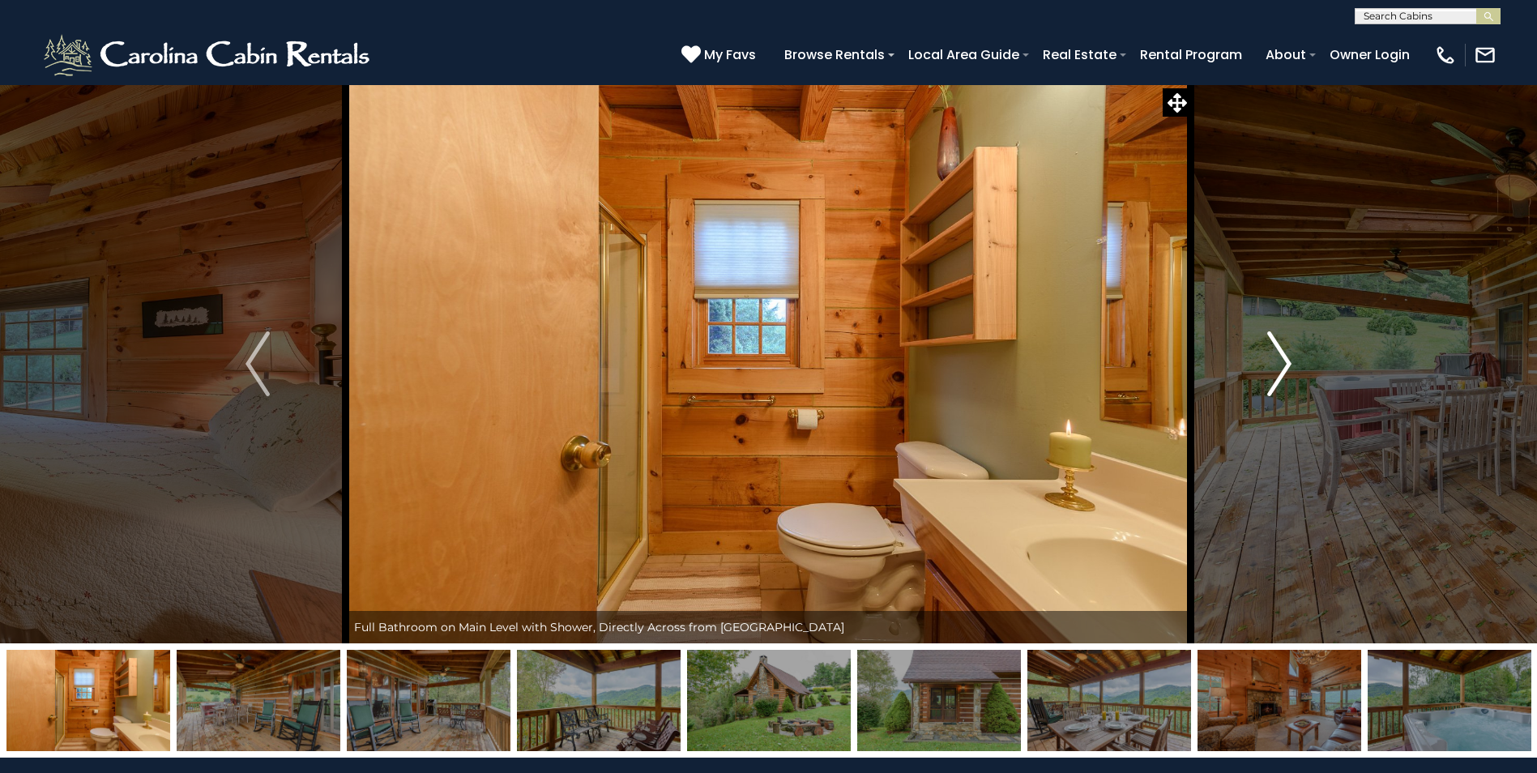
click at [1289, 361] on img "Next" at bounding box center [1279, 363] width 24 height 65
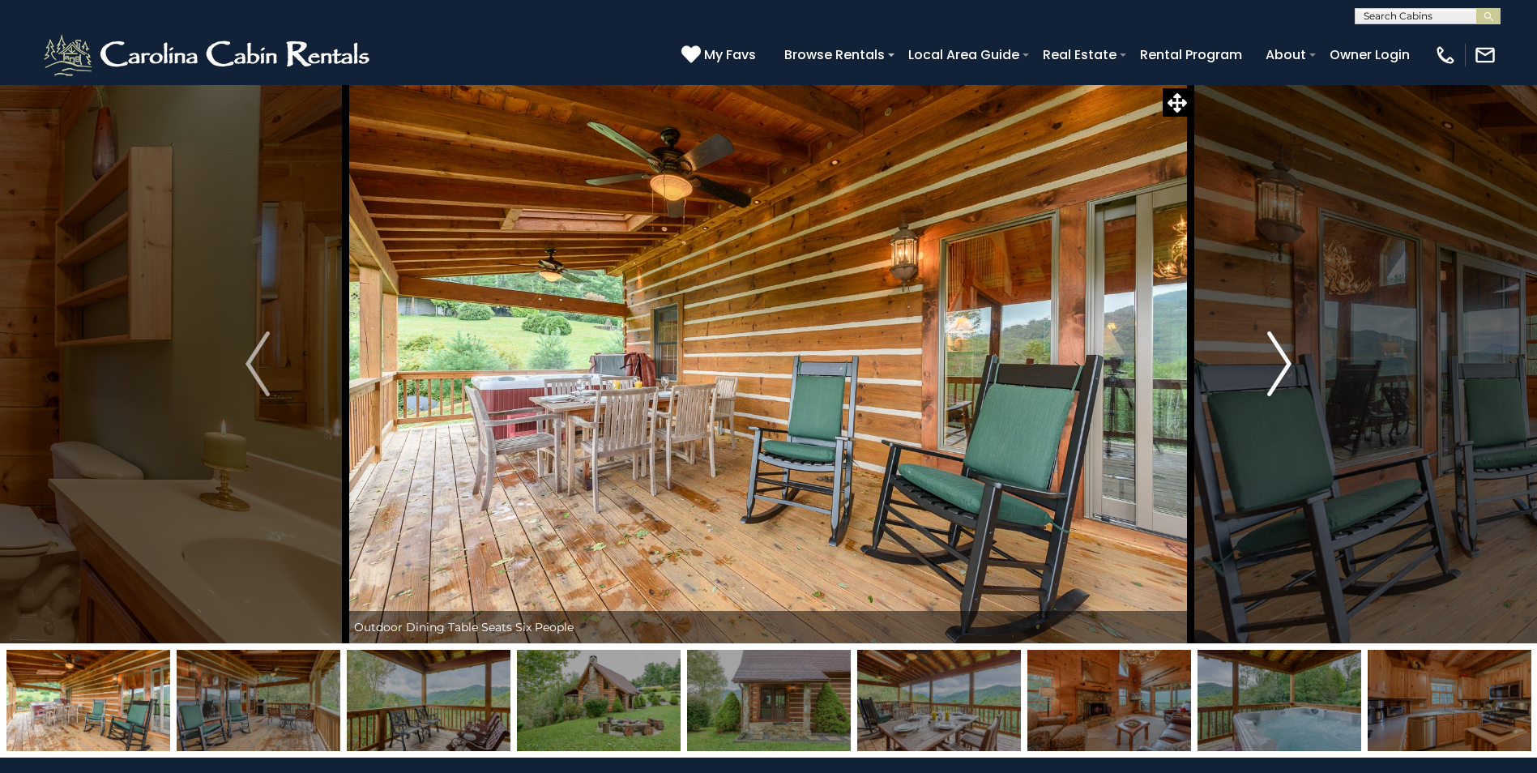
click at [1289, 361] on img "Next" at bounding box center [1279, 363] width 24 height 65
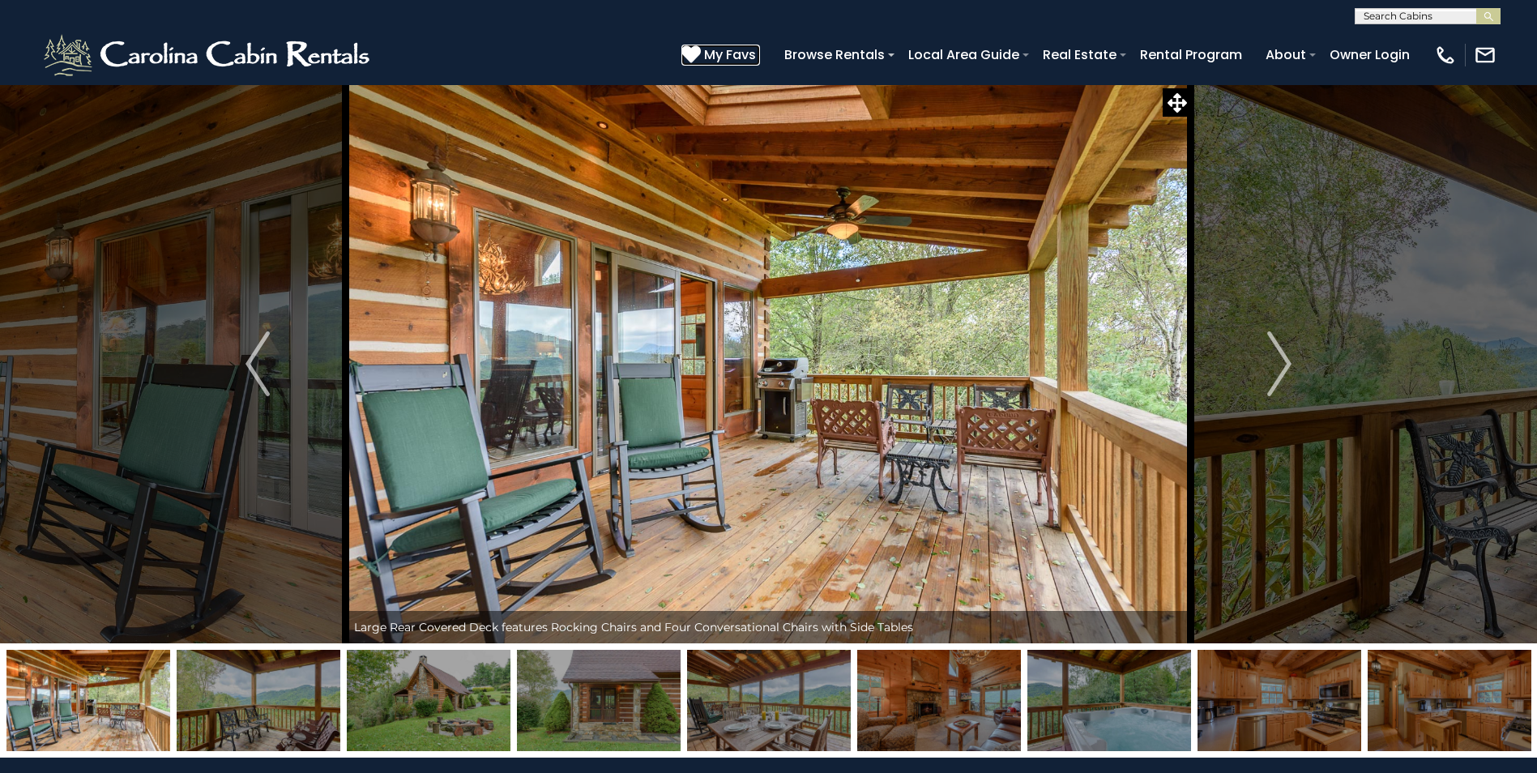
click at [745, 58] on span "My Favs" at bounding box center [730, 55] width 52 height 20
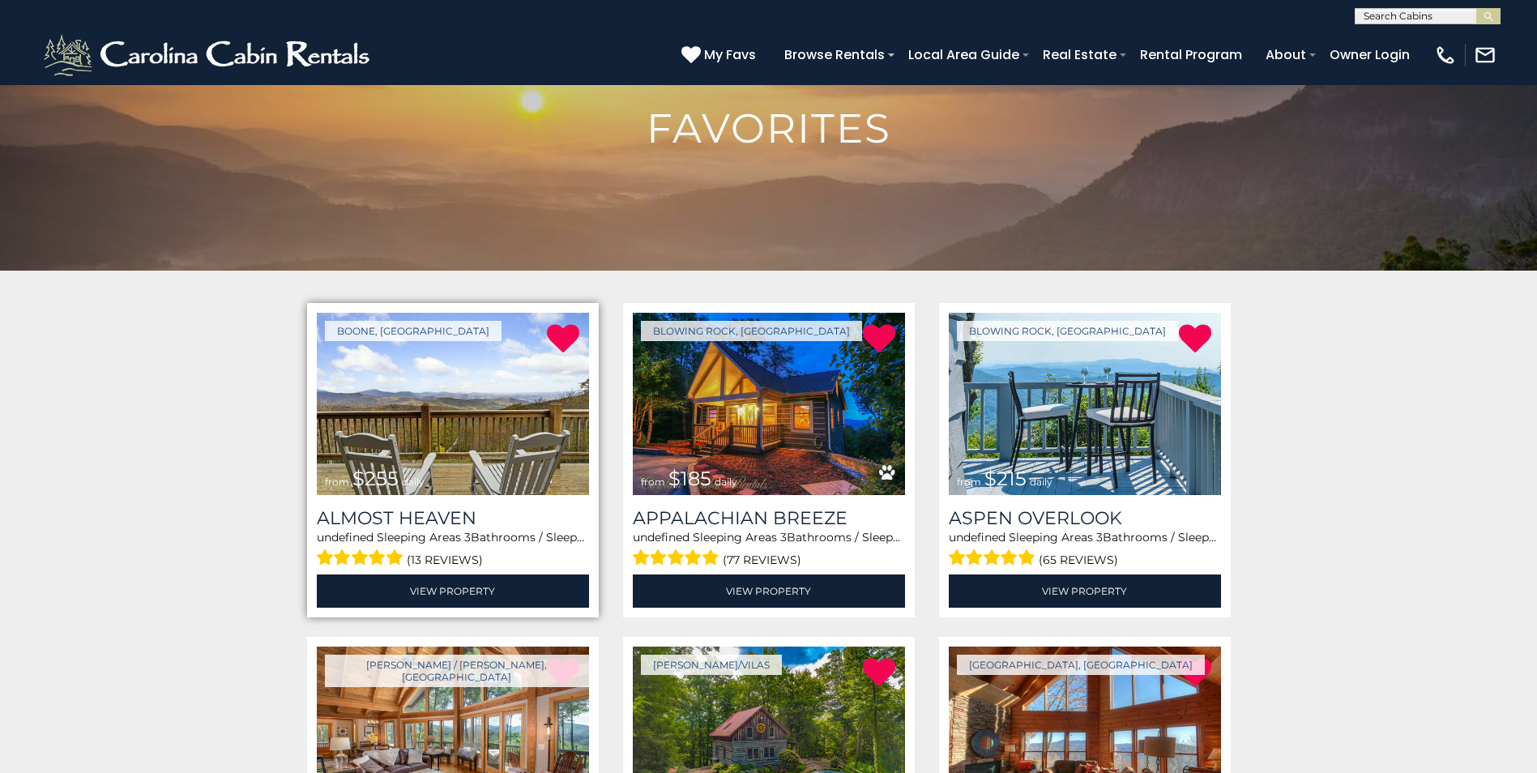
scroll to position [162, 0]
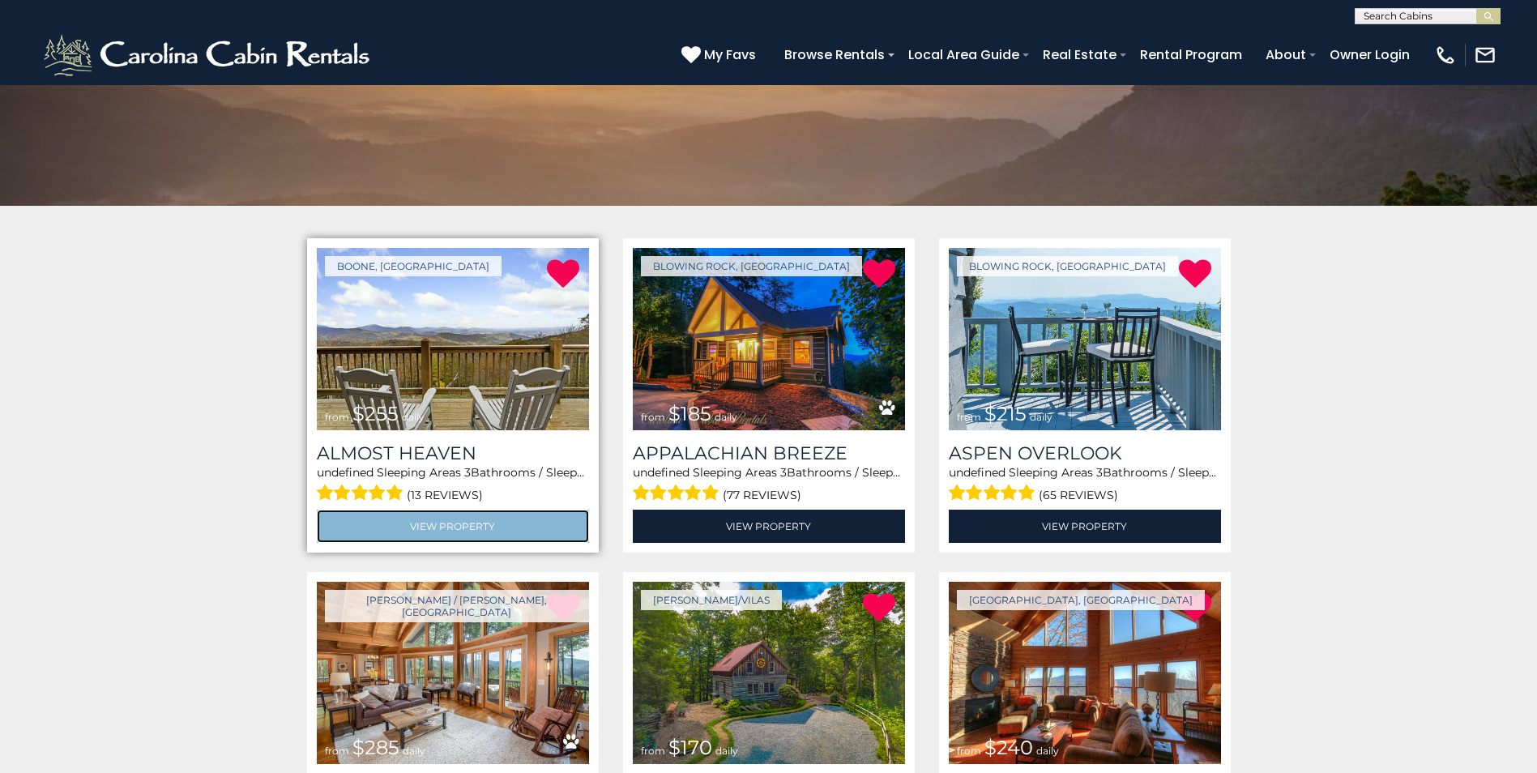
click at [445, 529] on link "View Property" at bounding box center [453, 526] width 272 height 33
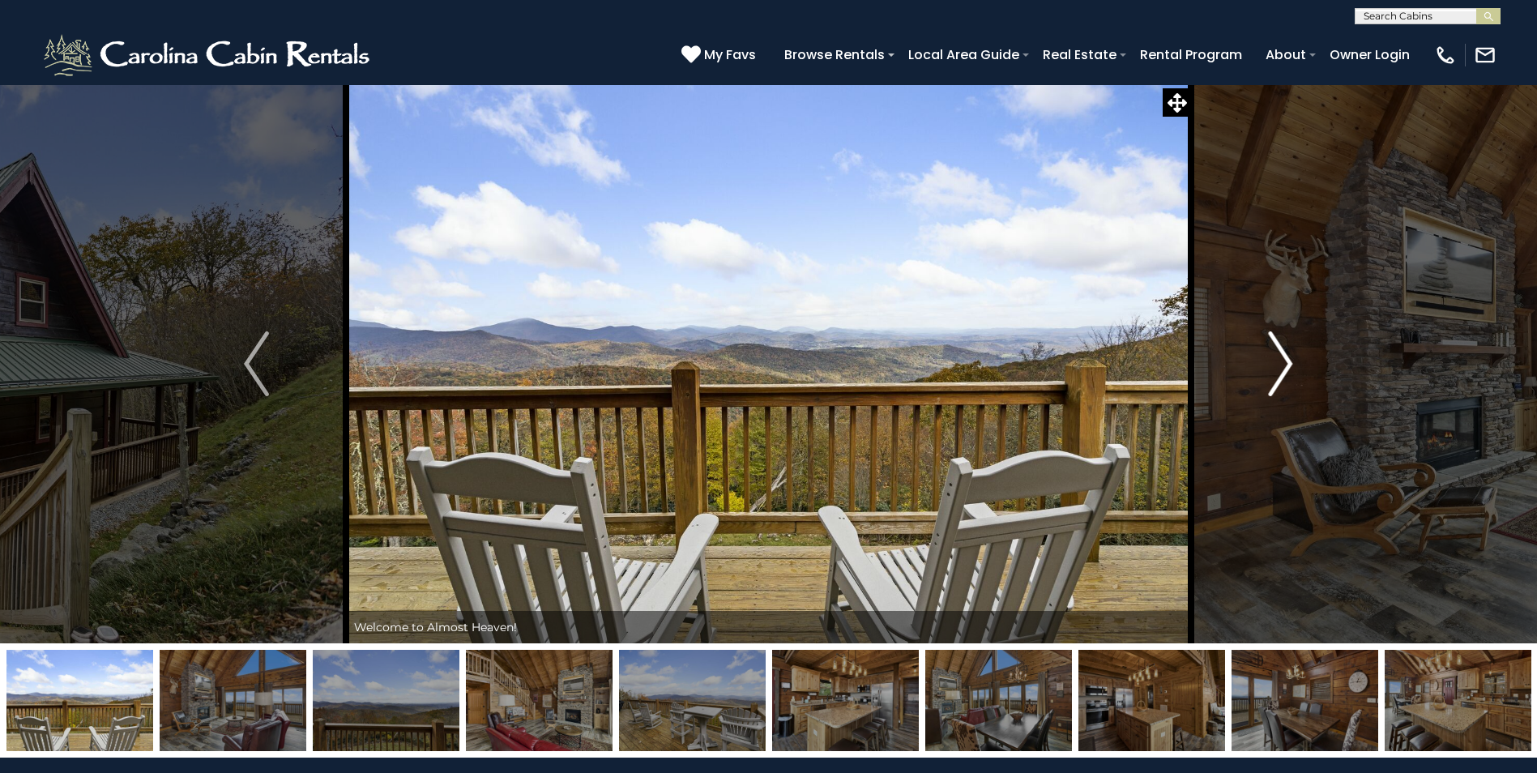
click at [1285, 362] on img "Next" at bounding box center [1280, 363] width 24 height 65
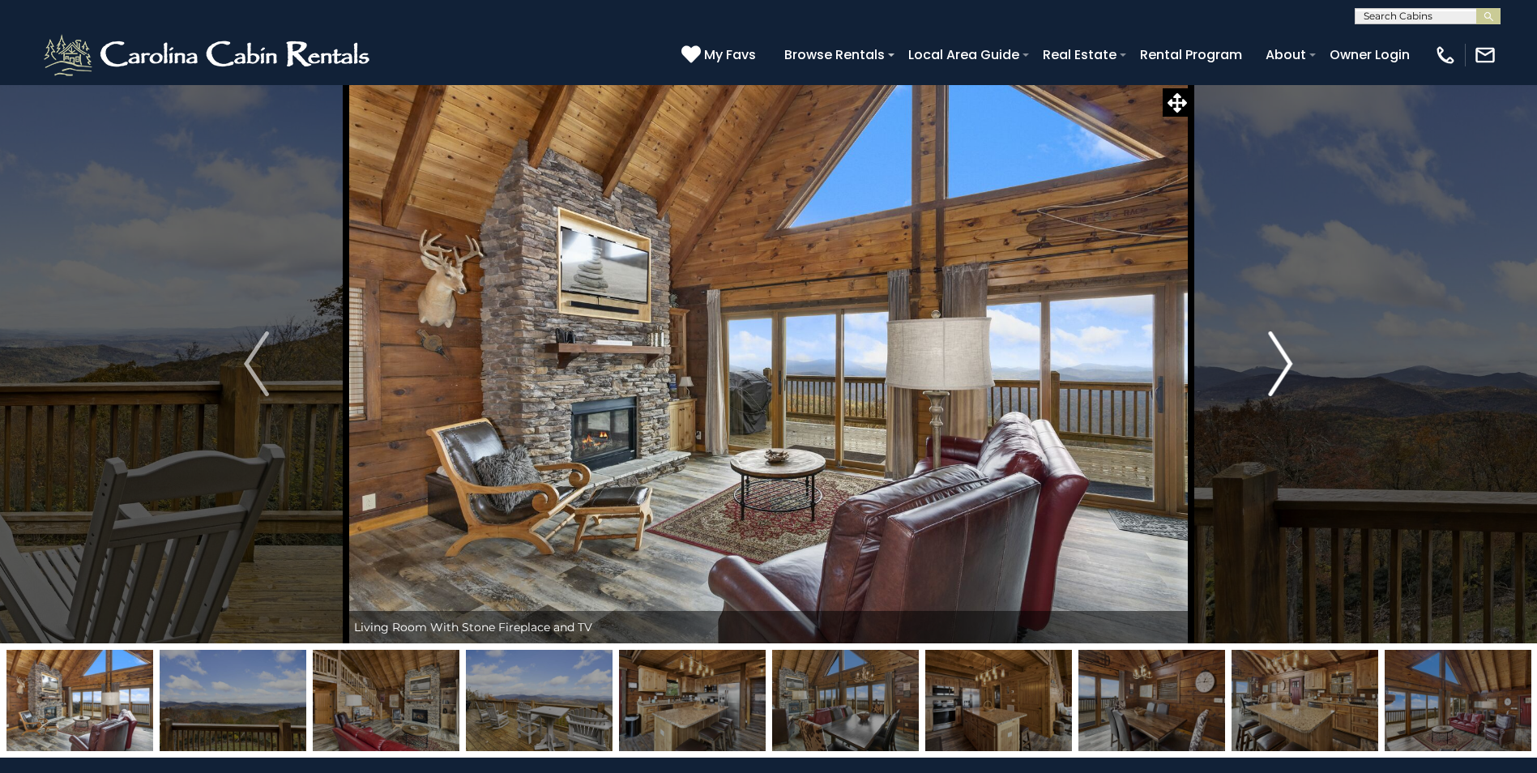
click at [1285, 362] on img "Next" at bounding box center [1280, 363] width 24 height 65
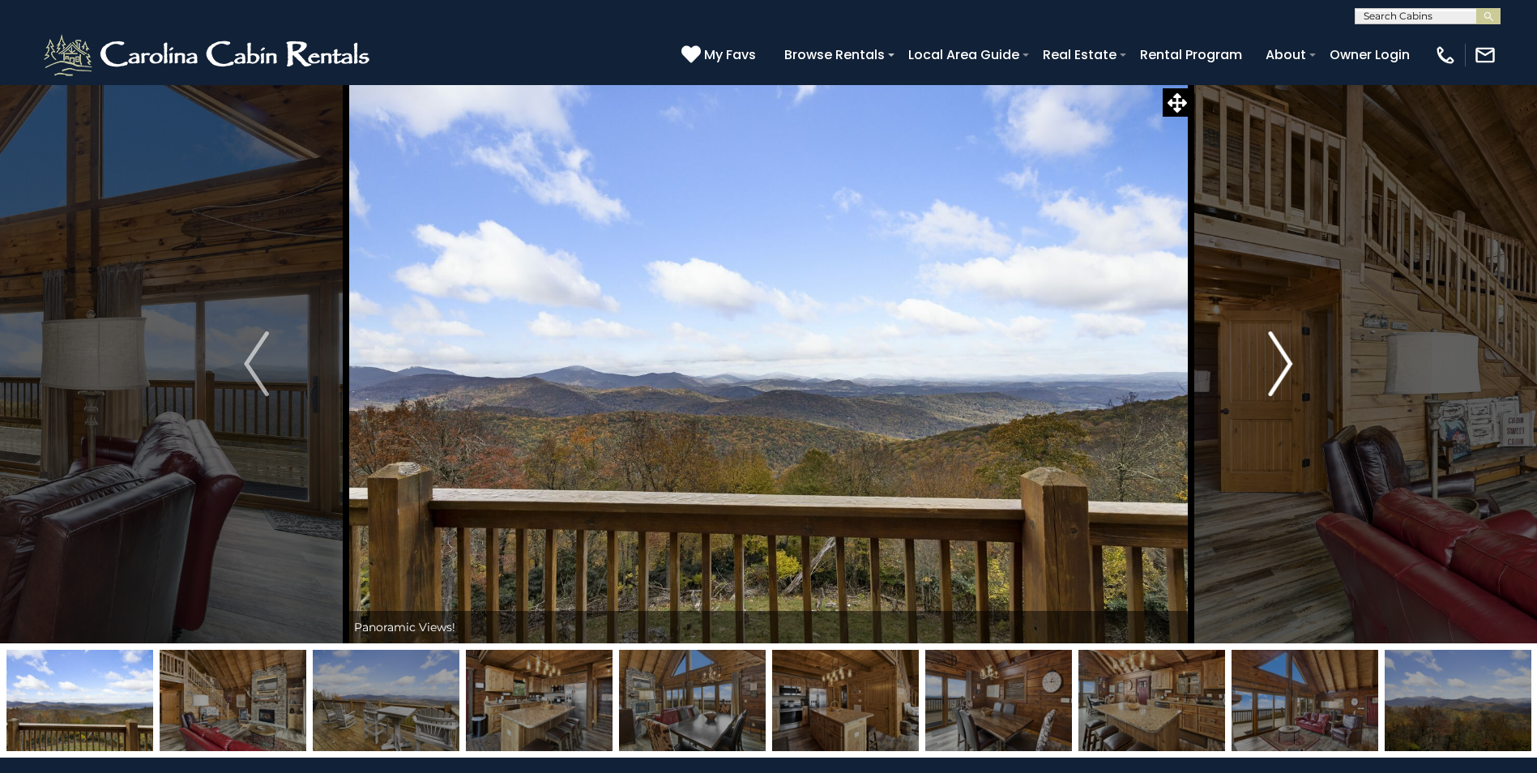
click at [1285, 362] on img "Next" at bounding box center [1280, 363] width 24 height 65
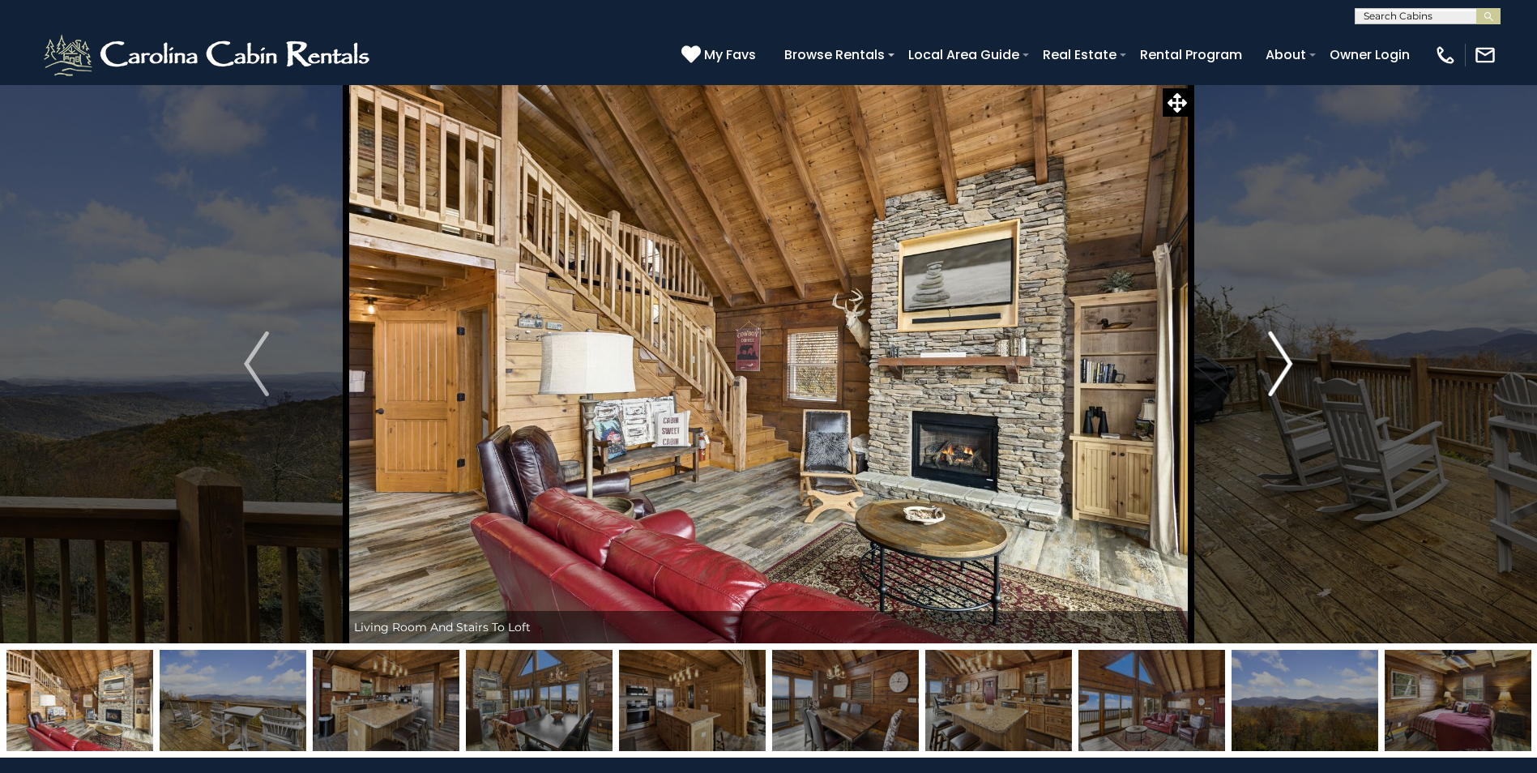
click at [1285, 362] on img "Next" at bounding box center [1280, 363] width 24 height 65
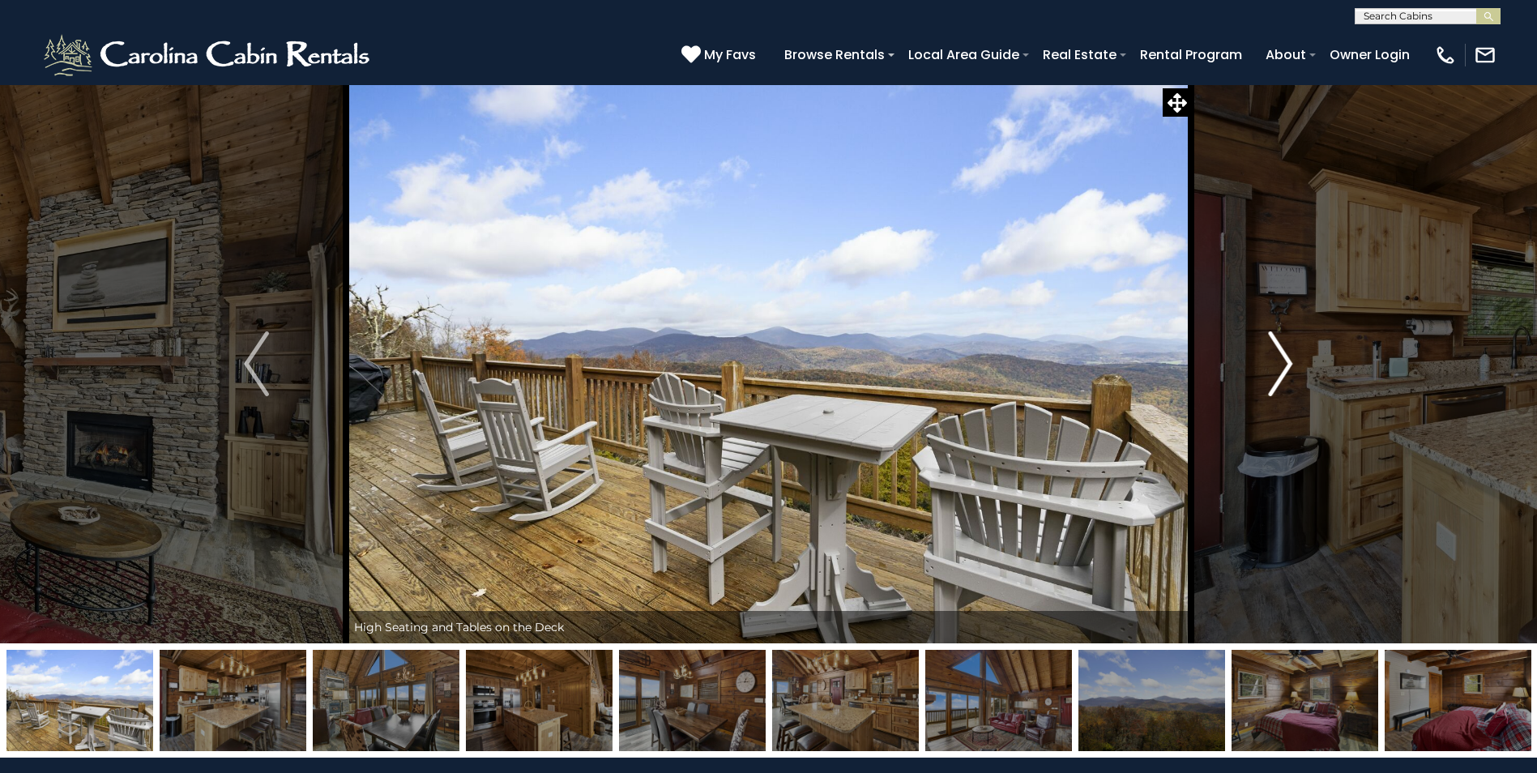
click at [1285, 362] on img "Next" at bounding box center [1280, 363] width 24 height 65
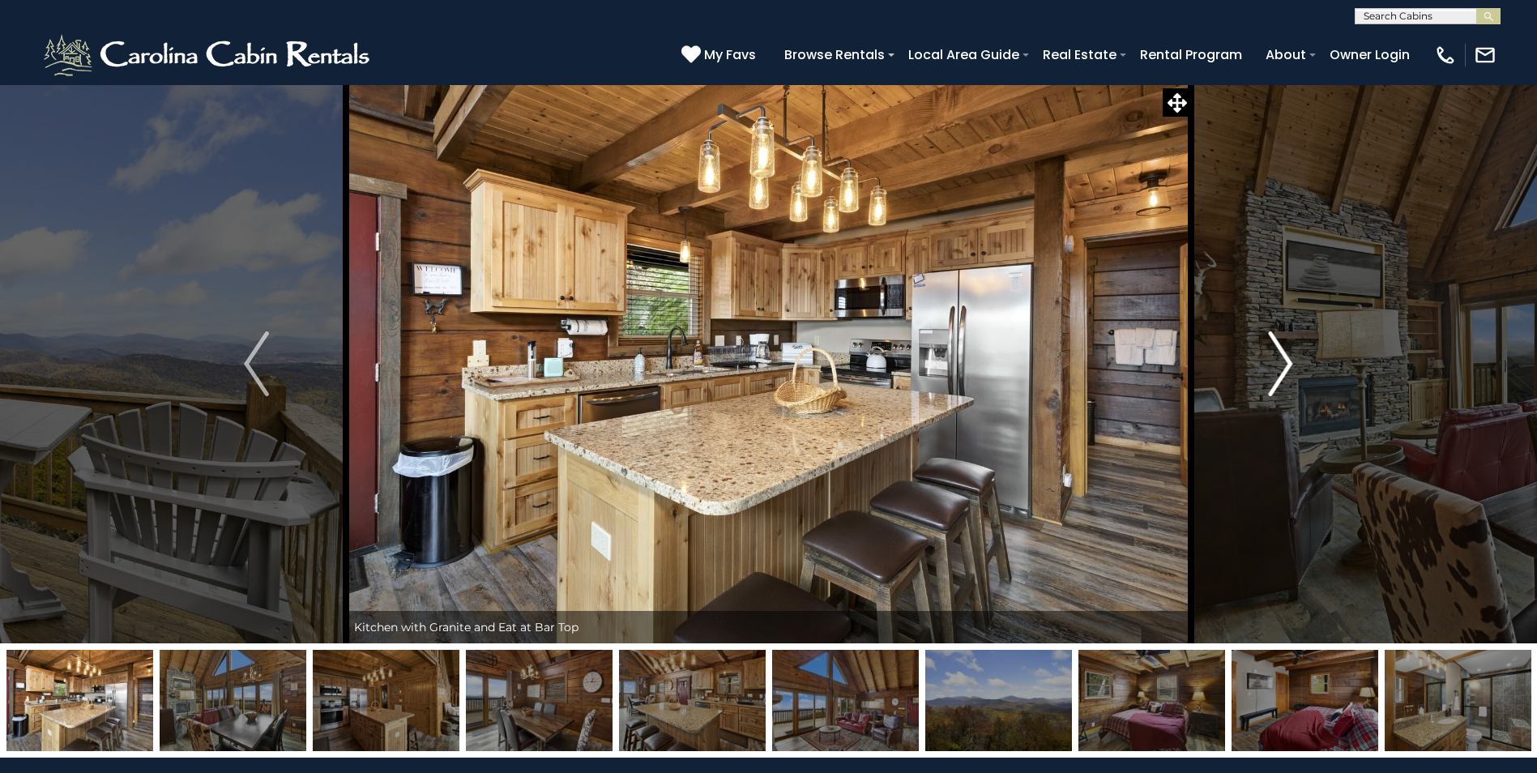
click at [1285, 362] on img "Next" at bounding box center [1280, 363] width 24 height 65
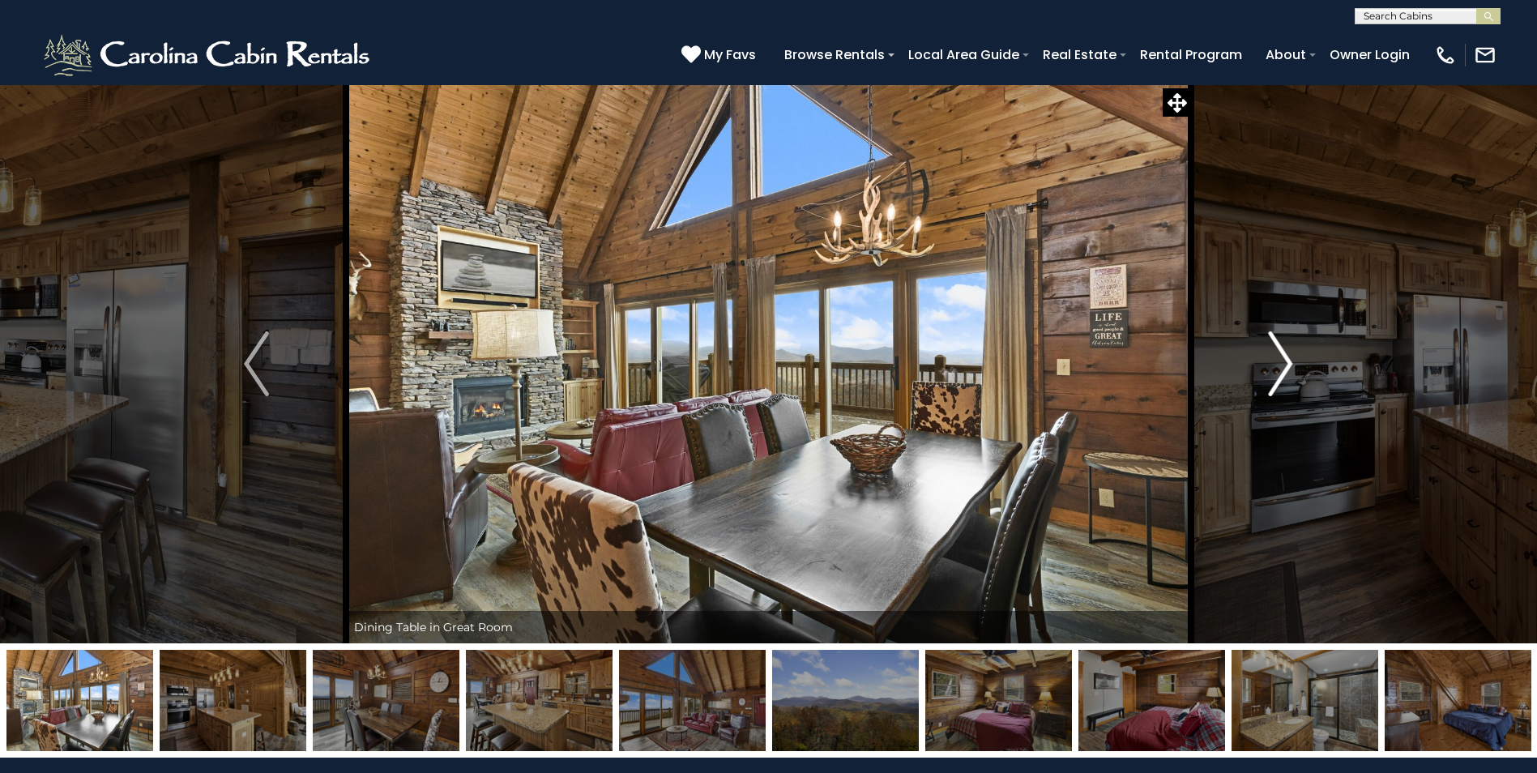
click at [1285, 362] on img "Next" at bounding box center [1280, 363] width 24 height 65
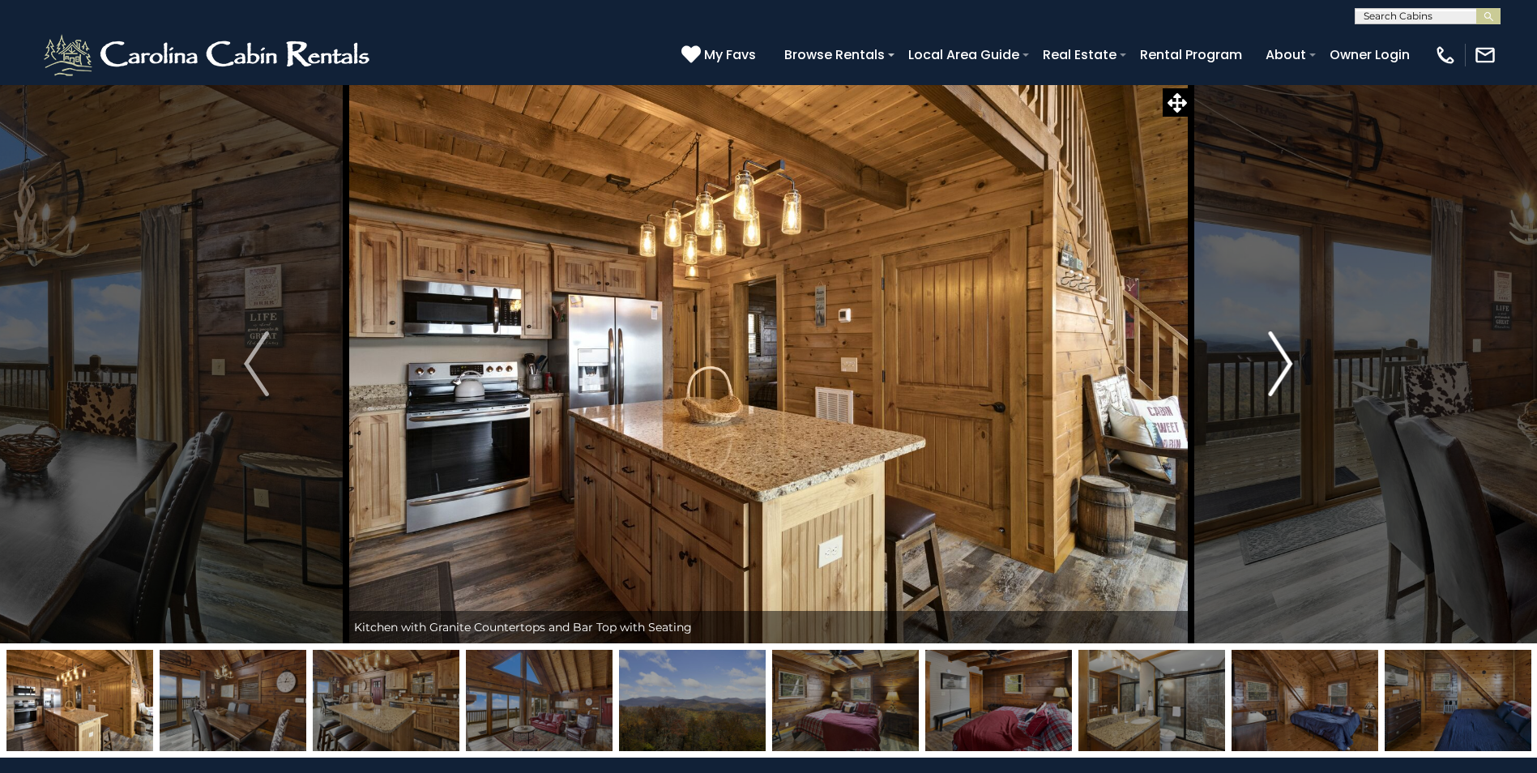
click at [1285, 362] on img "Next" at bounding box center [1280, 363] width 24 height 65
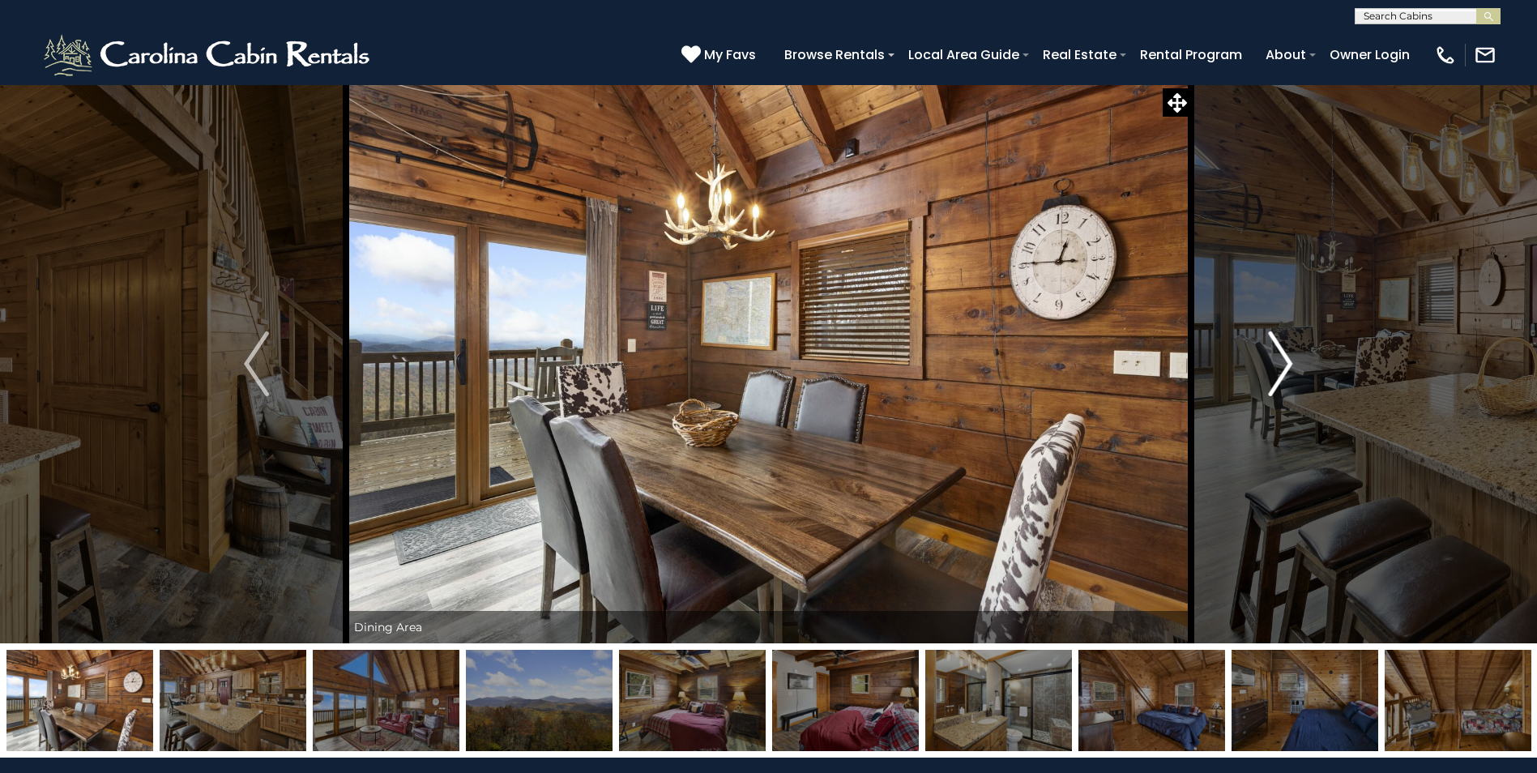
click at [1285, 362] on img "Next" at bounding box center [1280, 363] width 24 height 65
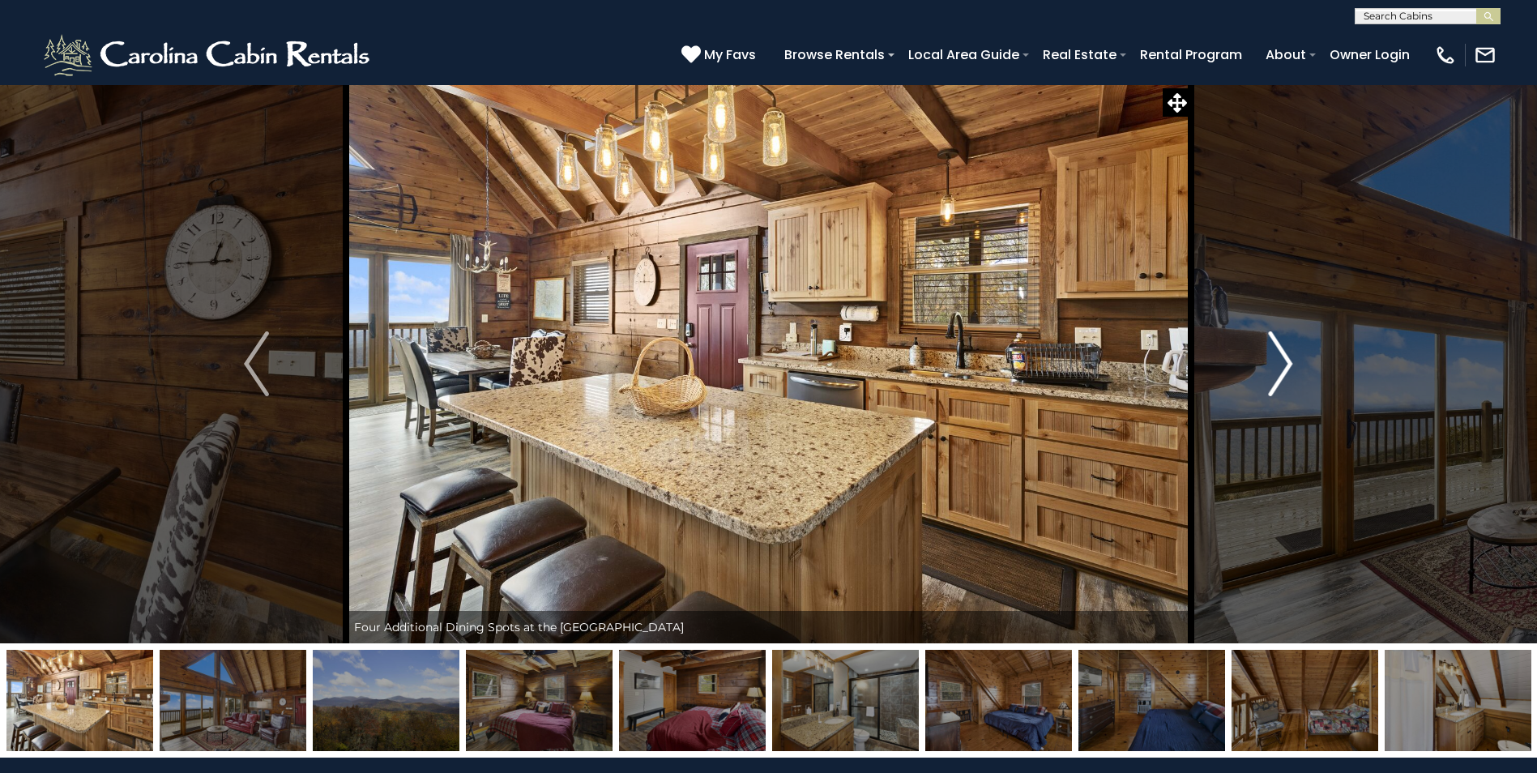
click at [1285, 362] on img "Next" at bounding box center [1280, 363] width 24 height 65
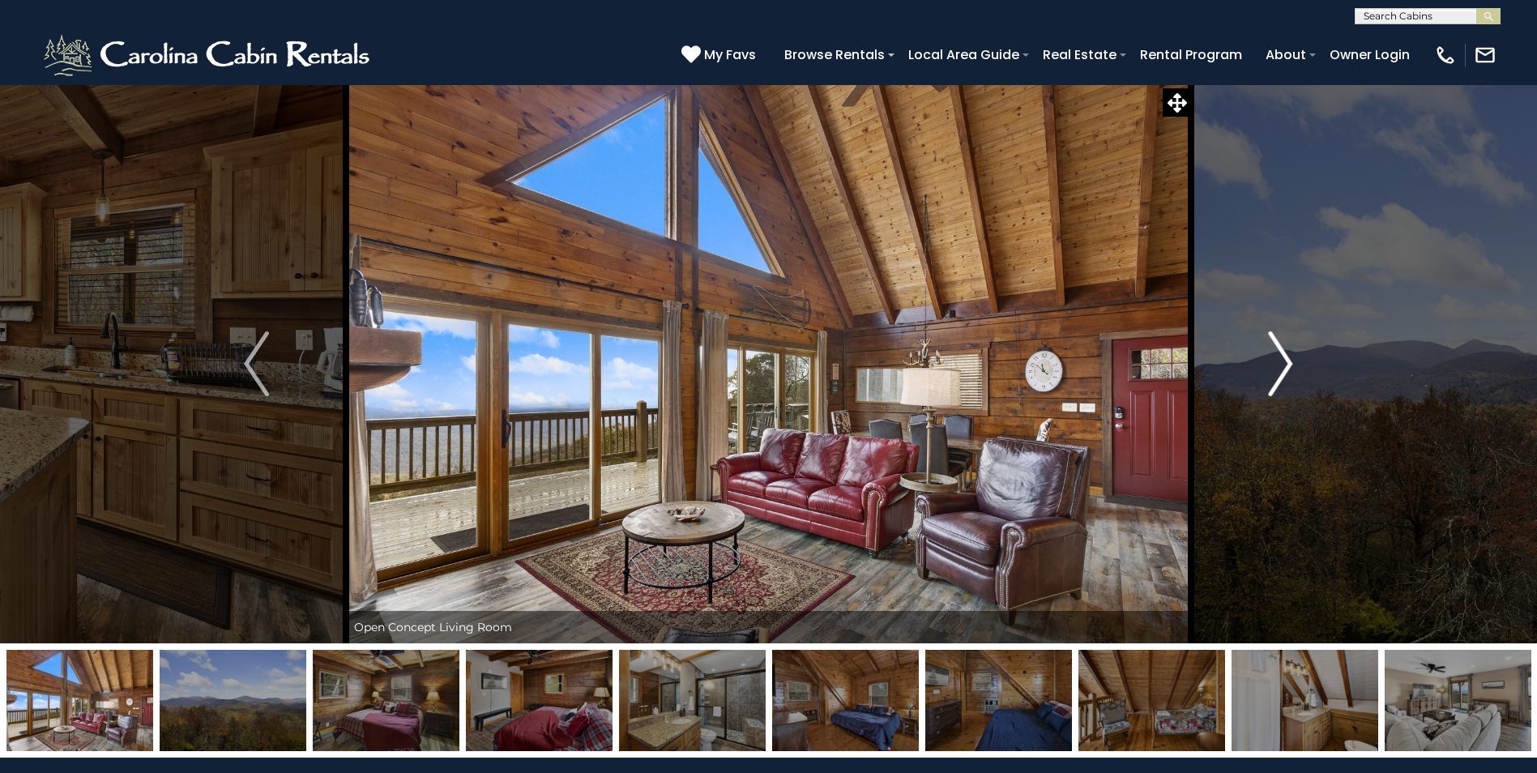
click at [1284, 362] on img "Next" at bounding box center [1280, 363] width 24 height 65
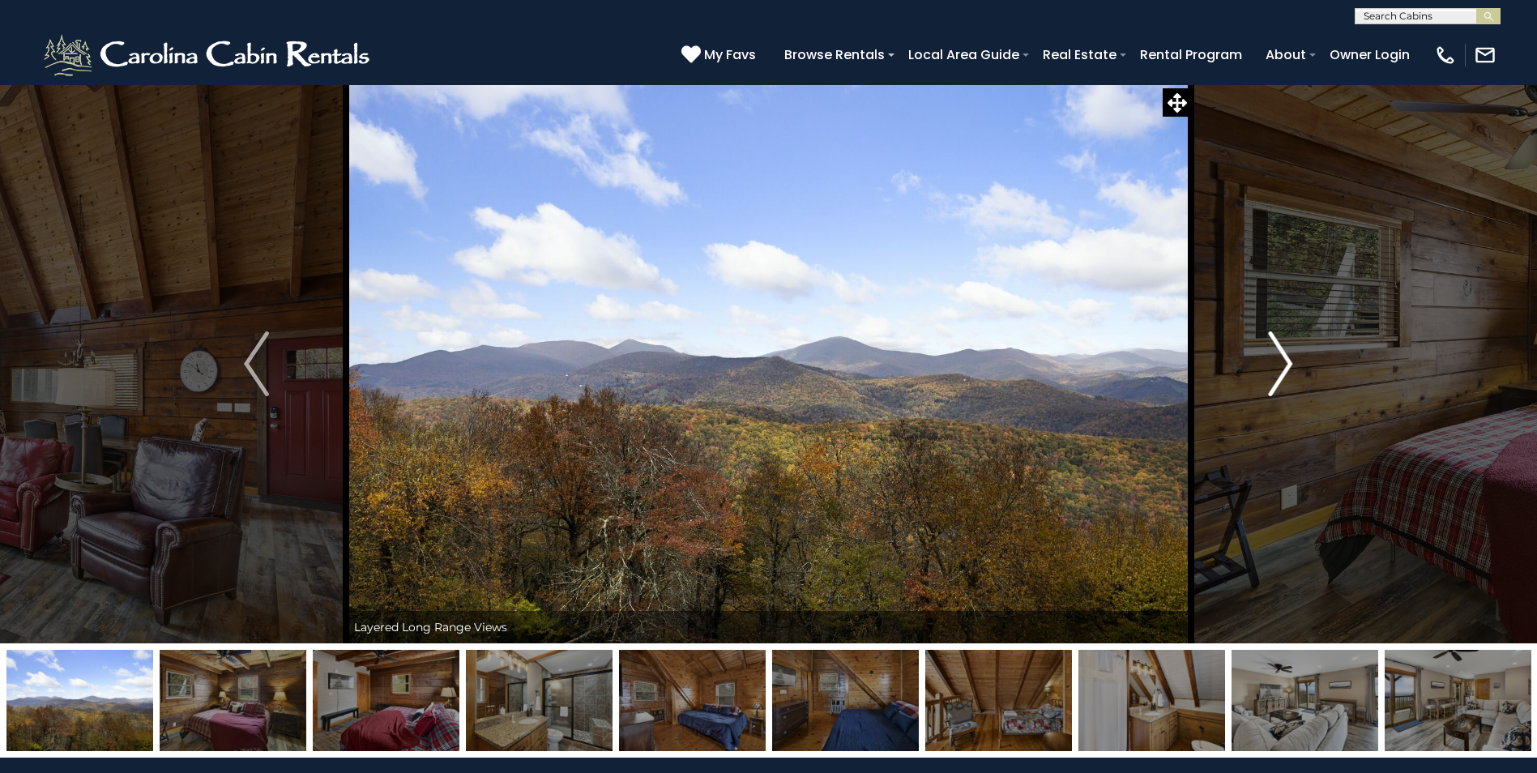
click at [1284, 362] on img "Next" at bounding box center [1280, 363] width 24 height 65
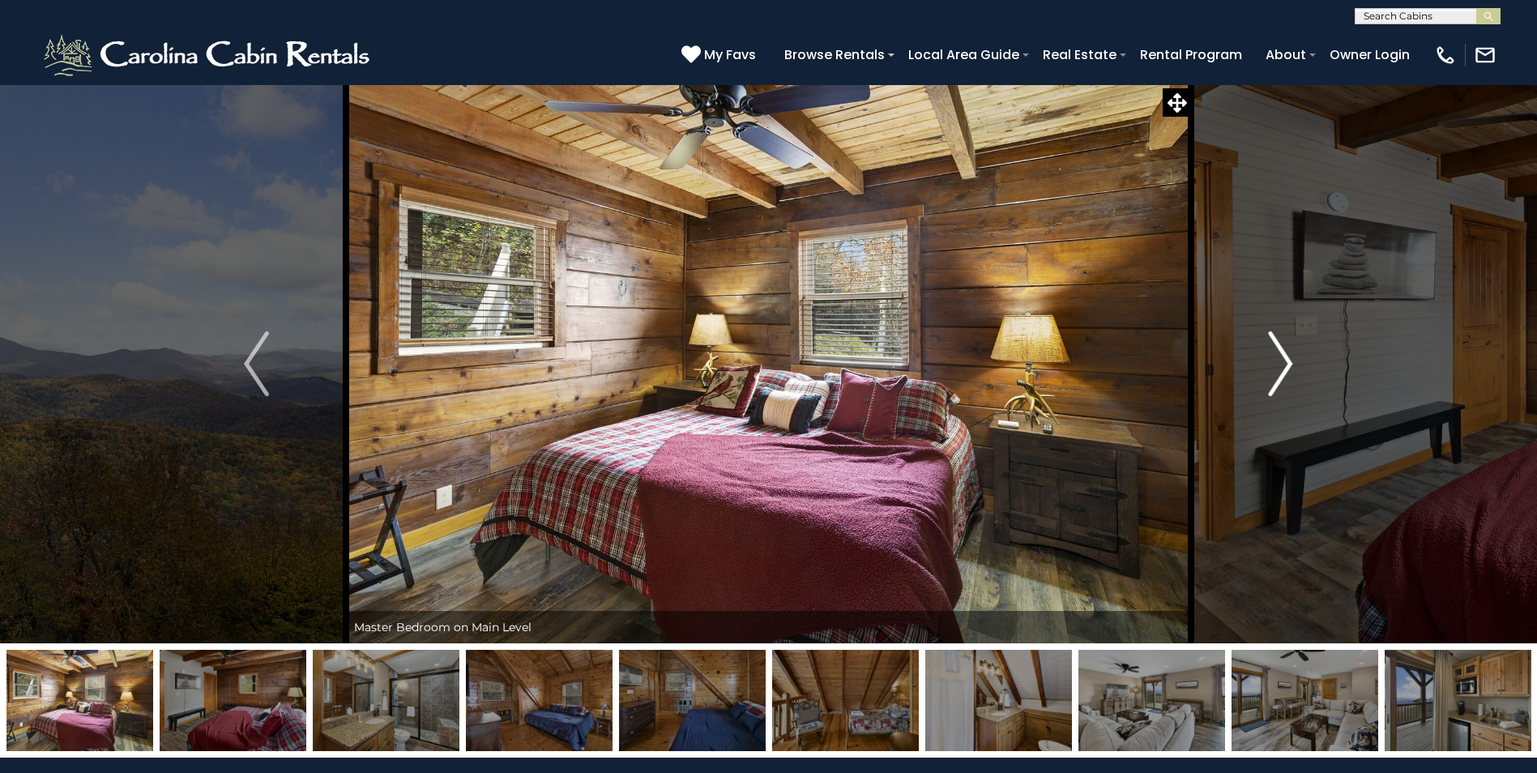
click at [1284, 362] on img "Next" at bounding box center [1280, 363] width 24 height 65
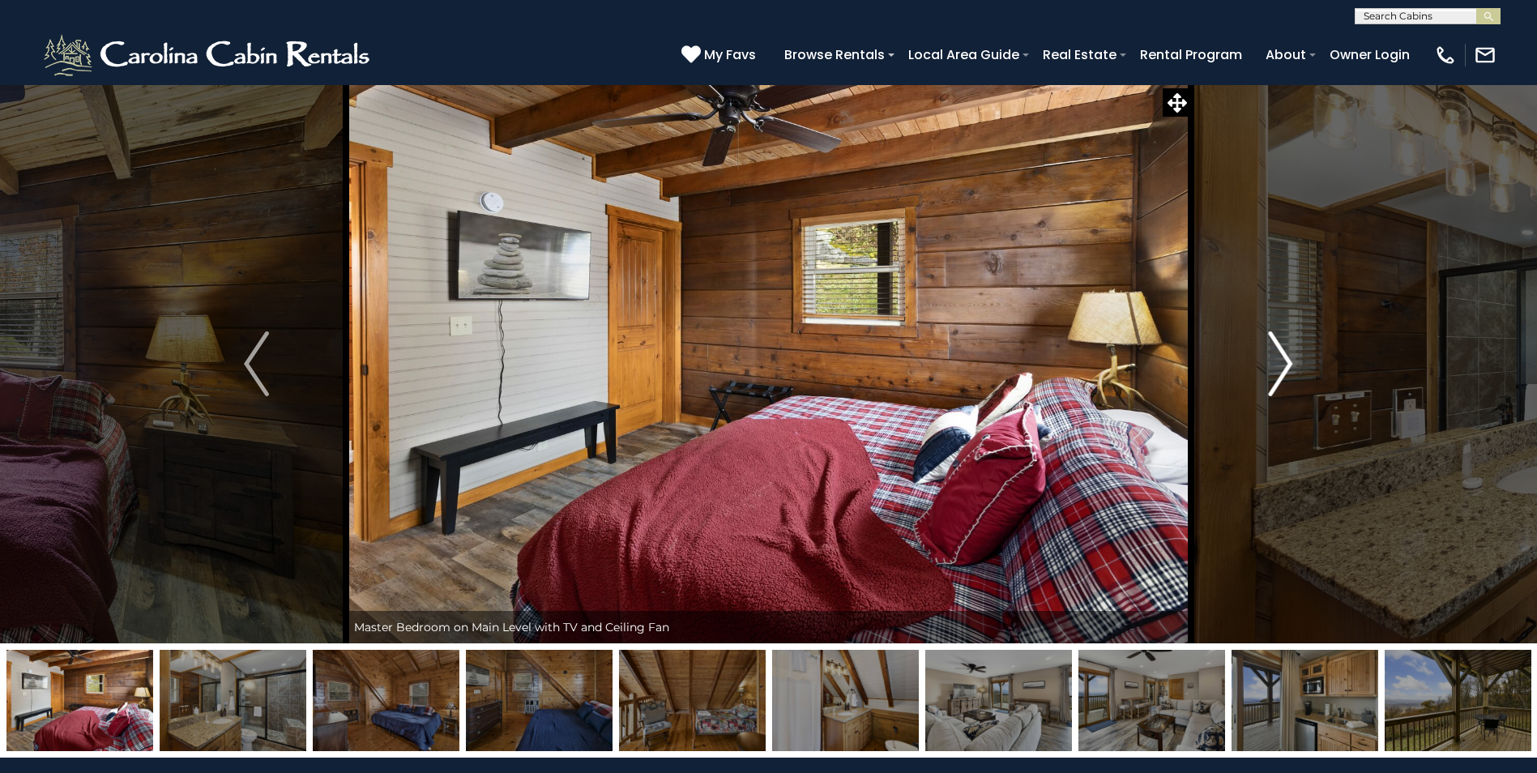
click at [1284, 362] on img "Next" at bounding box center [1280, 363] width 24 height 65
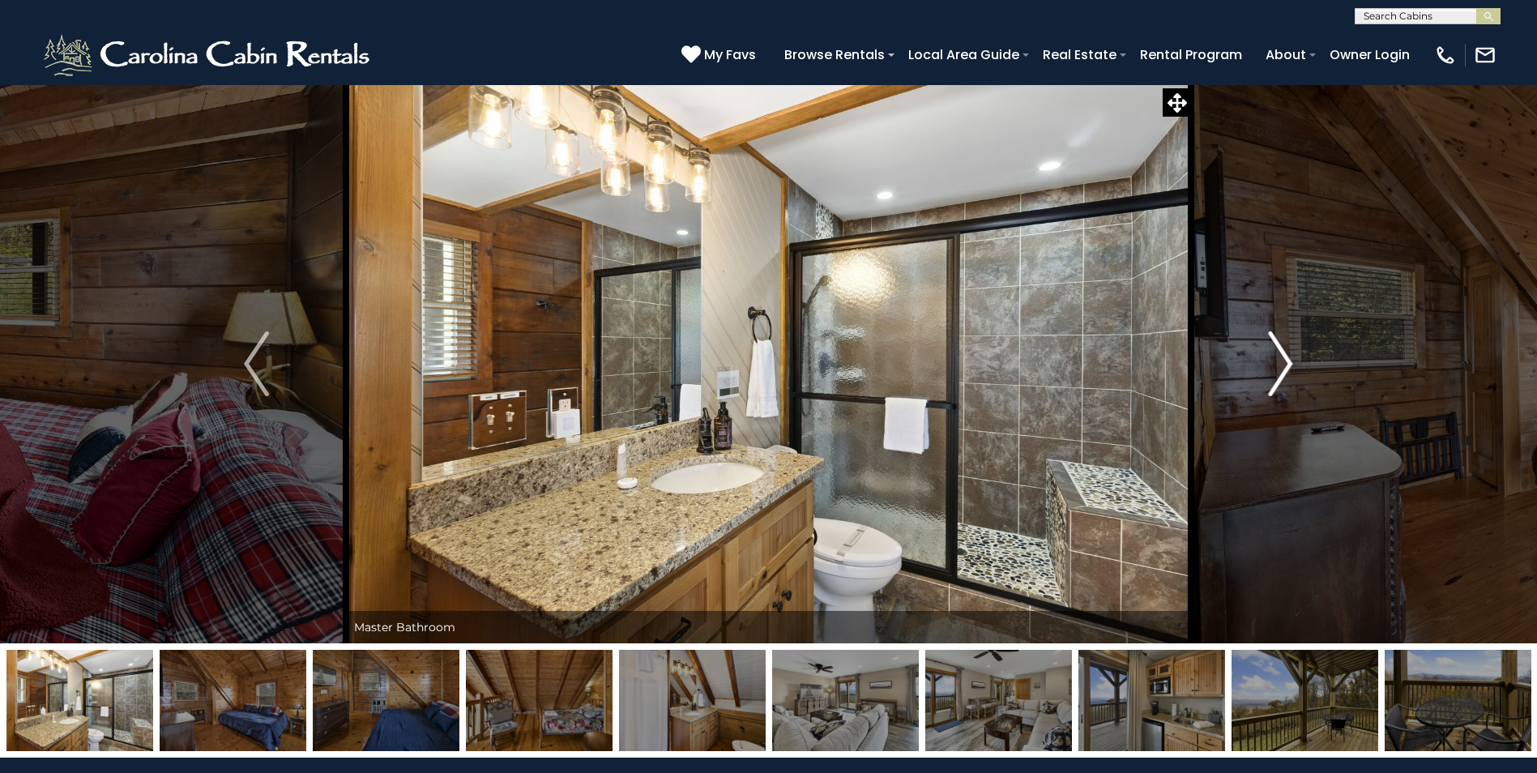
click at [1284, 362] on img "Next" at bounding box center [1280, 363] width 24 height 65
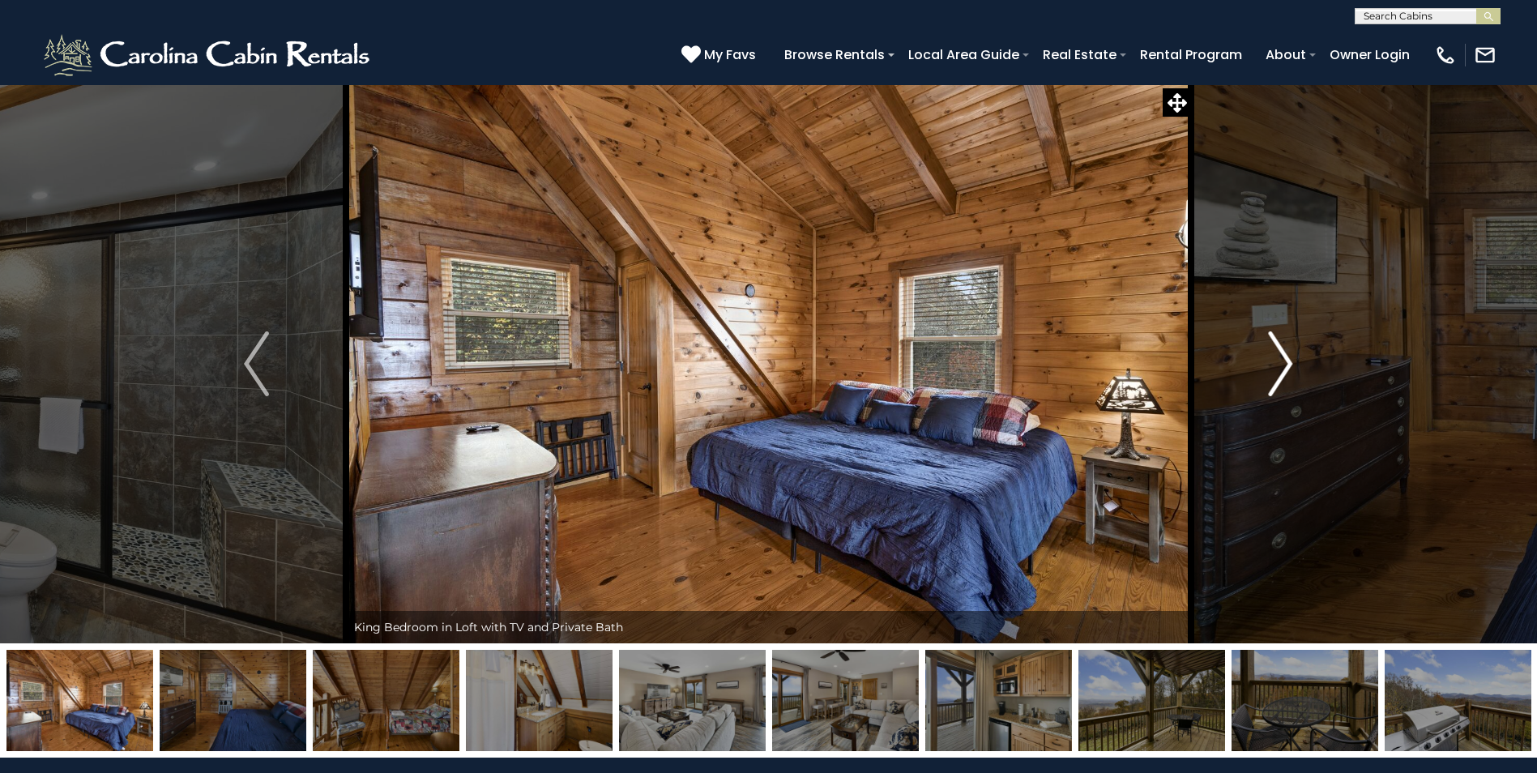
click at [1284, 362] on img "Next" at bounding box center [1280, 363] width 24 height 65
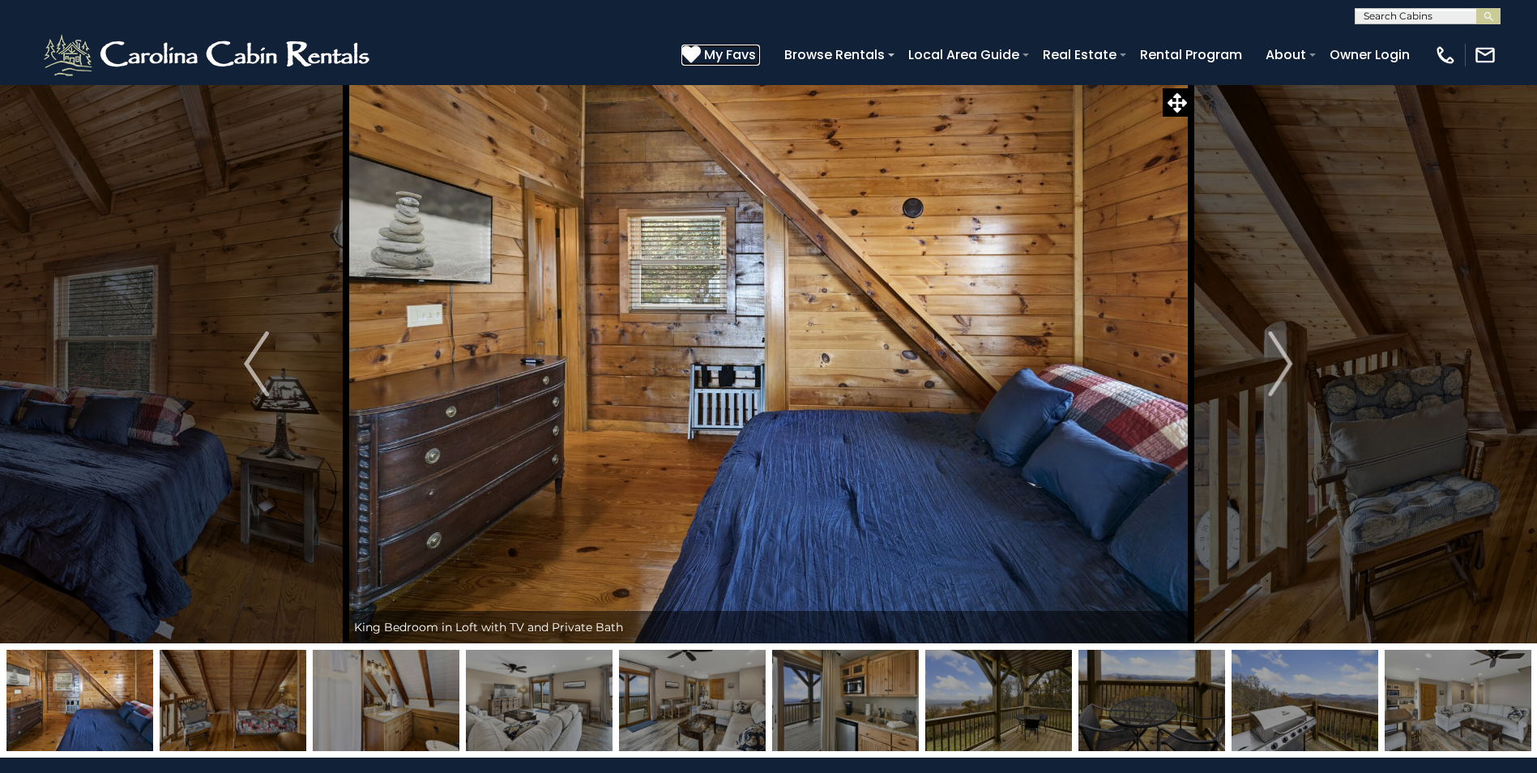
click at [713, 61] on span "My Favs" at bounding box center [730, 55] width 52 height 20
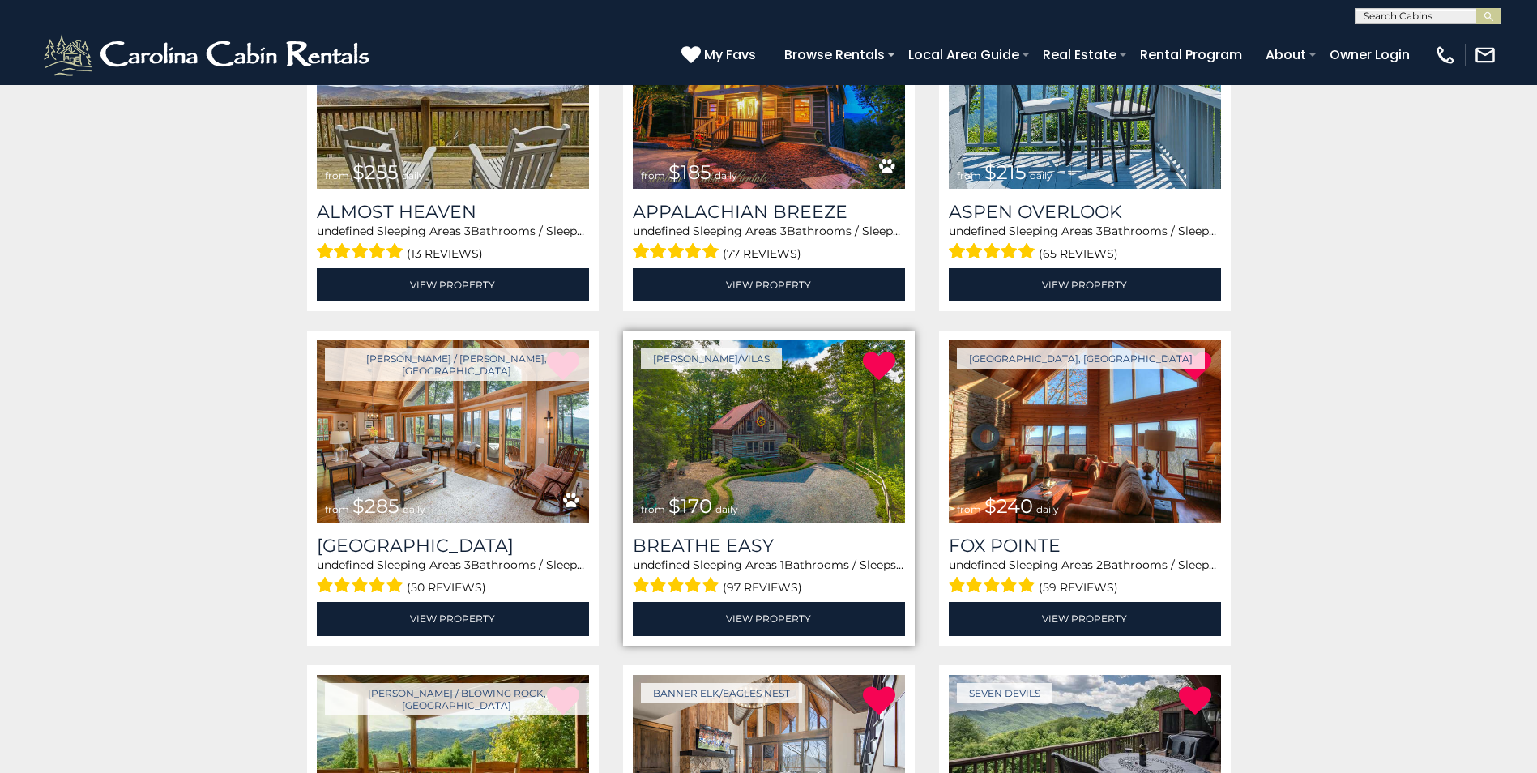
scroll to position [405, 0]
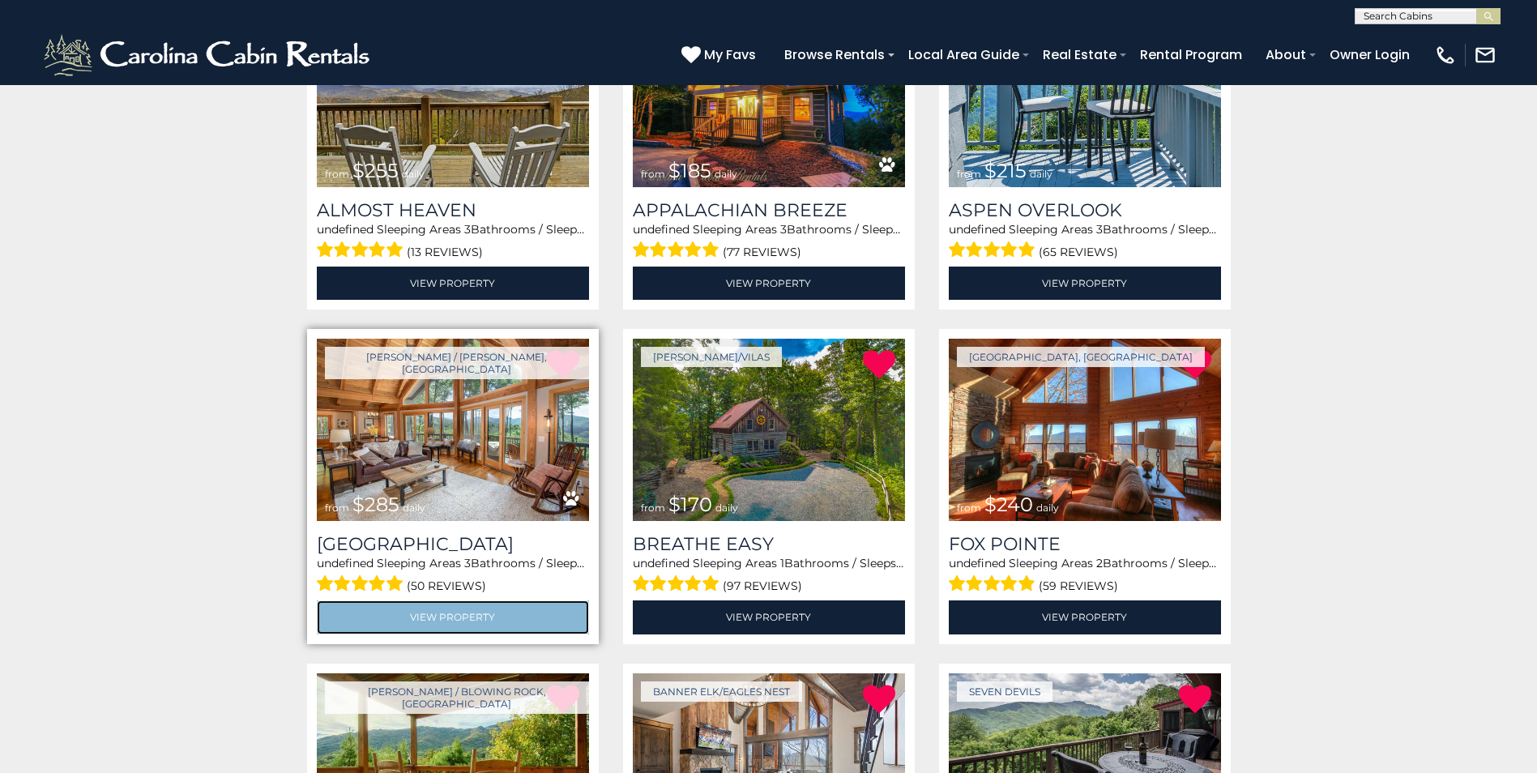
click at [475, 613] on link "View Property" at bounding box center [453, 617] width 272 height 33
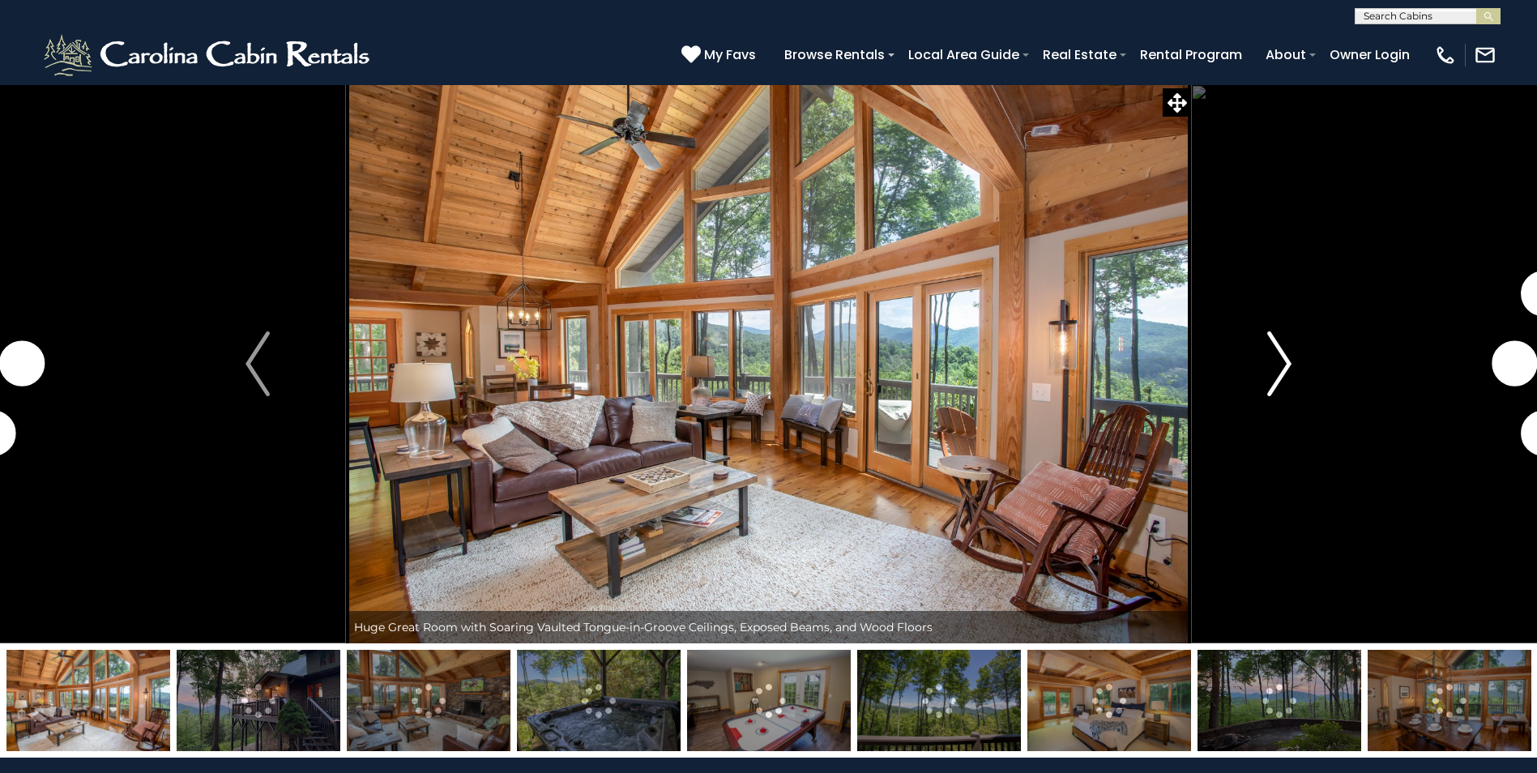
click at [1283, 361] on img "Next" at bounding box center [1279, 363] width 24 height 65
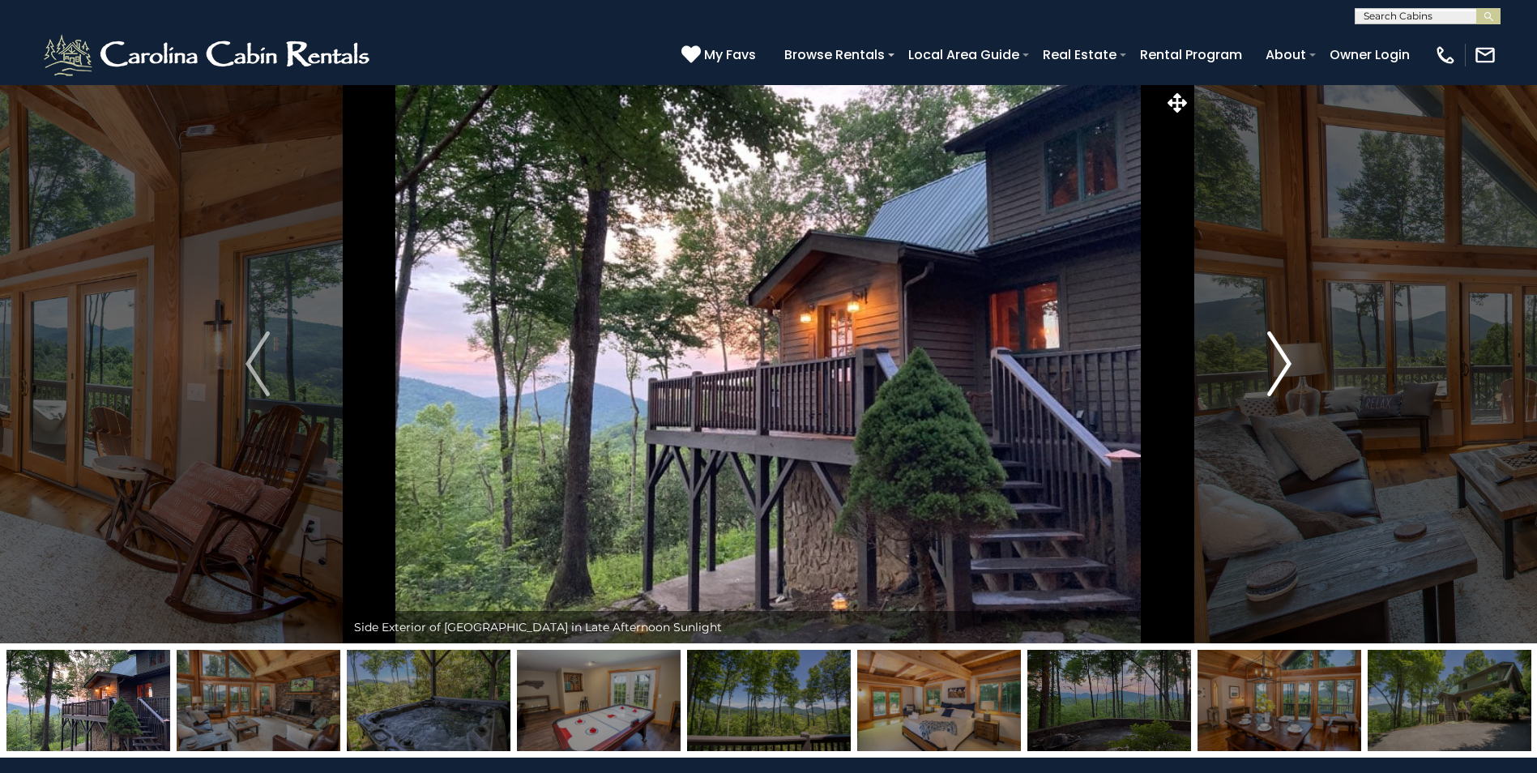
click at [1283, 361] on img "Next" at bounding box center [1279, 363] width 24 height 65
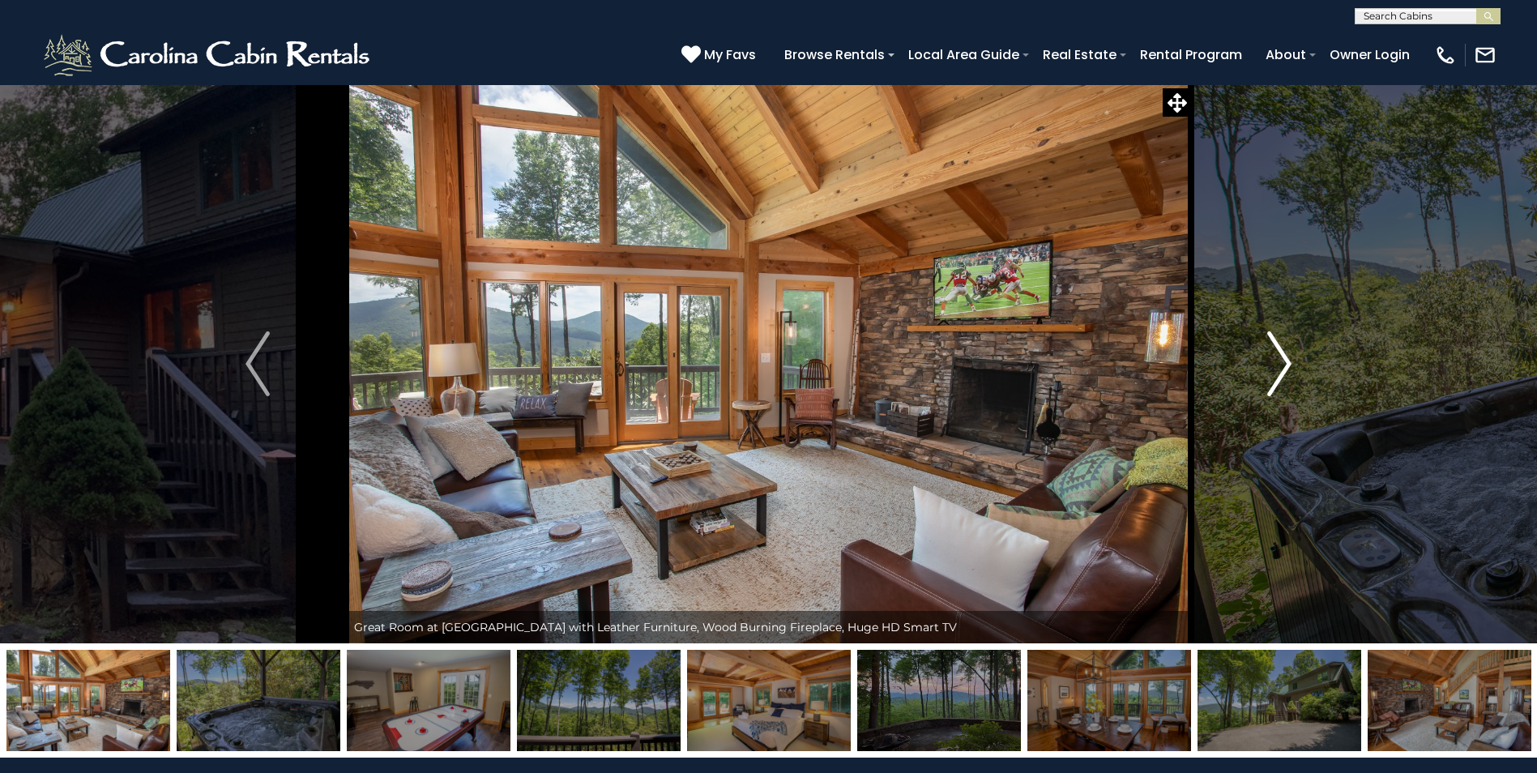
click at [1283, 361] on img "Next" at bounding box center [1279, 363] width 24 height 65
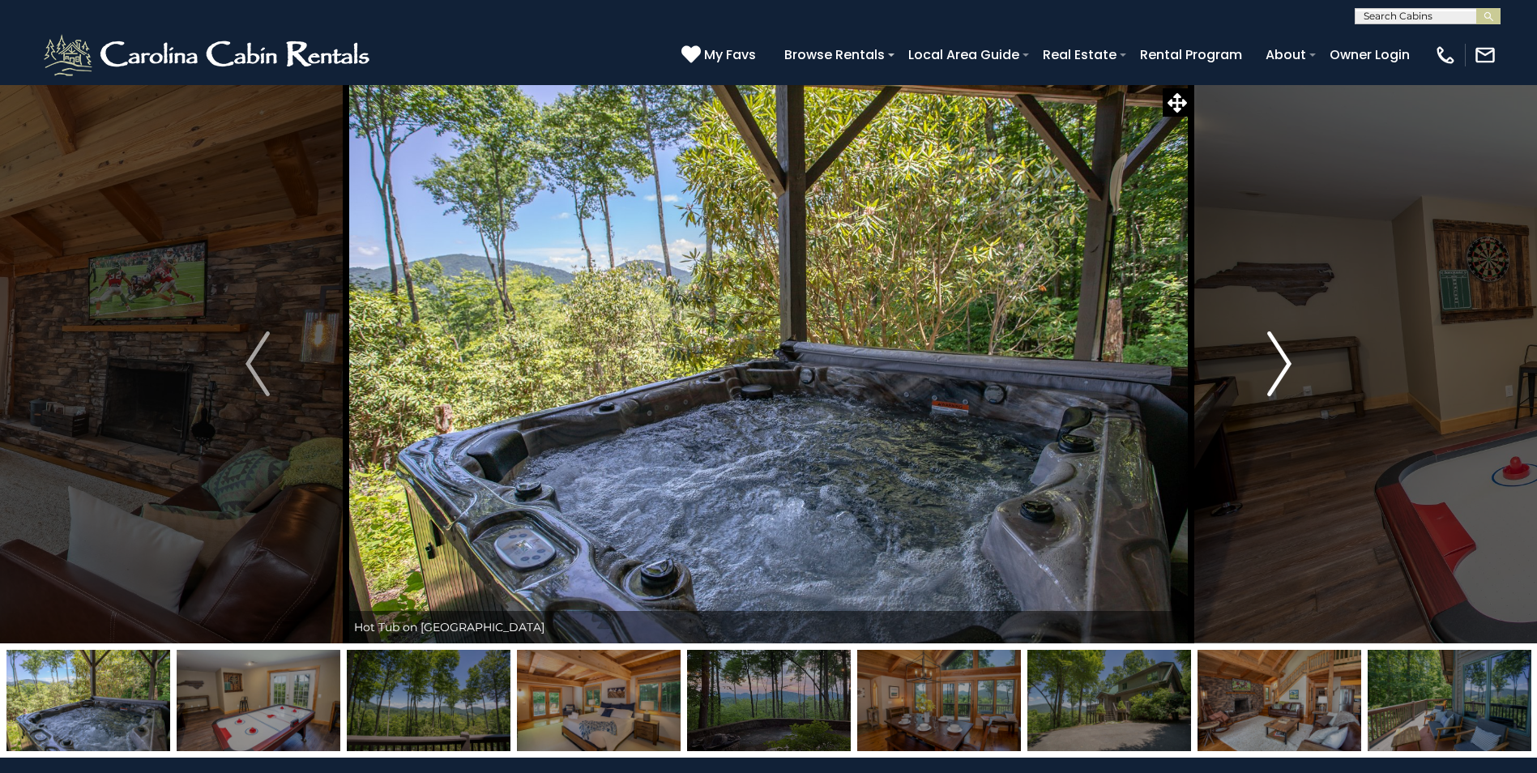
click at [1283, 361] on img "Next" at bounding box center [1279, 363] width 24 height 65
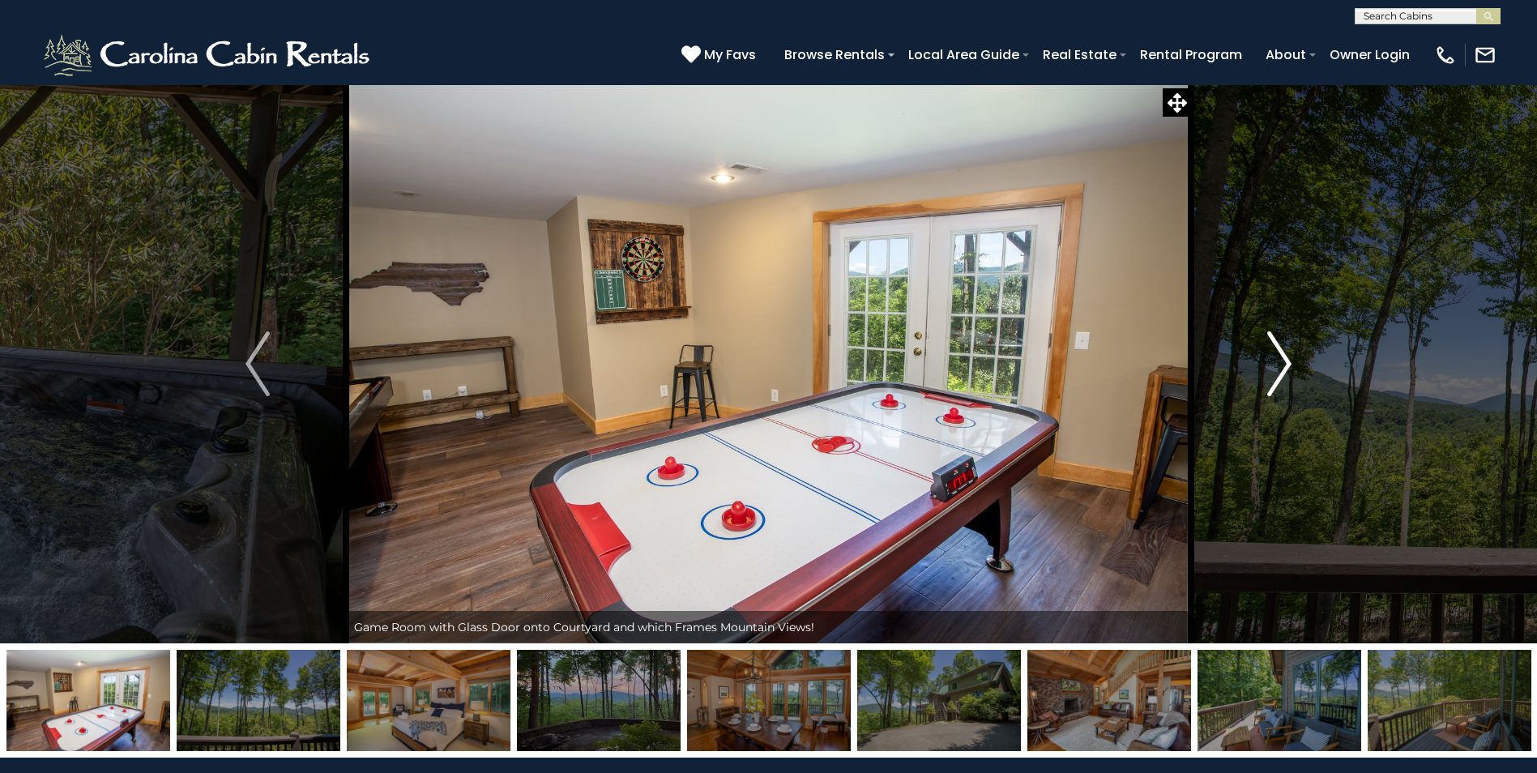
click at [1283, 361] on img "Next" at bounding box center [1279, 363] width 24 height 65
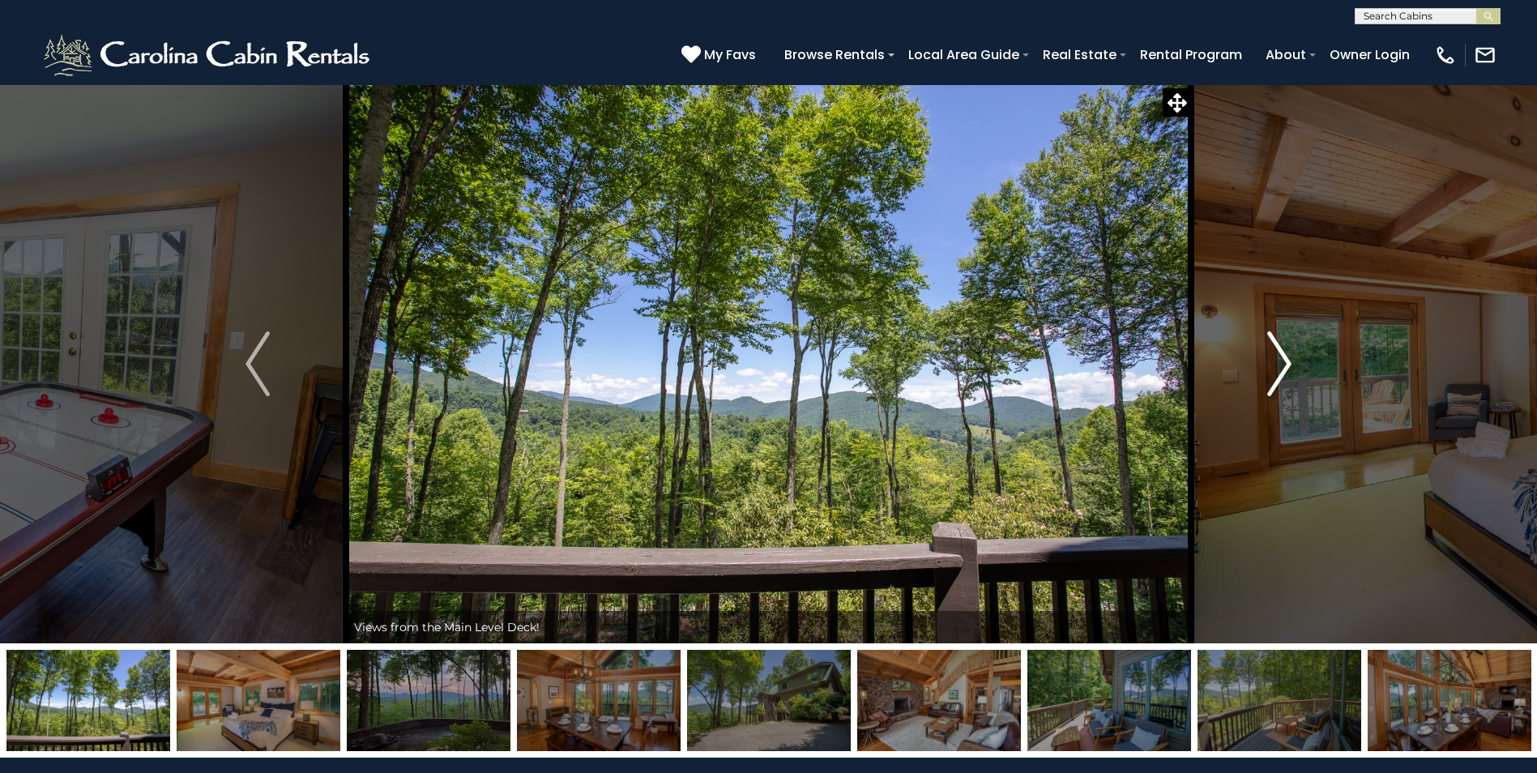
click at [1283, 361] on img "Next" at bounding box center [1279, 363] width 24 height 65
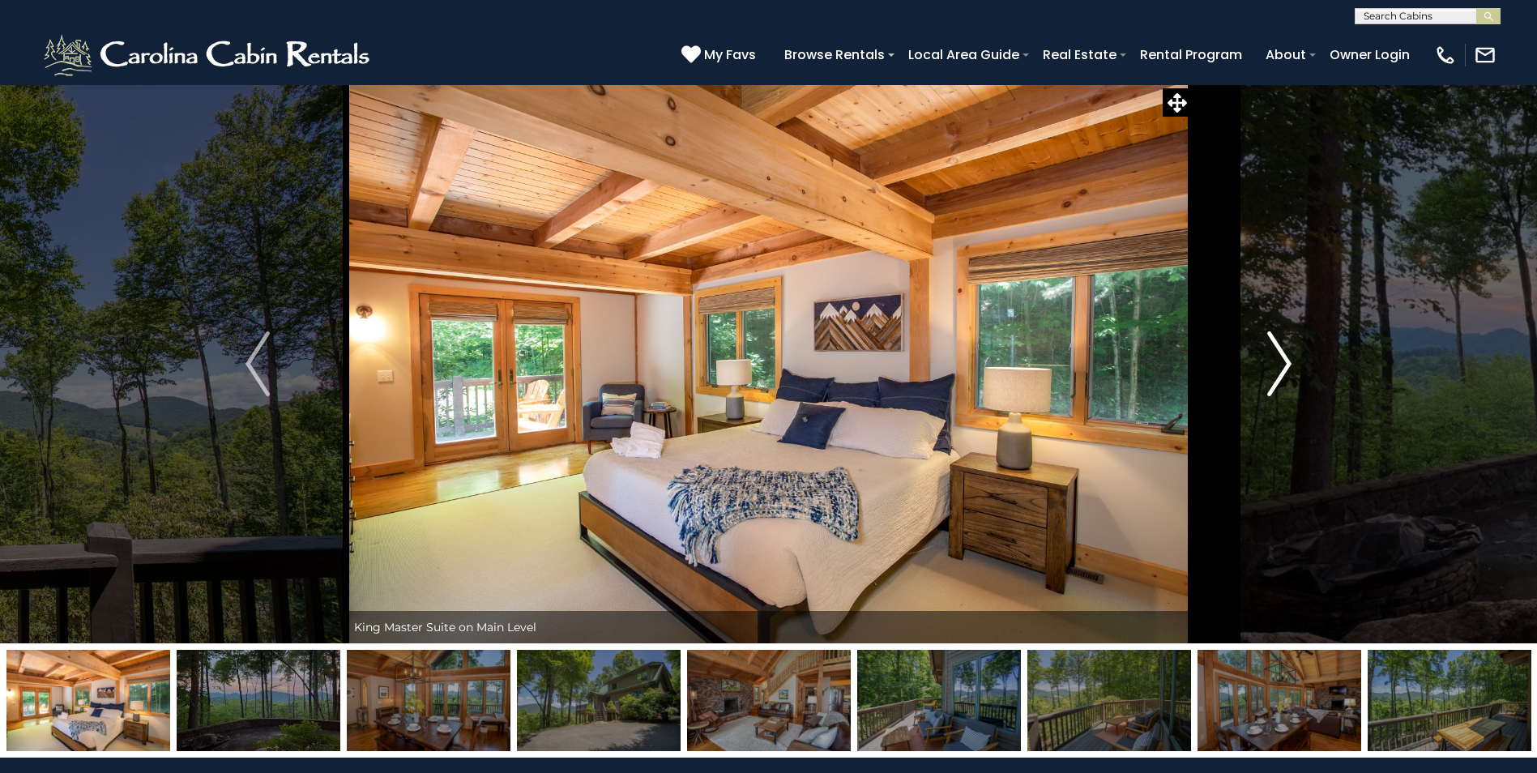
click at [1283, 361] on img "Next" at bounding box center [1279, 363] width 24 height 65
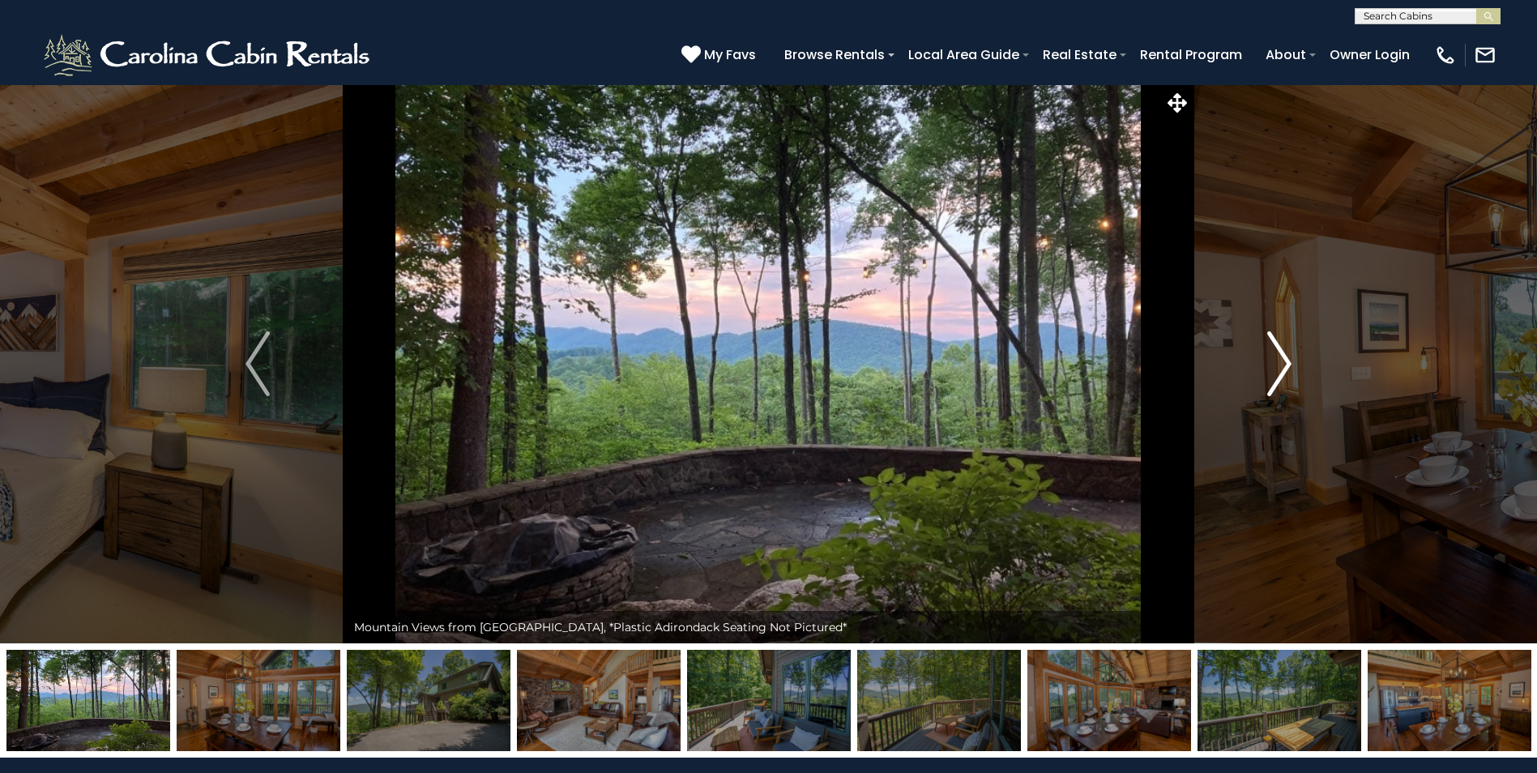
click at [1283, 361] on img "Next" at bounding box center [1279, 363] width 24 height 65
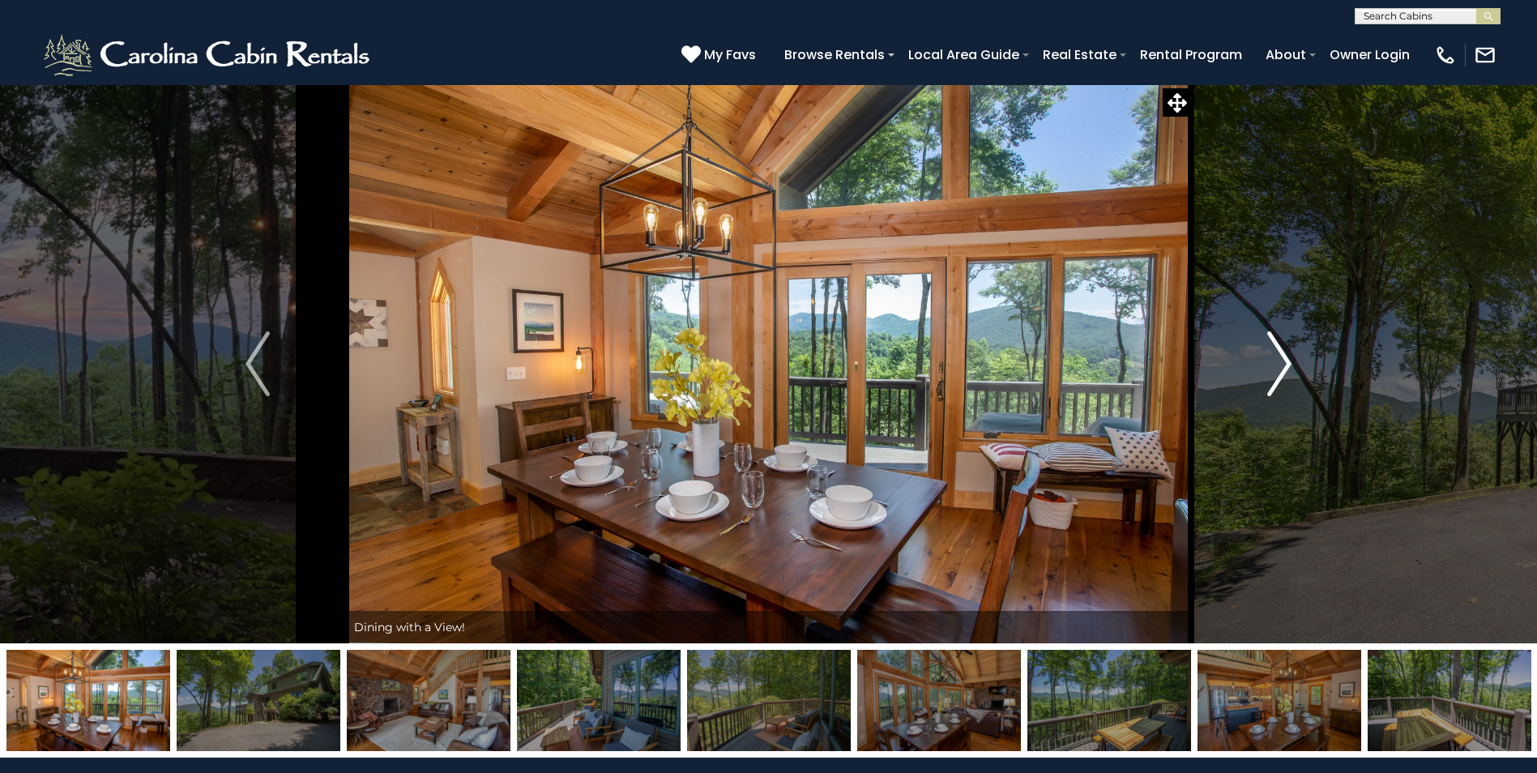
click at [1283, 361] on img "Next" at bounding box center [1279, 363] width 24 height 65
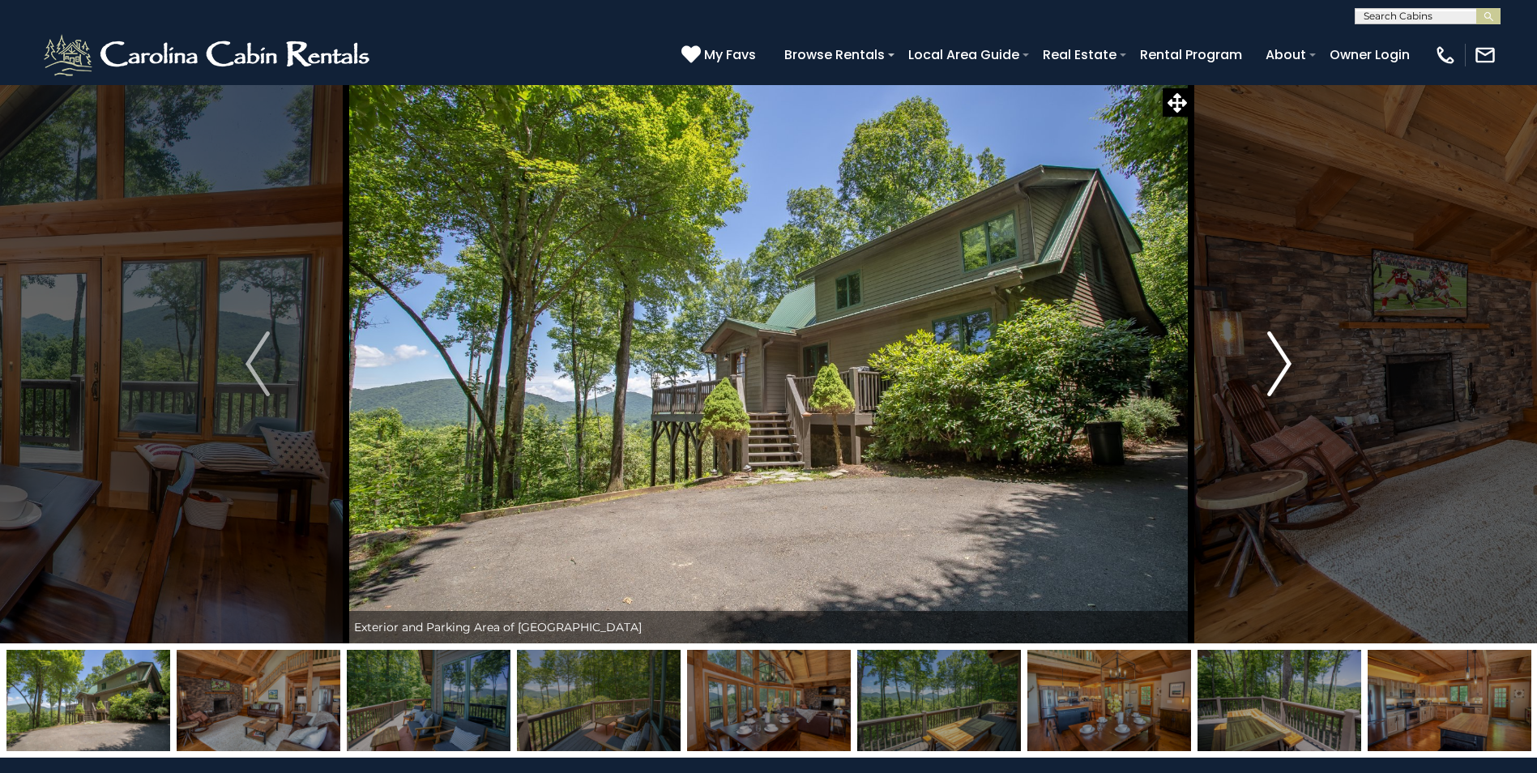
click at [1283, 361] on img "Next" at bounding box center [1279, 363] width 24 height 65
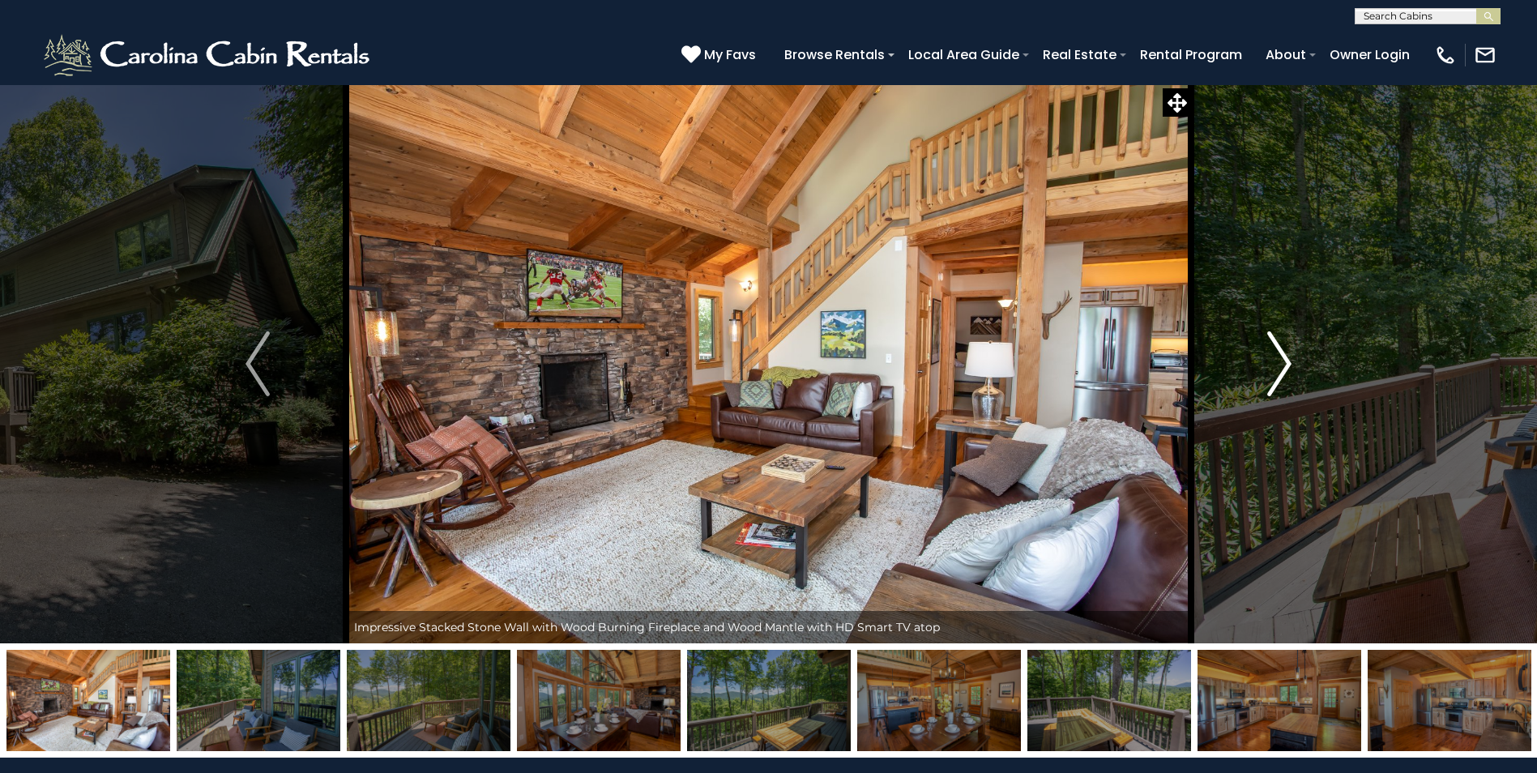
click at [1283, 361] on img "Next" at bounding box center [1279, 363] width 24 height 65
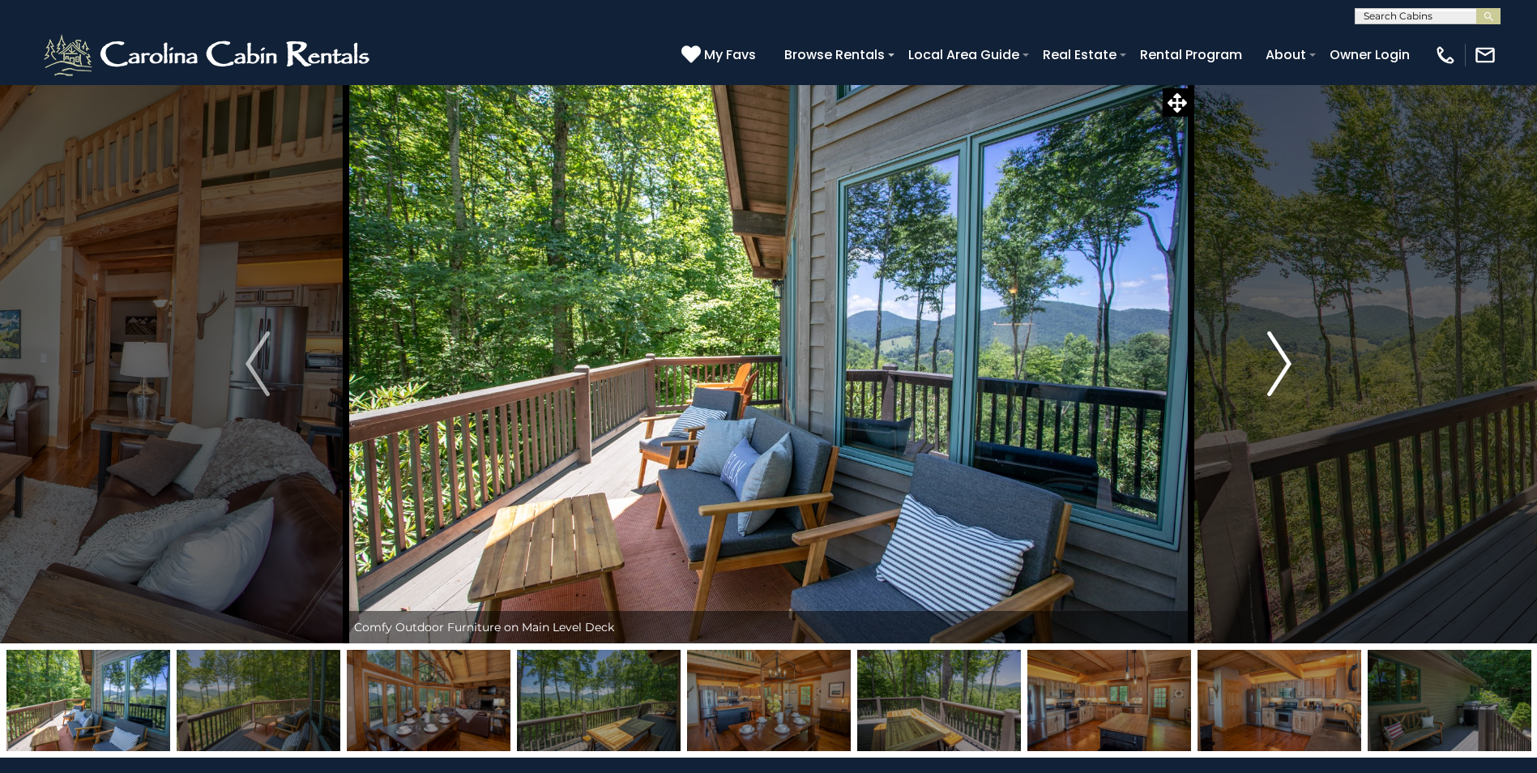
click at [1283, 361] on img "Next" at bounding box center [1279, 363] width 24 height 65
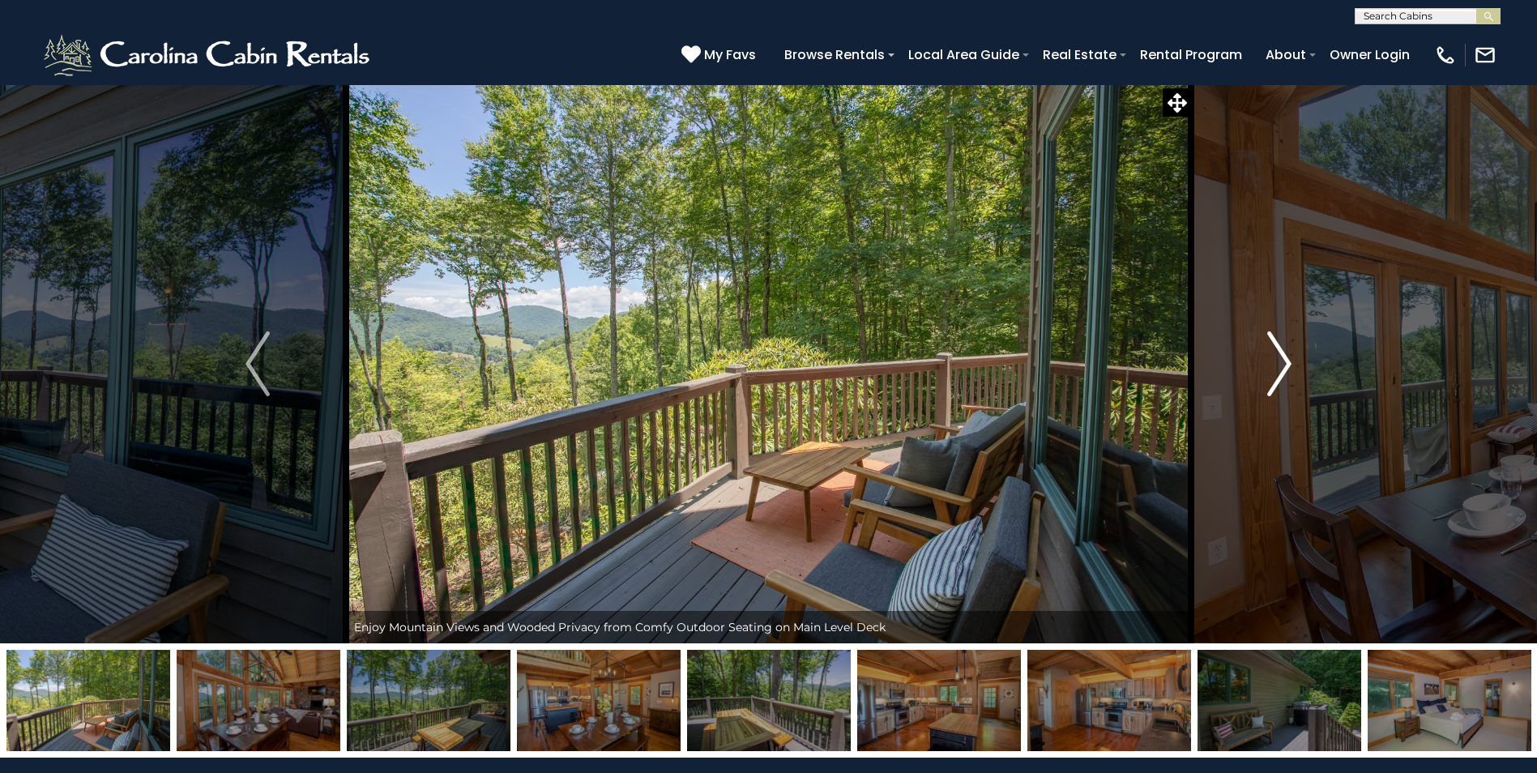
click at [1283, 361] on img "Next" at bounding box center [1279, 363] width 24 height 65
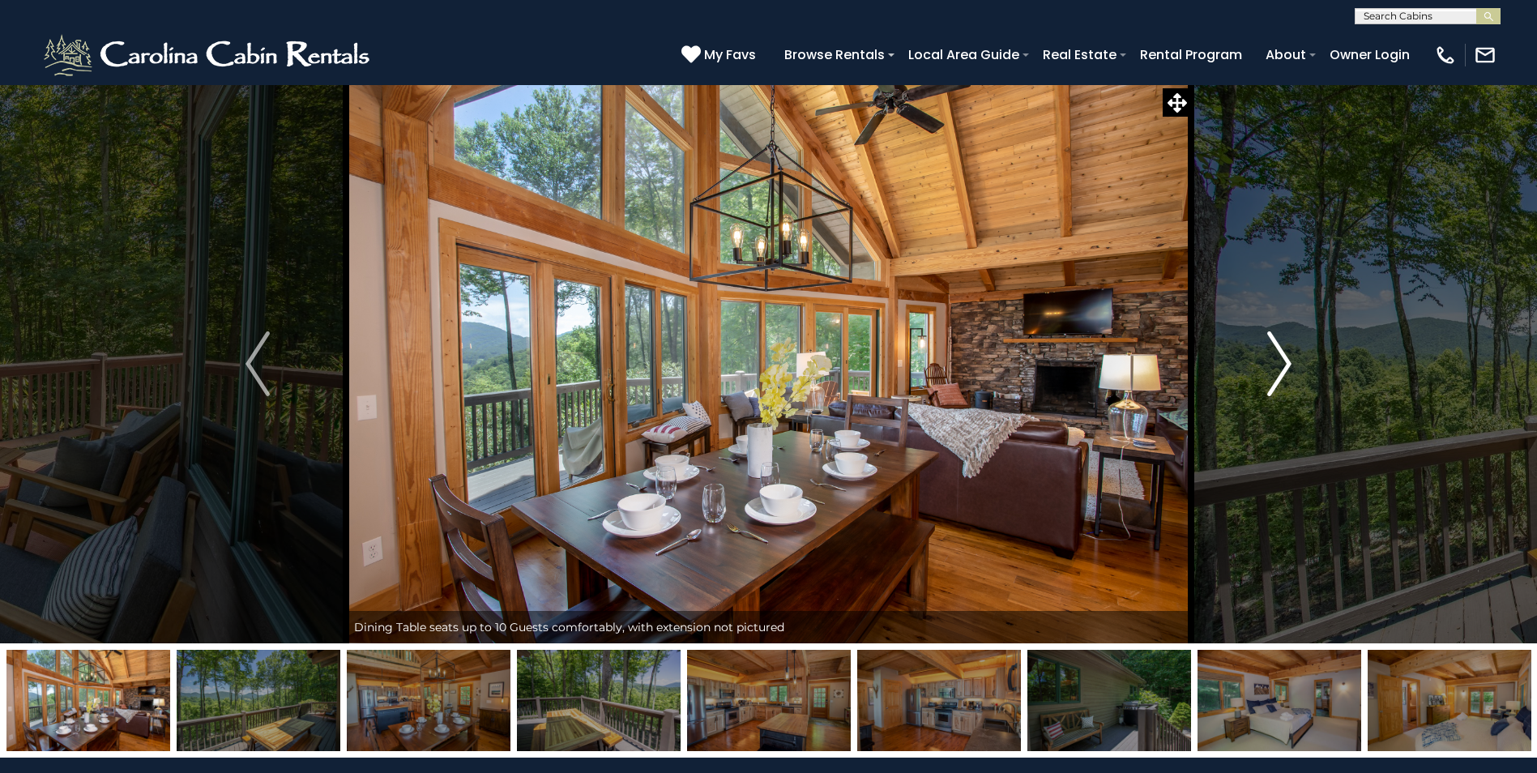
click at [1283, 361] on img "Next" at bounding box center [1279, 363] width 24 height 65
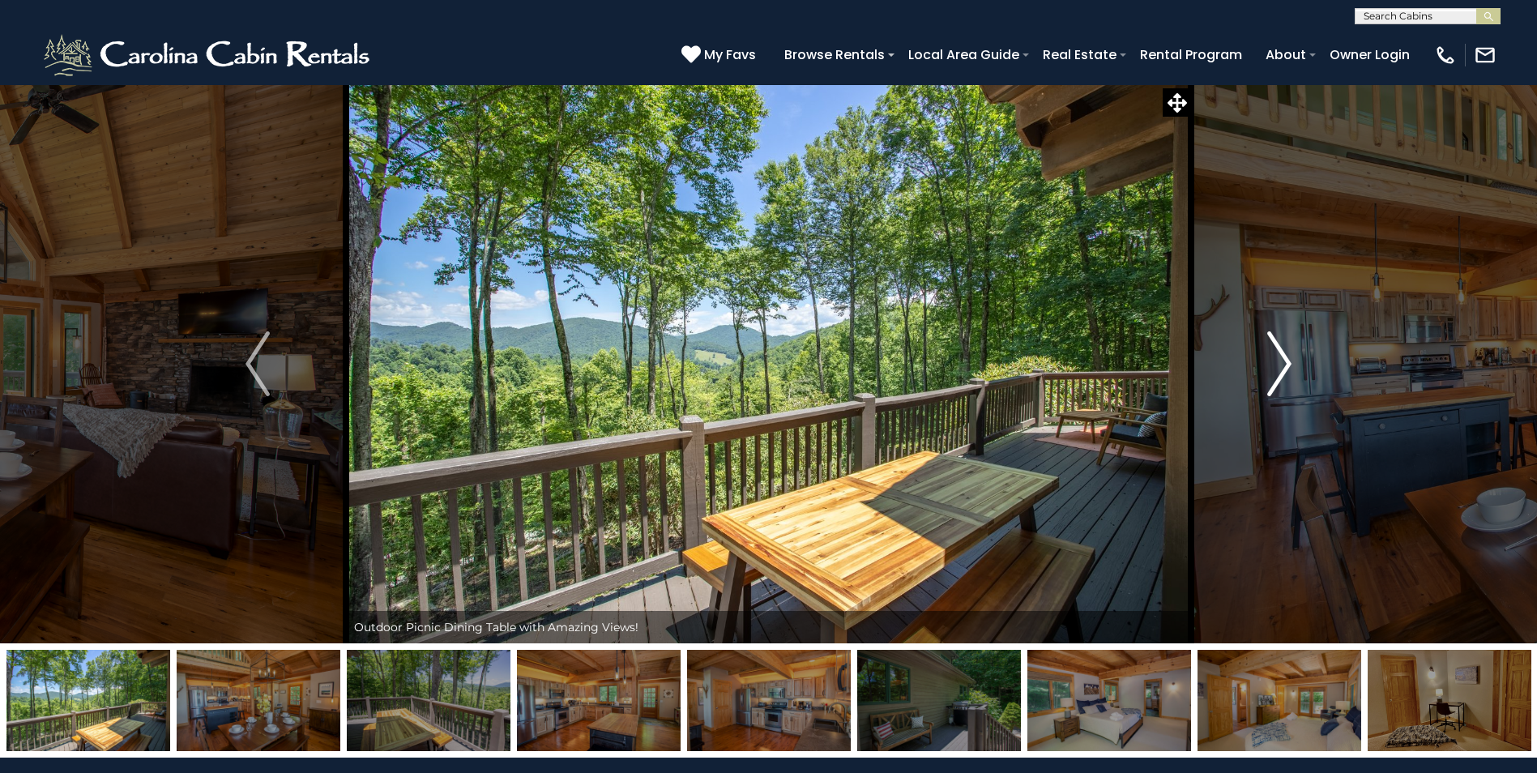
click at [1283, 361] on img "Next" at bounding box center [1279, 363] width 24 height 65
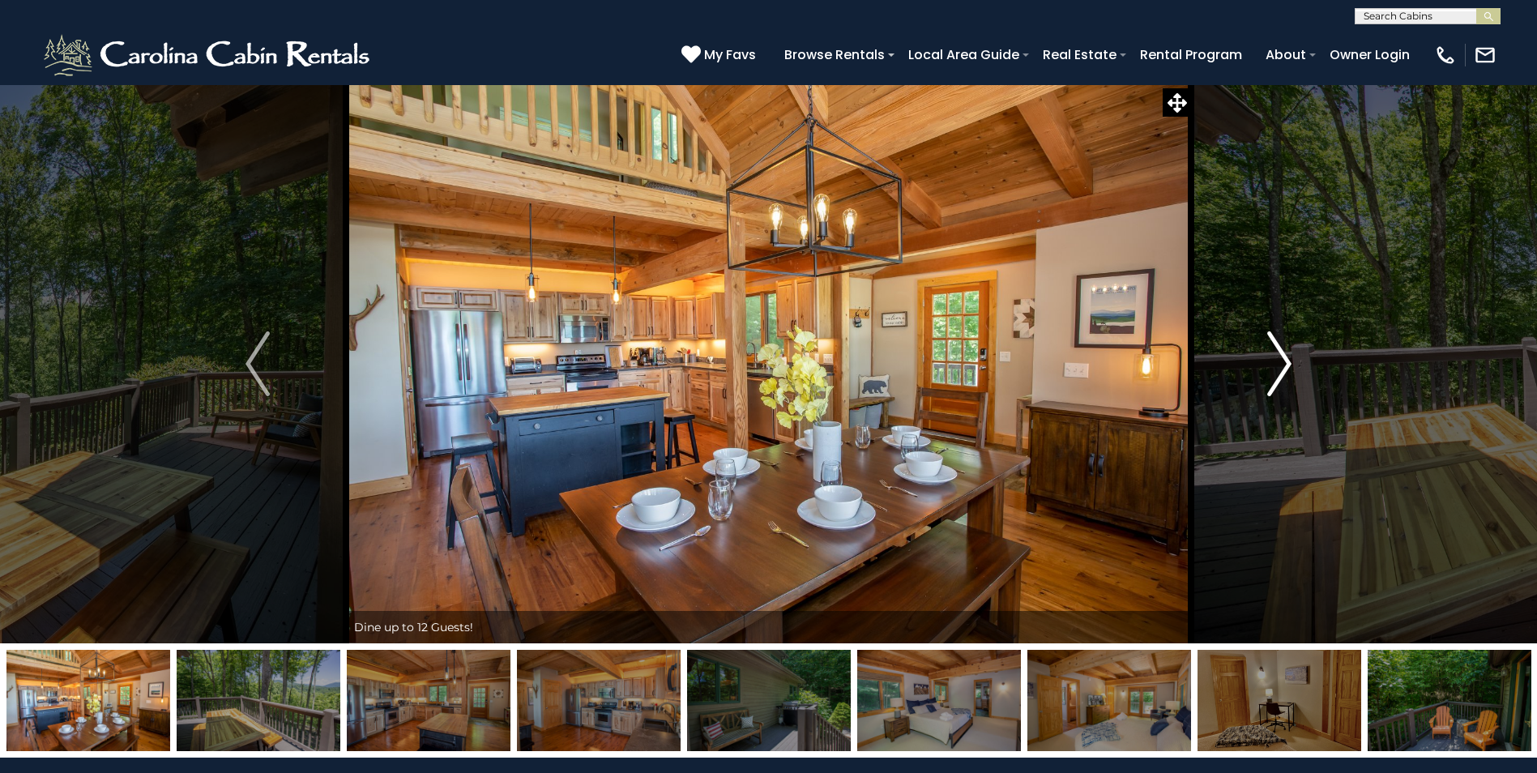
click at [1283, 361] on img "Next" at bounding box center [1279, 363] width 24 height 65
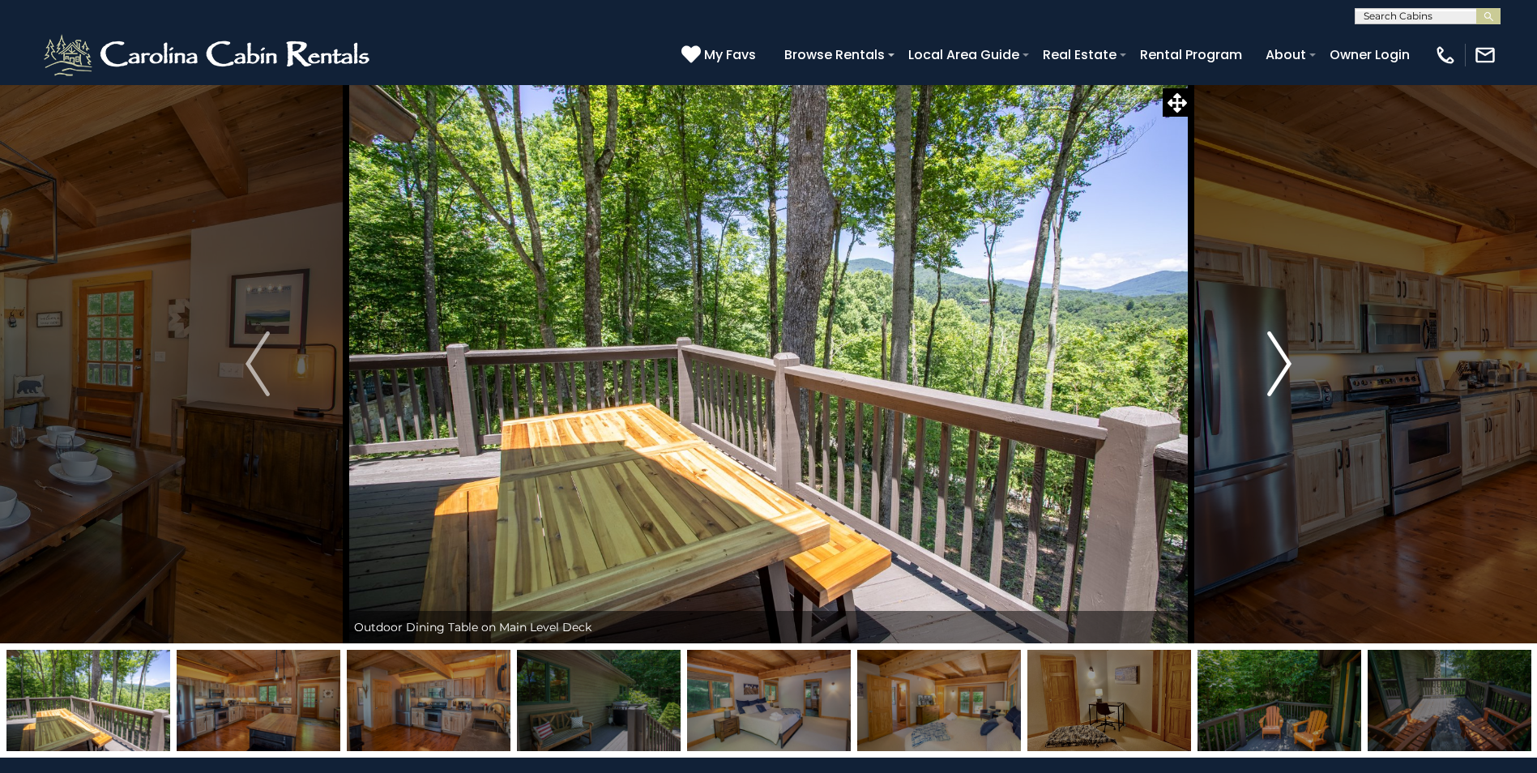
click at [1283, 361] on img "Next" at bounding box center [1279, 363] width 24 height 65
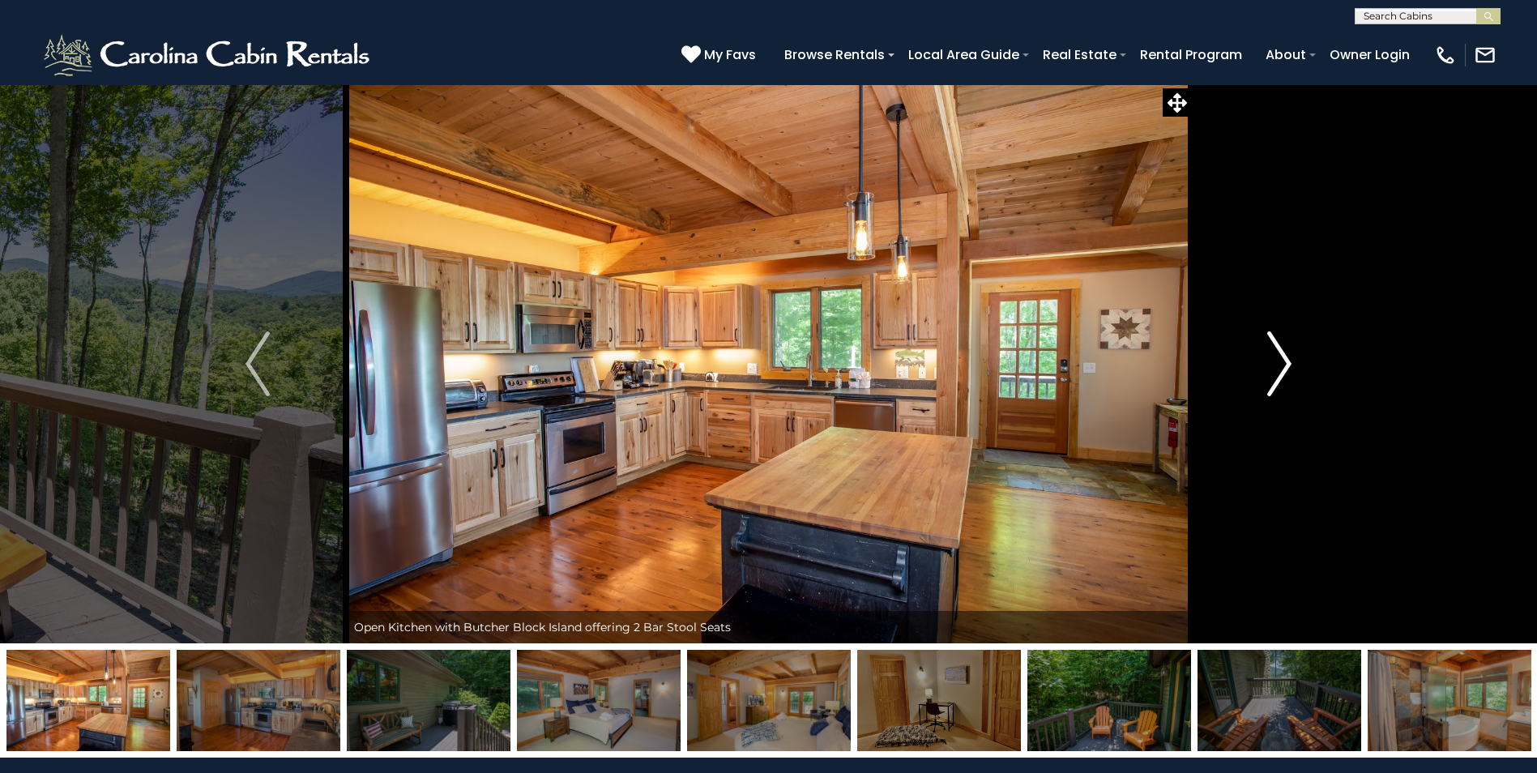
click at [1283, 361] on img "Next" at bounding box center [1279, 363] width 24 height 65
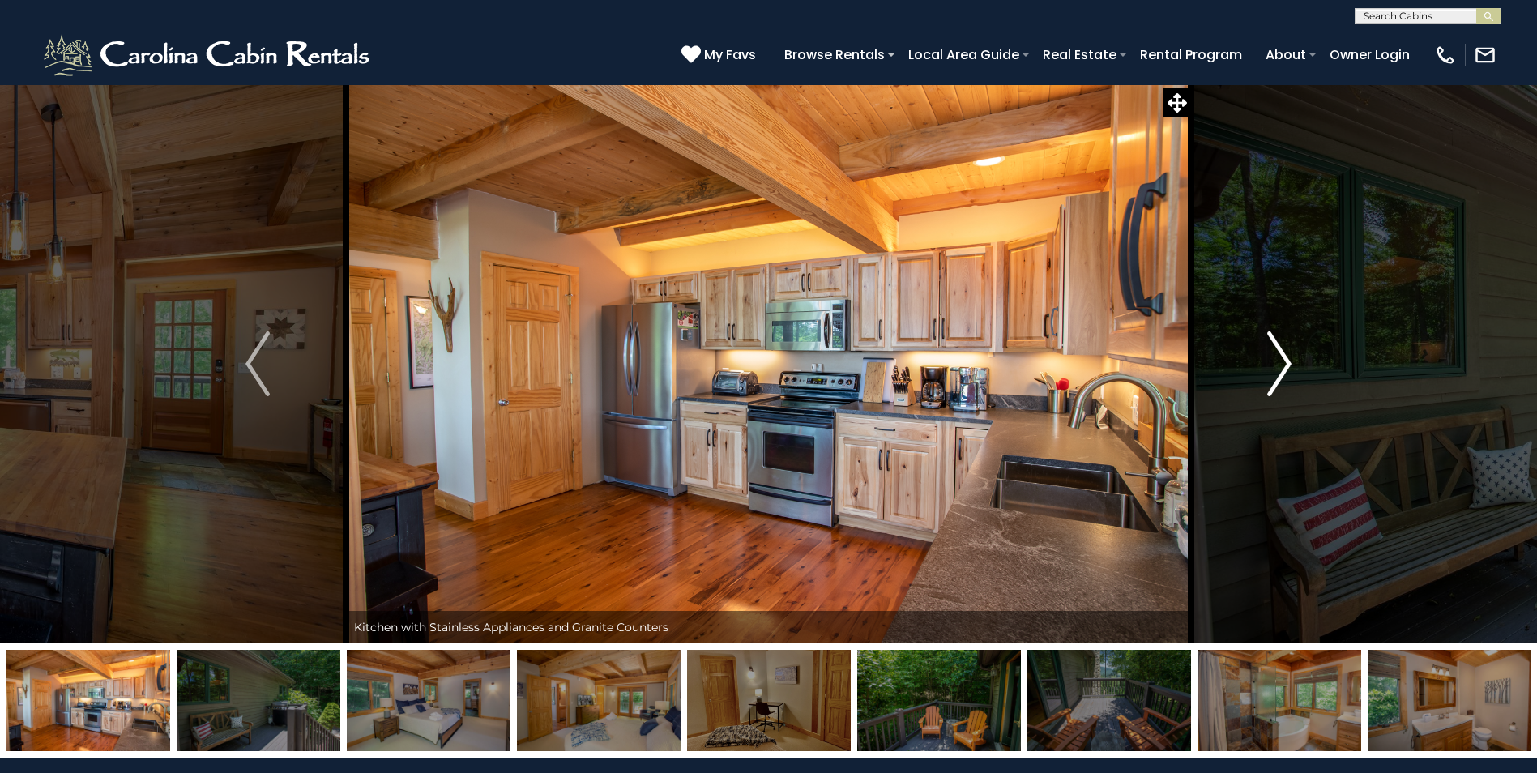
click at [1283, 361] on img "Next" at bounding box center [1279, 363] width 24 height 65
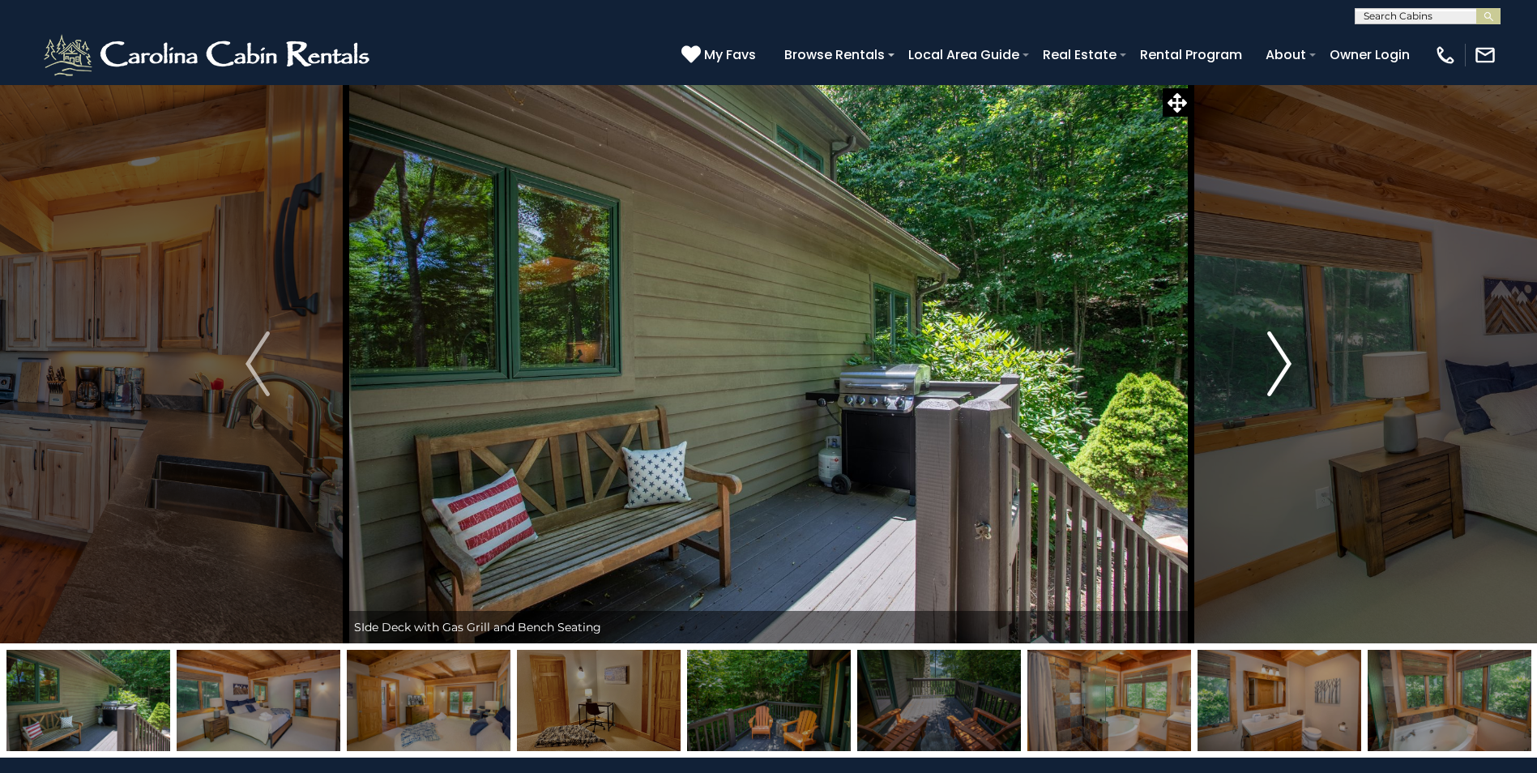
click at [1283, 361] on img "Next" at bounding box center [1279, 363] width 24 height 65
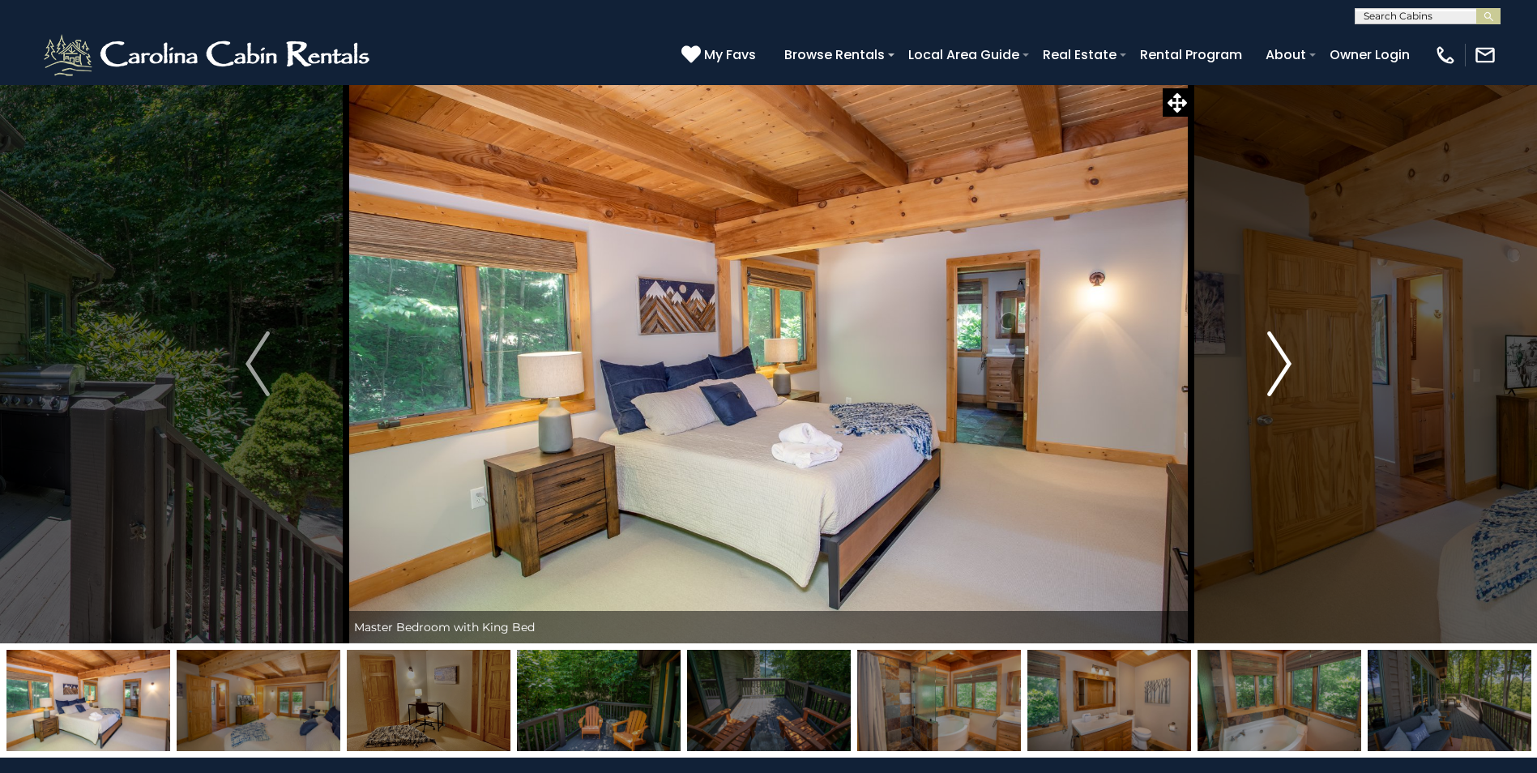
click at [1283, 361] on img "Next" at bounding box center [1279, 363] width 24 height 65
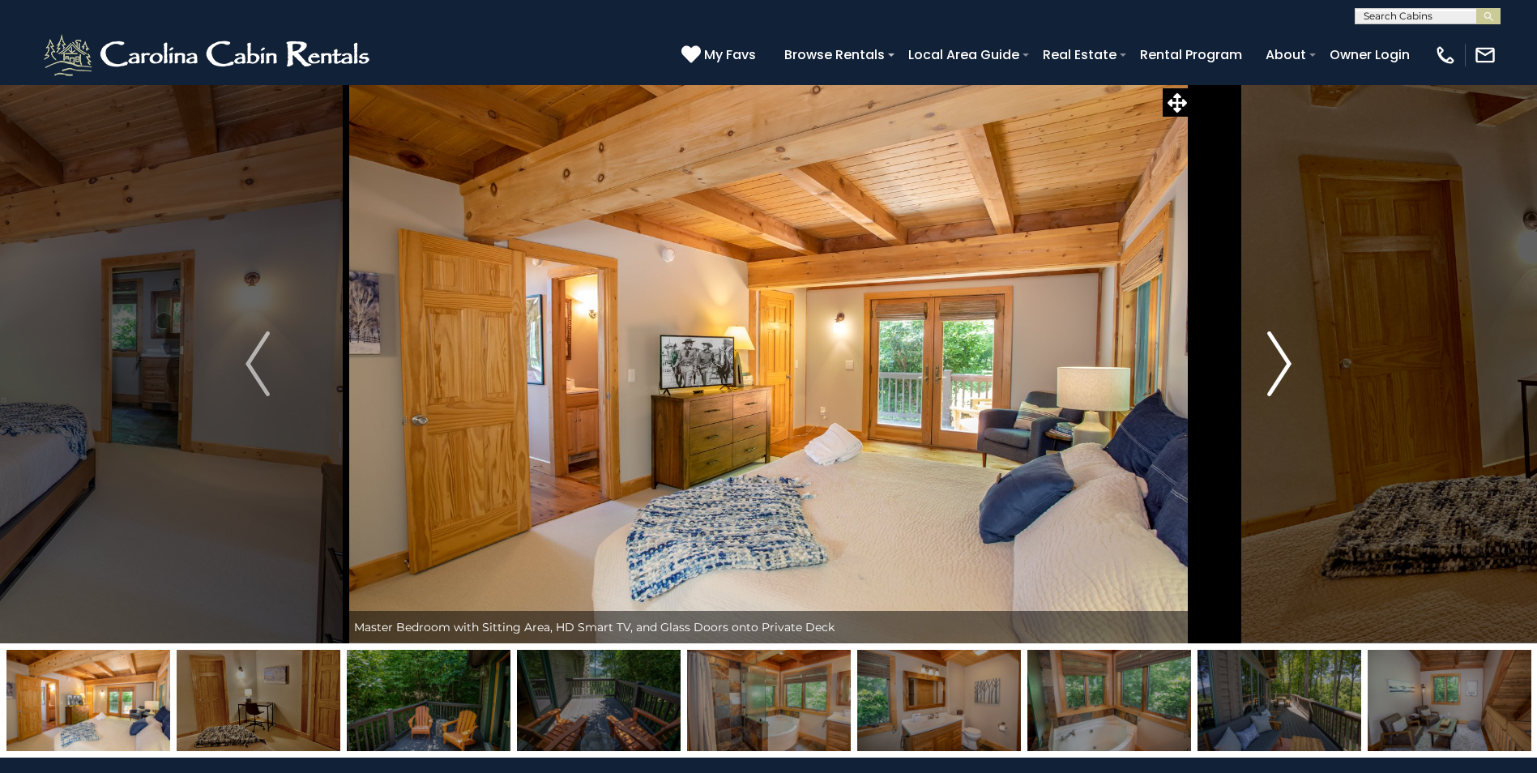
click at [1283, 361] on img "Next" at bounding box center [1279, 363] width 24 height 65
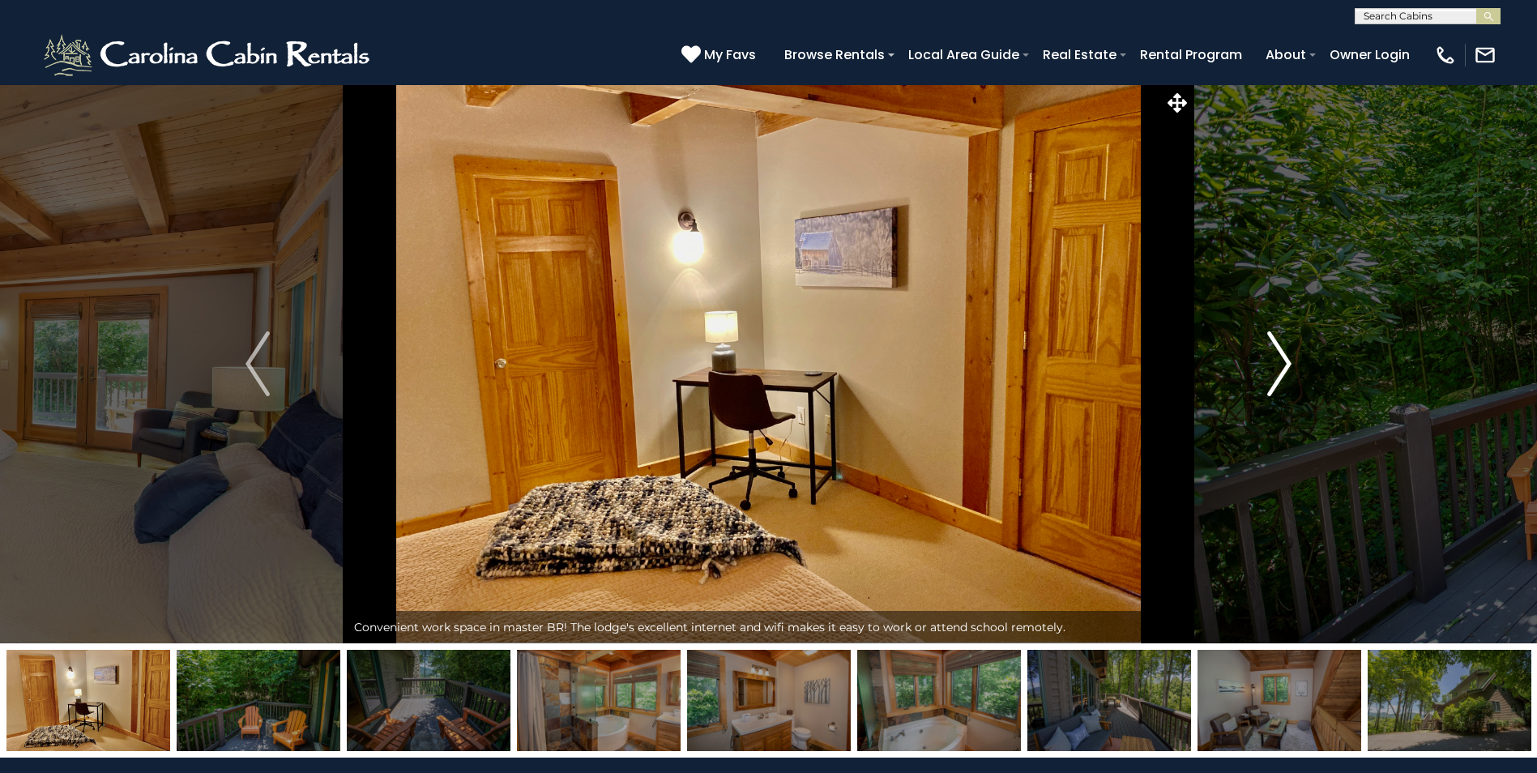
click at [1283, 361] on img "Next" at bounding box center [1279, 363] width 24 height 65
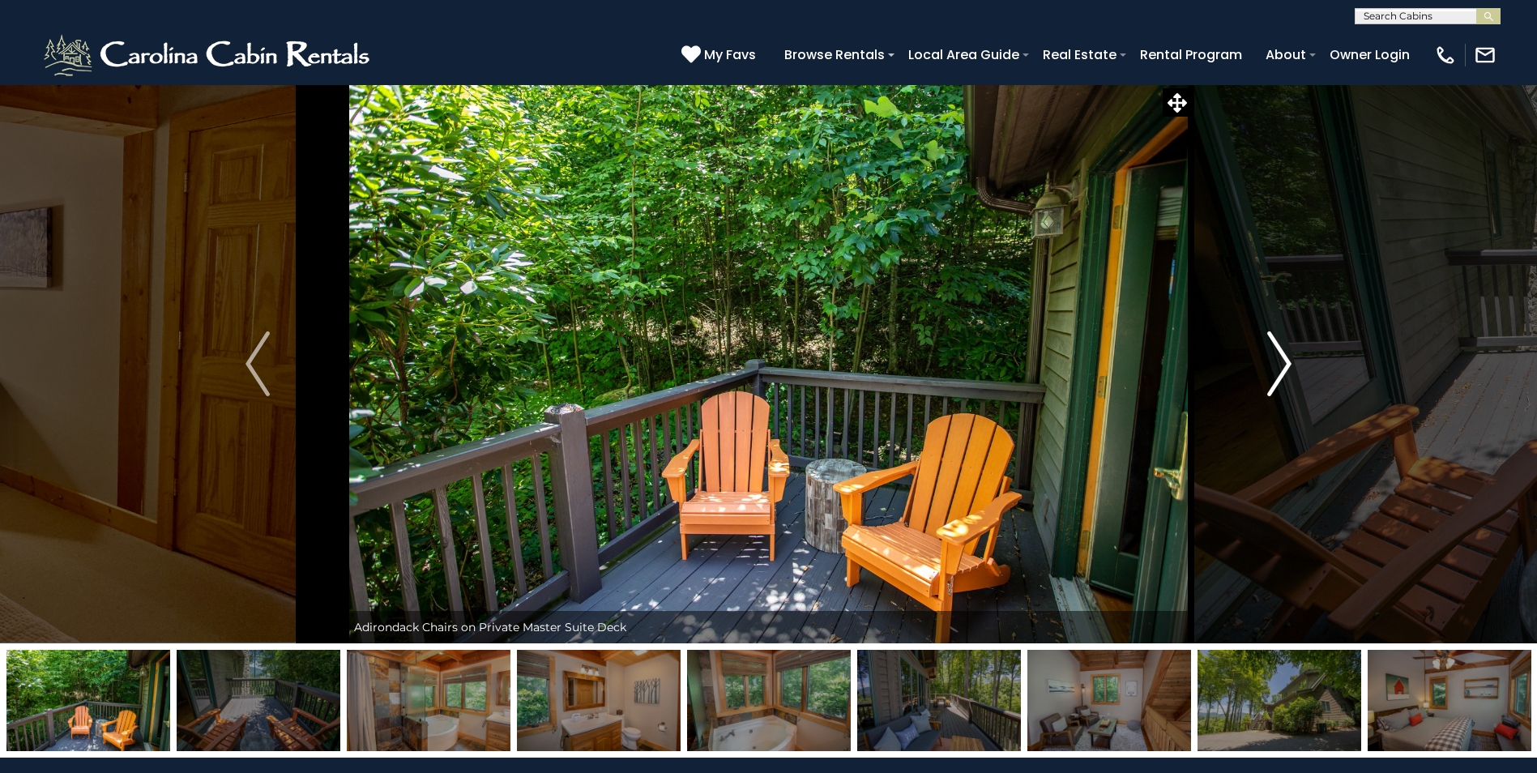
click at [1283, 361] on img "Next" at bounding box center [1279, 363] width 24 height 65
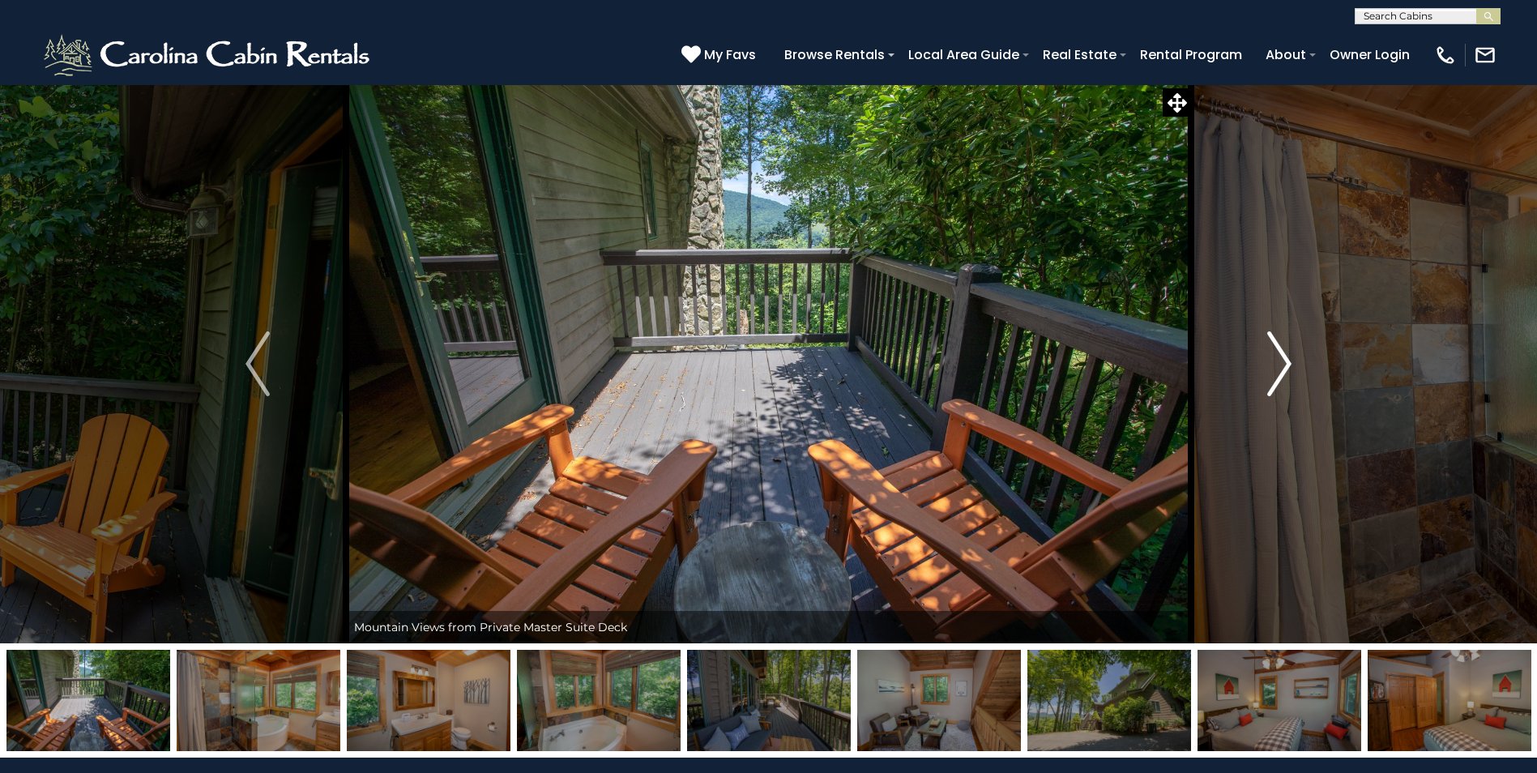
click at [1283, 361] on img "Next" at bounding box center [1279, 363] width 24 height 65
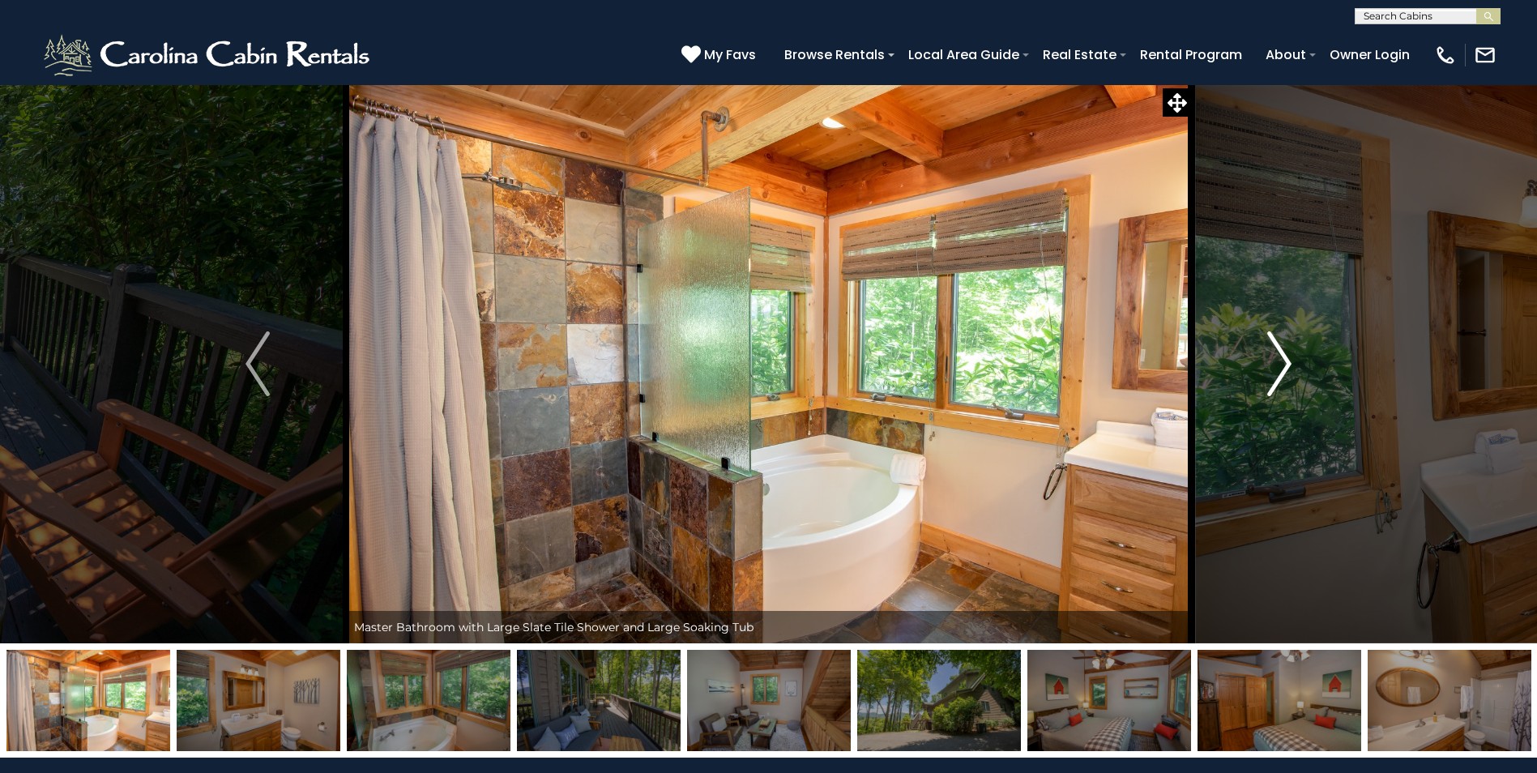
click at [1283, 361] on img "Next" at bounding box center [1279, 363] width 24 height 65
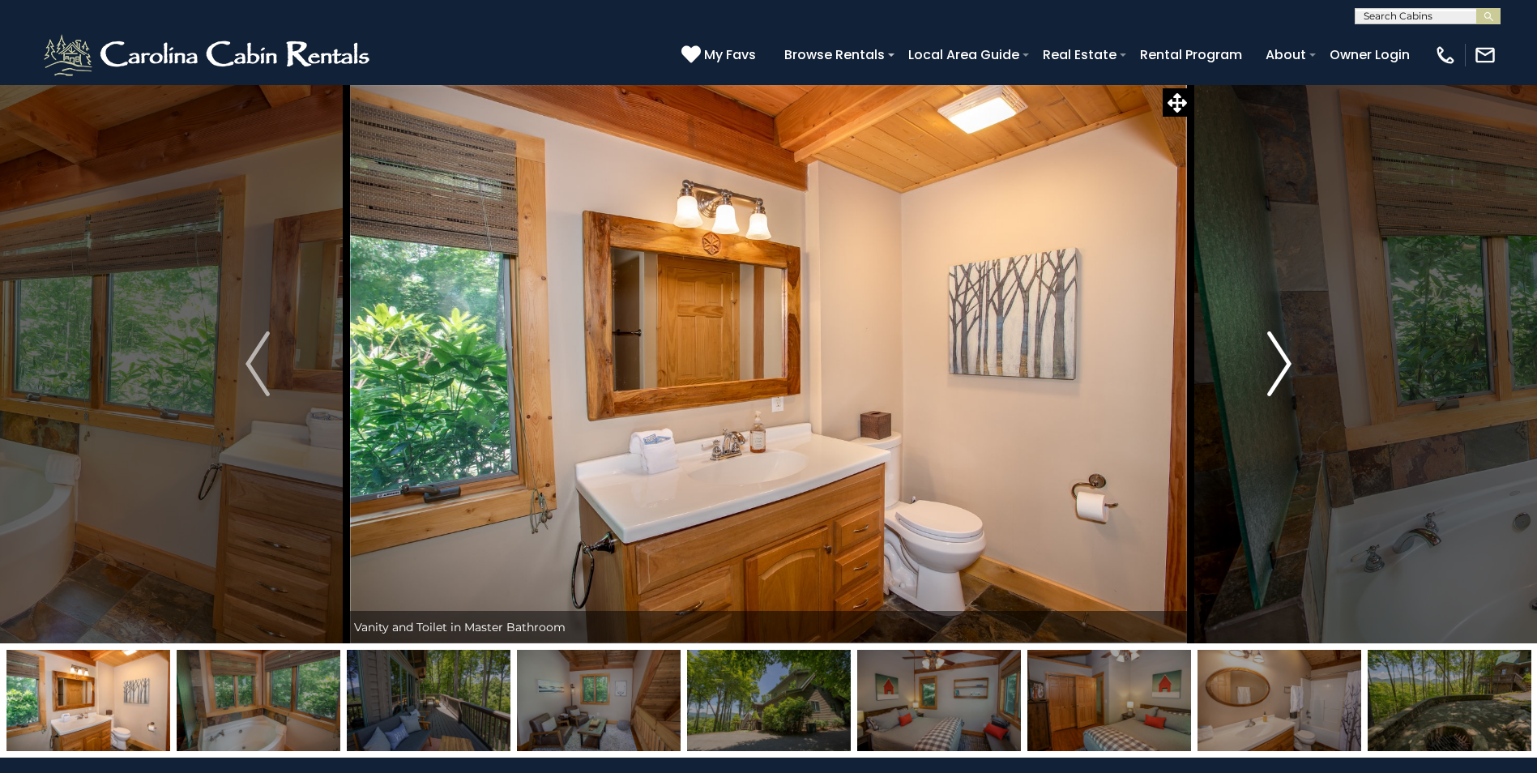
click at [1283, 361] on img "Next" at bounding box center [1279, 363] width 24 height 65
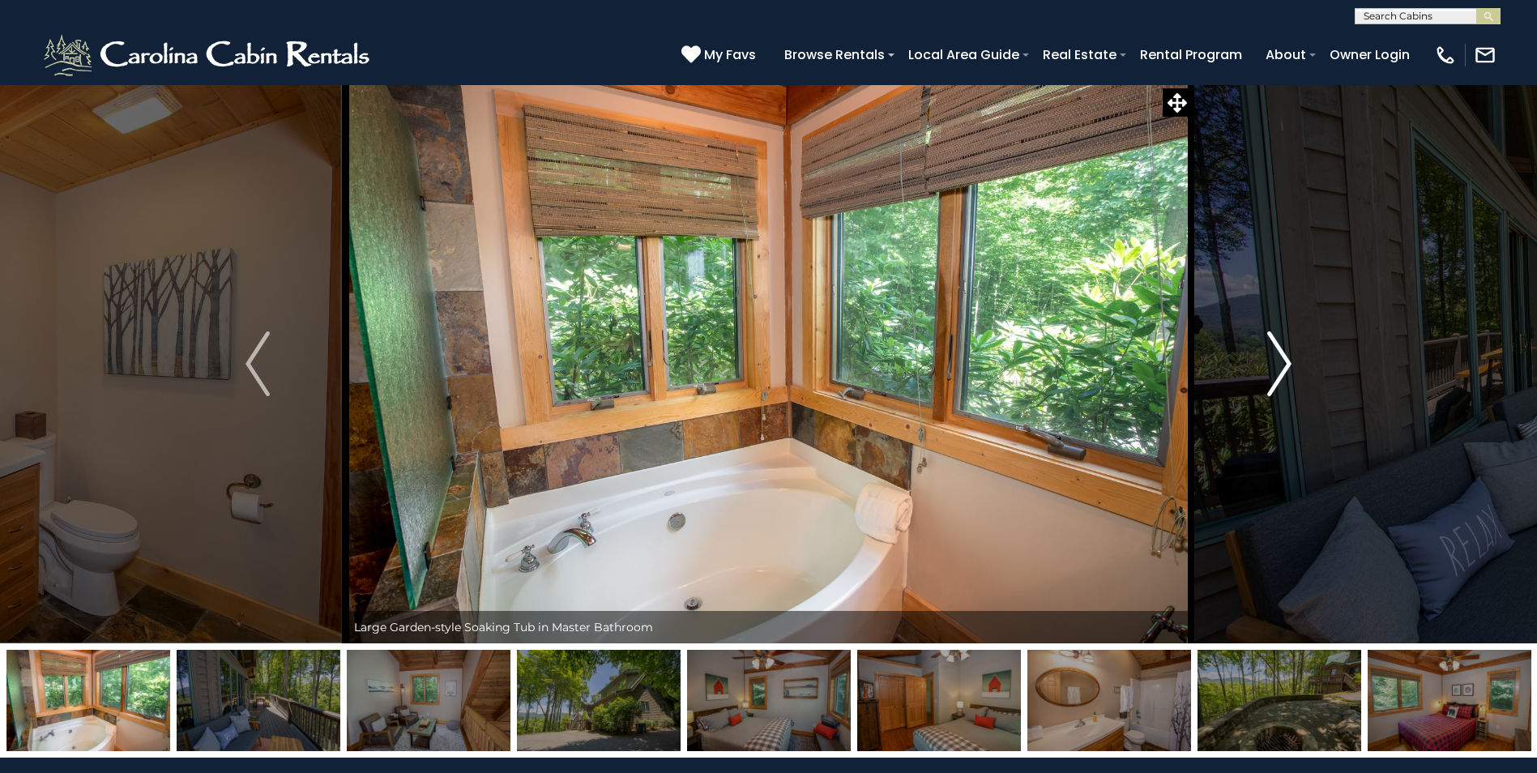
click at [1283, 361] on img "Next" at bounding box center [1279, 363] width 24 height 65
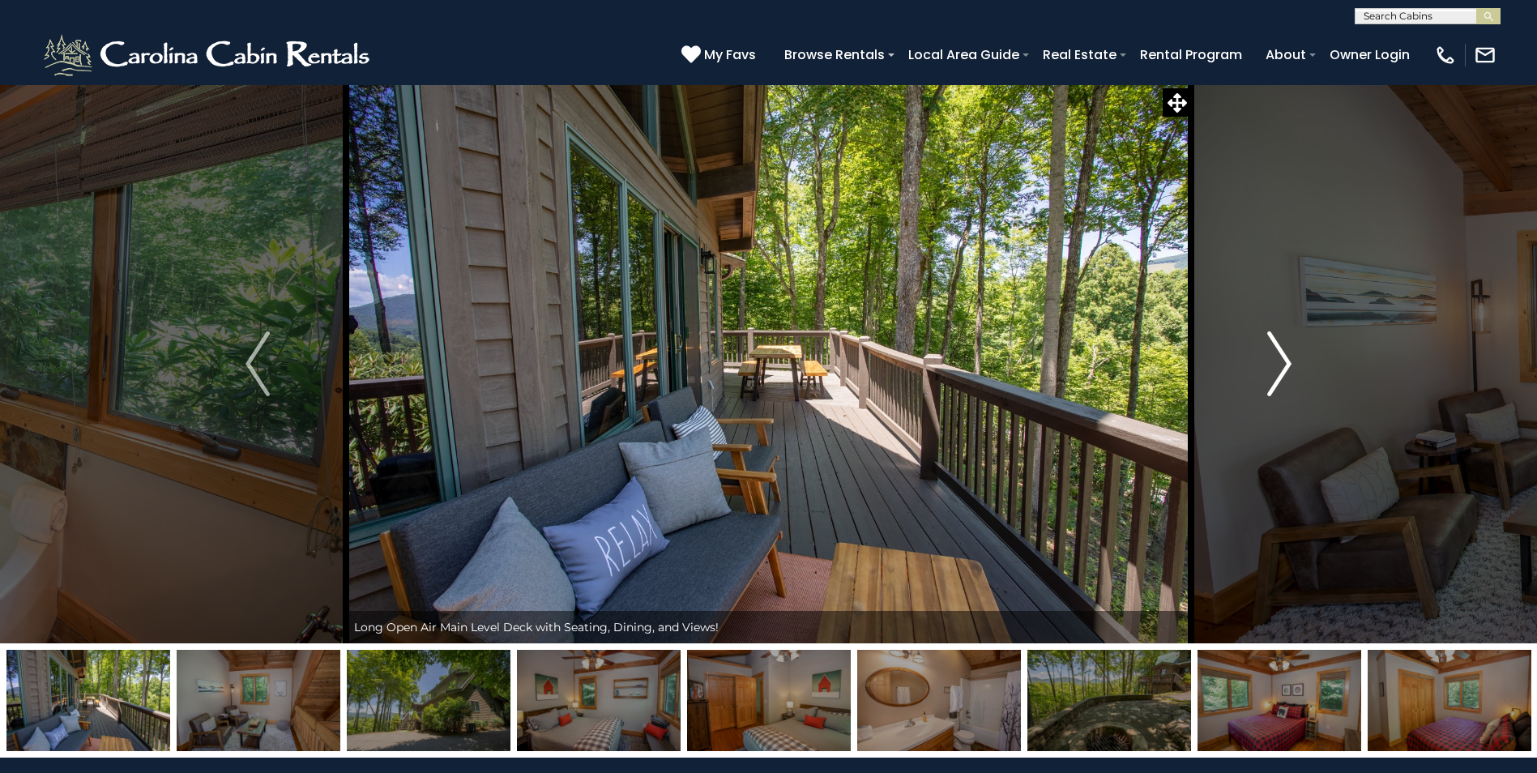
click at [1283, 361] on img "Next" at bounding box center [1279, 363] width 24 height 65
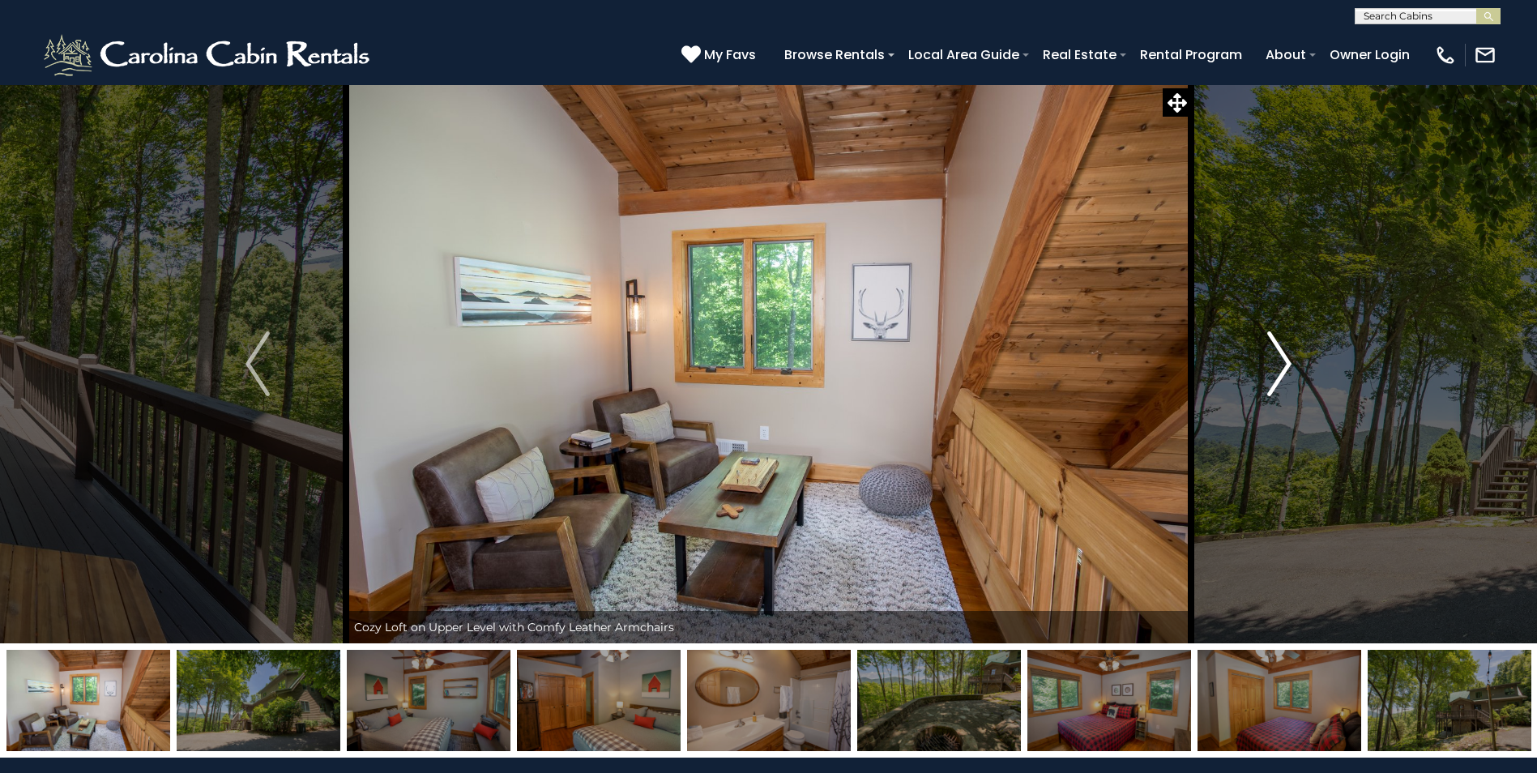
click at [1283, 361] on img "Next" at bounding box center [1279, 363] width 24 height 65
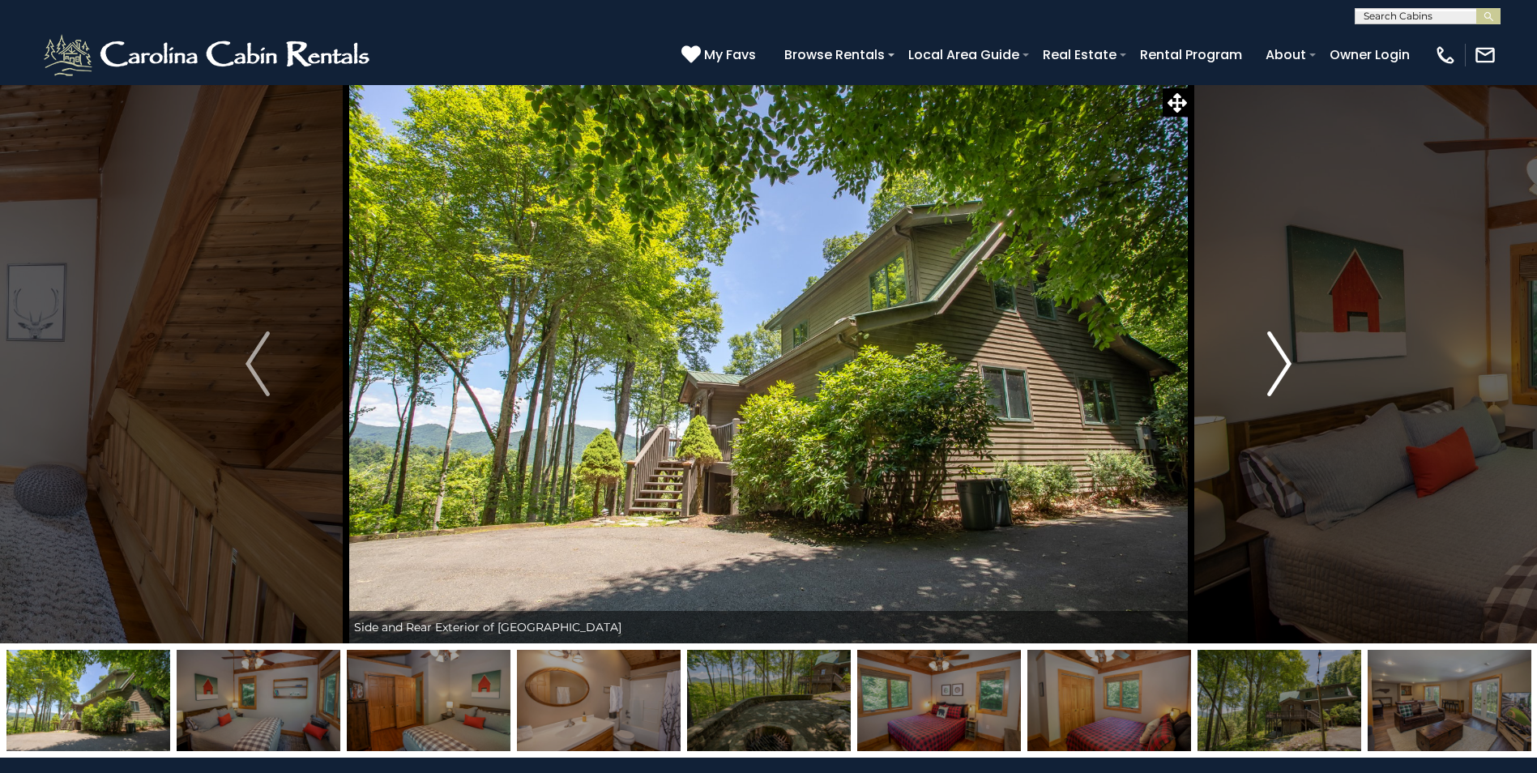
click at [1283, 361] on img "Next" at bounding box center [1279, 363] width 24 height 65
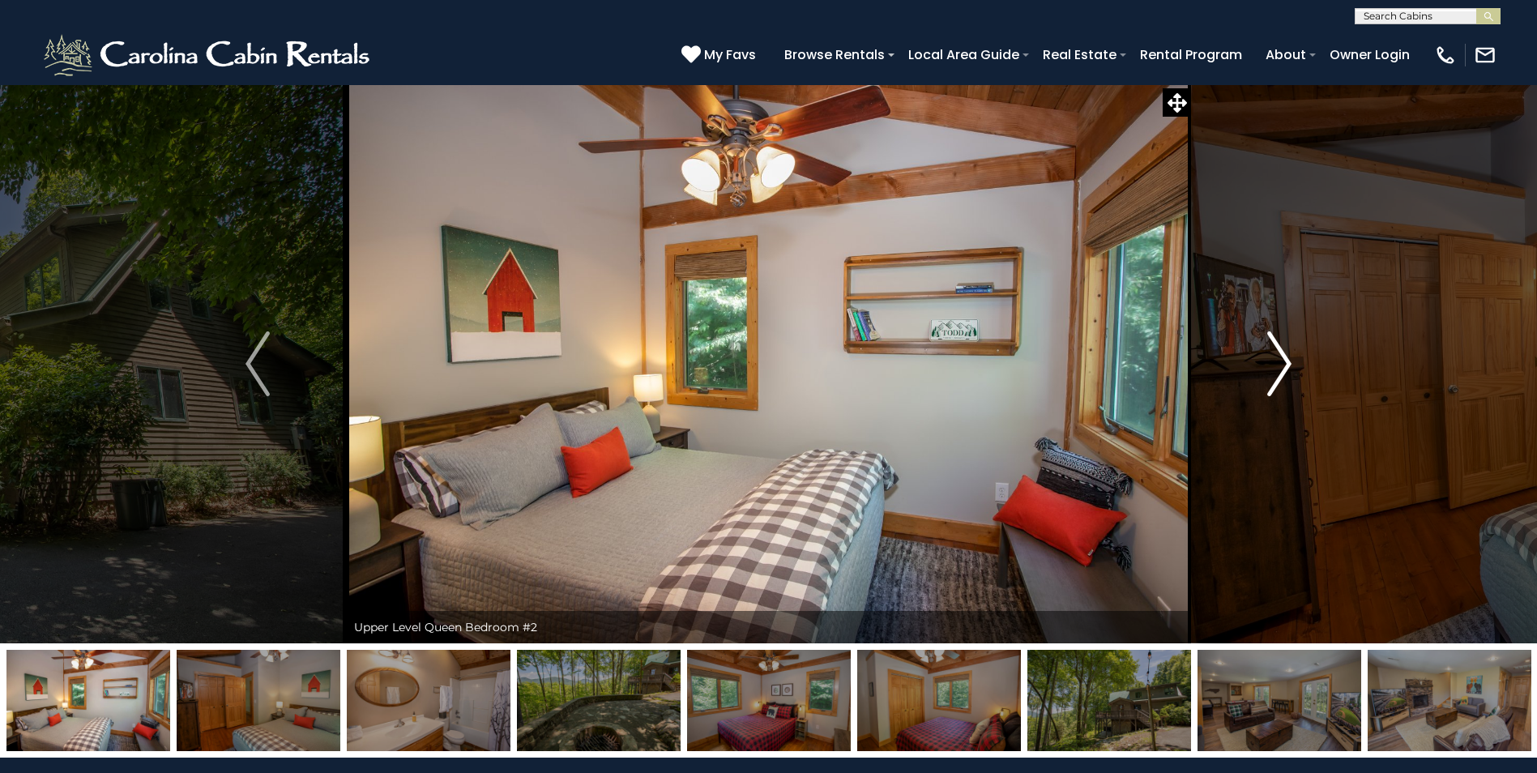
click at [1283, 361] on img "Next" at bounding box center [1279, 363] width 24 height 65
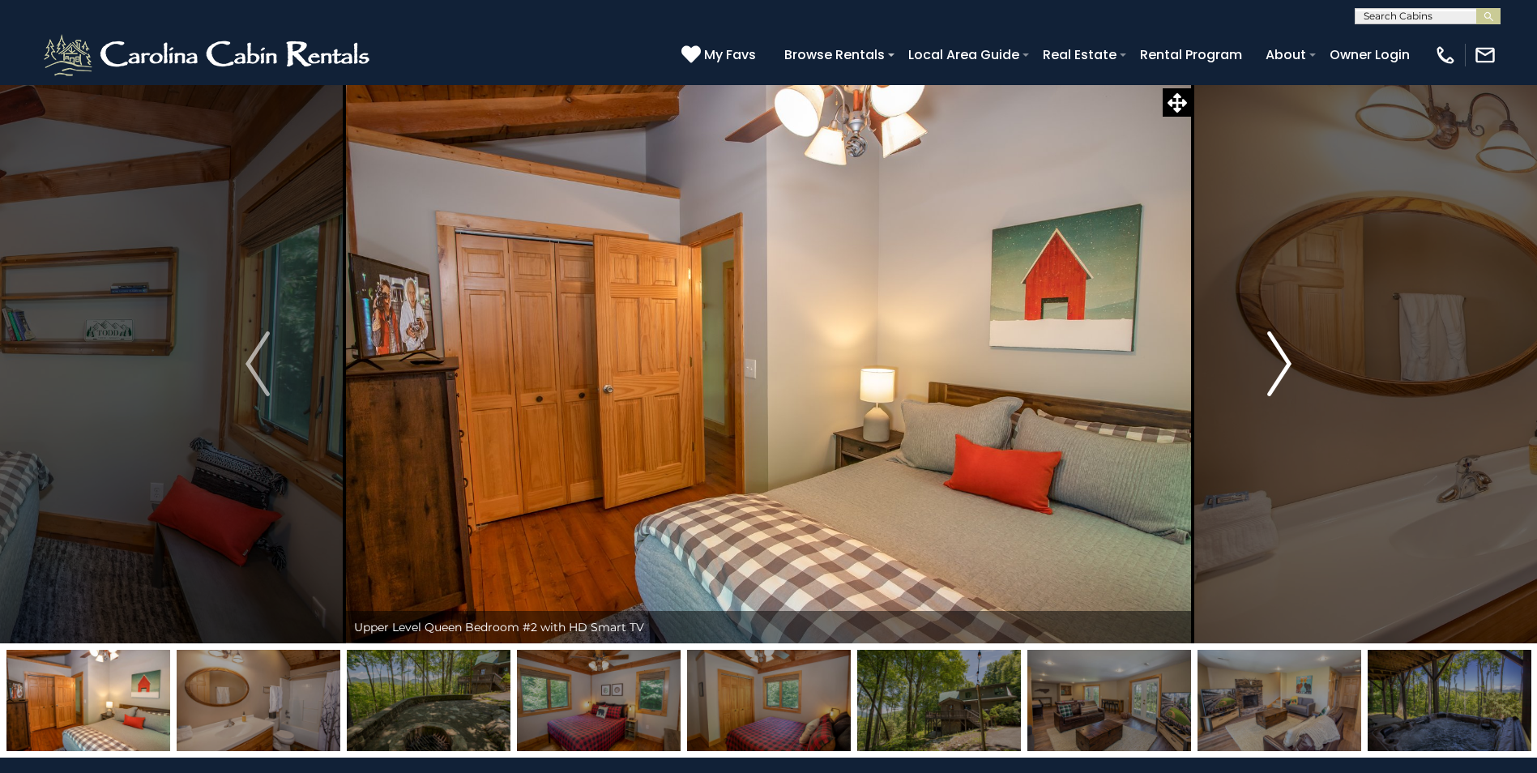
click at [1283, 361] on img "Next" at bounding box center [1279, 363] width 24 height 65
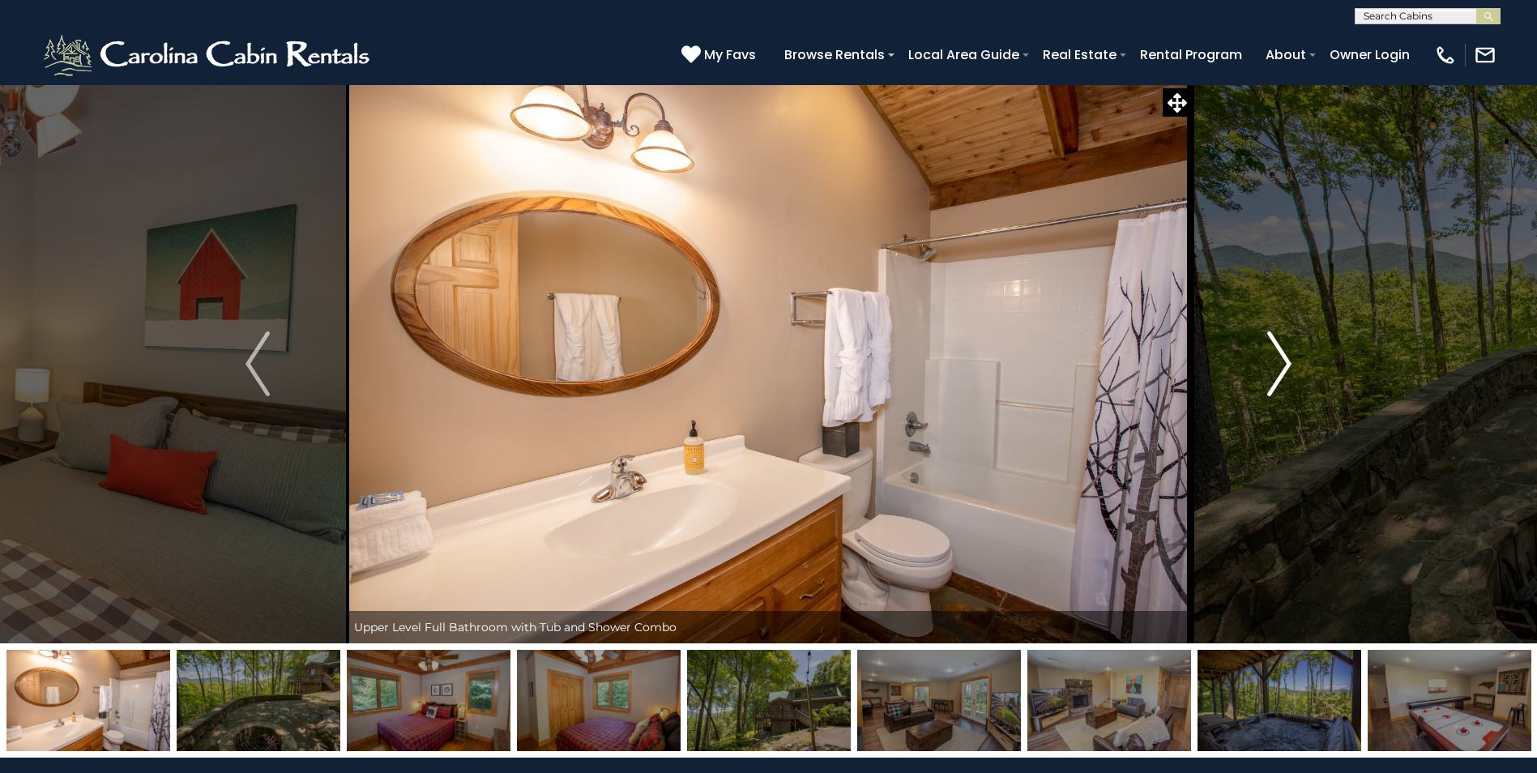
click at [1283, 361] on img "Next" at bounding box center [1279, 363] width 24 height 65
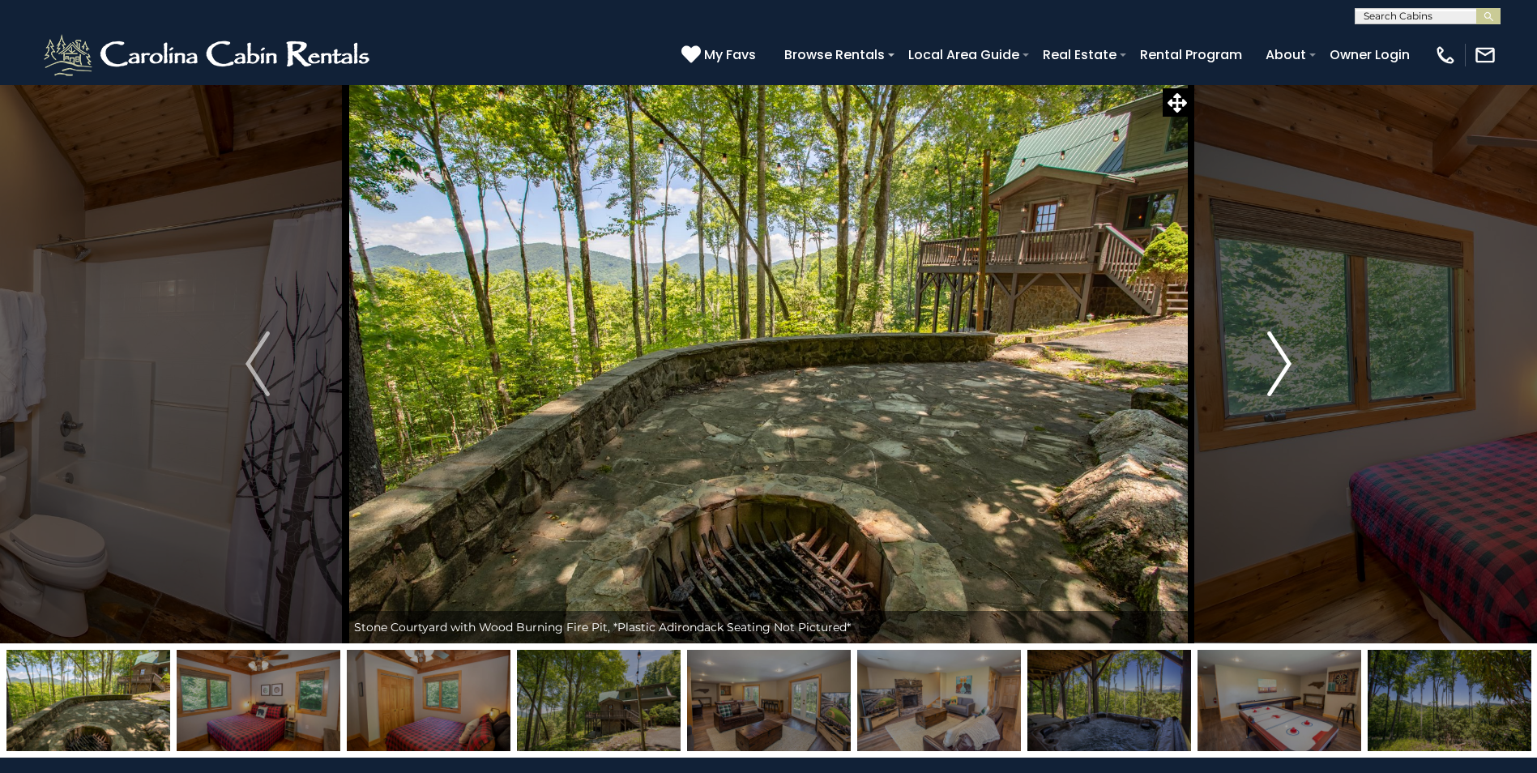
click at [1283, 361] on img "Next" at bounding box center [1279, 363] width 24 height 65
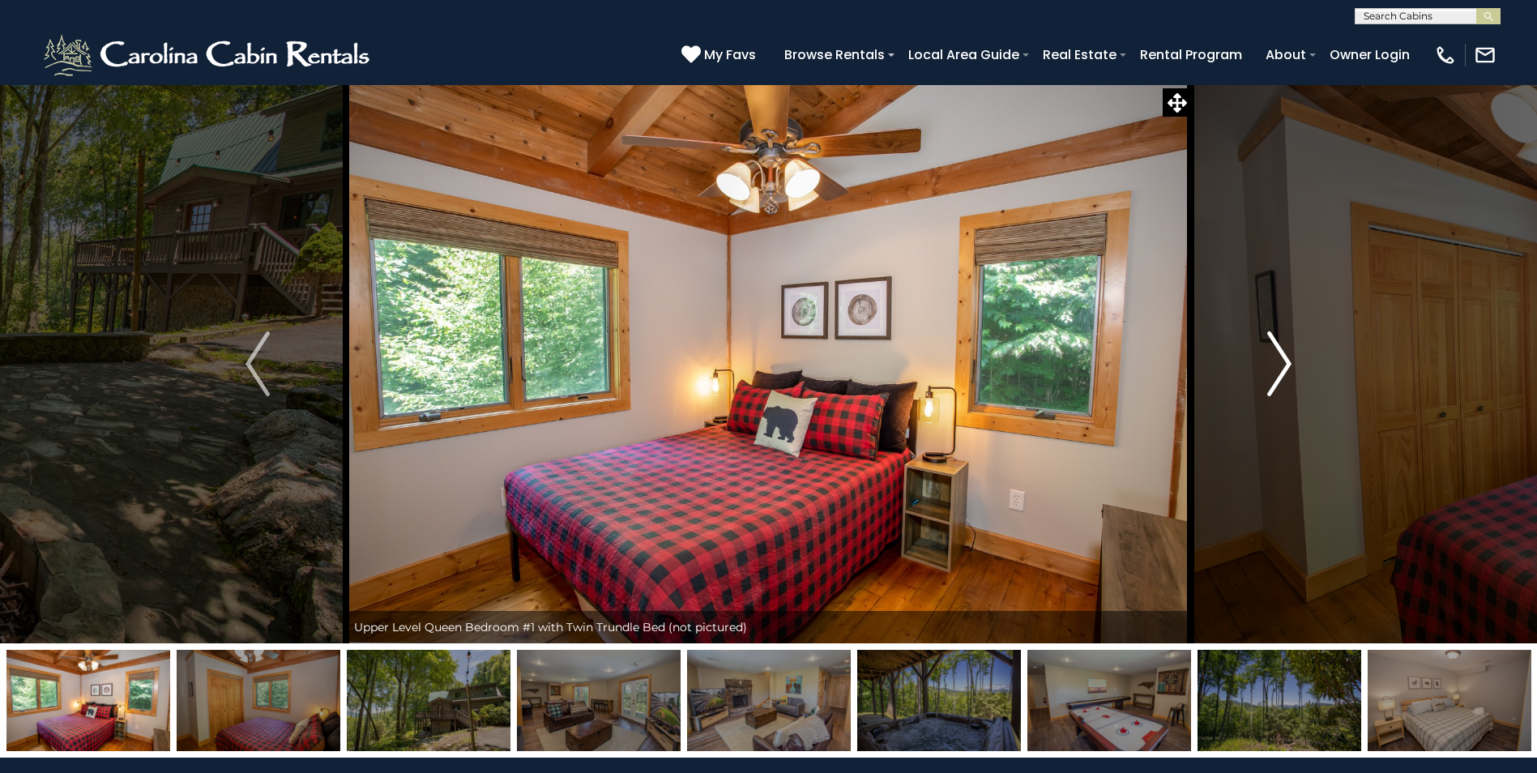
click at [1283, 361] on img "Next" at bounding box center [1279, 363] width 24 height 65
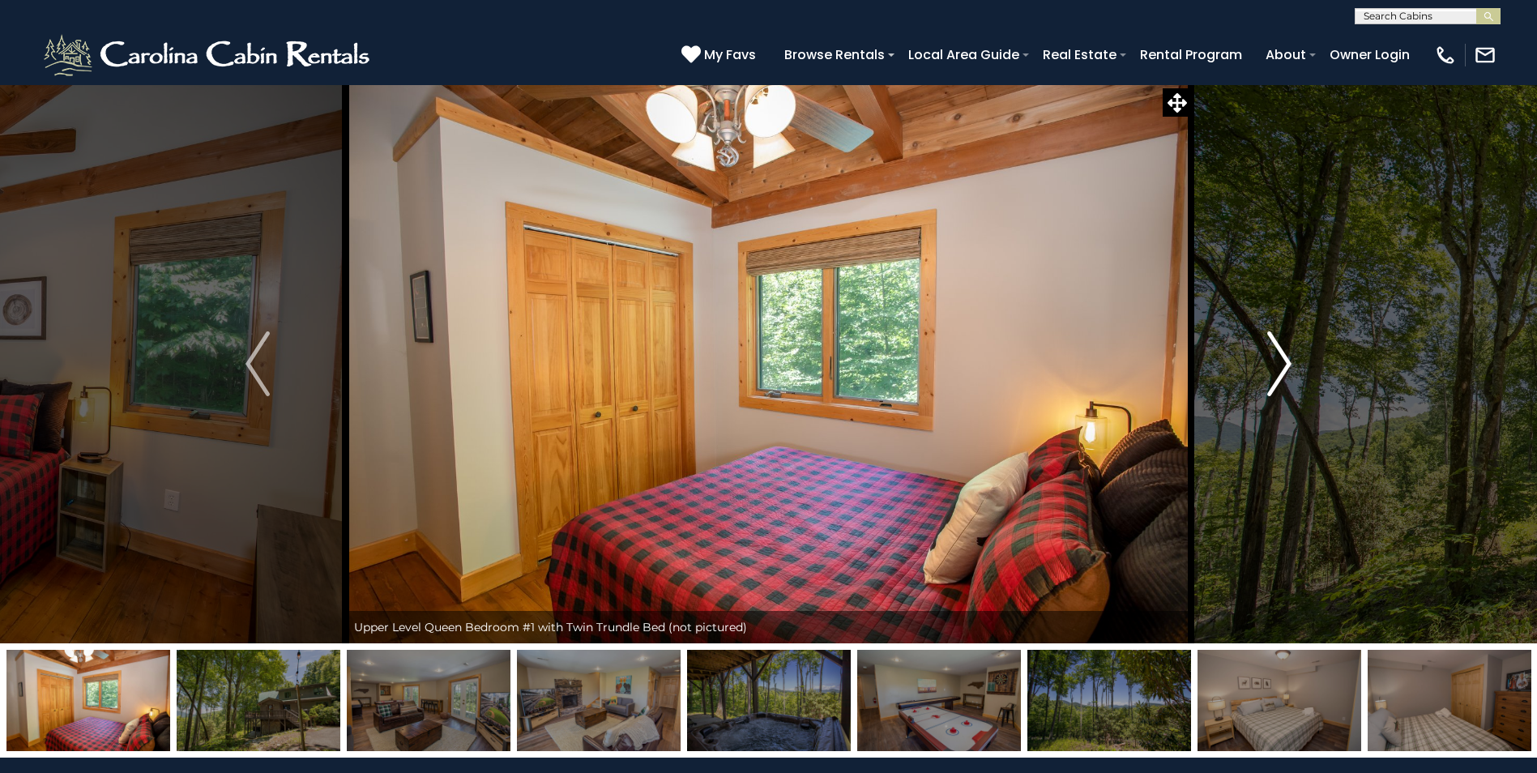
click at [1283, 361] on img "Next" at bounding box center [1279, 363] width 24 height 65
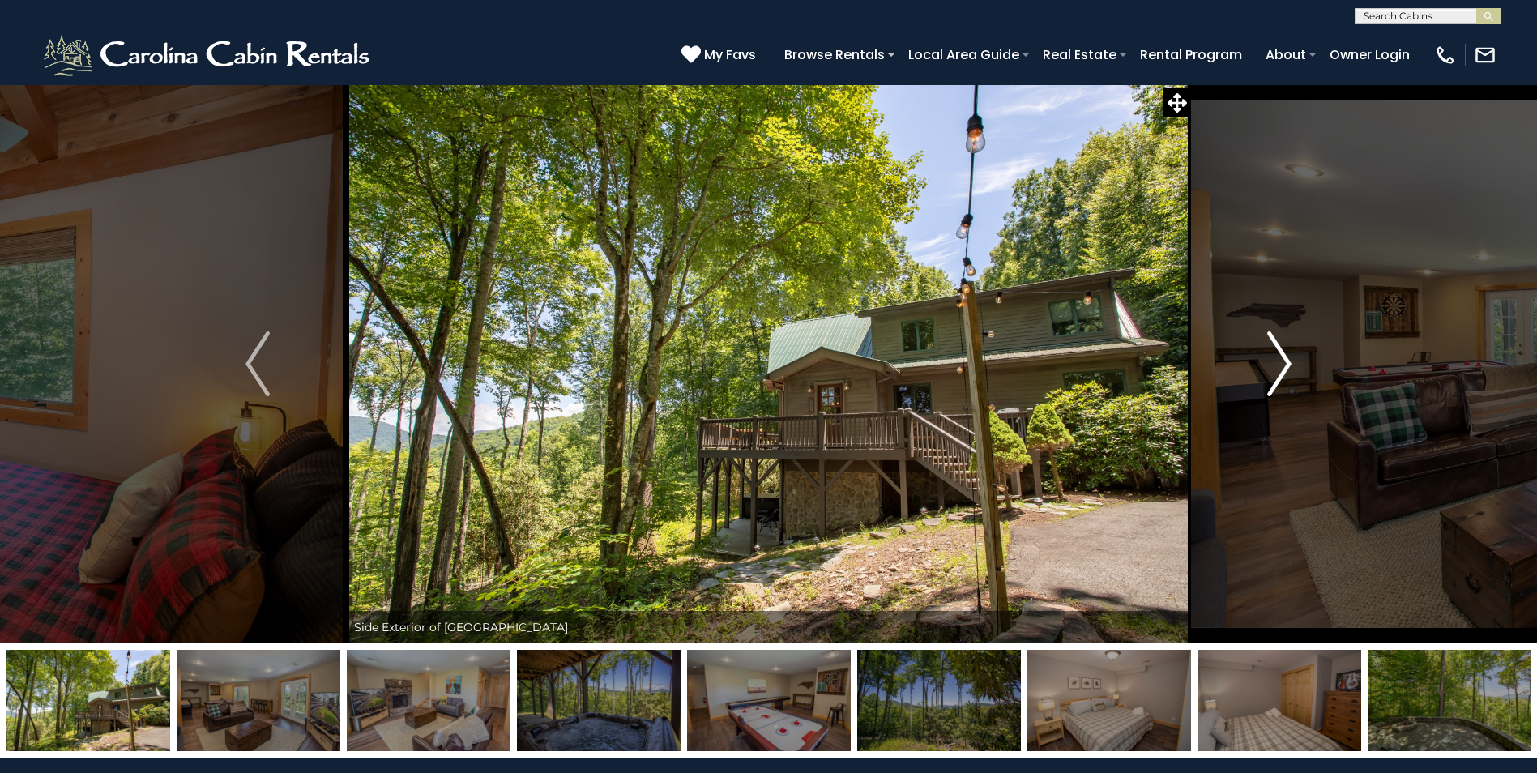
click at [1283, 361] on img "Next" at bounding box center [1279, 363] width 24 height 65
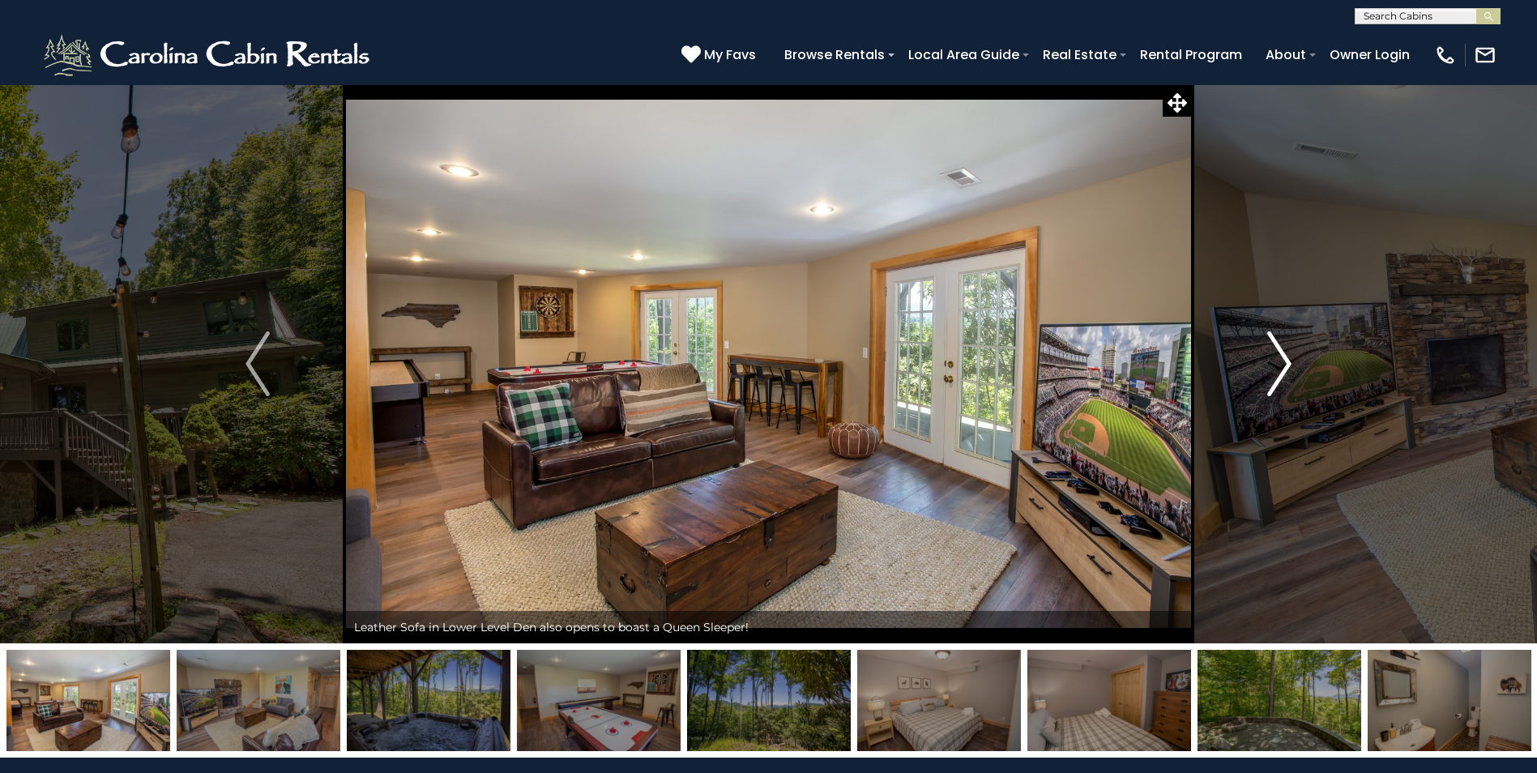
click at [1283, 361] on img "Next" at bounding box center [1279, 363] width 24 height 65
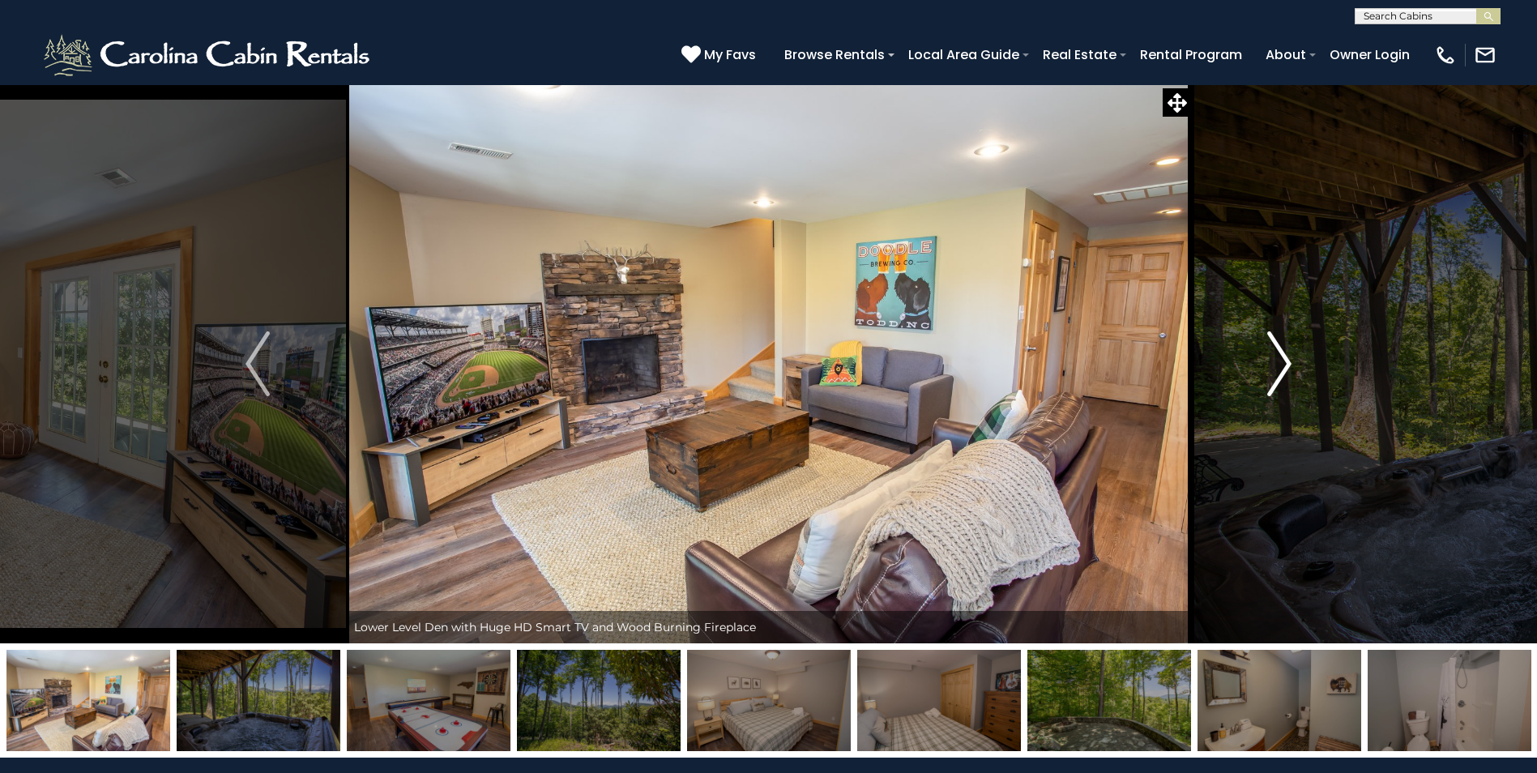
click at [1283, 361] on img "Next" at bounding box center [1279, 363] width 24 height 65
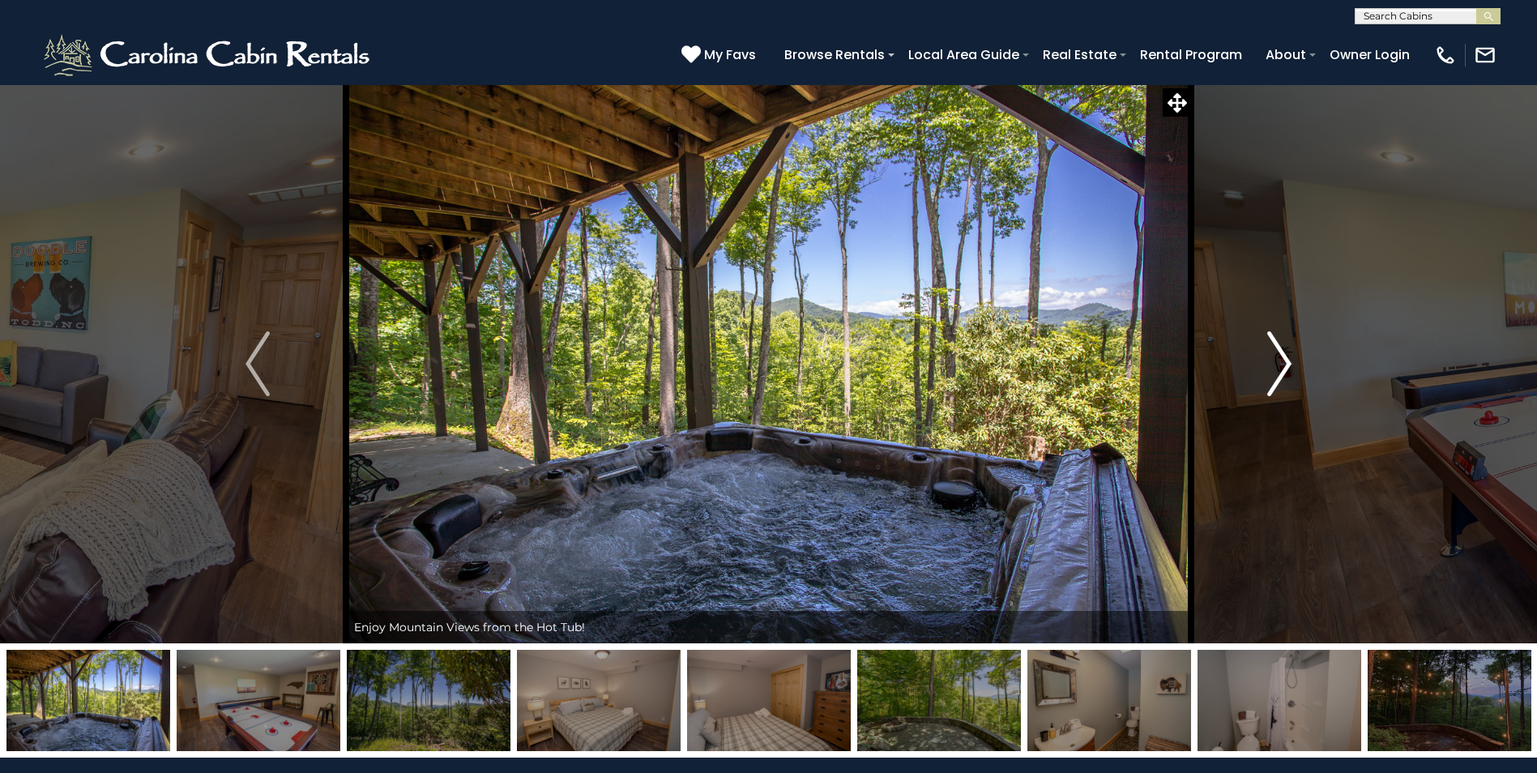
click at [1283, 361] on img "Next" at bounding box center [1279, 363] width 24 height 65
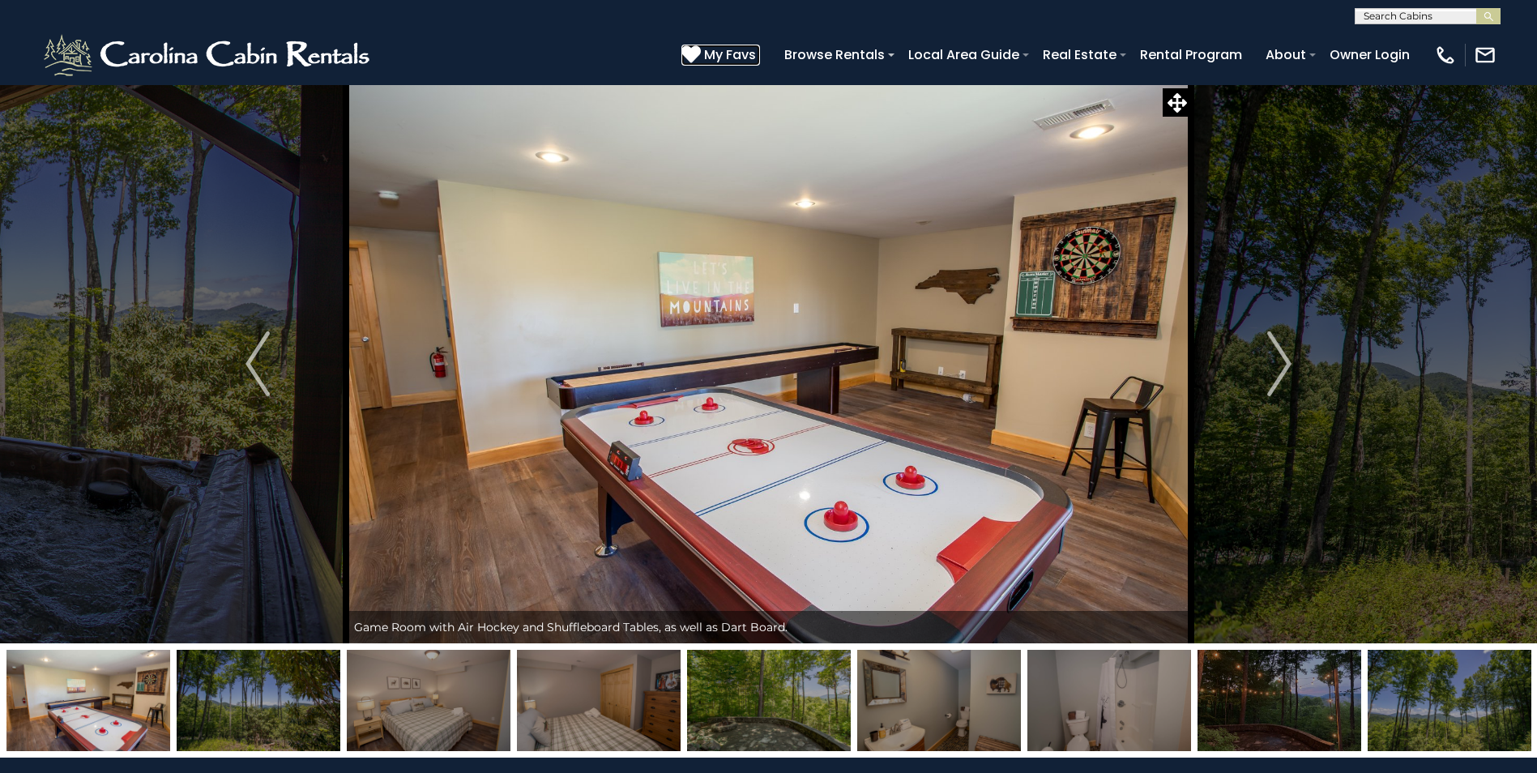
click at [735, 54] on span "My Favs" at bounding box center [730, 55] width 52 height 20
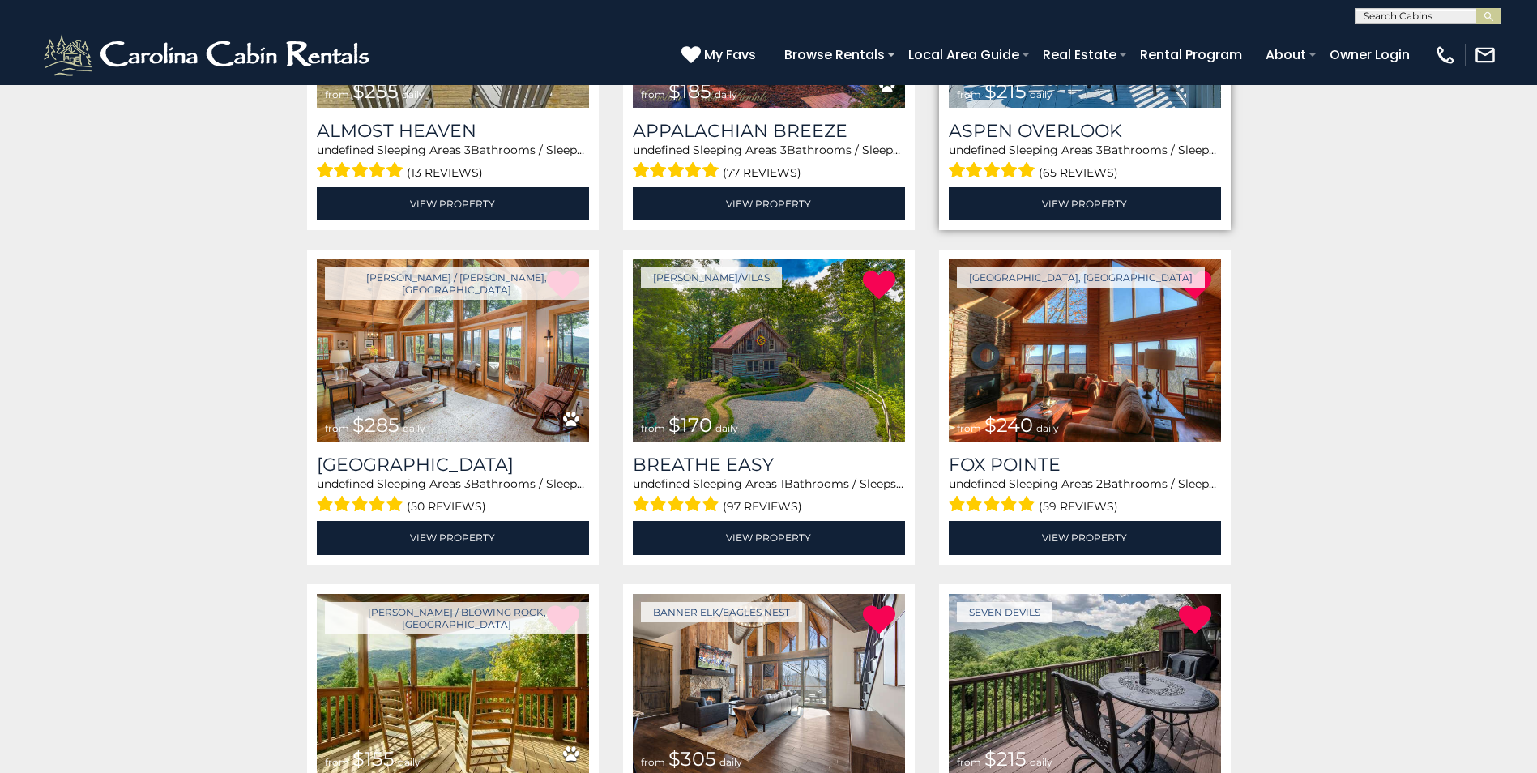
scroll to position [486, 0]
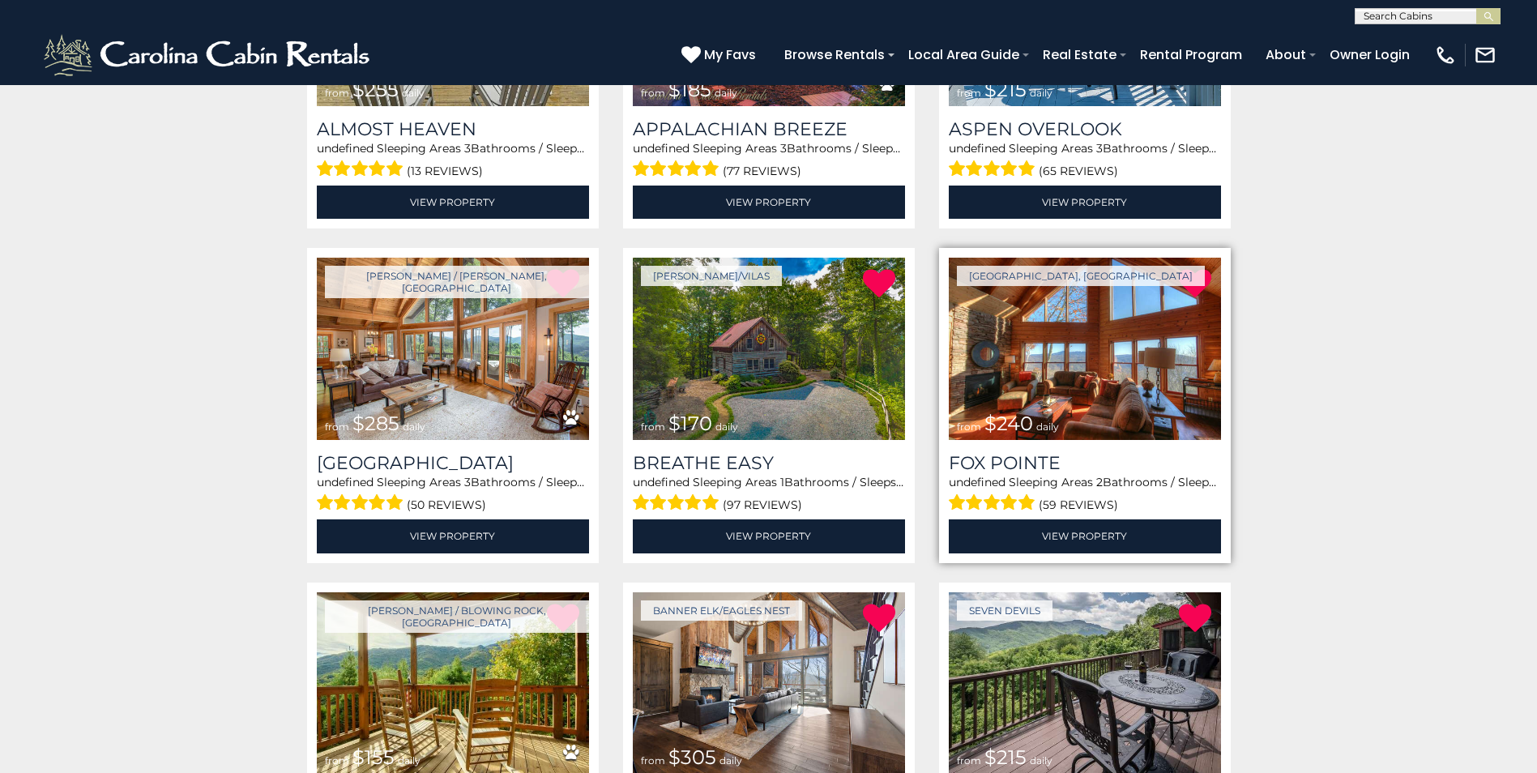
click at [1100, 377] on img at bounding box center [1085, 349] width 272 height 182
click at [1103, 529] on link "View Property" at bounding box center [1085, 535] width 272 height 33
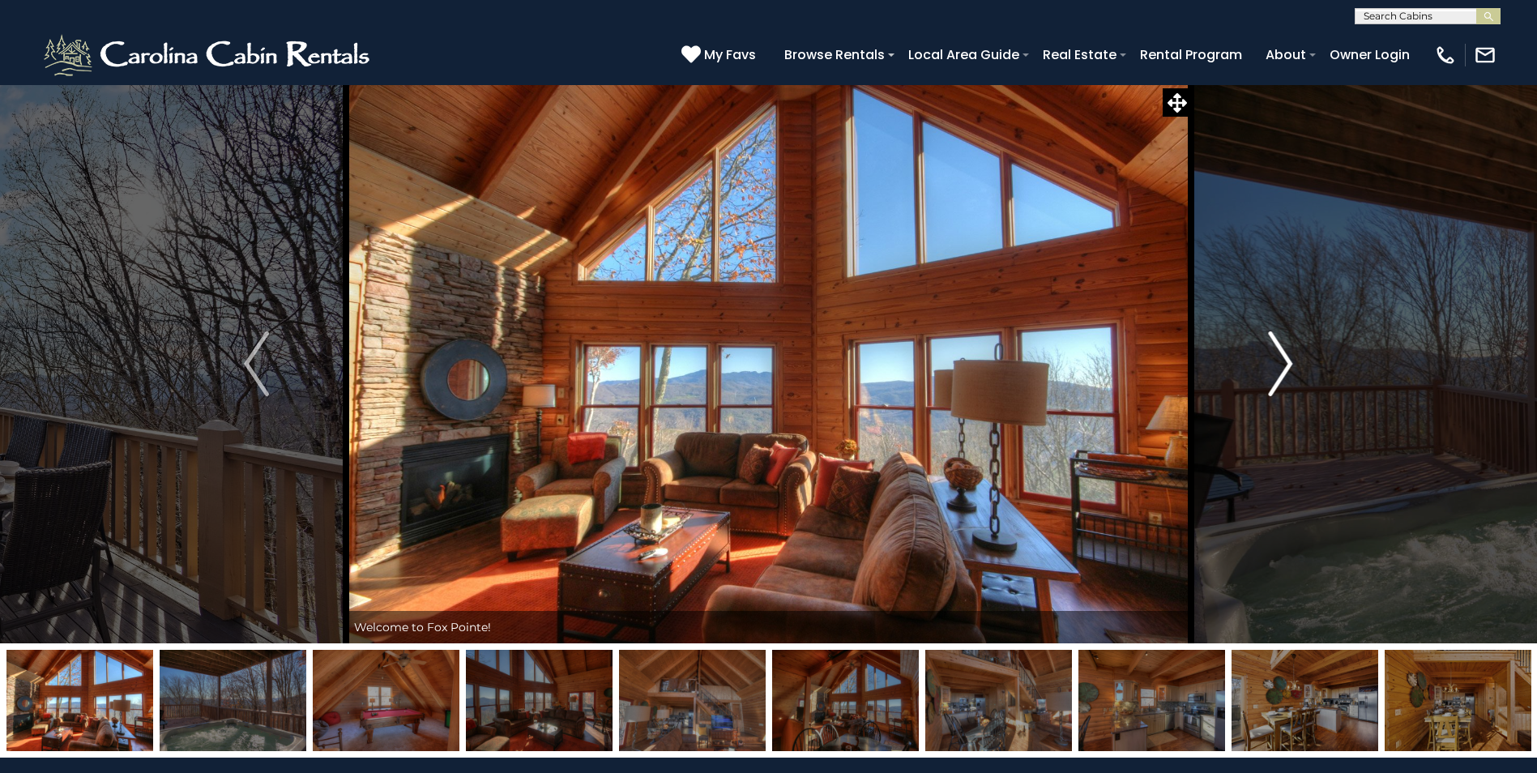
click at [1288, 365] on img "Next" at bounding box center [1280, 363] width 24 height 65
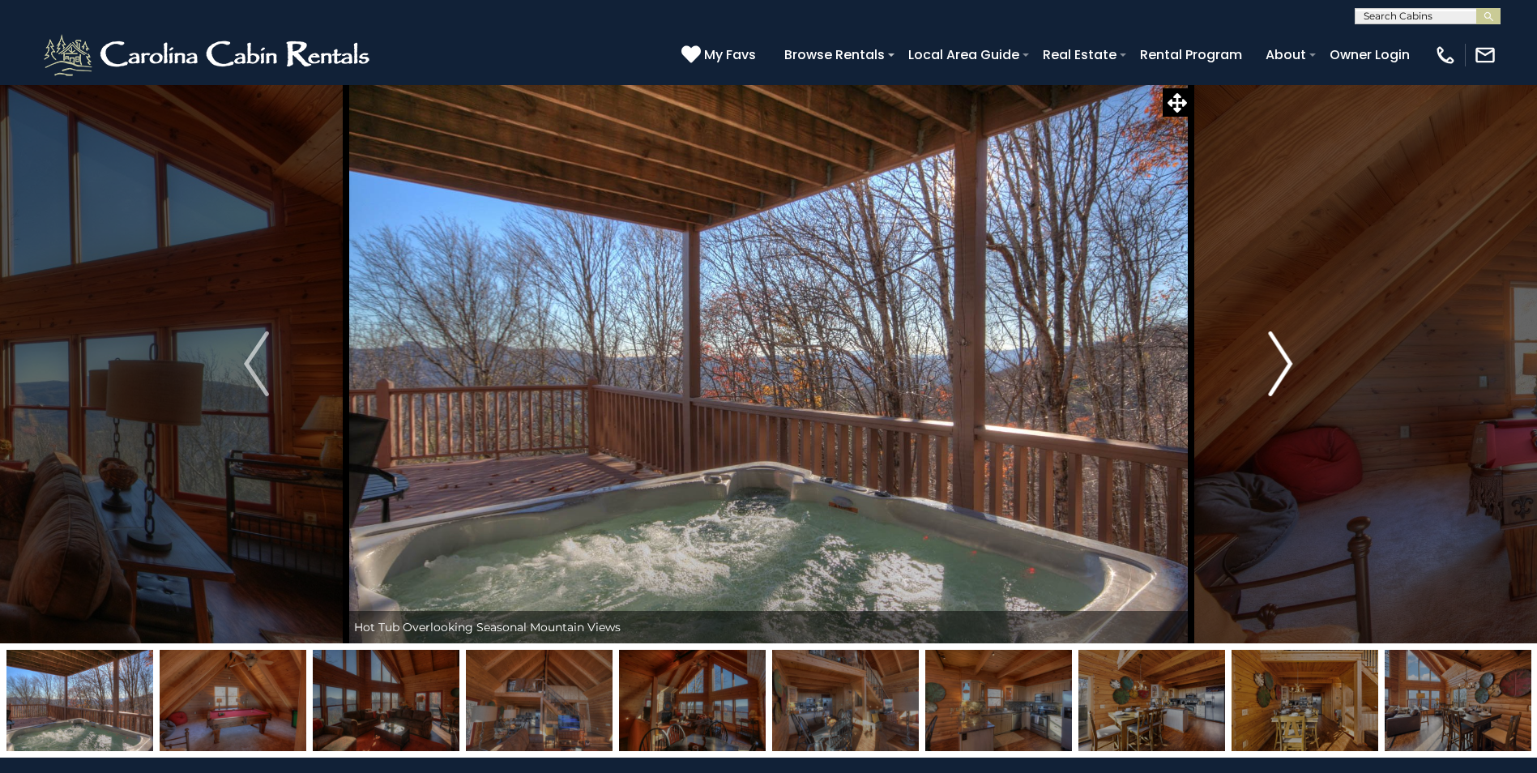
click at [1288, 365] on img "Next" at bounding box center [1280, 363] width 24 height 65
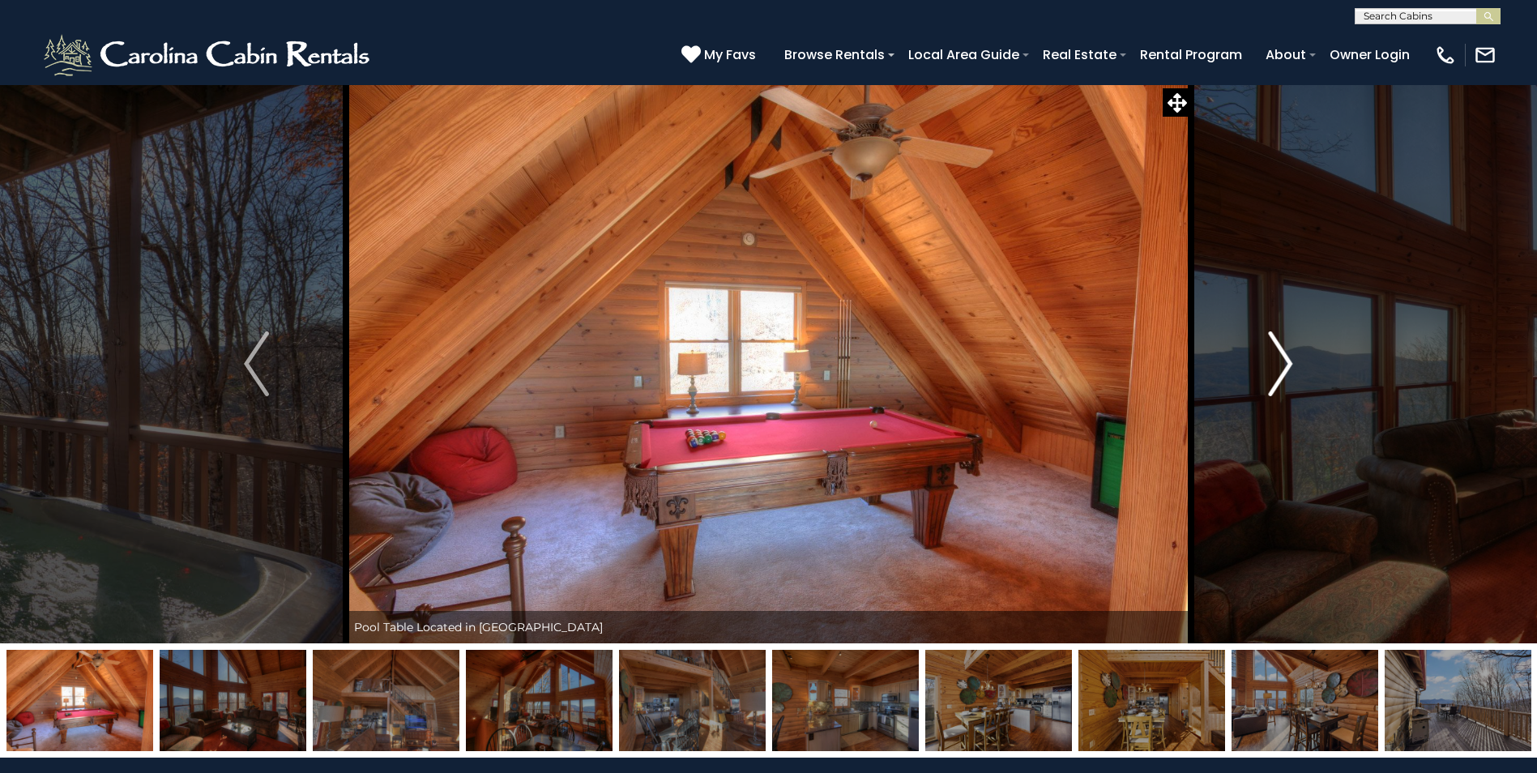
click at [1288, 365] on img "Next" at bounding box center [1280, 363] width 24 height 65
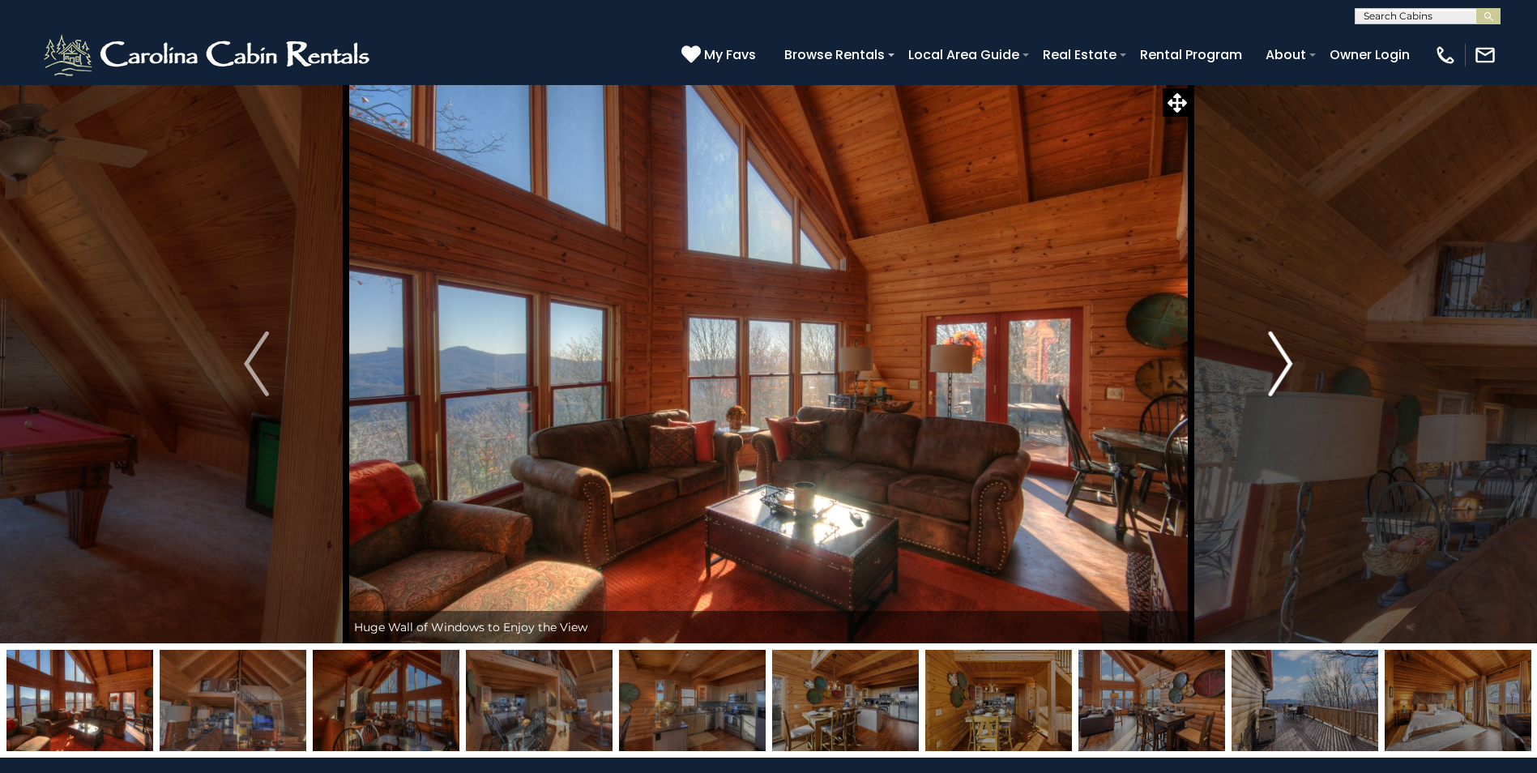
click at [1288, 365] on img "Next" at bounding box center [1280, 363] width 24 height 65
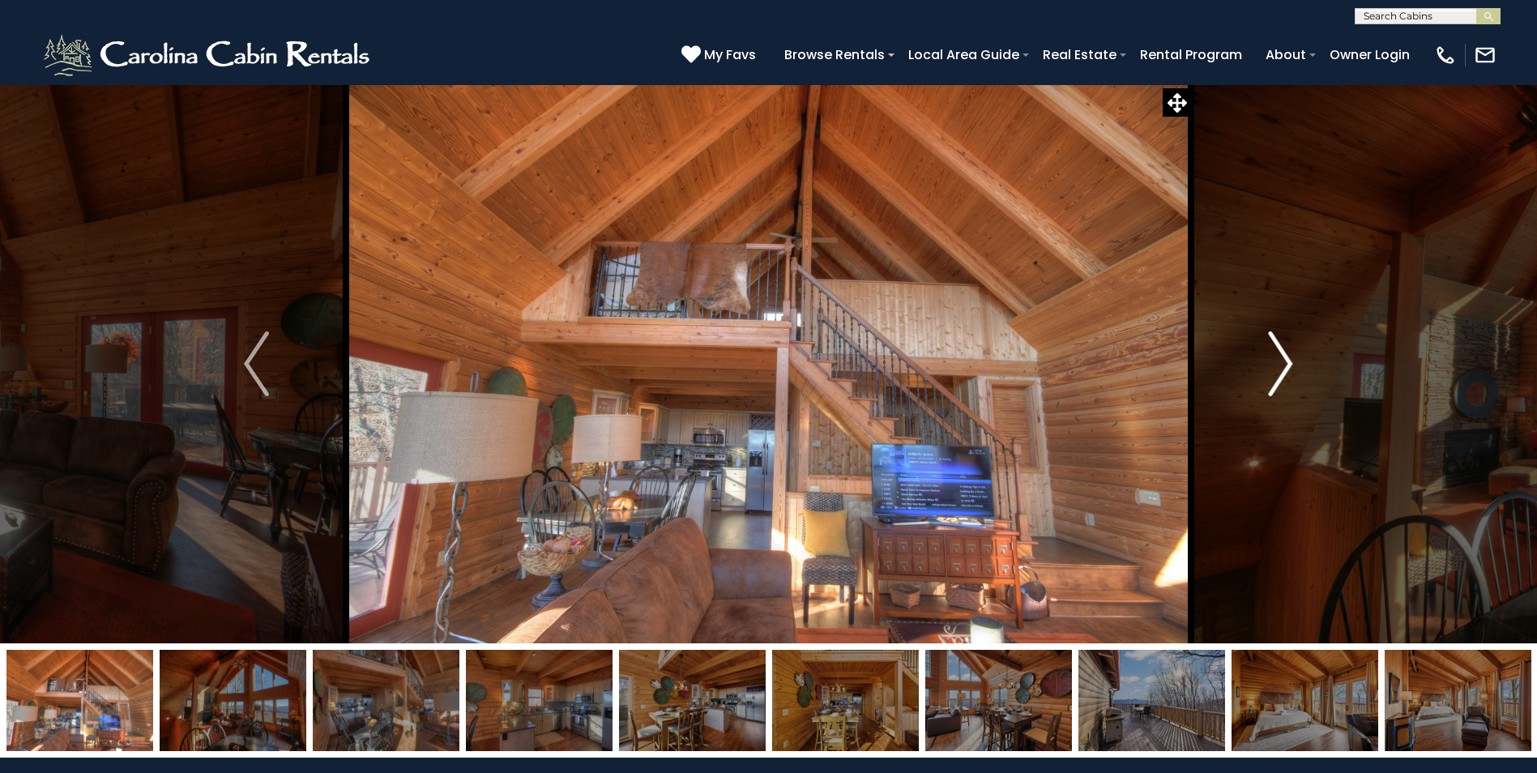
click at [1288, 365] on img "Next" at bounding box center [1280, 363] width 24 height 65
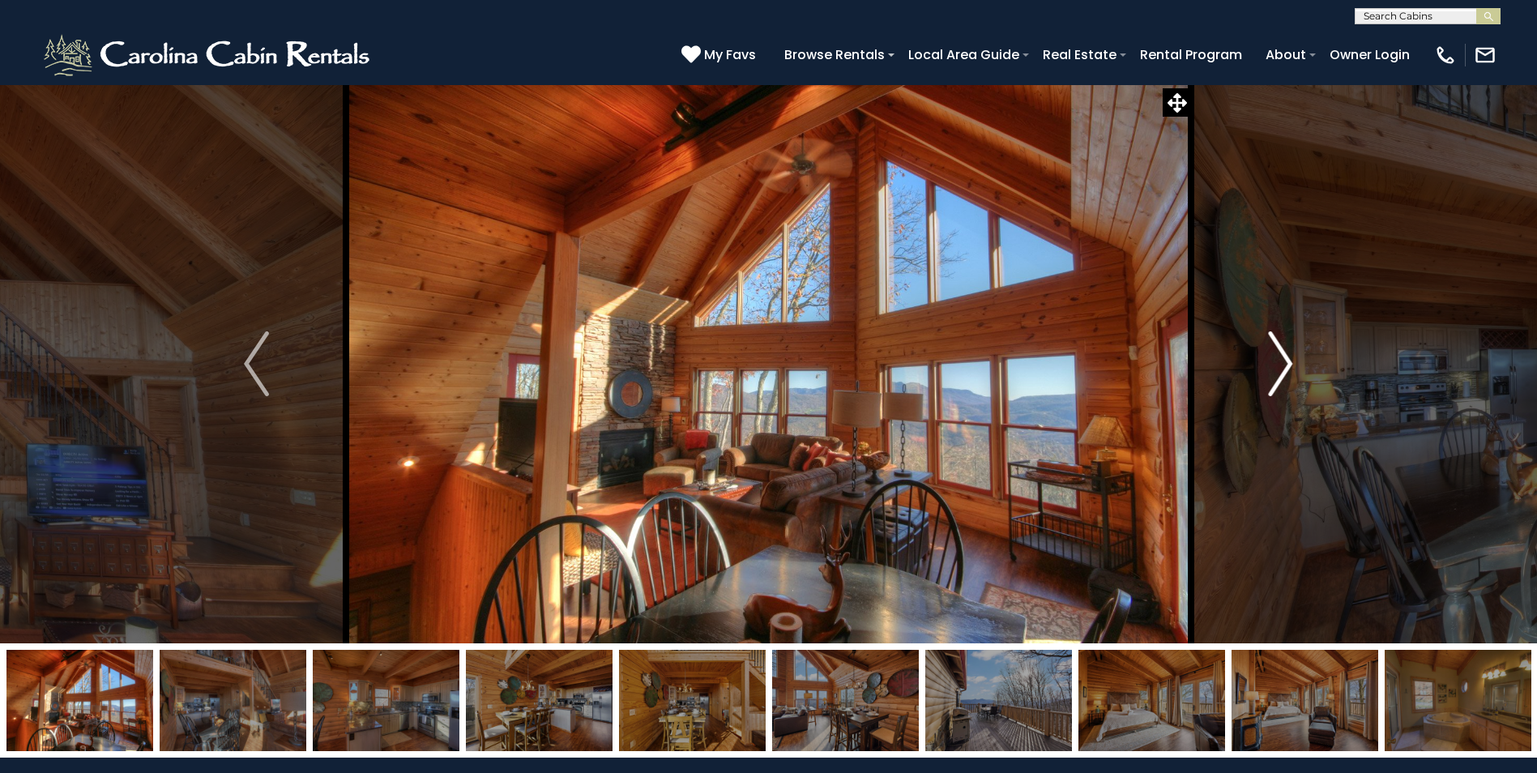
click at [1288, 365] on img "Next" at bounding box center [1280, 363] width 24 height 65
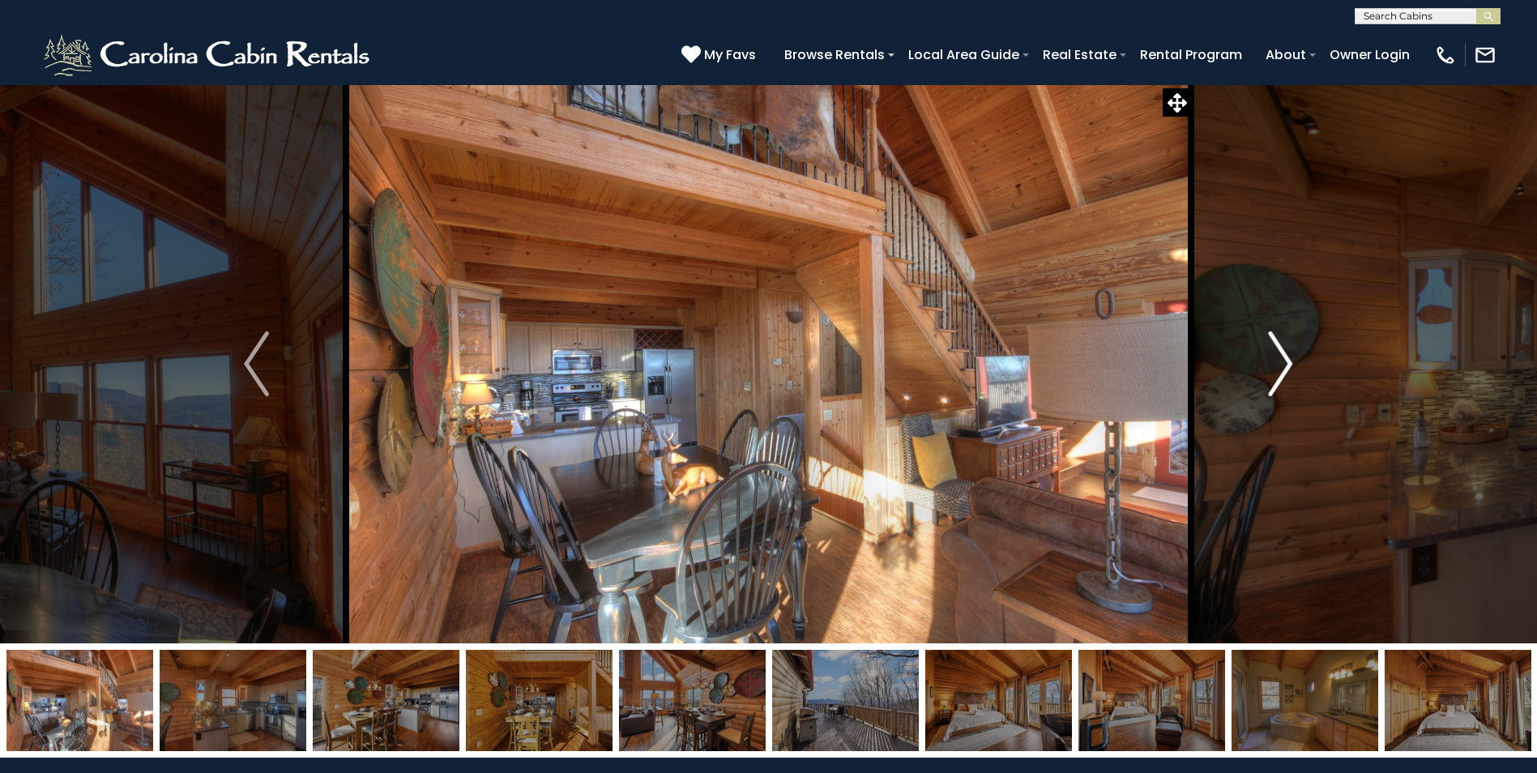
click at [1288, 365] on img "Next" at bounding box center [1280, 363] width 24 height 65
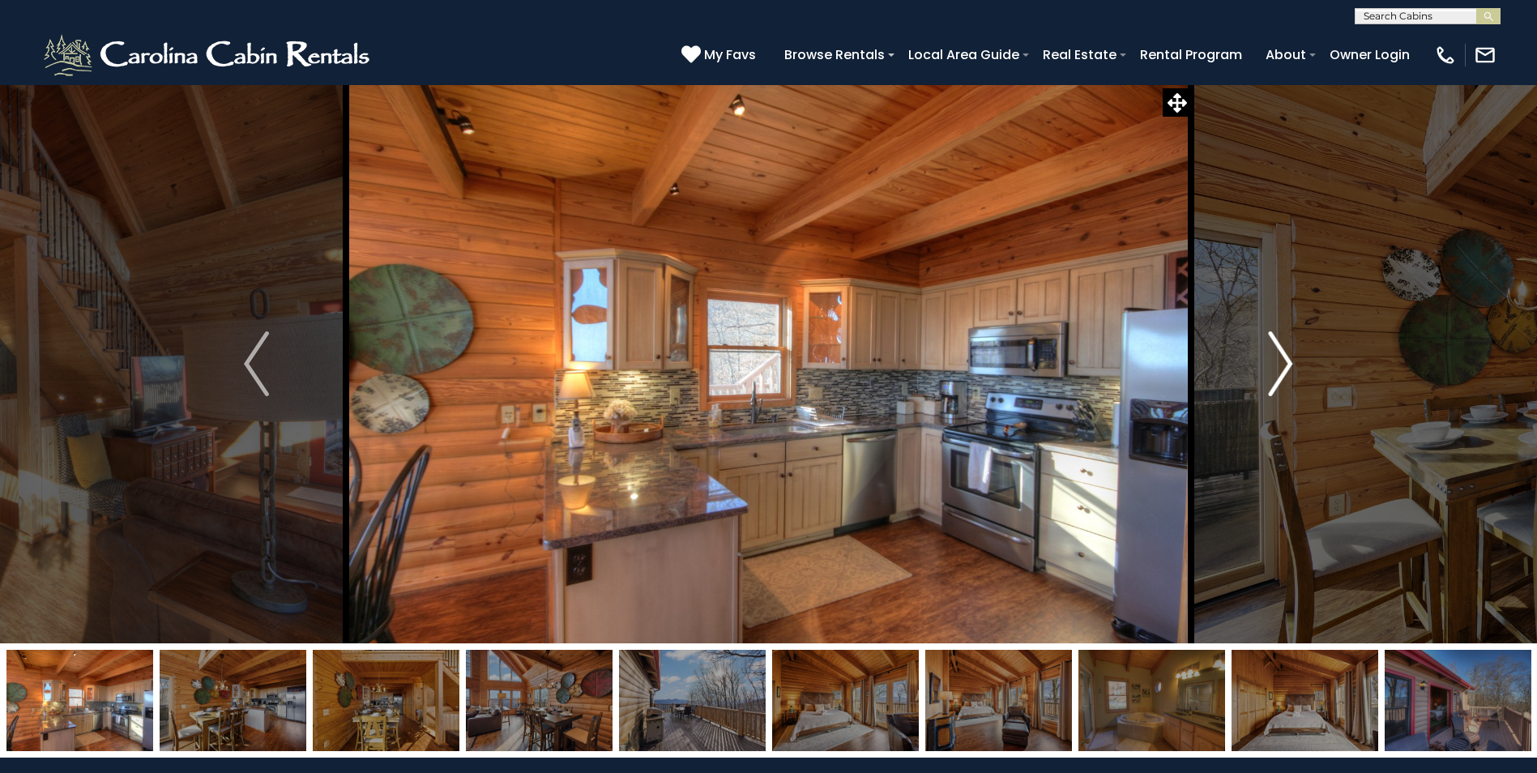
click at [1288, 365] on img "Next" at bounding box center [1280, 363] width 24 height 65
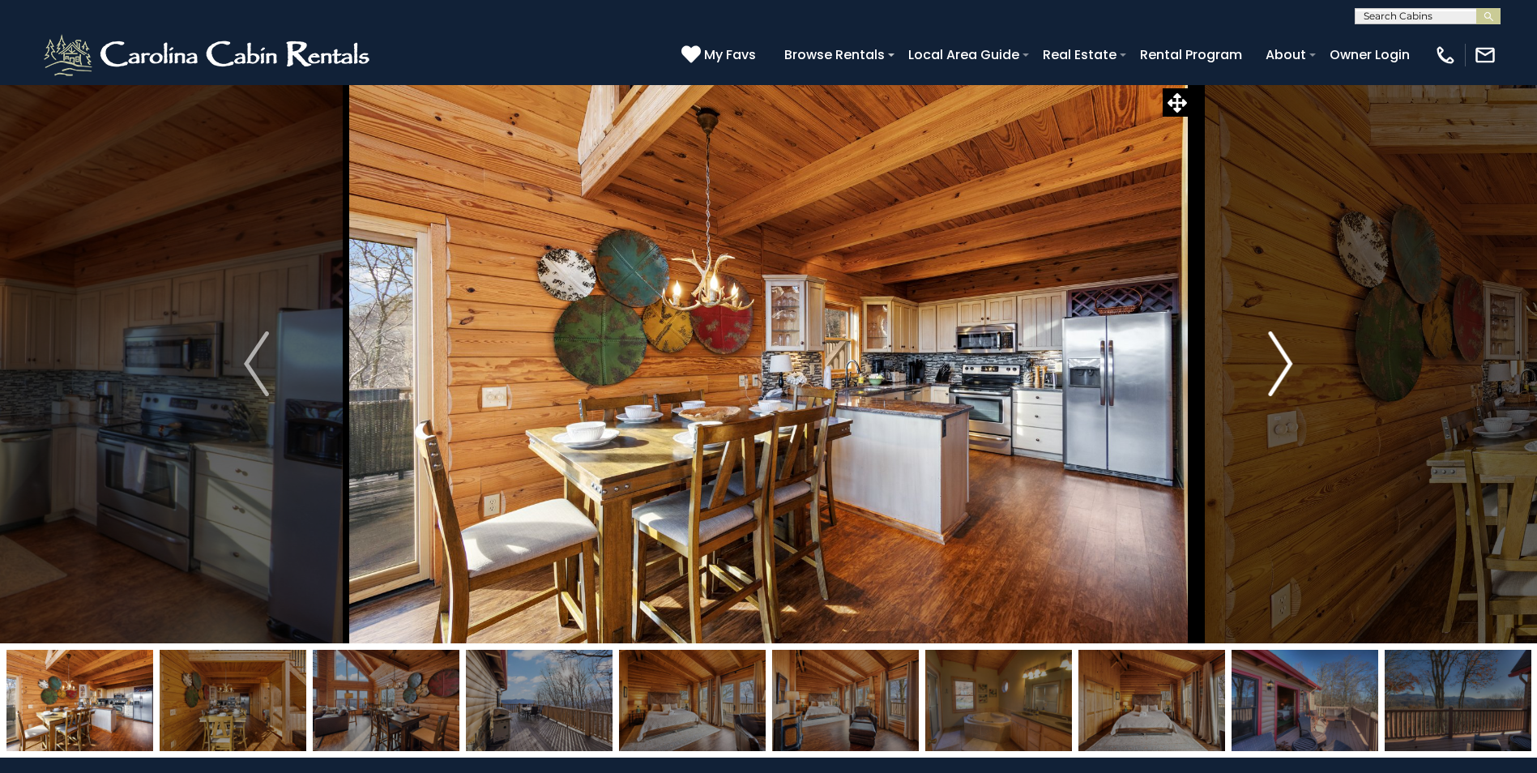
click at [1288, 365] on img "Next" at bounding box center [1280, 363] width 24 height 65
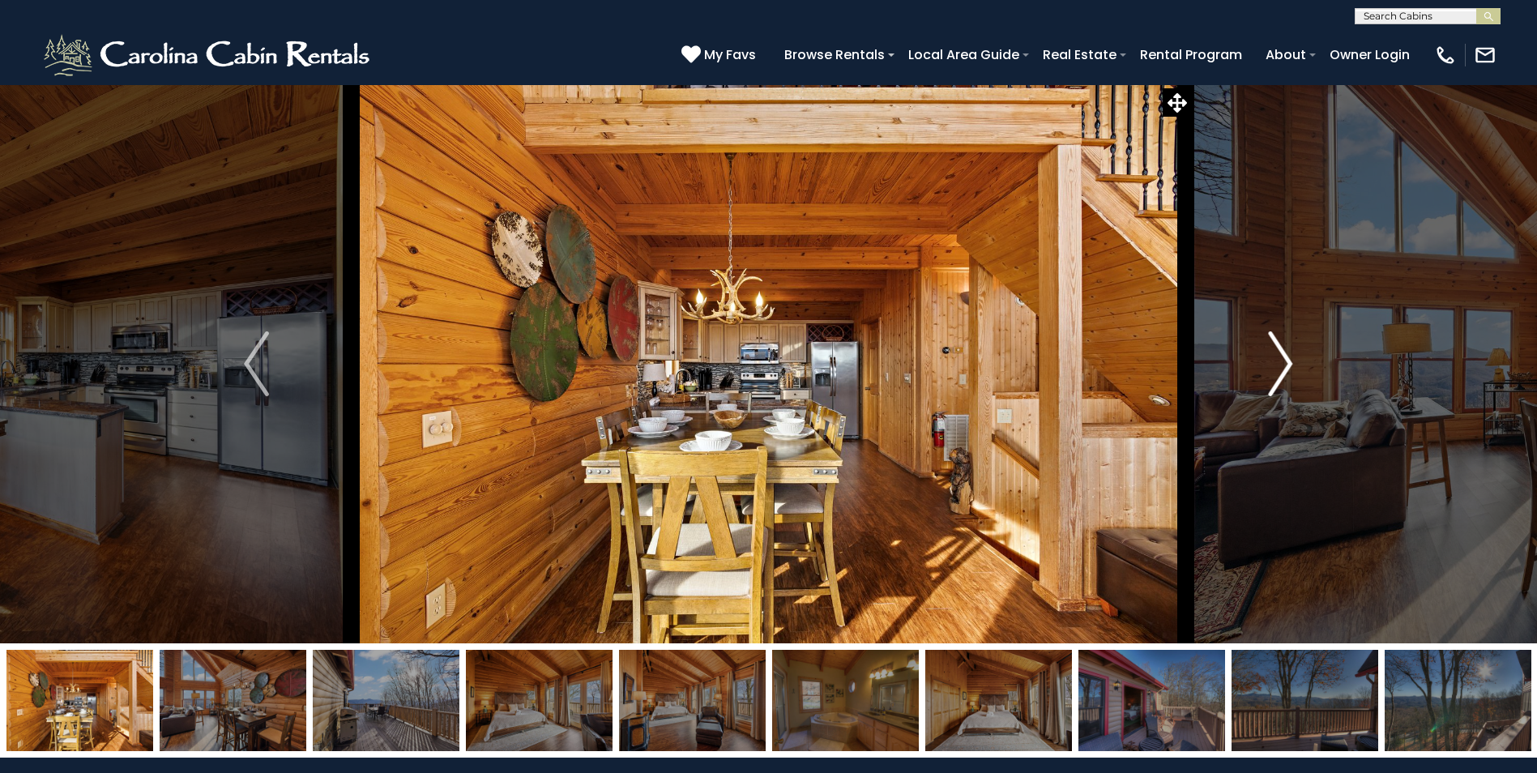
click at [1288, 365] on img "Next" at bounding box center [1280, 363] width 24 height 65
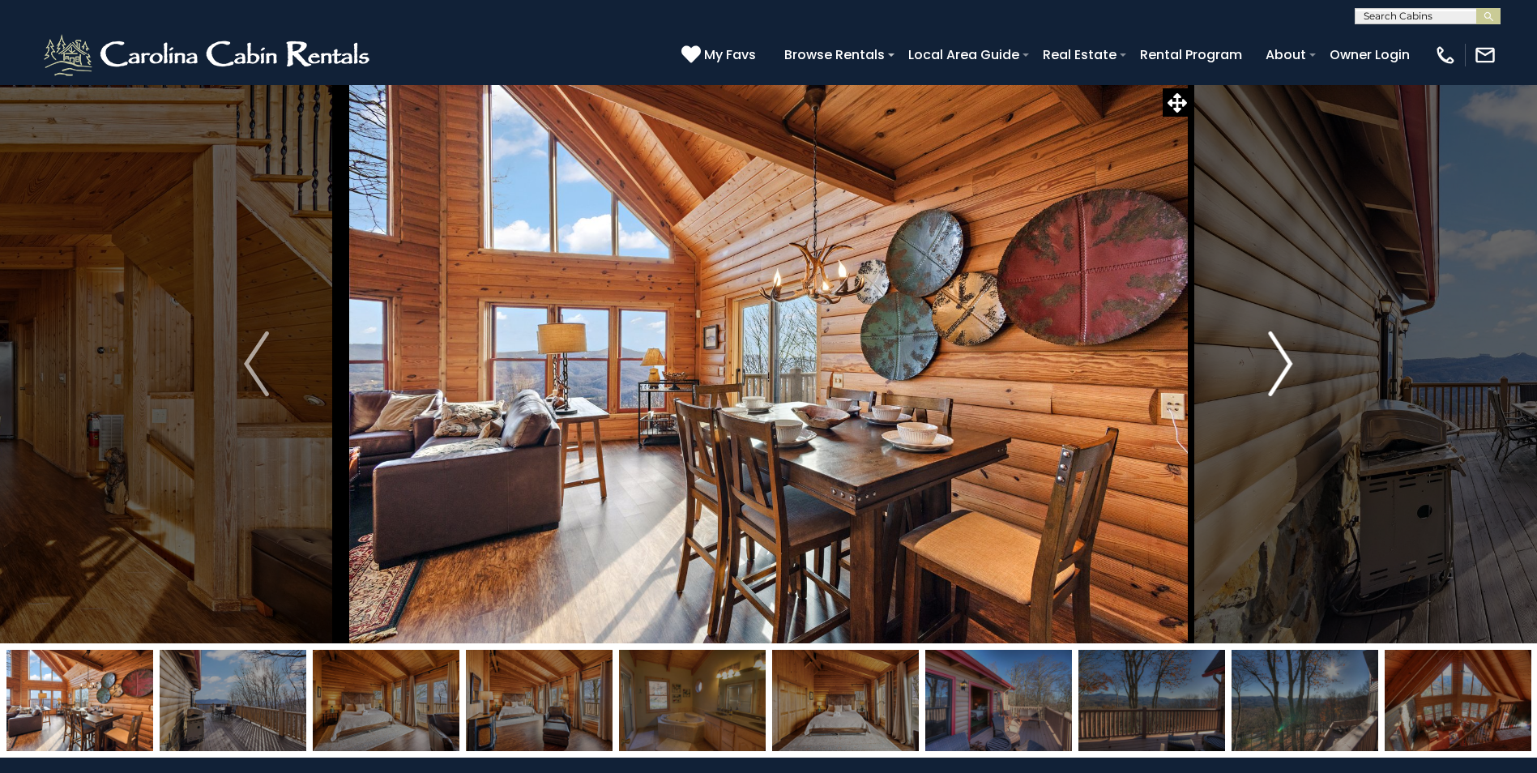
click at [1288, 365] on img "Next" at bounding box center [1280, 363] width 24 height 65
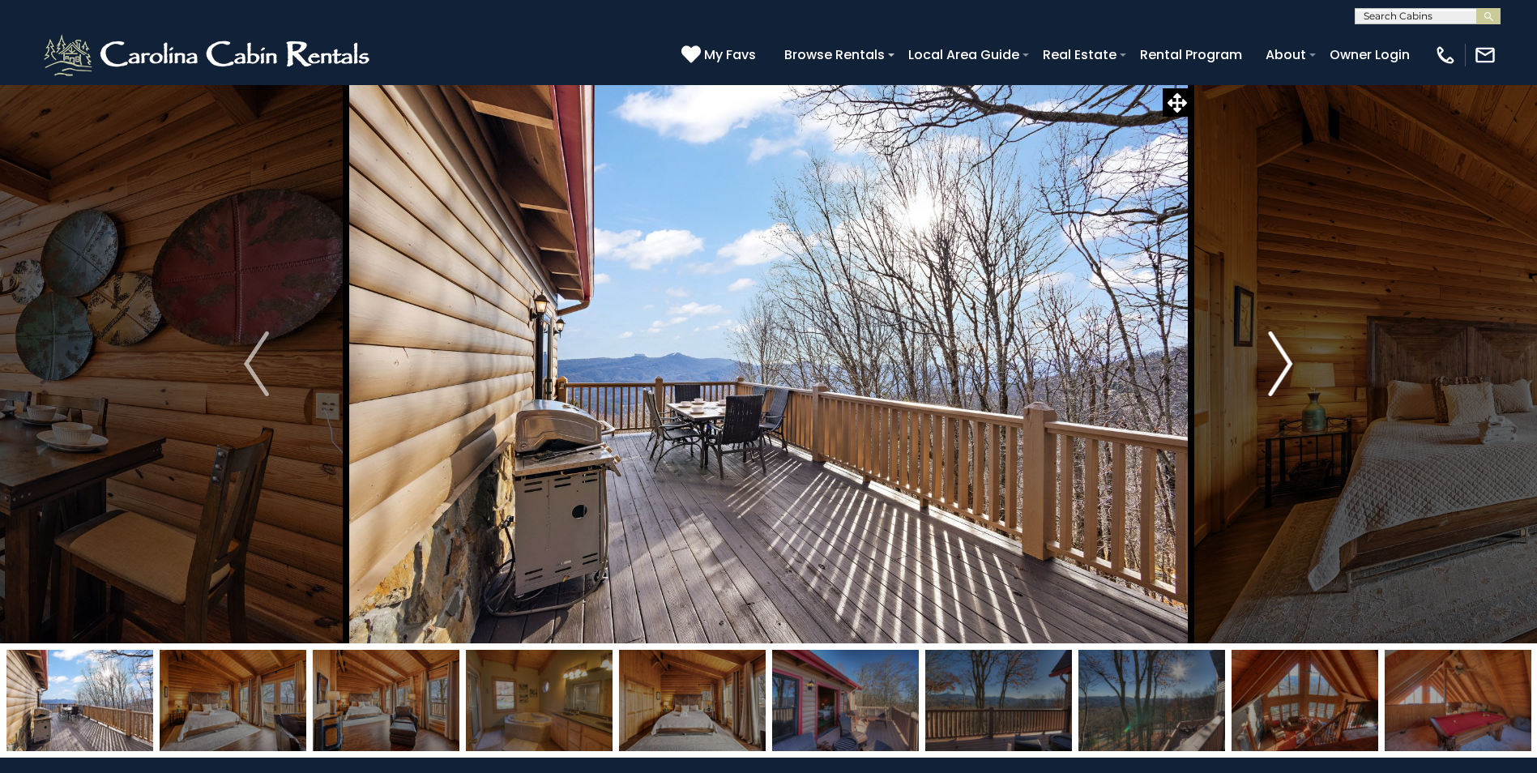
click at [1288, 365] on img "Next" at bounding box center [1280, 363] width 24 height 65
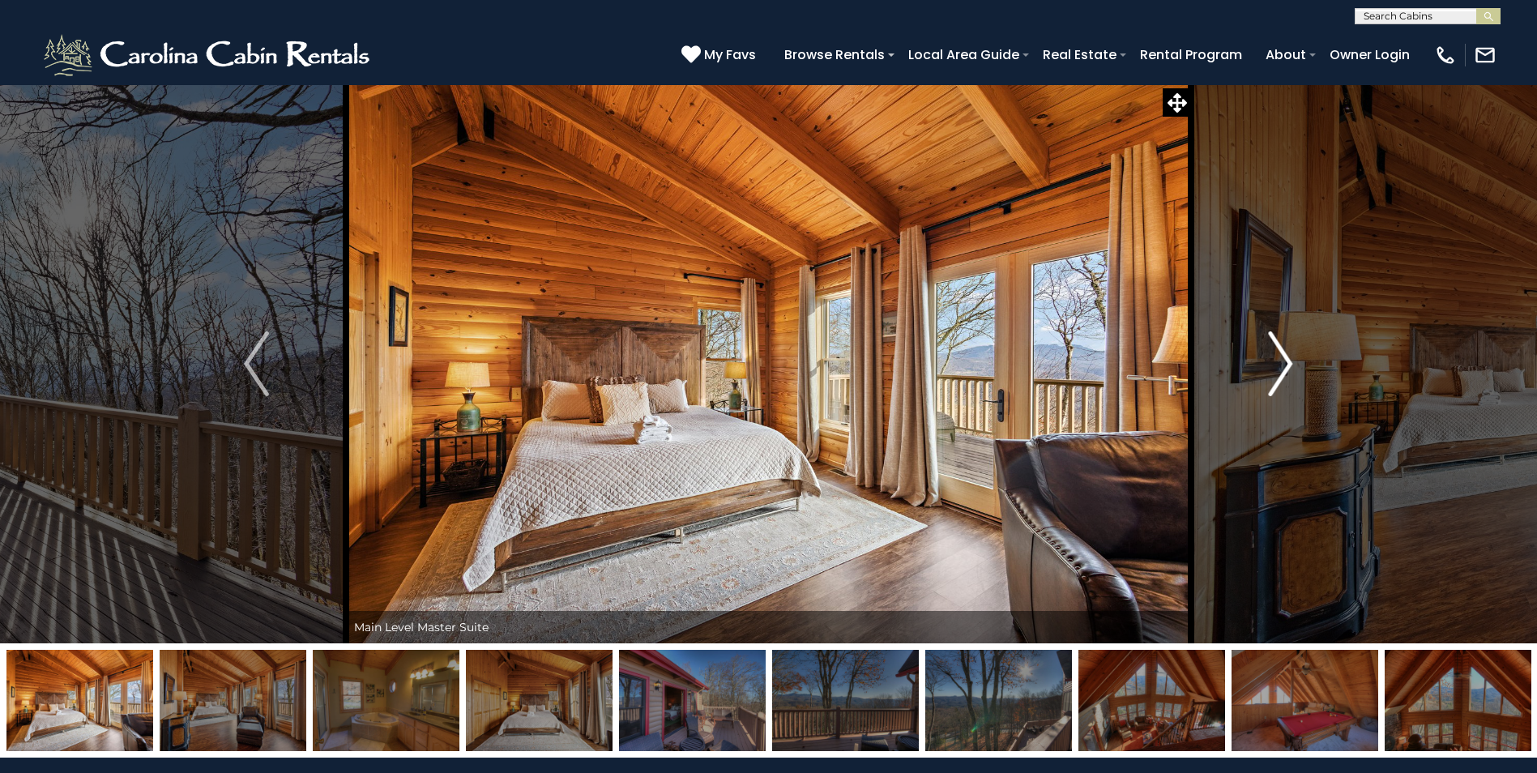
click at [1288, 365] on img "Next" at bounding box center [1280, 363] width 24 height 65
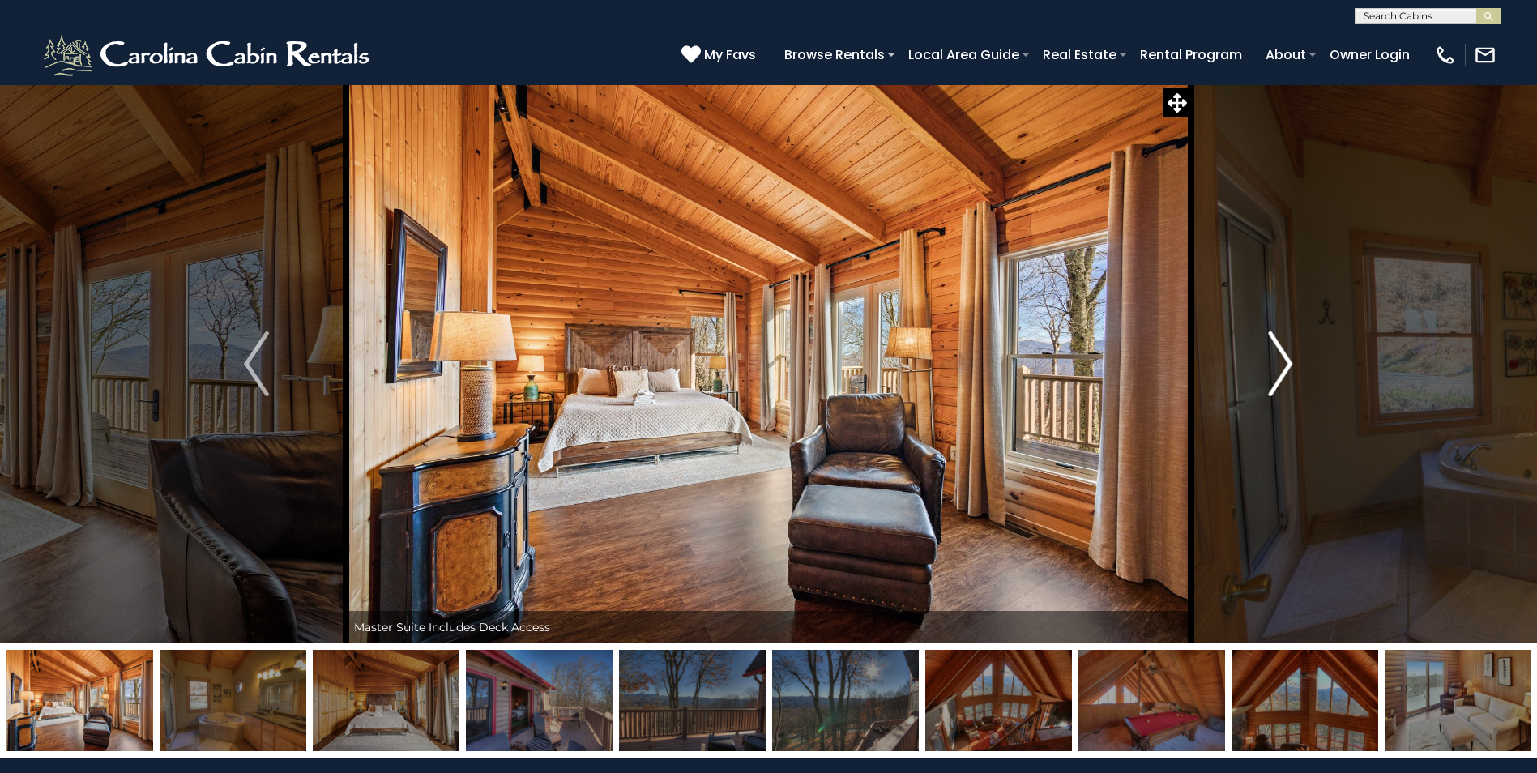
click at [1288, 365] on img "Next" at bounding box center [1280, 363] width 24 height 65
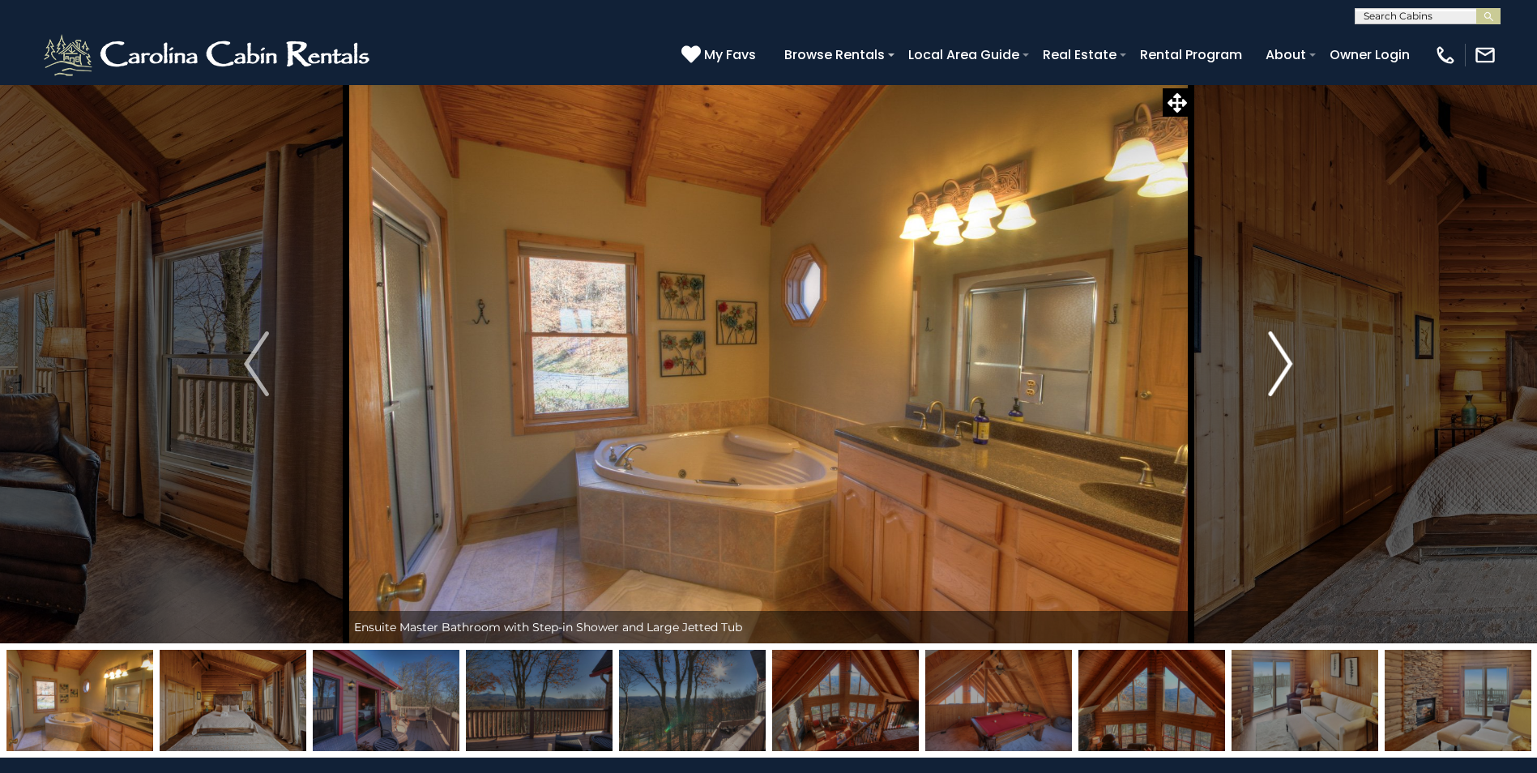
click at [1288, 365] on img "Next" at bounding box center [1280, 363] width 24 height 65
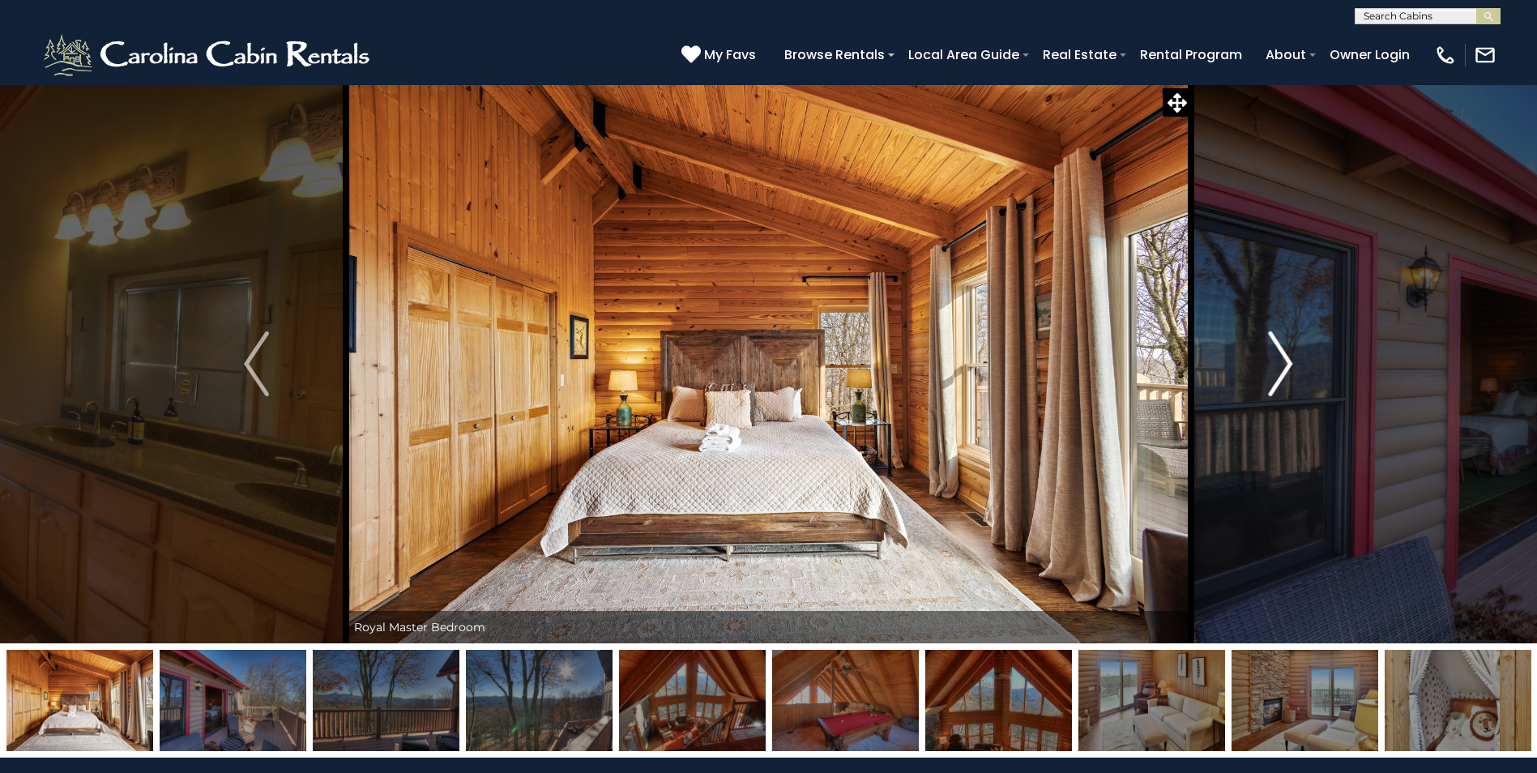
click at [1288, 365] on img "Next" at bounding box center [1280, 363] width 24 height 65
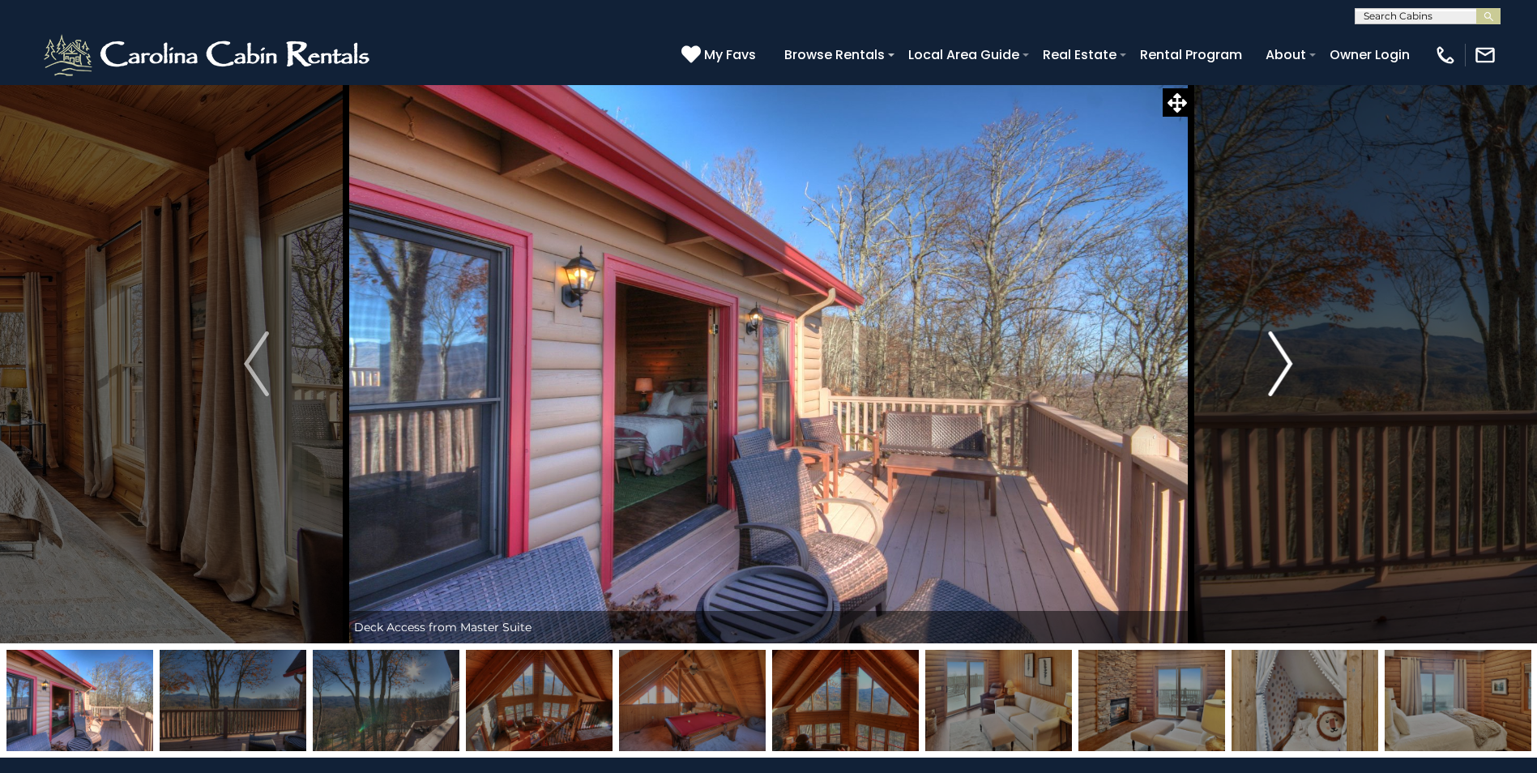
click at [1288, 365] on img "Next" at bounding box center [1280, 363] width 24 height 65
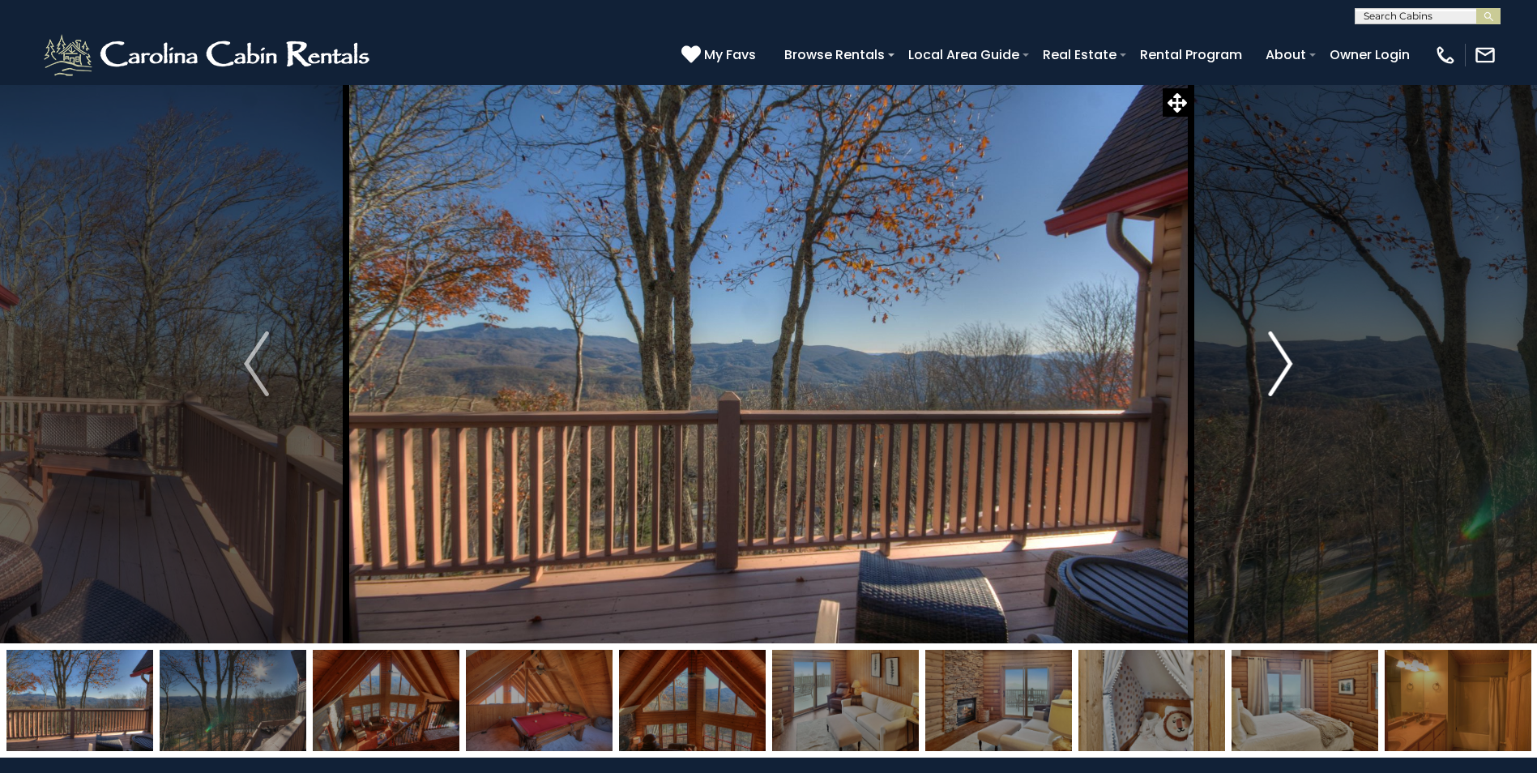
click at [1288, 365] on img "Next" at bounding box center [1280, 363] width 24 height 65
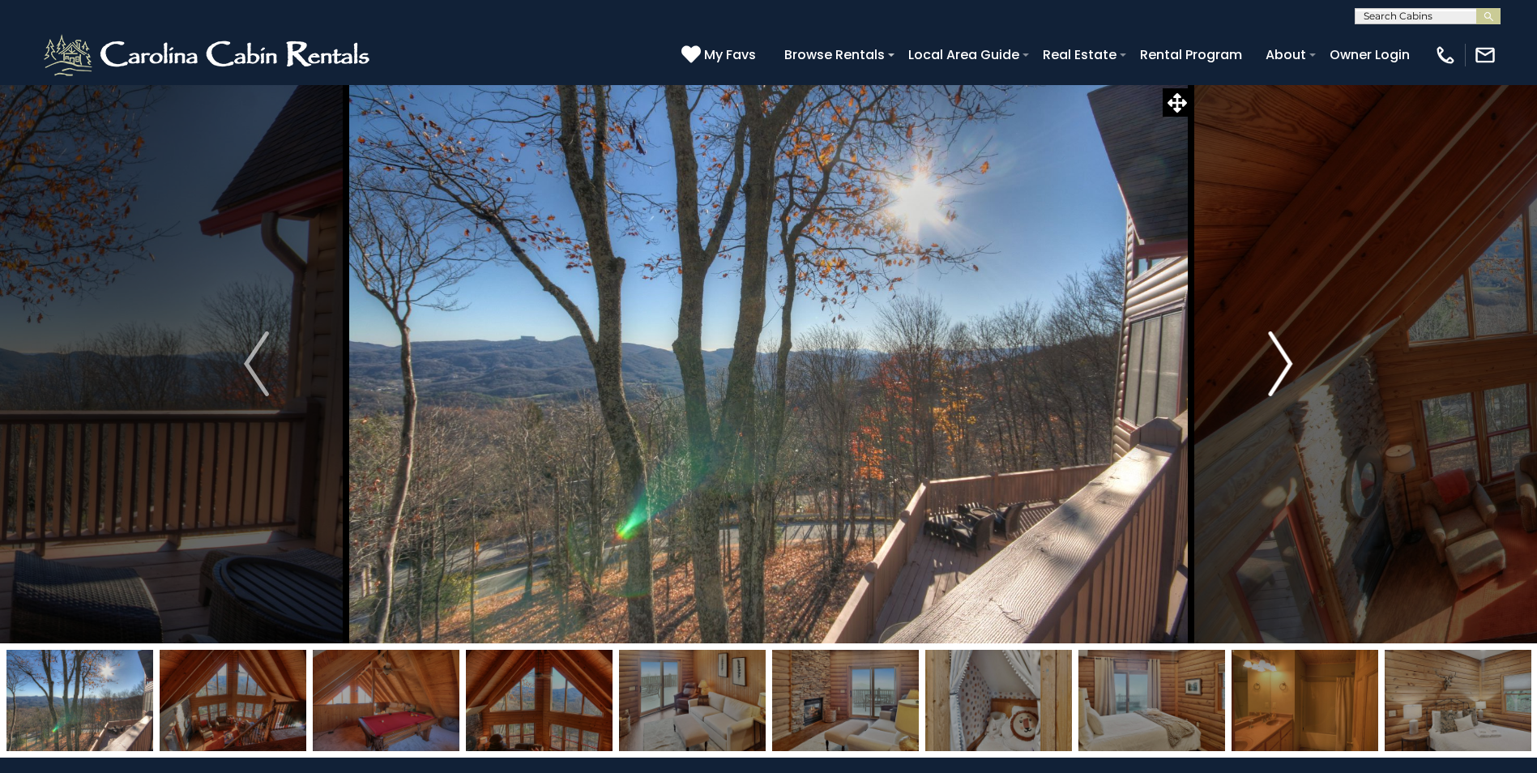
click at [1288, 365] on img "Next" at bounding box center [1280, 363] width 24 height 65
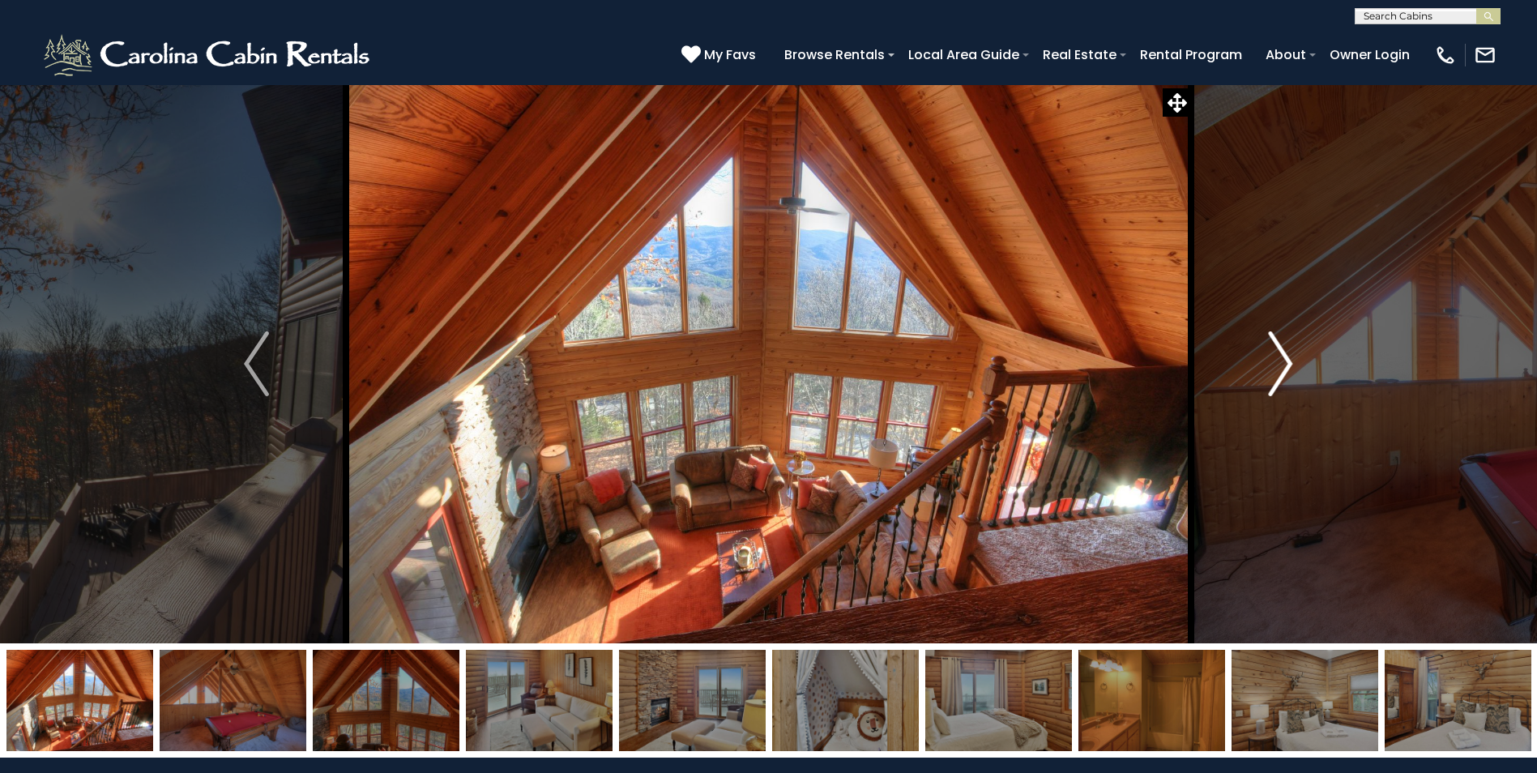
click at [1288, 365] on img "Next" at bounding box center [1280, 363] width 24 height 65
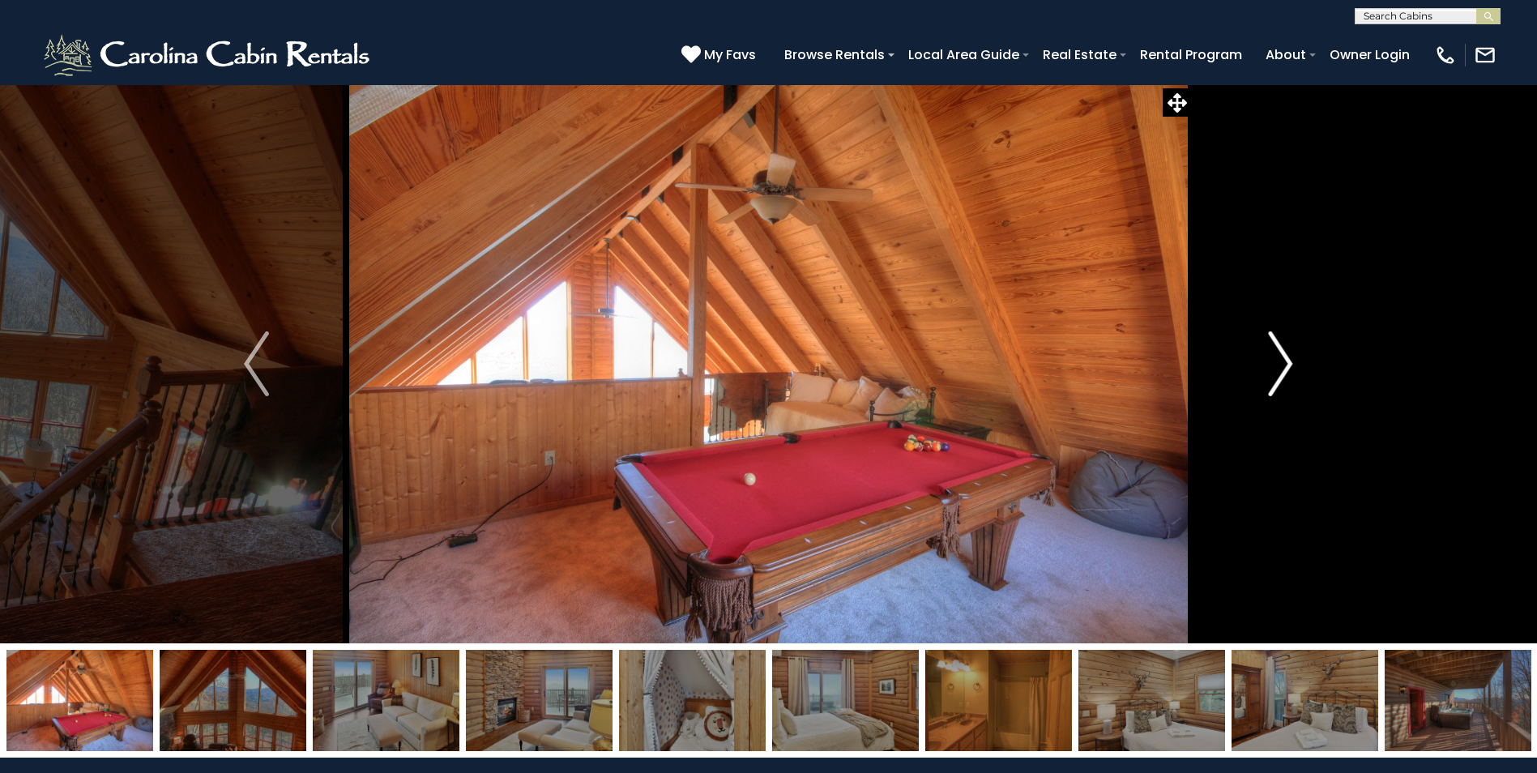
click at [1288, 365] on img "Next" at bounding box center [1280, 363] width 24 height 65
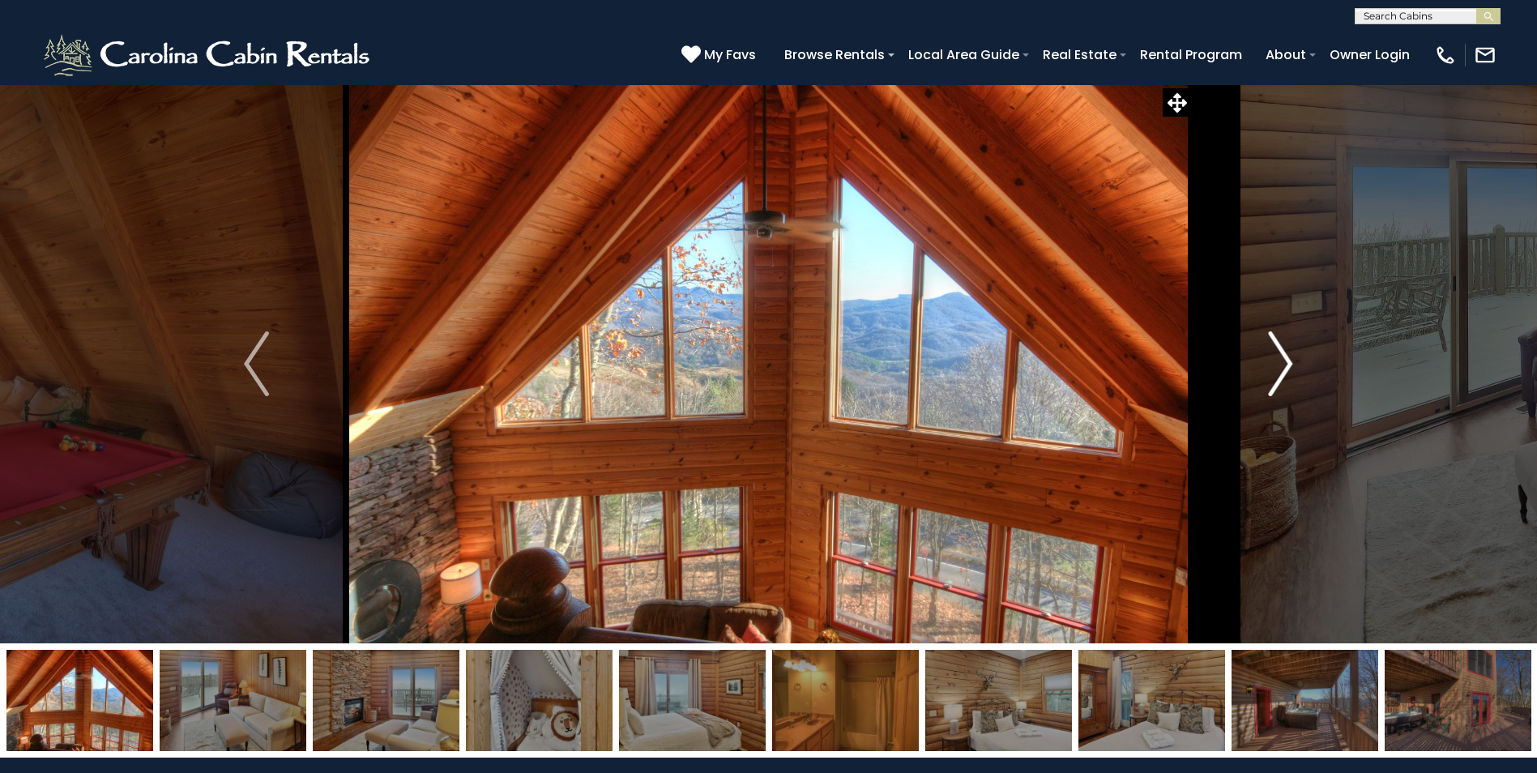
click at [1288, 365] on img "Next" at bounding box center [1280, 363] width 24 height 65
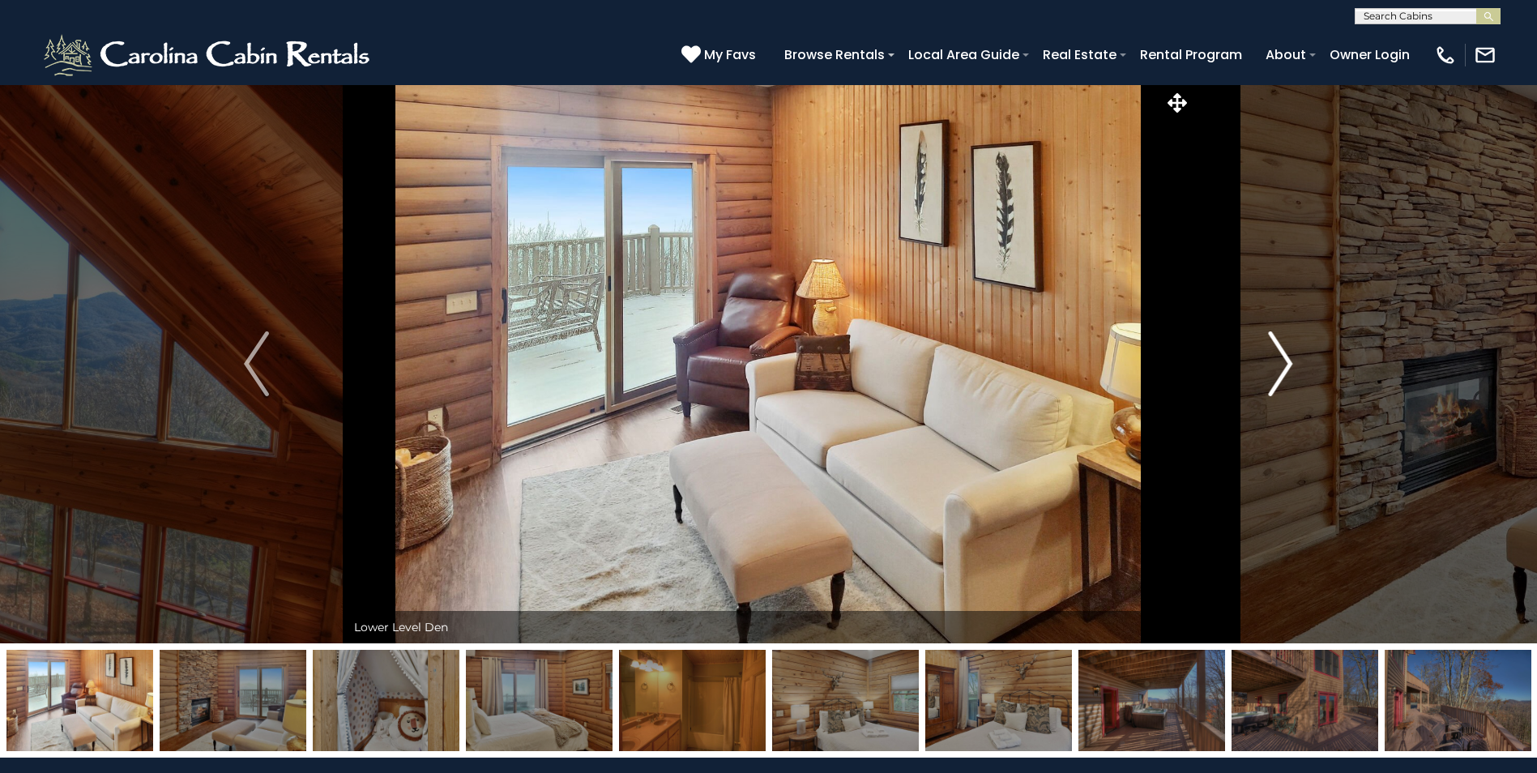
click at [1288, 365] on img "Next" at bounding box center [1280, 363] width 24 height 65
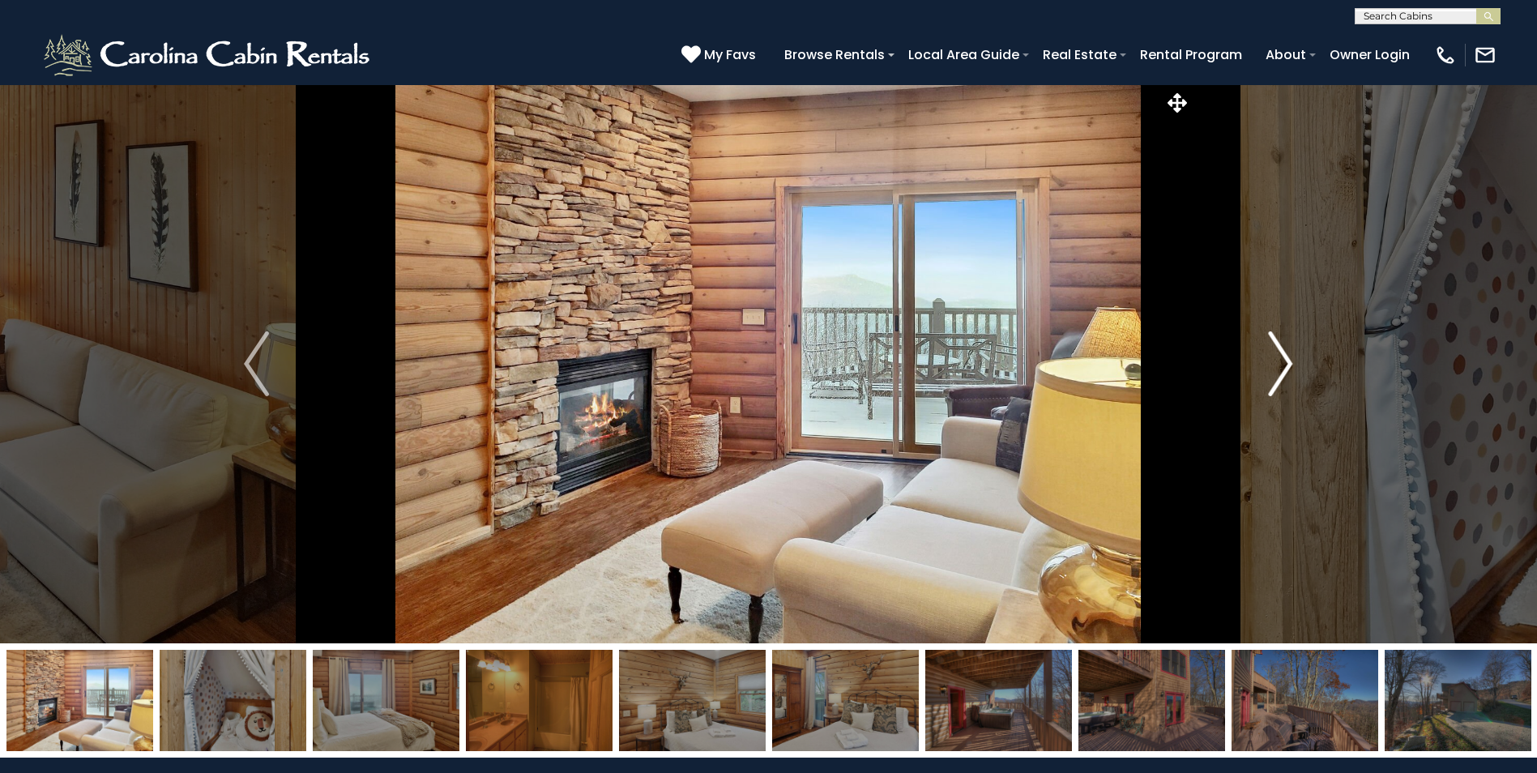
click at [1288, 365] on img "Next" at bounding box center [1280, 363] width 24 height 65
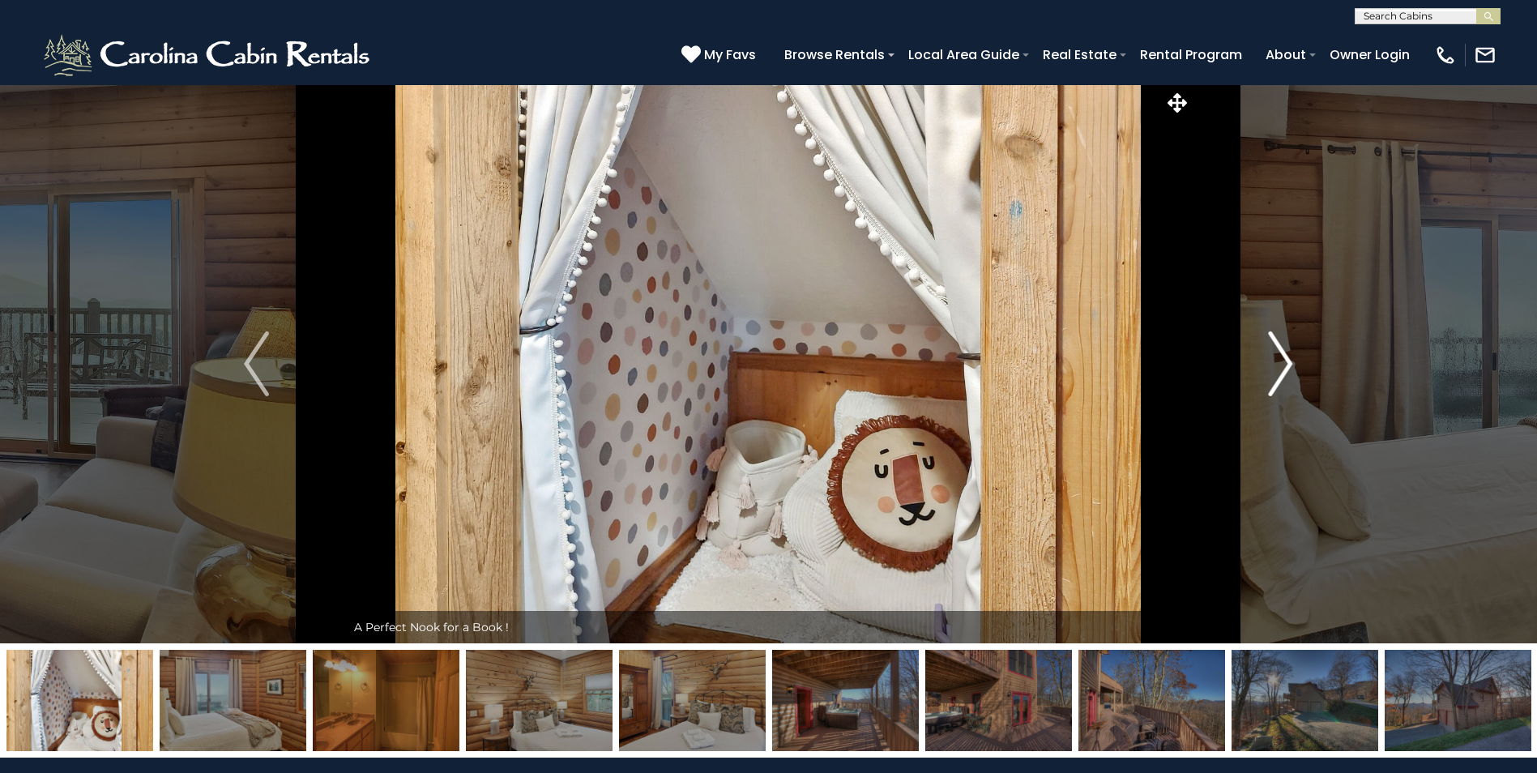
click at [1288, 365] on img "Next" at bounding box center [1280, 363] width 24 height 65
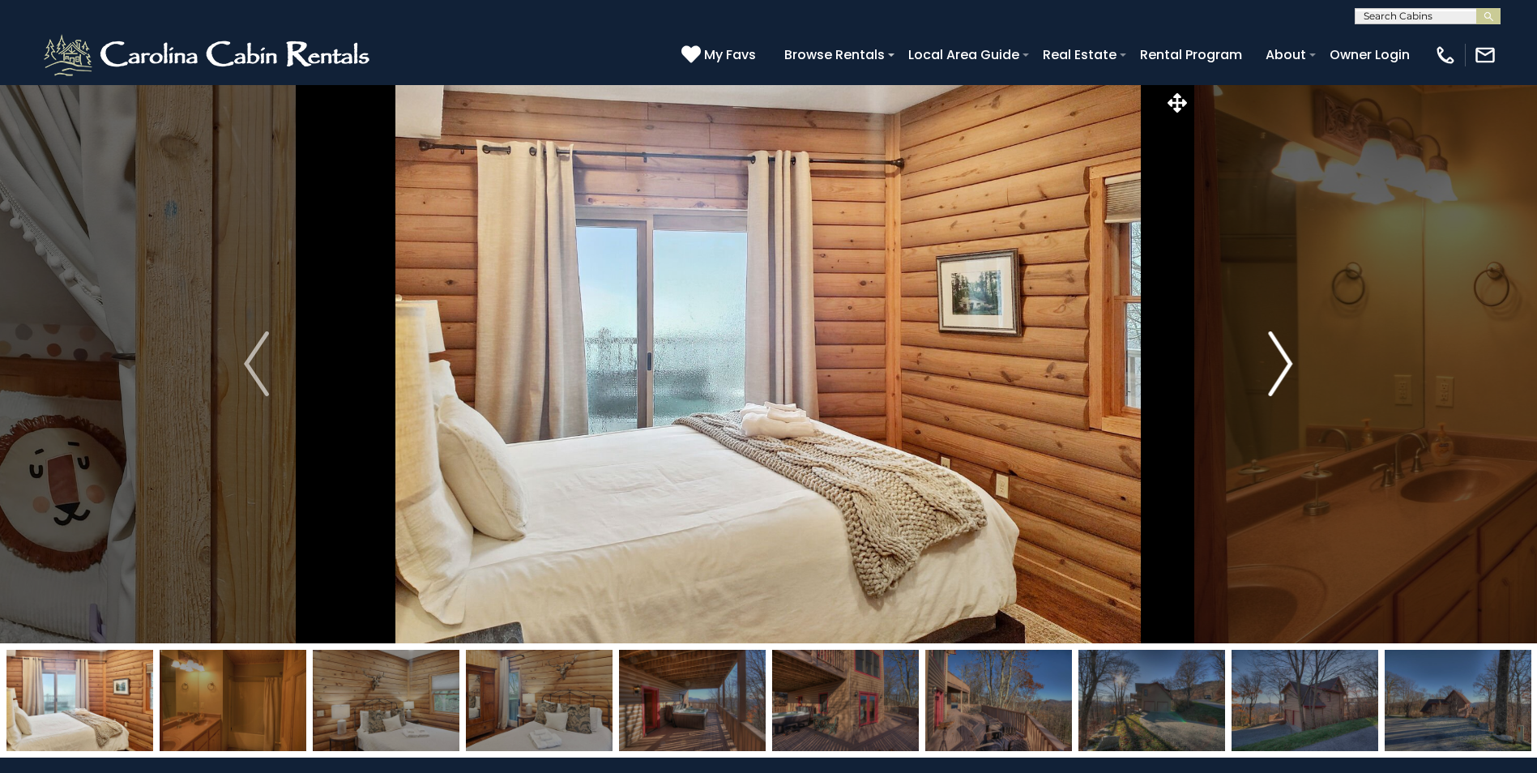
click at [1288, 365] on img "Next" at bounding box center [1280, 363] width 24 height 65
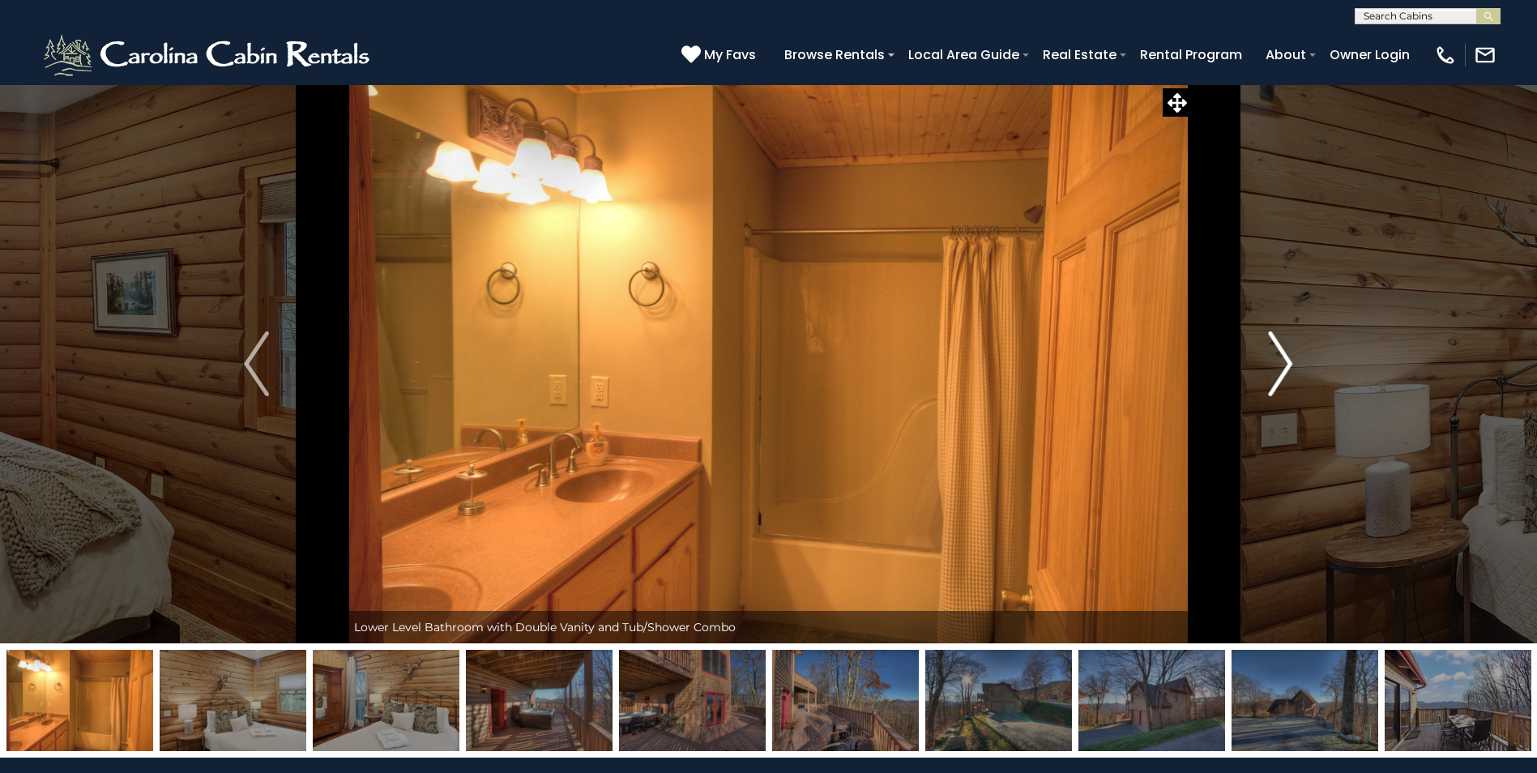
click at [1288, 365] on img "Next" at bounding box center [1280, 363] width 24 height 65
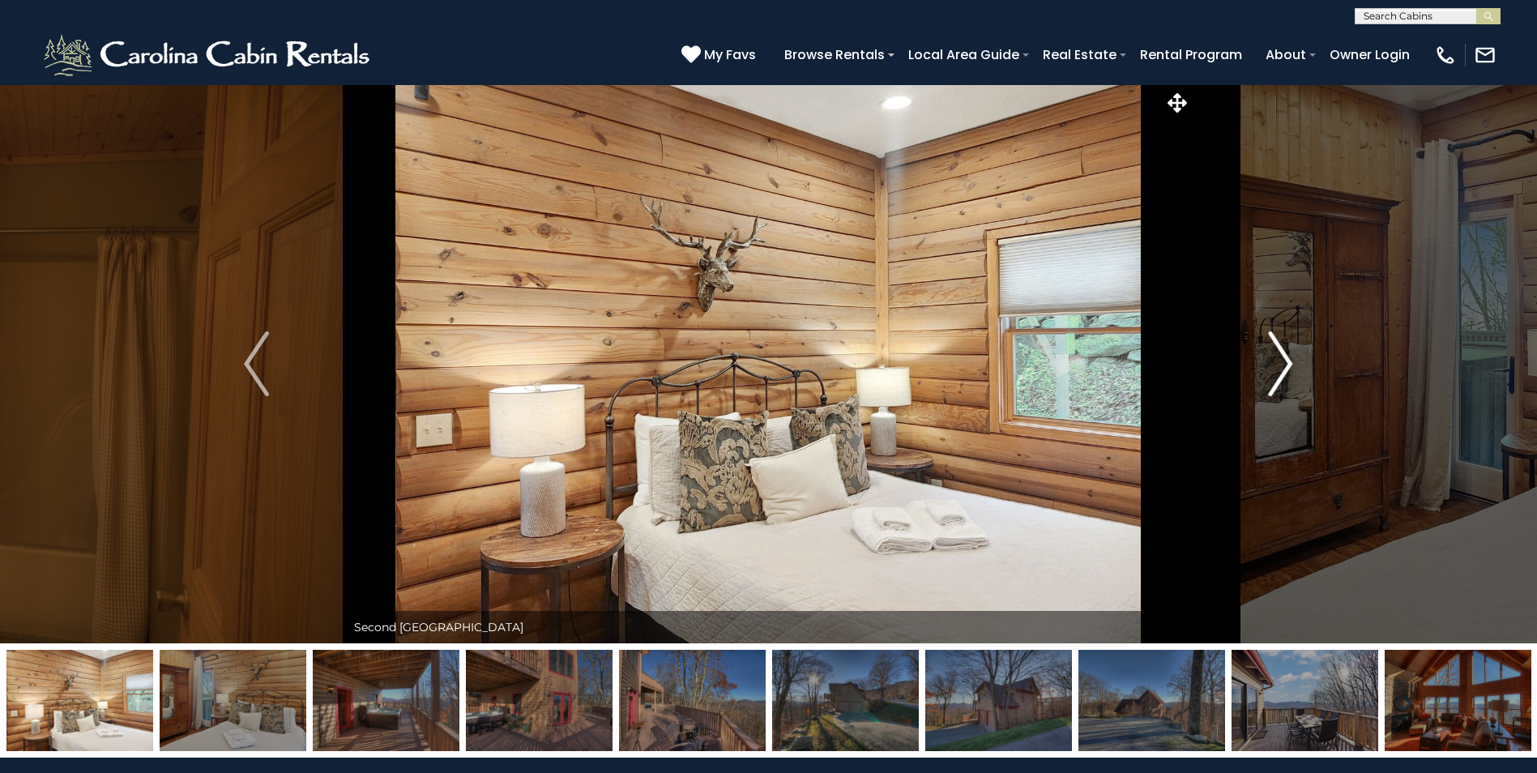
click at [1288, 365] on img "Next" at bounding box center [1280, 363] width 24 height 65
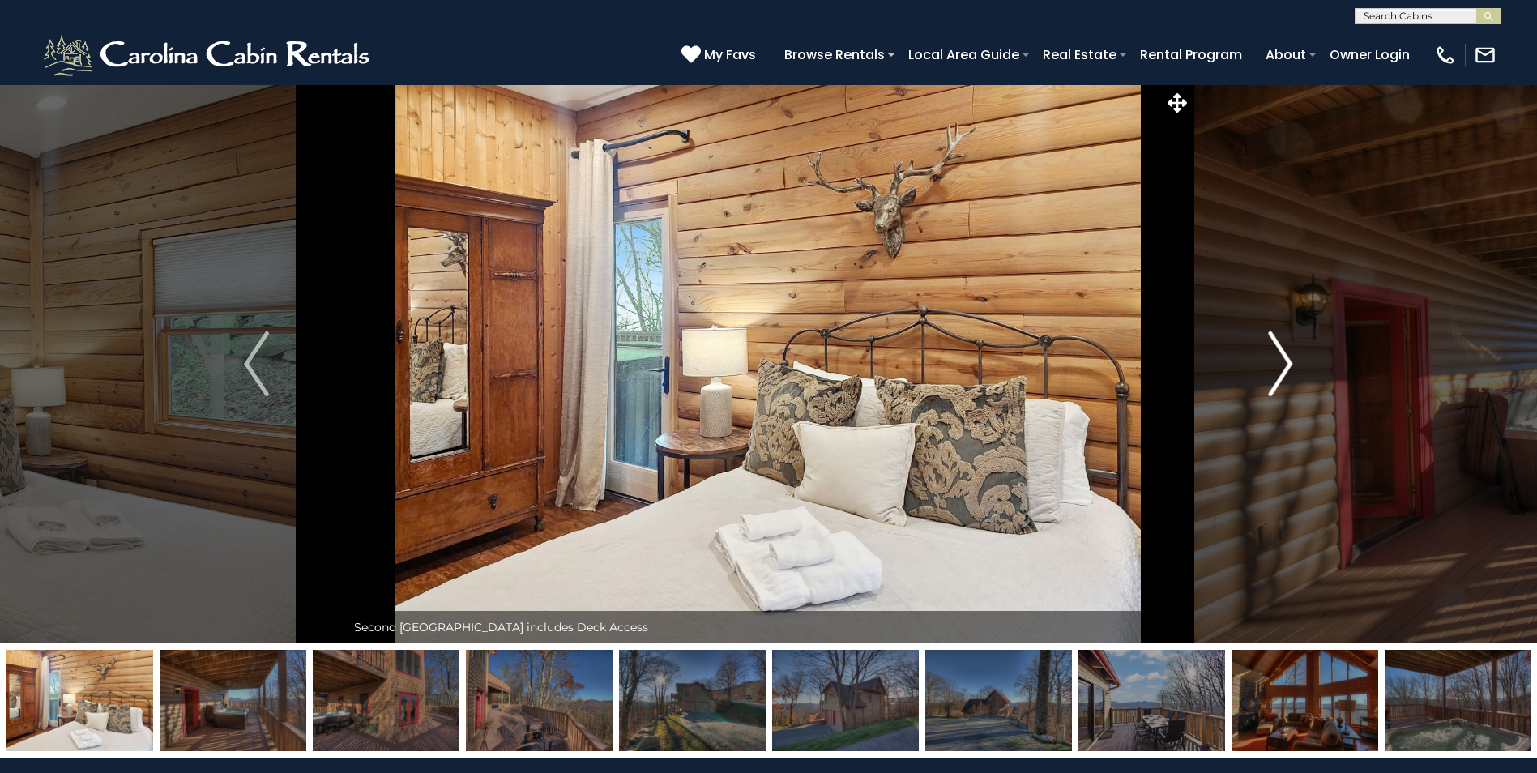
click at [1288, 365] on img "Next" at bounding box center [1280, 363] width 24 height 65
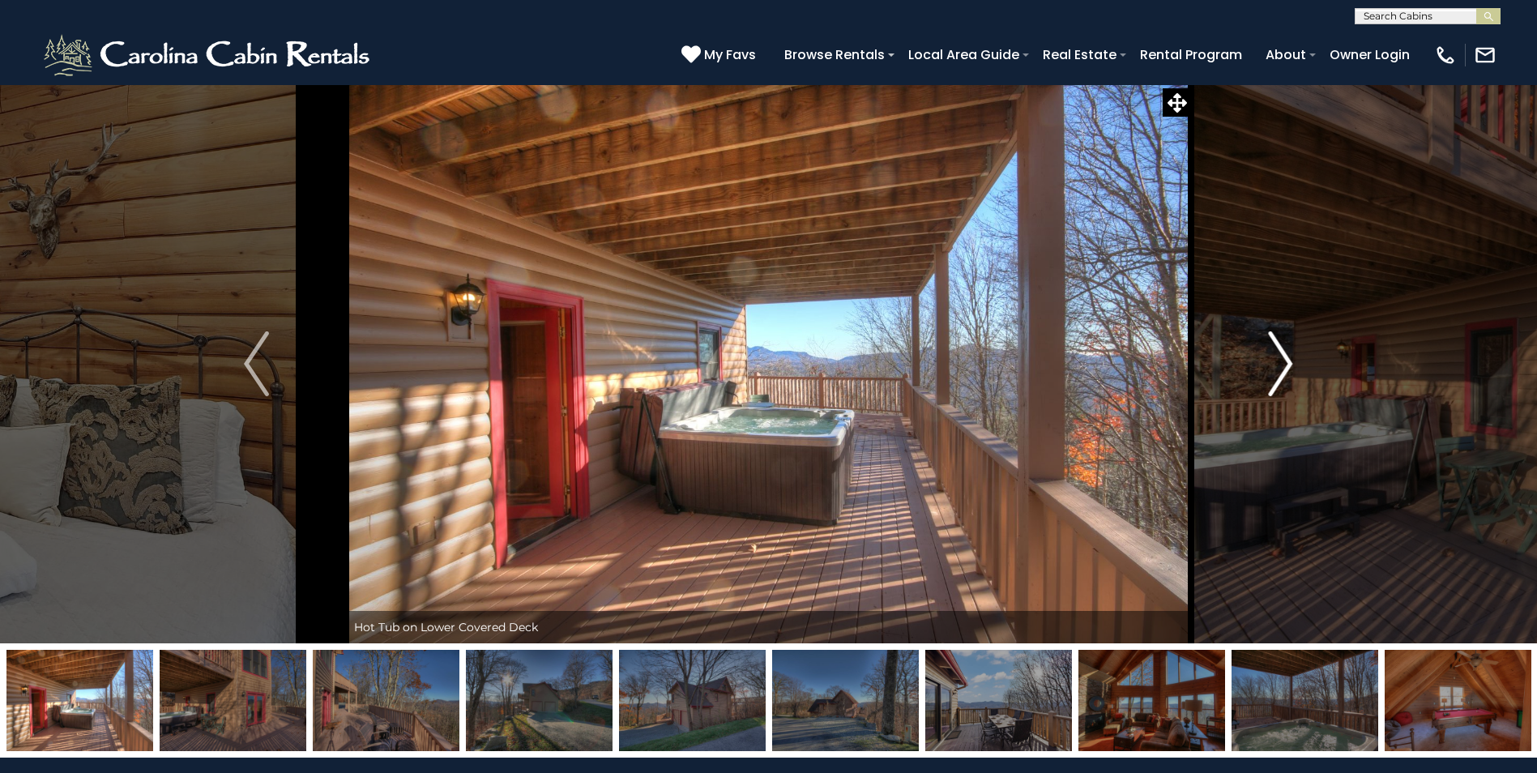
click at [1288, 365] on img "Next" at bounding box center [1280, 363] width 24 height 65
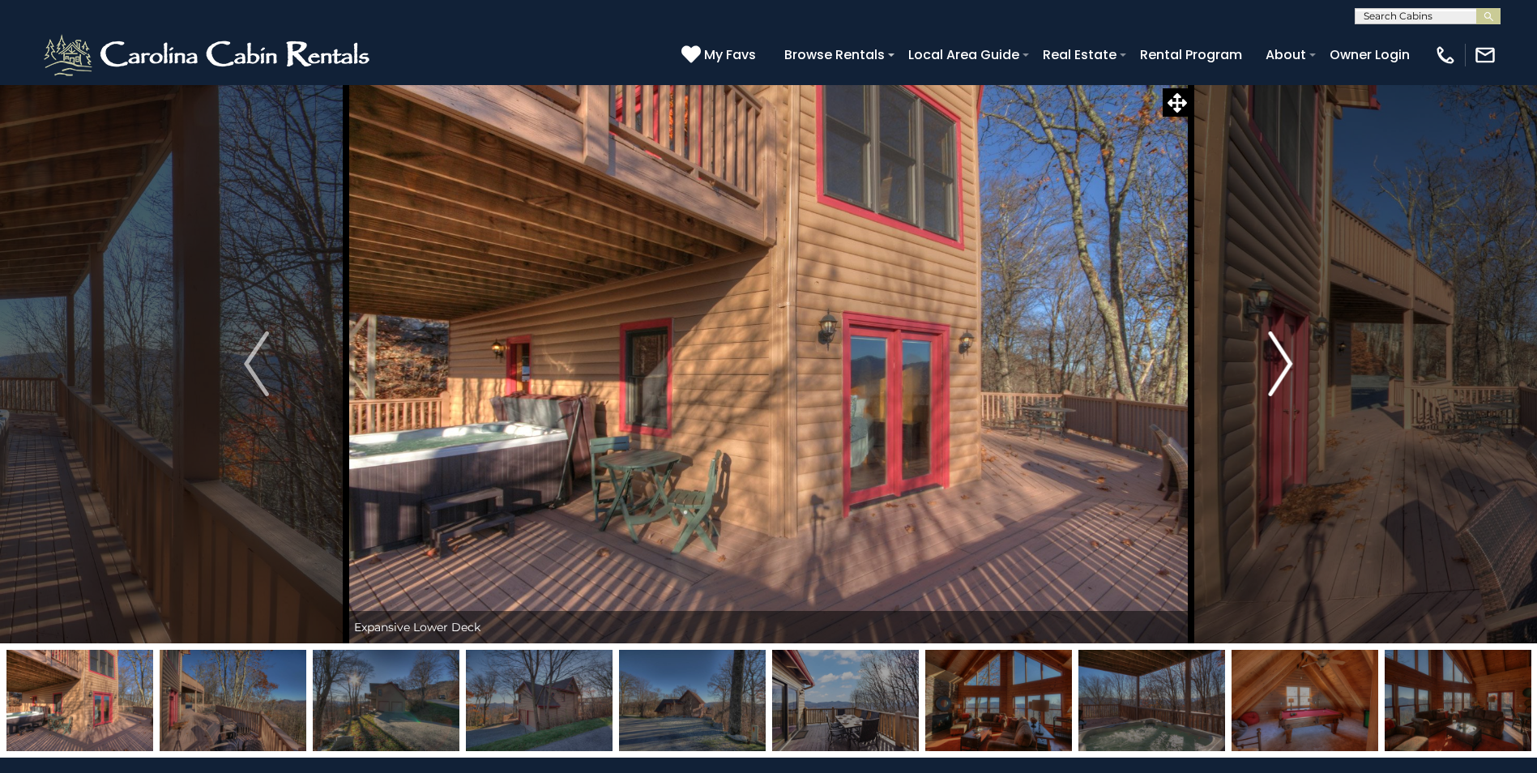
click at [1288, 365] on img "Next" at bounding box center [1280, 363] width 24 height 65
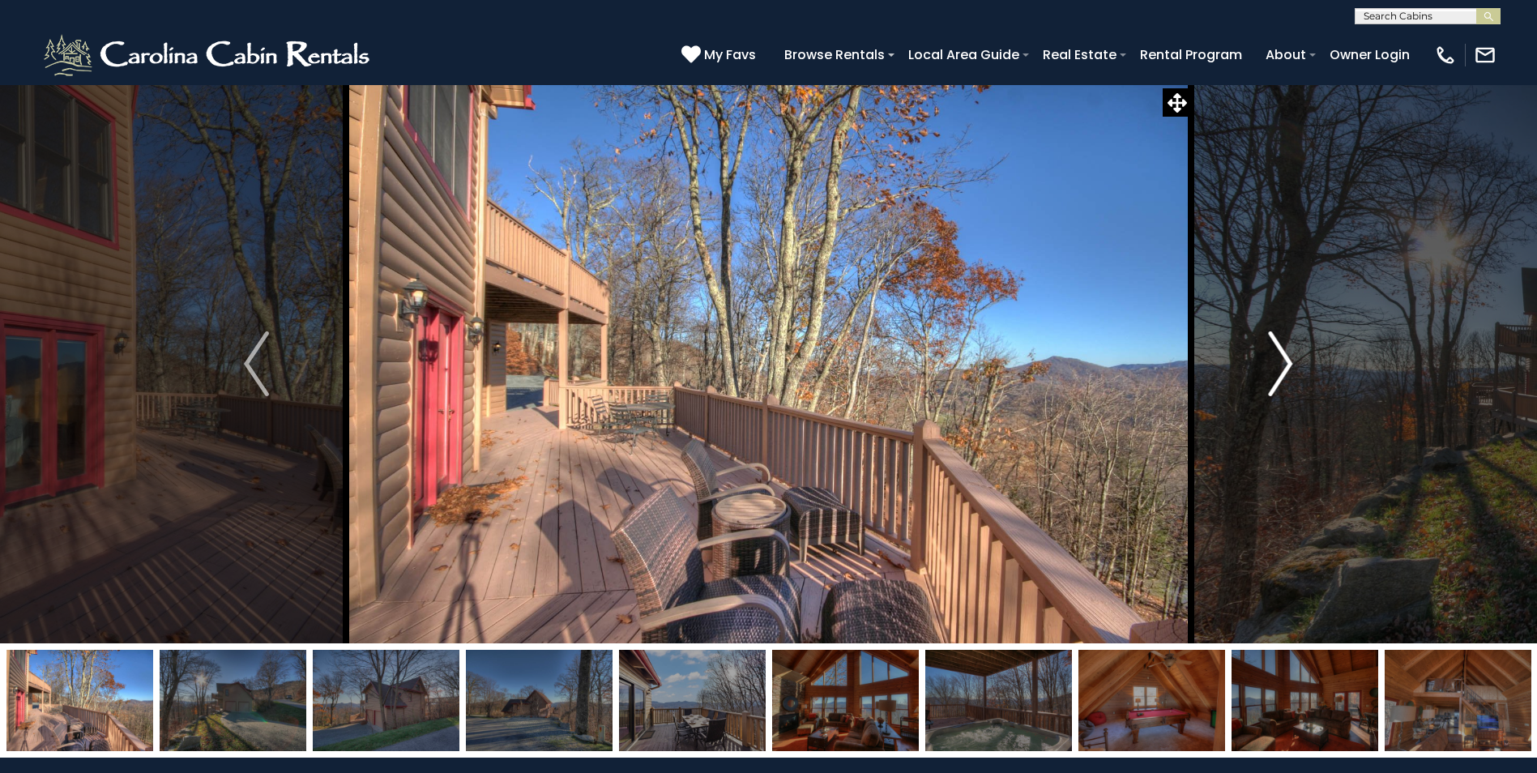
click at [1288, 365] on img "Next" at bounding box center [1280, 363] width 24 height 65
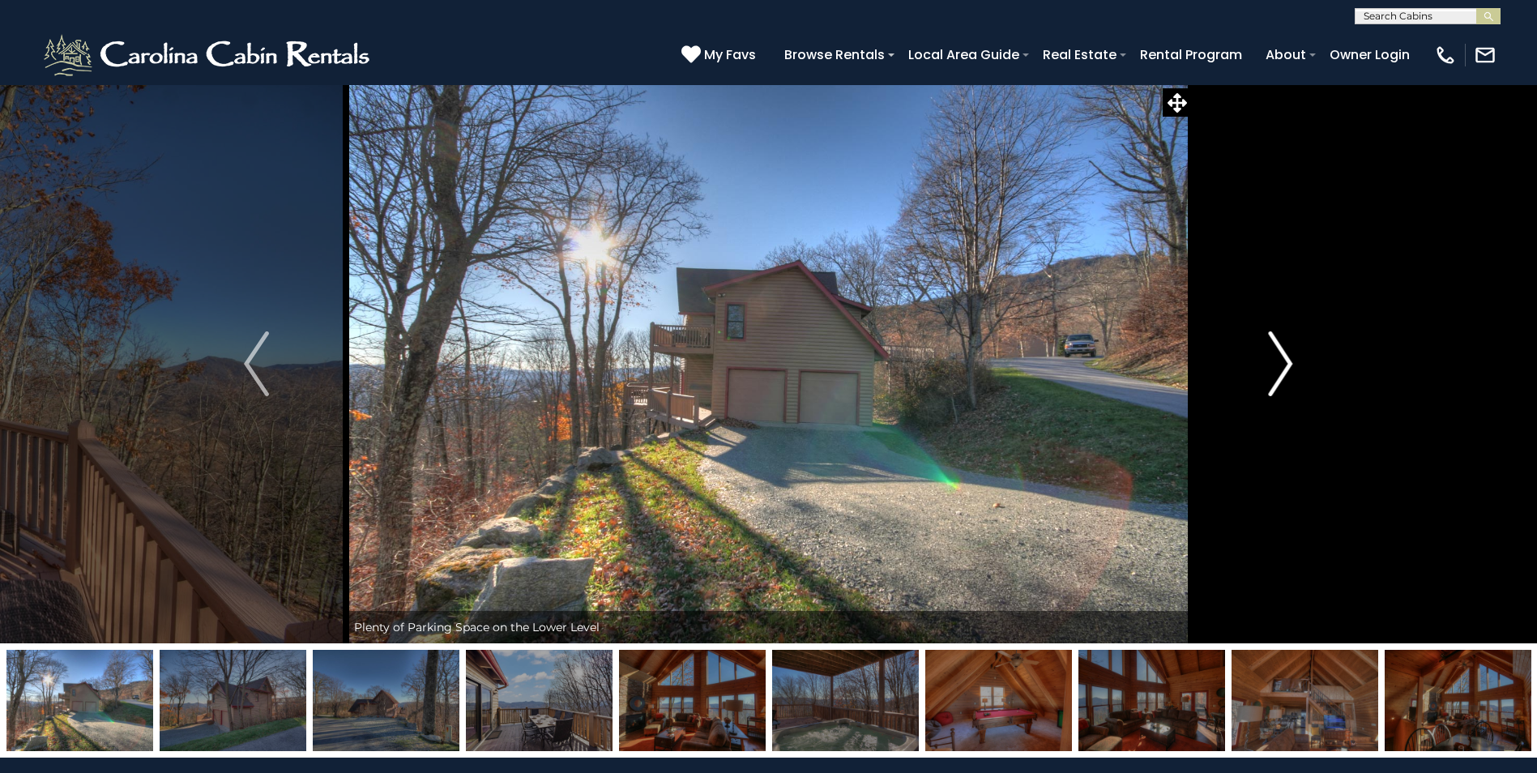
click at [1288, 365] on img "Next" at bounding box center [1280, 363] width 24 height 65
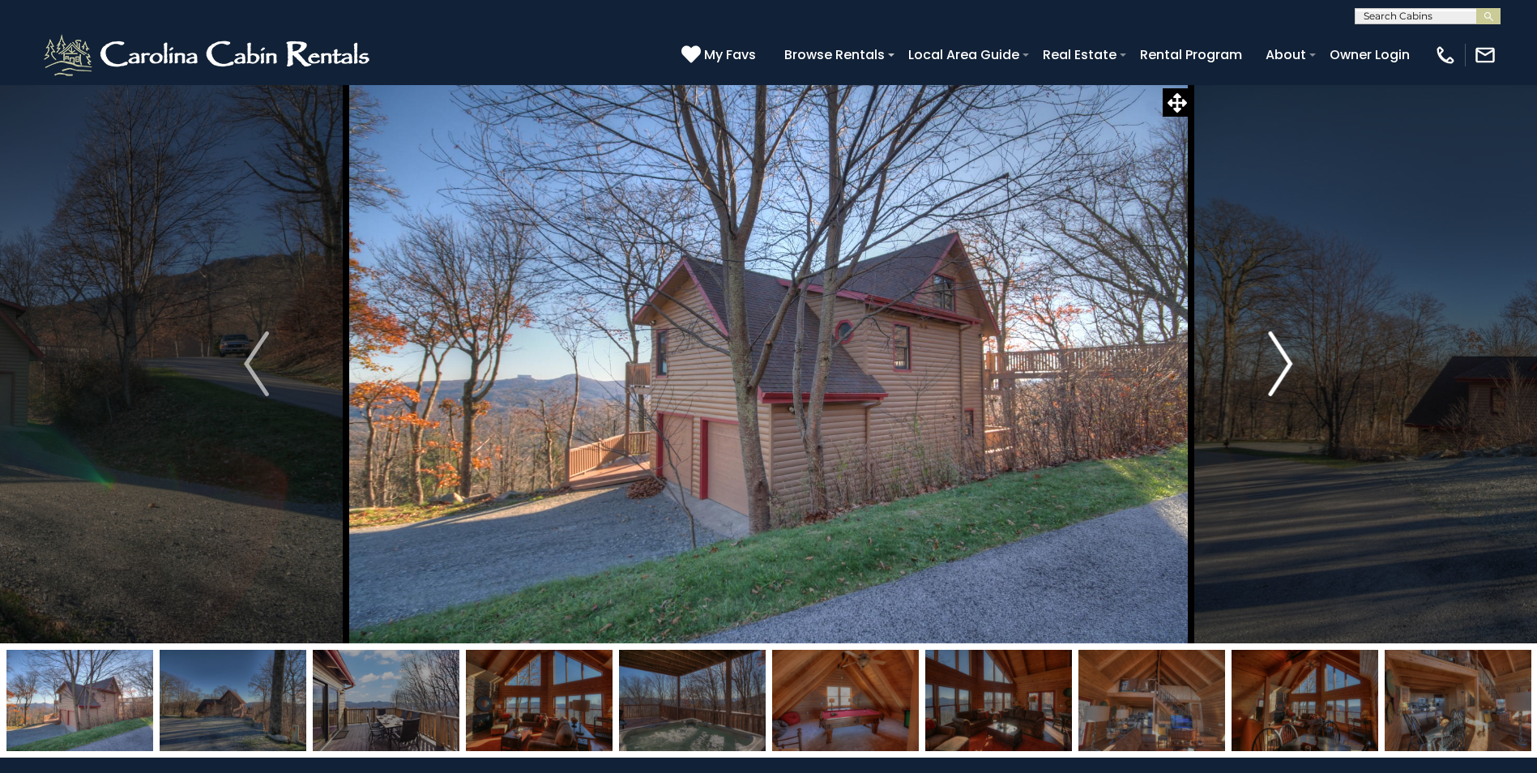
click at [1288, 365] on img "Next" at bounding box center [1280, 363] width 24 height 65
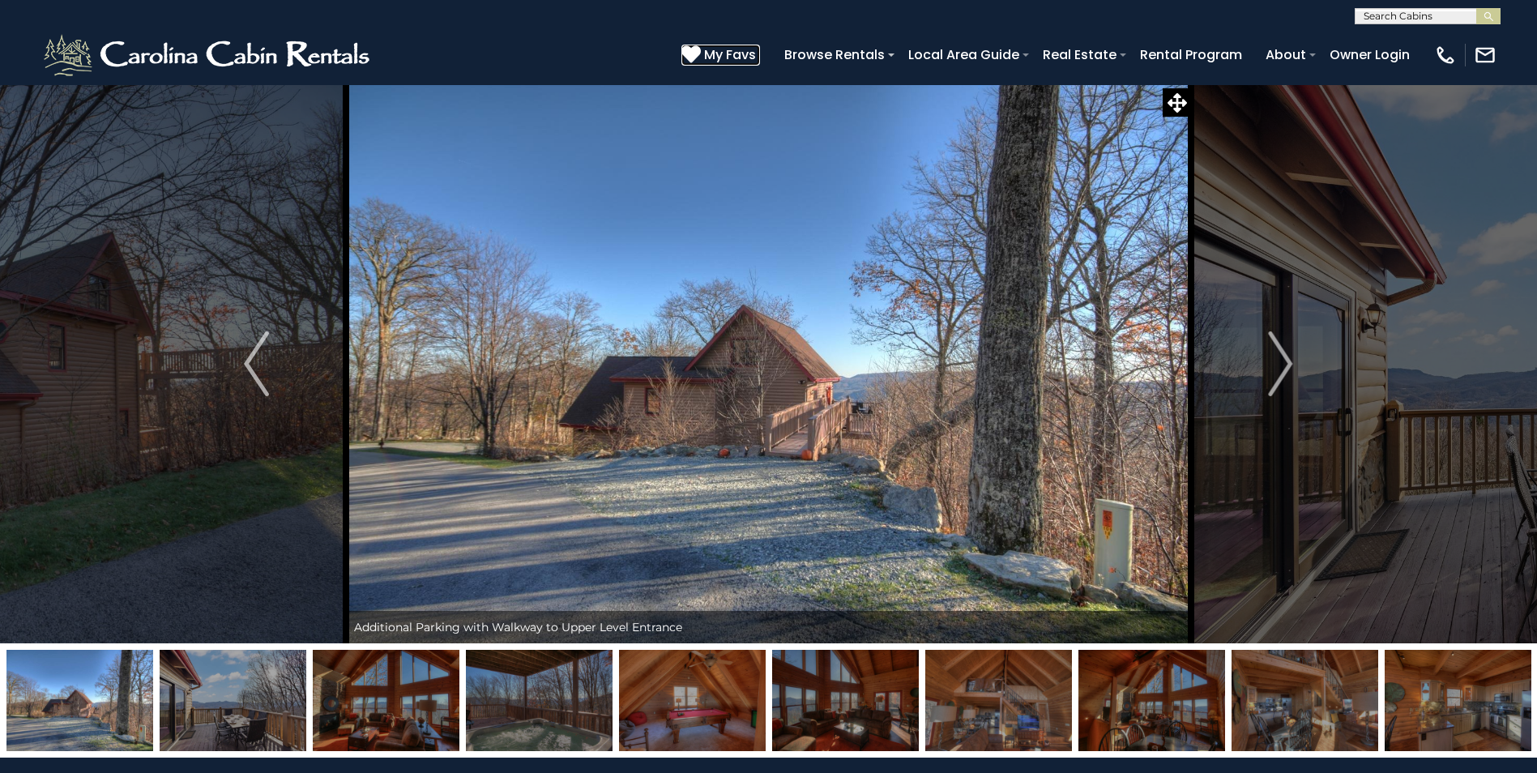
click at [737, 56] on span "My Favs" at bounding box center [730, 55] width 52 height 20
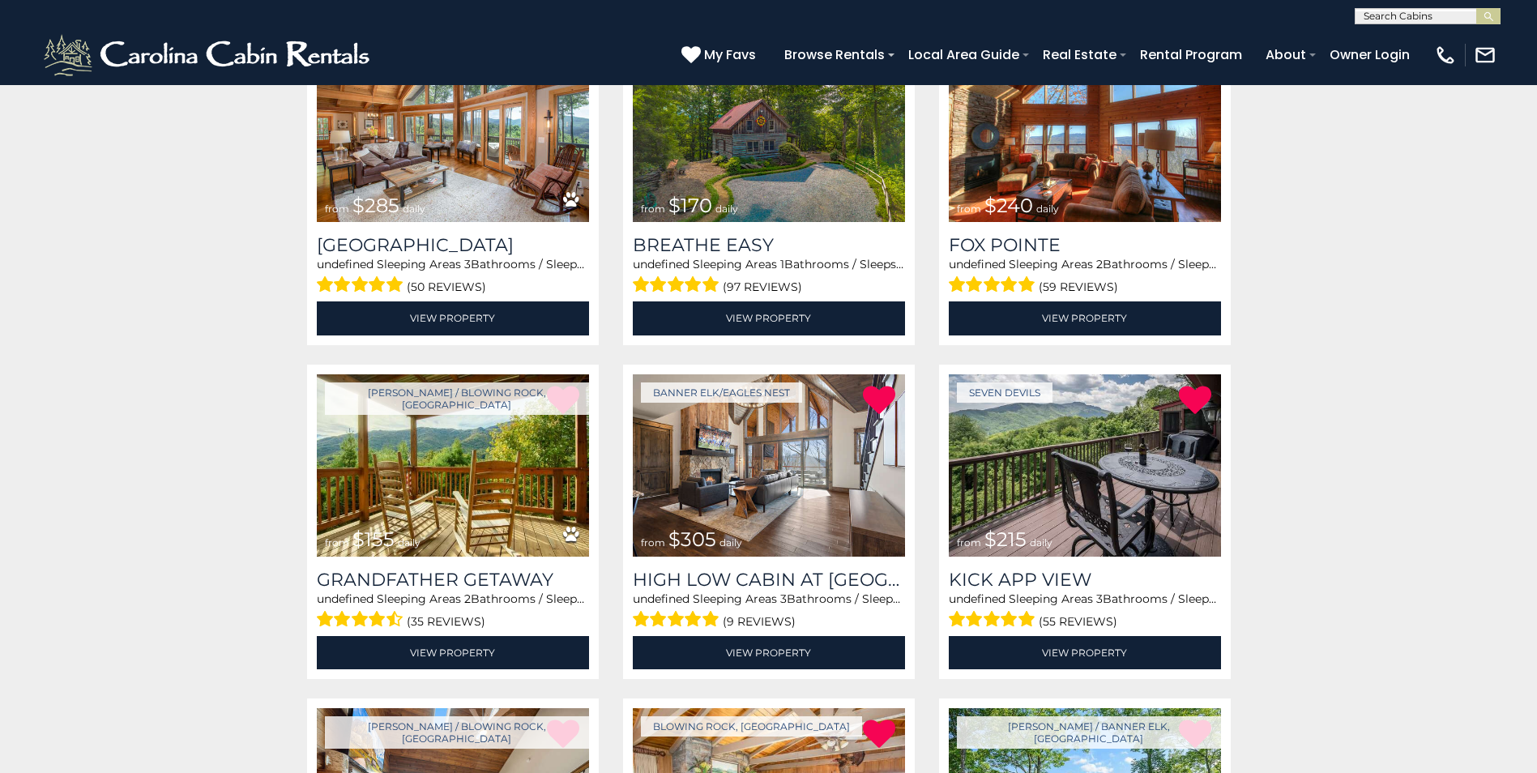
scroll to position [729, 0]
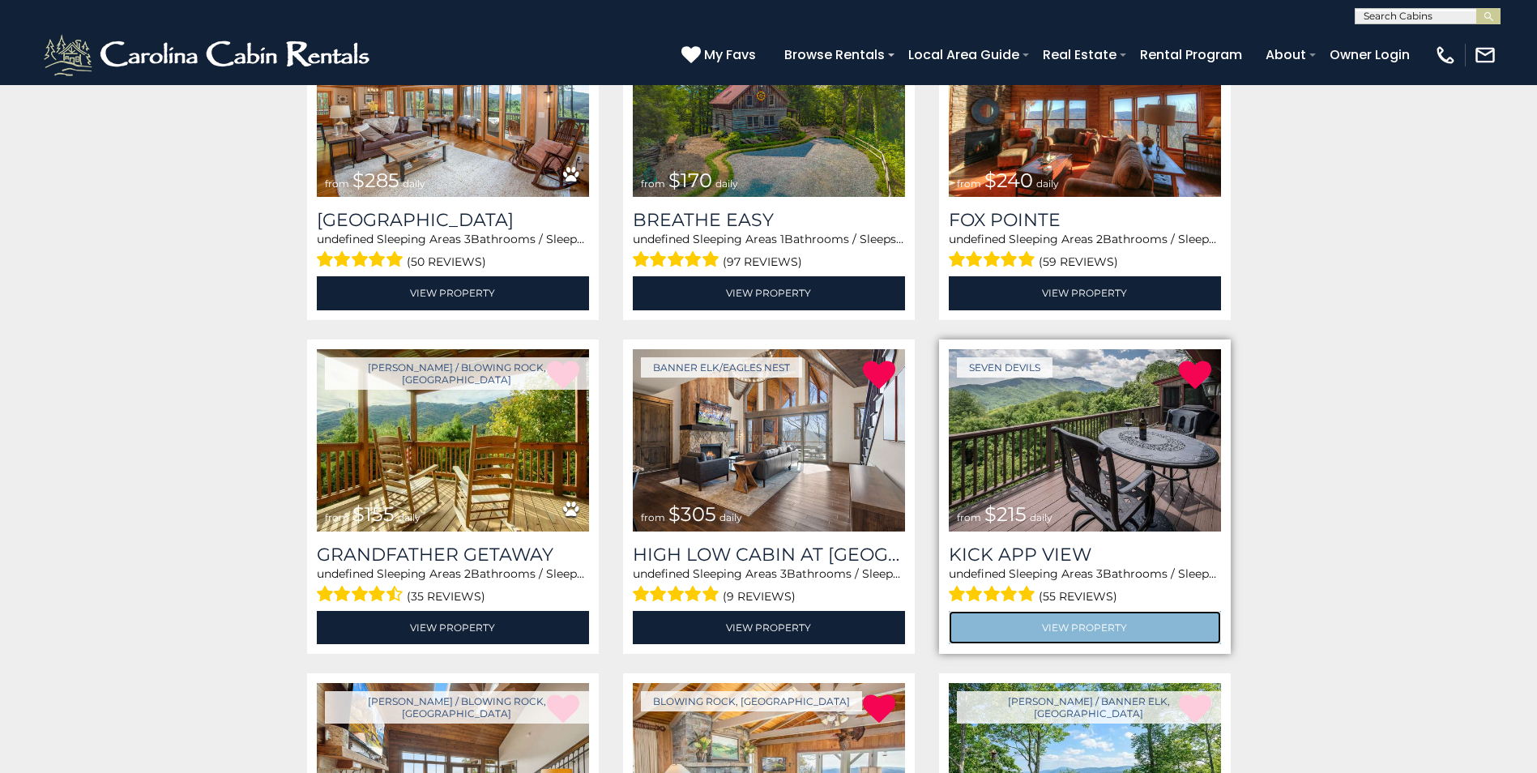
click at [1067, 630] on link "View Property" at bounding box center [1085, 627] width 272 height 33
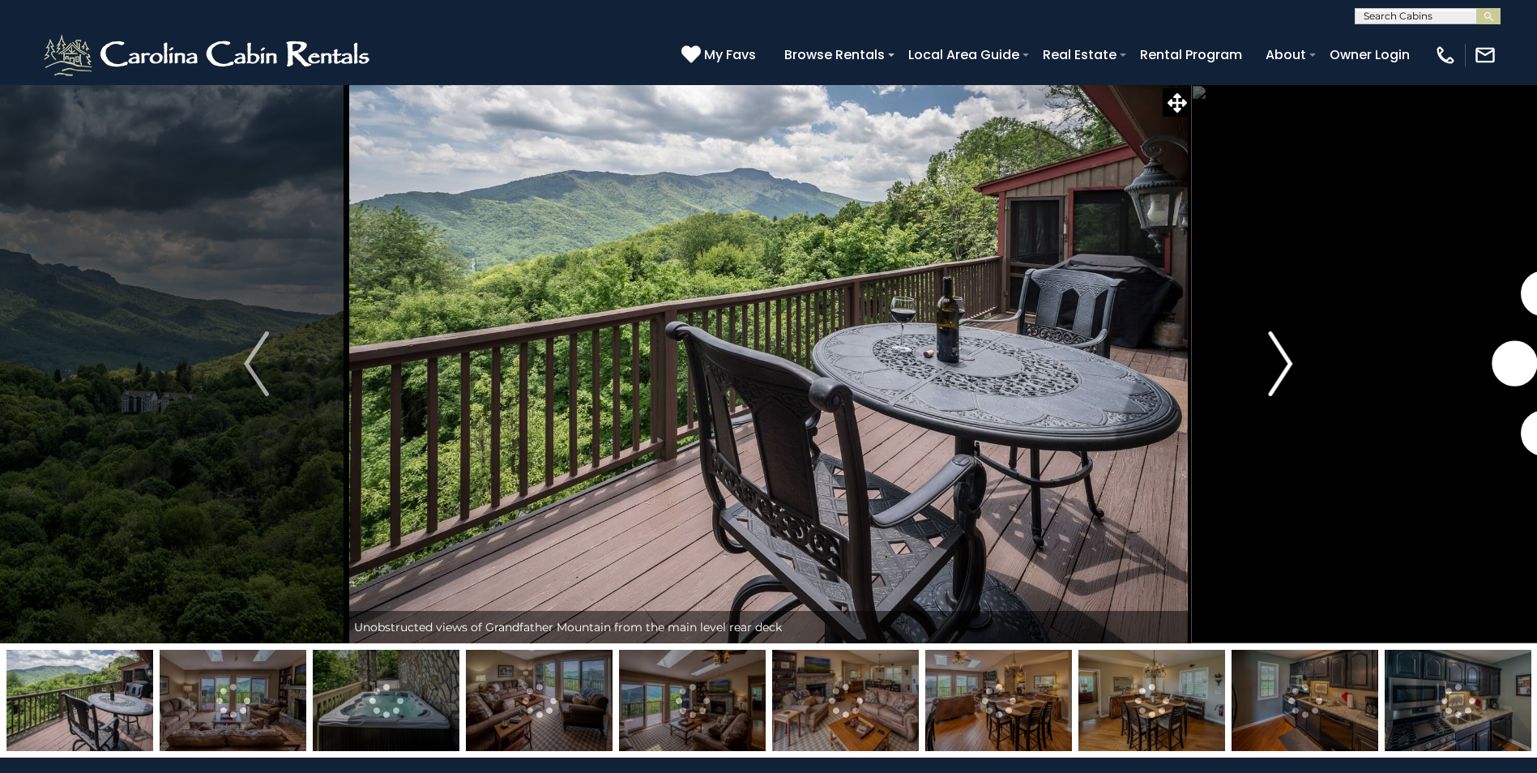
click at [1284, 365] on img "Next" at bounding box center [1280, 363] width 24 height 65
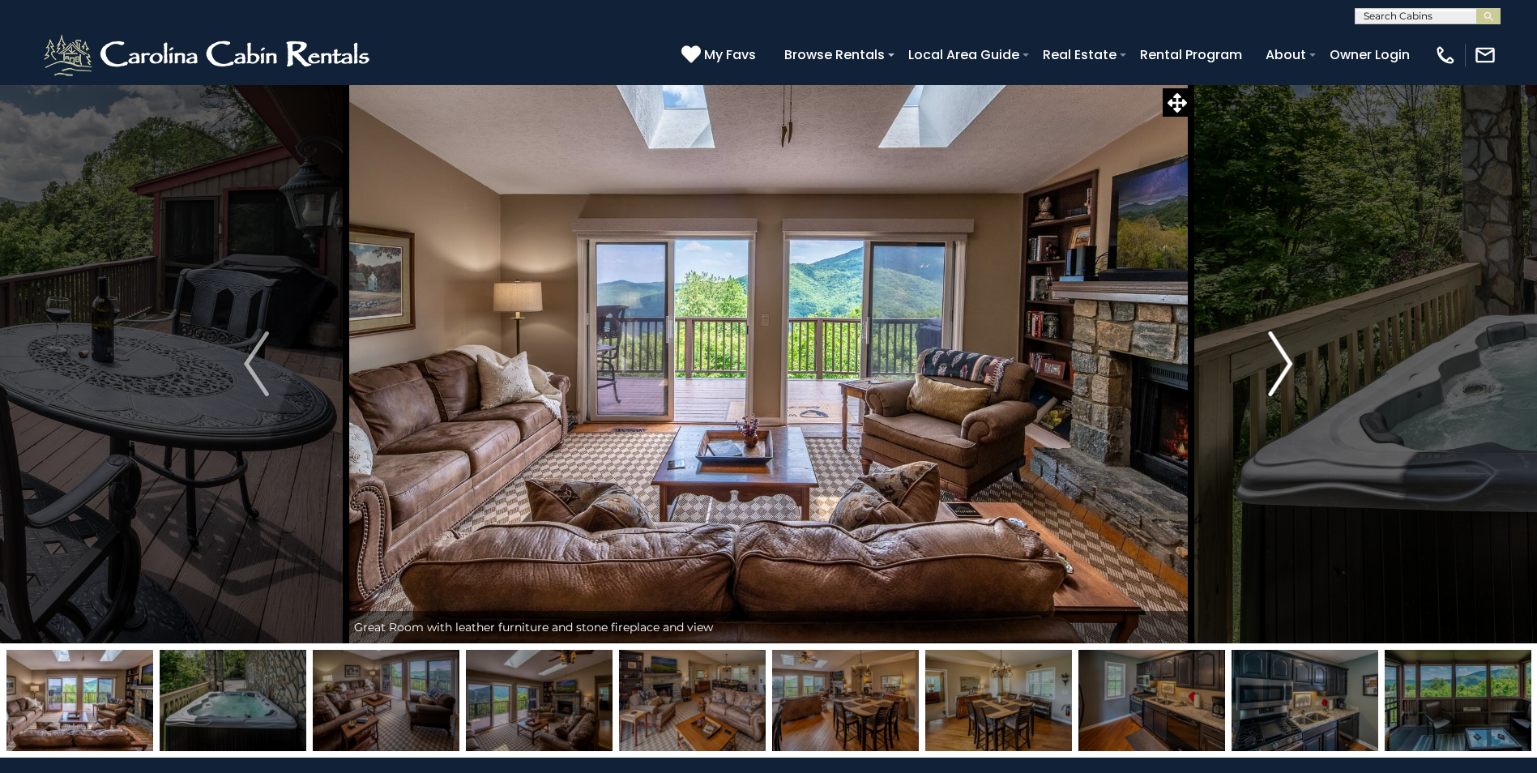
click at [1284, 365] on img "Next" at bounding box center [1280, 363] width 24 height 65
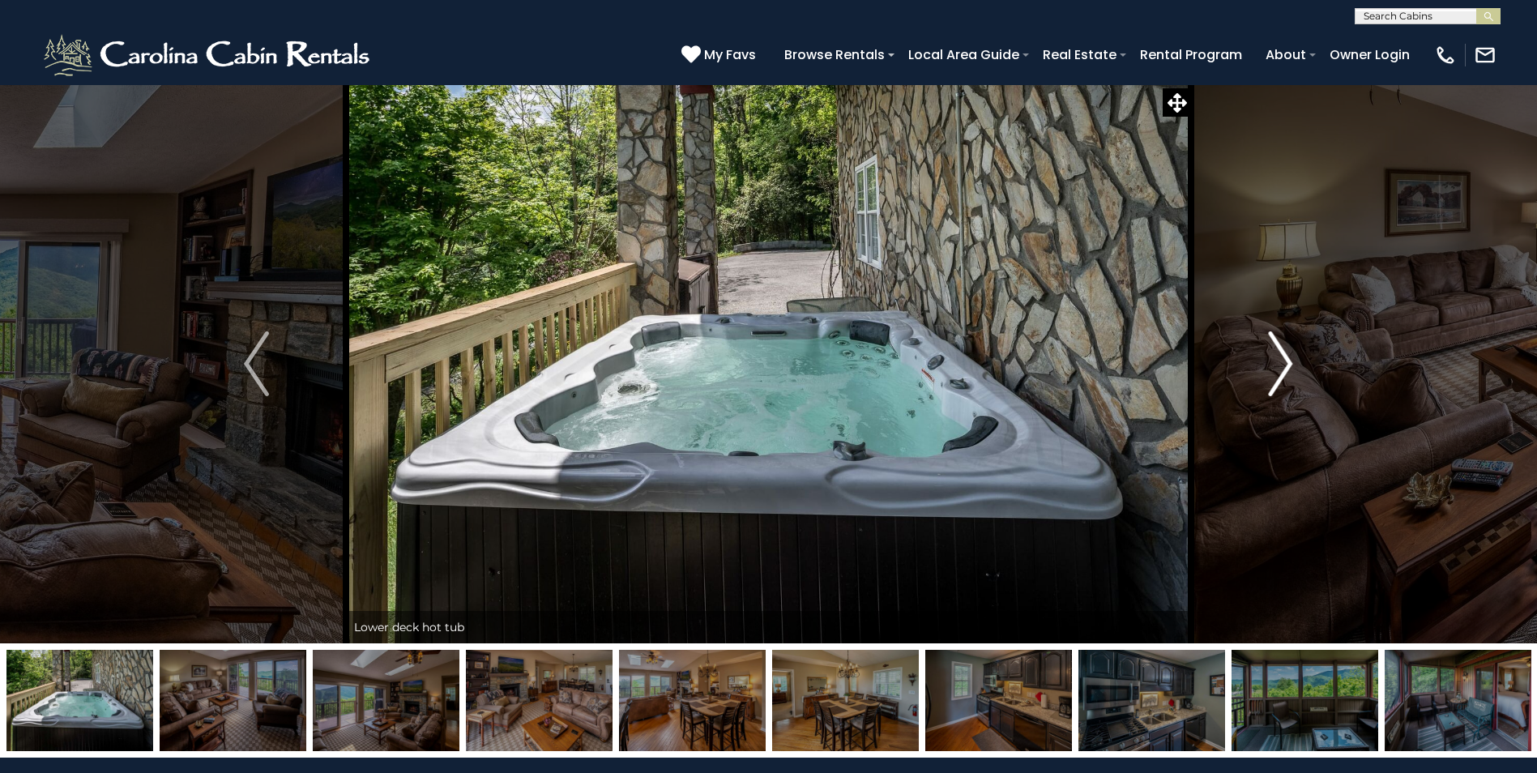
click at [1284, 365] on img "Next" at bounding box center [1280, 363] width 24 height 65
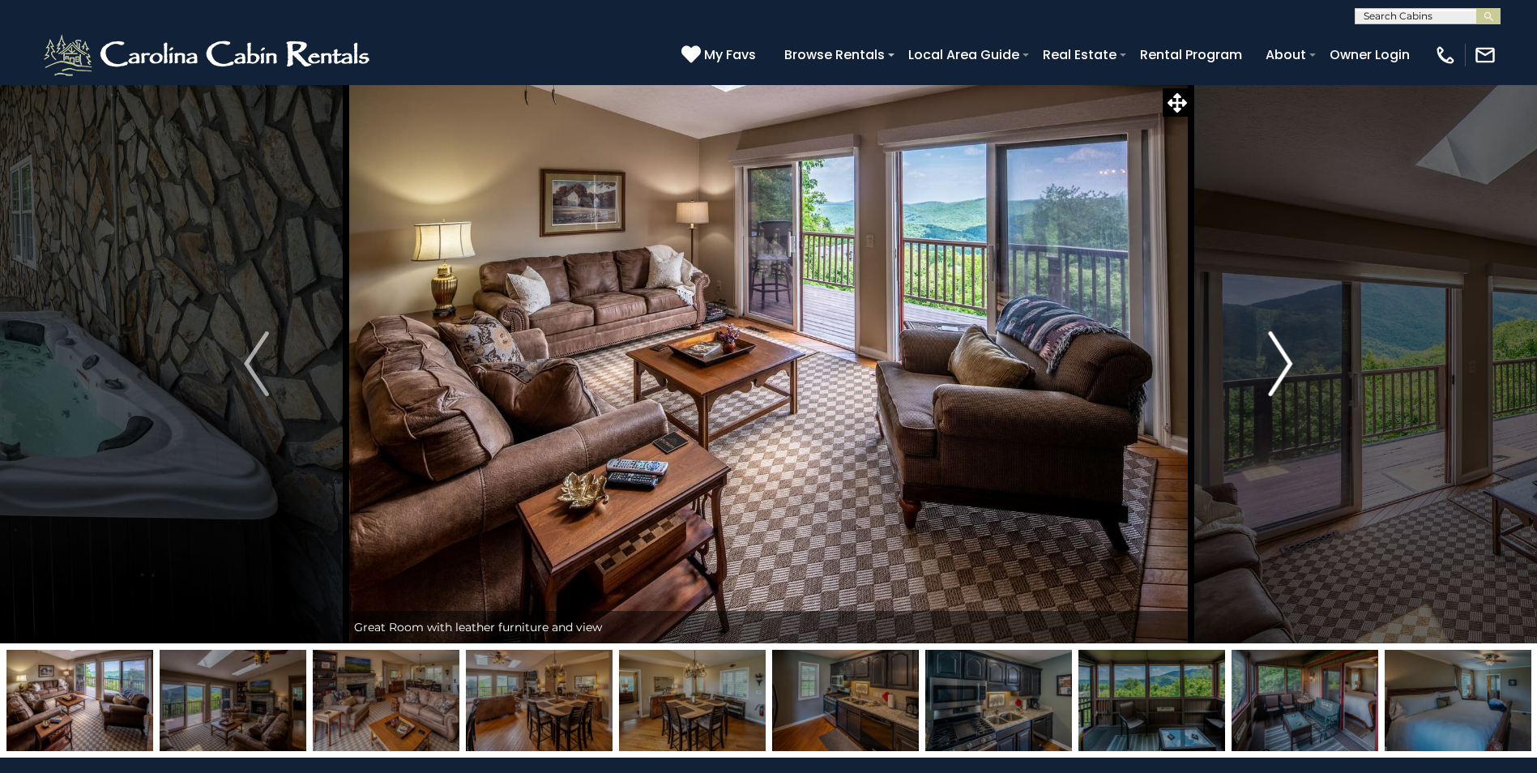
click at [1284, 365] on img "Next" at bounding box center [1280, 363] width 24 height 65
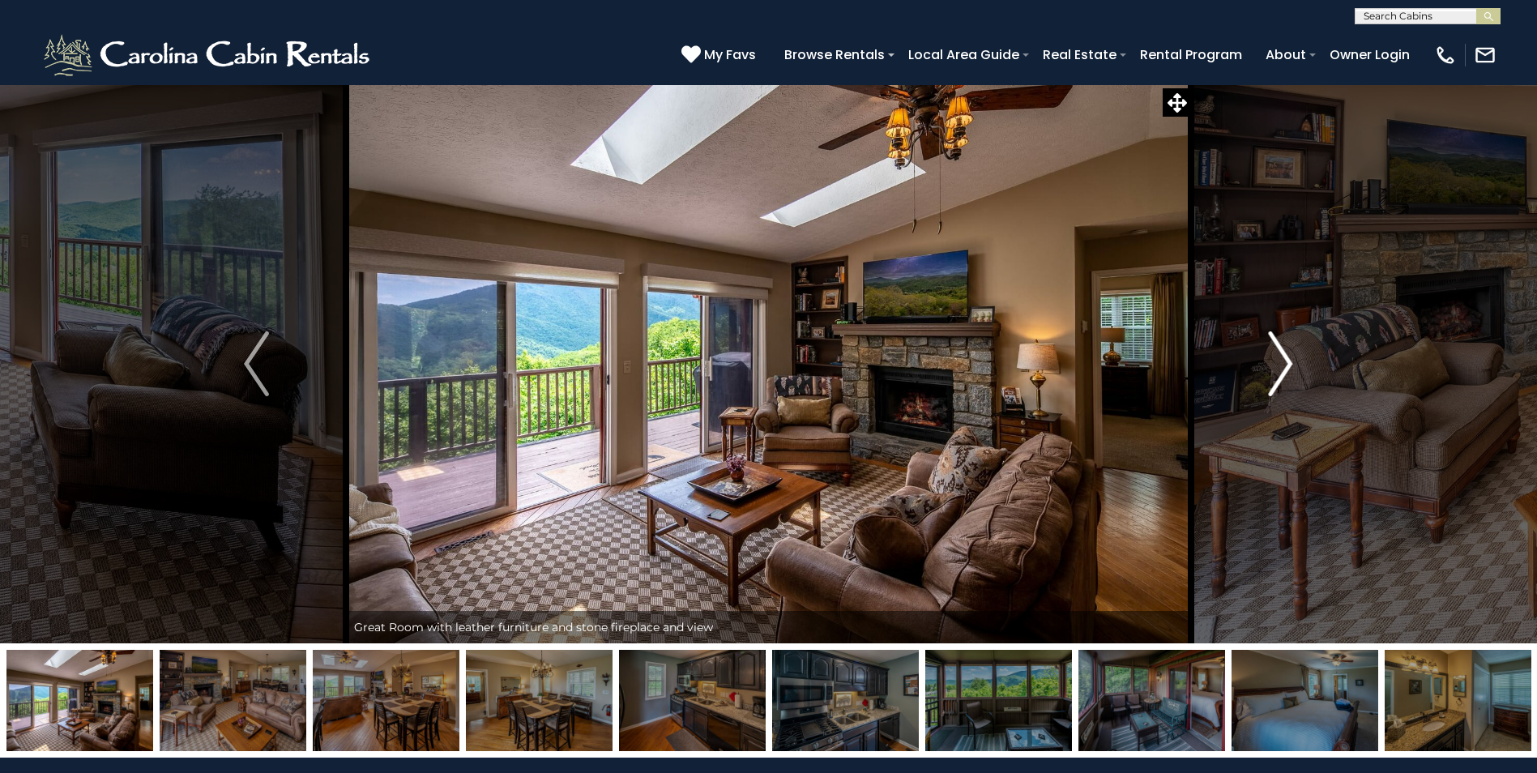
click at [1284, 365] on img "Next" at bounding box center [1280, 363] width 24 height 65
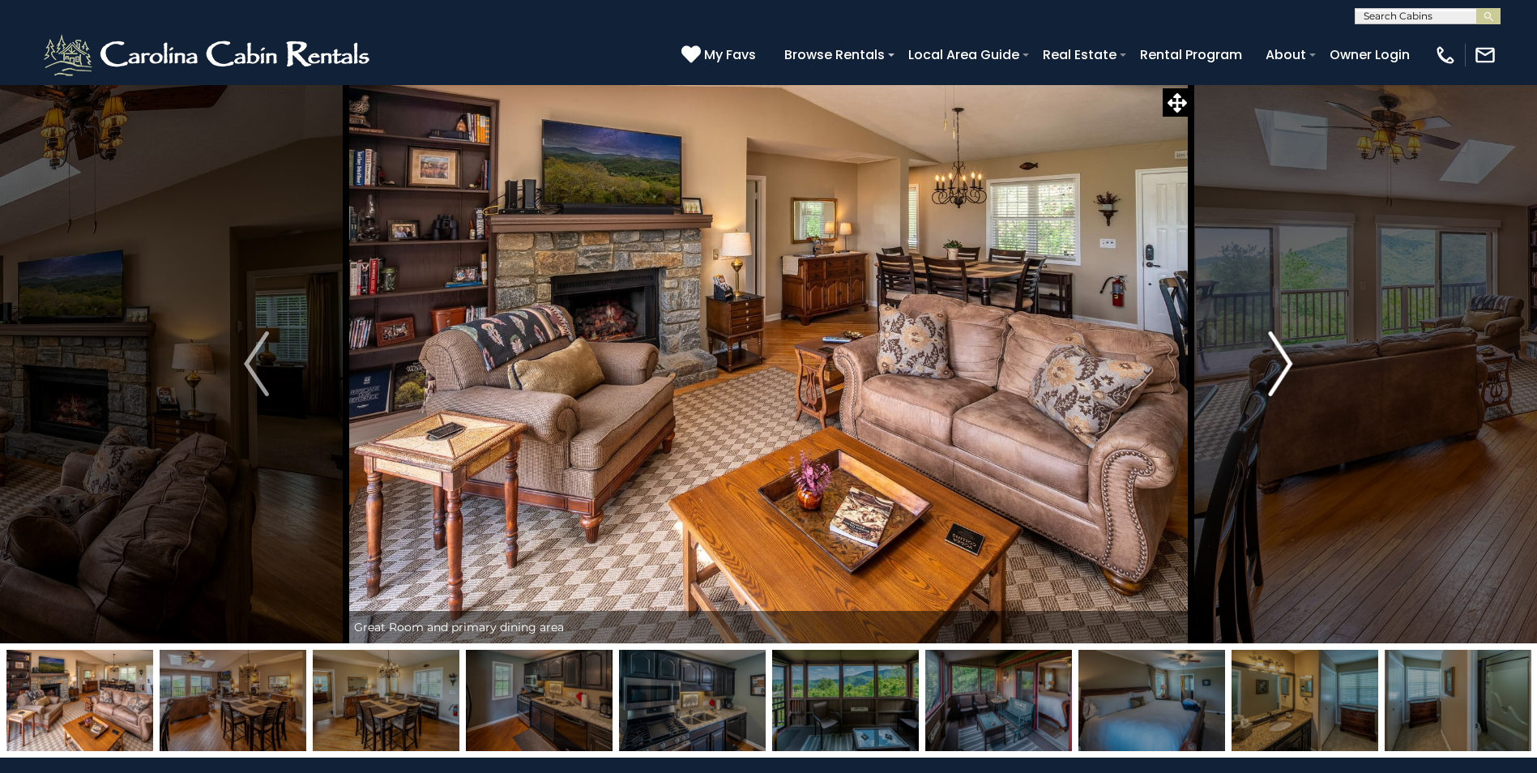
click at [1284, 365] on img "Next" at bounding box center [1280, 363] width 24 height 65
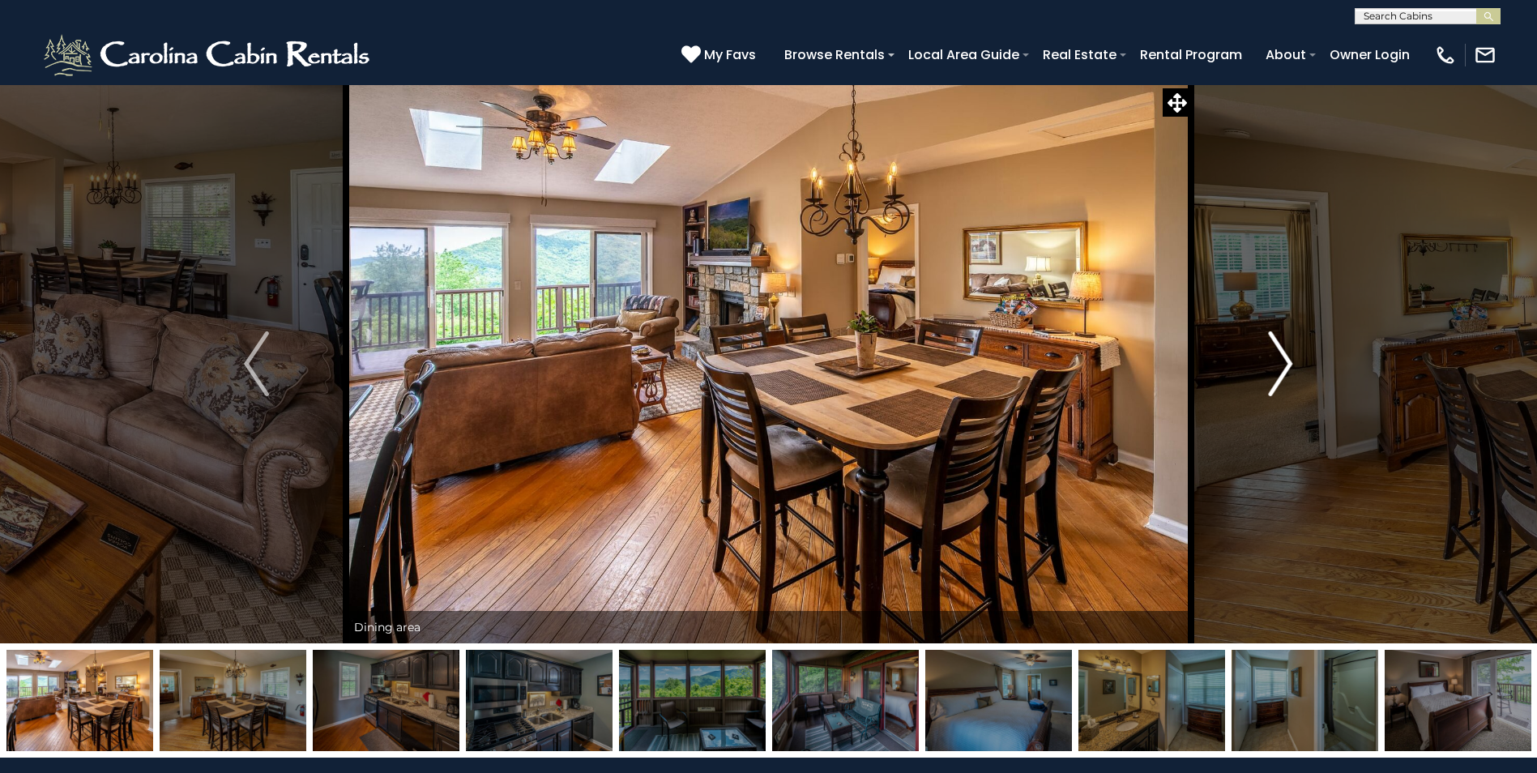
click at [1284, 365] on img "Next" at bounding box center [1280, 363] width 24 height 65
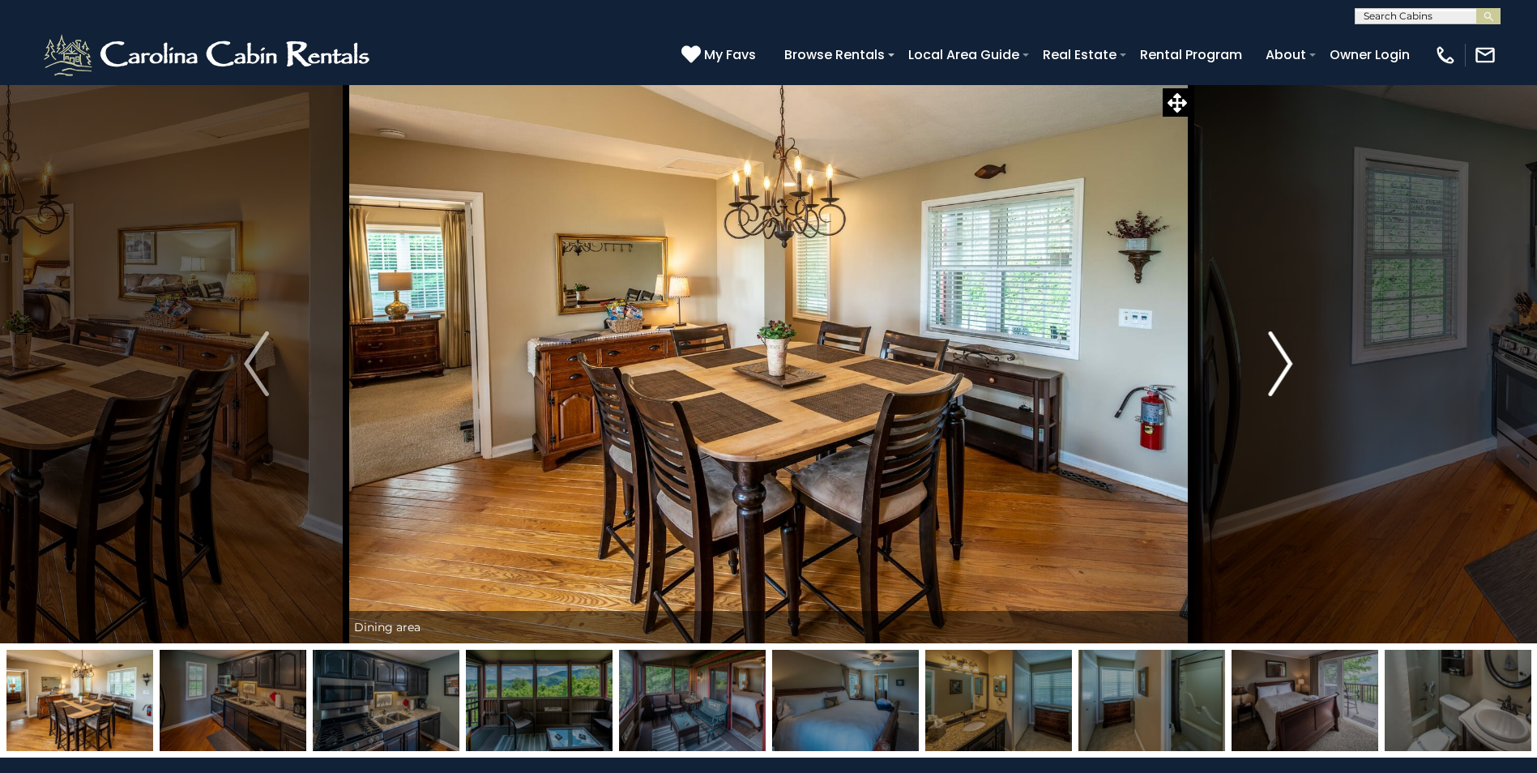
click at [1284, 365] on img "Next" at bounding box center [1280, 363] width 24 height 65
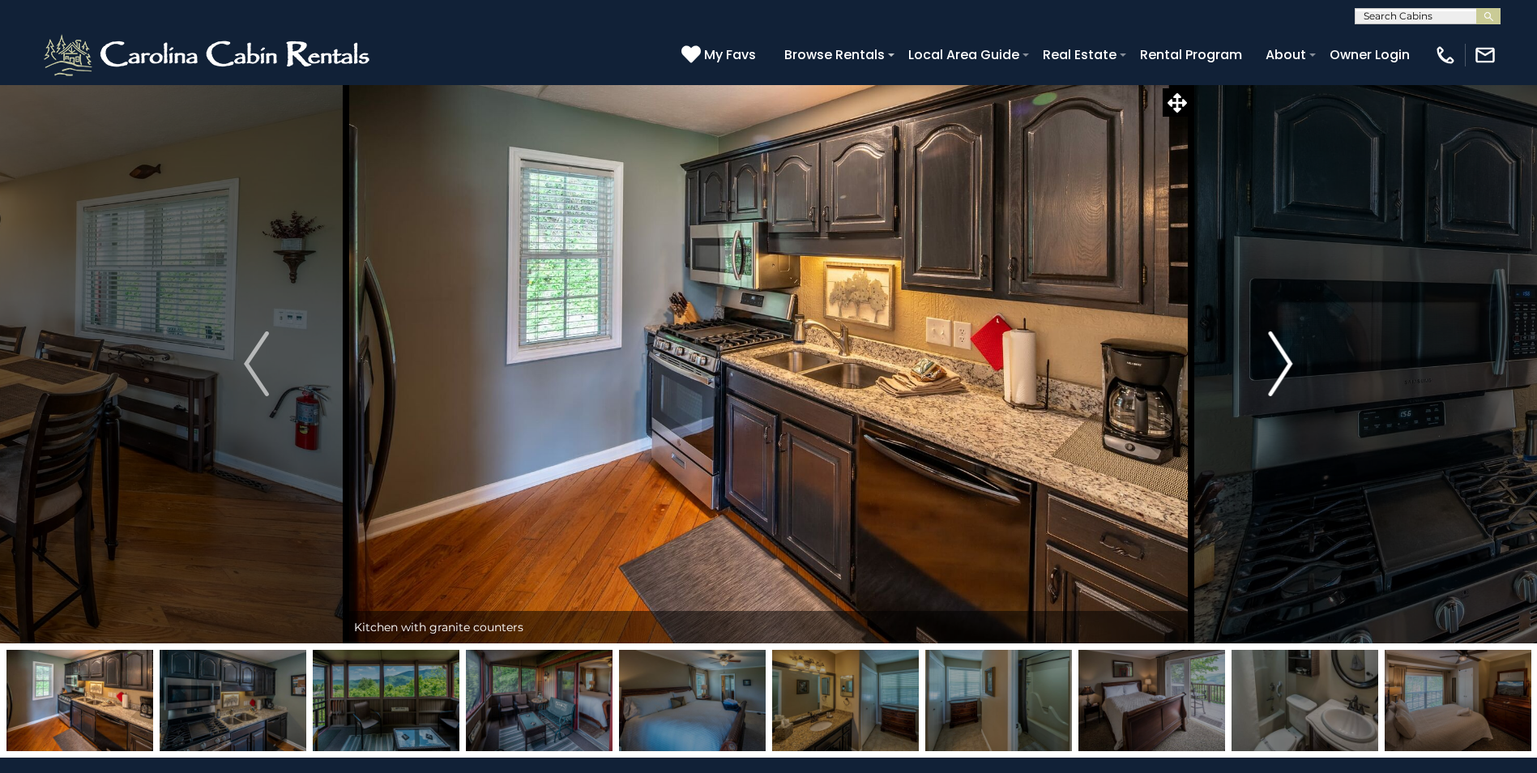
click at [1284, 365] on img "Next" at bounding box center [1280, 363] width 24 height 65
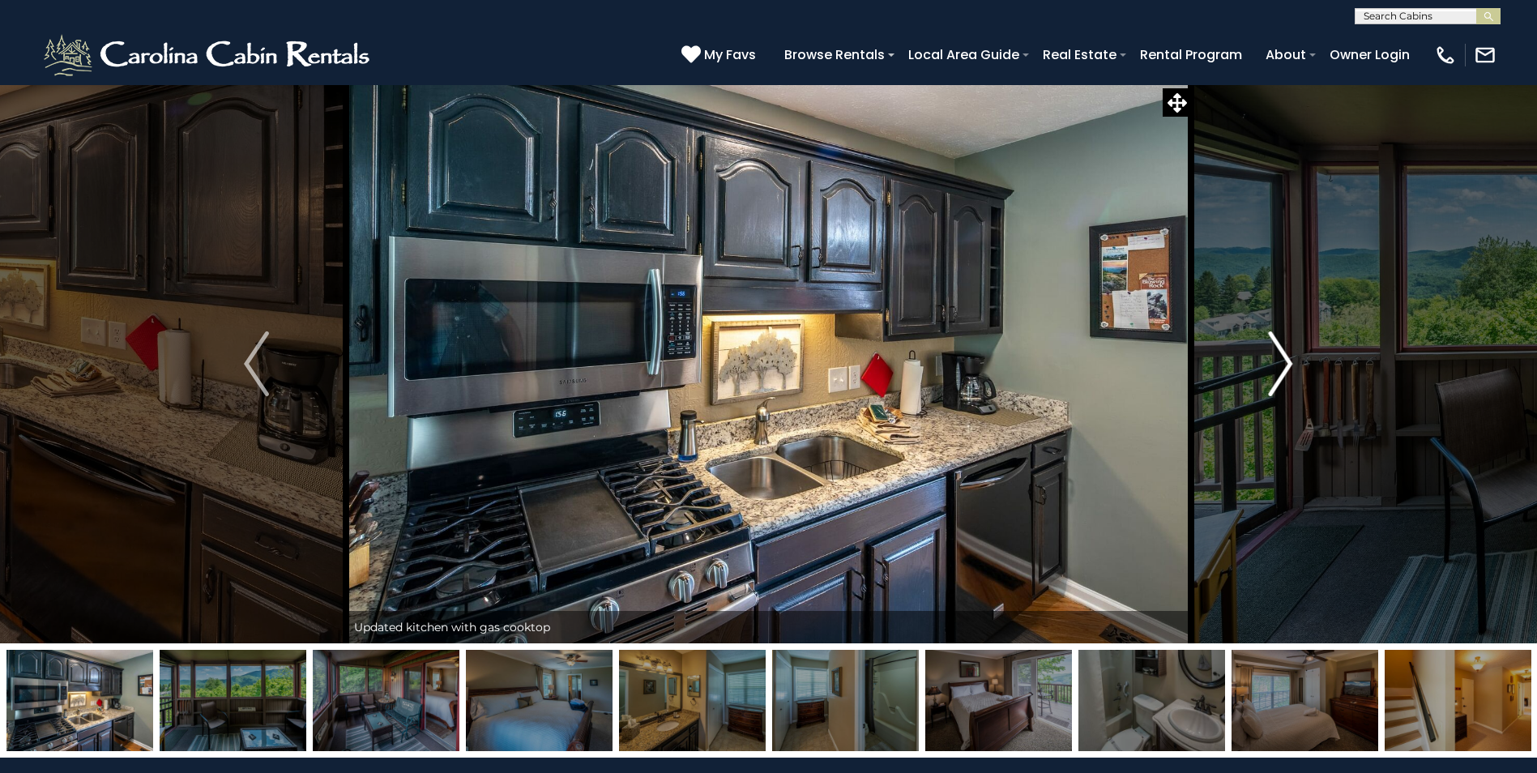
click at [1284, 365] on img "Next" at bounding box center [1280, 363] width 24 height 65
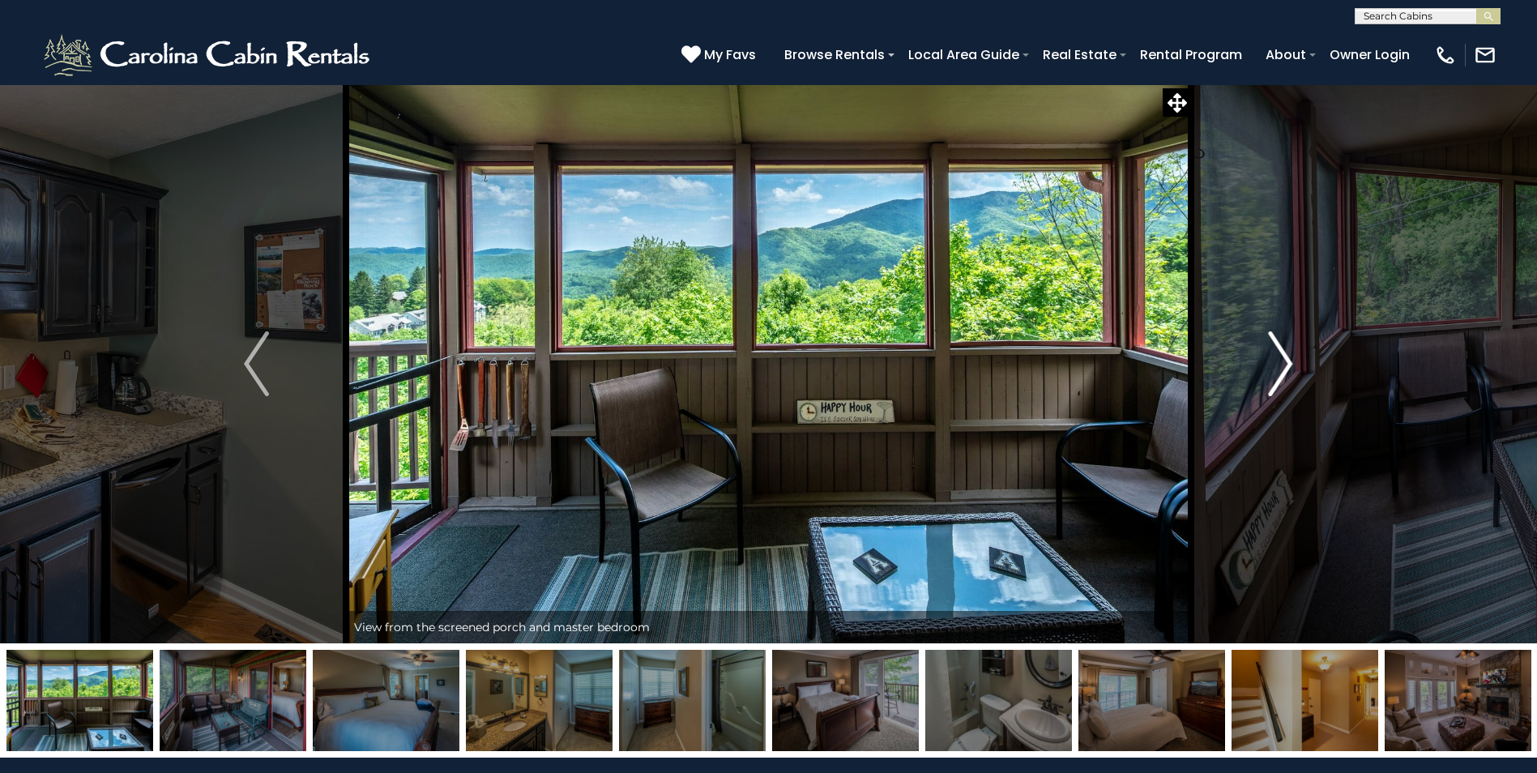
click at [1284, 365] on img "Next" at bounding box center [1280, 363] width 24 height 65
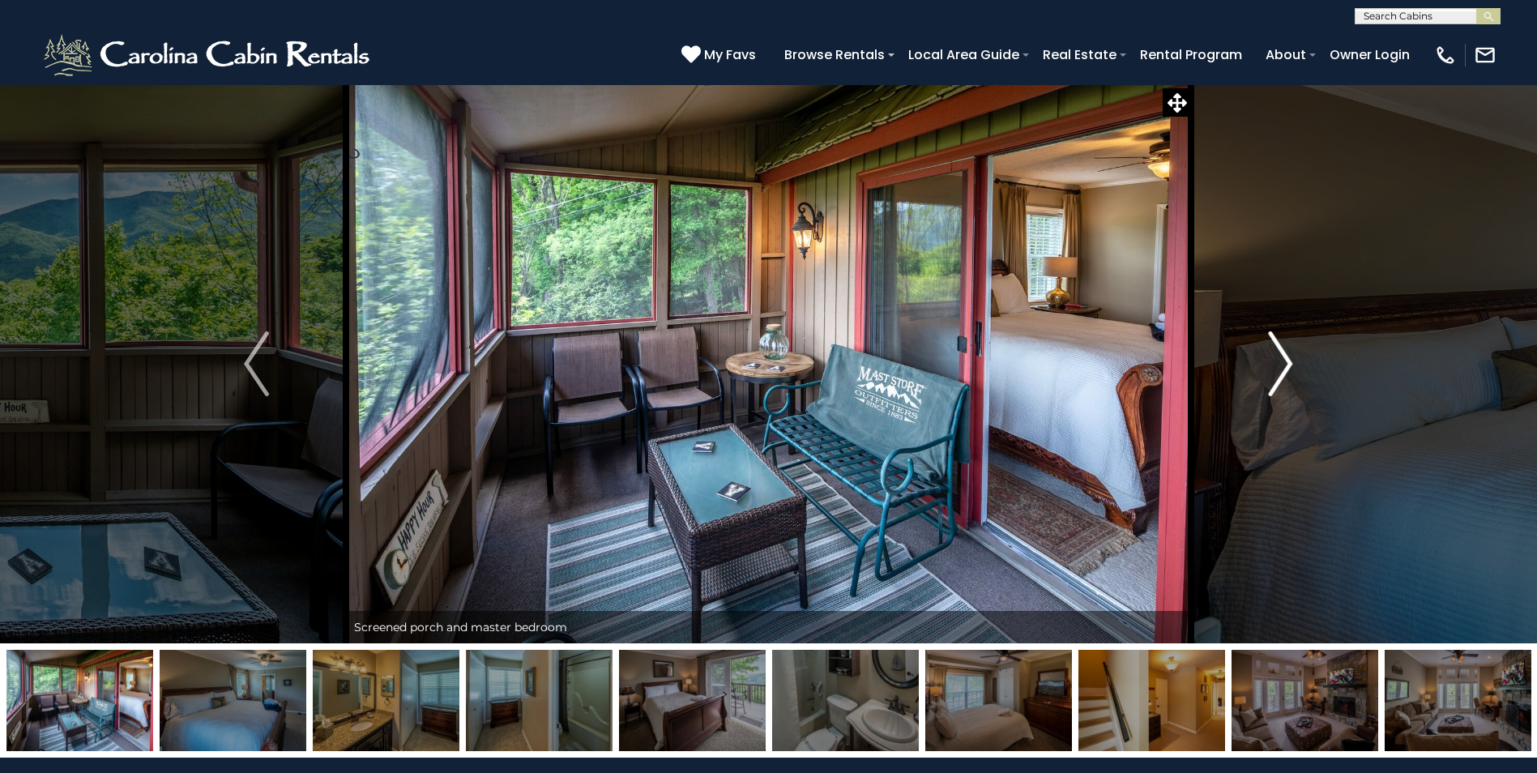
click at [1284, 365] on img "Next" at bounding box center [1280, 363] width 24 height 65
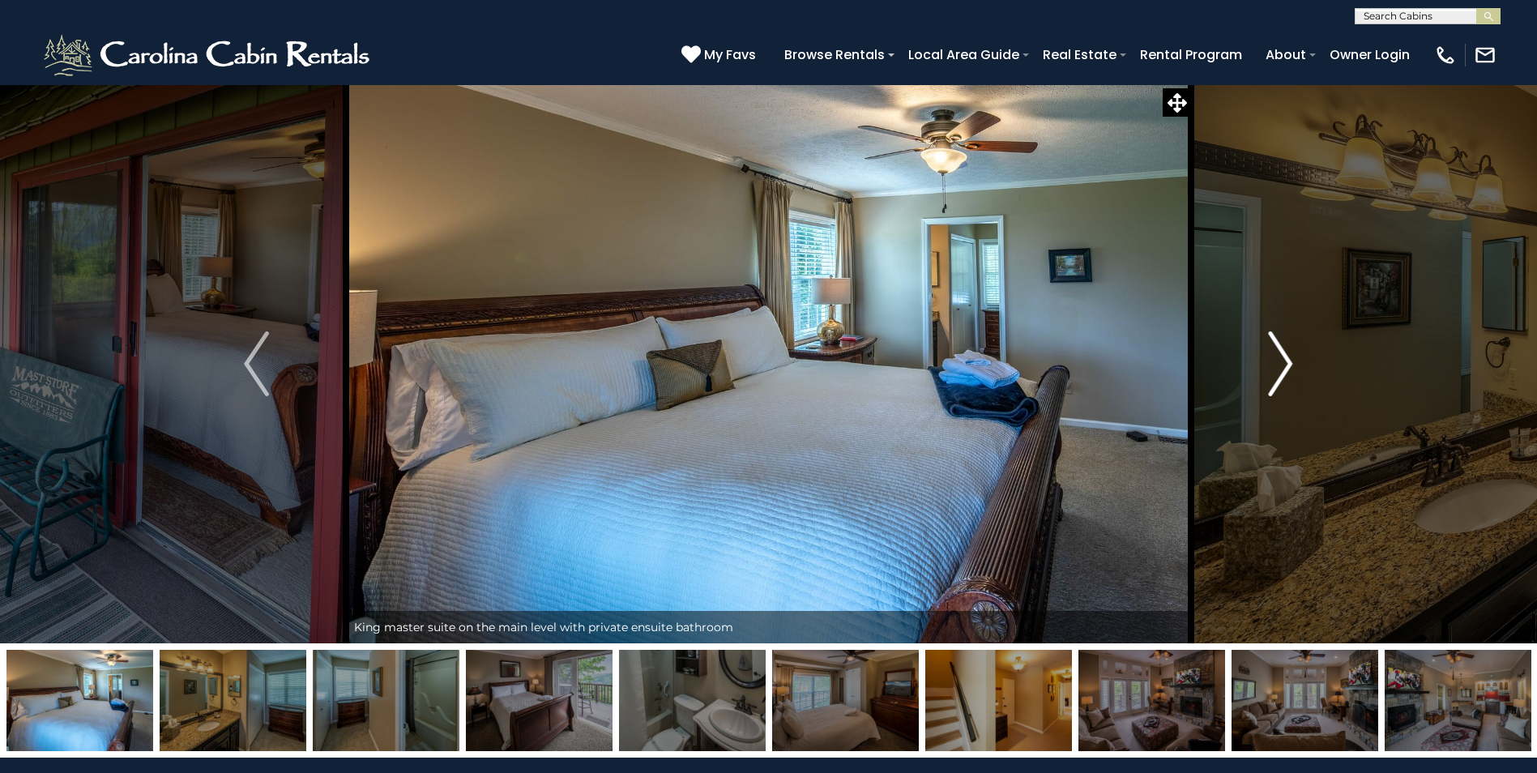
click at [1284, 365] on img "Next" at bounding box center [1280, 363] width 24 height 65
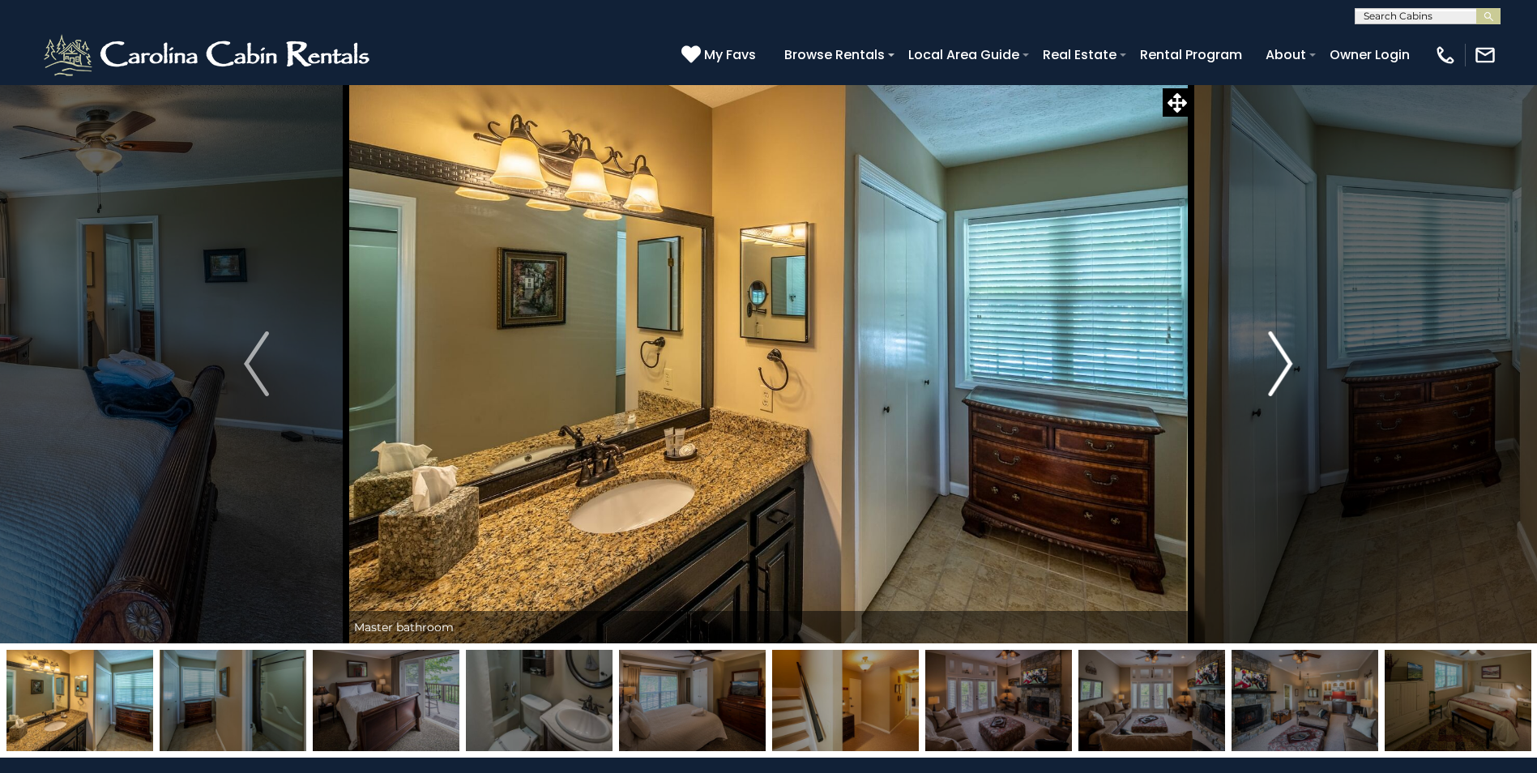
click at [1284, 365] on img "Next" at bounding box center [1280, 363] width 24 height 65
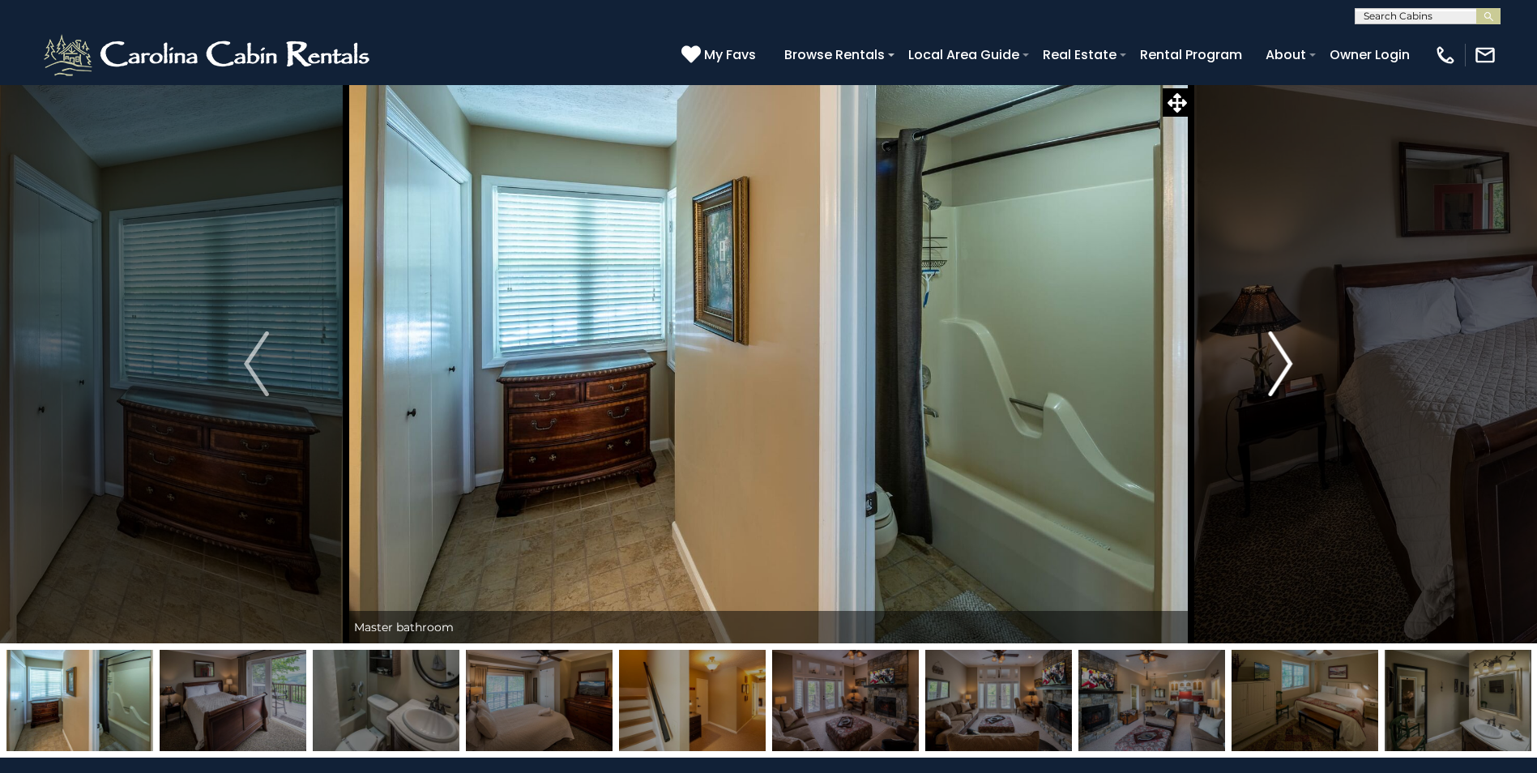
click at [1284, 365] on img "Next" at bounding box center [1280, 363] width 24 height 65
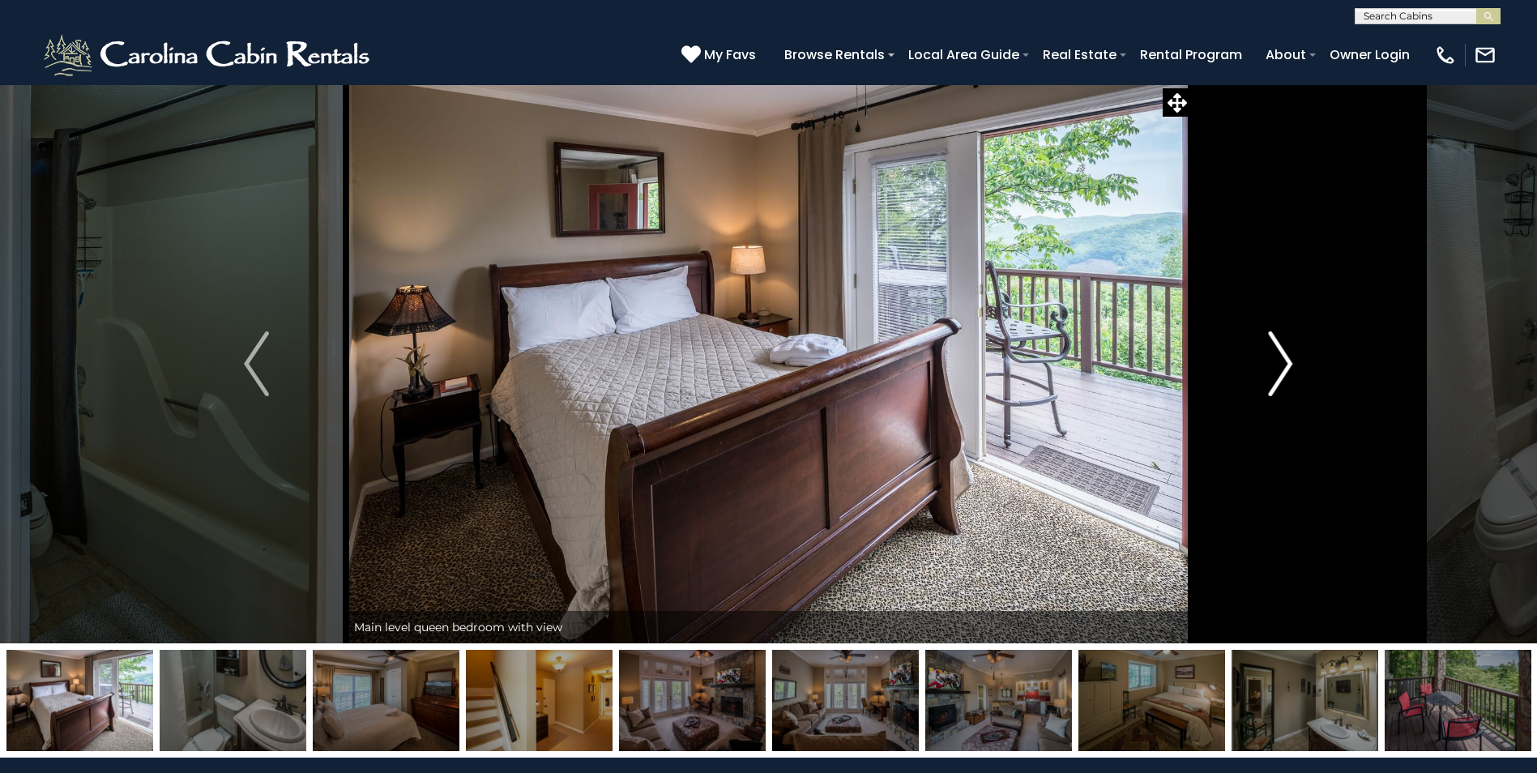
click at [1284, 365] on img "Next" at bounding box center [1280, 363] width 24 height 65
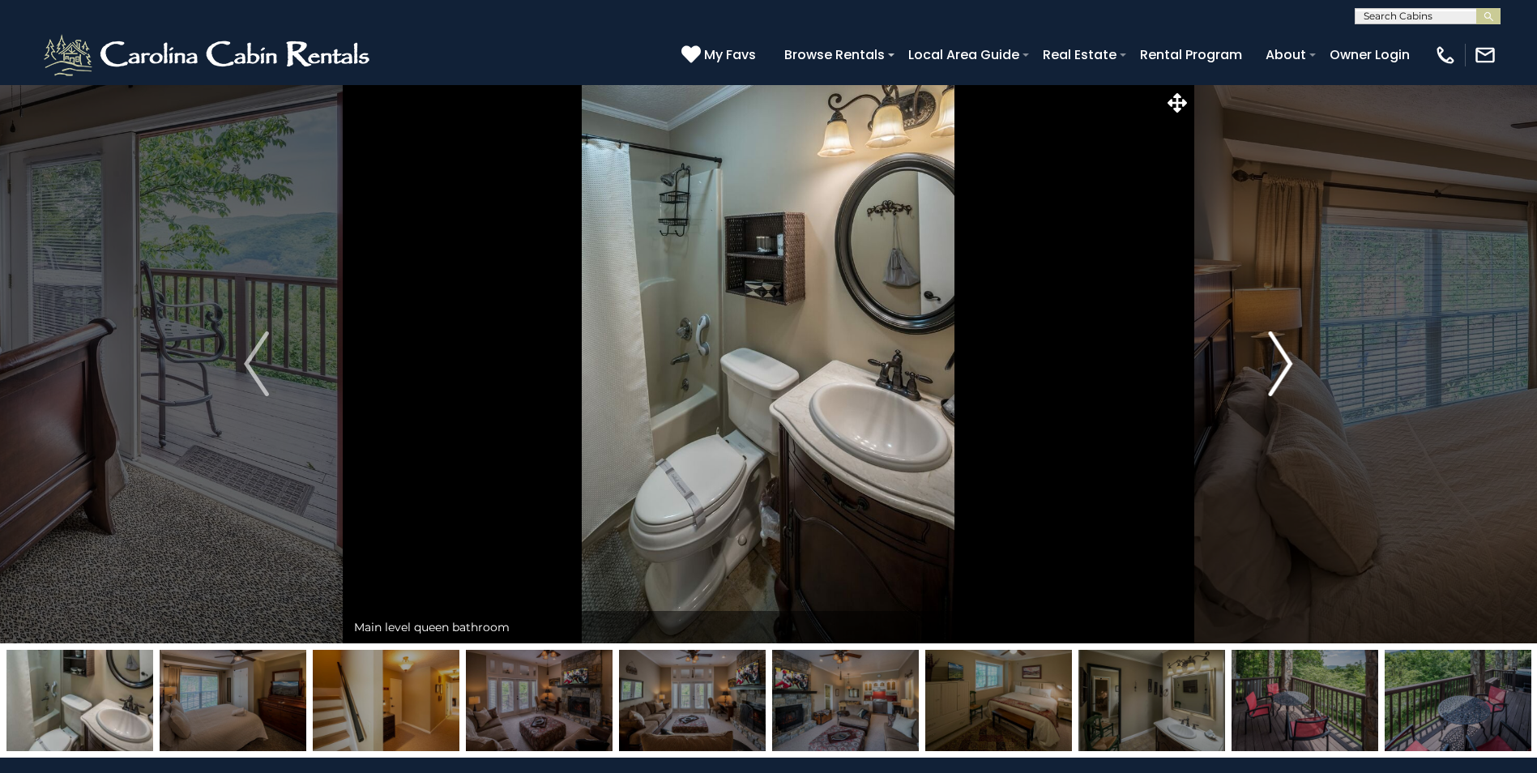
click at [1284, 365] on img "Next" at bounding box center [1280, 363] width 24 height 65
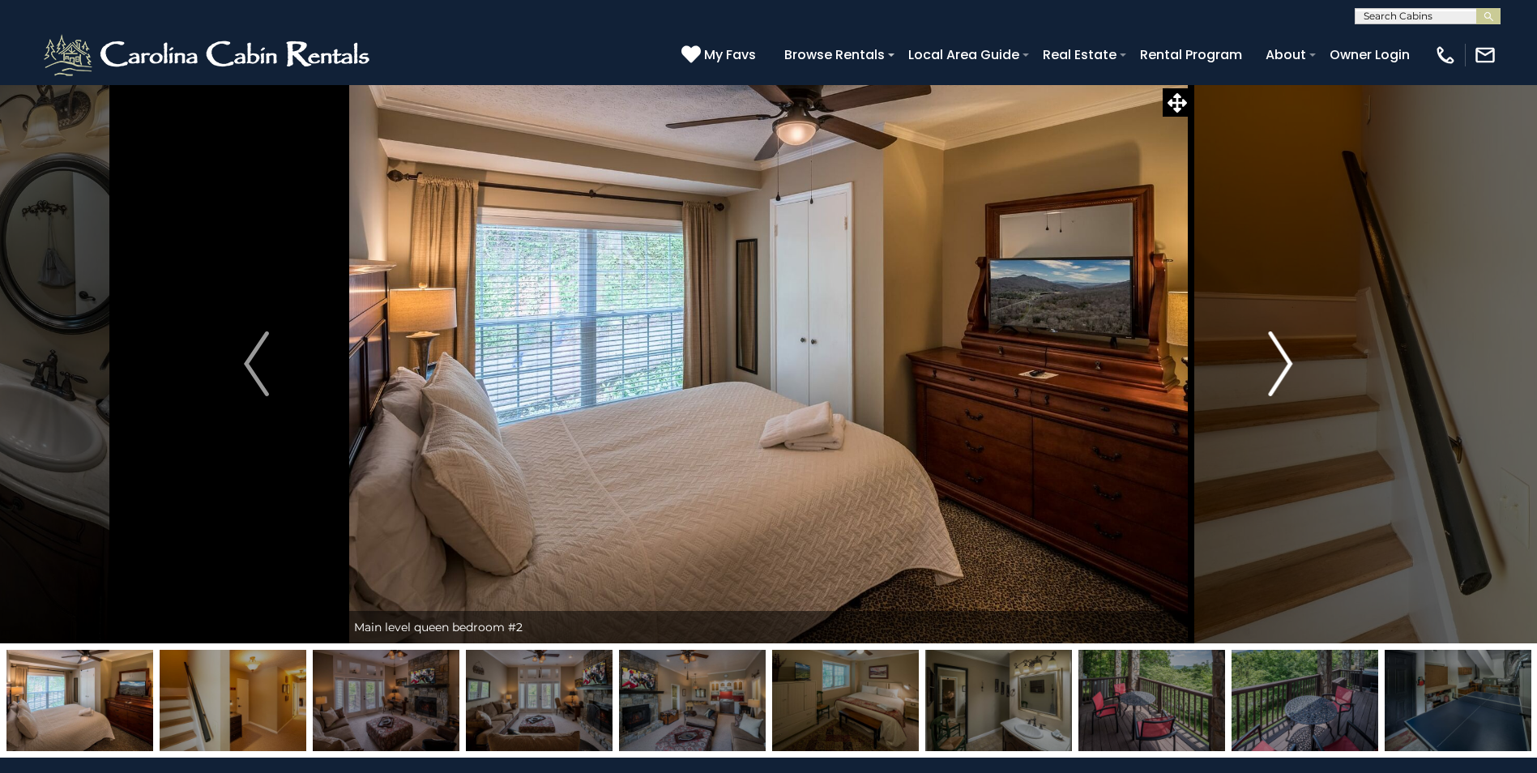
click at [1284, 365] on img "Next" at bounding box center [1280, 363] width 24 height 65
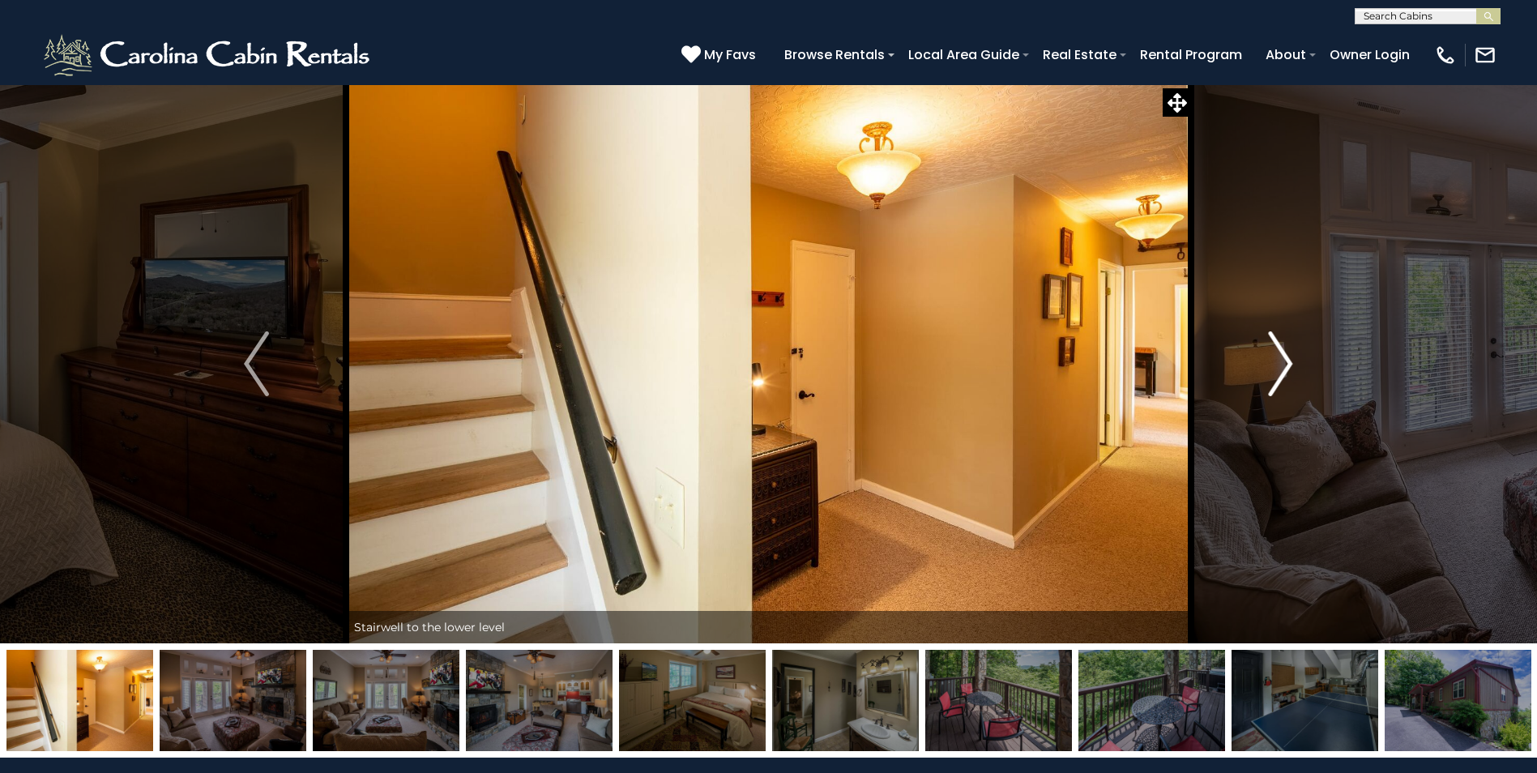
click at [1284, 365] on img "Next" at bounding box center [1280, 363] width 24 height 65
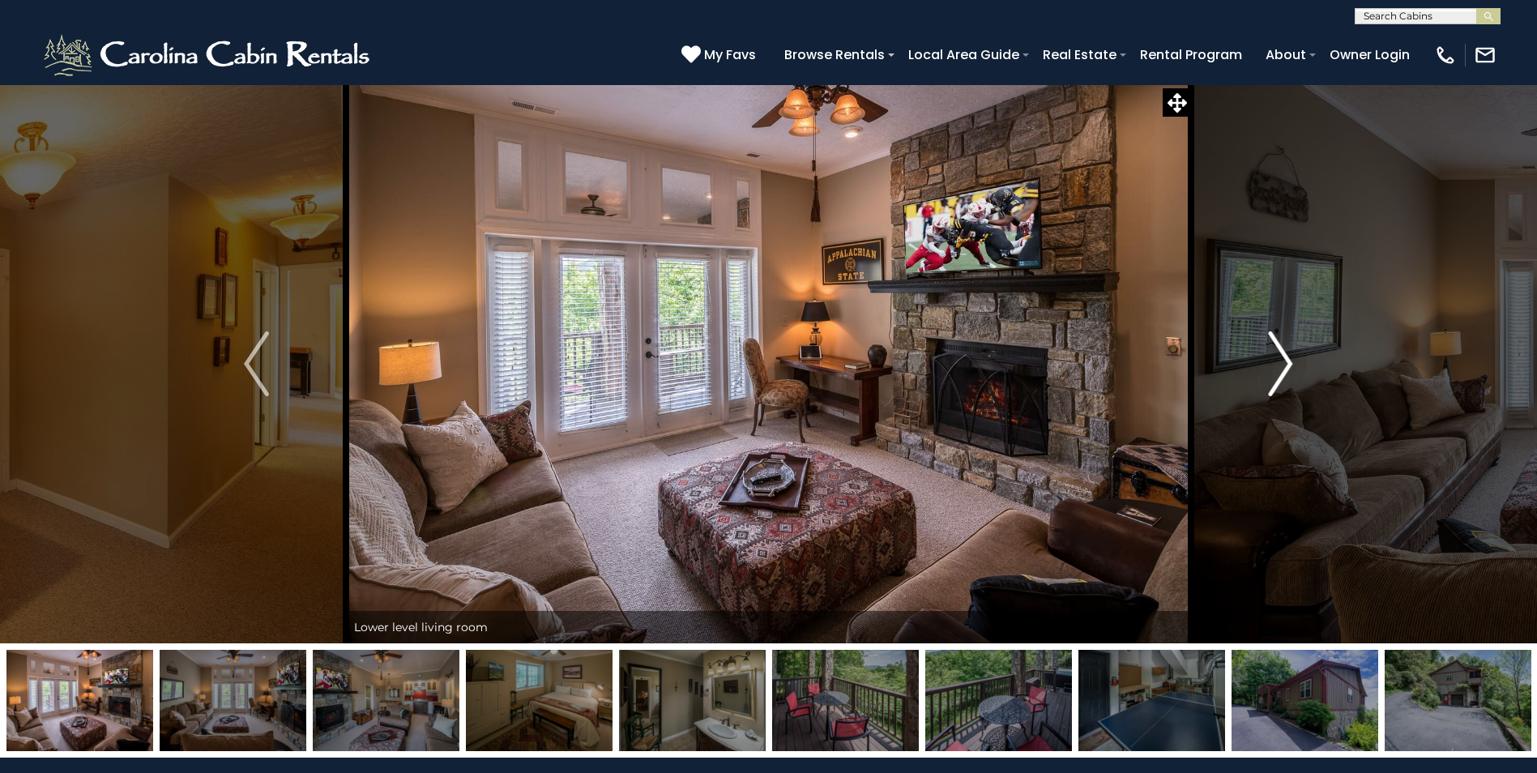
click at [1284, 365] on img "Next" at bounding box center [1280, 363] width 24 height 65
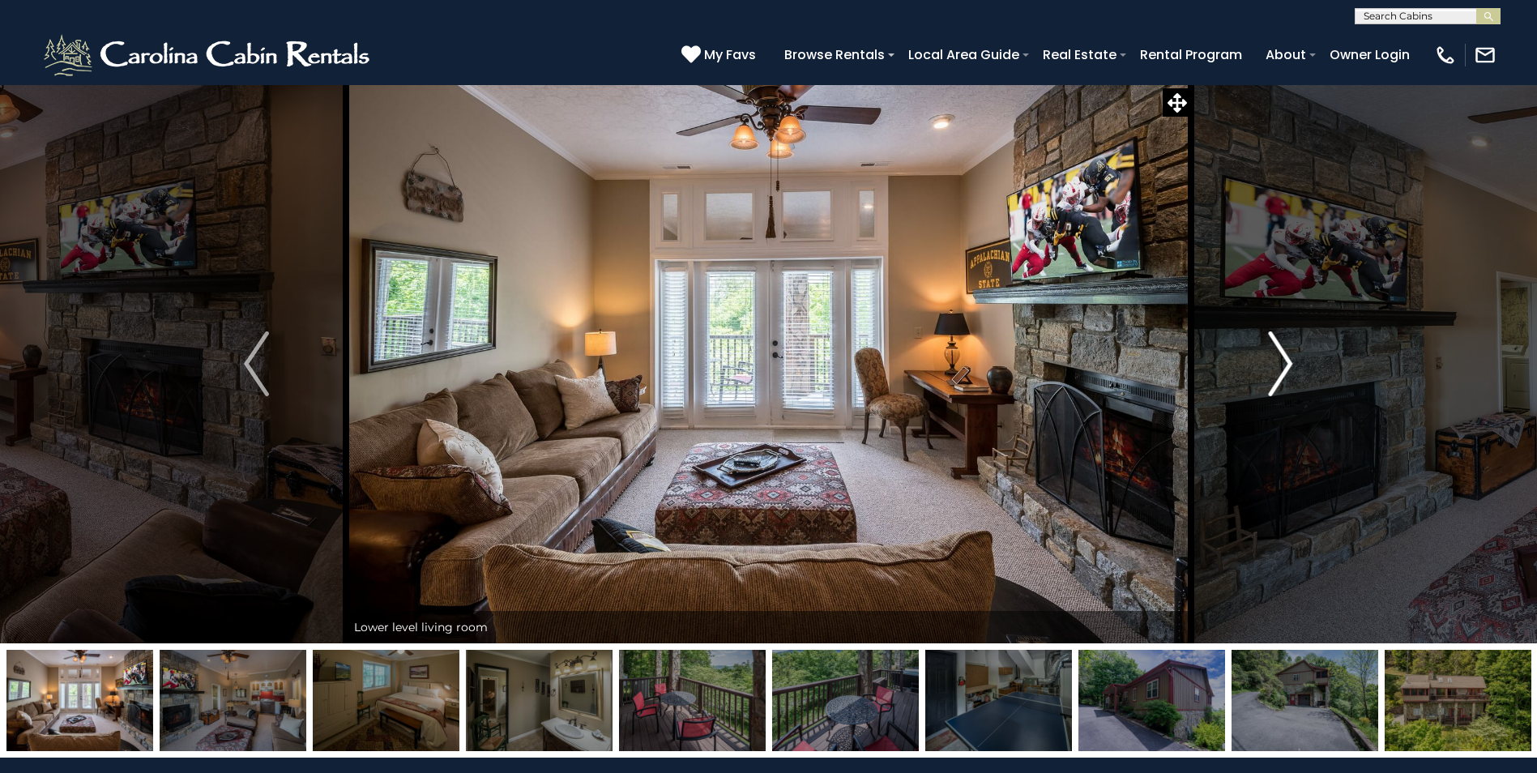
click at [1284, 365] on img "Next" at bounding box center [1280, 363] width 24 height 65
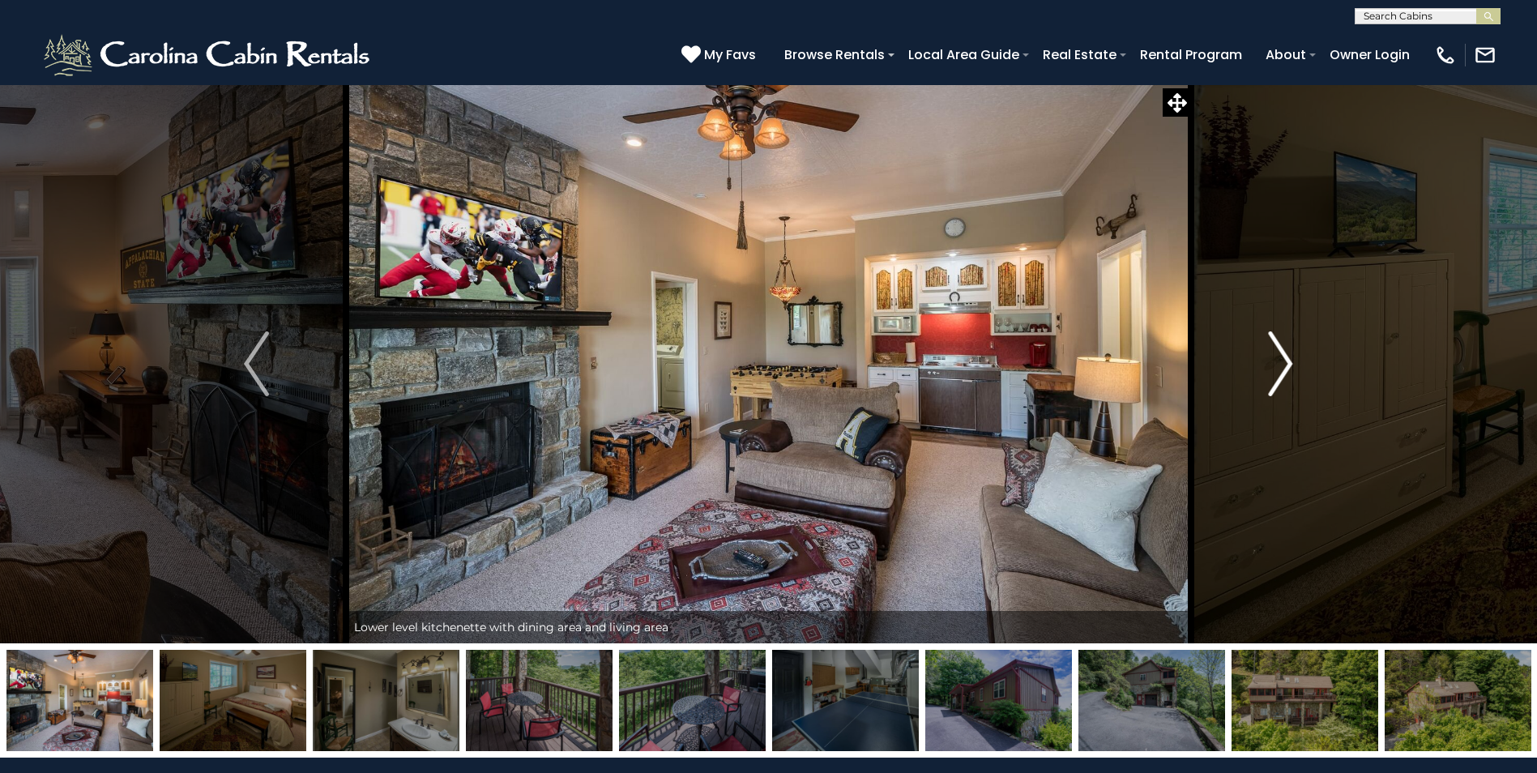
click at [1287, 365] on img "Next" at bounding box center [1280, 363] width 24 height 65
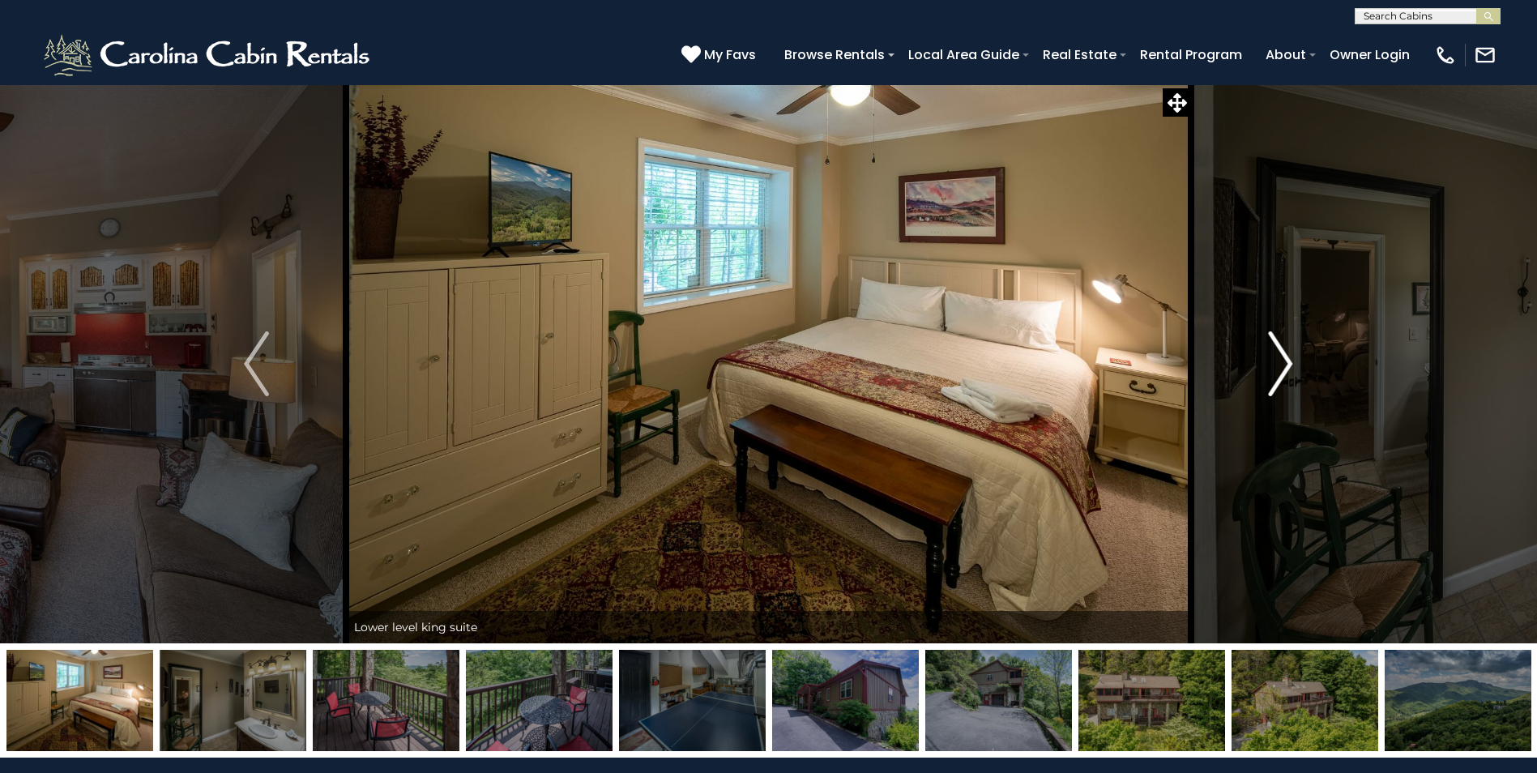
click at [1287, 365] on img "Next" at bounding box center [1280, 363] width 24 height 65
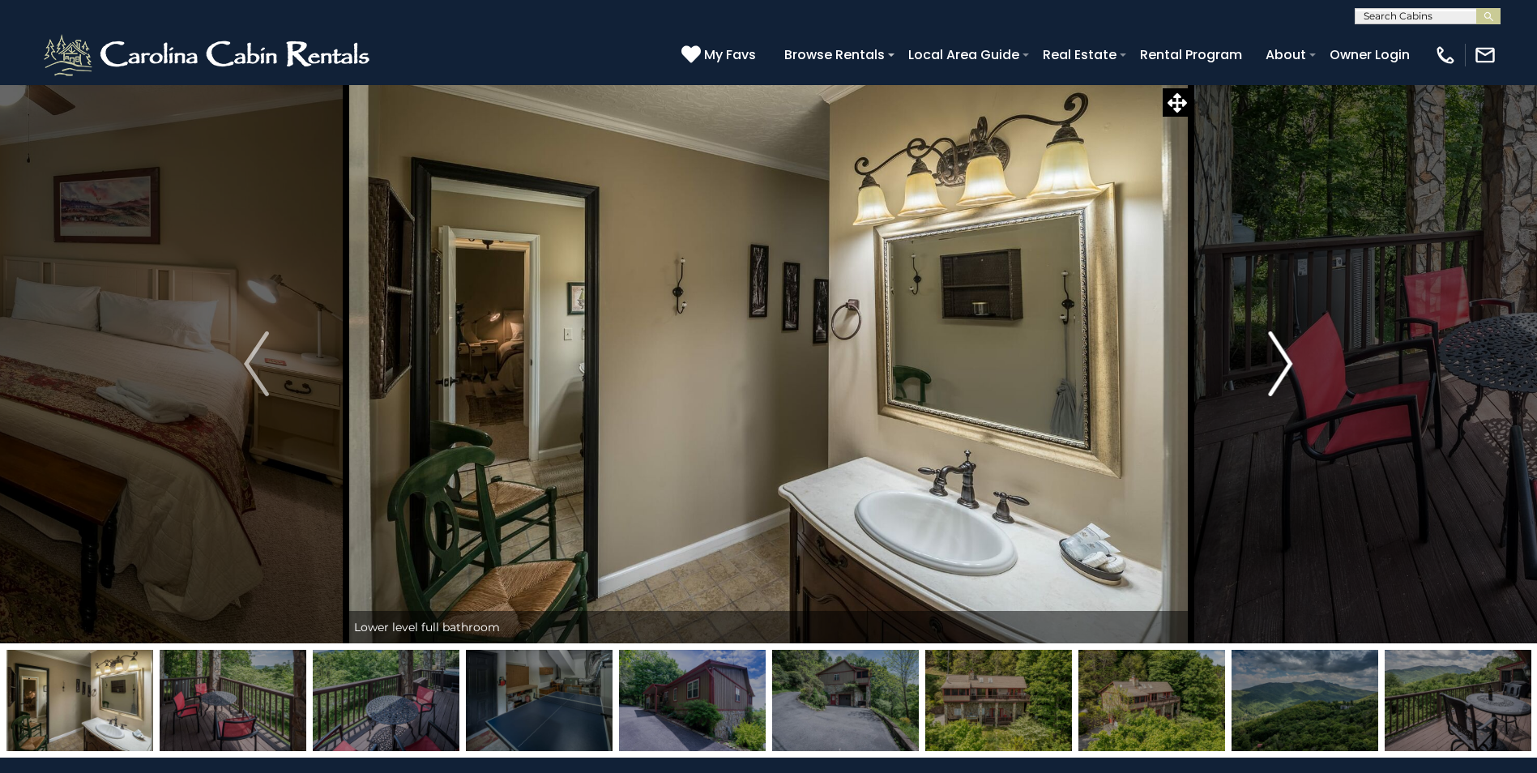
click at [1287, 365] on img "Next" at bounding box center [1280, 363] width 24 height 65
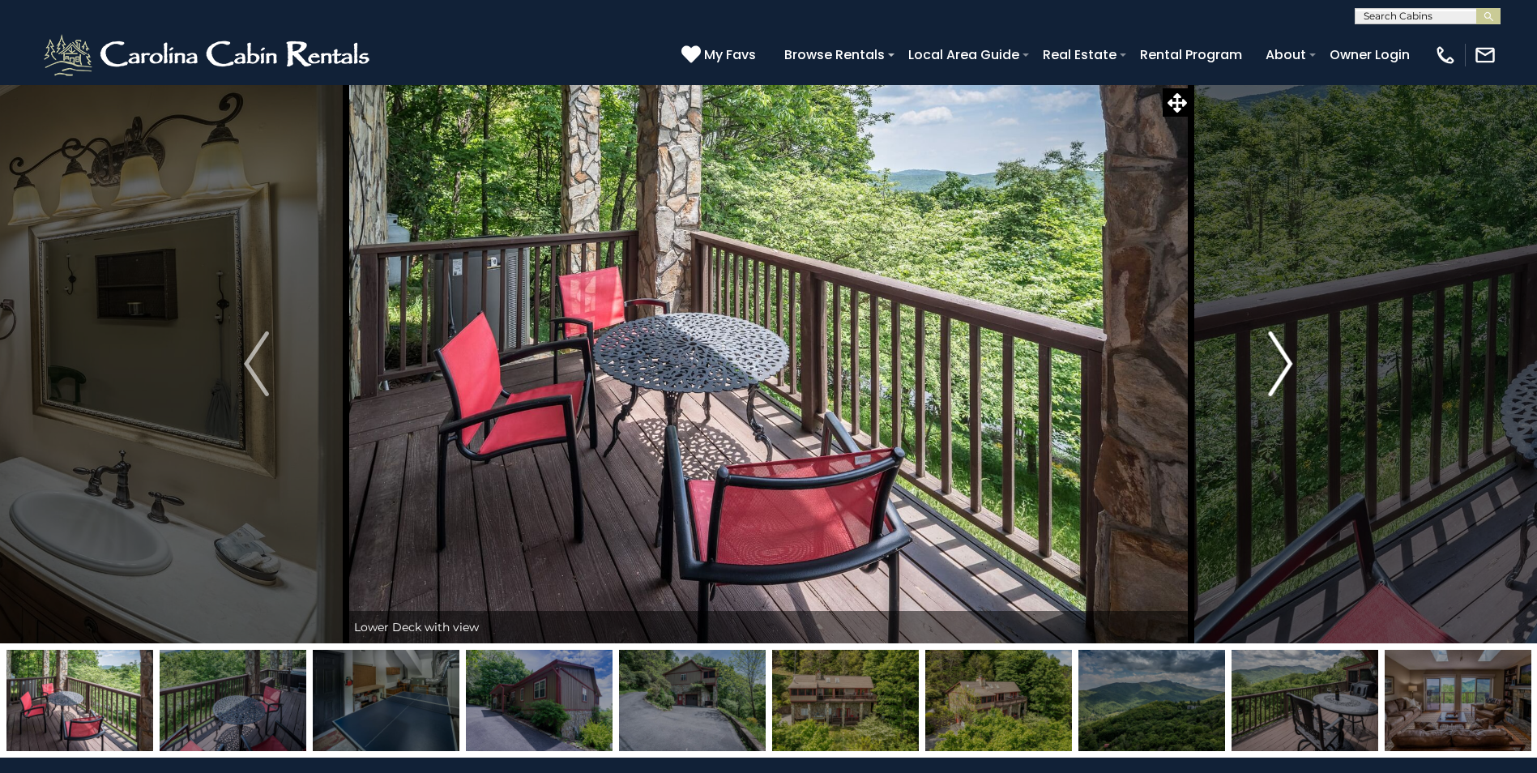
click at [1287, 365] on img "Next" at bounding box center [1280, 363] width 24 height 65
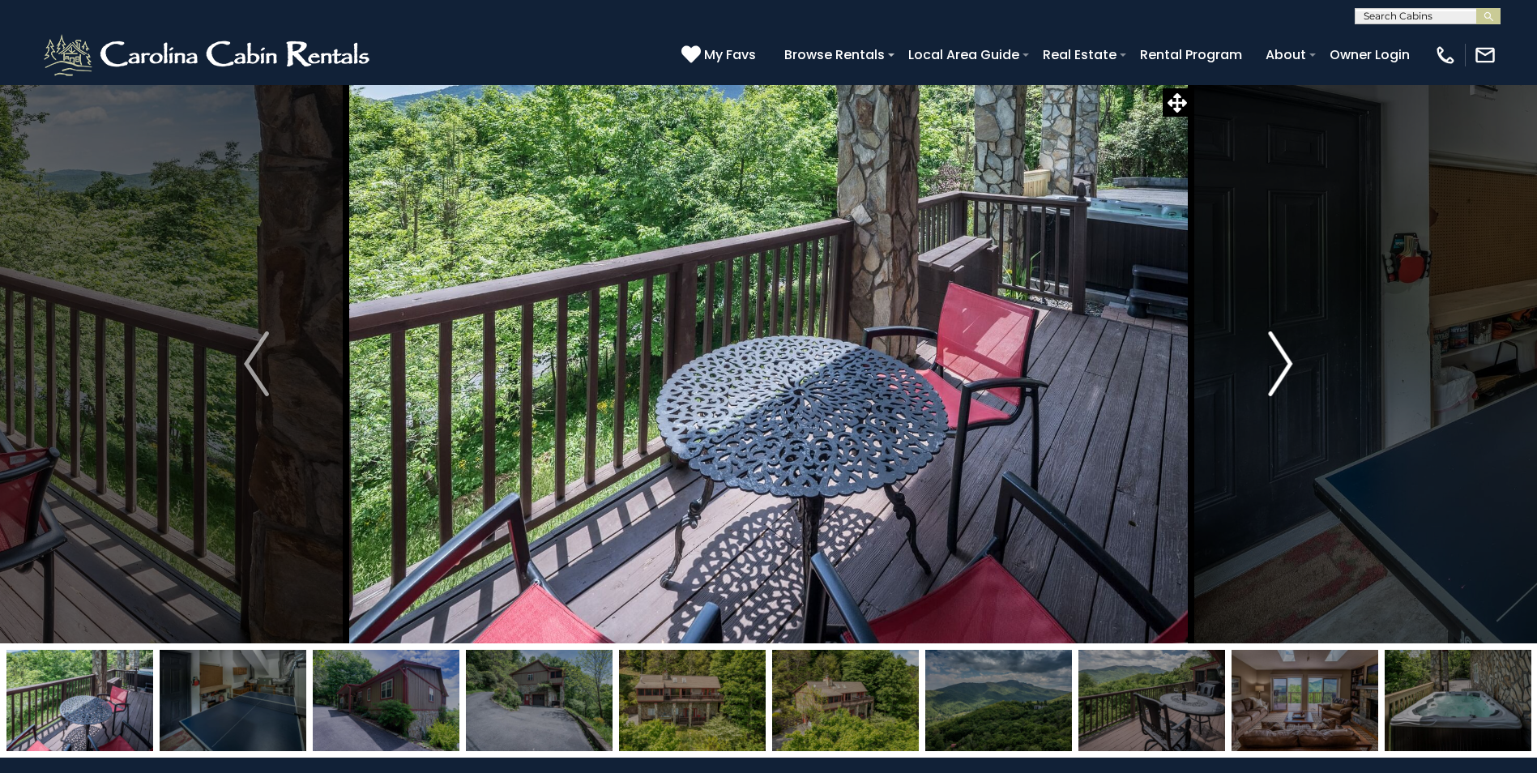
click at [1287, 365] on img "Next" at bounding box center [1280, 363] width 24 height 65
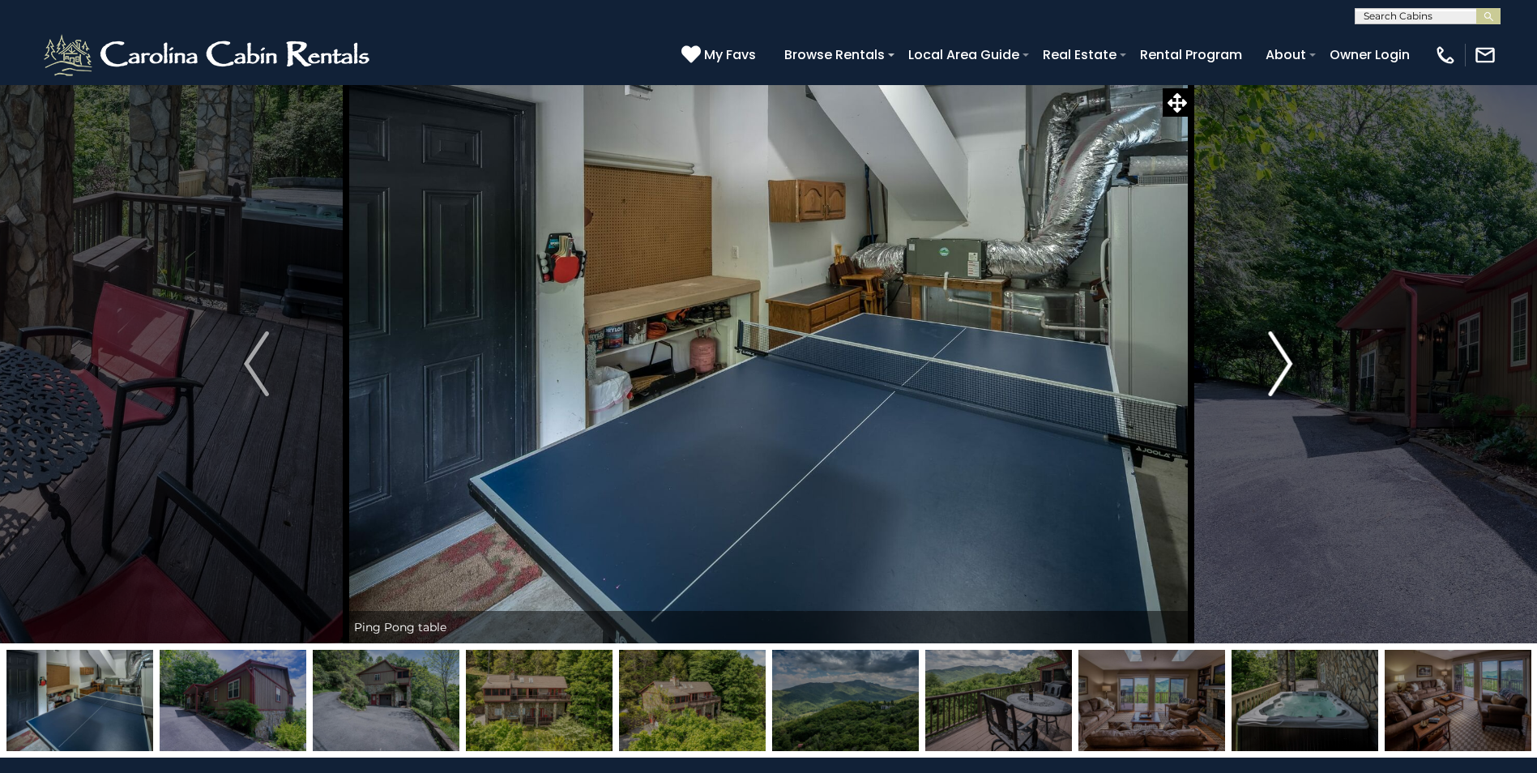
click at [1287, 365] on img "Next" at bounding box center [1280, 363] width 24 height 65
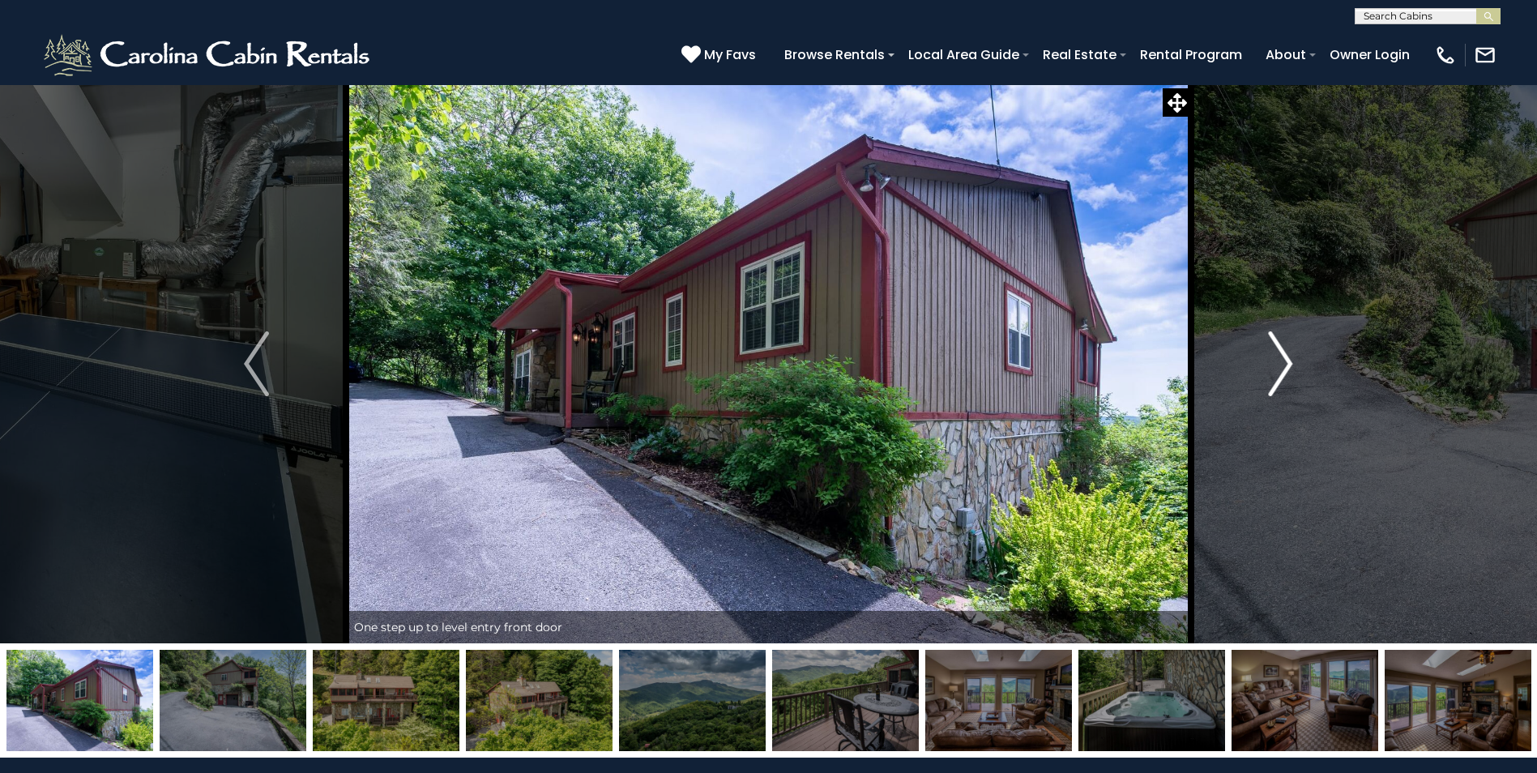
click at [1287, 365] on img "Next" at bounding box center [1280, 363] width 24 height 65
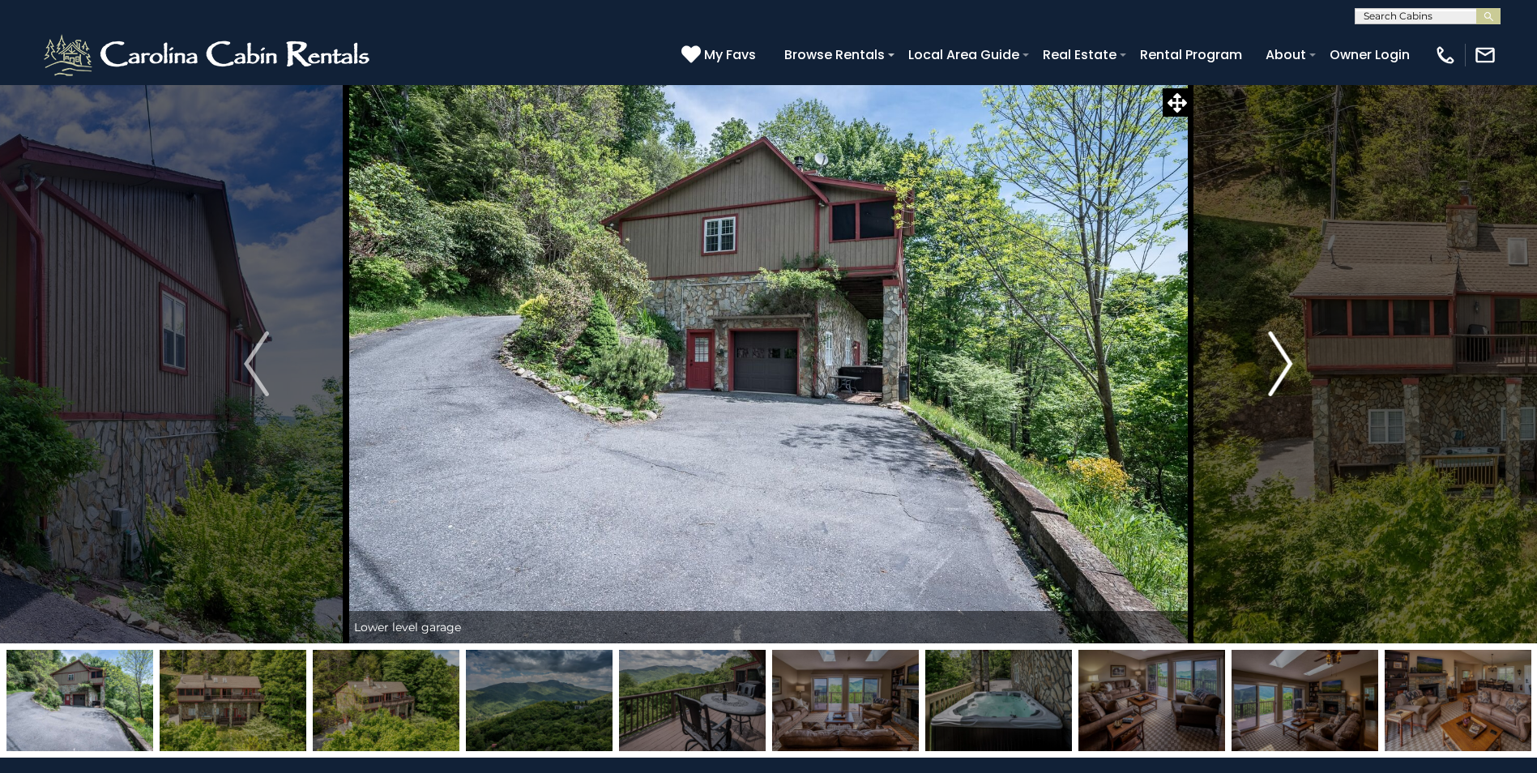
click at [1287, 365] on img "Next" at bounding box center [1280, 363] width 24 height 65
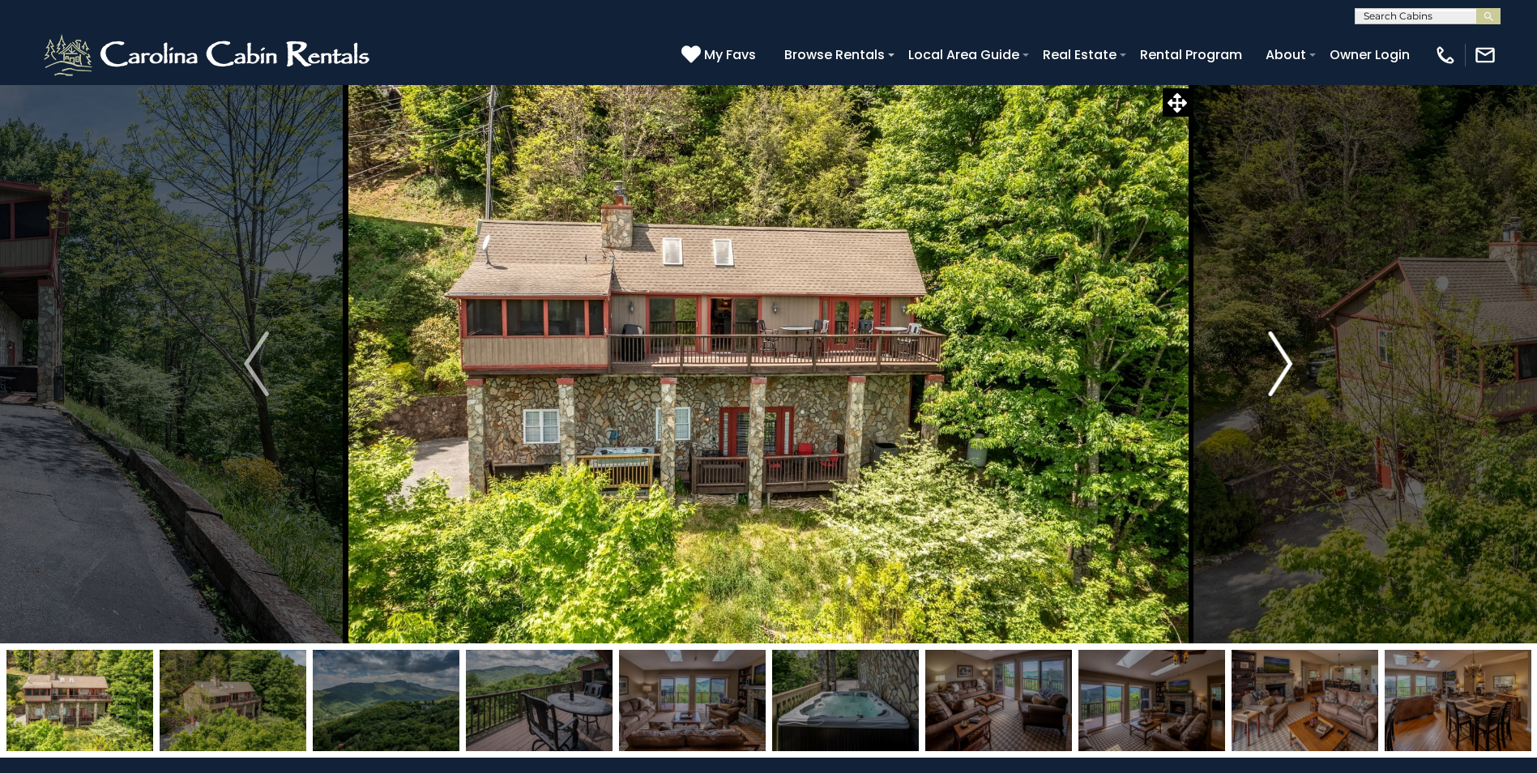
click at [1287, 365] on img "Next" at bounding box center [1280, 363] width 24 height 65
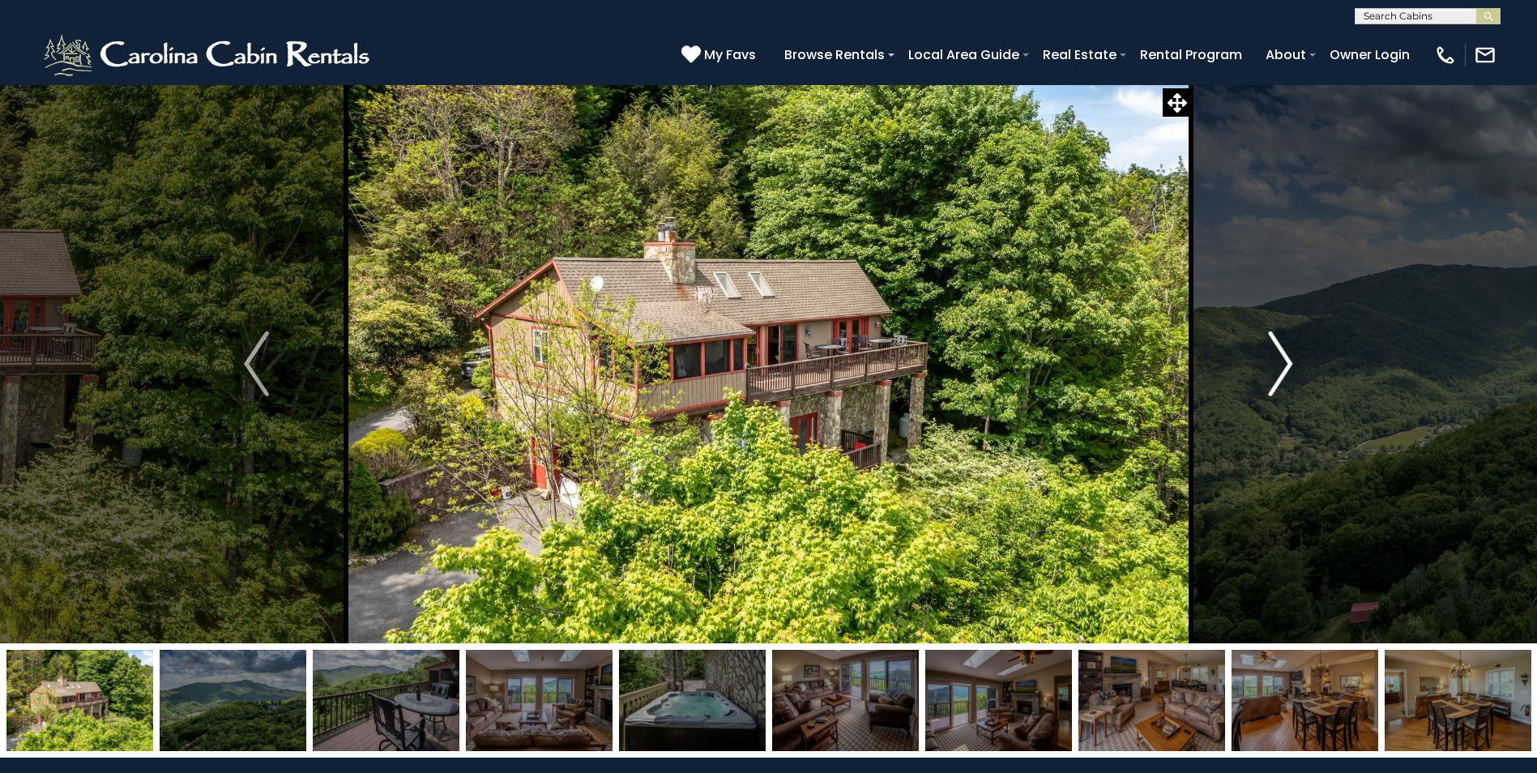
click at [1287, 365] on img "Next" at bounding box center [1280, 363] width 24 height 65
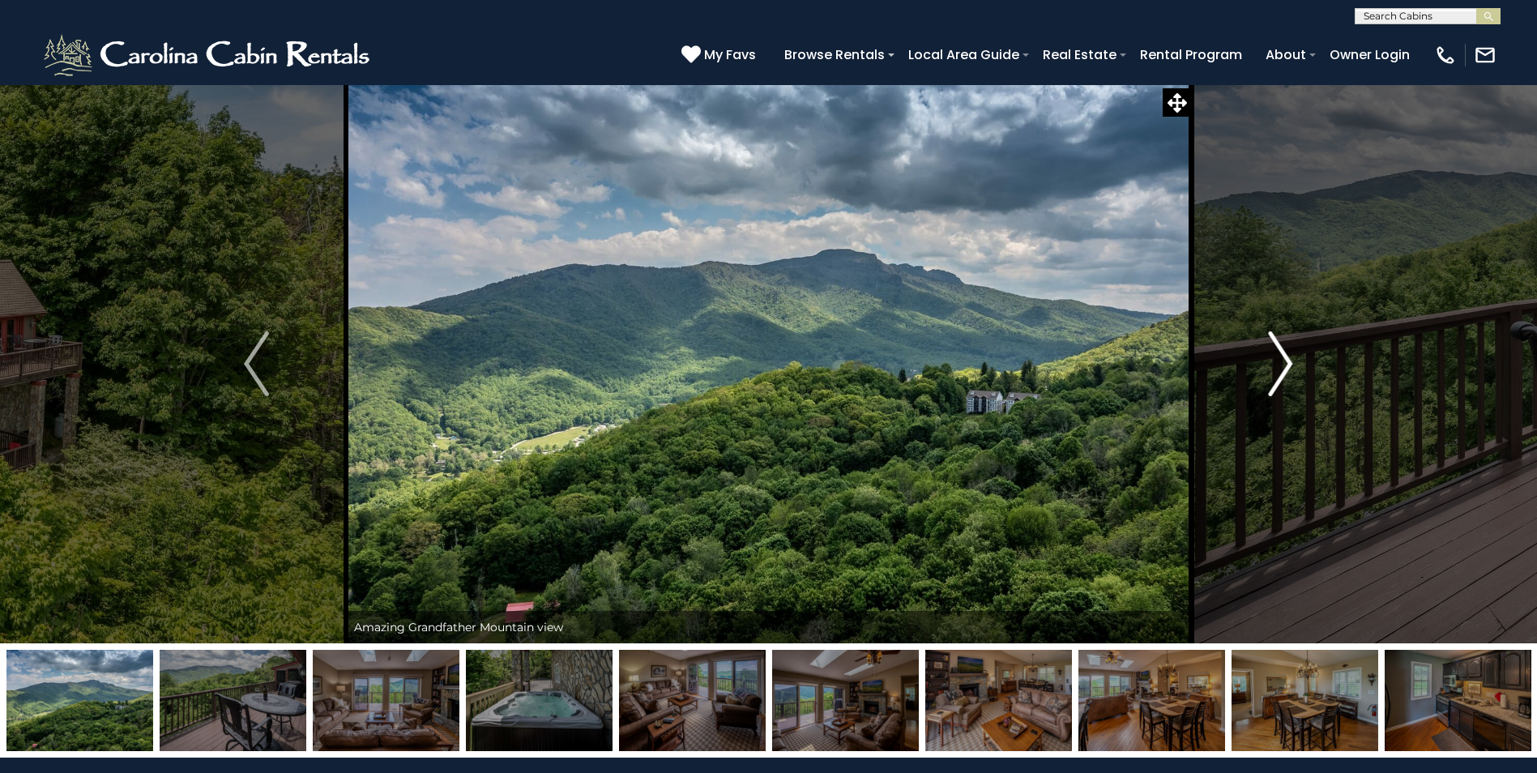
click at [1289, 365] on img "Next" at bounding box center [1280, 363] width 24 height 65
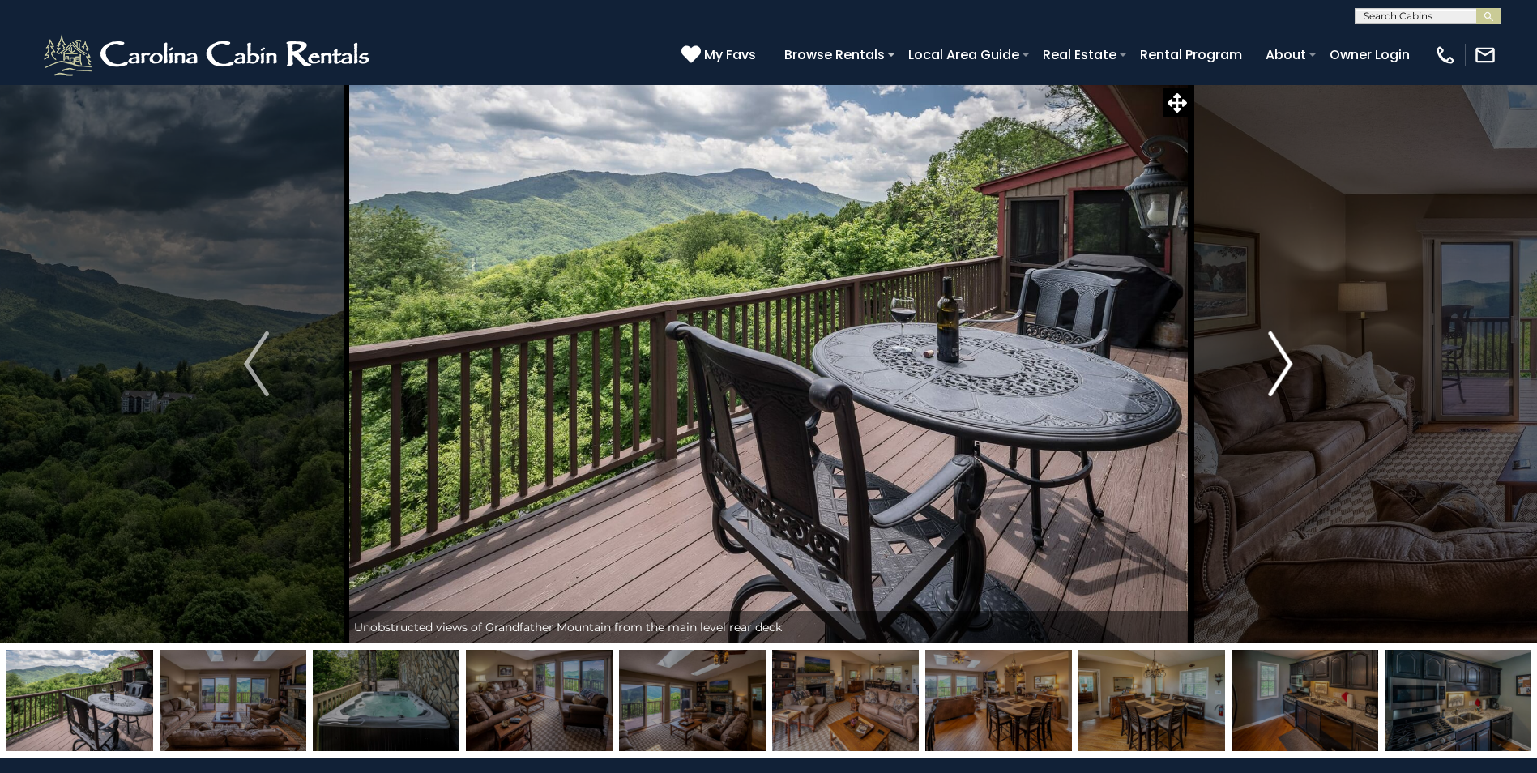
click at [1289, 365] on img "Next" at bounding box center [1280, 363] width 24 height 65
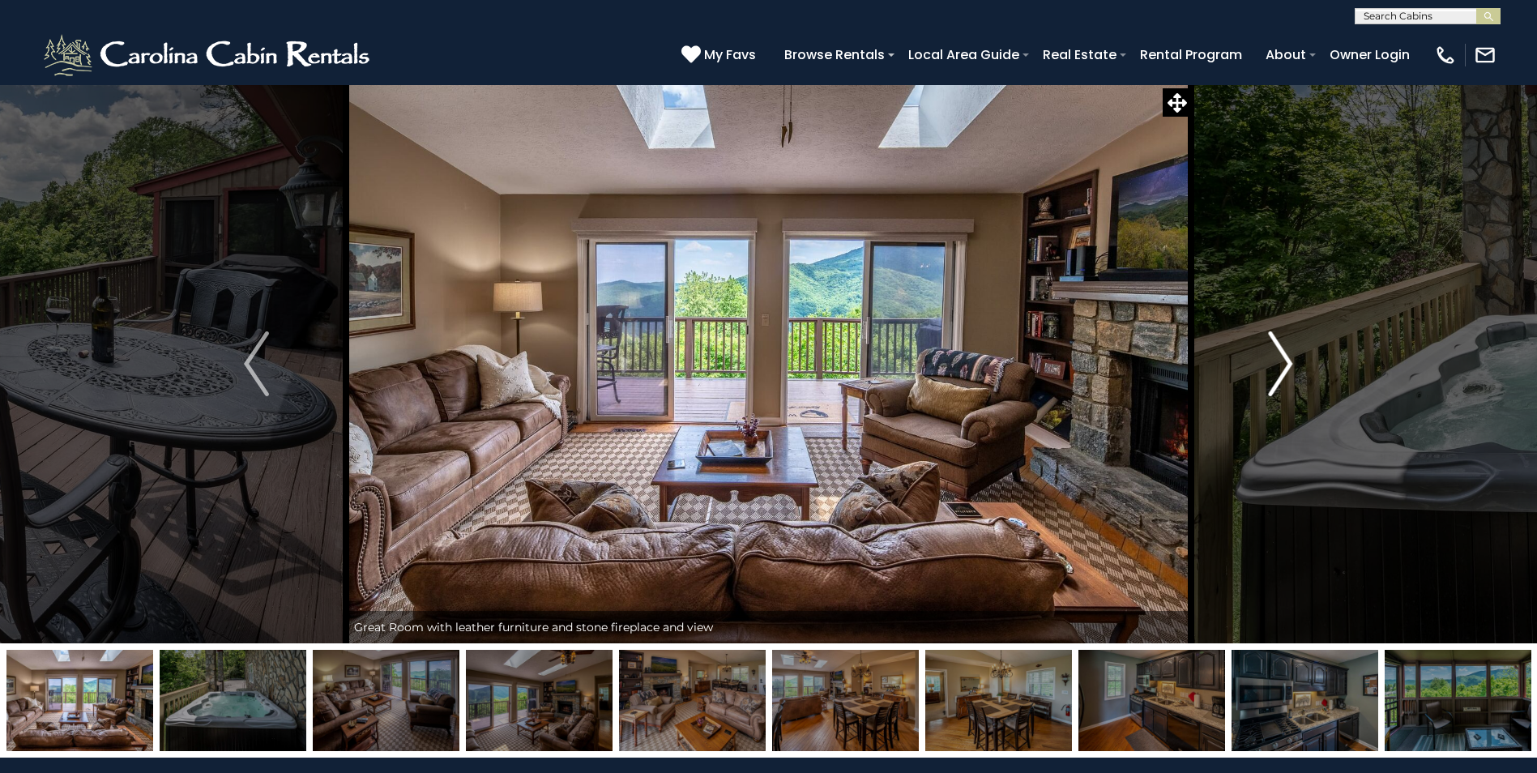
click at [1287, 365] on img "Next" at bounding box center [1280, 363] width 24 height 65
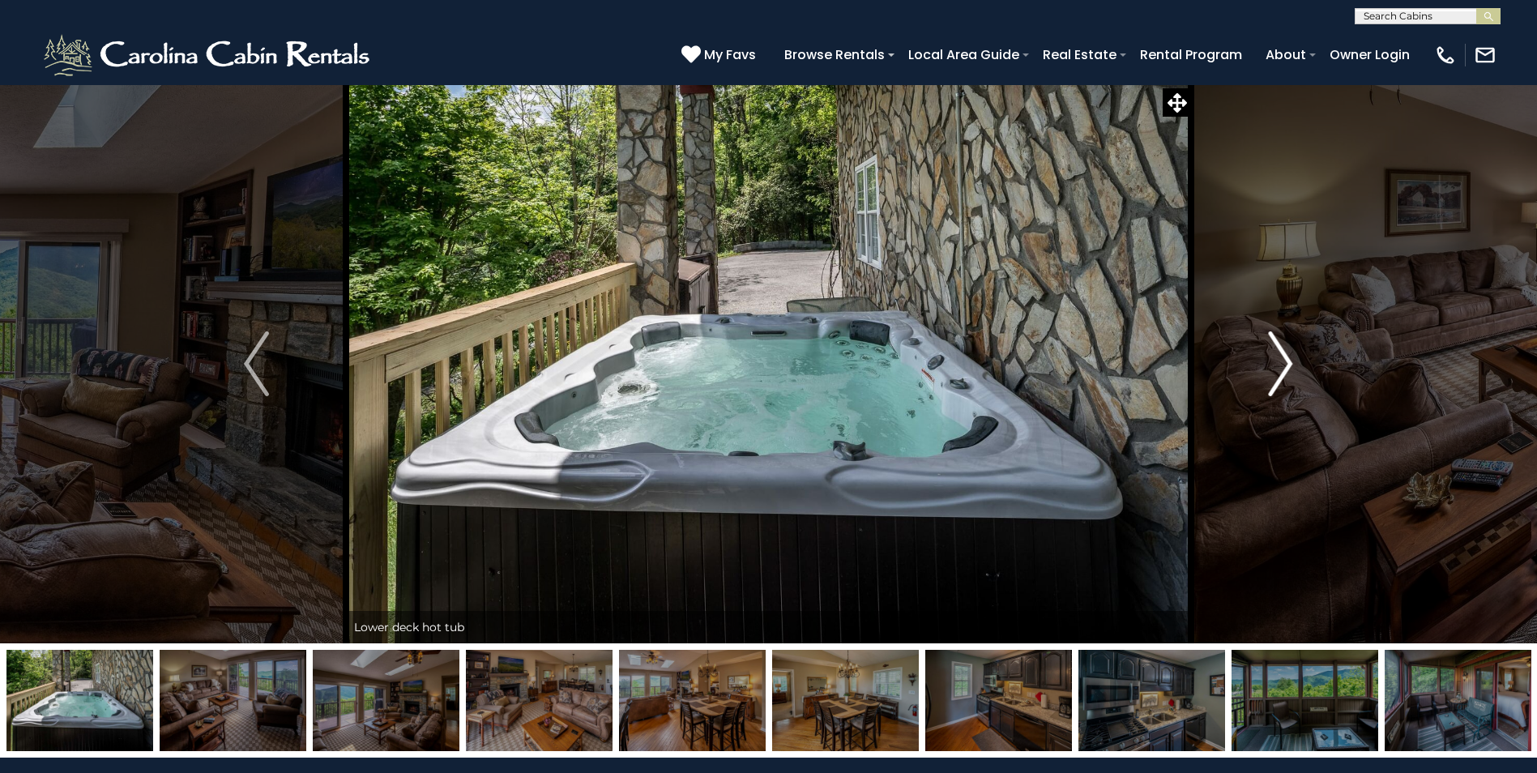
click at [1287, 365] on img "Next" at bounding box center [1280, 363] width 24 height 65
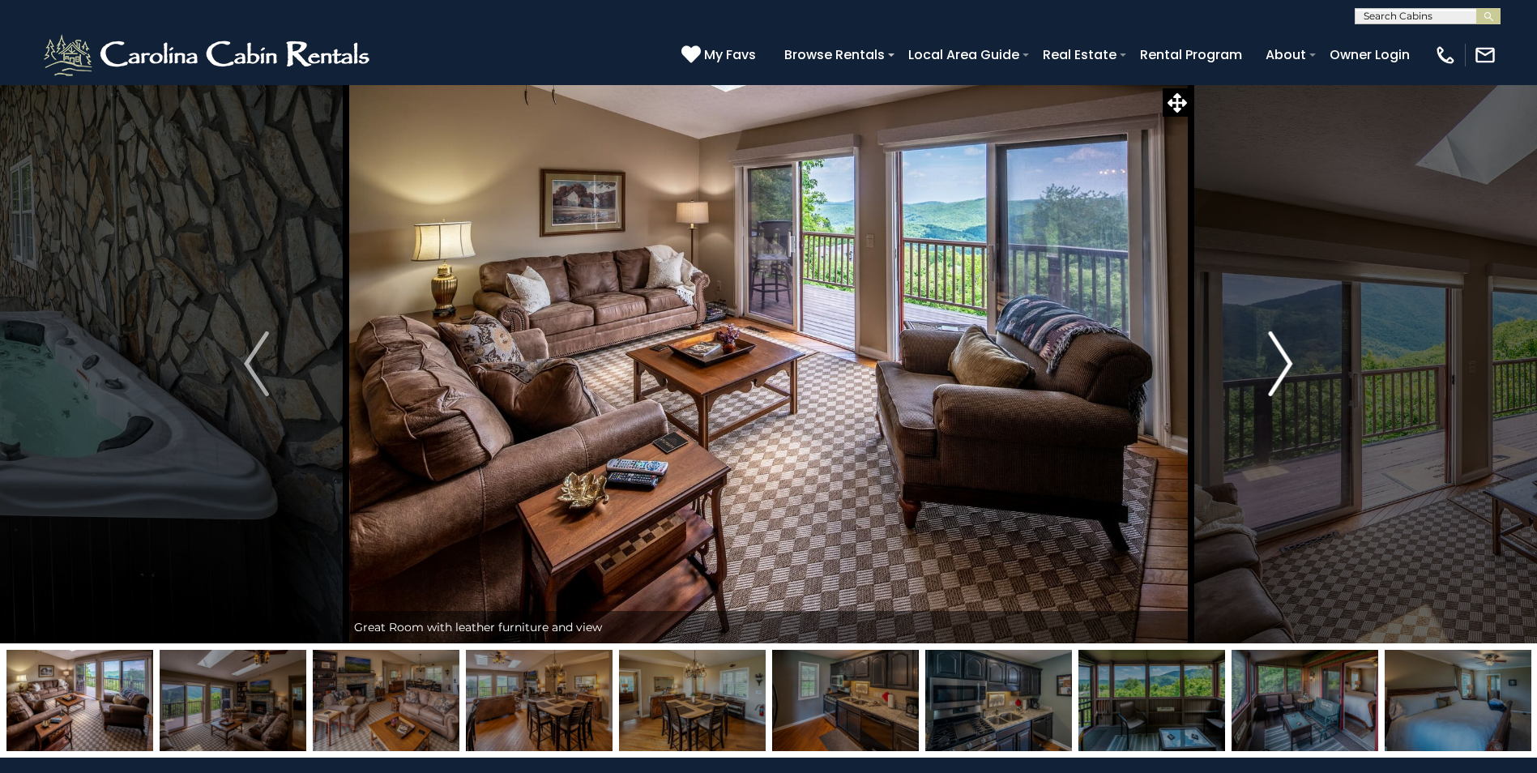
click at [1287, 365] on img "Next" at bounding box center [1280, 363] width 24 height 65
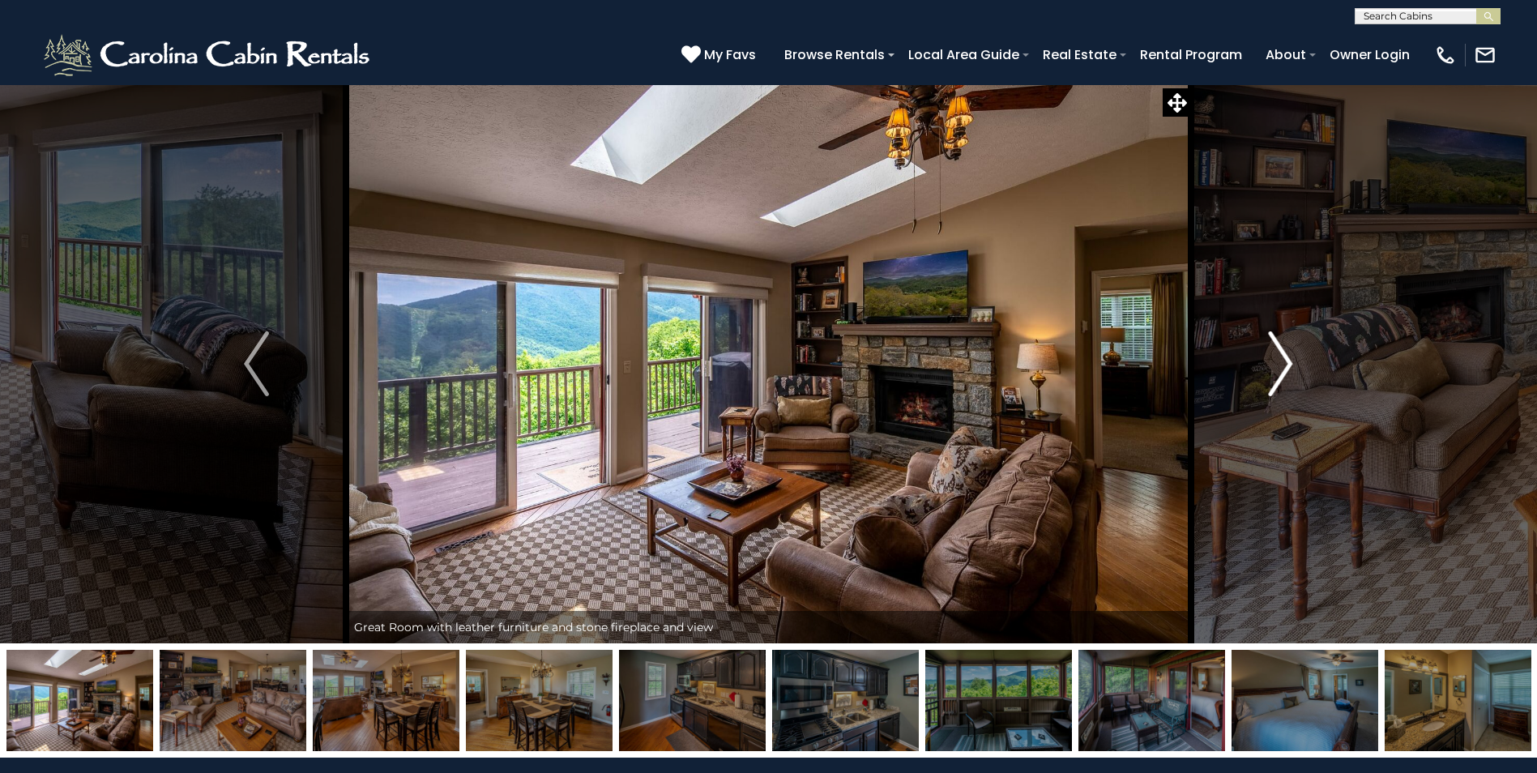
click at [1287, 365] on img "Next" at bounding box center [1280, 363] width 24 height 65
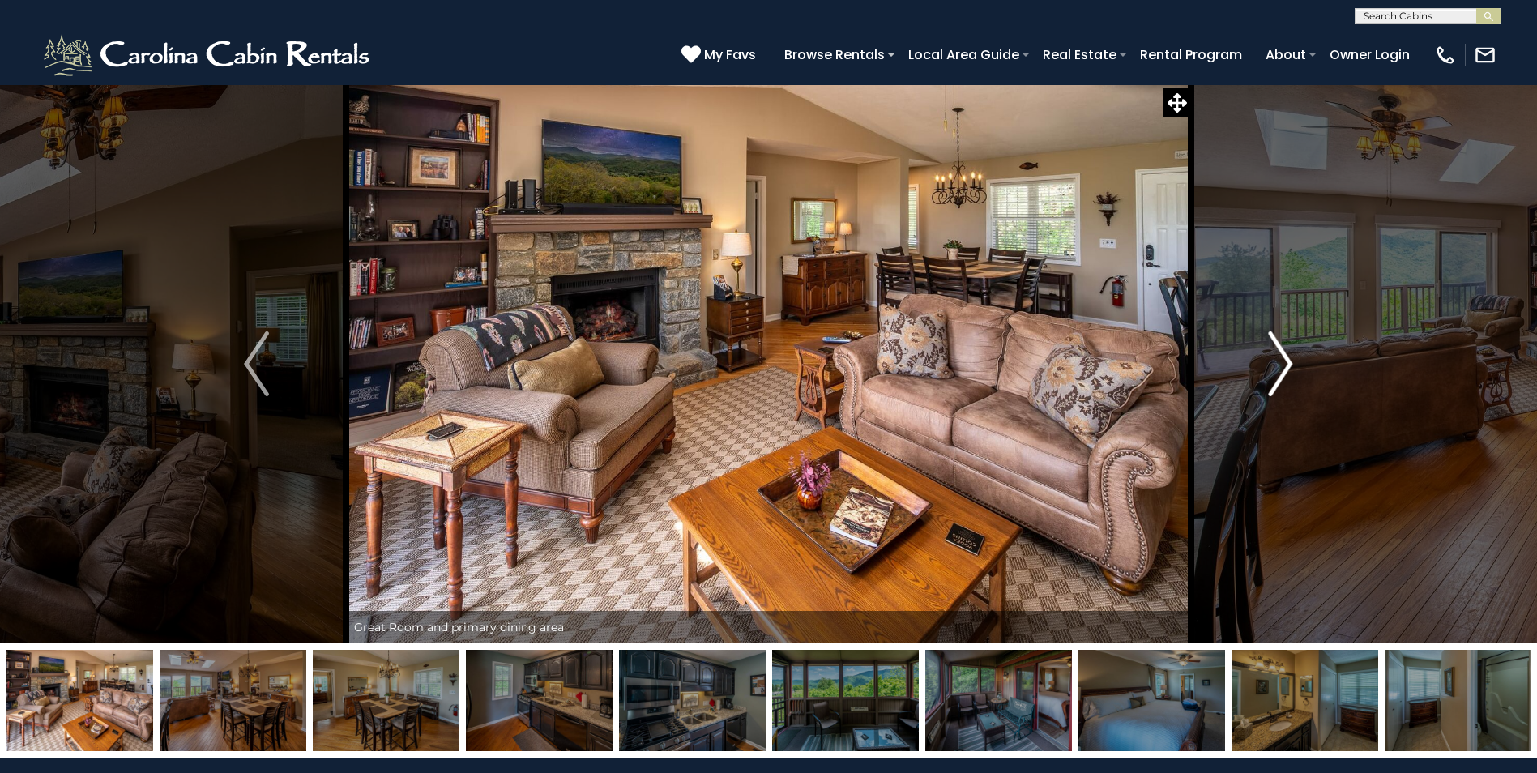
click at [1287, 365] on img "Next" at bounding box center [1280, 363] width 24 height 65
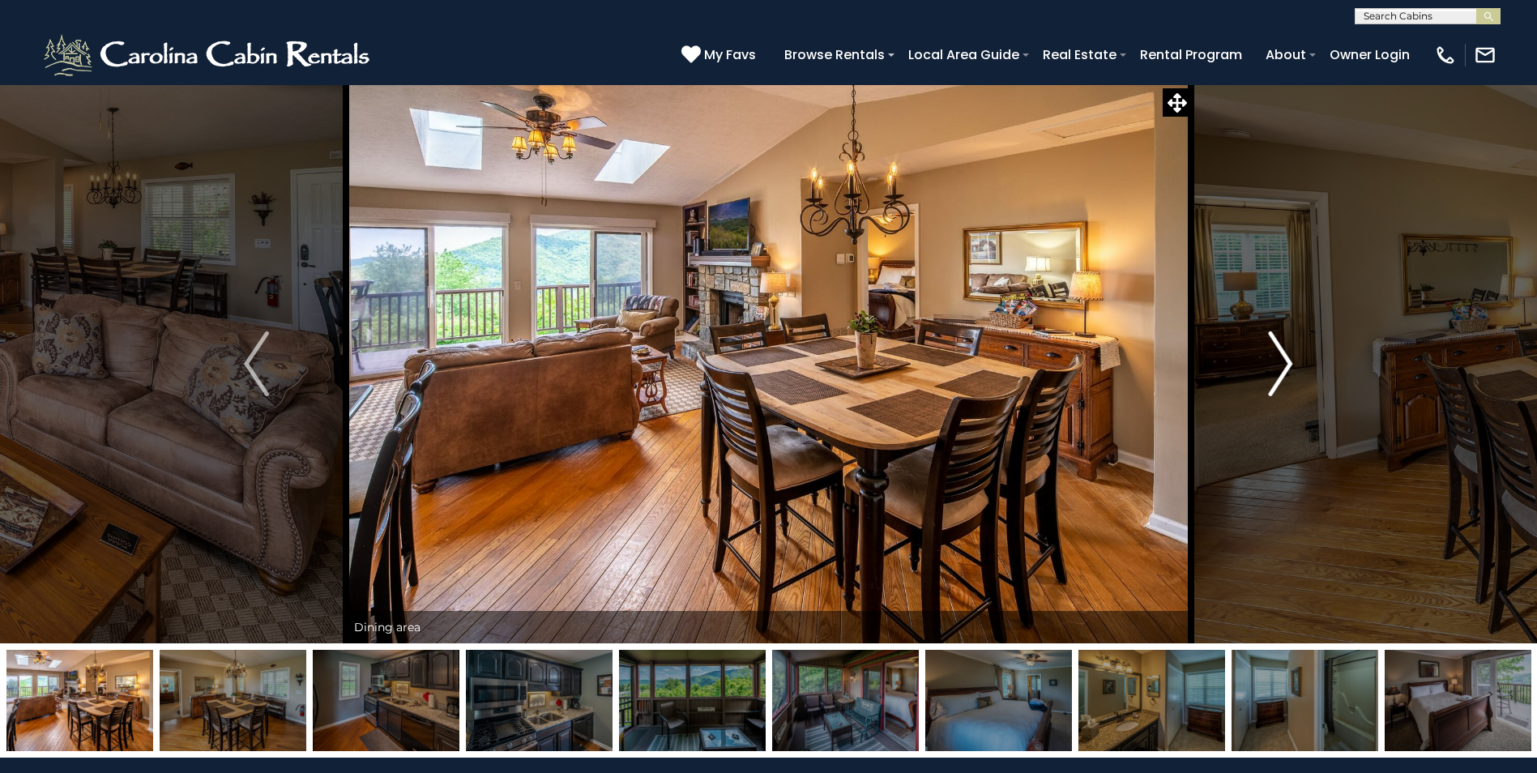
click at [1287, 365] on img "Next" at bounding box center [1280, 363] width 24 height 65
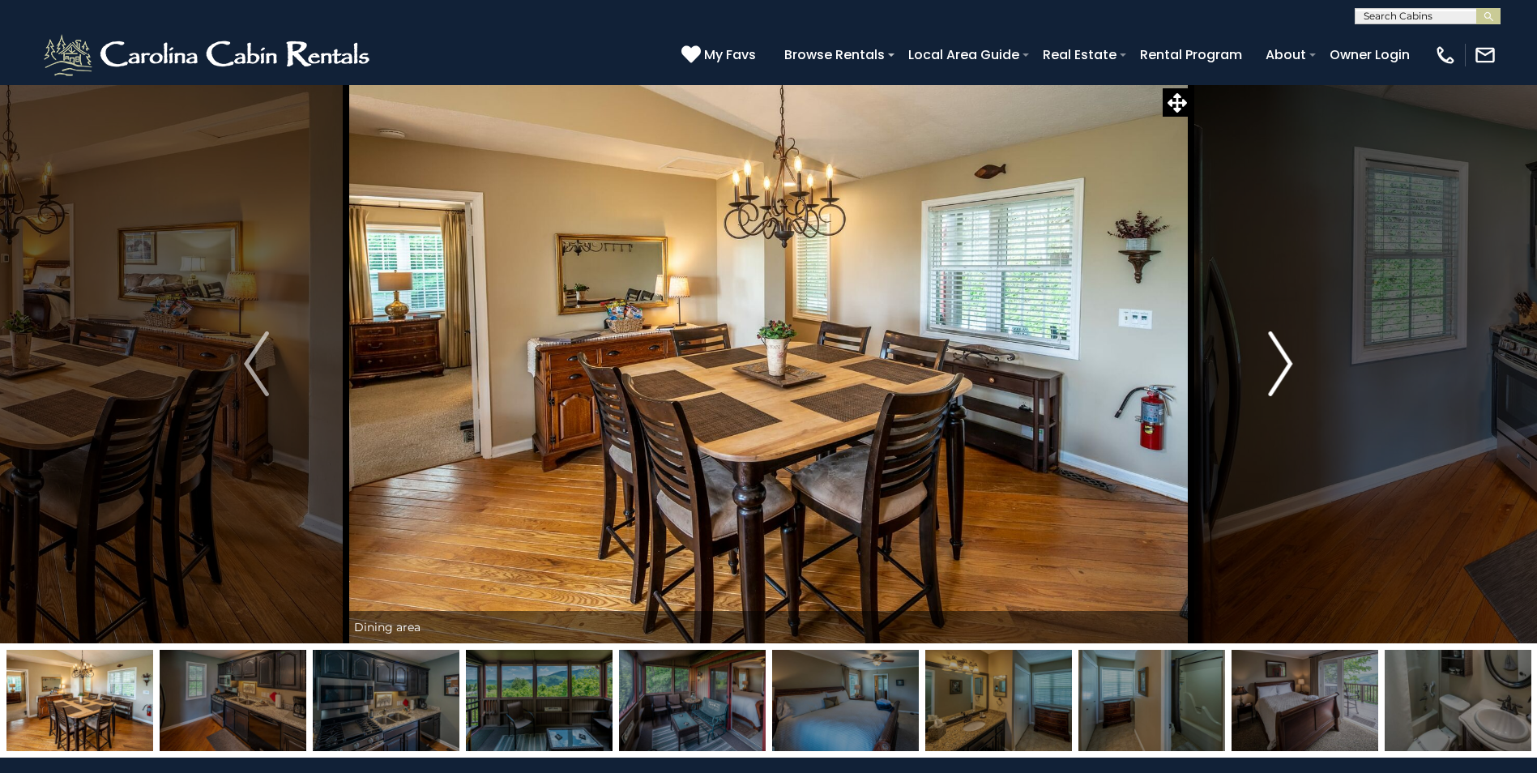
click at [1287, 365] on img "Next" at bounding box center [1280, 363] width 24 height 65
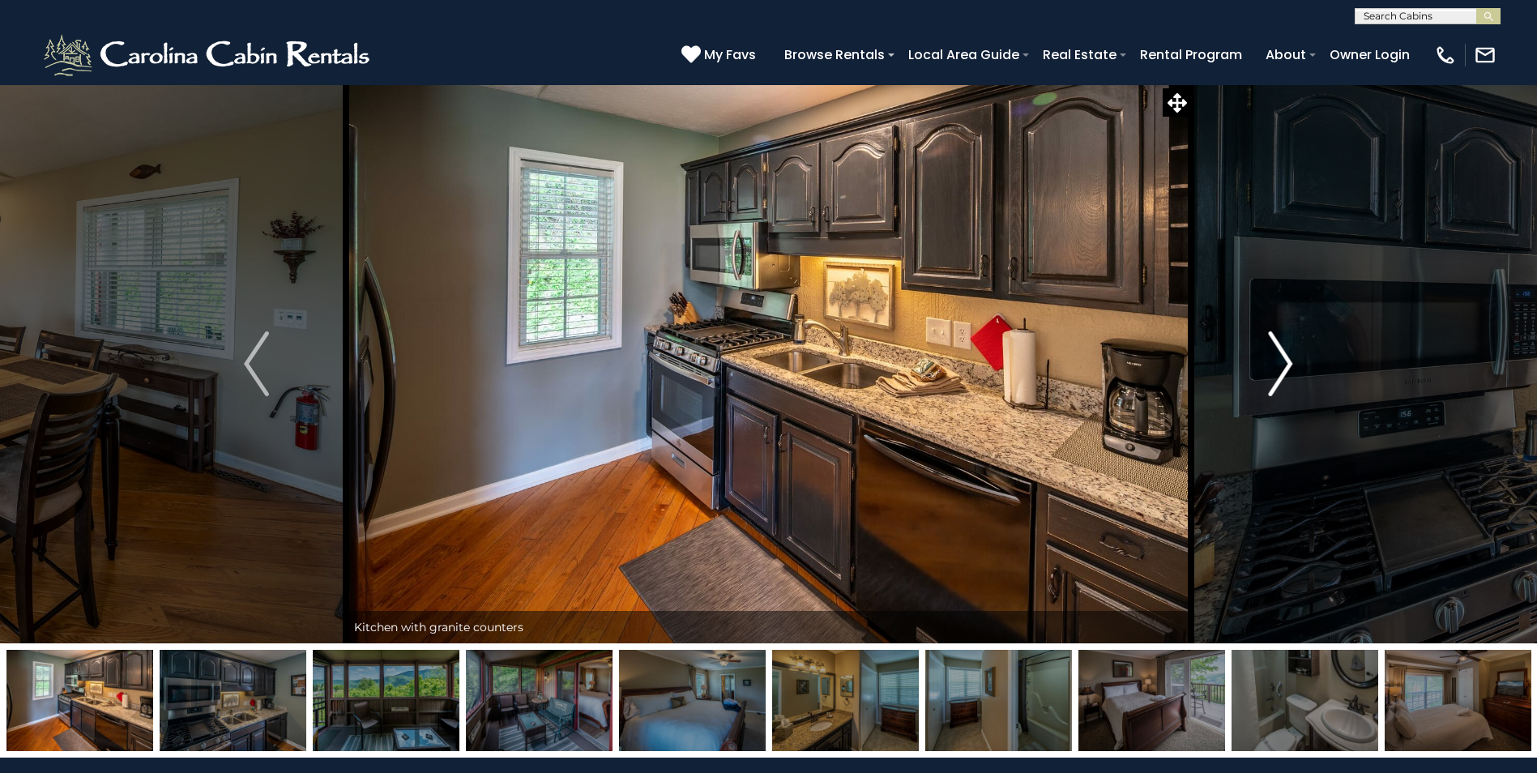
click at [1287, 365] on img "Next" at bounding box center [1280, 363] width 24 height 65
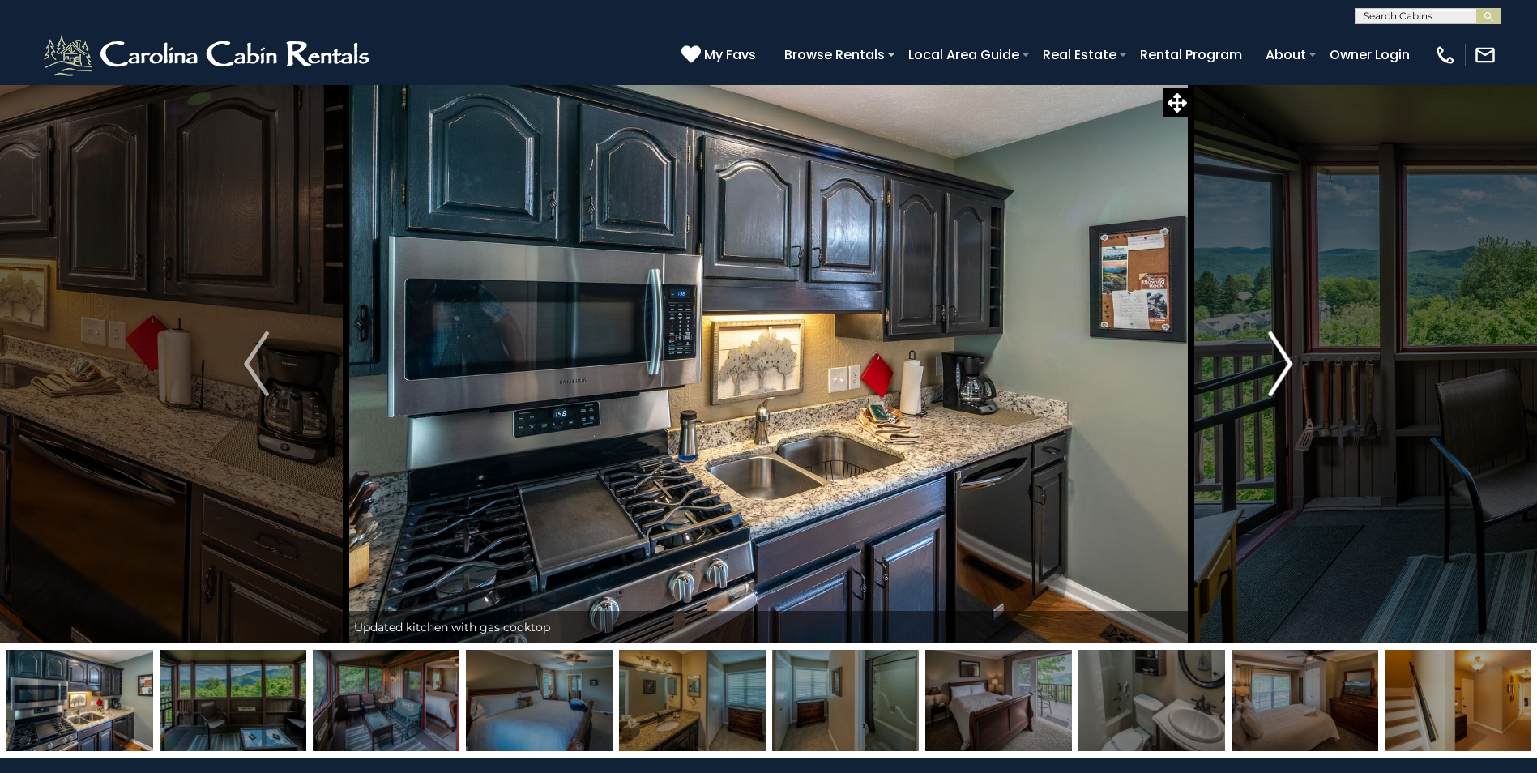
click at [1287, 365] on img "Next" at bounding box center [1280, 363] width 24 height 65
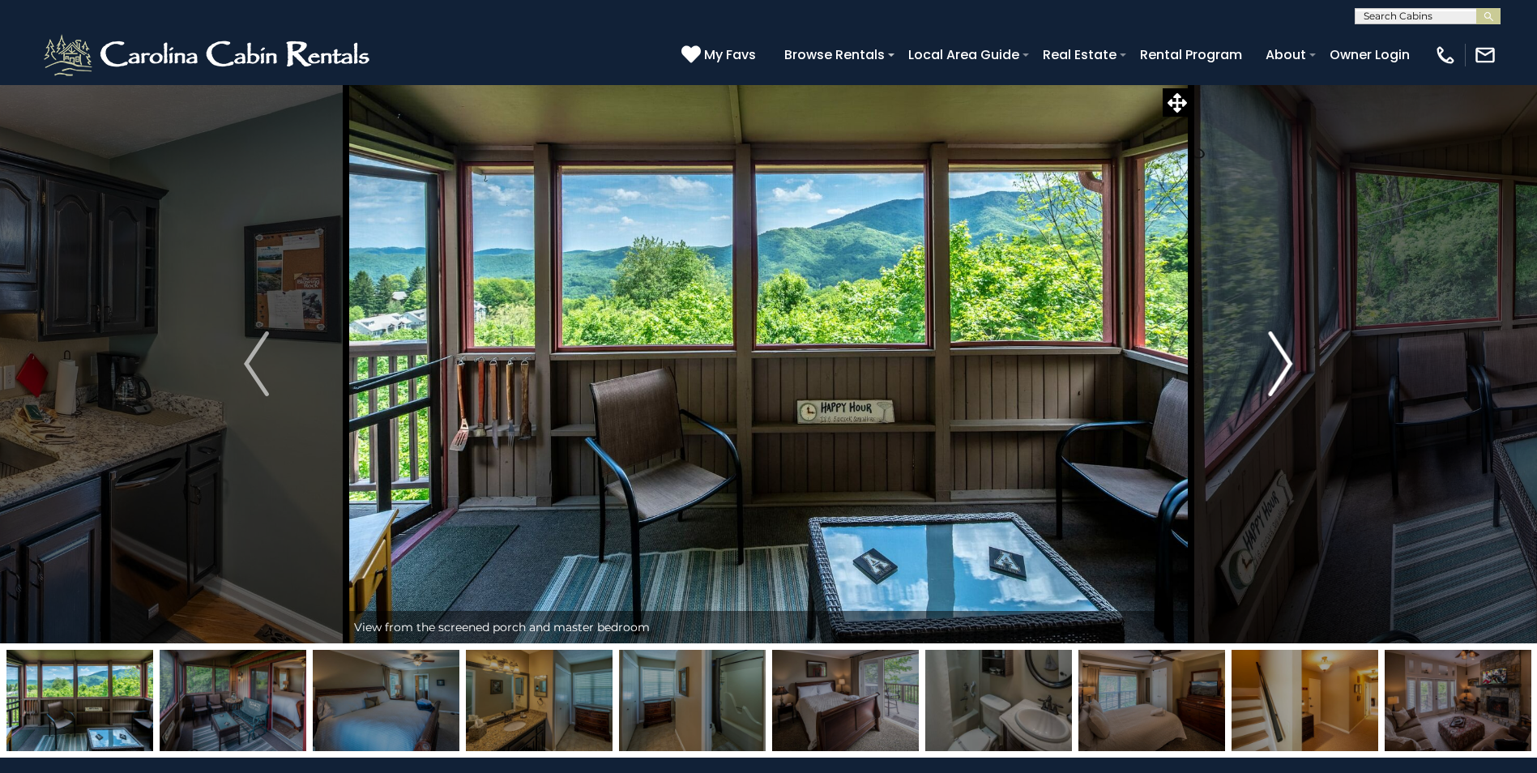
click at [1287, 365] on img "Next" at bounding box center [1280, 363] width 24 height 65
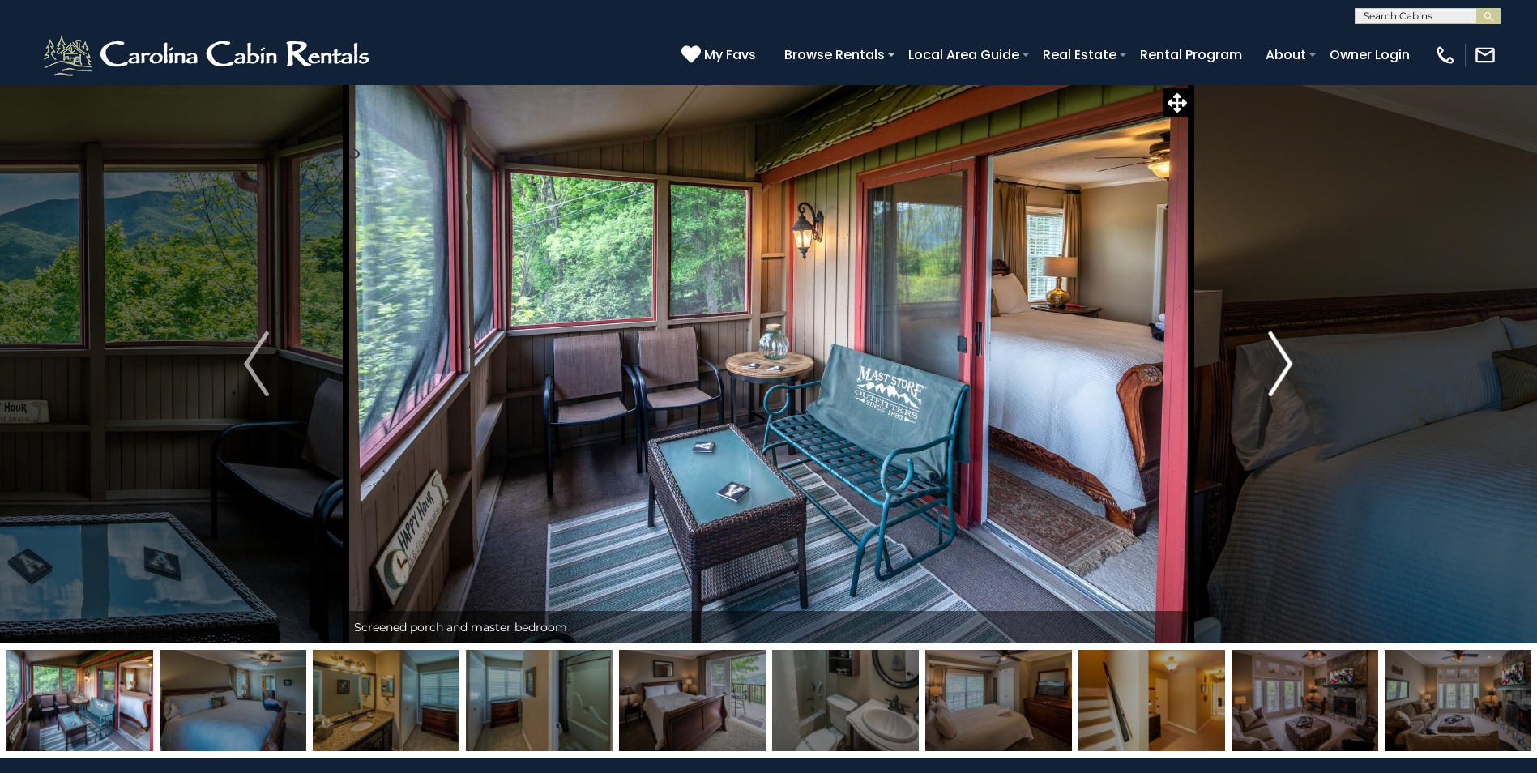
click at [1287, 365] on img "Next" at bounding box center [1280, 363] width 24 height 65
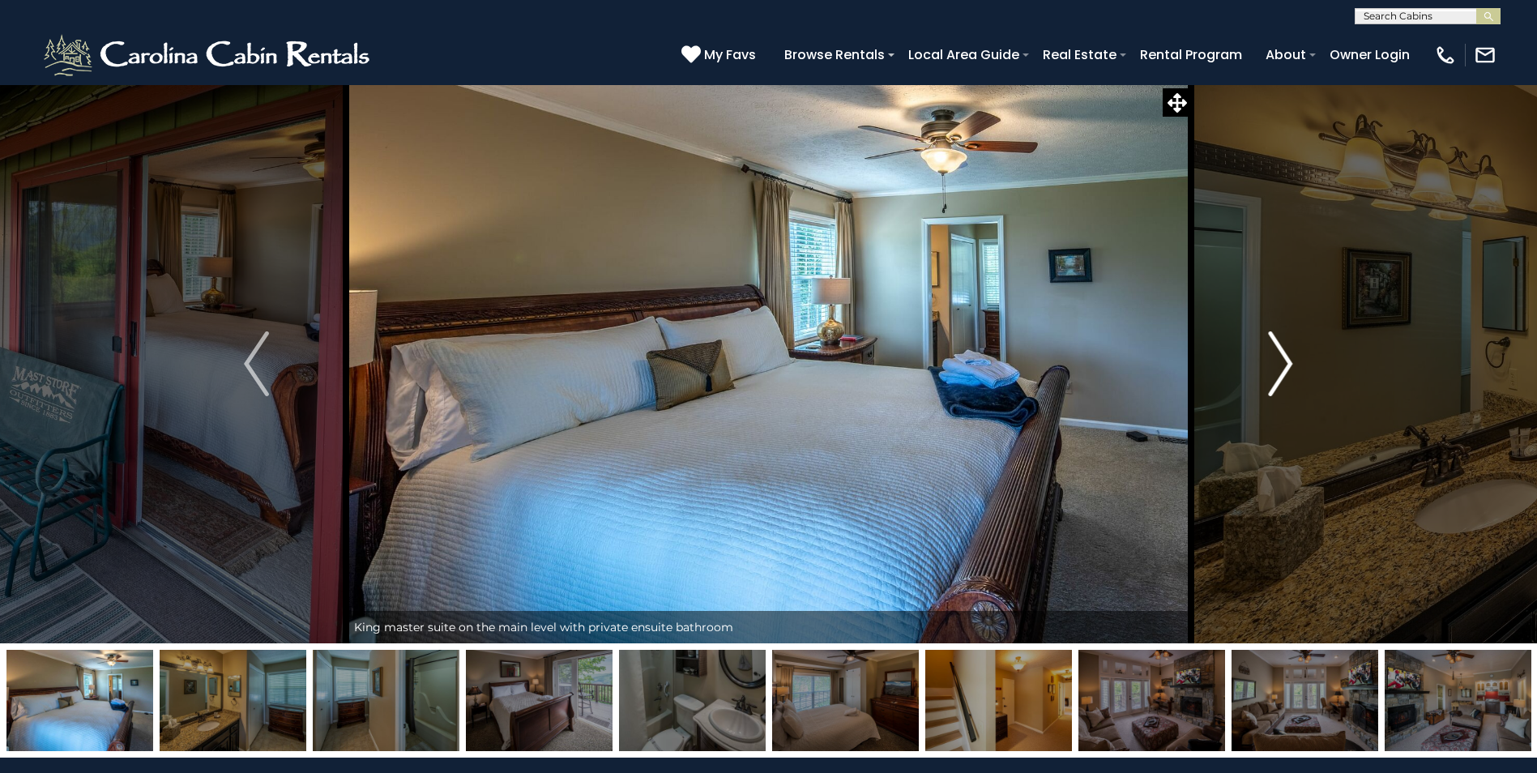
click at [1287, 365] on img "Next" at bounding box center [1280, 363] width 24 height 65
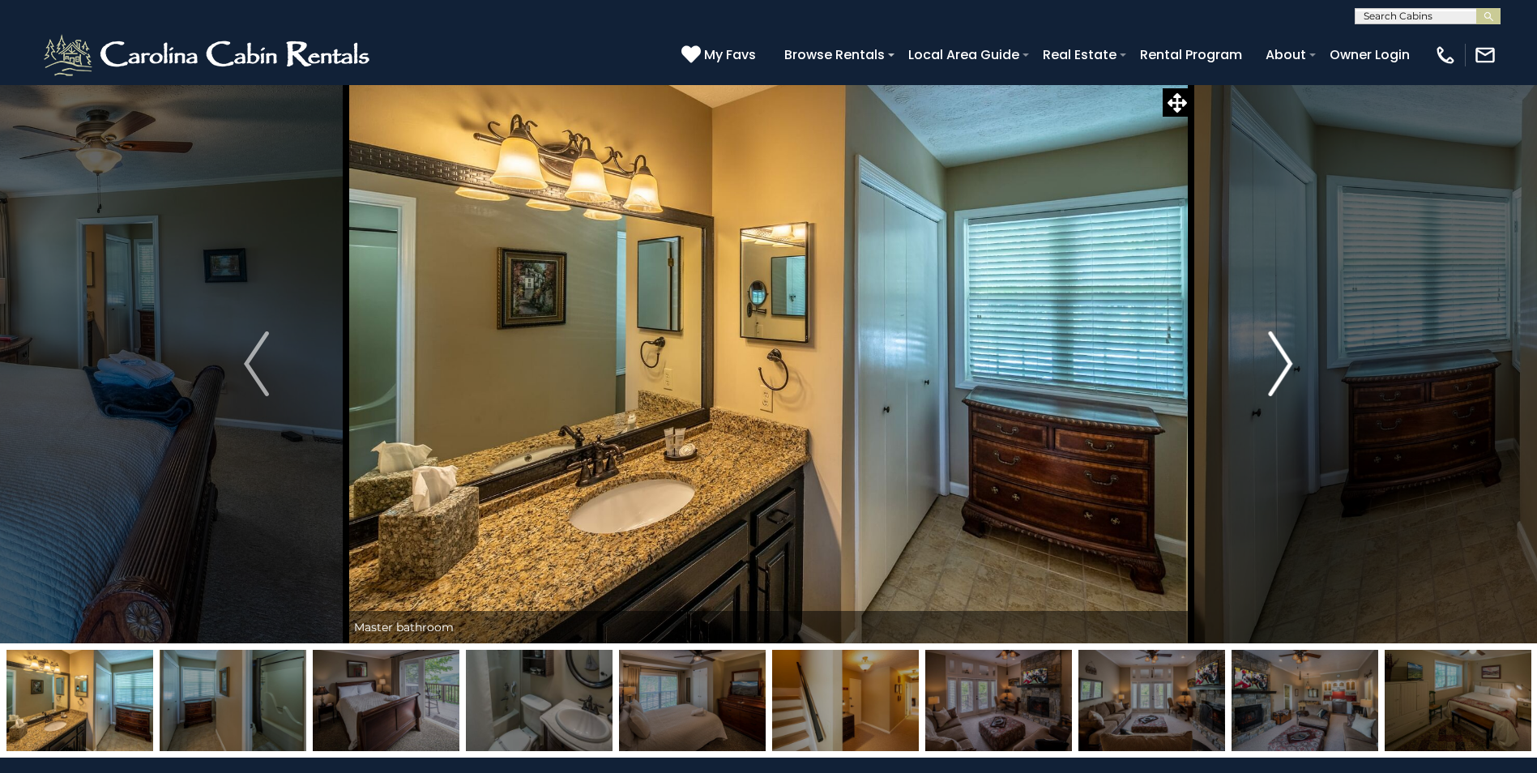
click at [1287, 365] on img "Next" at bounding box center [1280, 363] width 24 height 65
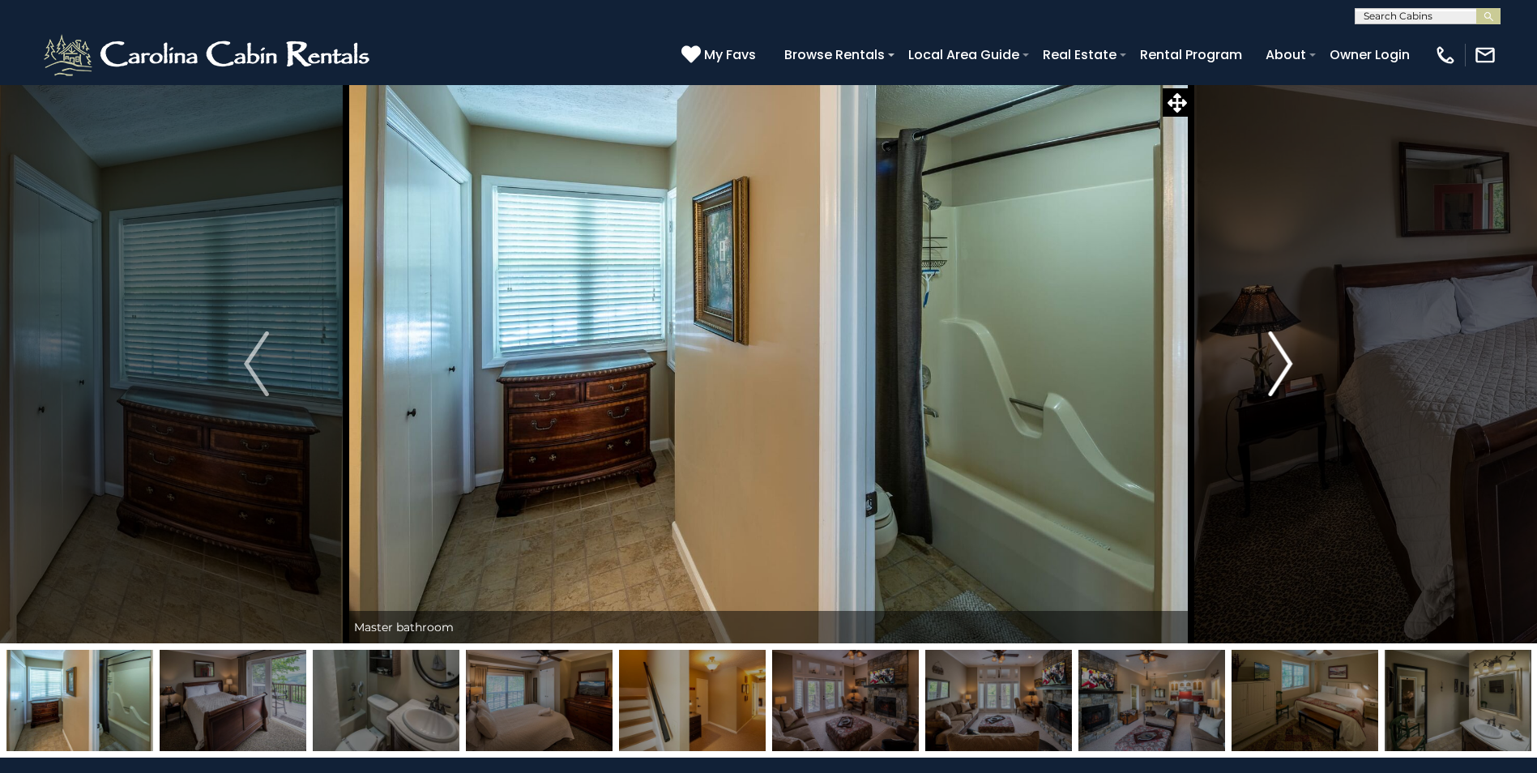
click at [1287, 365] on img "Next" at bounding box center [1280, 363] width 24 height 65
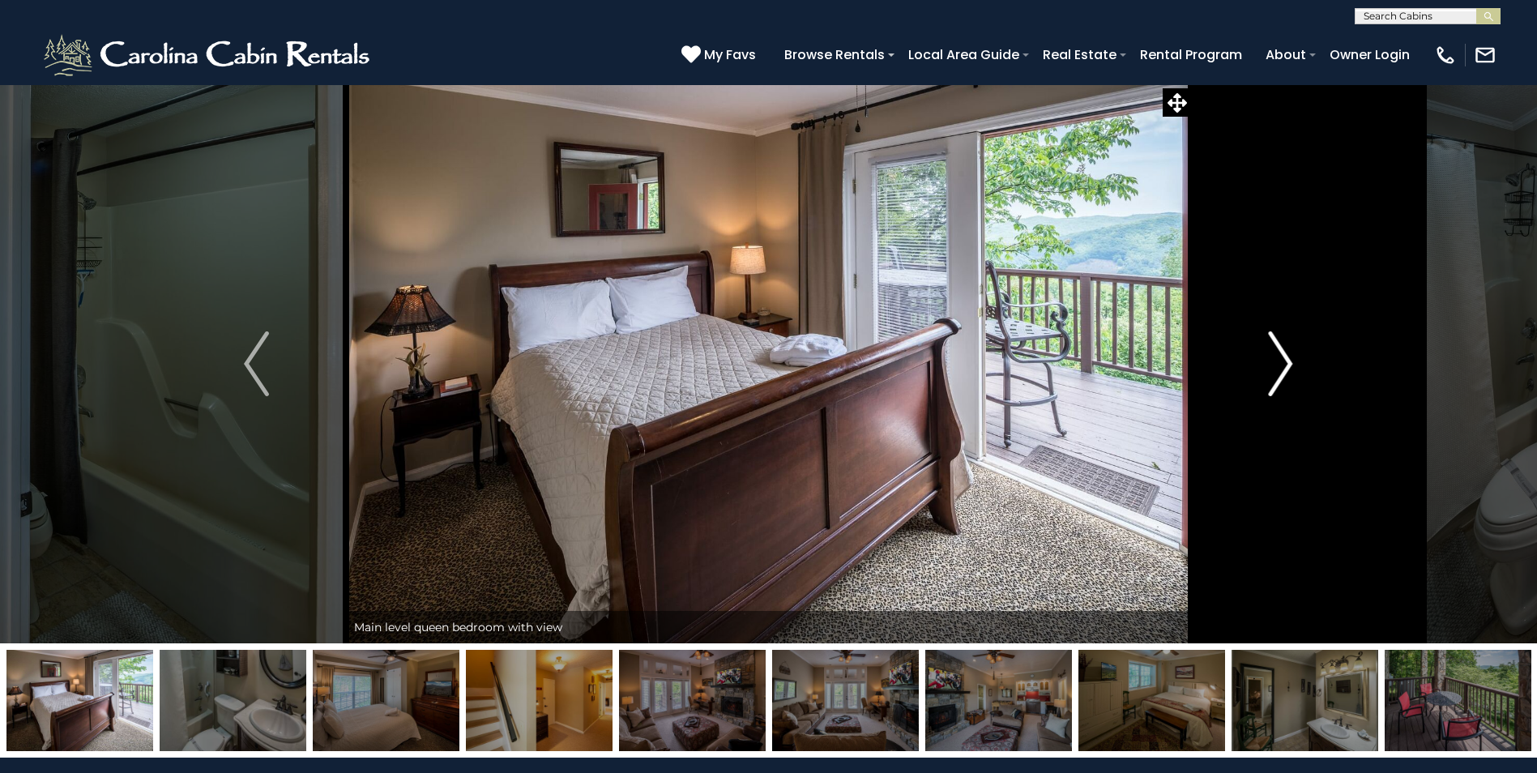
click at [1287, 365] on img "Next" at bounding box center [1280, 363] width 24 height 65
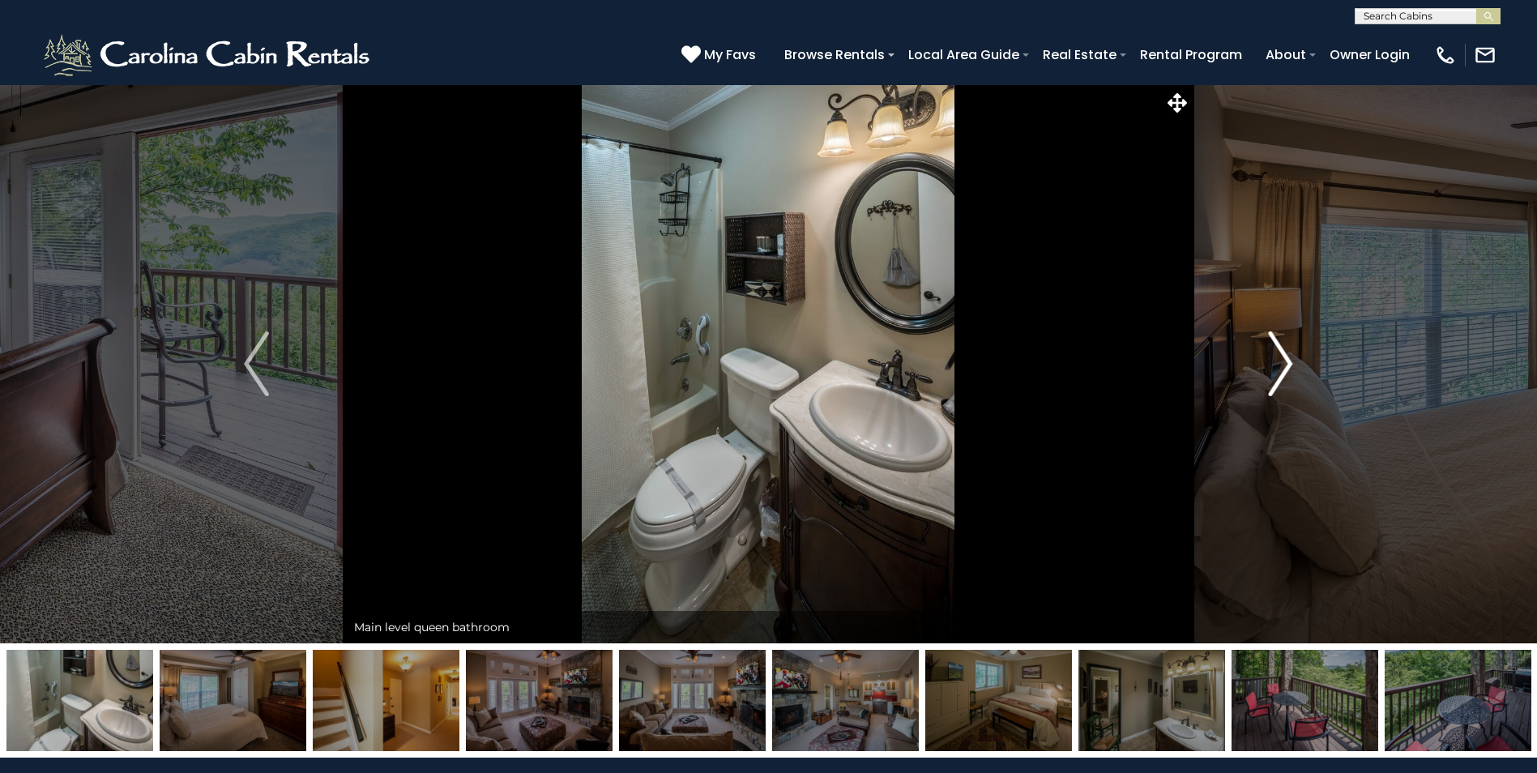
click at [1287, 365] on img "Next" at bounding box center [1280, 363] width 24 height 65
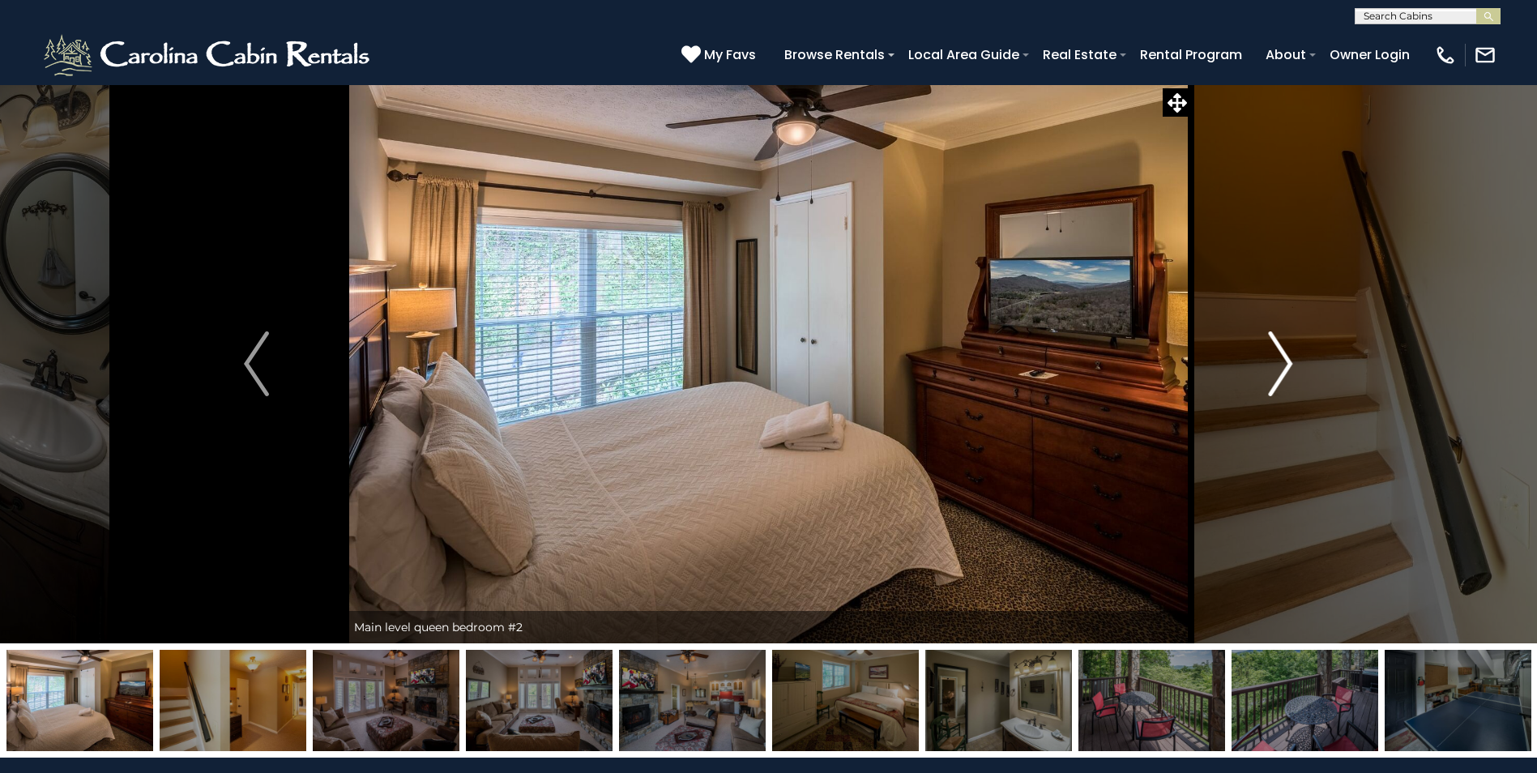
click at [1287, 365] on img "Next" at bounding box center [1280, 363] width 24 height 65
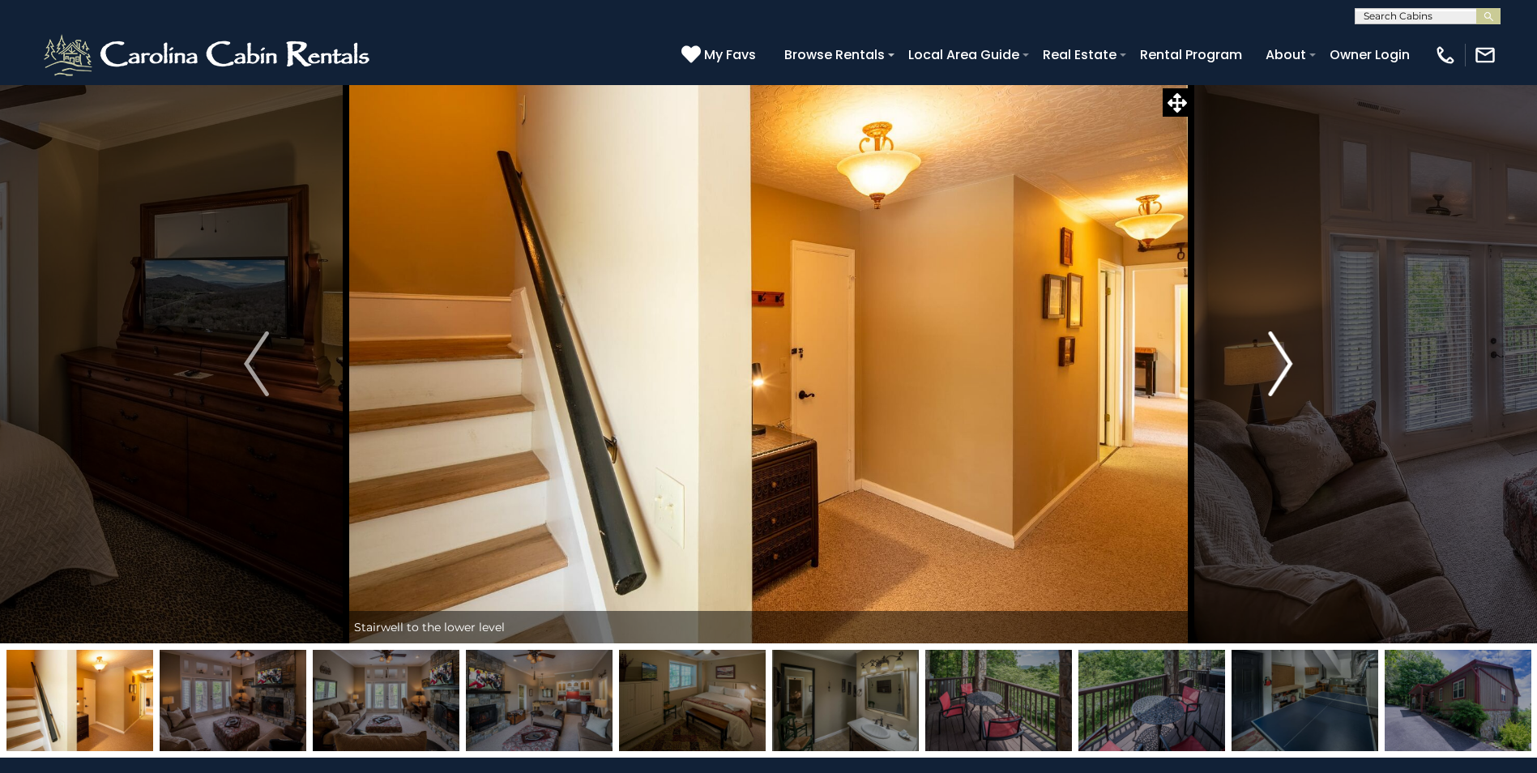
click at [1287, 365] on img "Next" at bounding box center [1280, 363] width 24 height 65
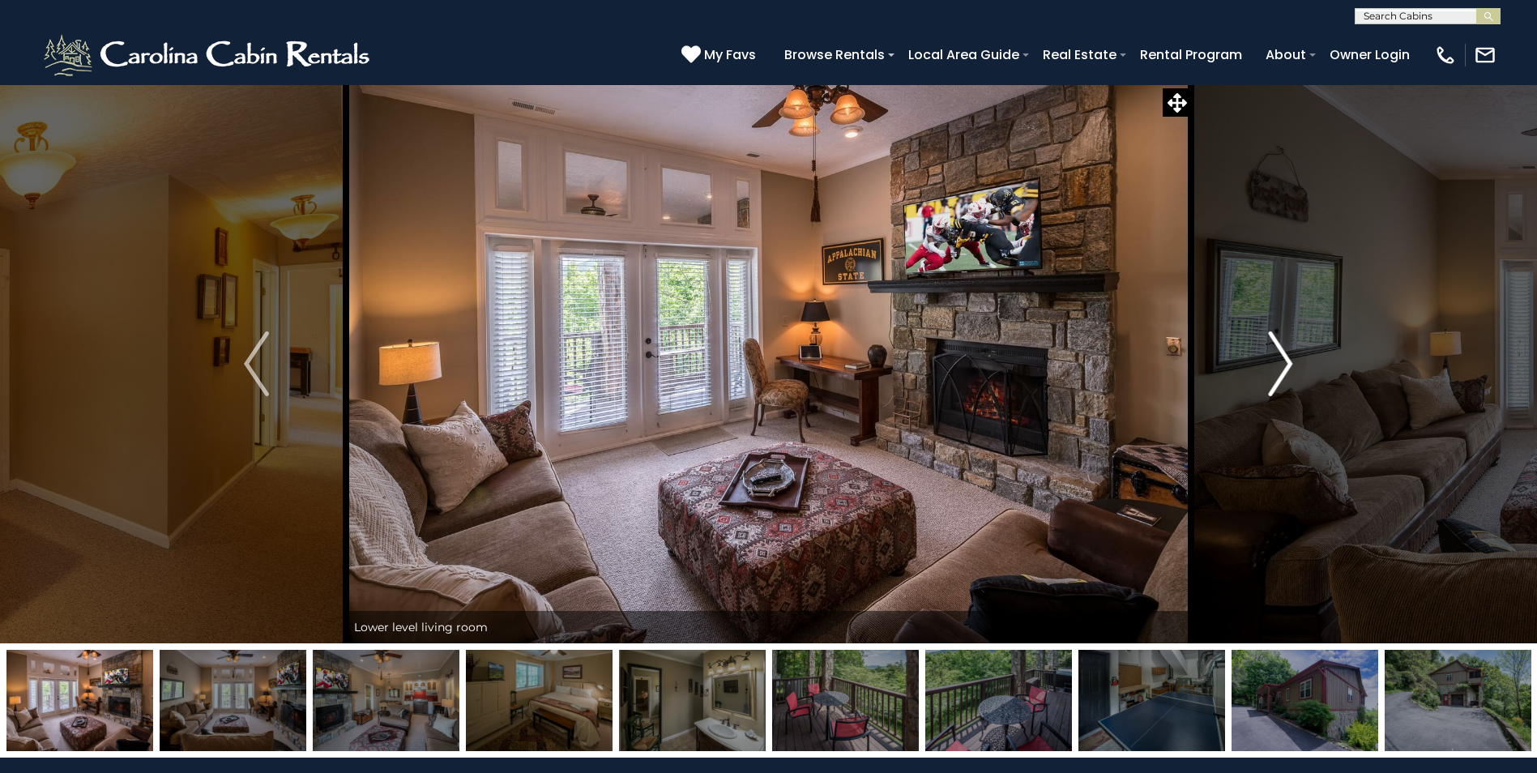
click at [1287, 365] on img "Next" at bounding box center [1280, 363] width 24 height 65
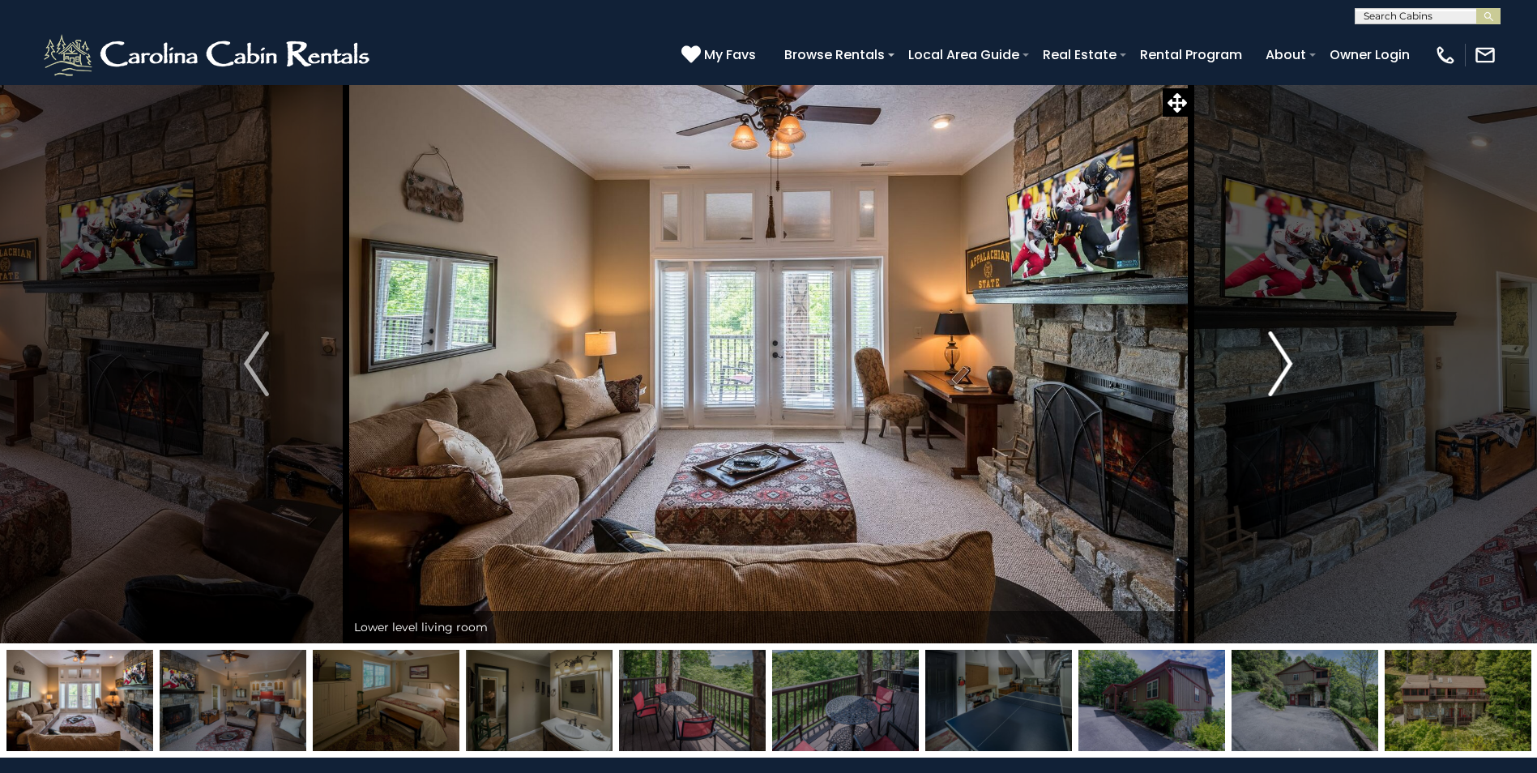
click at [1287, 365] on img "Next" at bounding box center [1280, 363] width 24 height 65
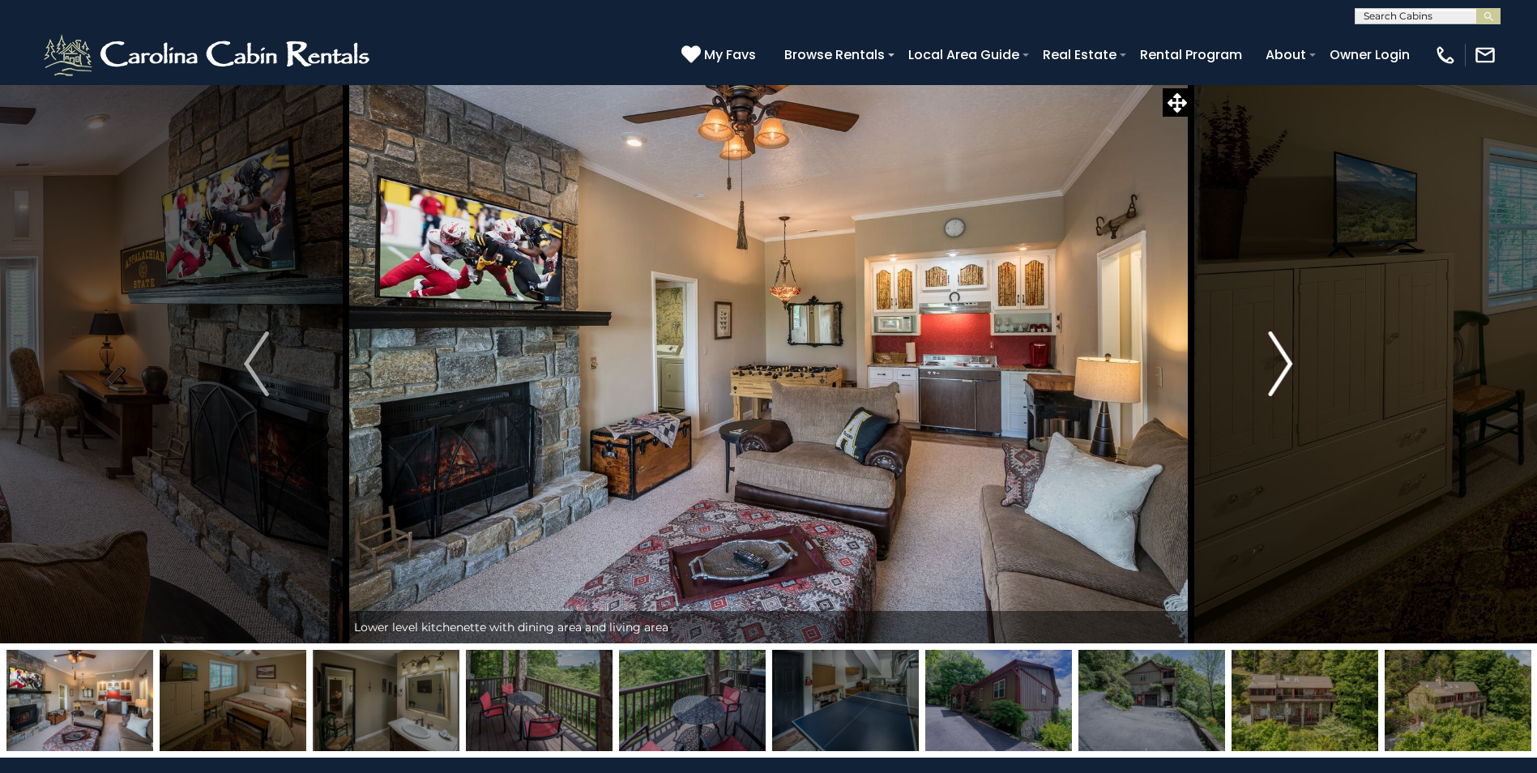
click at [1287, 365] on img "Next" at bounding box center [1280, 363] width 24 height 65
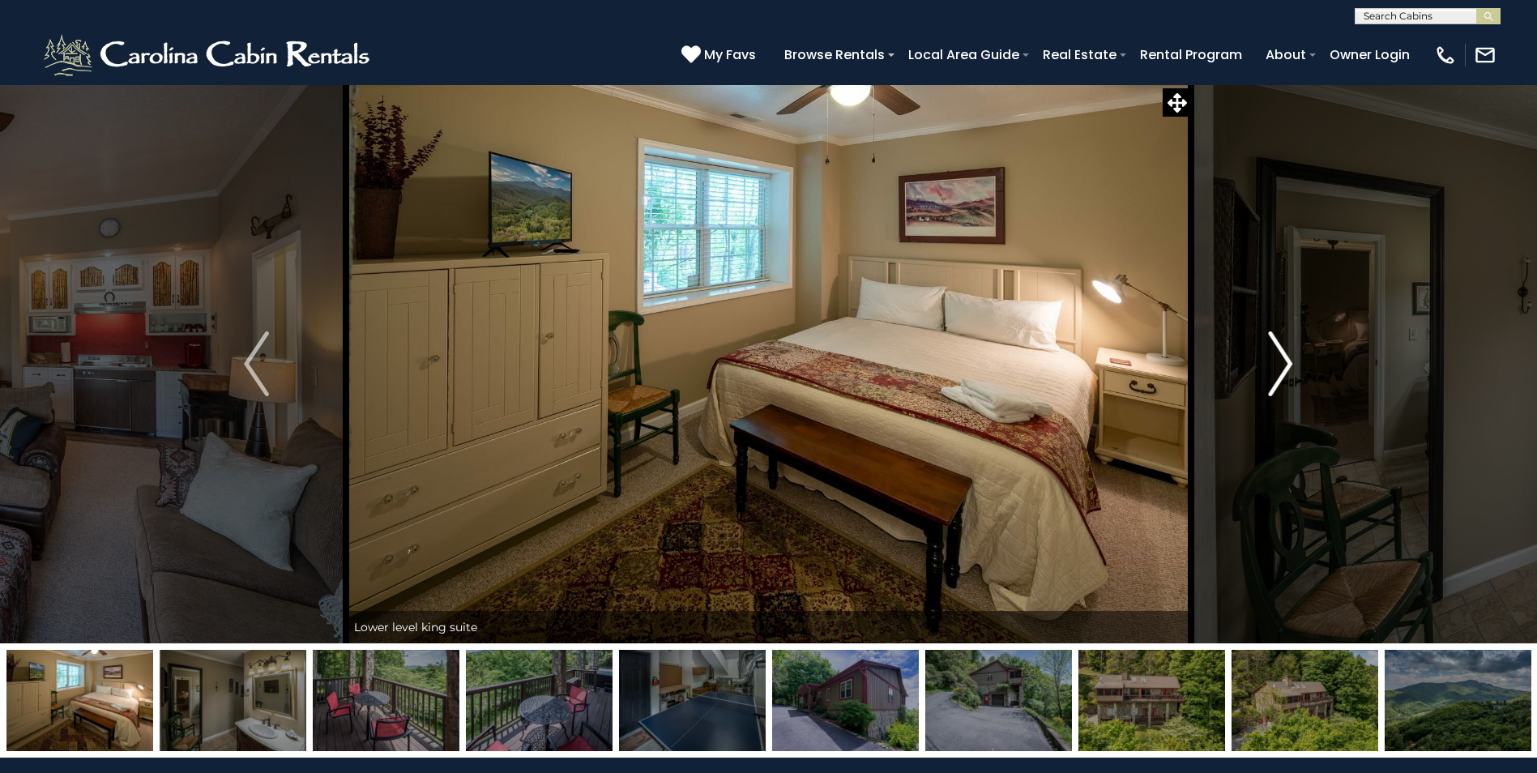
click at [1287, 365] on img "Next" at bounding box center [1280, 363] width 24 height 65
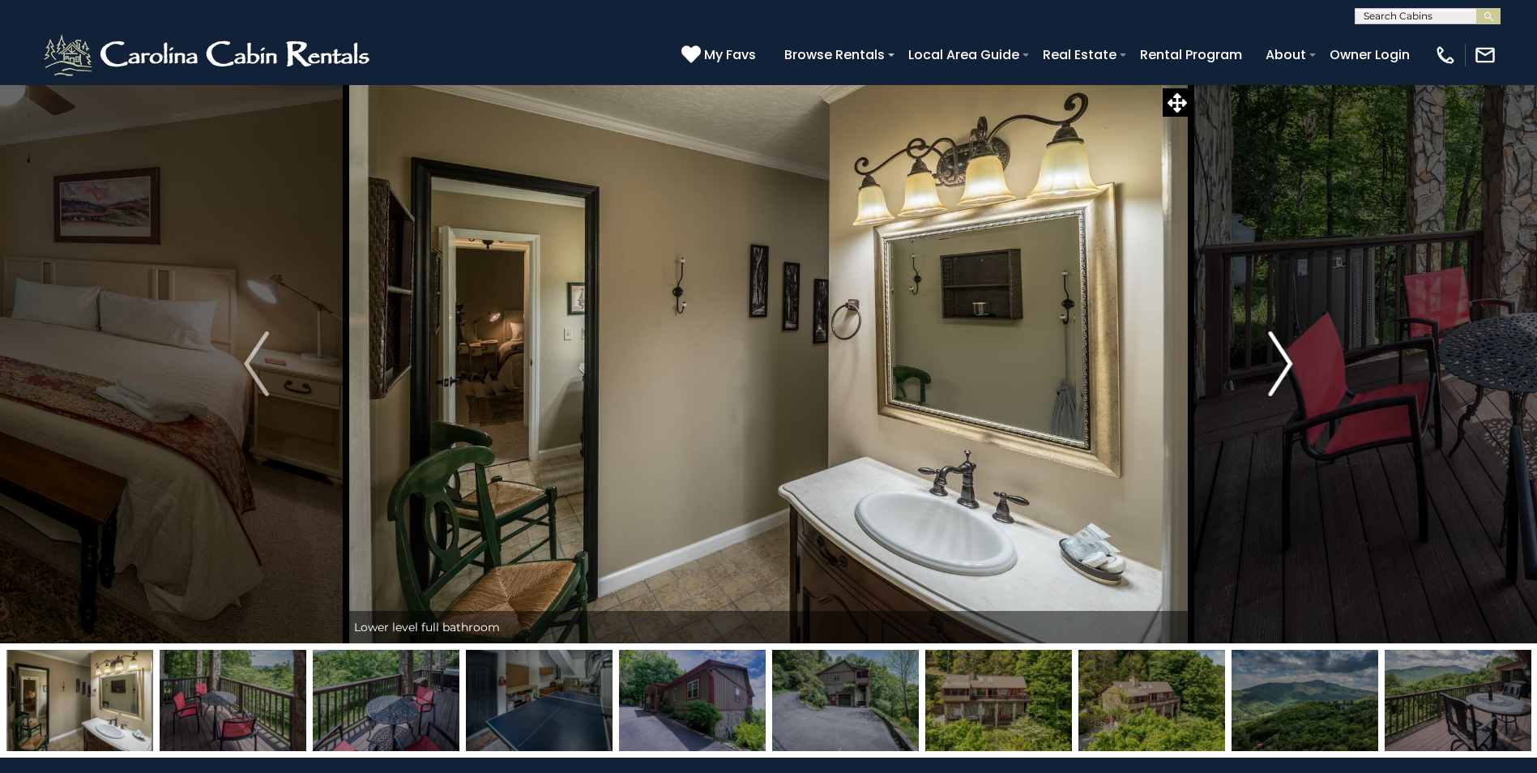
click at [1287, 365] on img "Next" at bounding box center [1280, 363] width 24 height 65
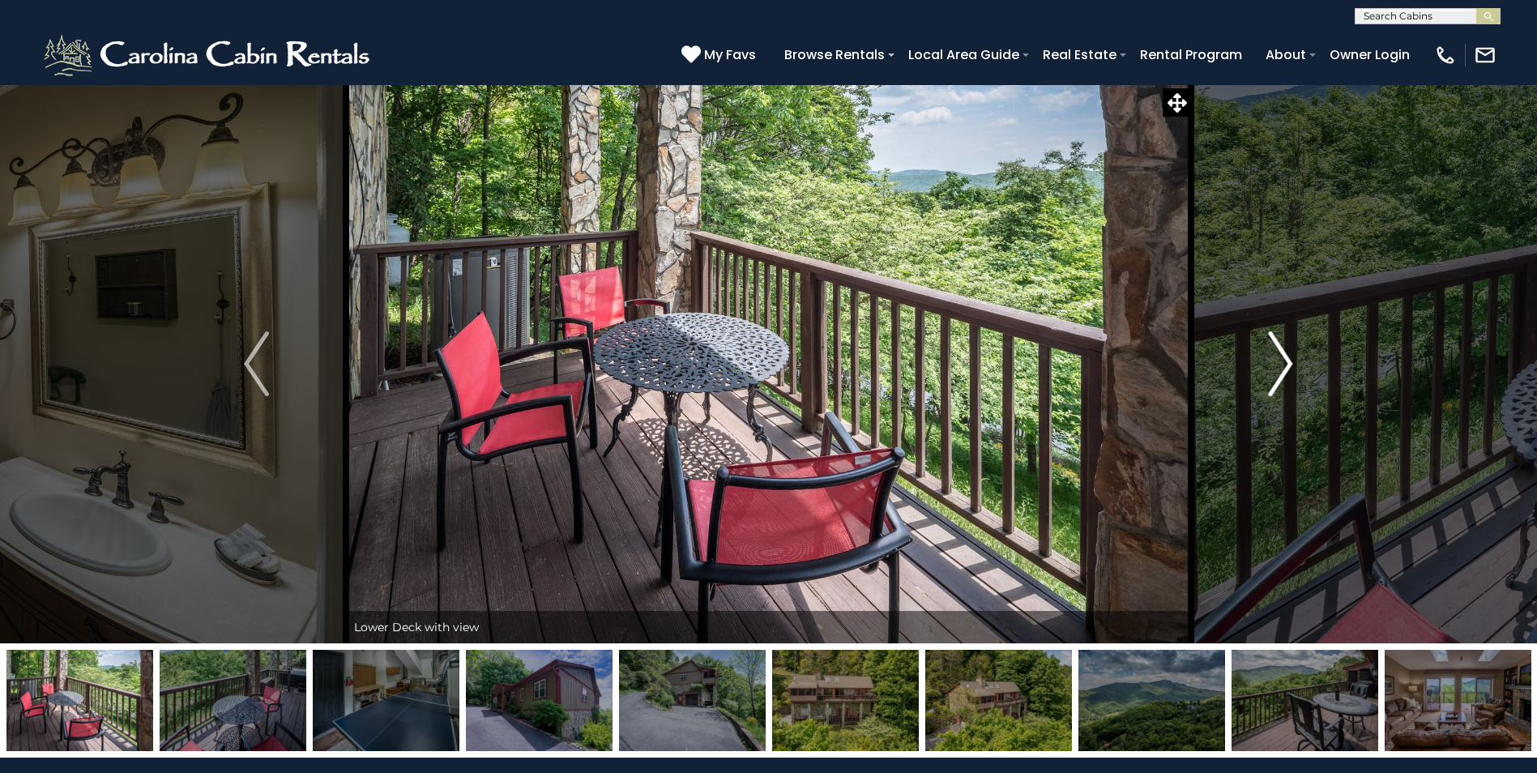
click at [1290, 367] on img "Next" at bounding box center [1280, 363] width 24 height 65
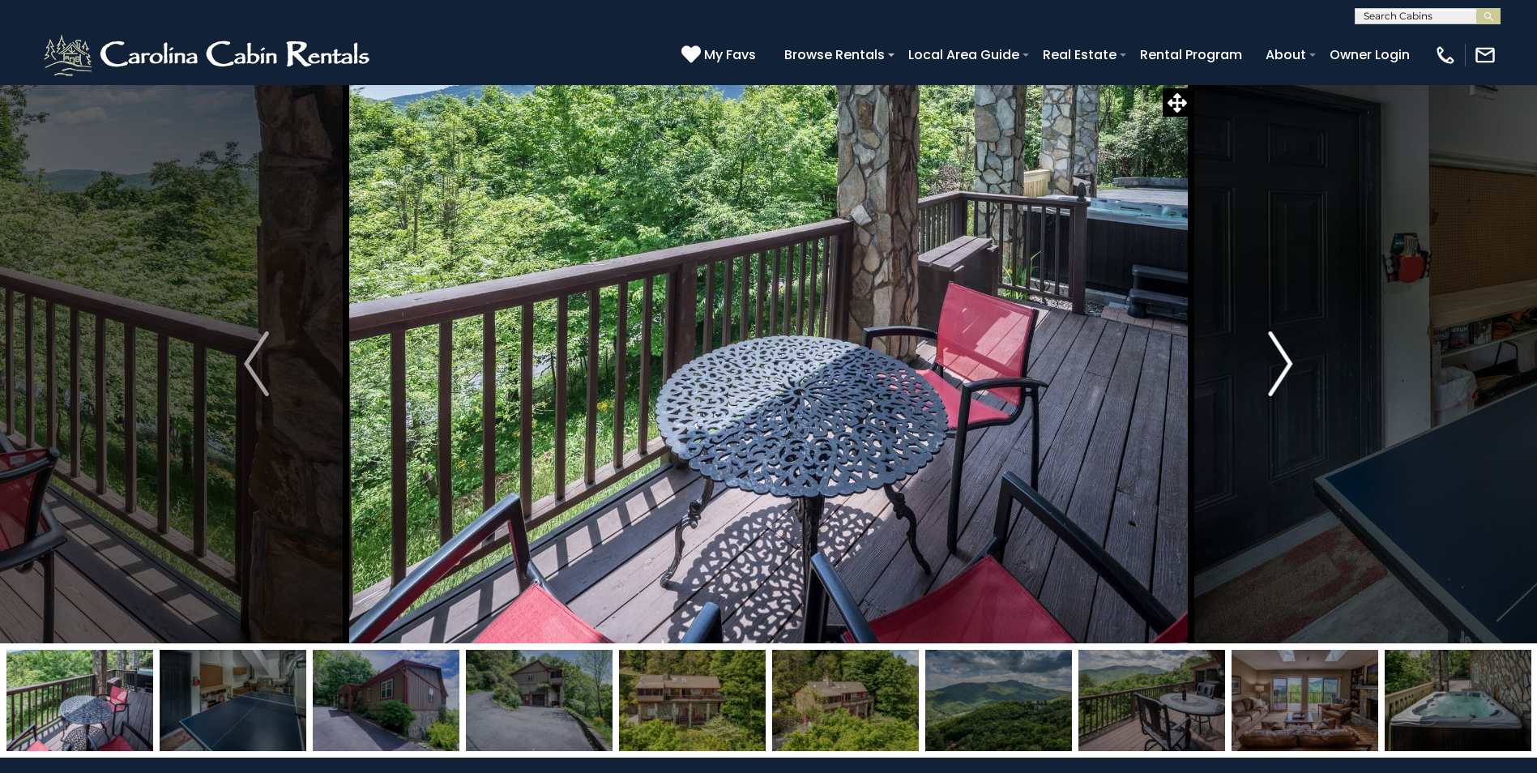
click at [1291, 359] on img "Next" at bounding box center [1280, 363] width 24 height 65
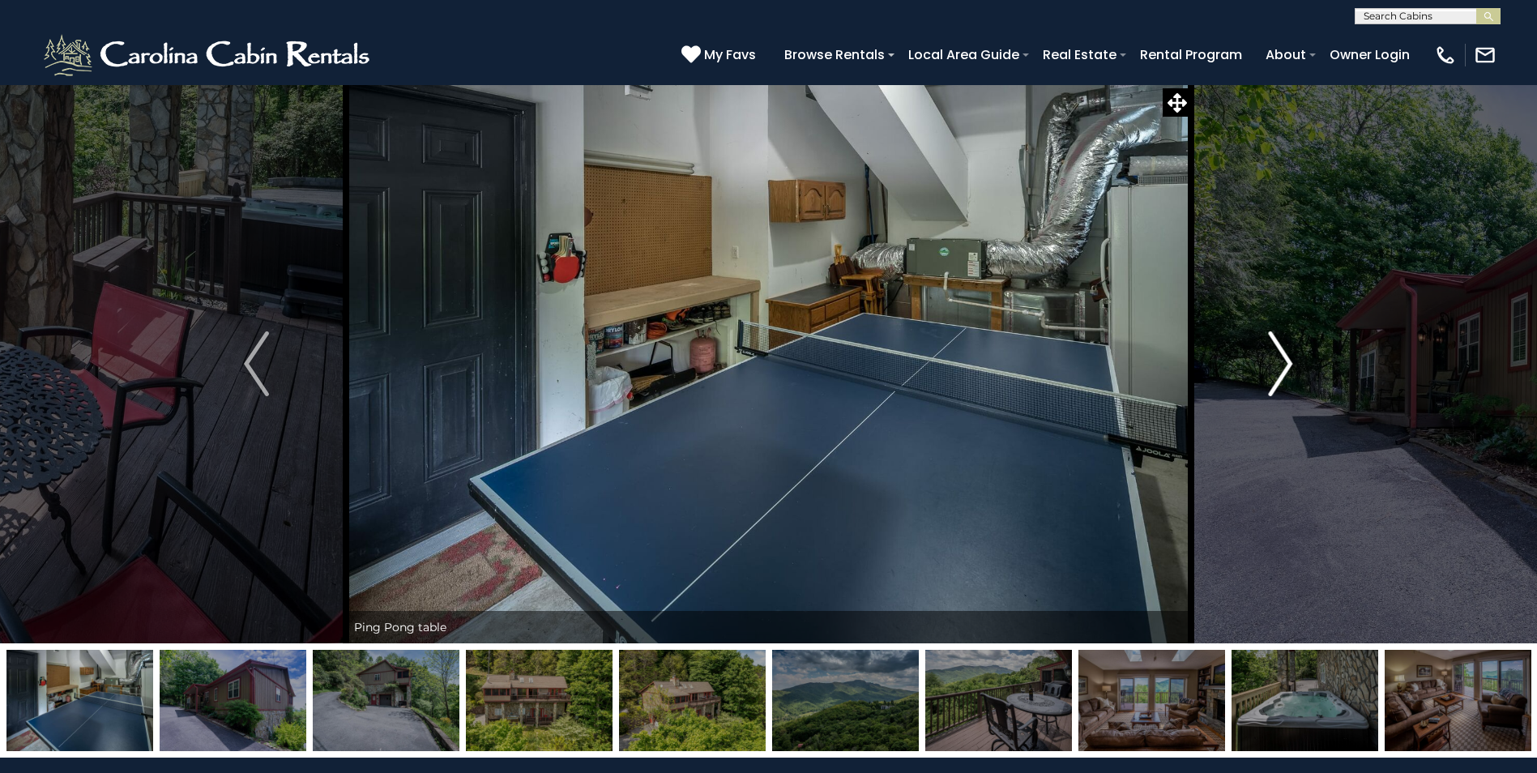
click at [1291, 359] on img "Next" at bounding box center [1280, 363] width 24 height 65
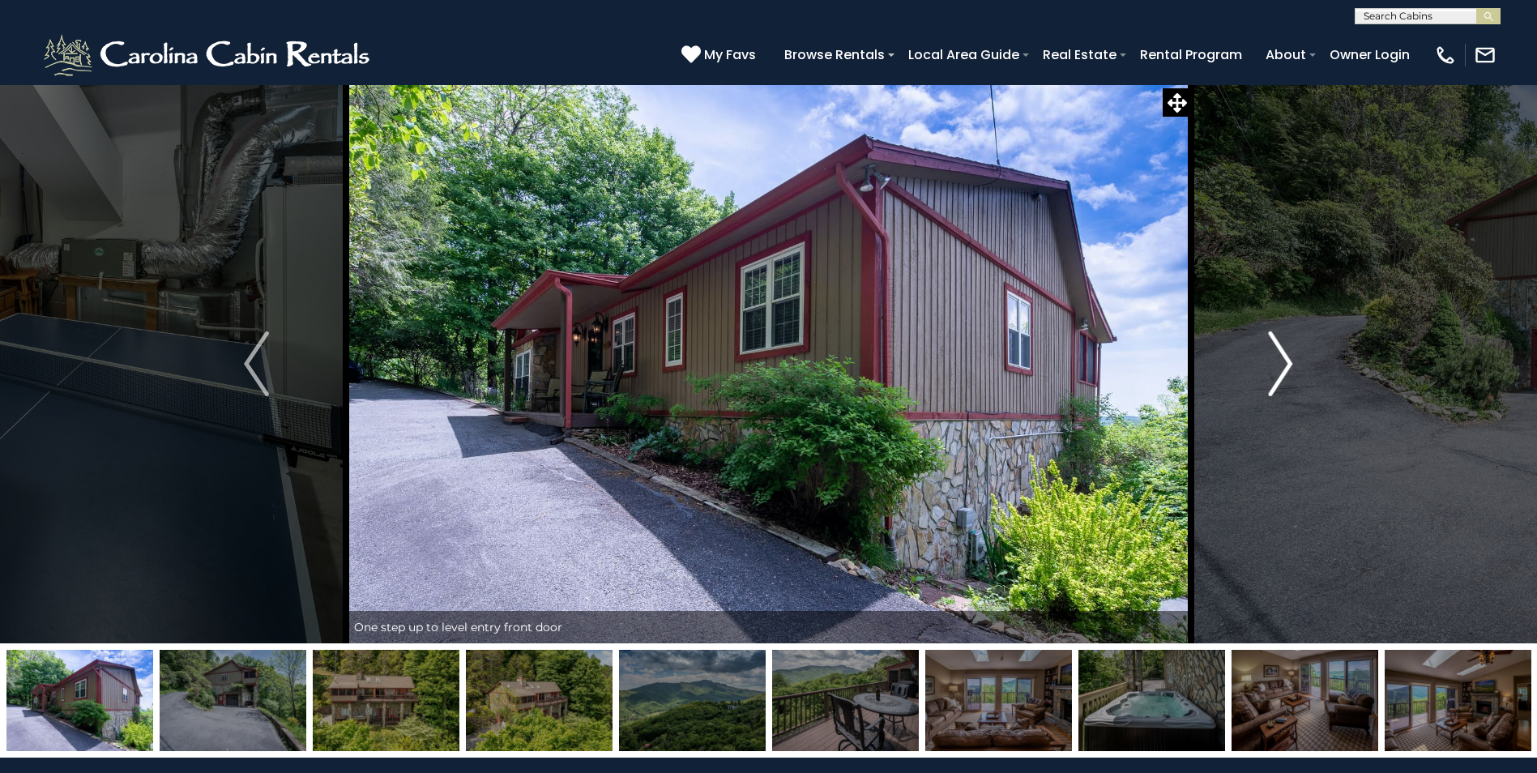
click at [1291, 359] on img "Next" at bounding box center [1280, 363] width 24 height 65
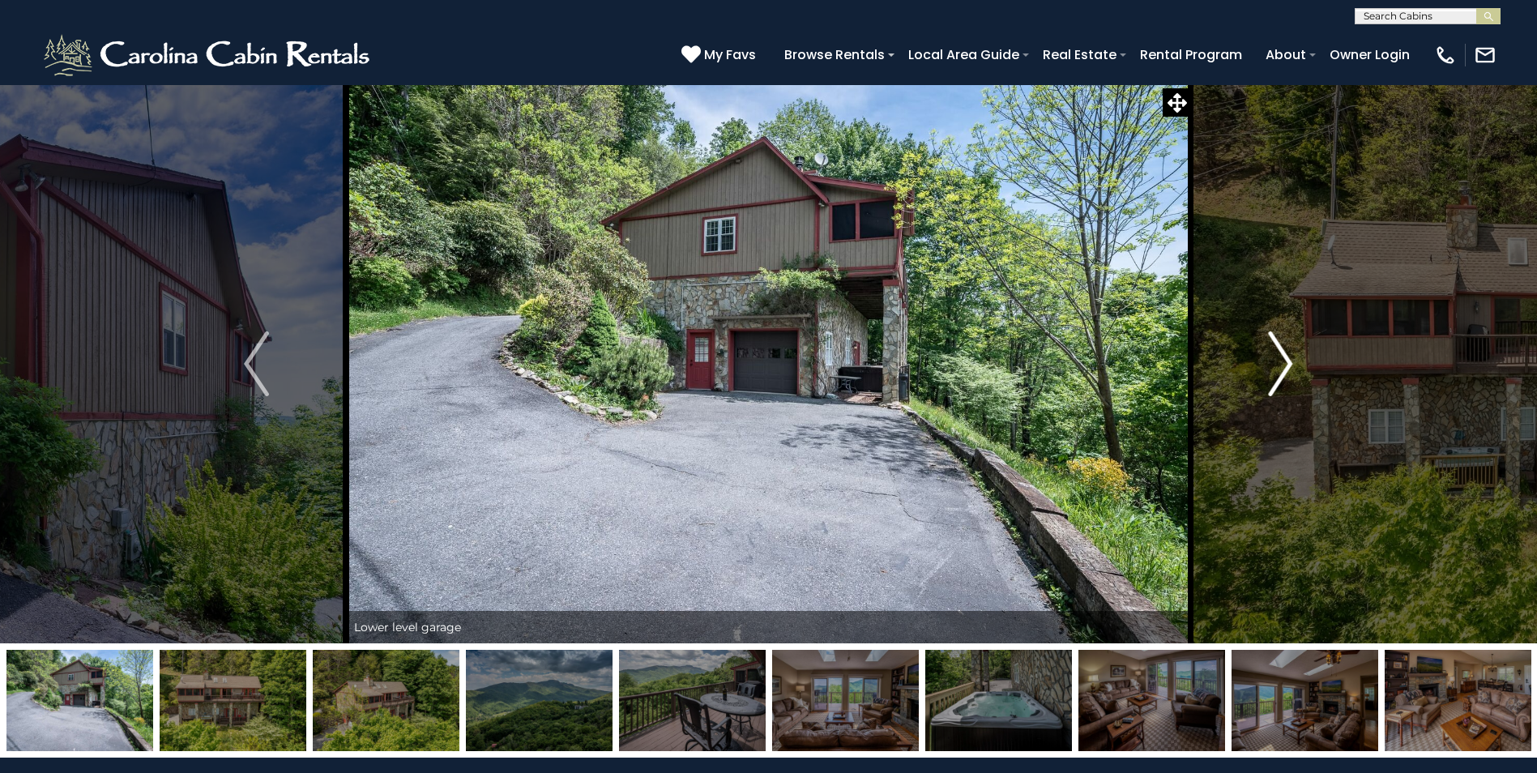
click at [1291, 359] on img "Next" at bounding box center [1280, 363] width 24 height 65
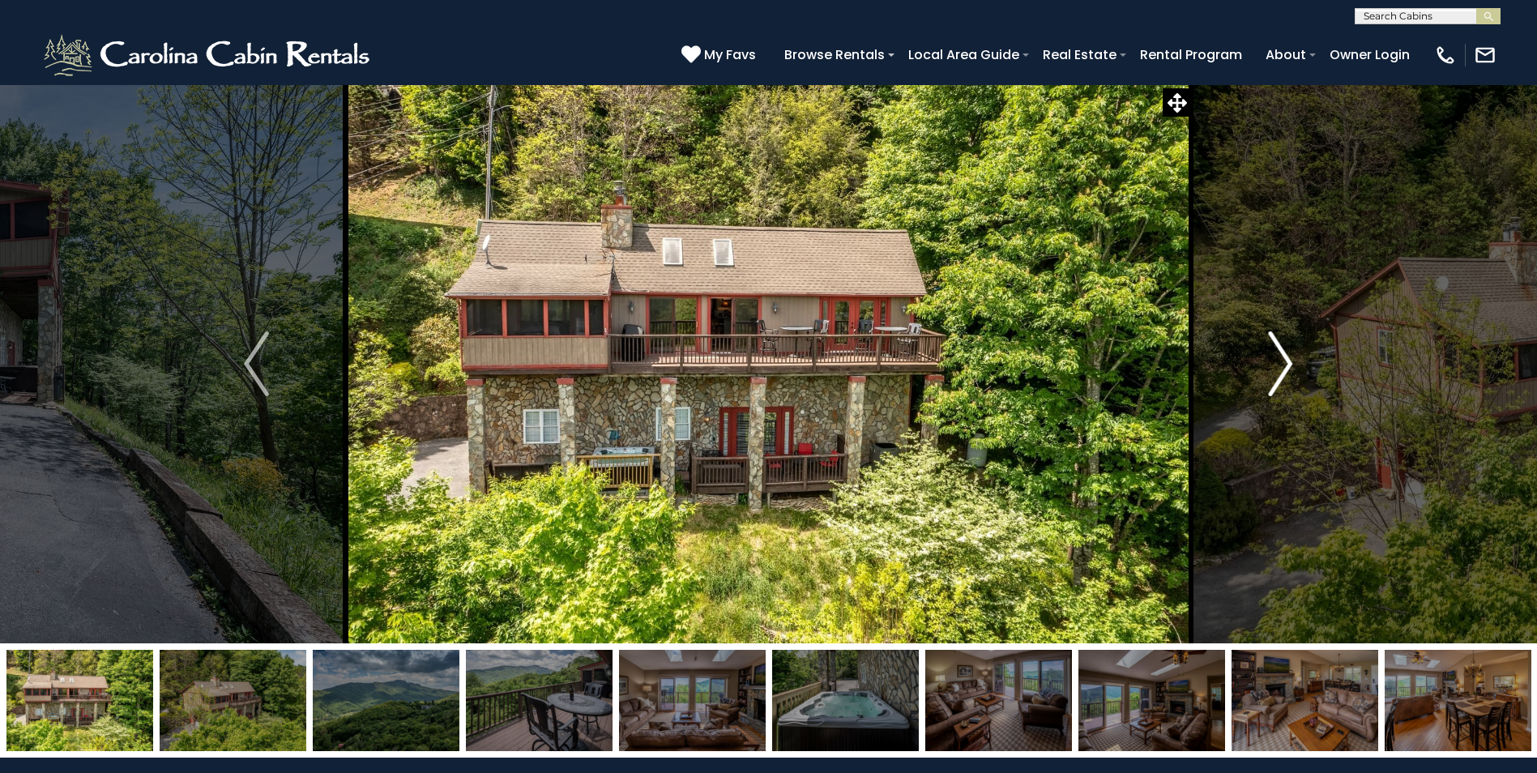
click at [1291, 359] on img "Next" at bounding box center [1280, 363] width 24 height 65
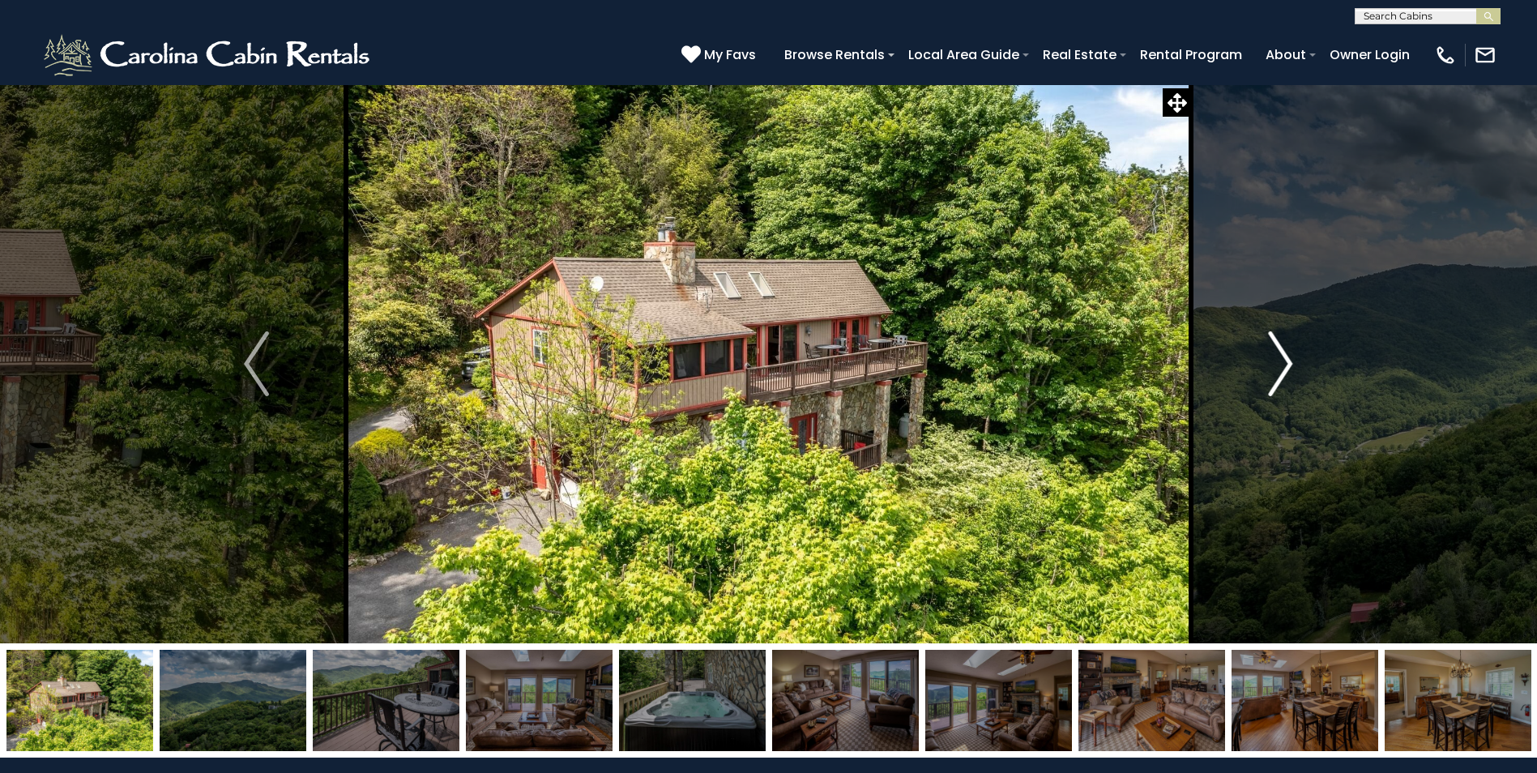
click at [1291, 359] on img "Next" at bounding box center [1280, 363] width 24 height 65
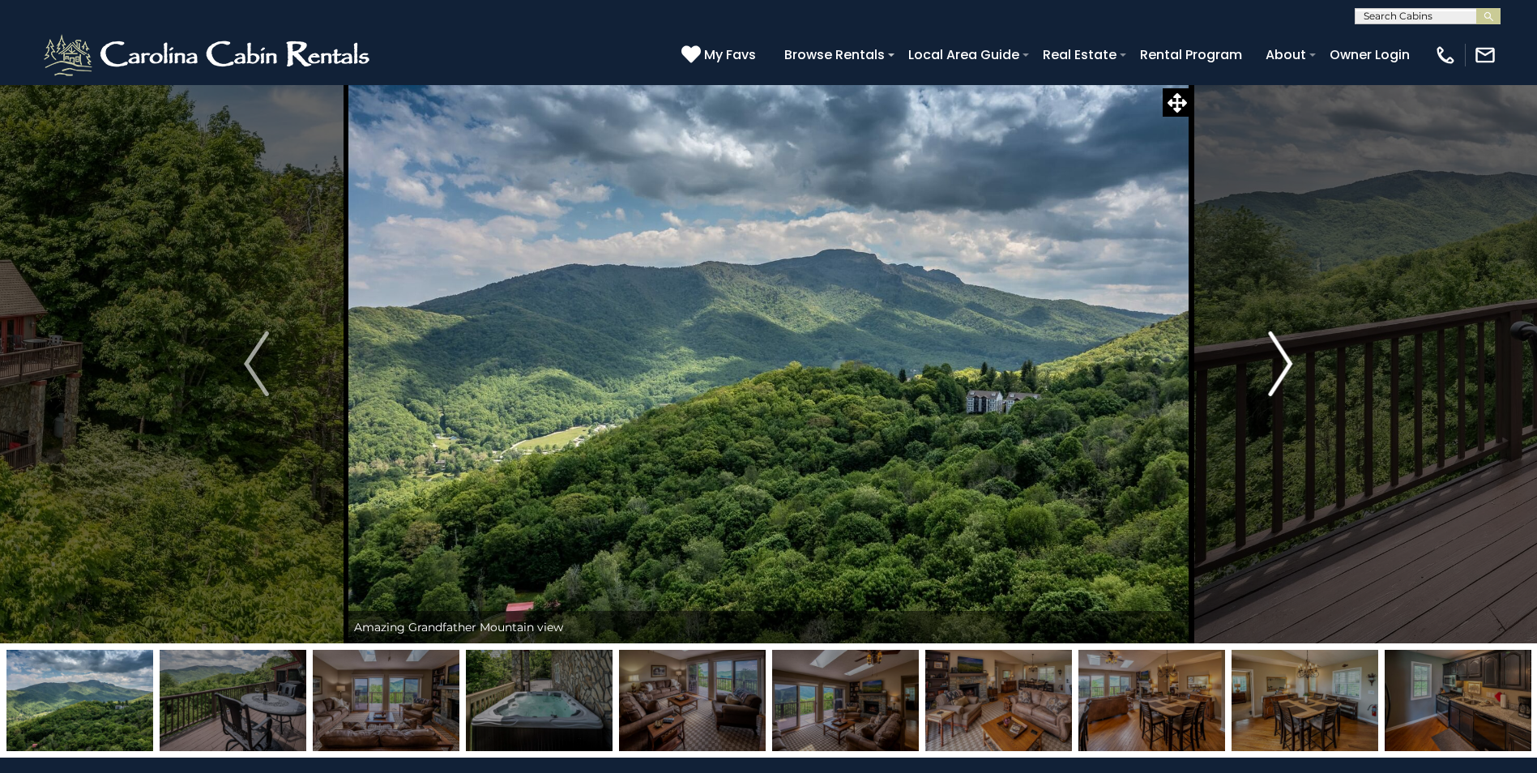
click at [1291, 359] on img "Next" at bounding box center [1280, 363] width 24 height 65
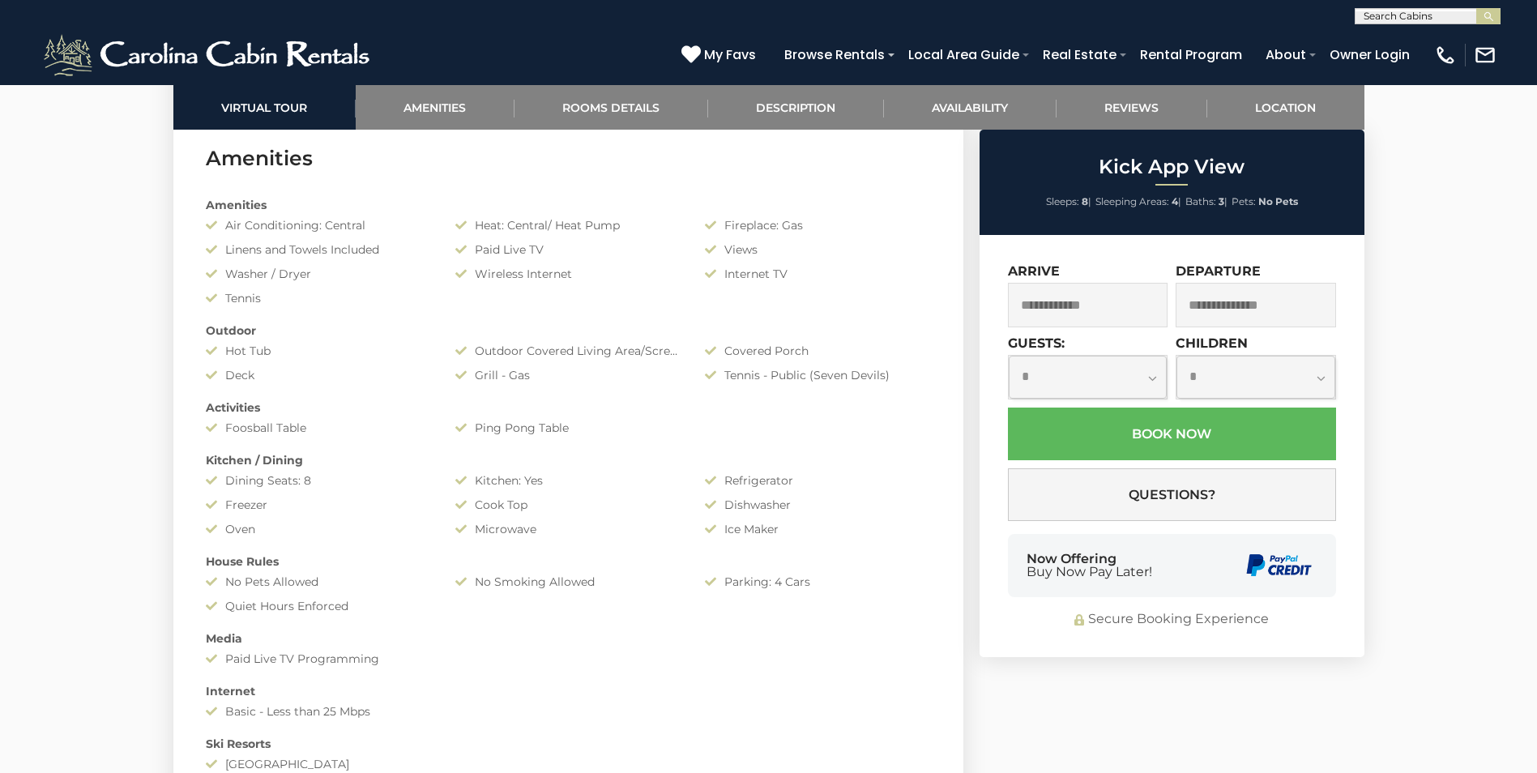
scroll to position [1297, 0]
click at [726, 50] on span "My Favs" at bounding box center [730, 55] width 52 height 20
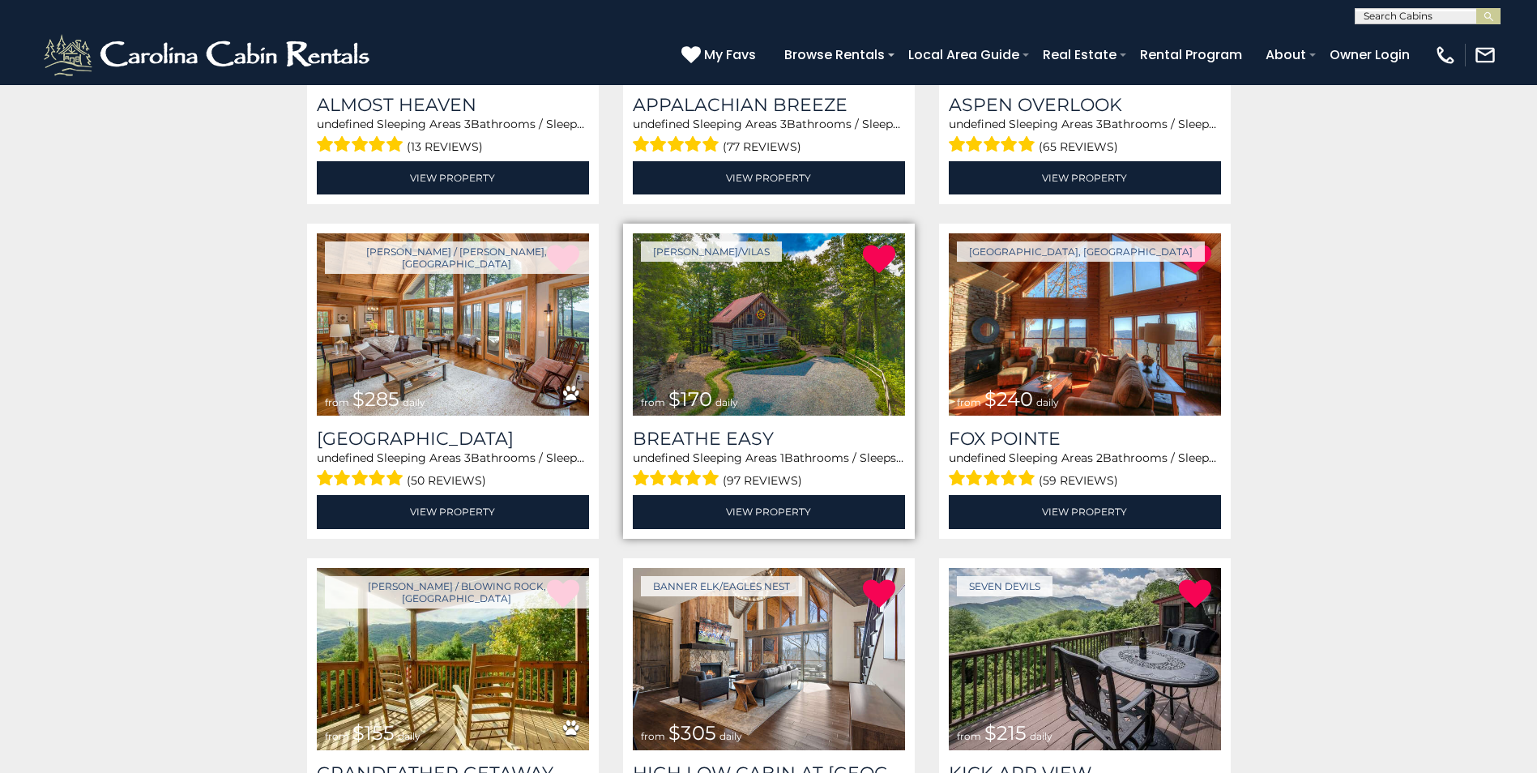
scroll to position [567, 0]
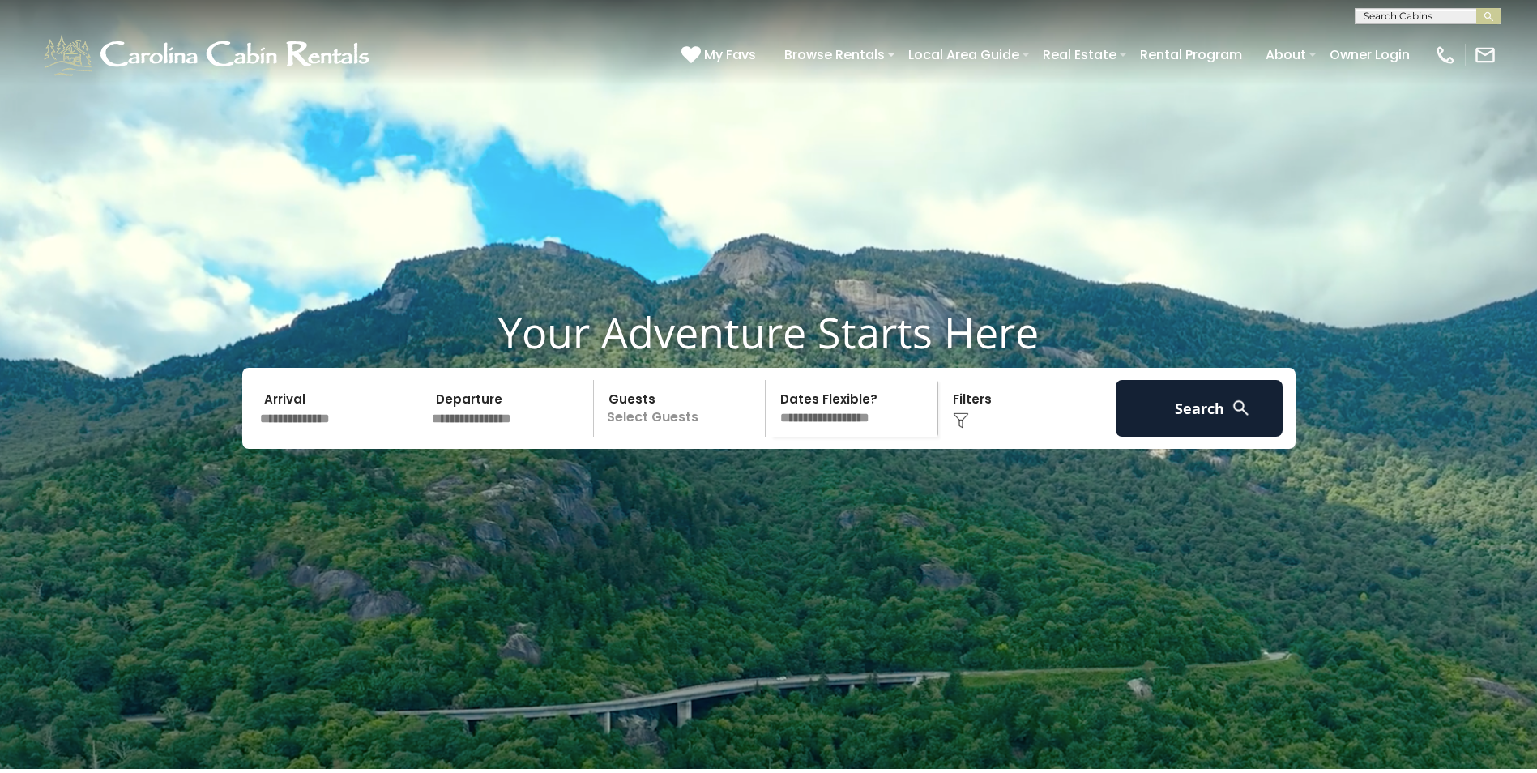
click at [327, 437] on input "text" at bounding box center [338, 408] width 168 height 57
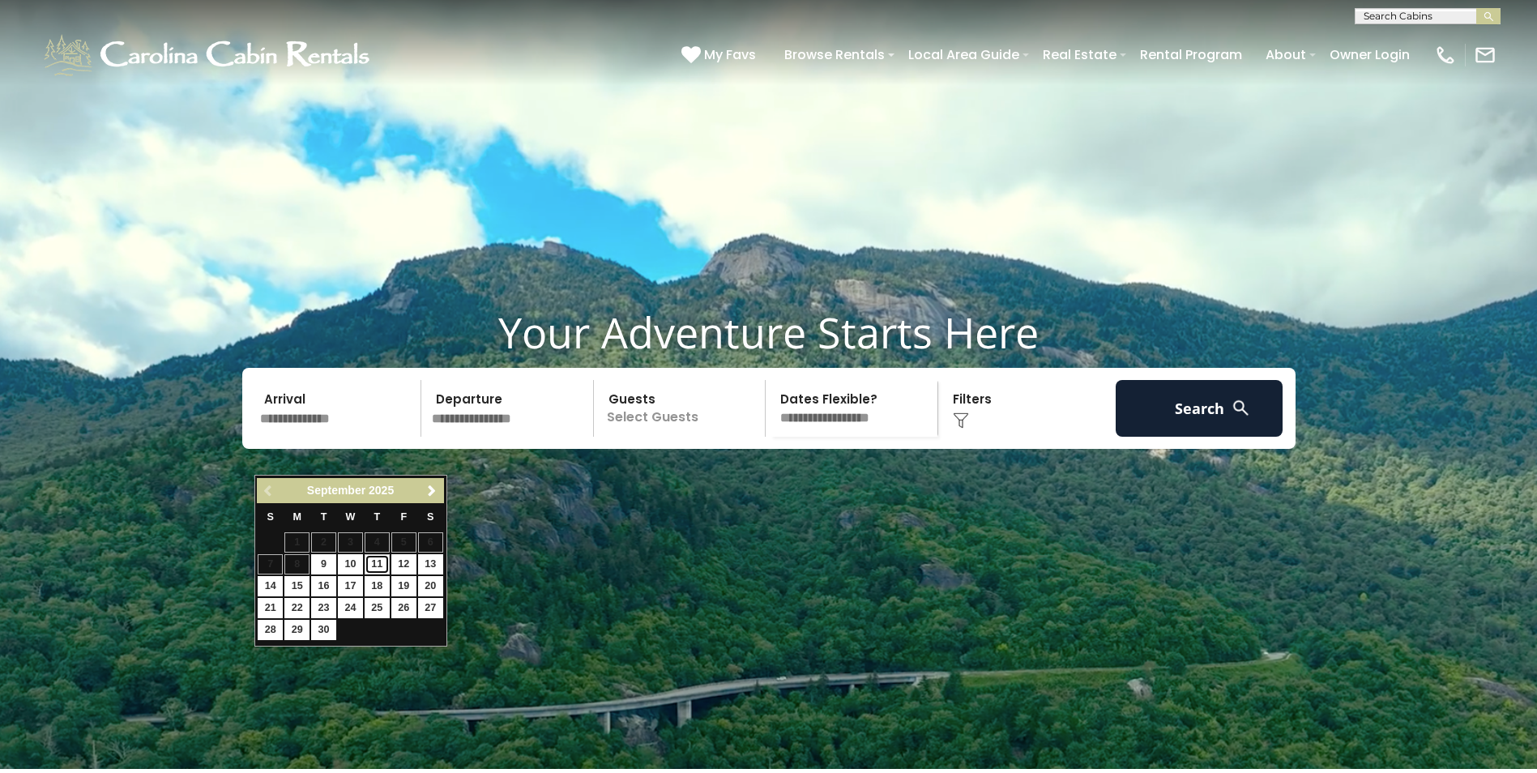
click at [380, 562] on link "11" at bounding box center [377, 564] width 25 height 20
type input "*******"
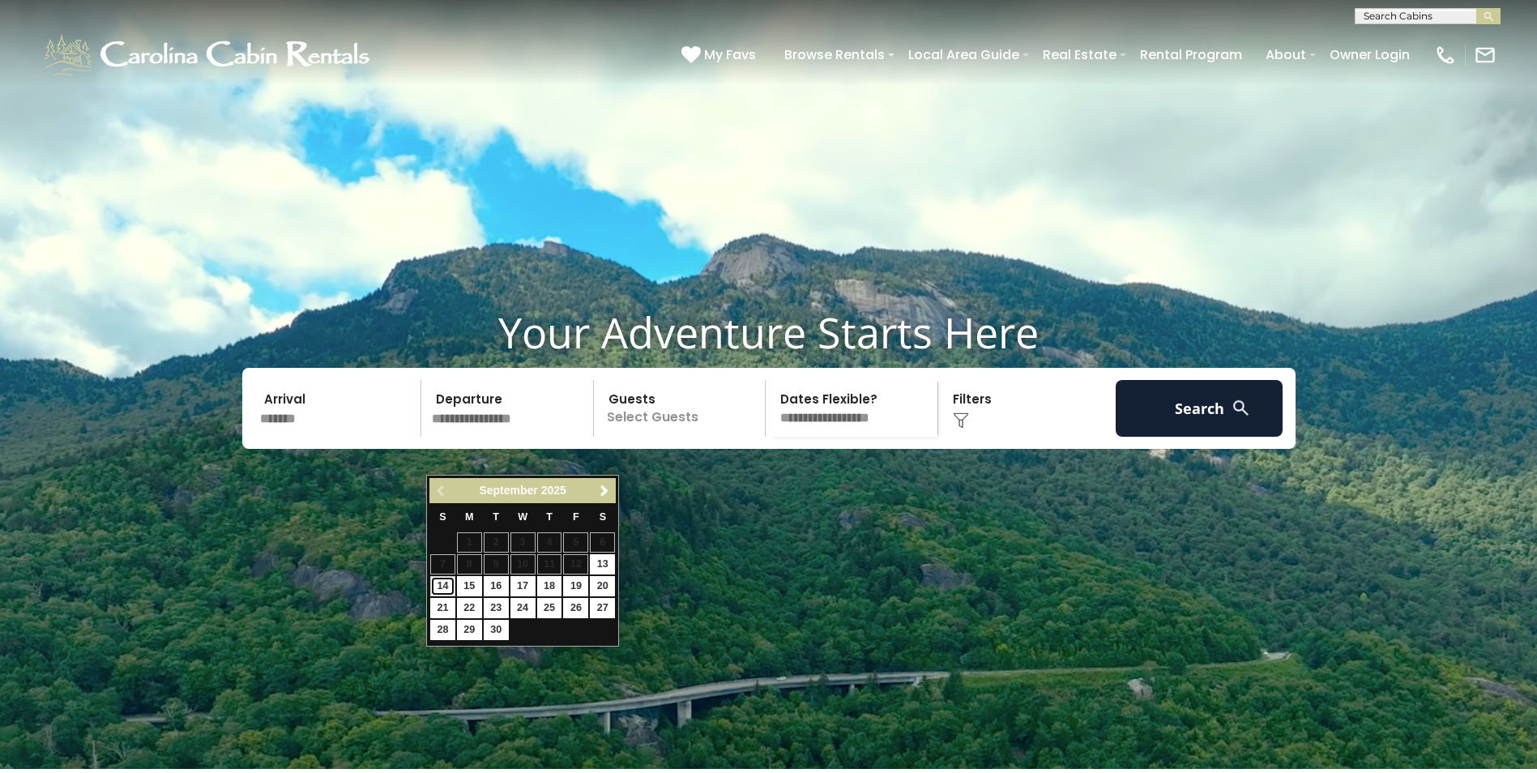
click at [442, 586] on link "14" at bounding box center [442, 586] width 25 height 20
type input "*******"
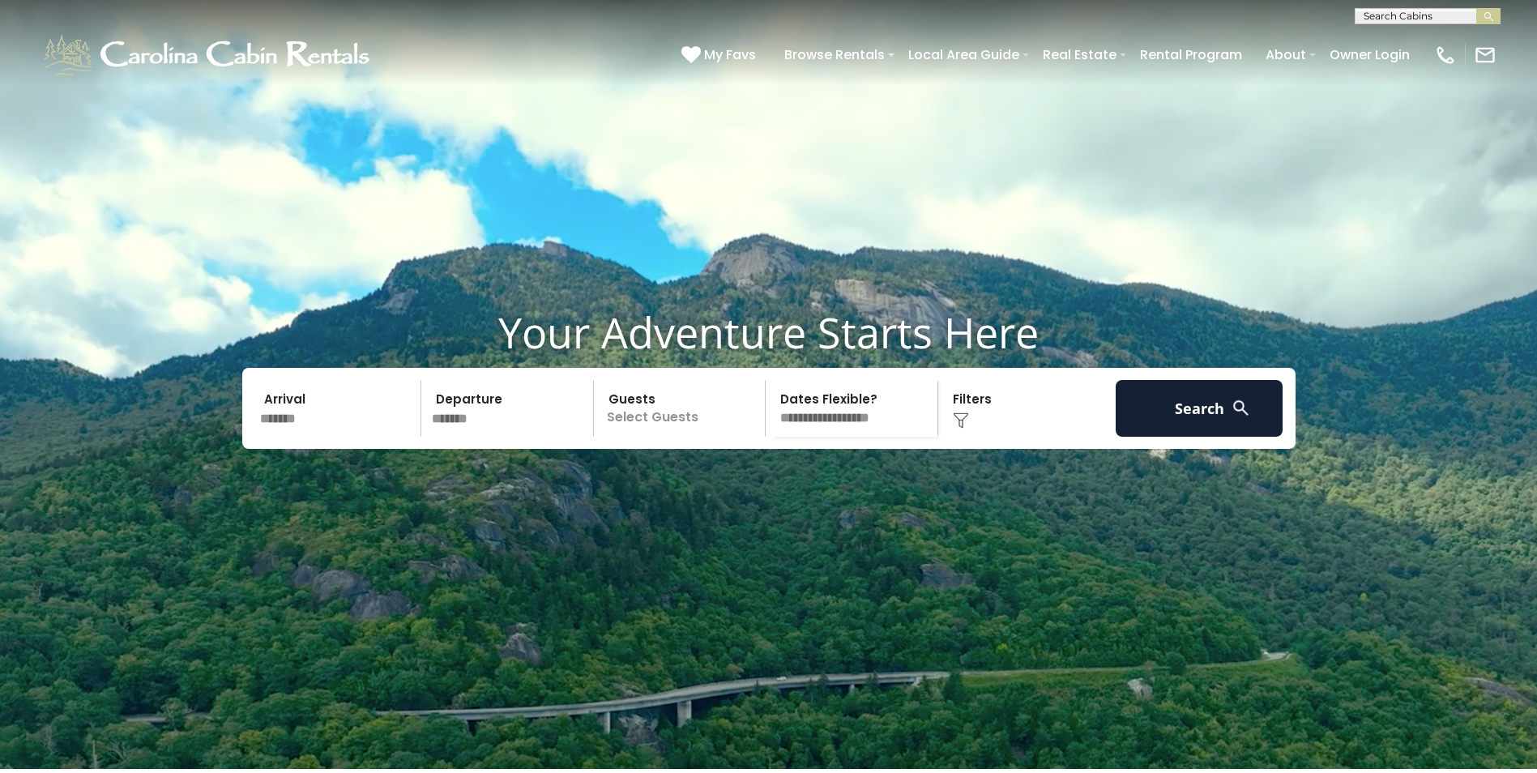
click at [669, 437] on p "Select Guests" at bounding box center [682, 408] width 167 height 57
click at [764, 485] on div "+" at bounding box center [760, 475] width 19 height 19
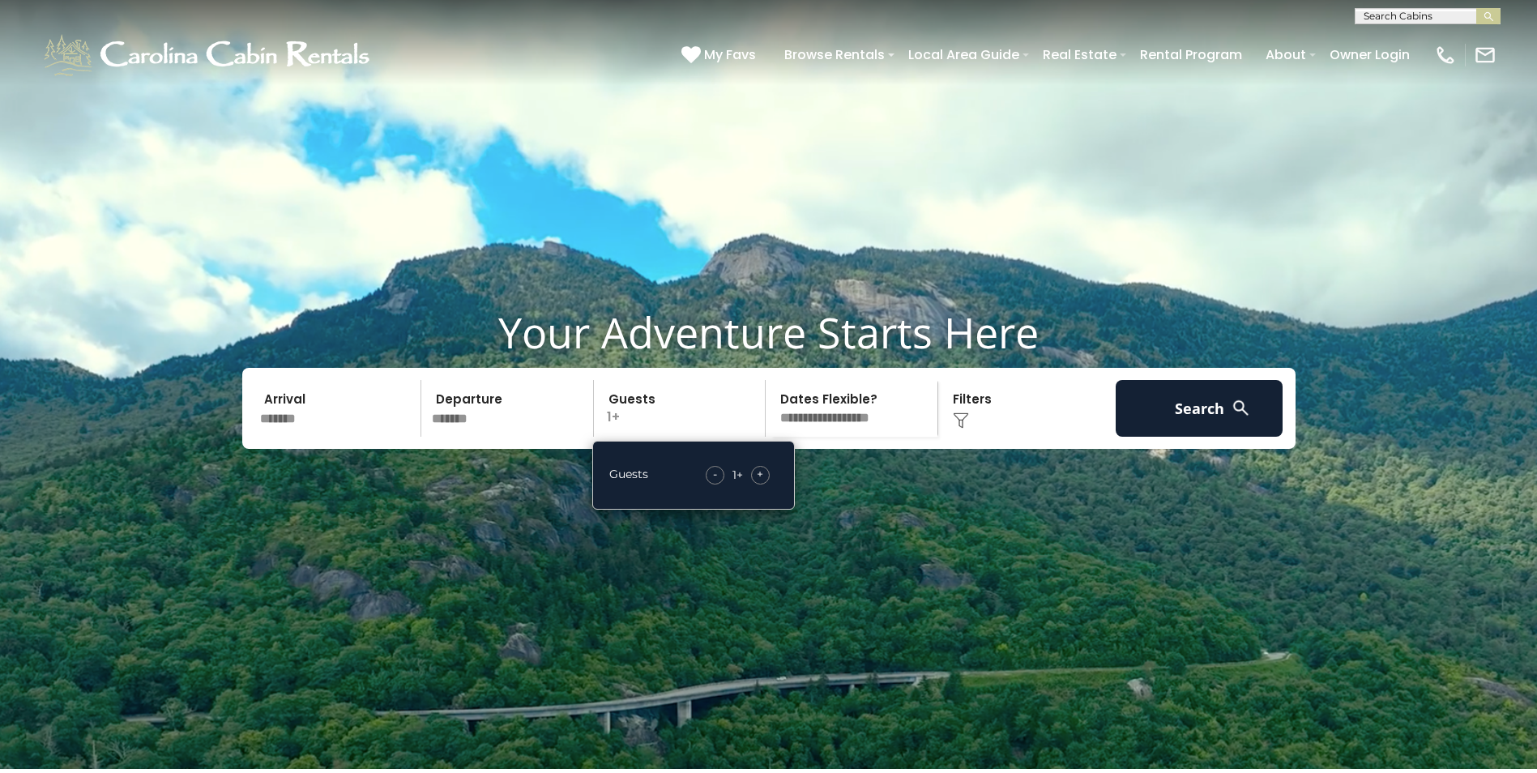
click at [764, 485] on div "+" at bounding box center [760, 475] width 19 height 19
click at [1181, 437] on button "Search" at bounding box center [1200, 408] width 168 height 57
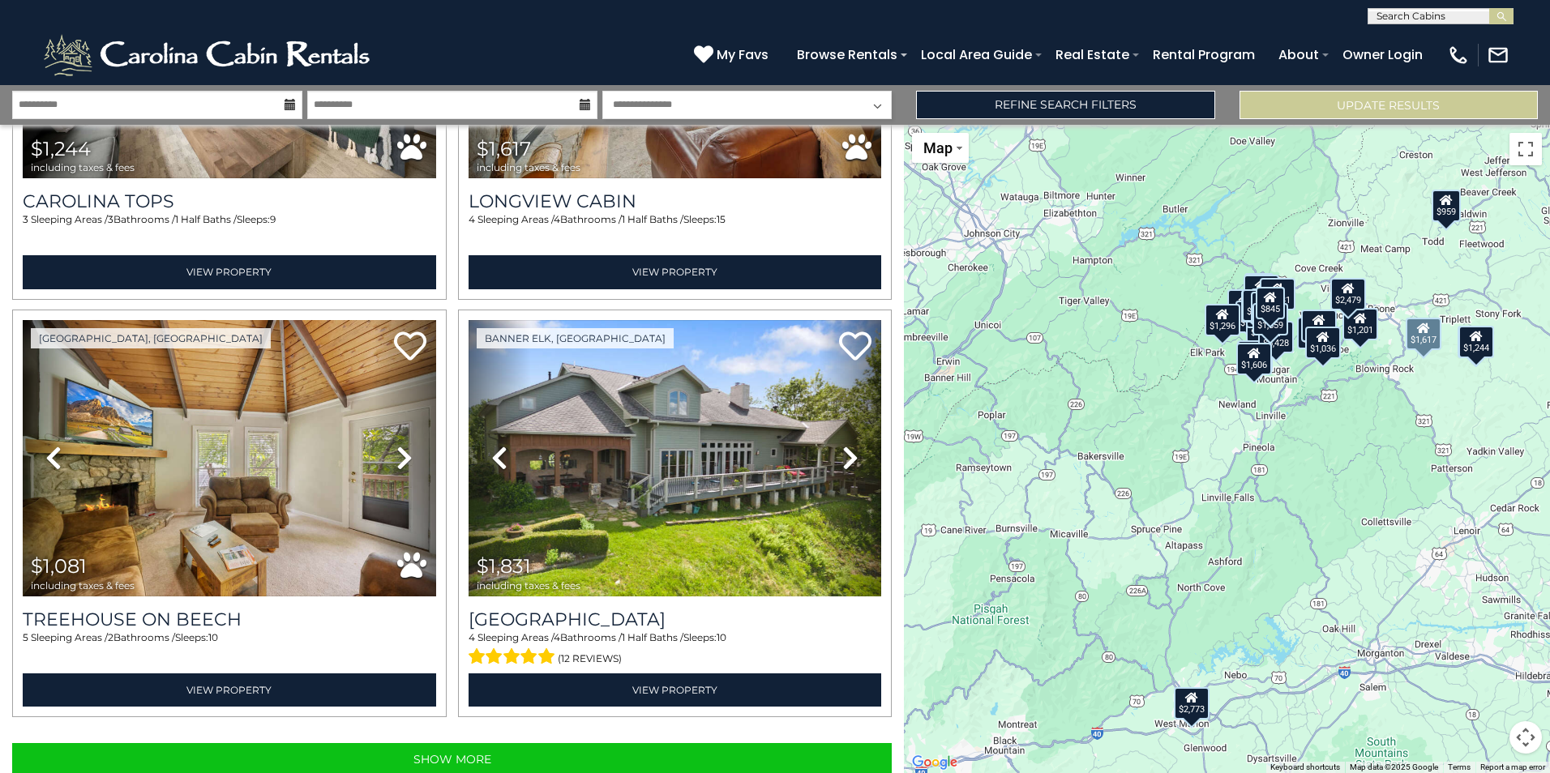
scroll to position [5723, 0]
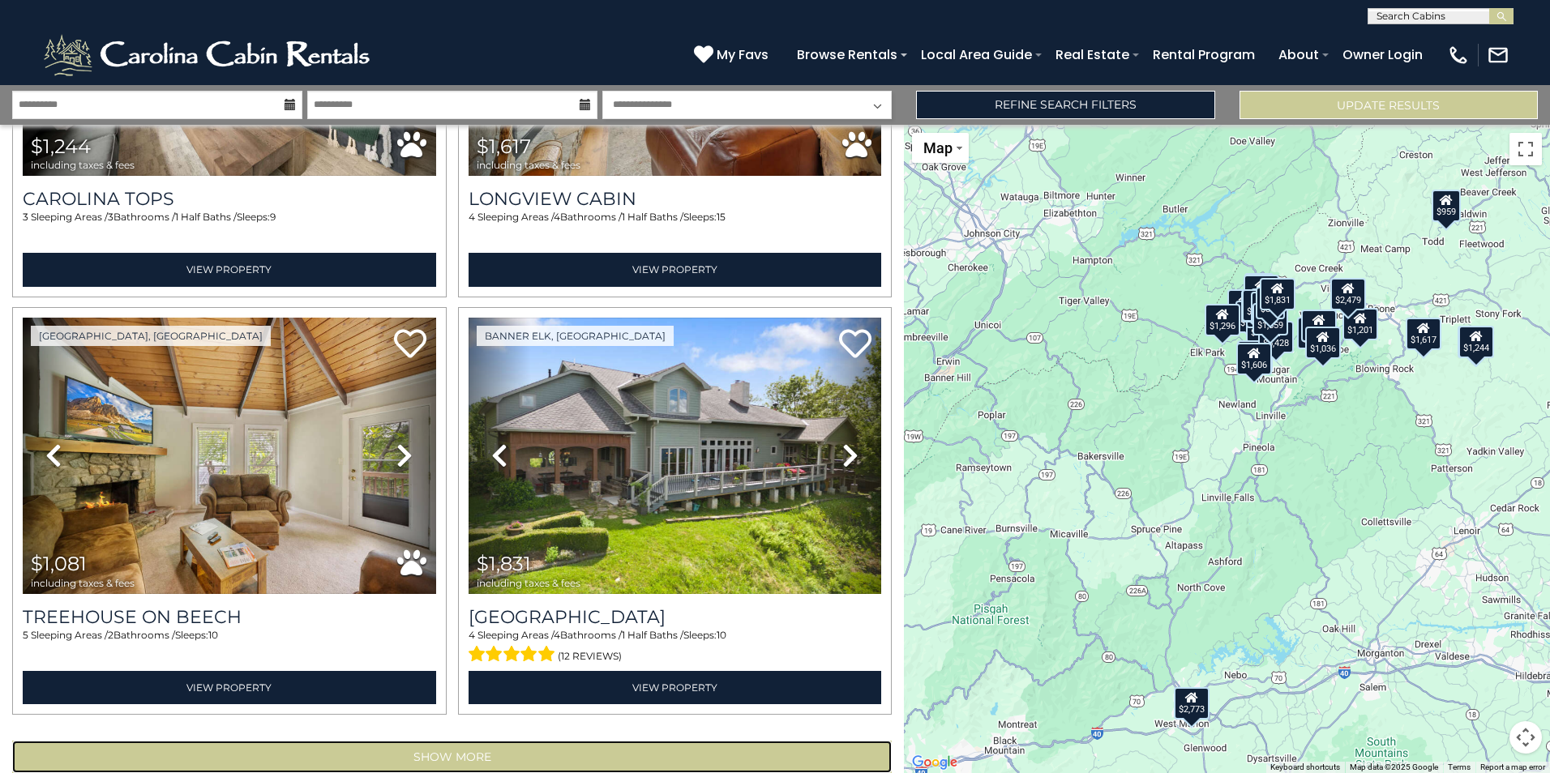
click at [438, 741] on button "Show More" at bounding box center [451, 757] width 879 height 32
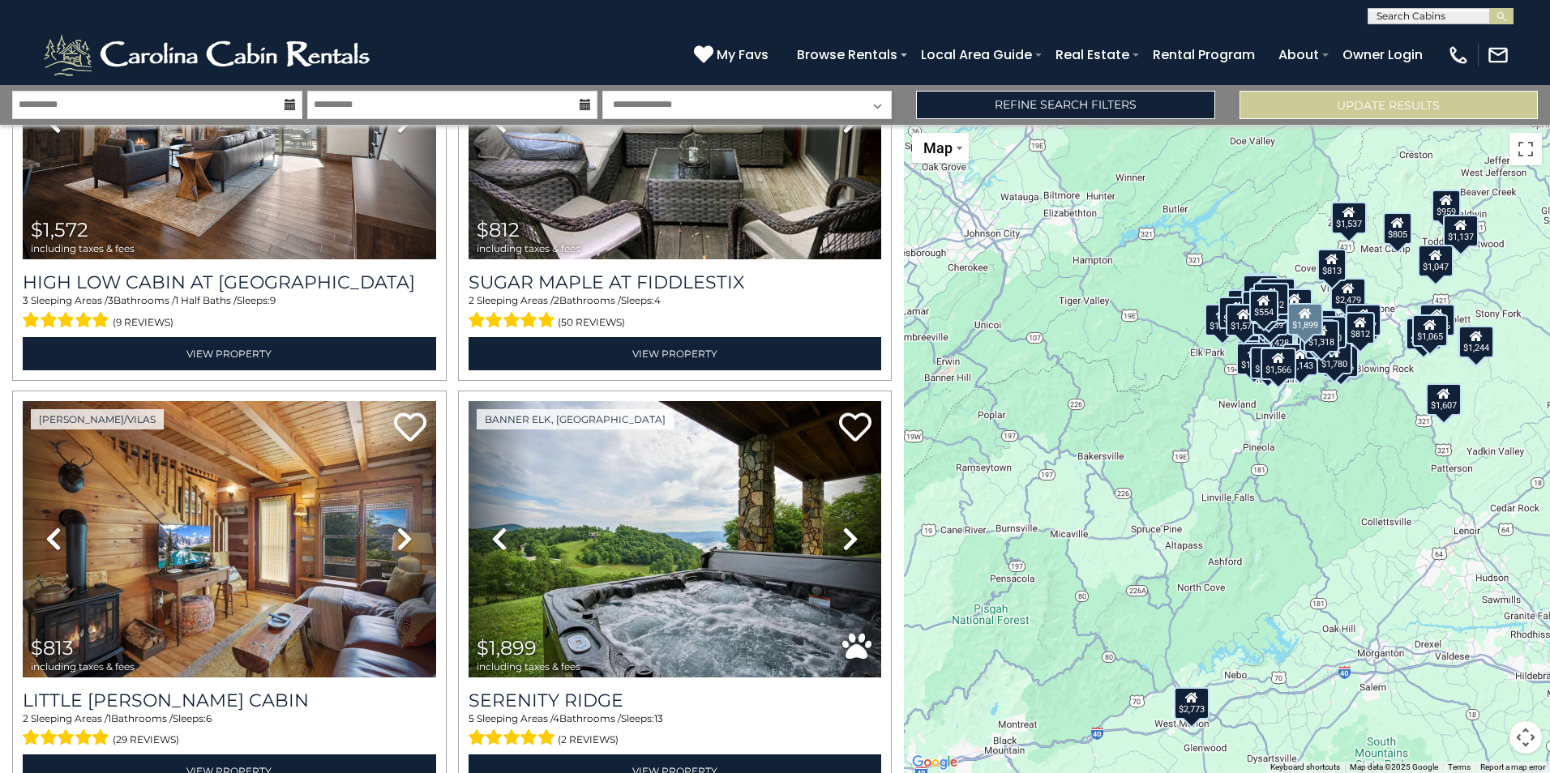
scroll to position [11952, 0]
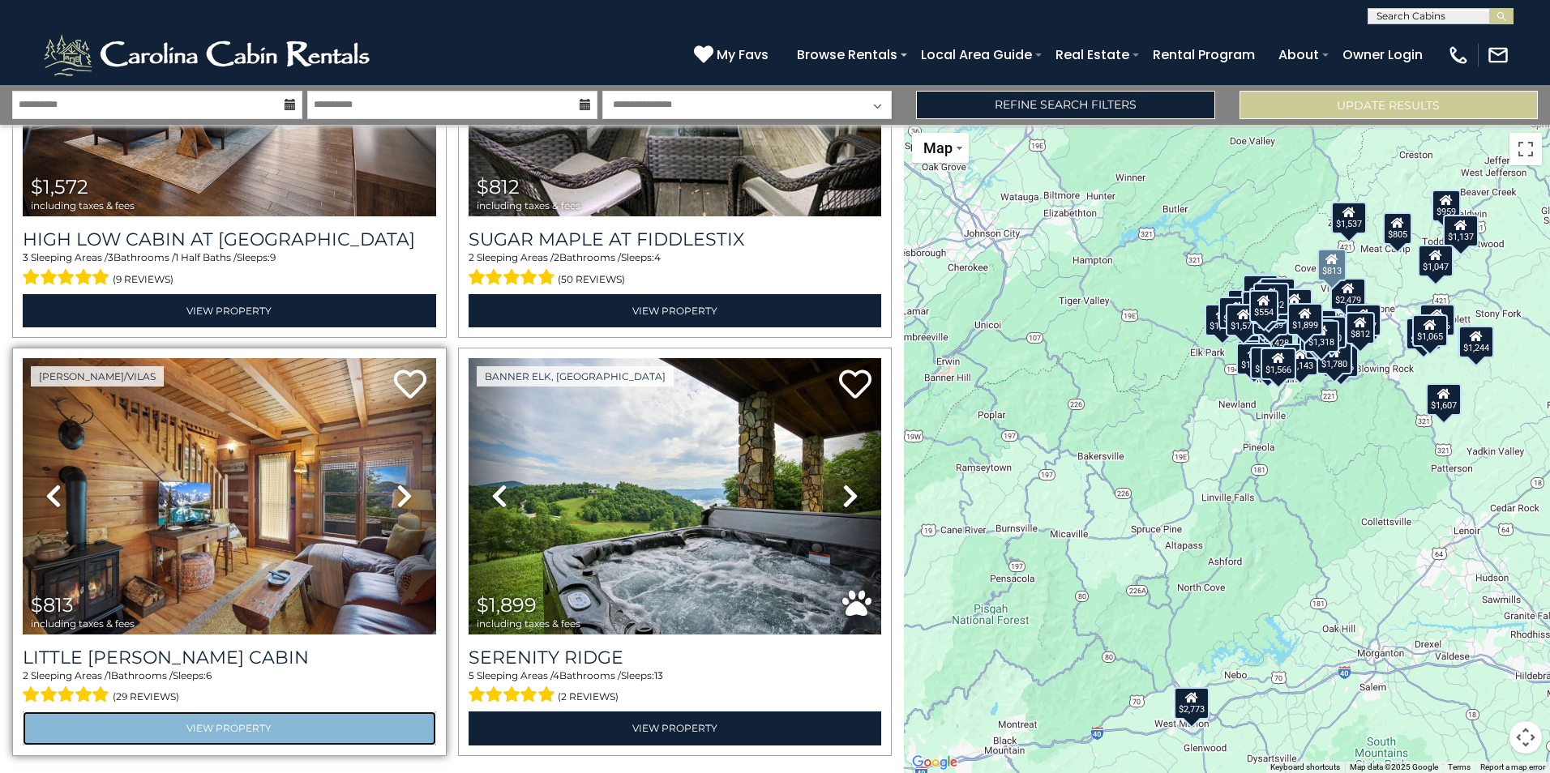
click at [237, 712] on link "View Property" at bounding box center [229, 728] width 413 height 33
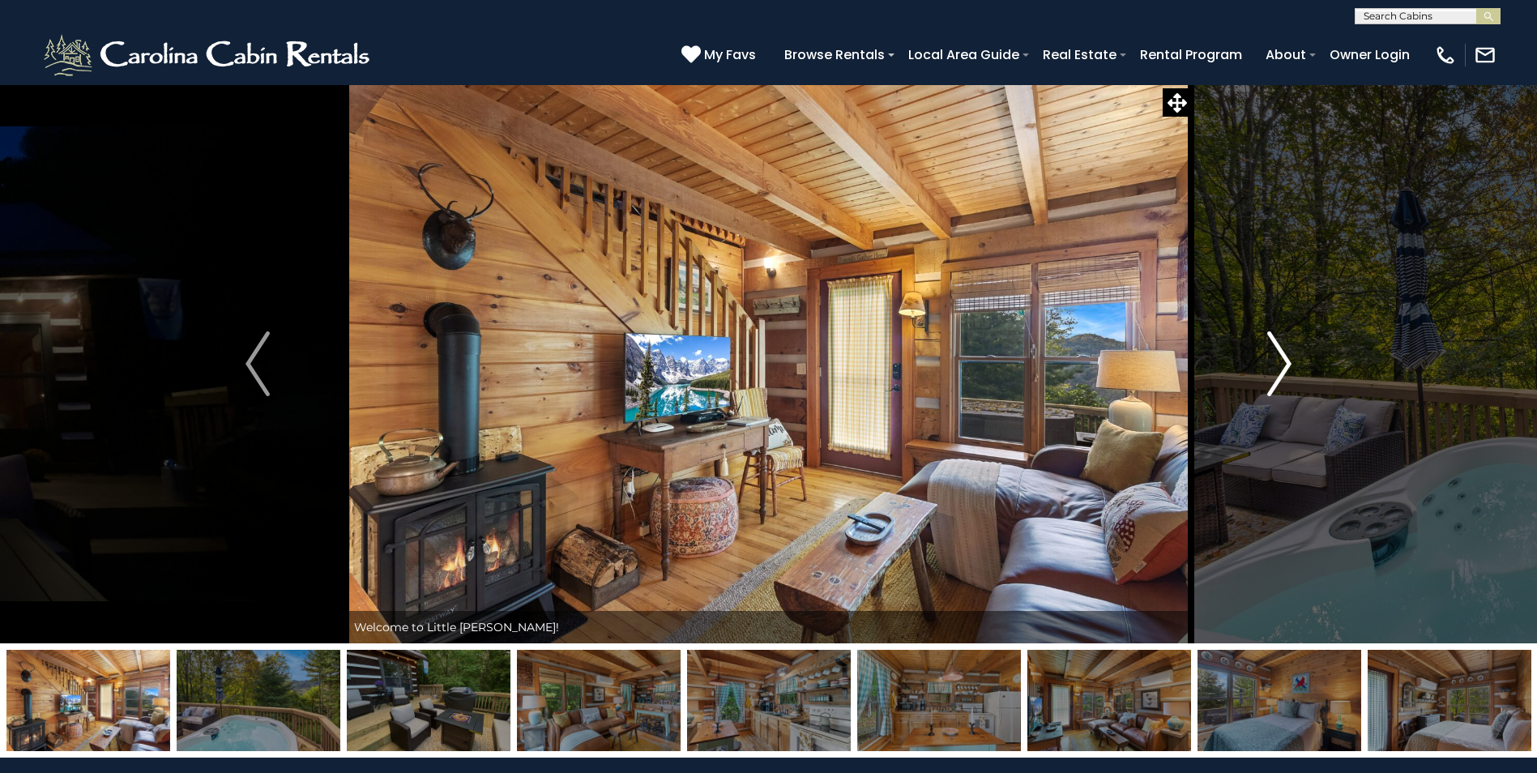
click at [1285, 361] on img "Next" at bounding box center [1279, 363] width 24 height 65
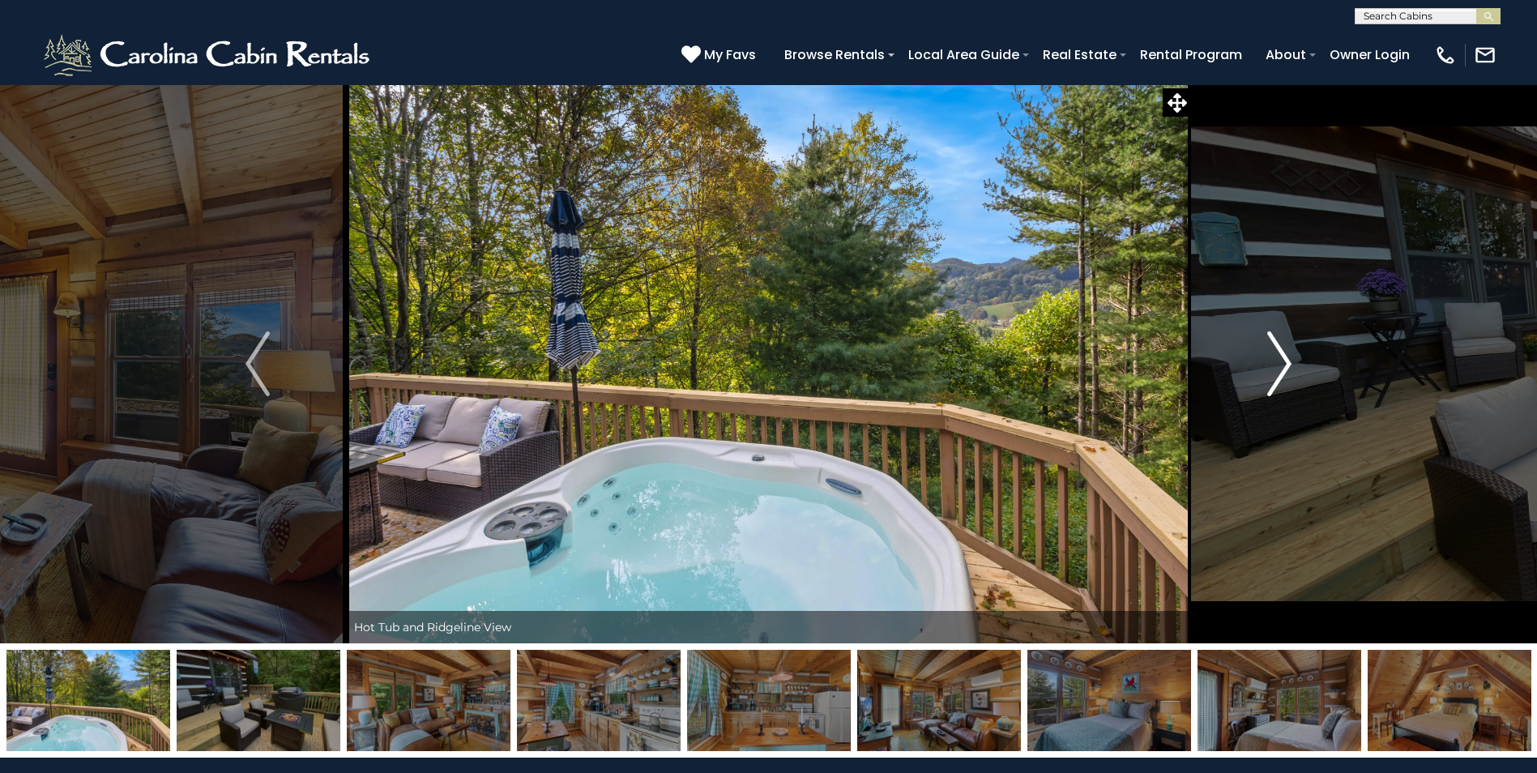
click at [1285, 361] on img "Next" at bounding box center [1279, 363] width 24 height 65
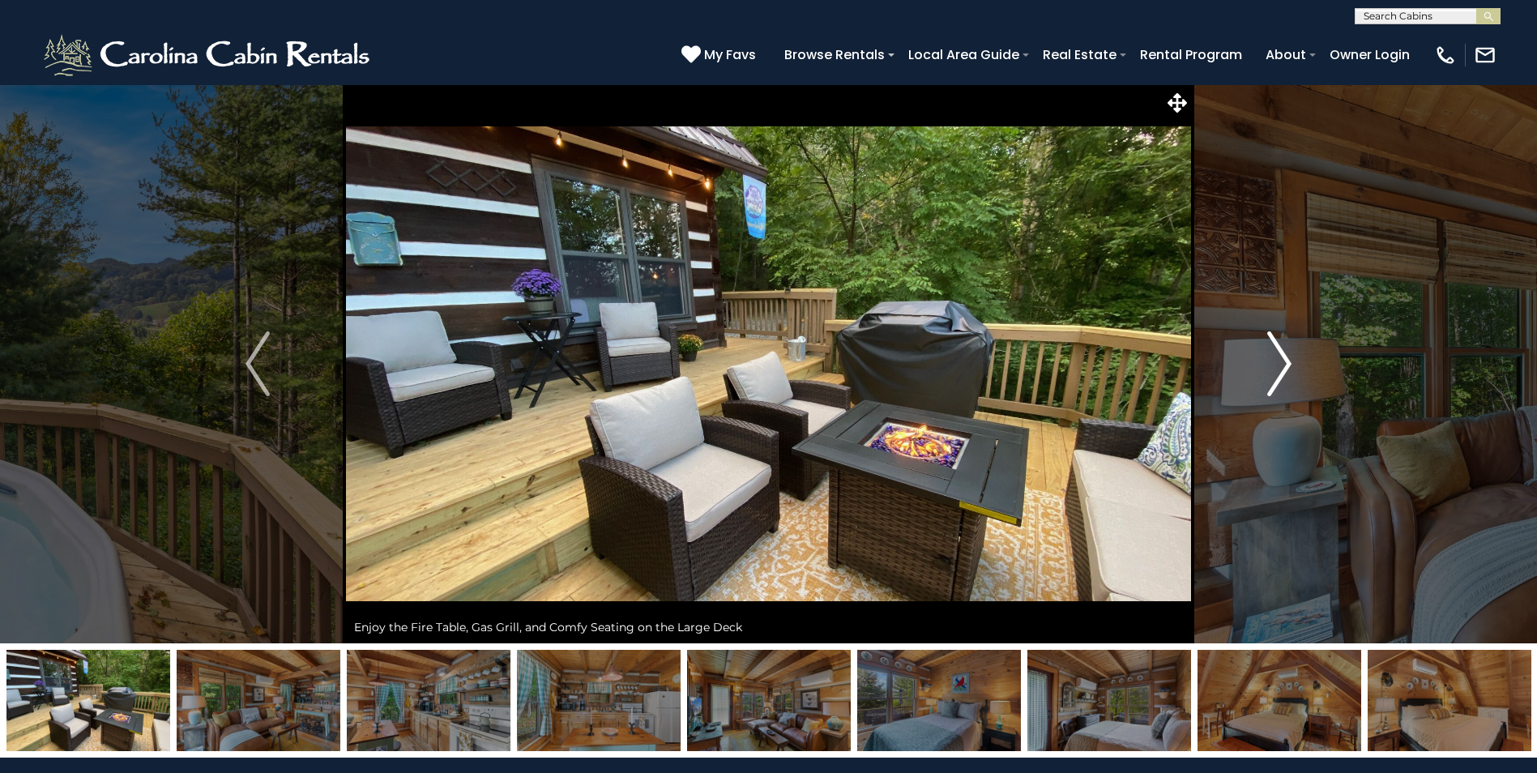
click at [1285, 361] on img "Next" at bounding box center [1279, 363] width 24 height 65
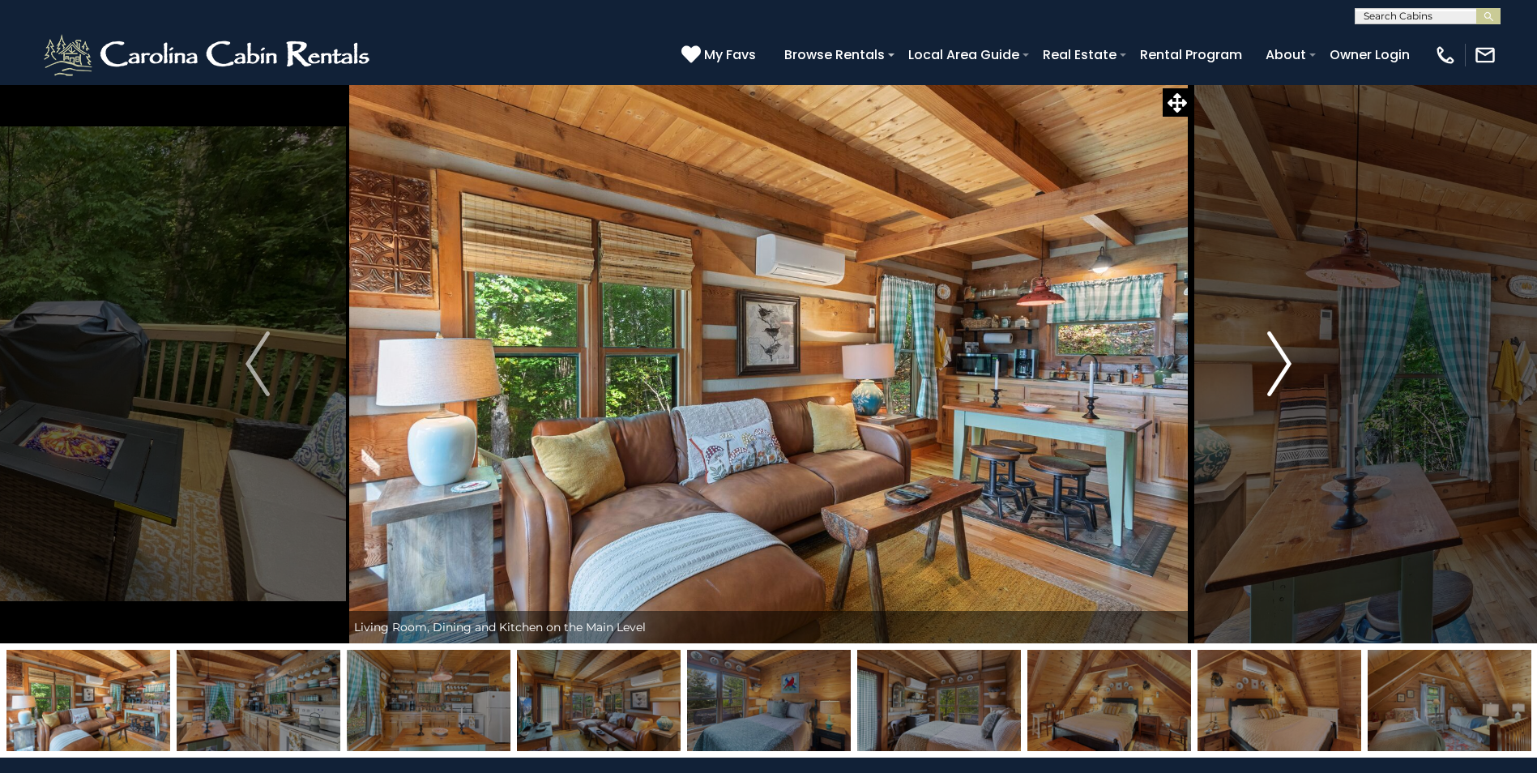
click at [1285, 361] on img "Next" at bounding box center [1279, 363] width 24 height 65
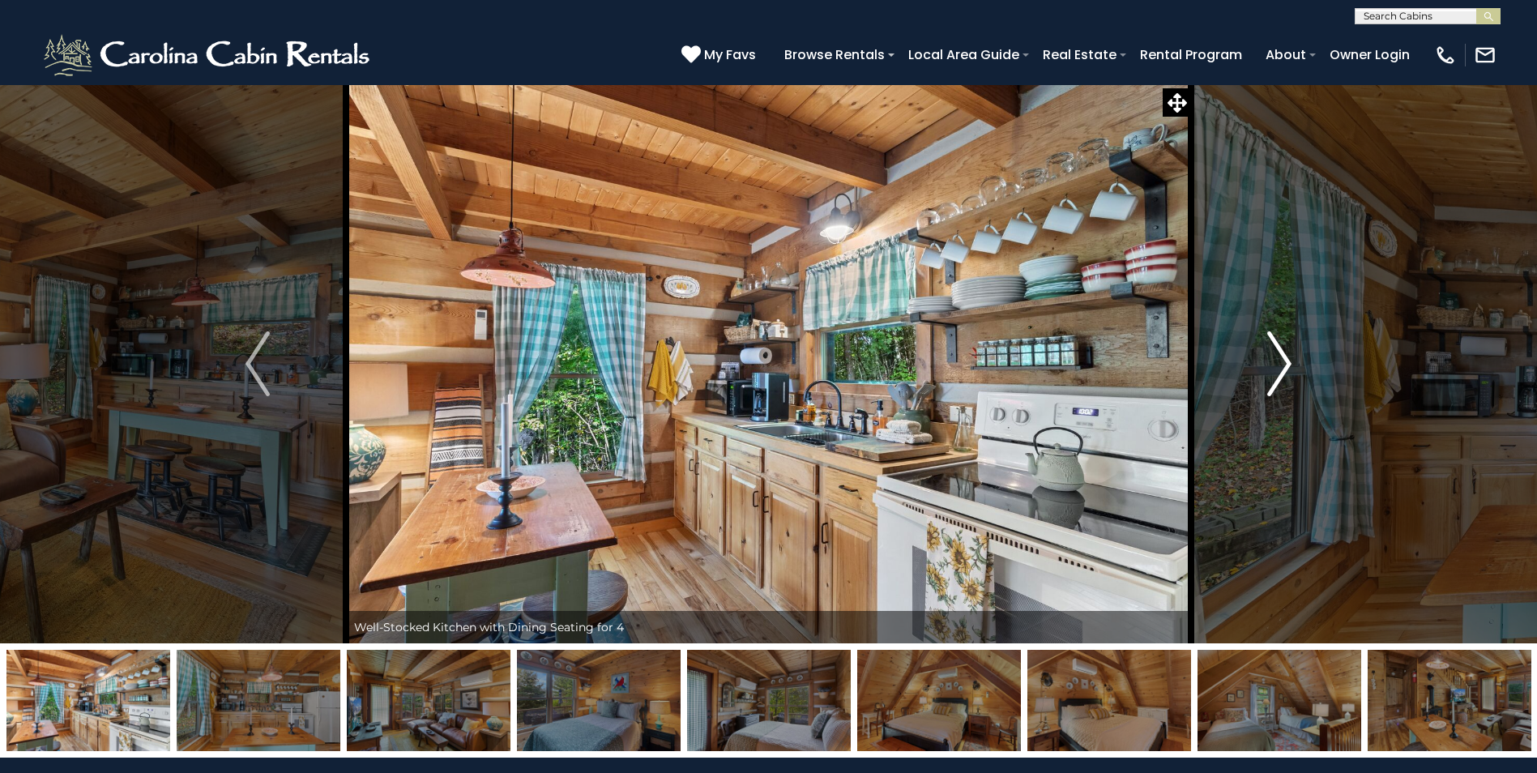
click at [1285, 361] on img "Next" at bounding box center [1279, 363] width 24 height 65
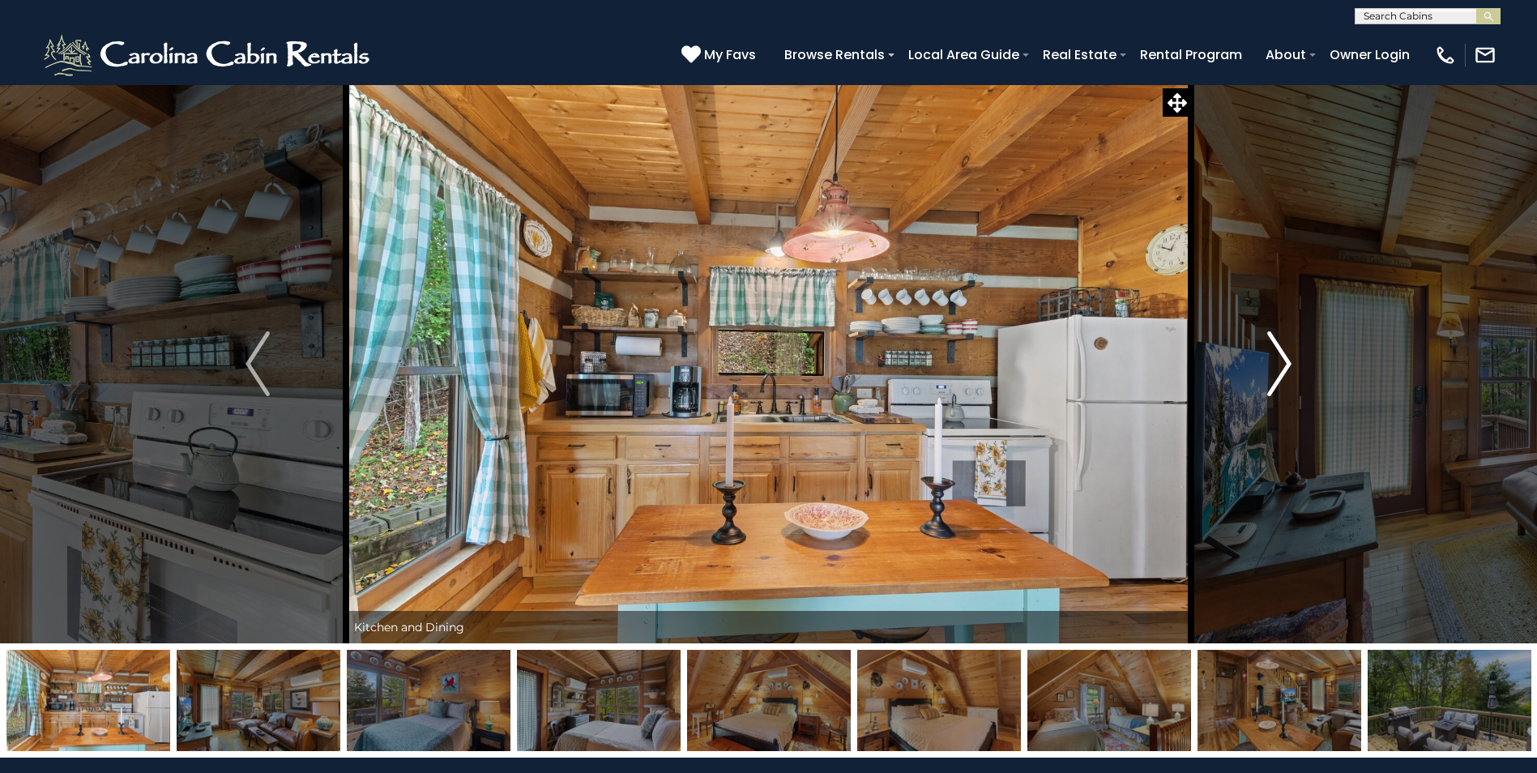
click at [1285, 361] on img "Next" at bounding box center [1279, 363] width 24 height 65
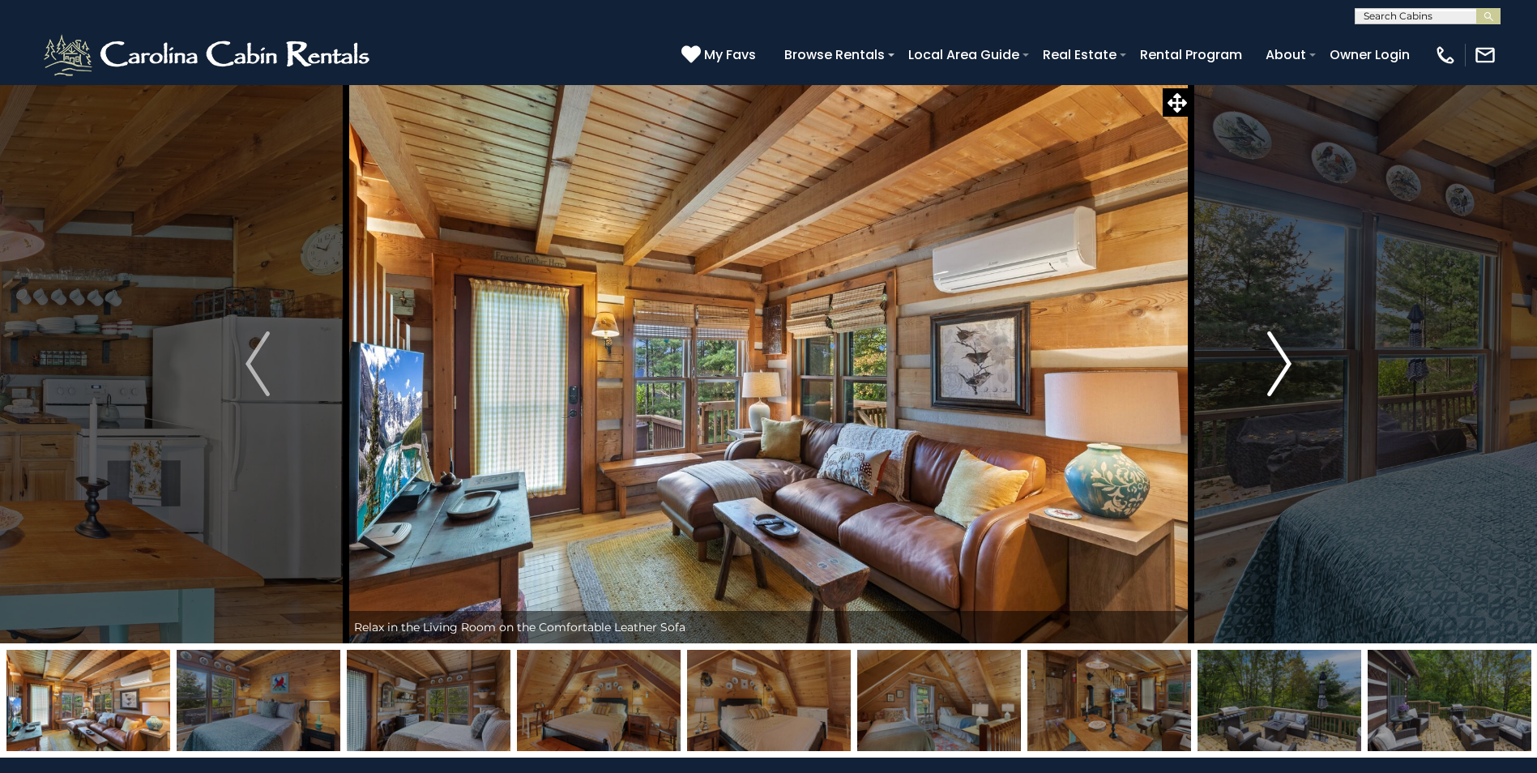
click at [1285, 361] on img "Next" at bounding box center [1279, 363] width 24 height 65
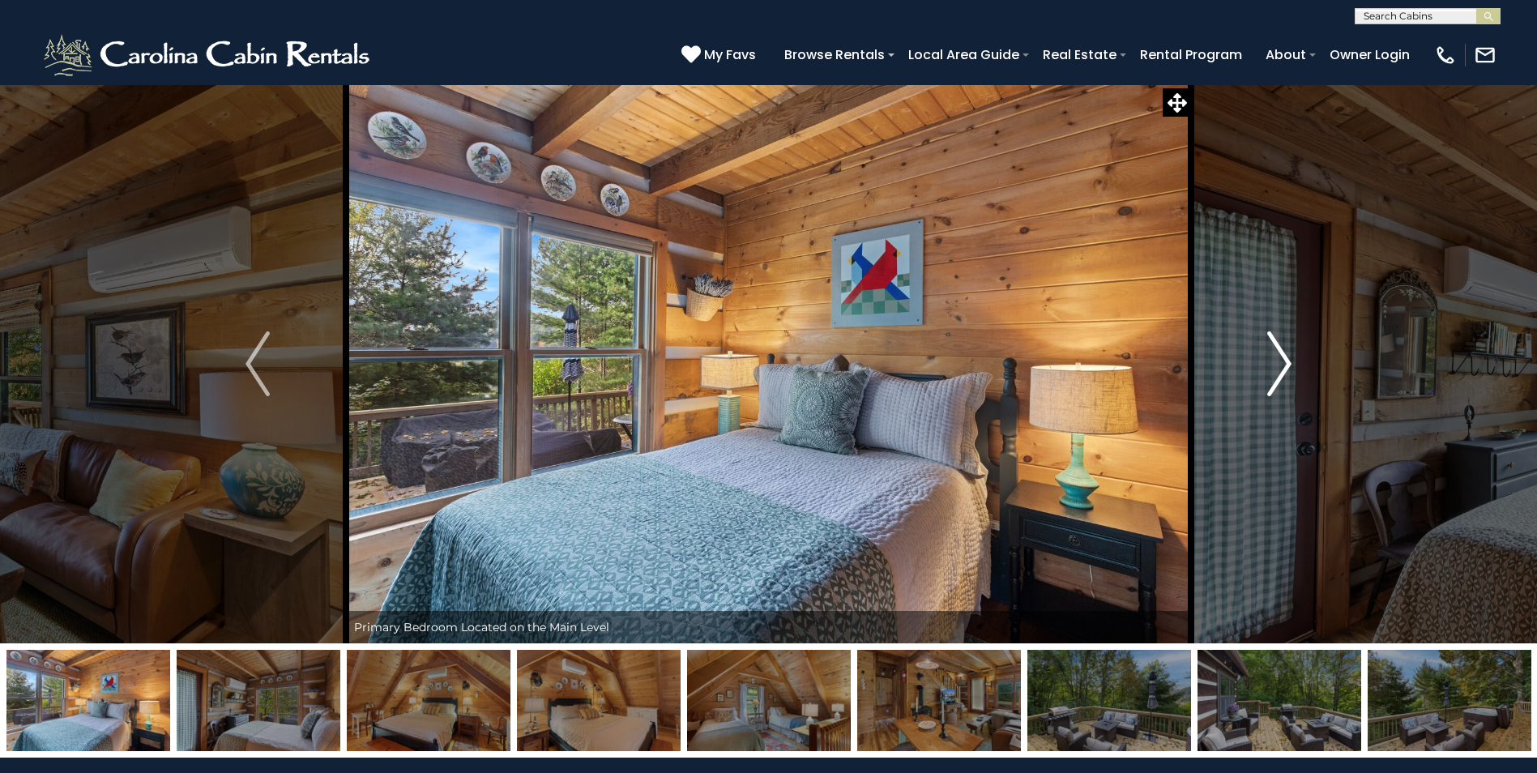
click at [1285, 361] on img "Next" at bounding box center [1279, 363] width 24 height 65
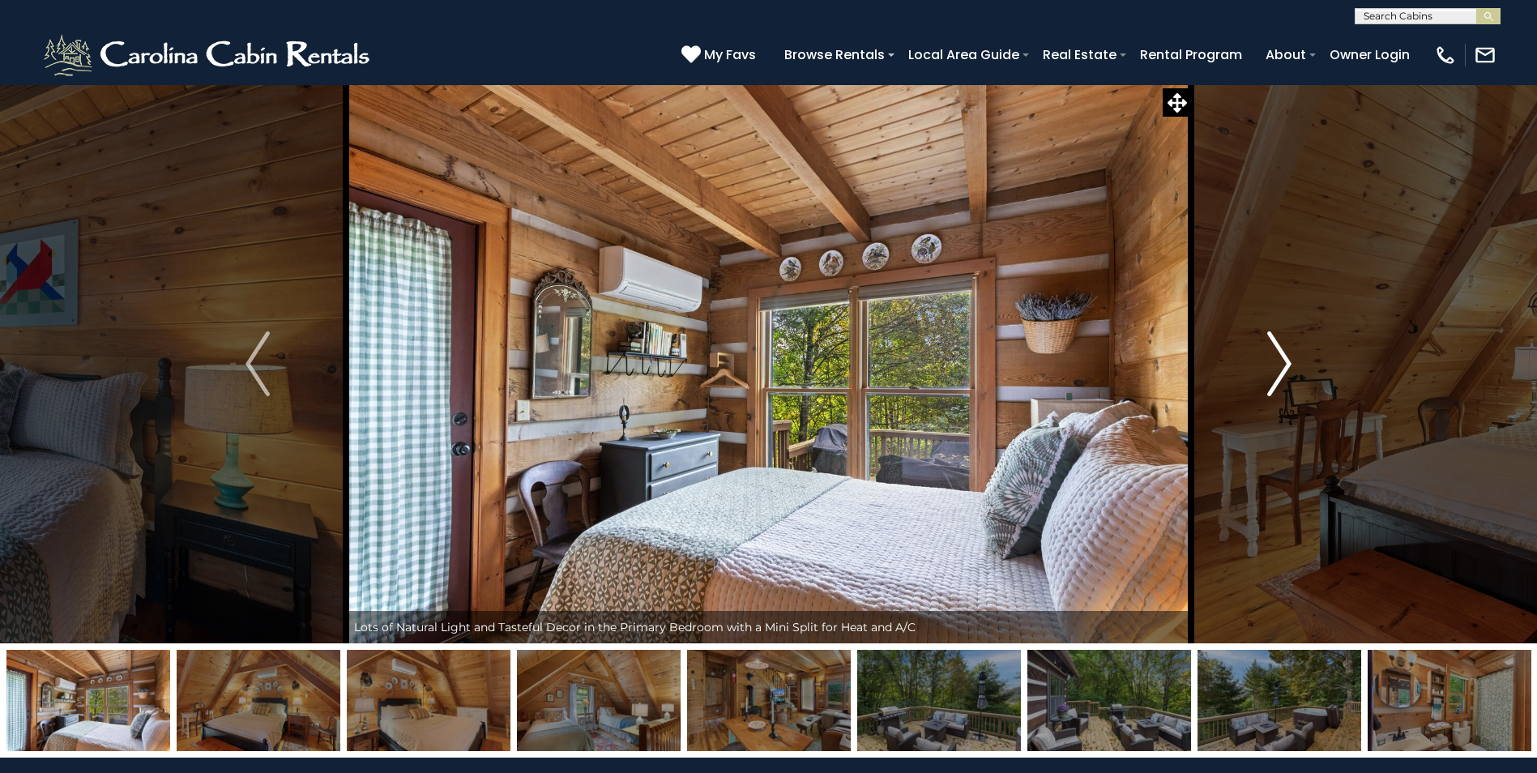
click at [1285, 361] on img "Next" at bounding box center [1279, 363] width 24 height 65
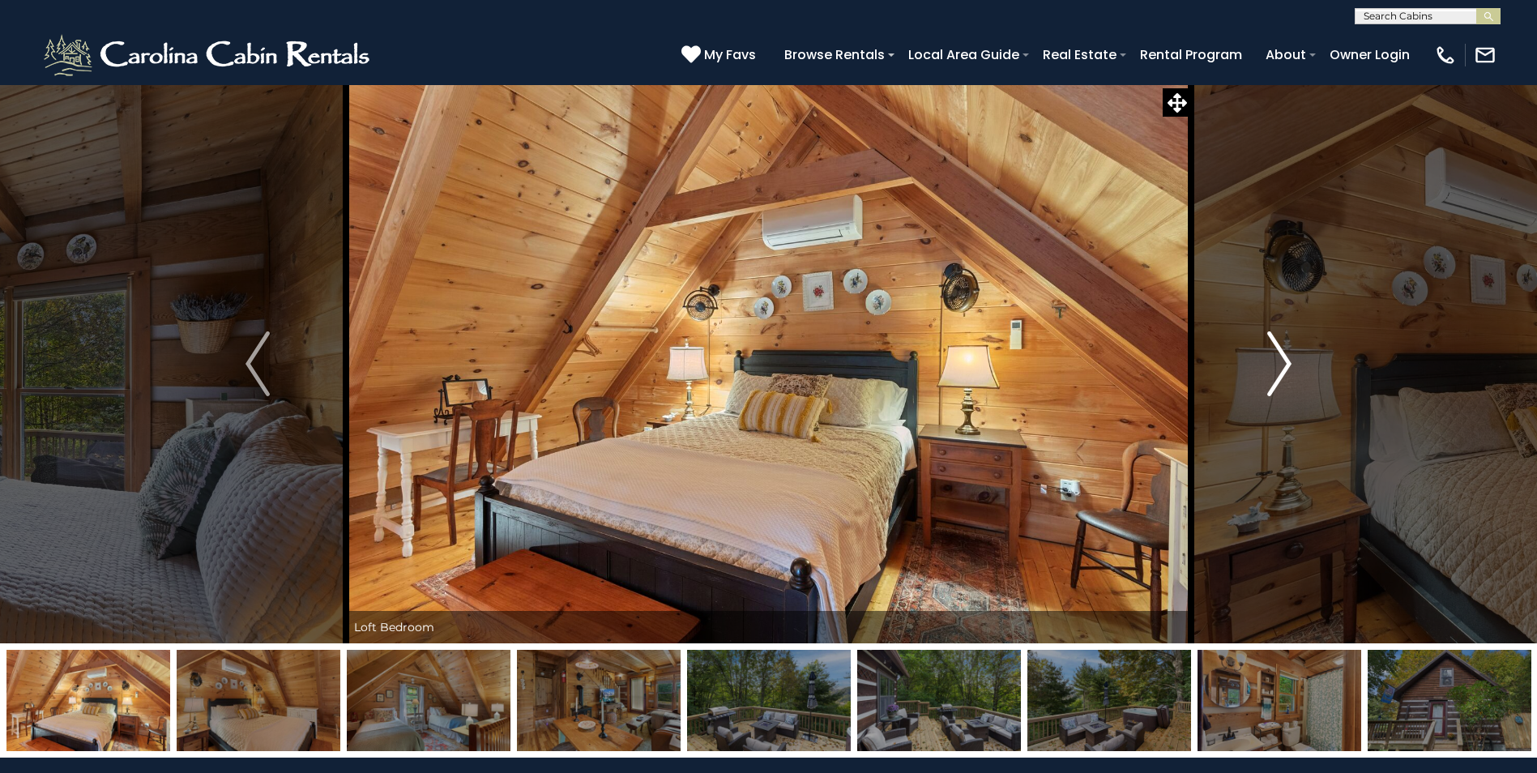
click at [1285, 361] on img "Next" at bounding box center [1279, 363] width 24 height 65
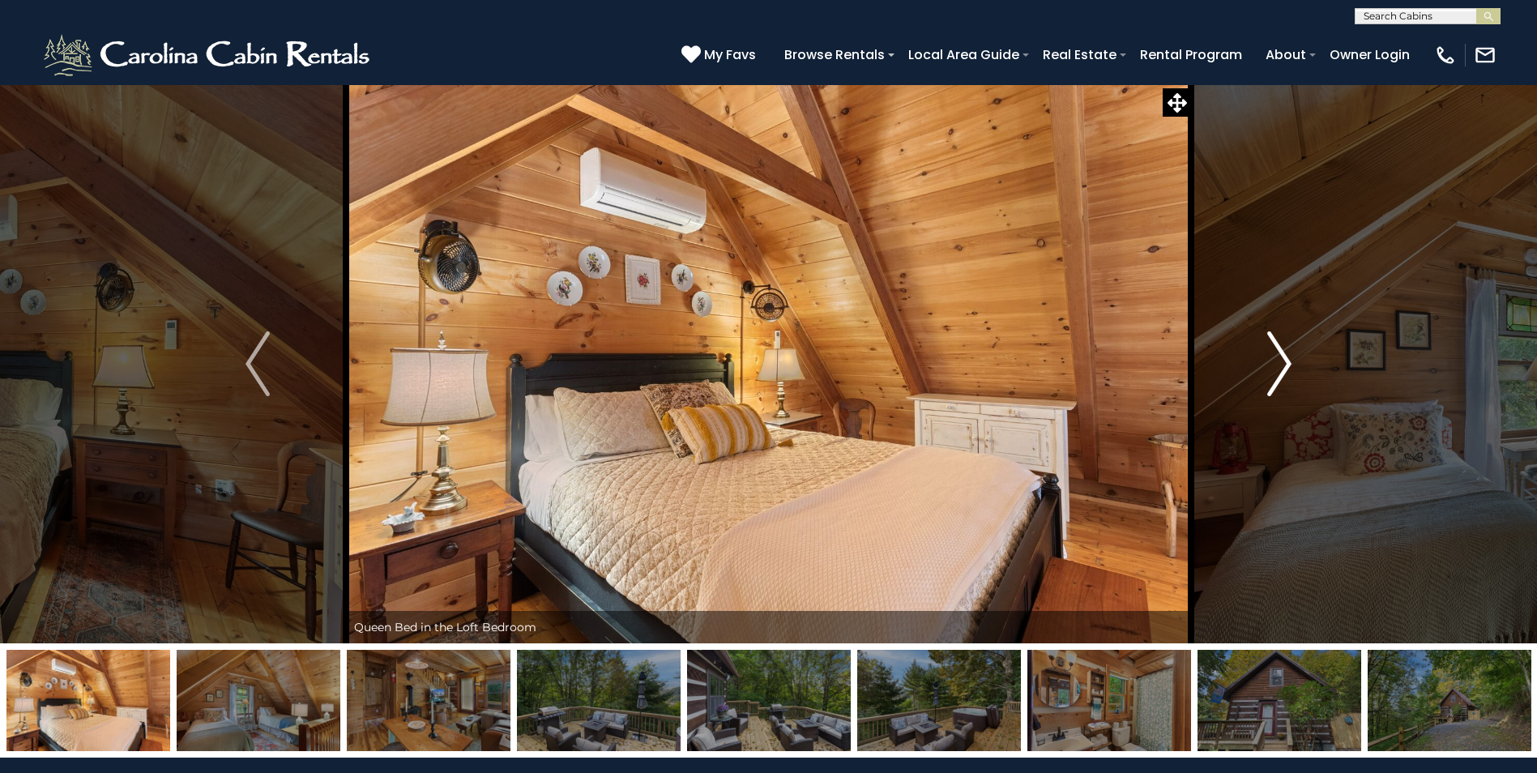
click at [1285, 361] on img "Next" at bounding box center [1279, 363] width 24 height 65
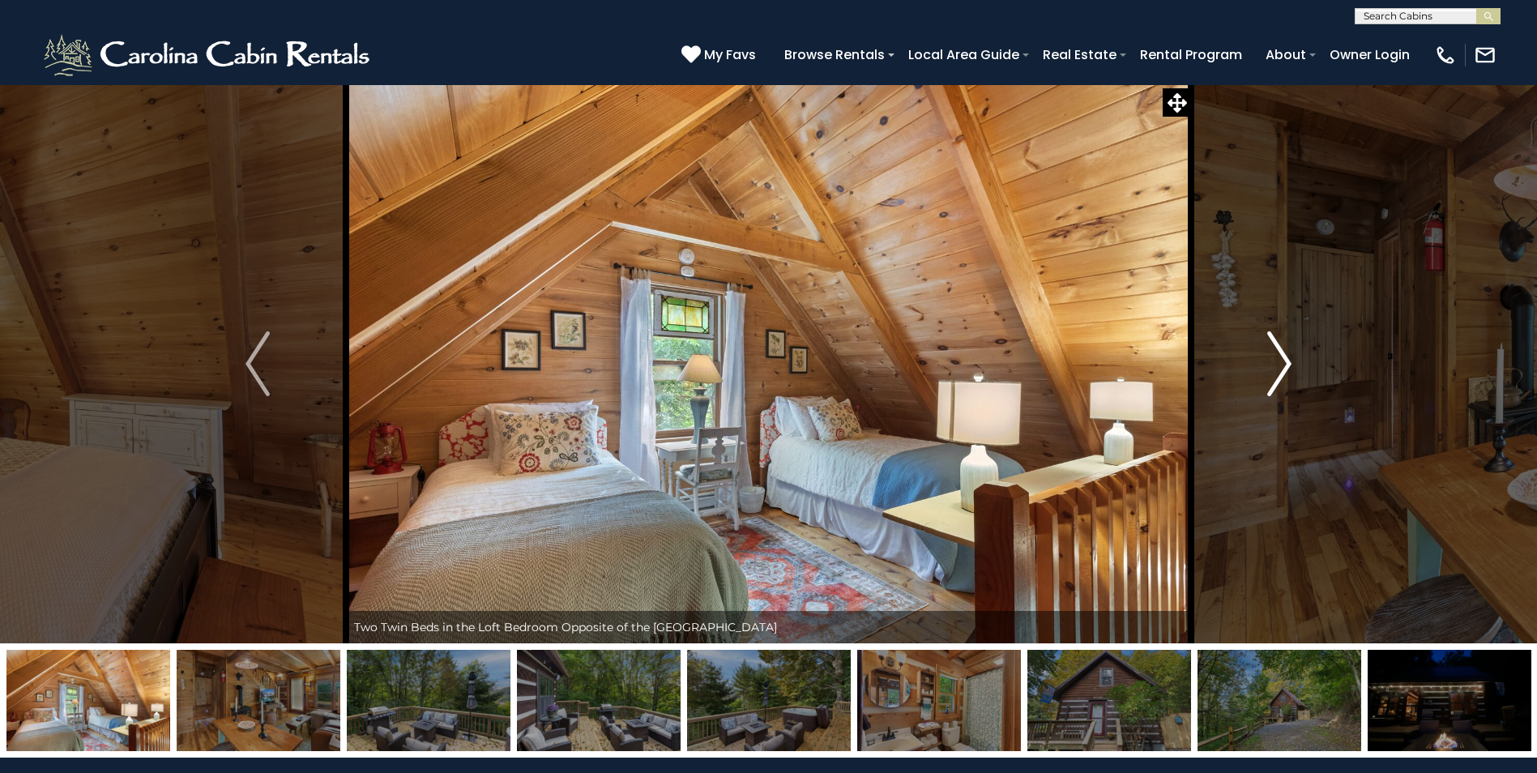
click at [1285, 361] on img "Next" at bounding box center [1279, 363] width 24 height 65
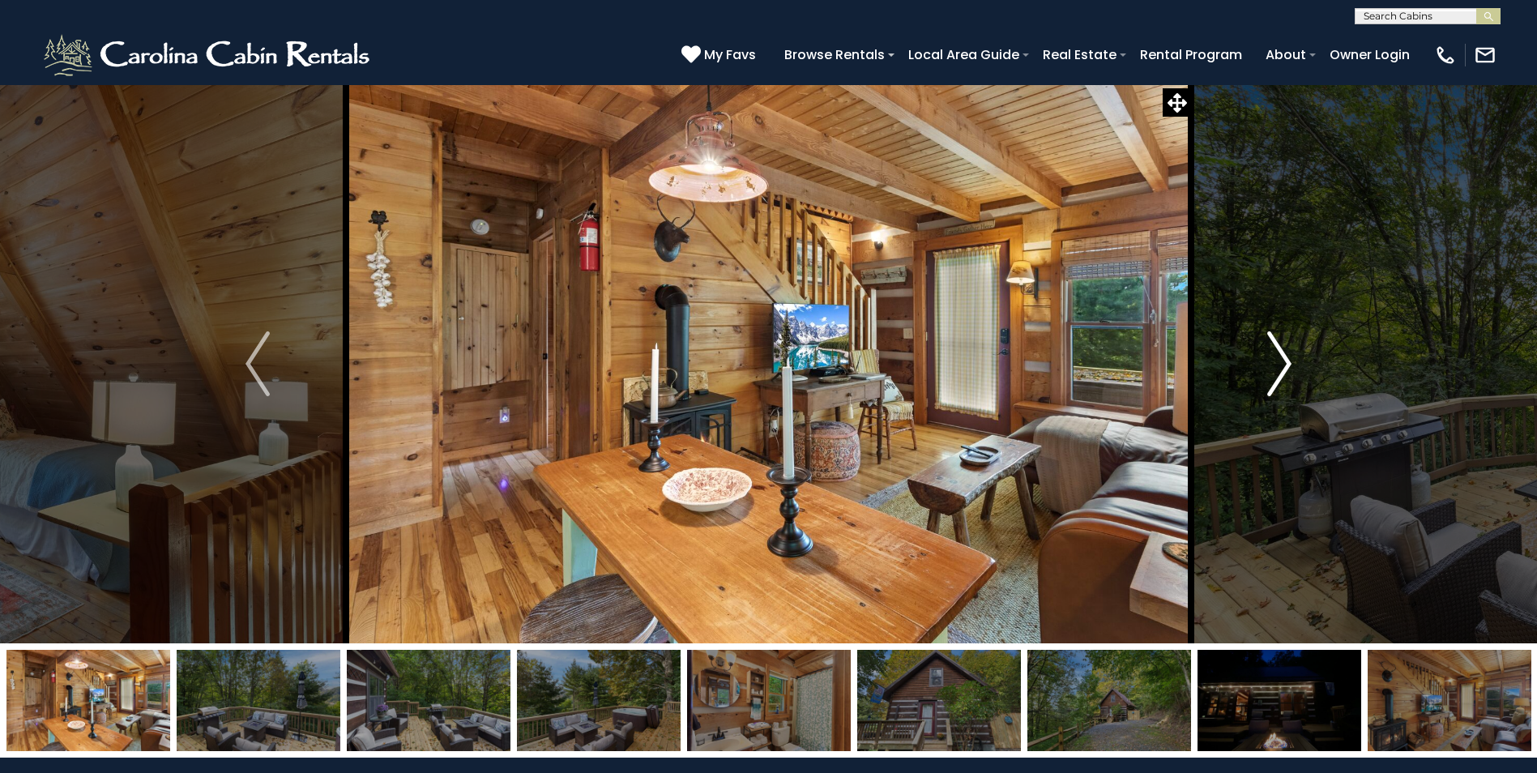
click at [1285, 361] on img "Next" at bounding box center [1279, 363] width 24 height 65
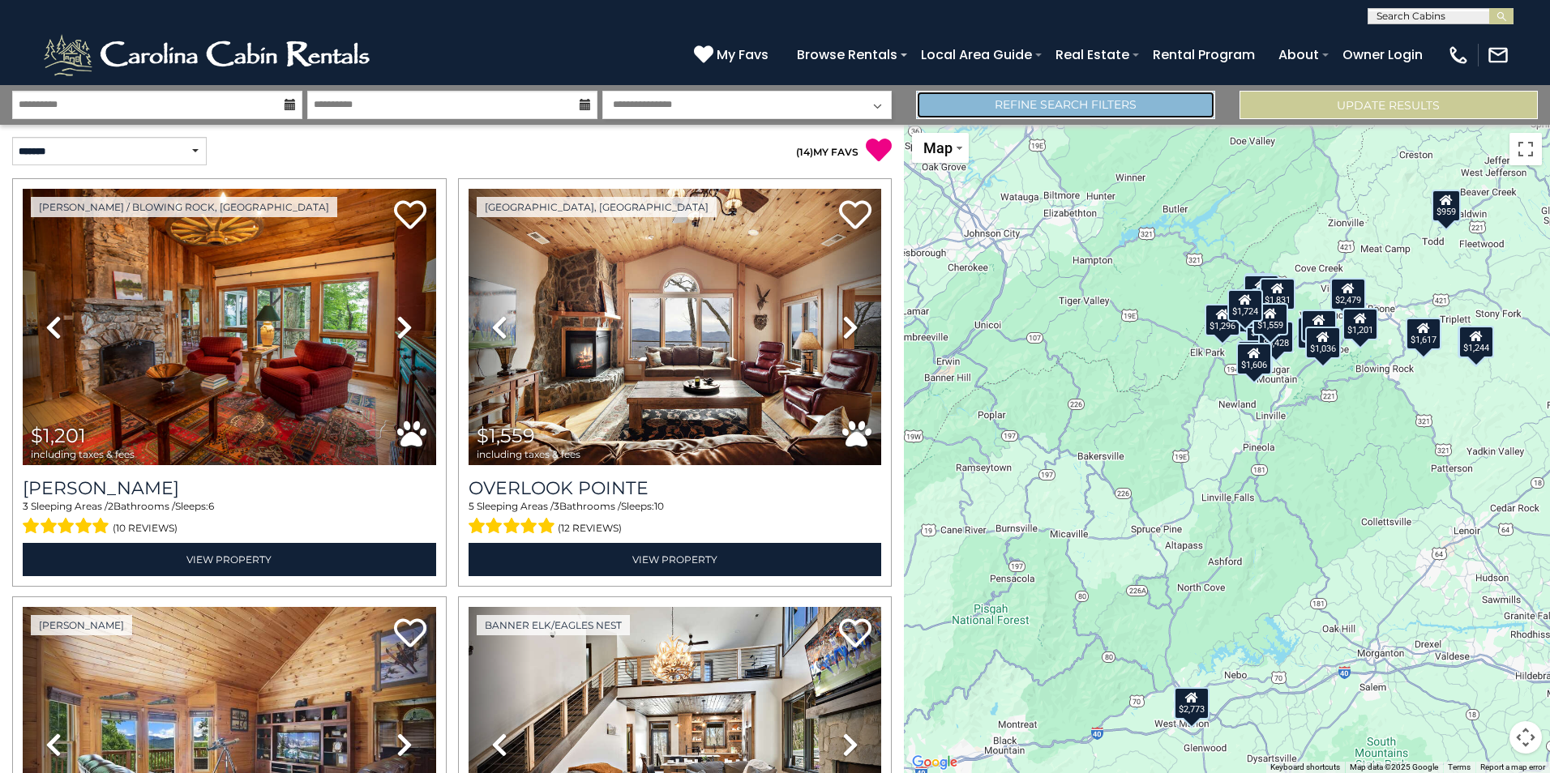
click at [1037, 97] on link "Refine Search Filters" at bounding box center [1065, 105] width 298 height 28
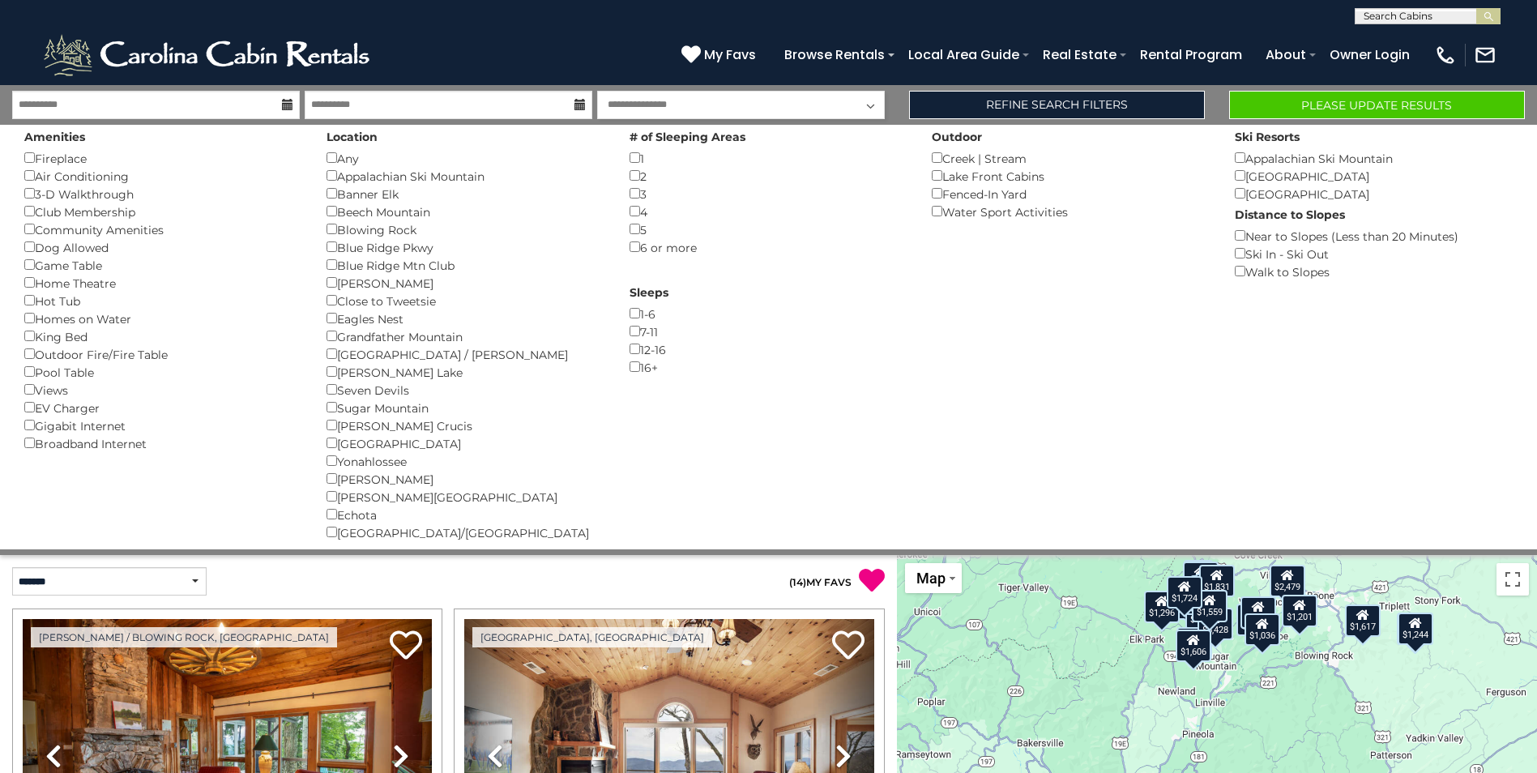
drag, startPoint x: 1286, startPoint y: 693, endPoint x: 1236, endPoint y: 548, distance: 153.5
click at [1236, 548] on div "**********" at bounding box center [768, 644] width 1537 height 1118
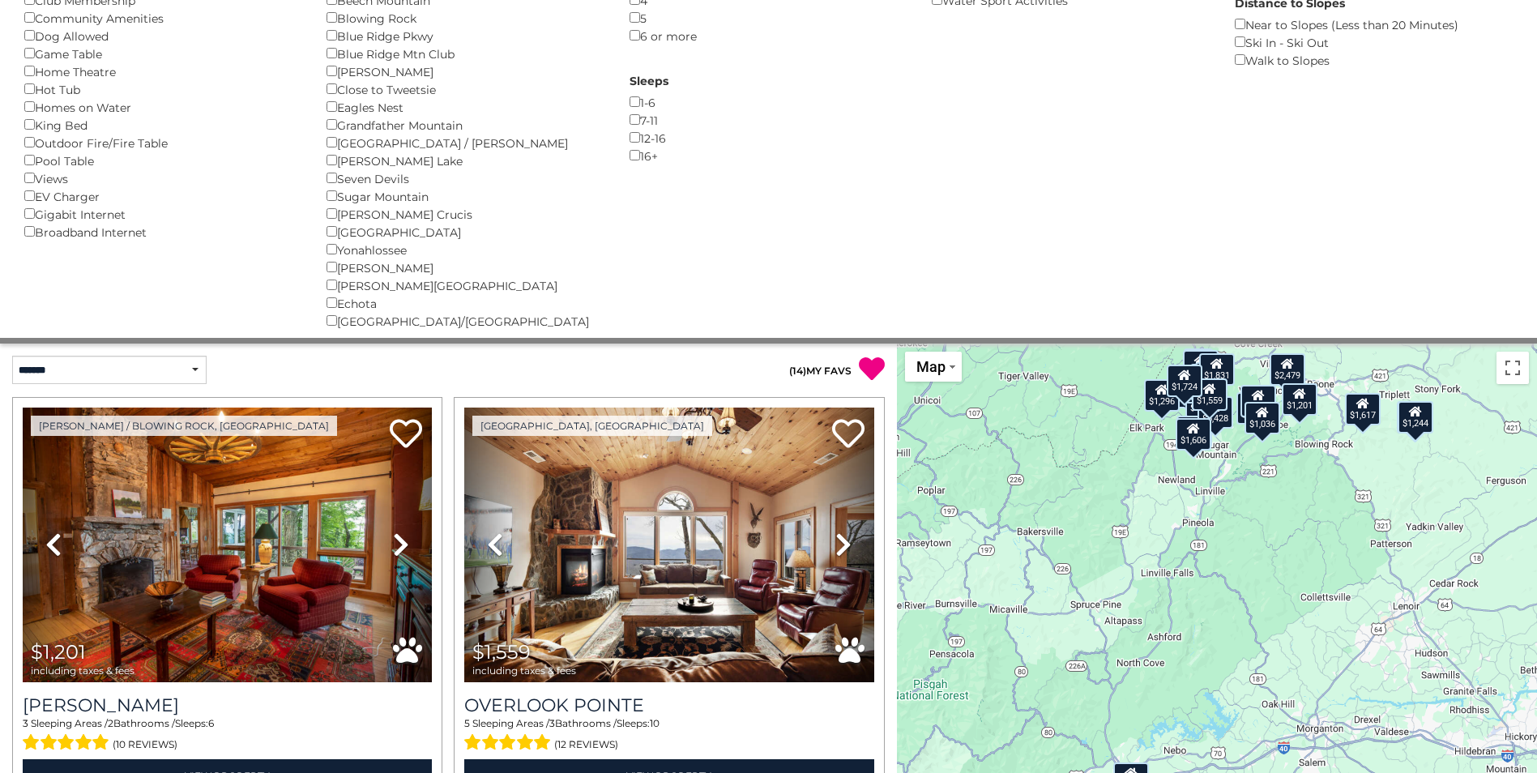
scroll to position [243, 0]
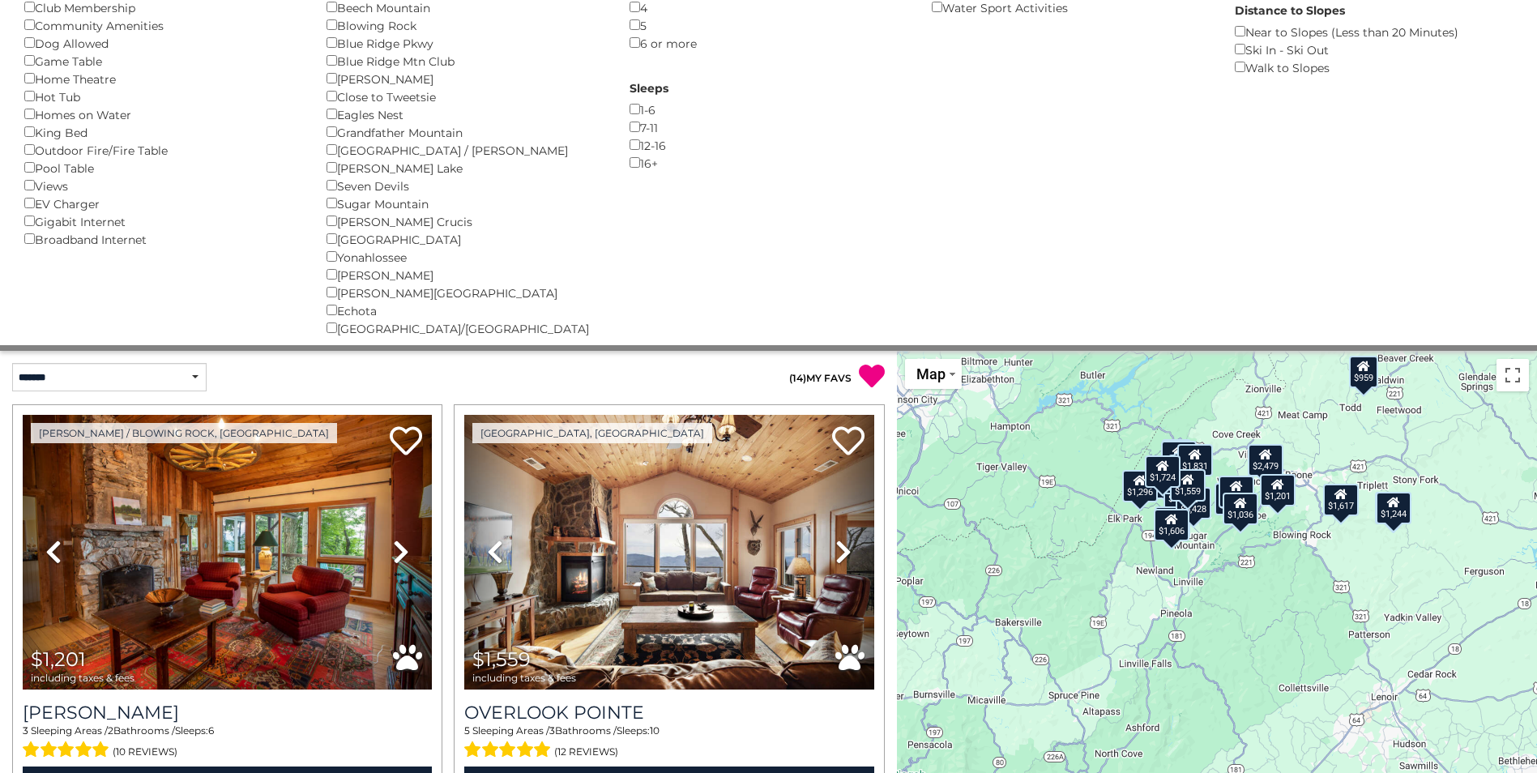
drag, startPoint x: 1280, startPoint y: 479, endPoint x: 1257, endPoint y: 573, distance: 96.9
click at [1257, 573] on div "$1,201 $1,559 $2,773 $1,724 $1,989 $1,859 $1,036 $2,479 $1,793 $1,076 $959 $698…" at bounding box center [1217, 675] width 640 height 648
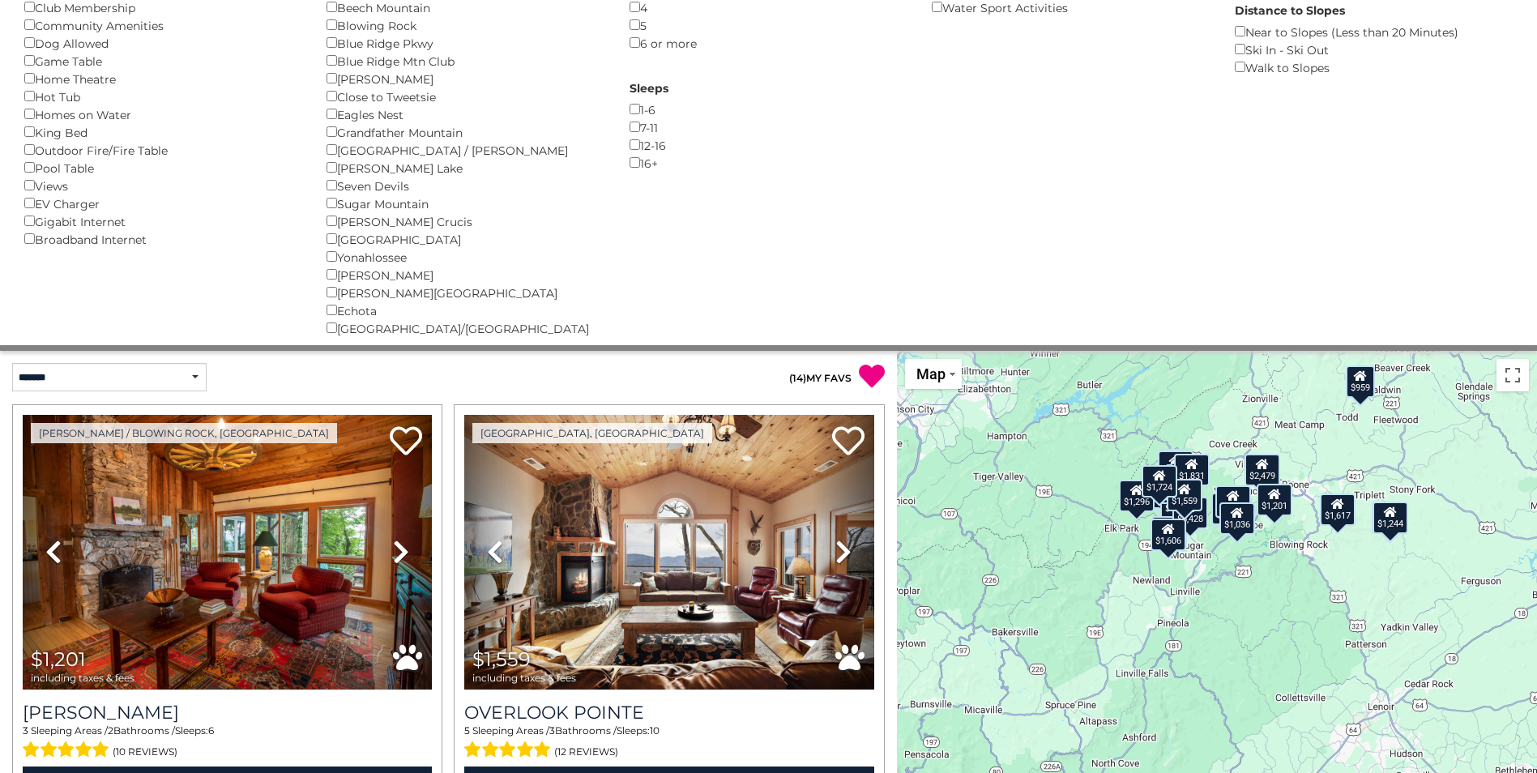
click at [1240, 481] on div "$1,201 $1,559 $2,773 $1,724 $1,989 $1,859 $1,036 $2,479 $1,793 $1,076 $959 $698…" at bounding box center [1217, 675] width 640 height 648
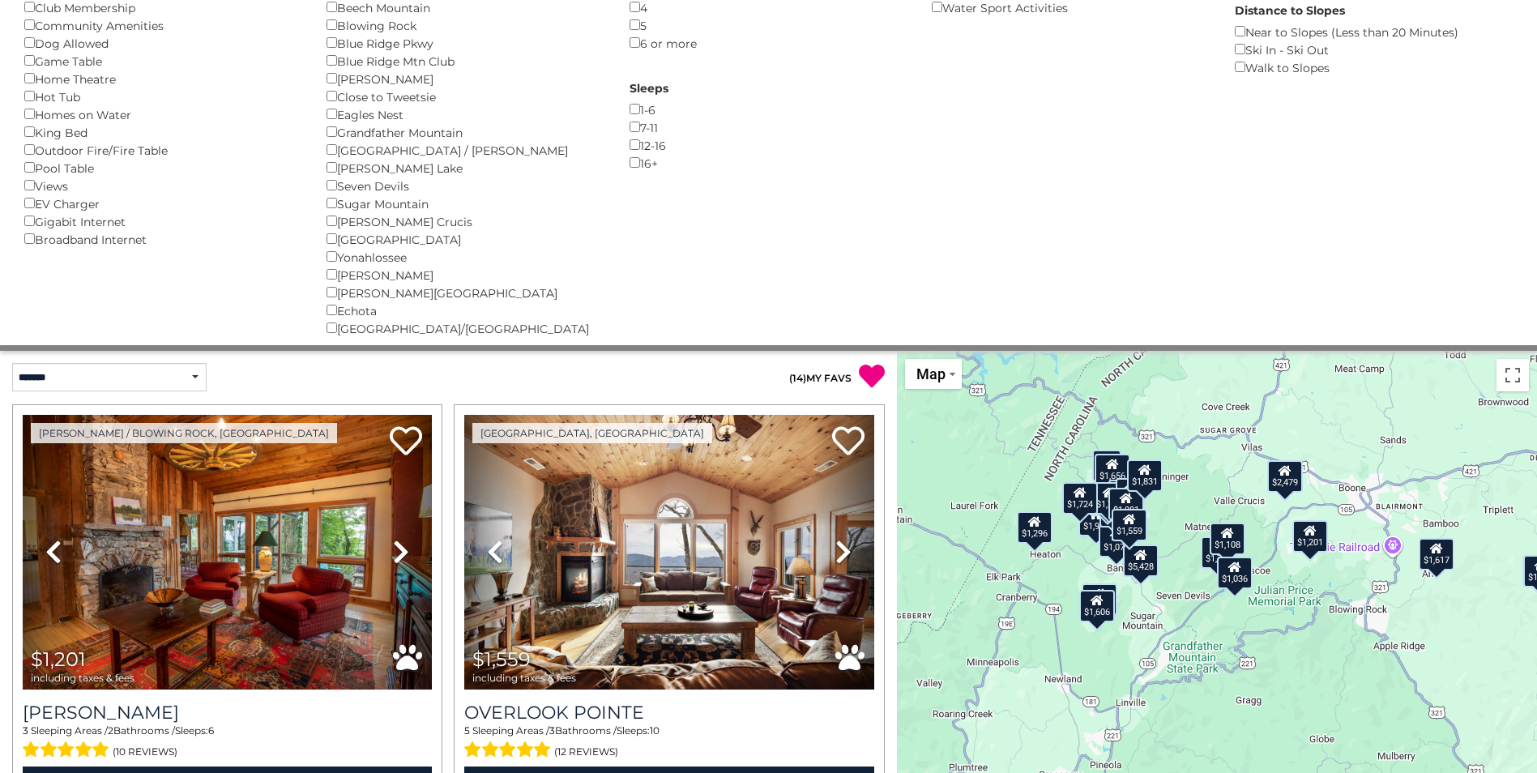
click at [1250, 515] on div "$1,201 $1,559 $2,773 $1,724 $1,989 $1,859 $1,036 $2,479 $1,793 $1,076 $959 $698…" at bounding box center [1217, 675] width 640 height 648
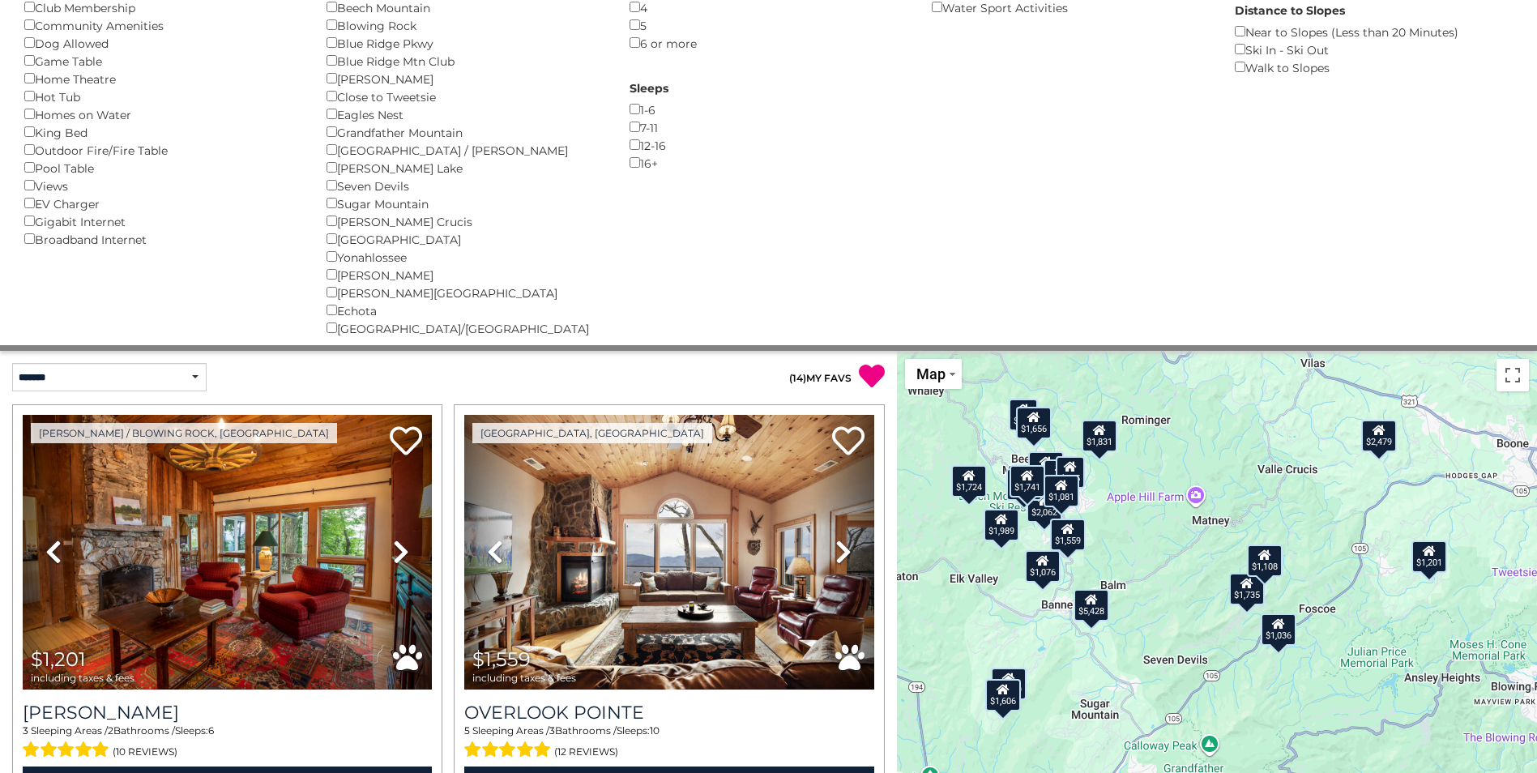
drag, startPoint x: 951, startPoint y: 568, endPoint x: 990, endPoint y: 556, distance: 40.0
click at [990, 556] on div "$1,201 $1,559 $2,773 $1,724 $1,989 $1,859 $1,036 $2,479 $1,793 $1,076 $959 $698…" at bounding box center [1217, 675] width 640 height 648
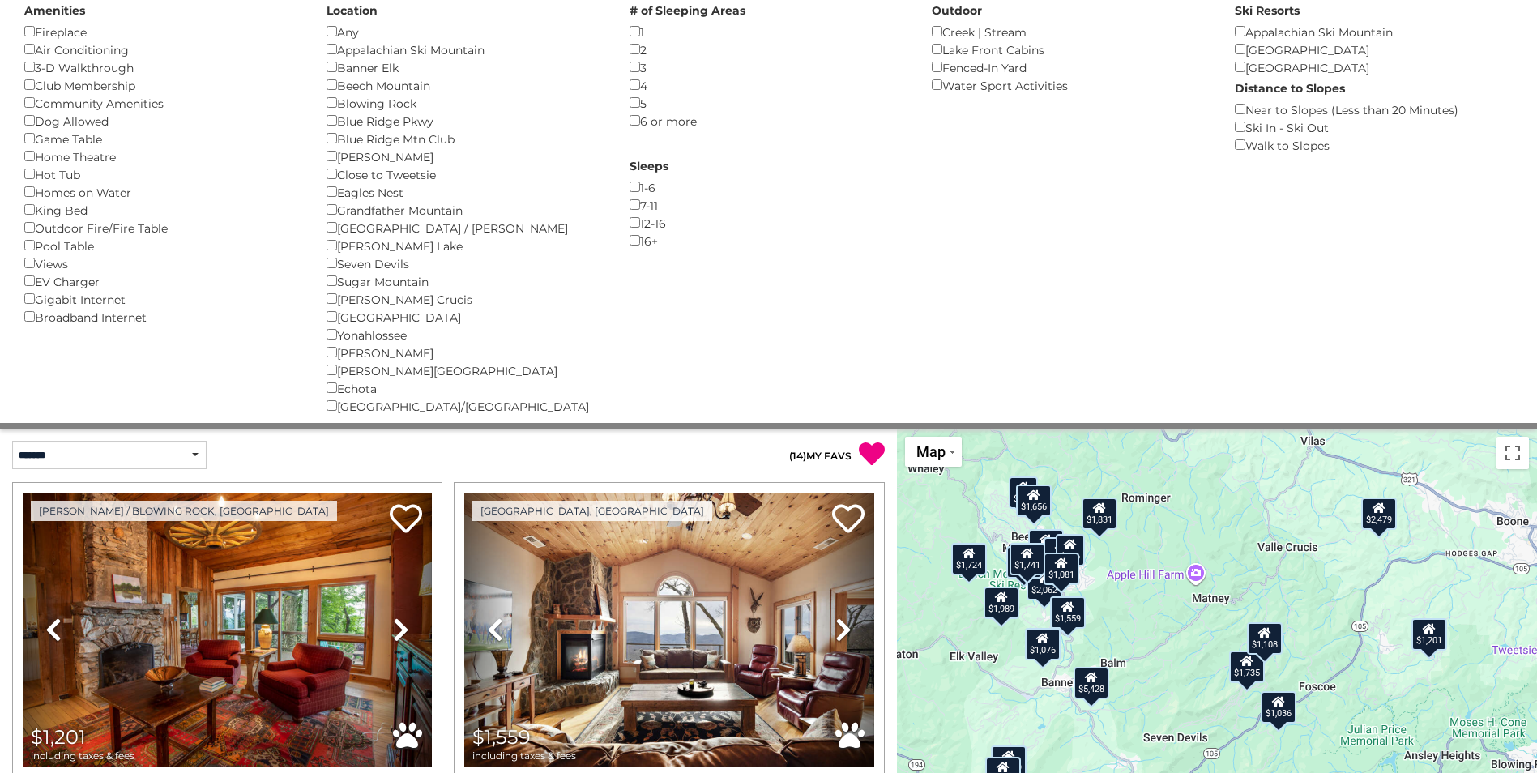
scroll to position [162, 0]
